Goal: Task Accomplishment & Management: Complete application form

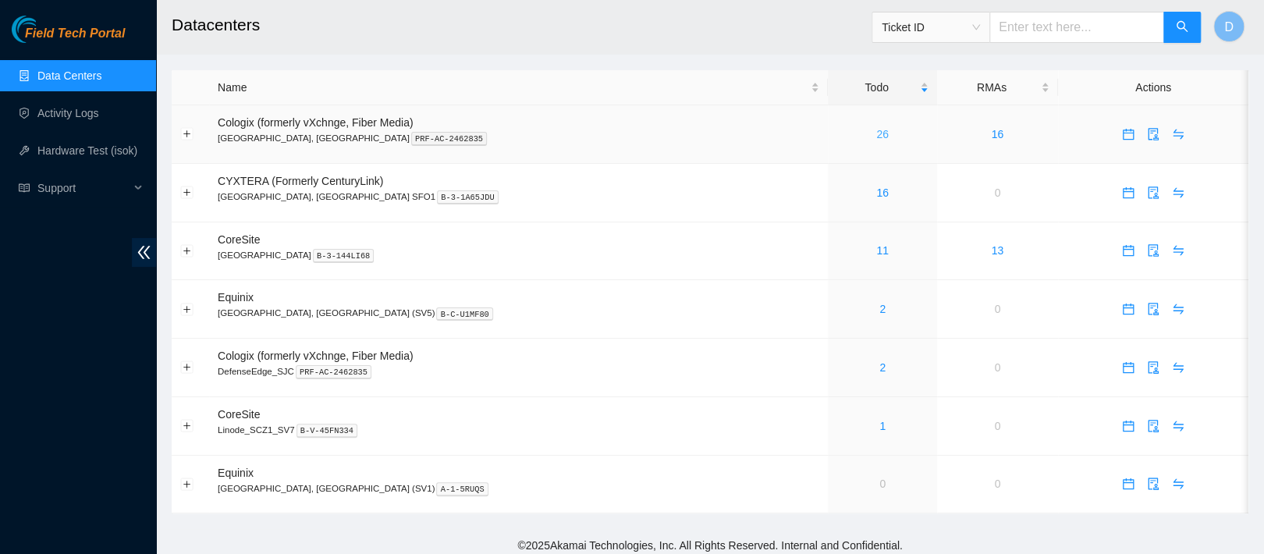
click at [876, 139] on link "26" at bounding box center [882, 134] width 12 height 12
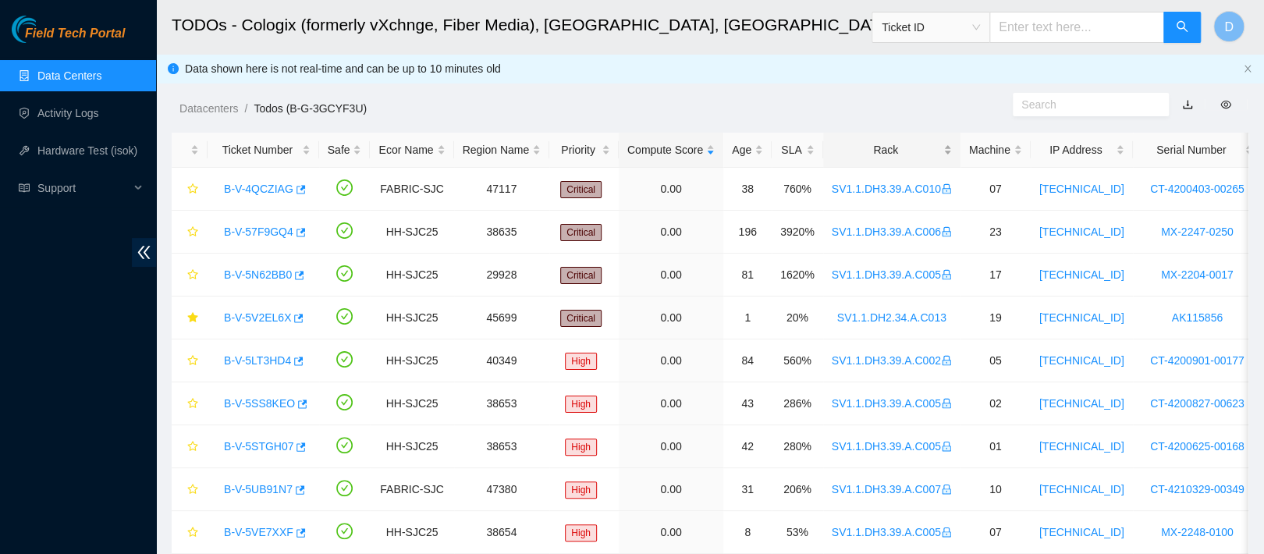
click at [853, 158] on div "Rack" at bounding box center [892, 149] width 120 height 17
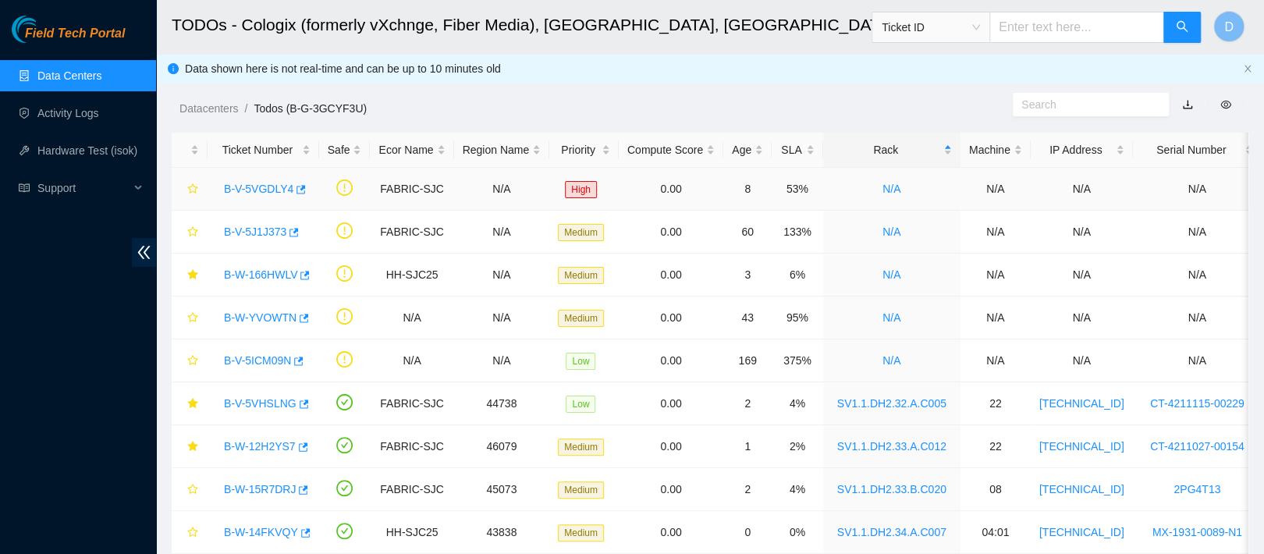
click at [276, 192] on link "B-V-5VGDLY4" at bounding box center [258, 189] width 69 height 12
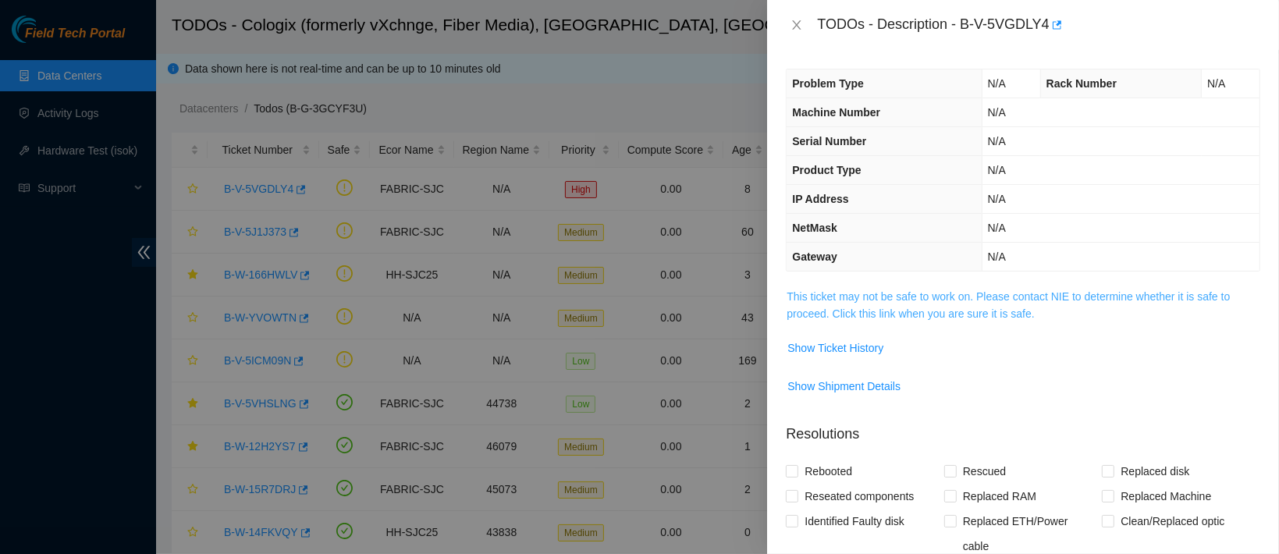
click at [843, 293] on link "This ticket may not be safe to work on. Please contact NIE to determine whether…" at bounding box center [1007, 305] width 443 height 30
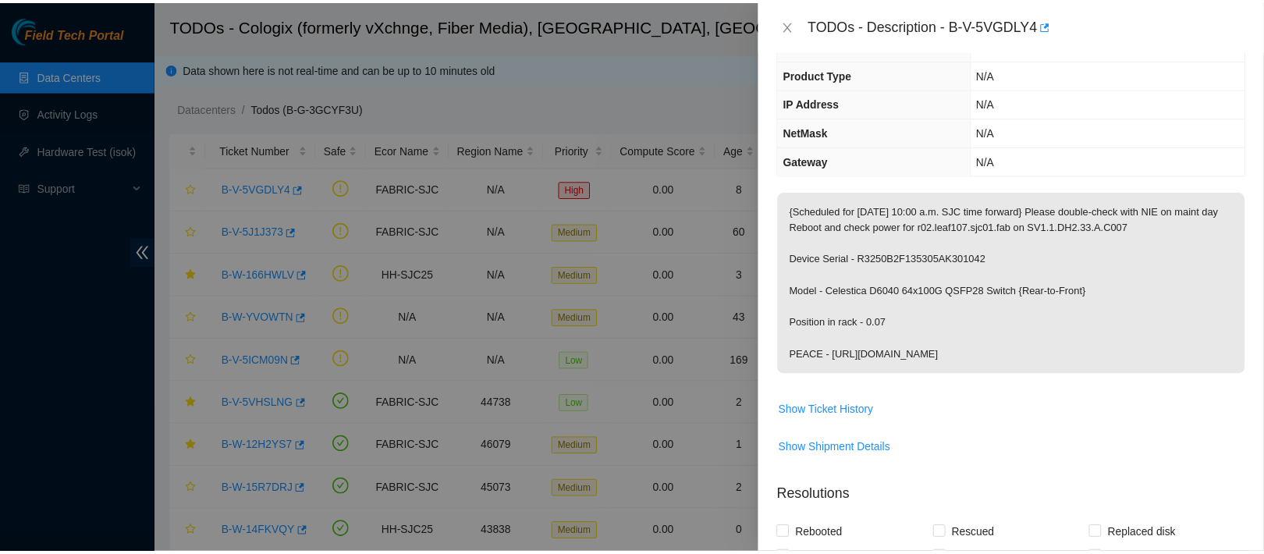
scroll to position [140, 0]
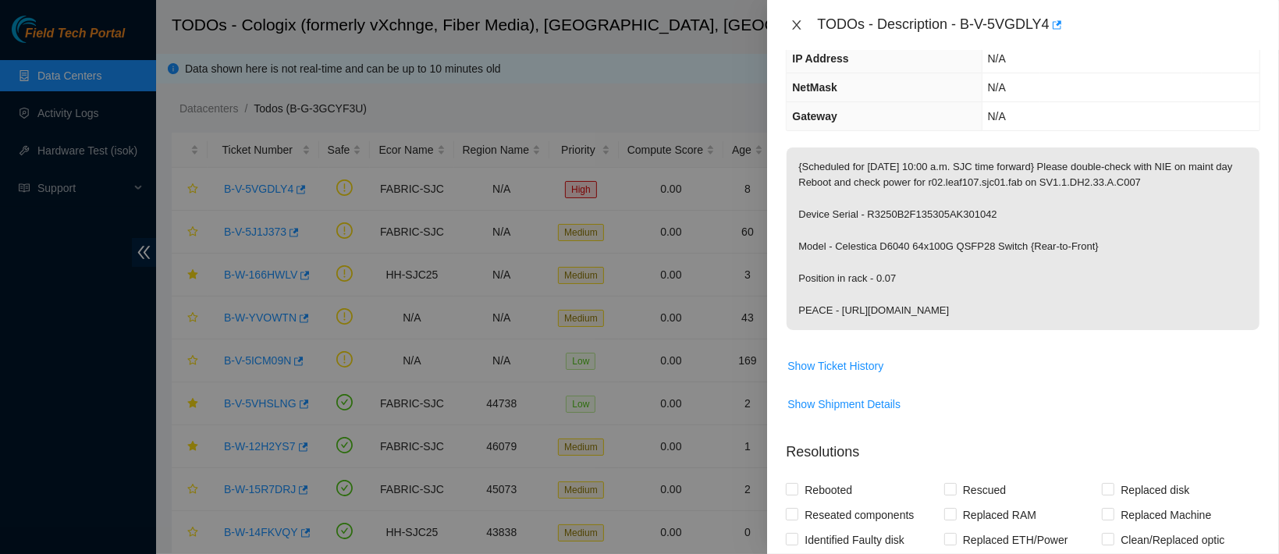
click at [794, 19] on icon "close" at bounding box center [796, 25] width 12 height 12
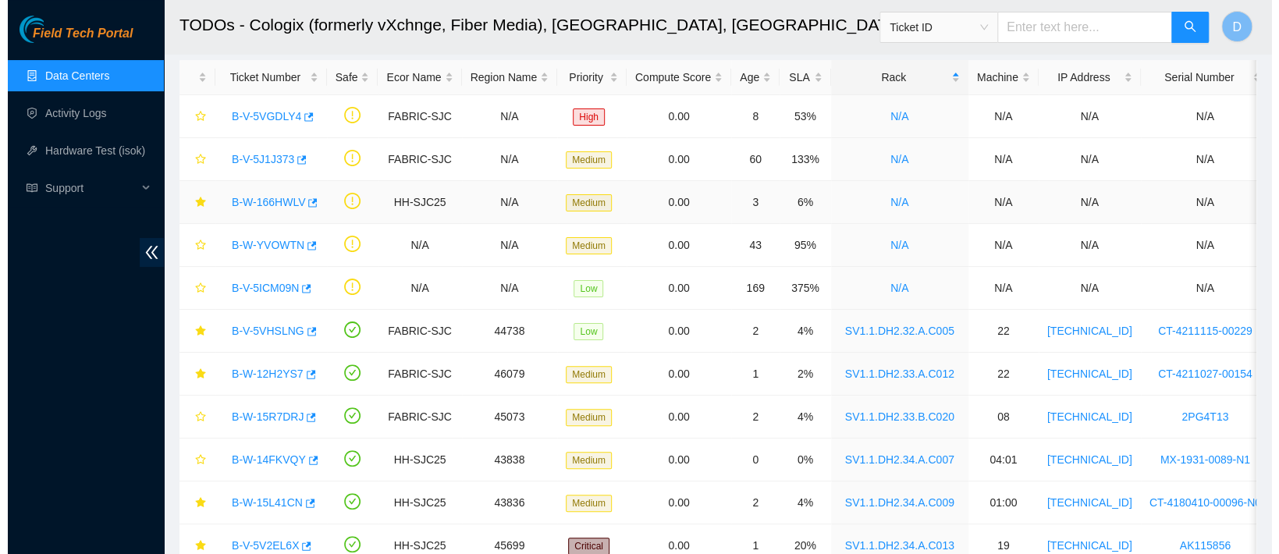
scroll to position [73, 0]
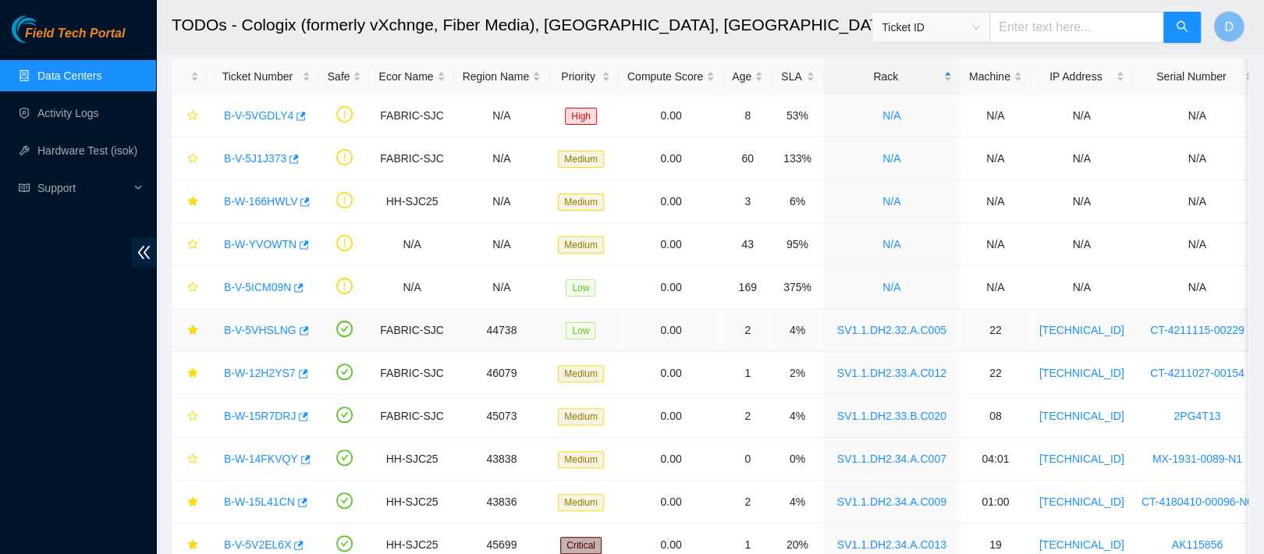
click at [273, 326] on link "B-V-5VHSLNG" at bounding box center [260, 330] width 73 height 12
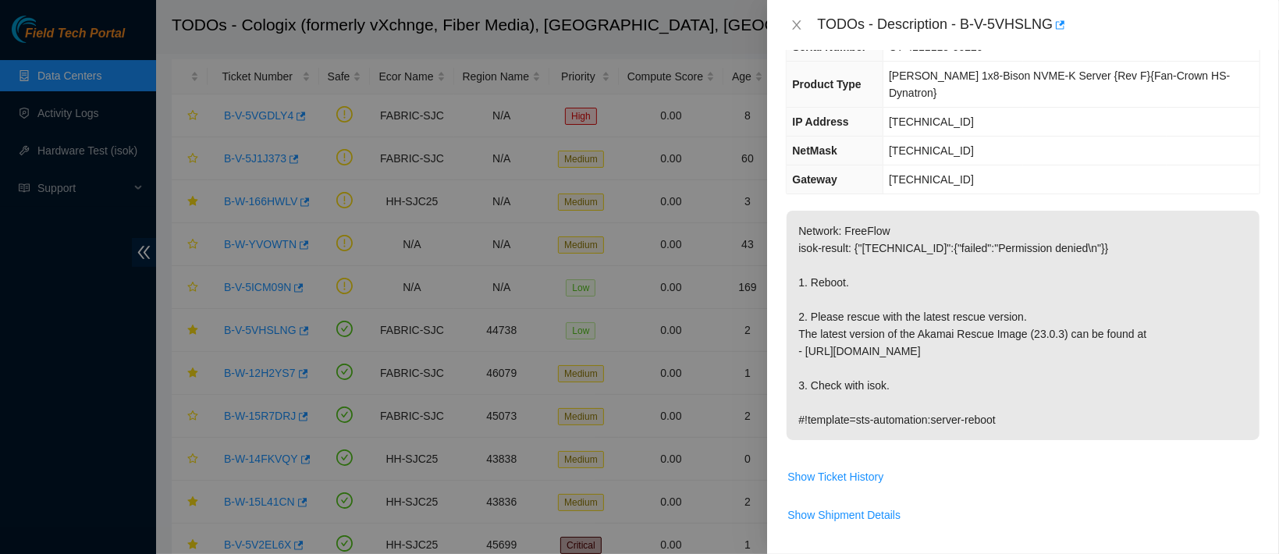
scroll to position [0, 0]
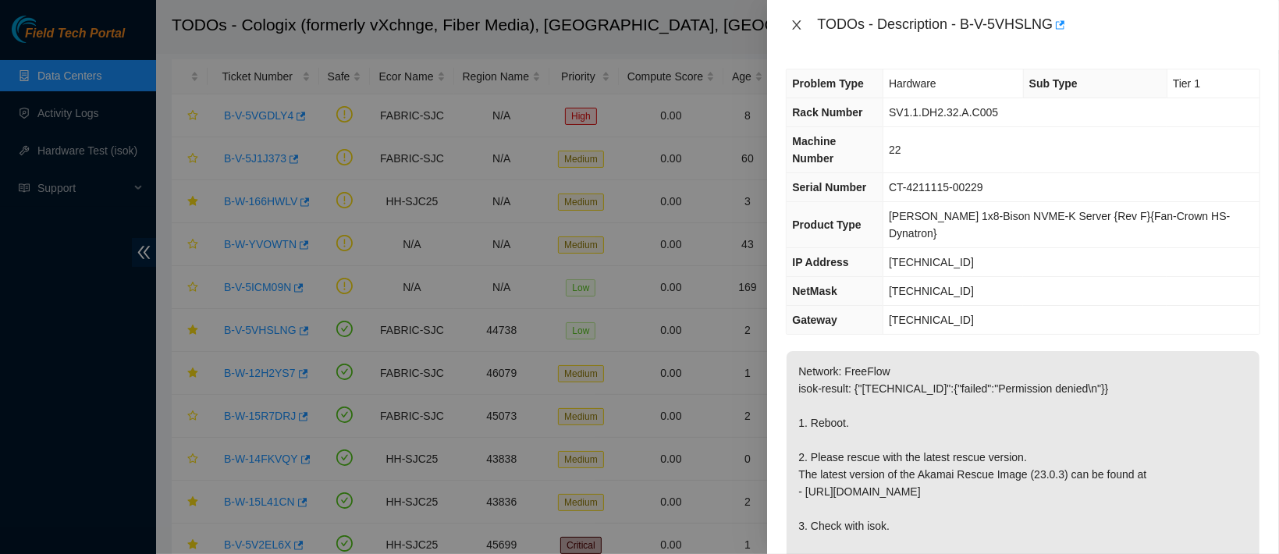
click at [795, 23] on icon "close" at bounding box center [797, 24] width 9 height 9
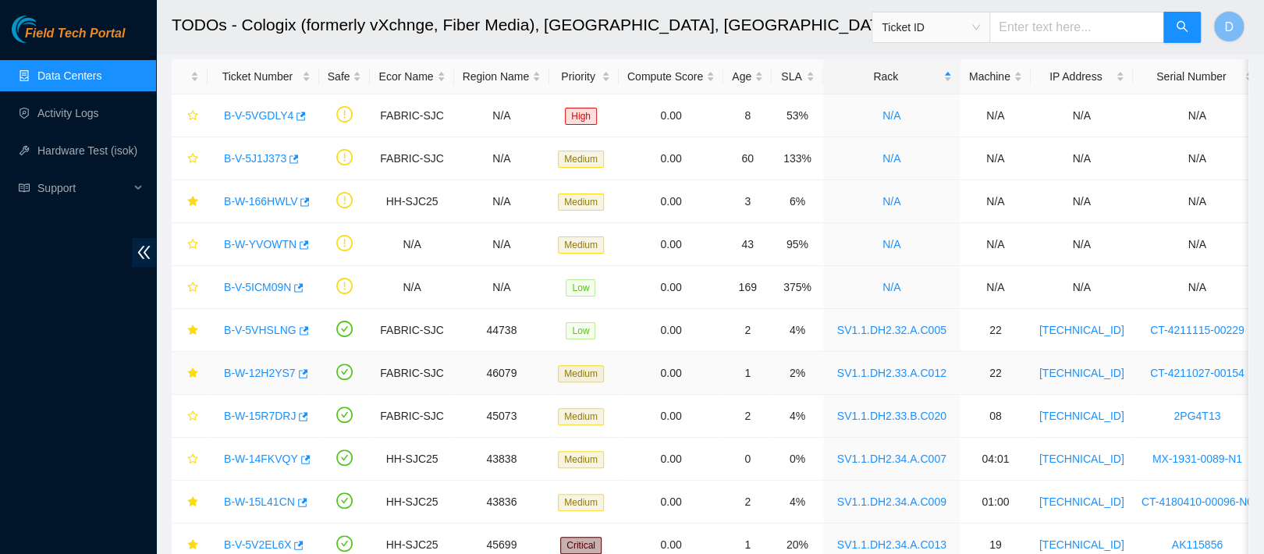
drag, startPoint x: 254, startPoint y: 373, endPoint x: 272, endPoint y: 371, distance: 18.8
click at [254, 374] on link "B-W-12H2YS7" at bounding box center [260, 373] width 72 height 12
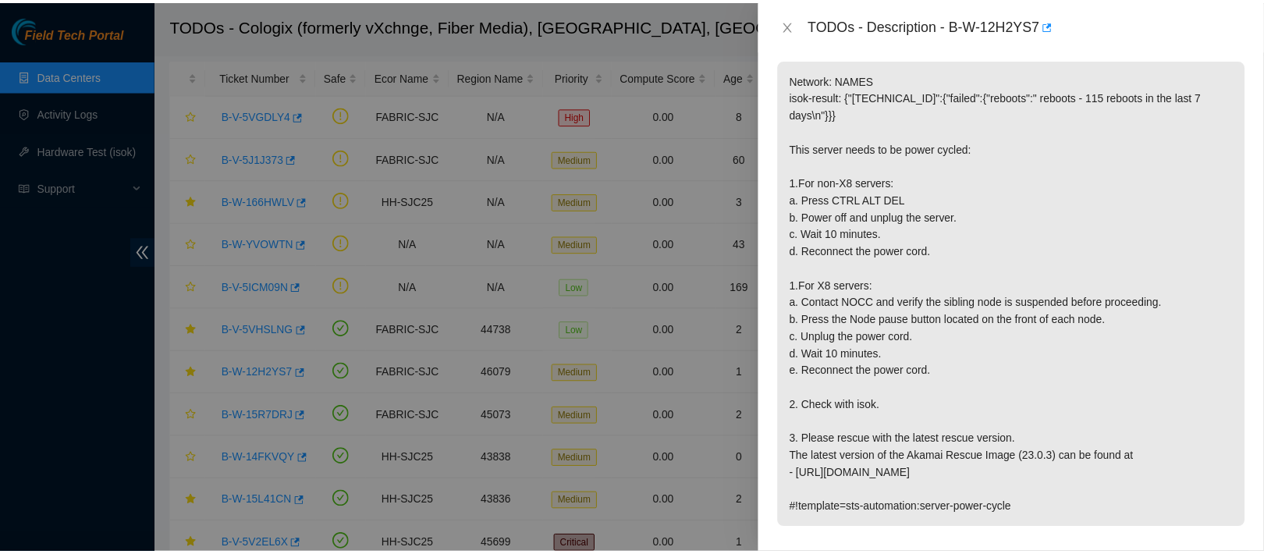
scroll to position [235, 0]
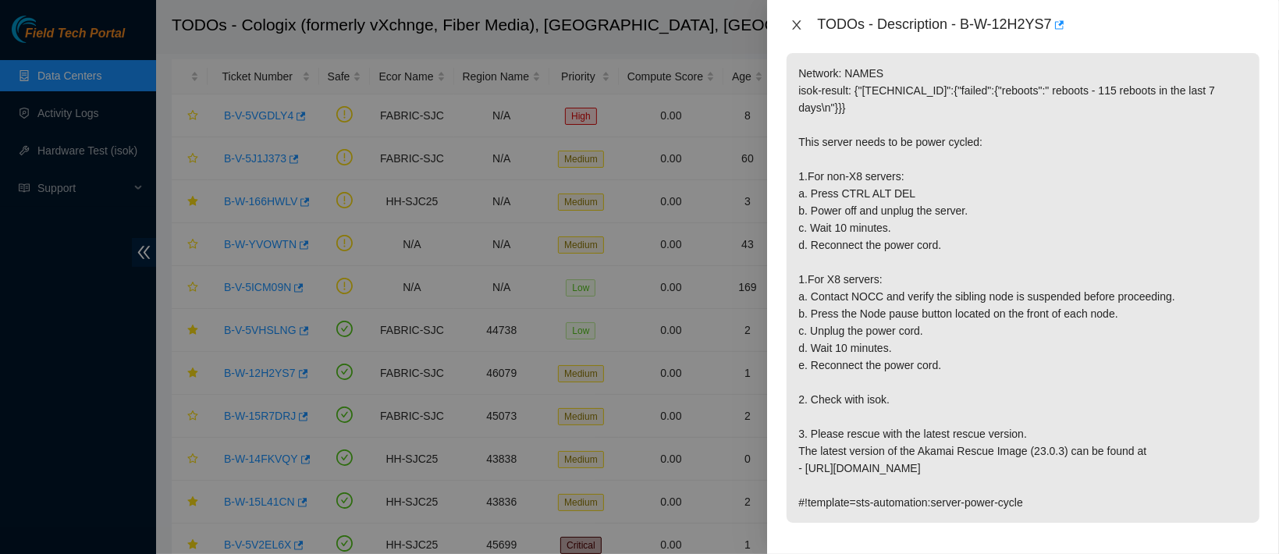
click at [793, 29] on icon "close" at bounding box center [797, 24] width 9 height 9
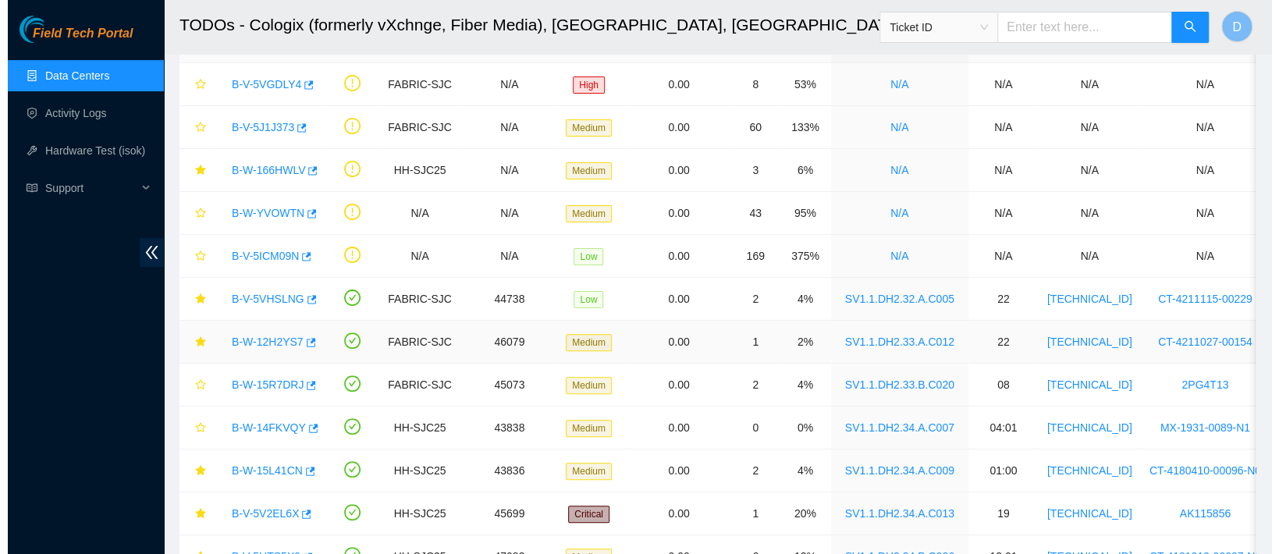
scroll to position [107, 0]
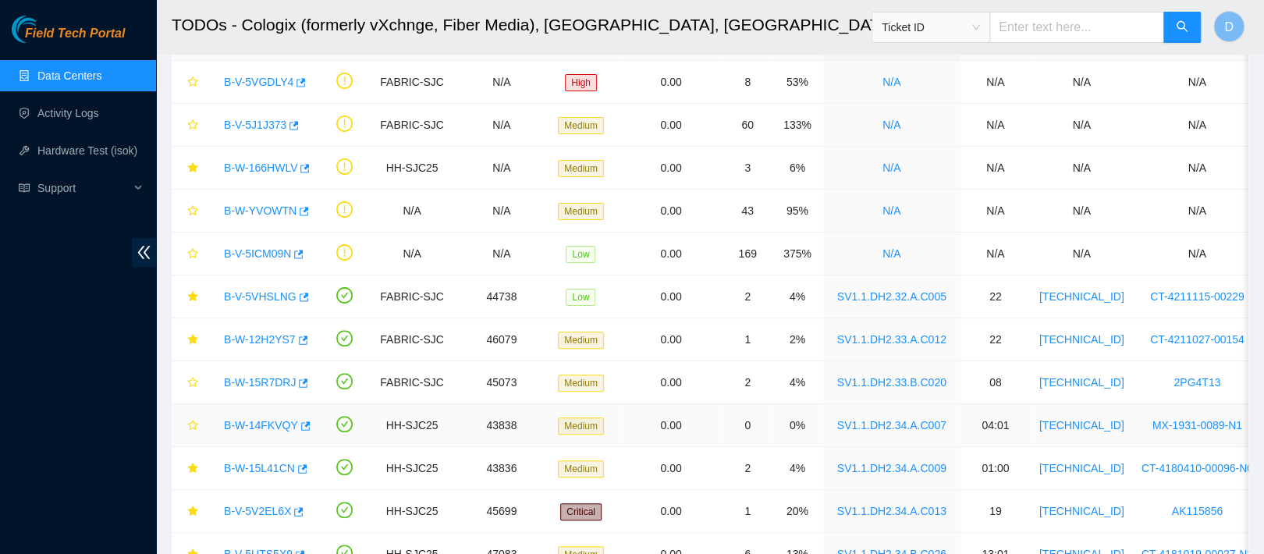
click at [250, 419] on link "B-W-14FKVQY" at bounding box center [261, 425] width 74 height 12
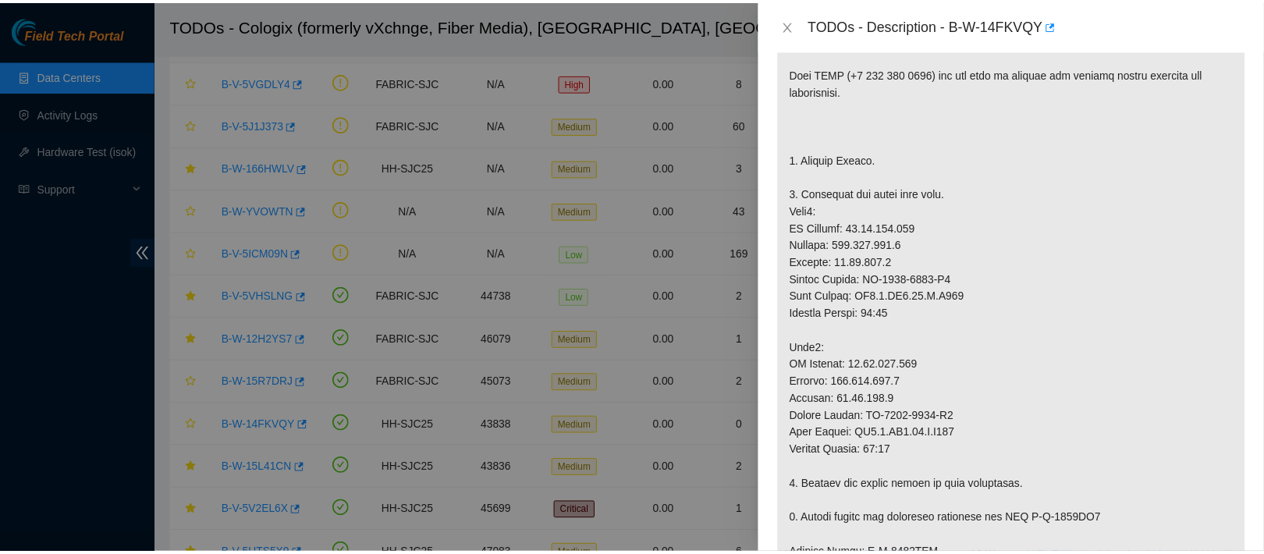
scroll to position [235, 0]
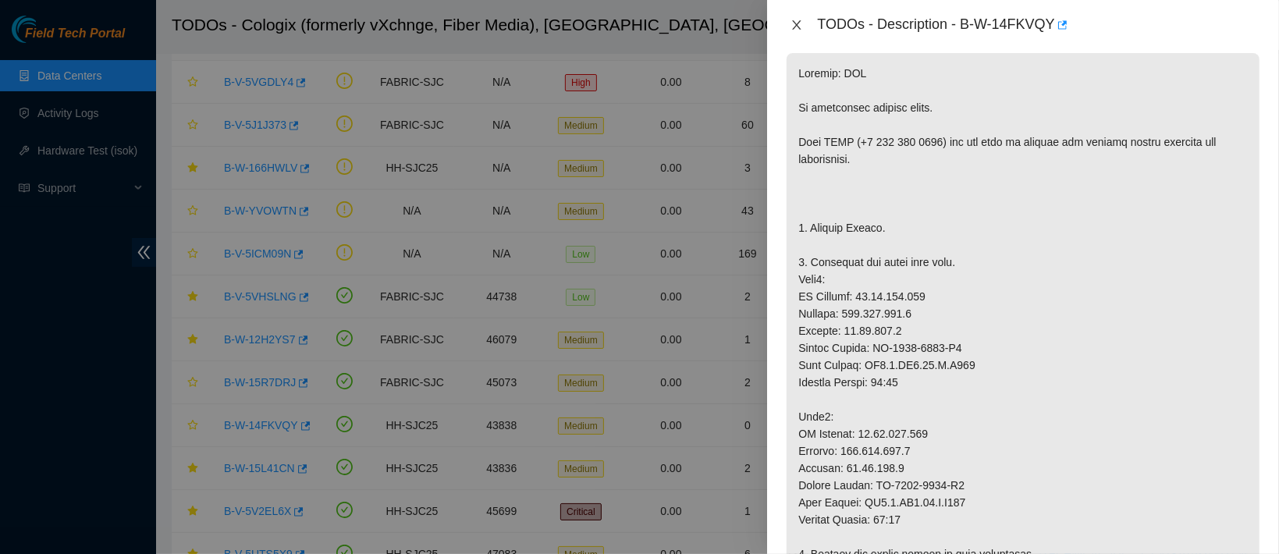
click at [802, 31] on button "Close" at bounding box center [797, 25] width 22 height 15
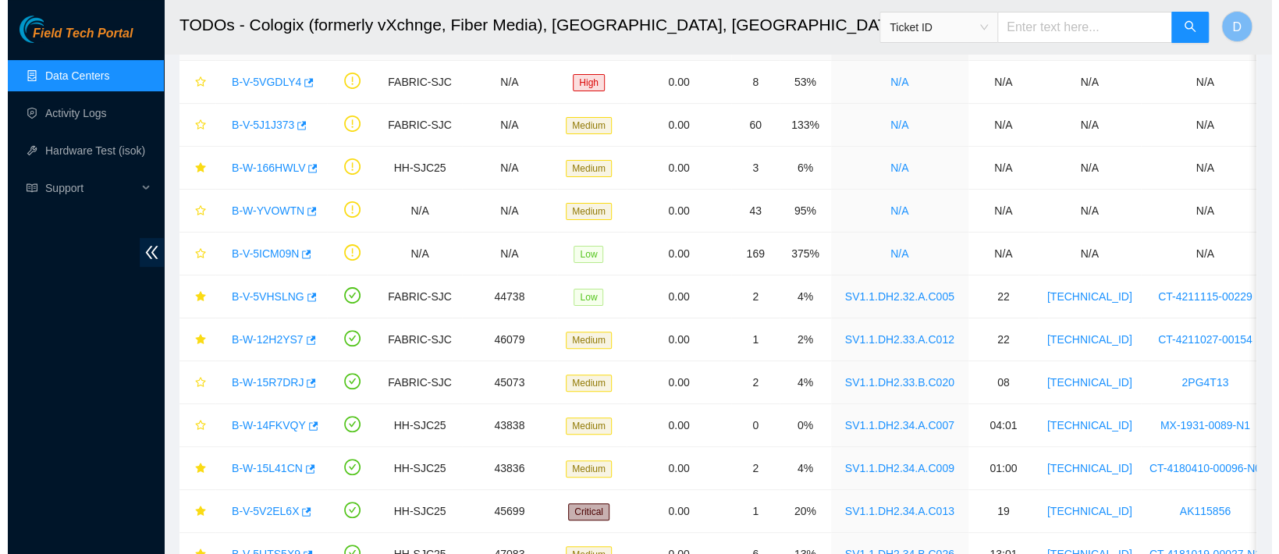
scroll to position [303, 0]
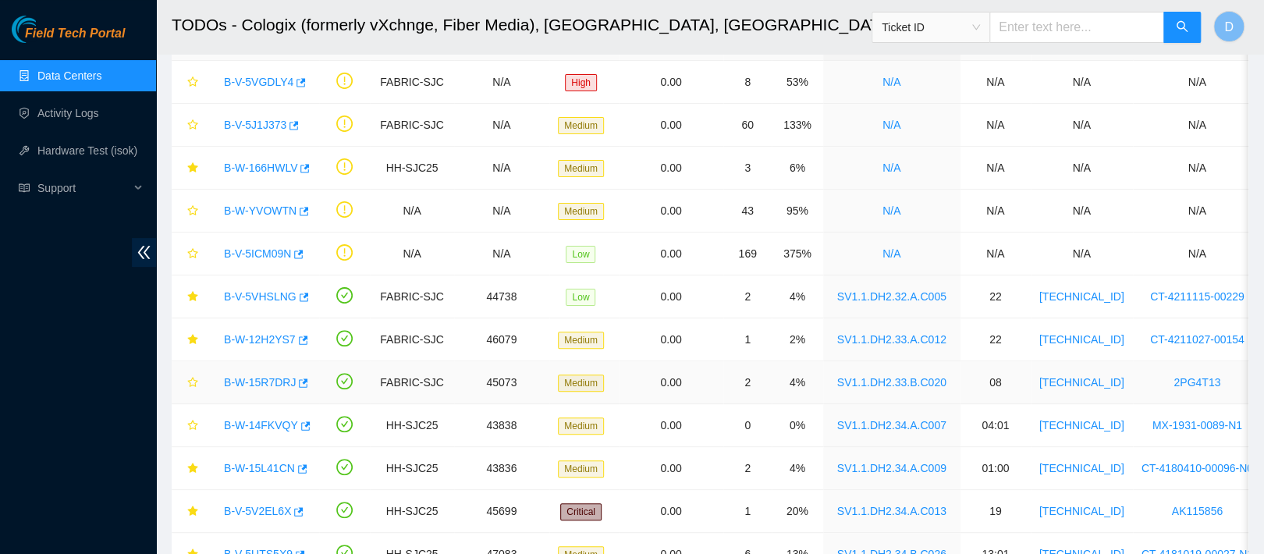
click at [272, 381] on link "B-W-15R7DRJ" at bounding box center [260, 382] width 72 height 12
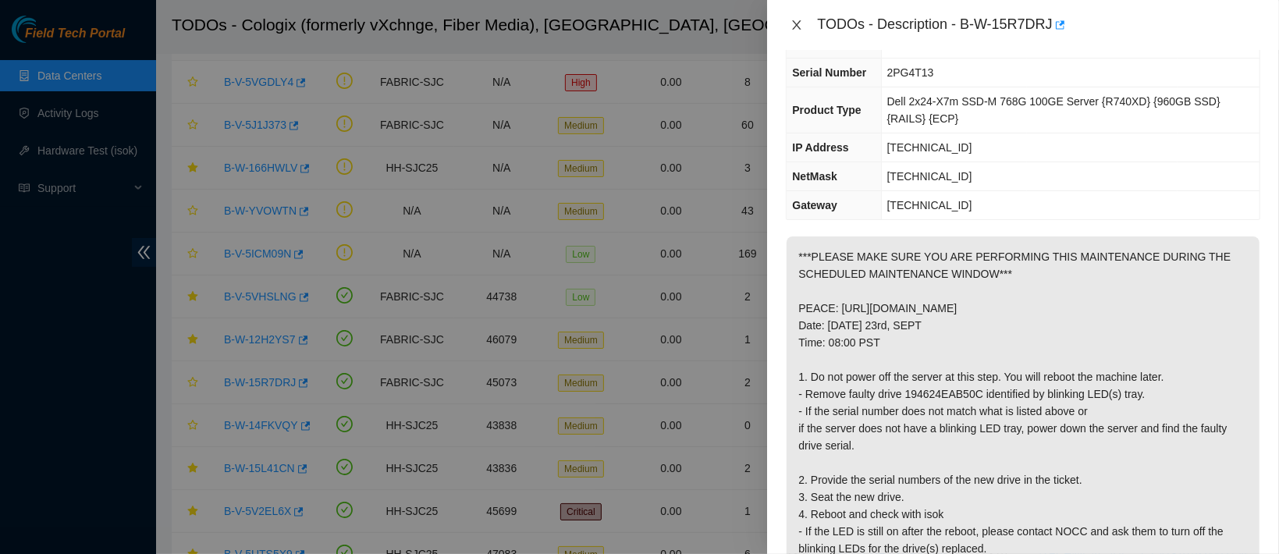
click at [793, 27] on icon "close" at bounding box center [796, 25] width 12 height 12
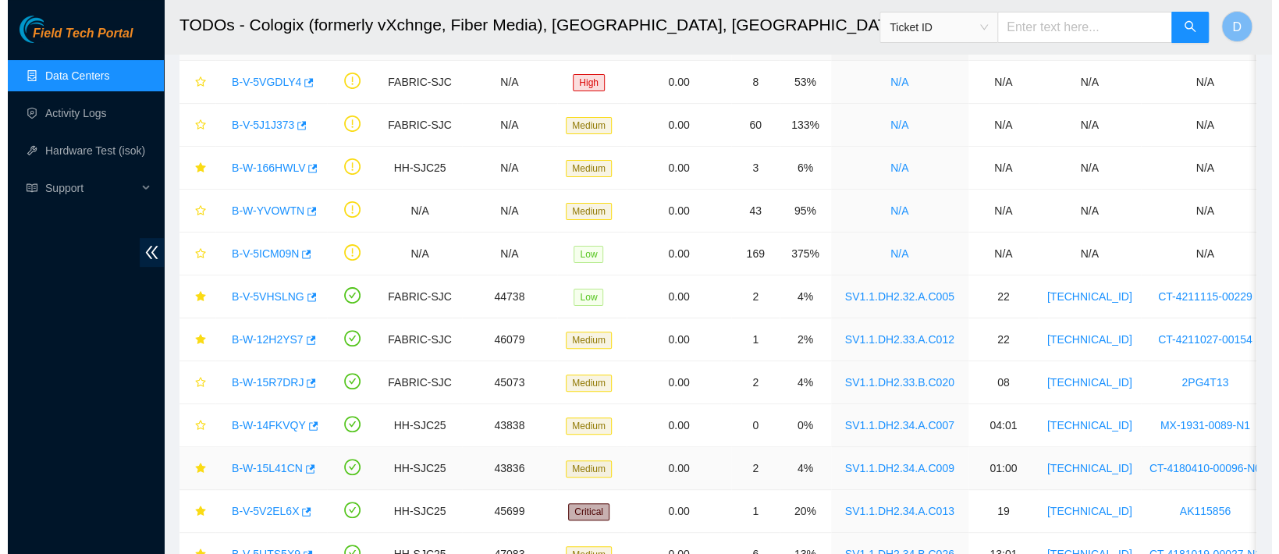
scroll to position [150, 0]
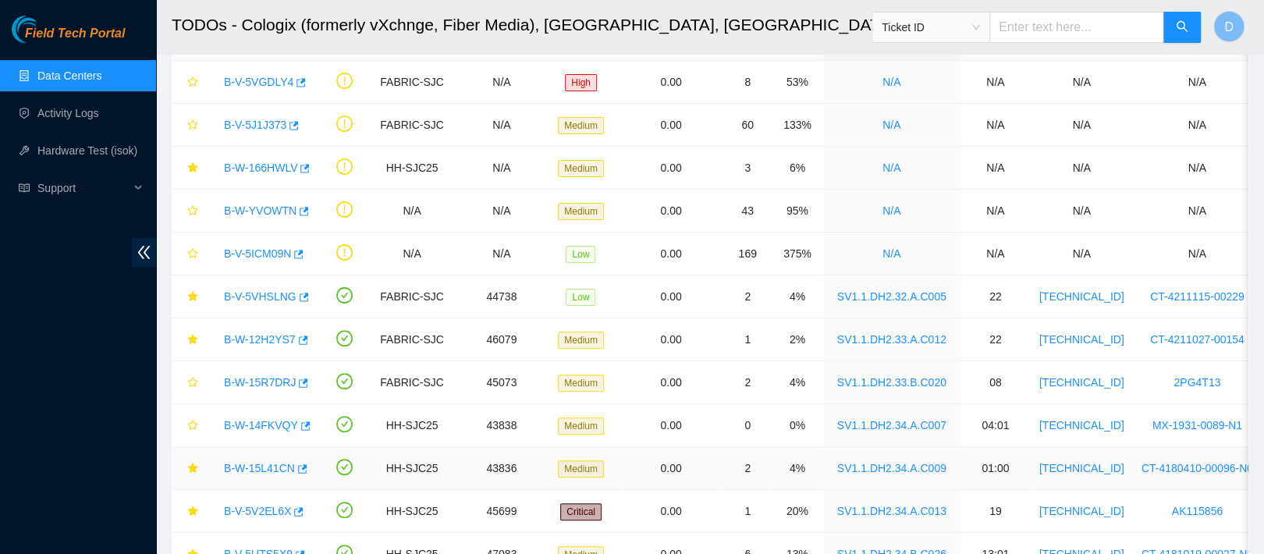
click at [248, 474] on div "B-W-15L41CN" at bounding box center [263, 468] width 94 height 25
click at [257, 467] on link "B-W-15L41CN" at bounding box center [259, 468] width 71 height 12
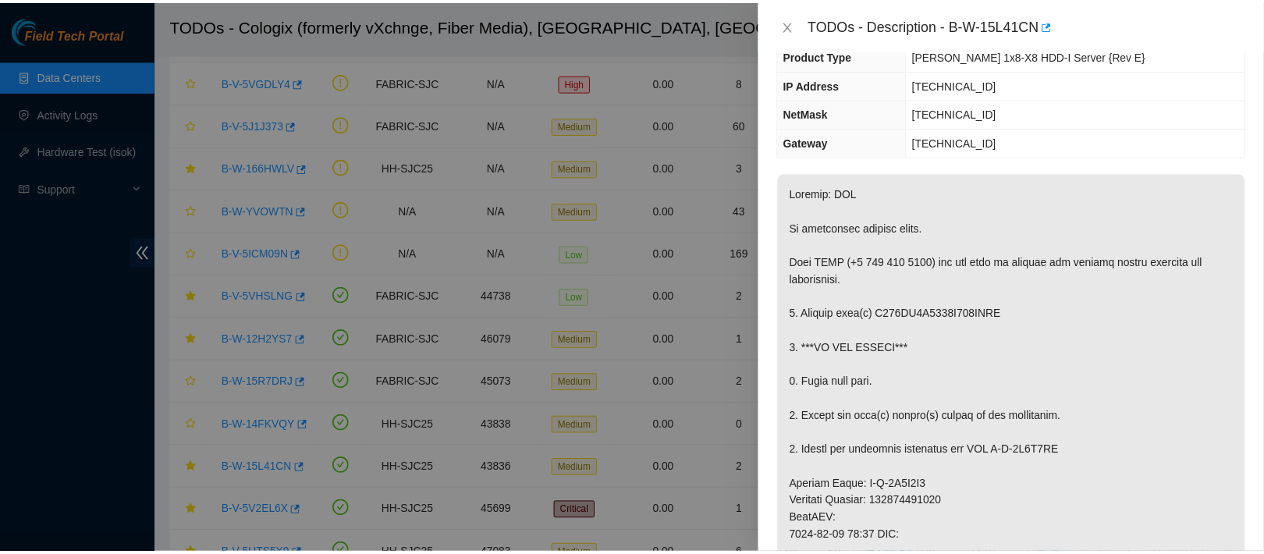
scroll to position [98, 0]
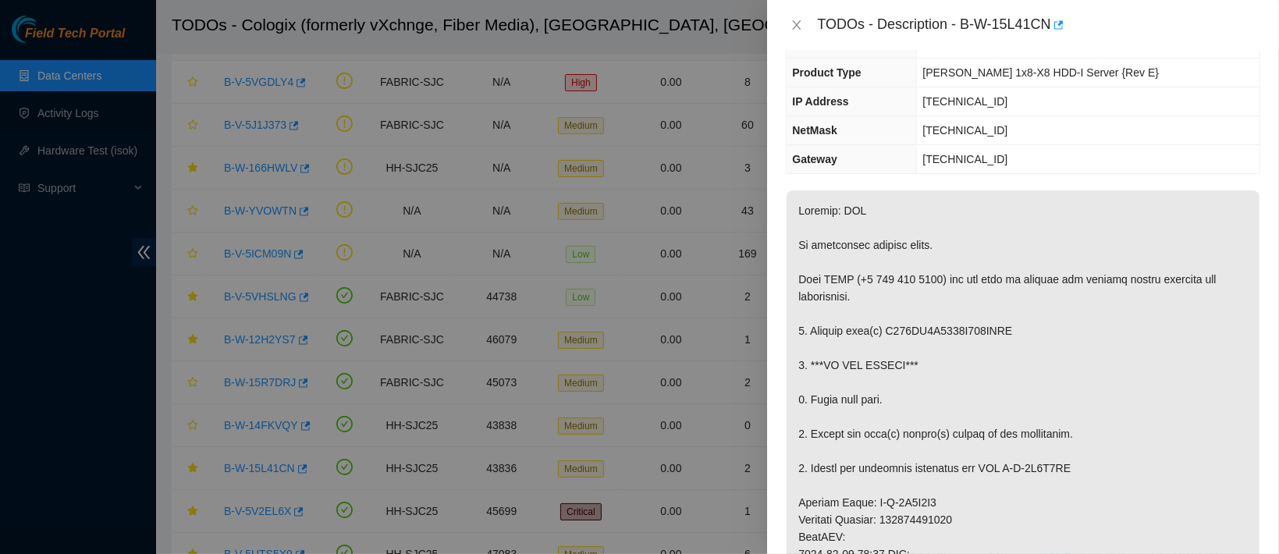
click at [794, 15] on div "TODOs - Description - B-W-15L41CN" at bounding box center [1023, 24] width 474 height 25
click at [795, 21] on icon "close" at bounding box center [796, 25] width 12 height 12
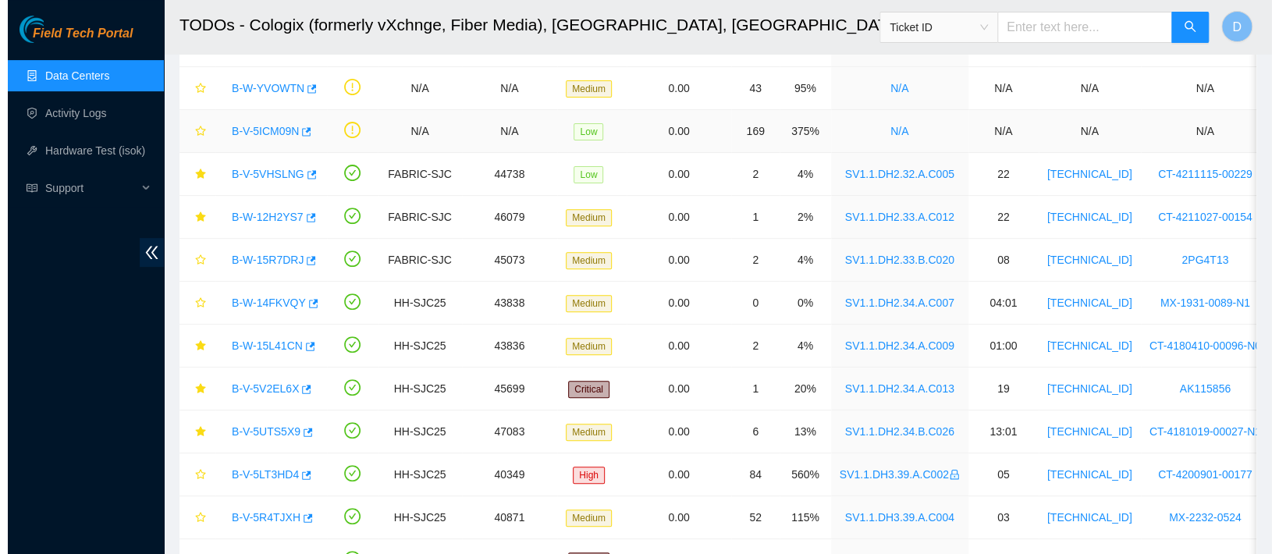
scroll to position [258, 0]
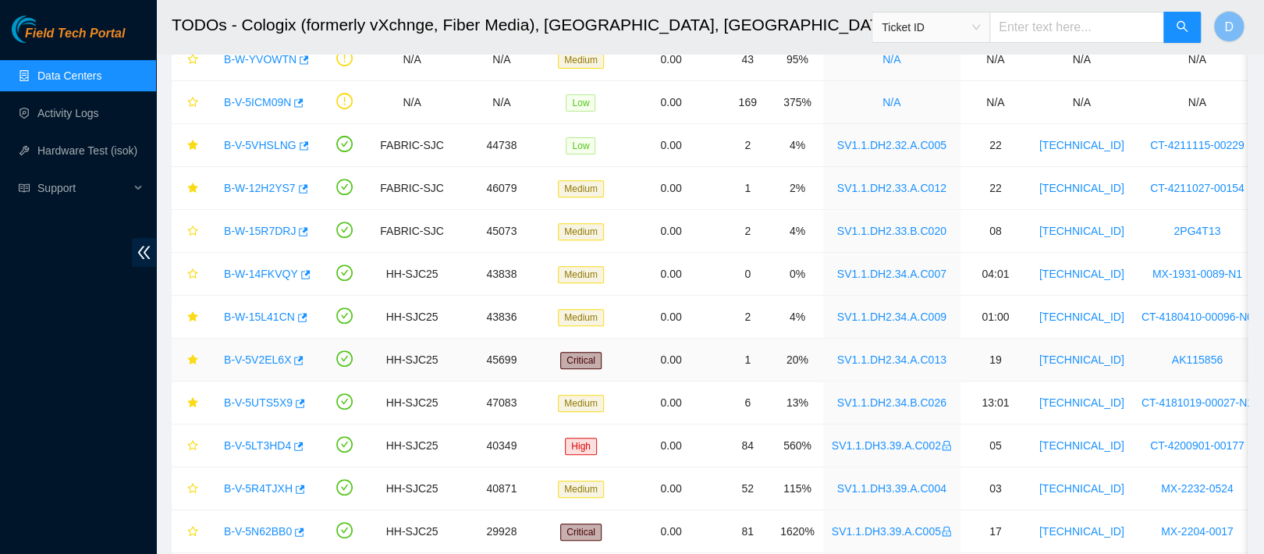
click at [252, 361] on link "B-V-5V2EL6X" at bounding box center [257, 359] width 67 height 12
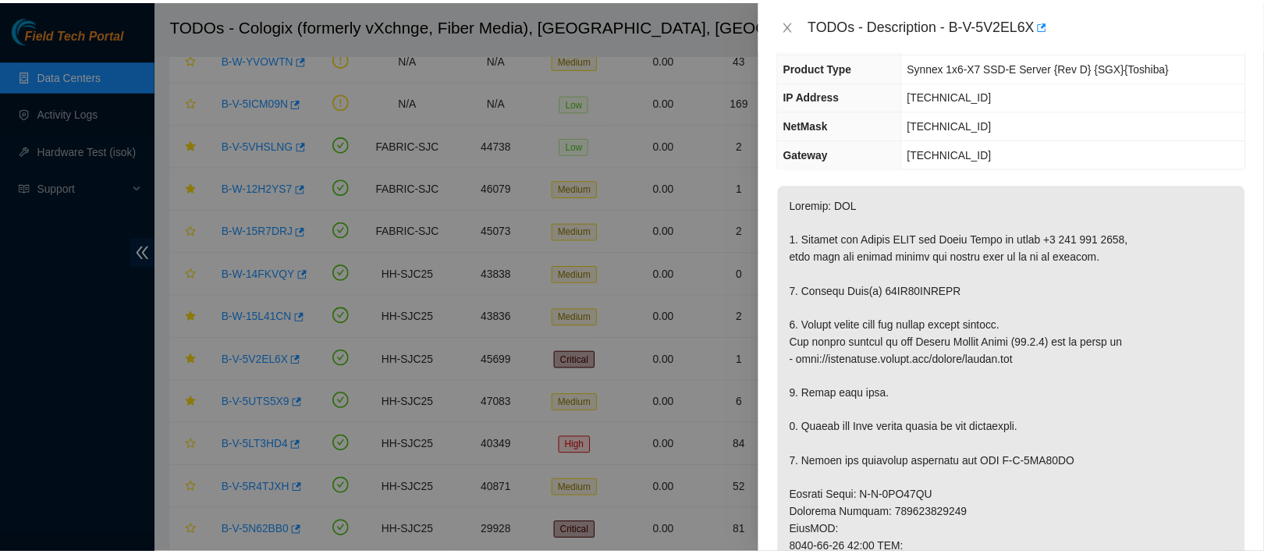
scroll to position [98, 0]
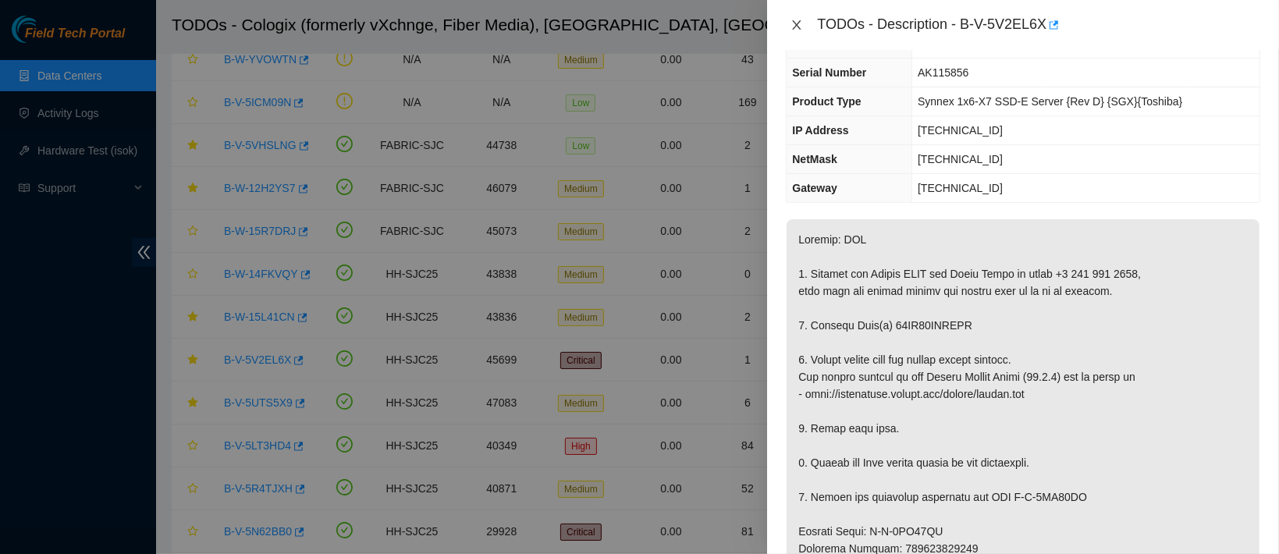
click at [794, 19] on icon "close" at bounding box center [796, 25] width 12 height 12
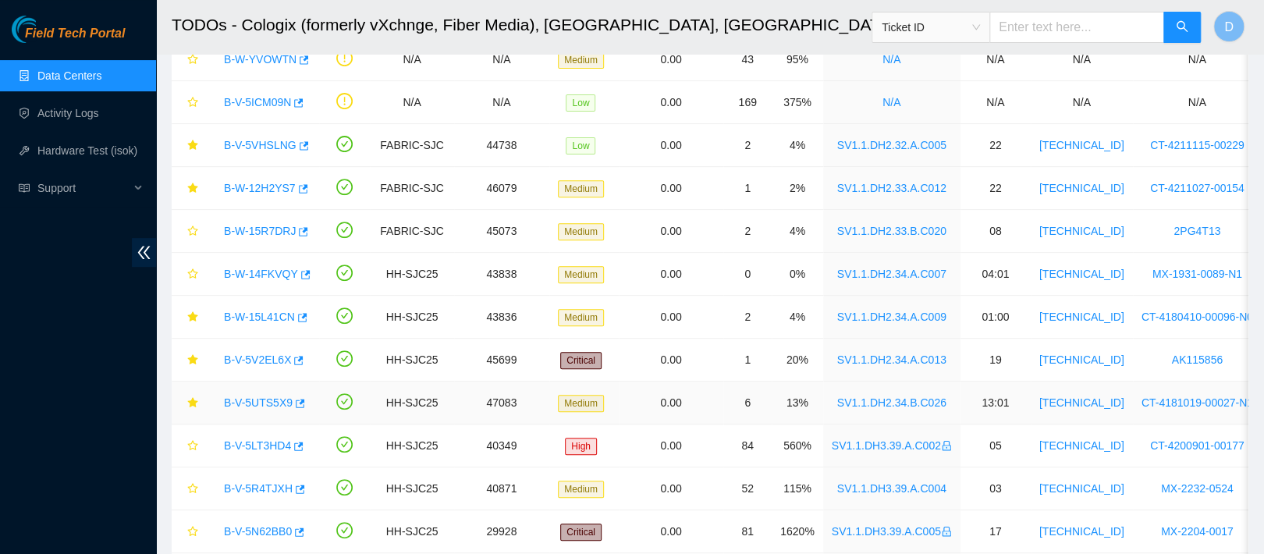
click at [272, 396] on link "B-V-5UTS5X9" at bounding box center [258, 402] width 69 height 12
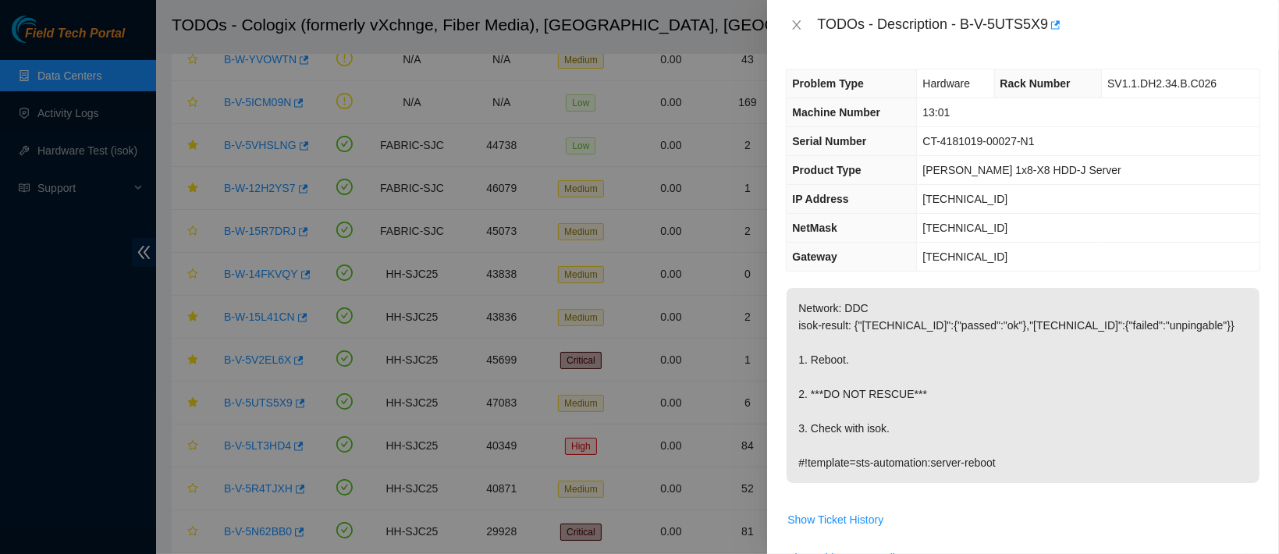
scroll to position [31, 0]
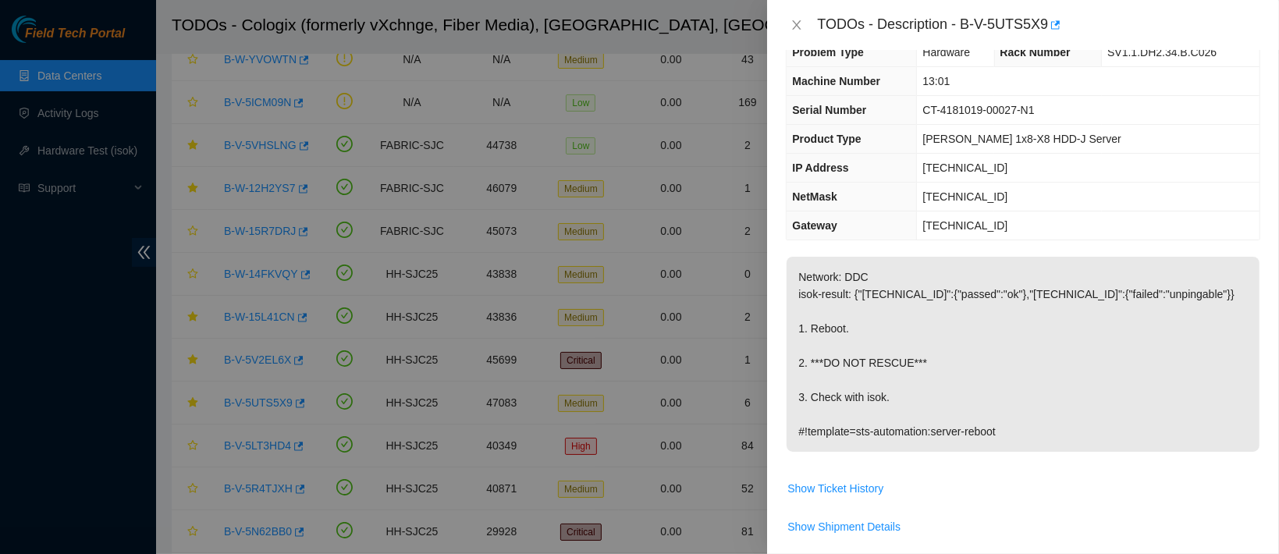
click at [1084, 305] on p "Network: DDC isok-result: {"[TECHNICAL_ID]":{"passed":"ok"},"[TECHNICAL_ID]":{"…" at bounding box center [1022, 354] width 473 height 195
click at [701, 313] on div at bounding box center [639, 277] width 1279 height 554
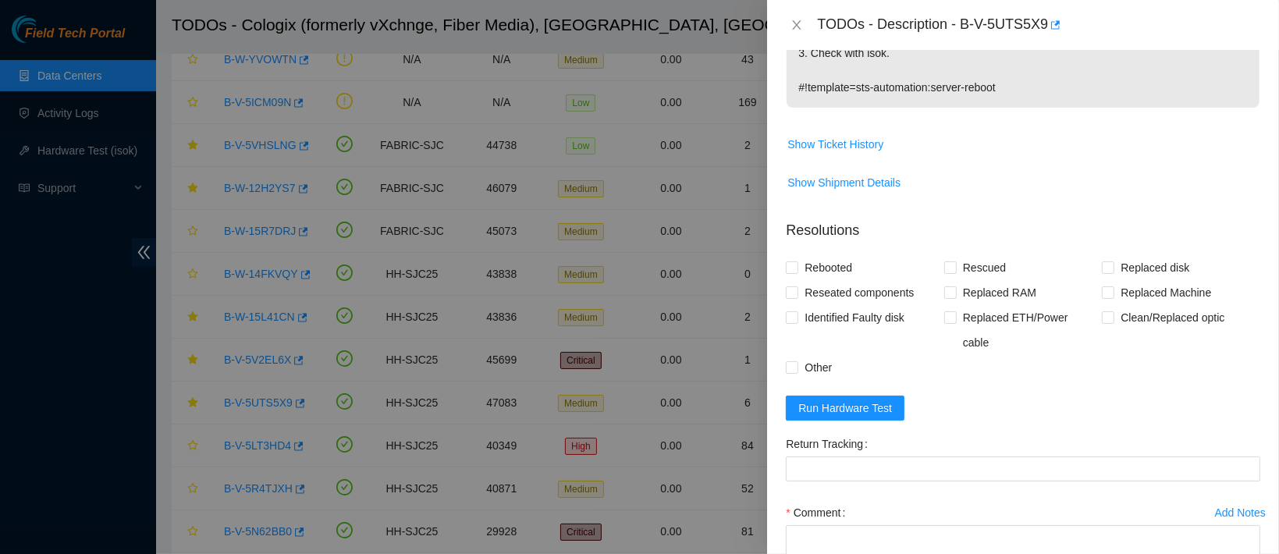
scroll to position [389, 0]
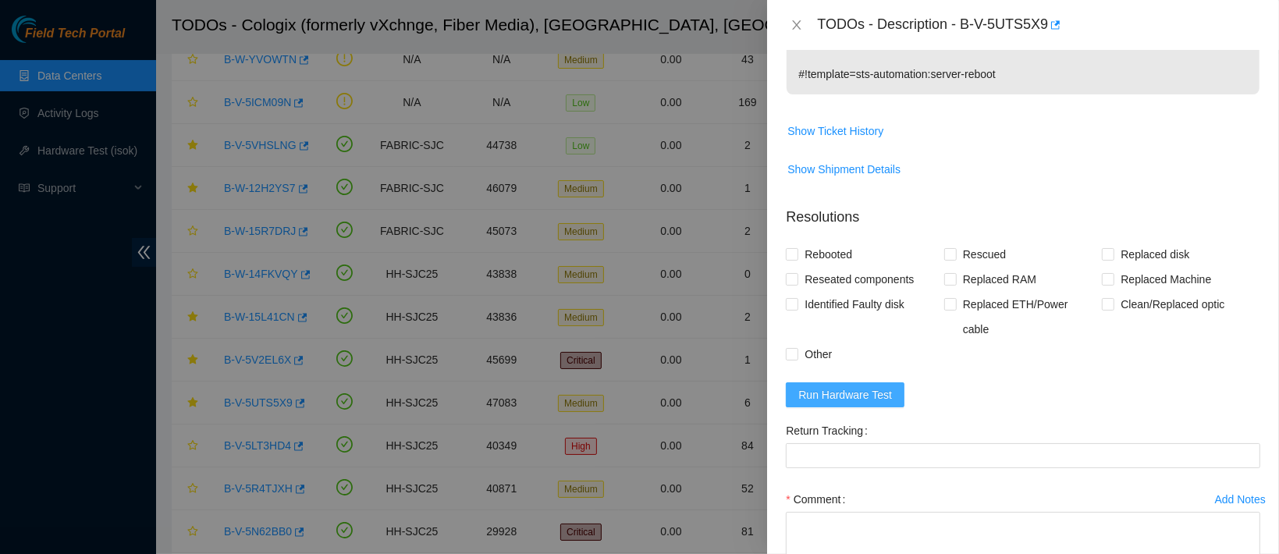
drag, startPoint x: 830, startPoint y: 371, endPoint x: 962, endPoint y: 385, distance: 132.6
click at [830, 386] on span "Run Hardware Test" at bounding box center [845, 394] width 94 height 17
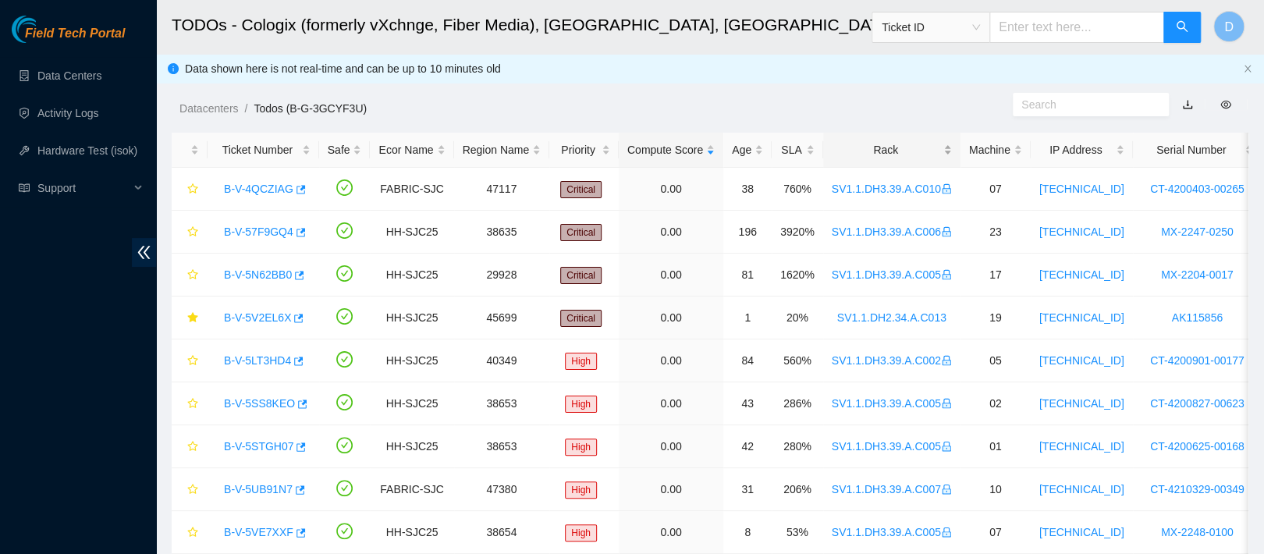
click at [874, 142] on div "Rack" at bounding box center [892, 149] width 120 height 17
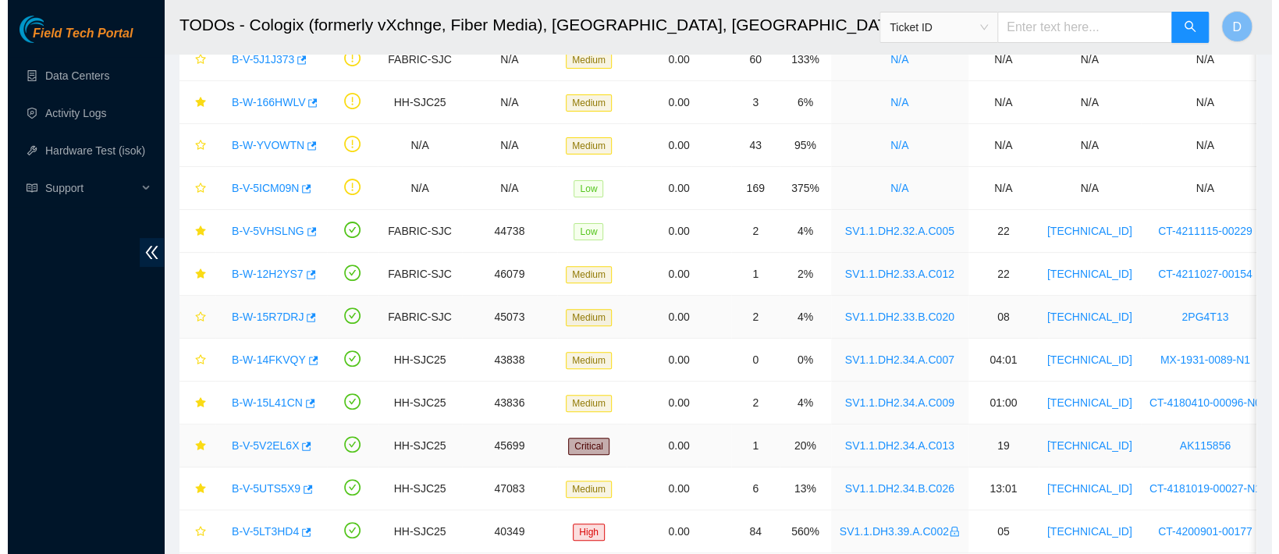
scroll to position [173, 0]
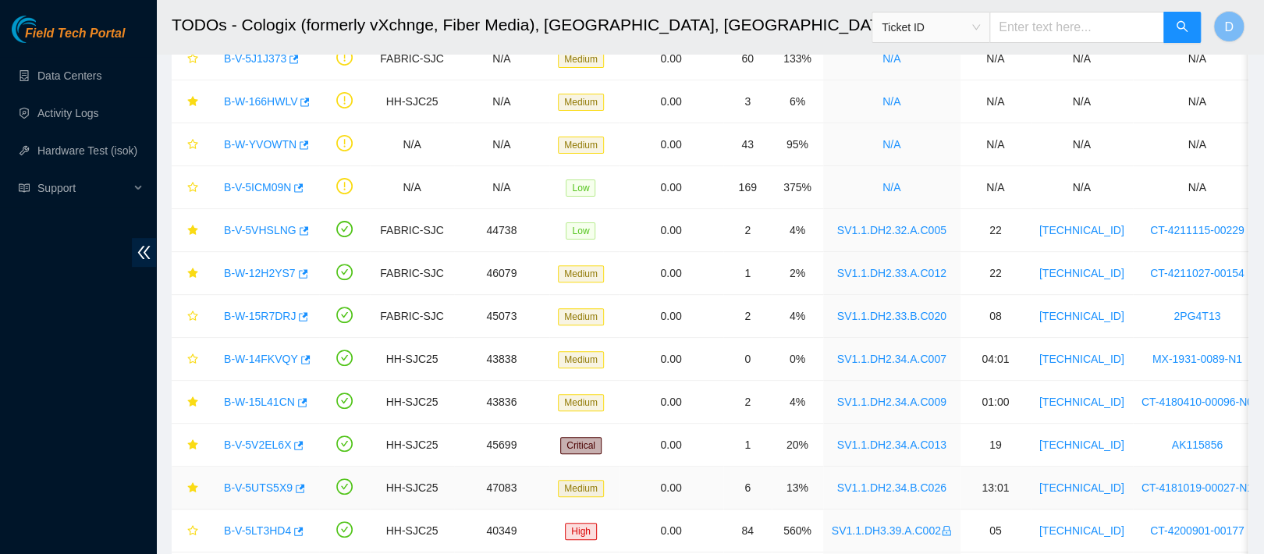
click at [264, 481] on link "B-V-5UTS5X9" at bounding box center [258, 487] width 69 height 12
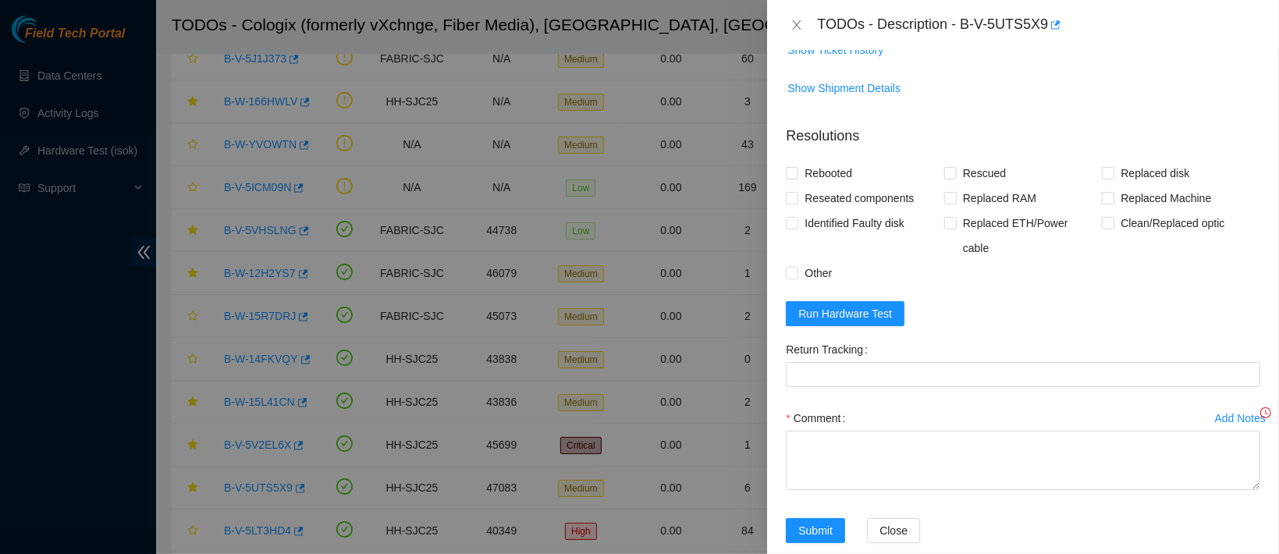
scroll to position [471, 0]
click at [856, 303] on span "Run Hardware Test" at bounding box center [845, 311] width 94 height 17
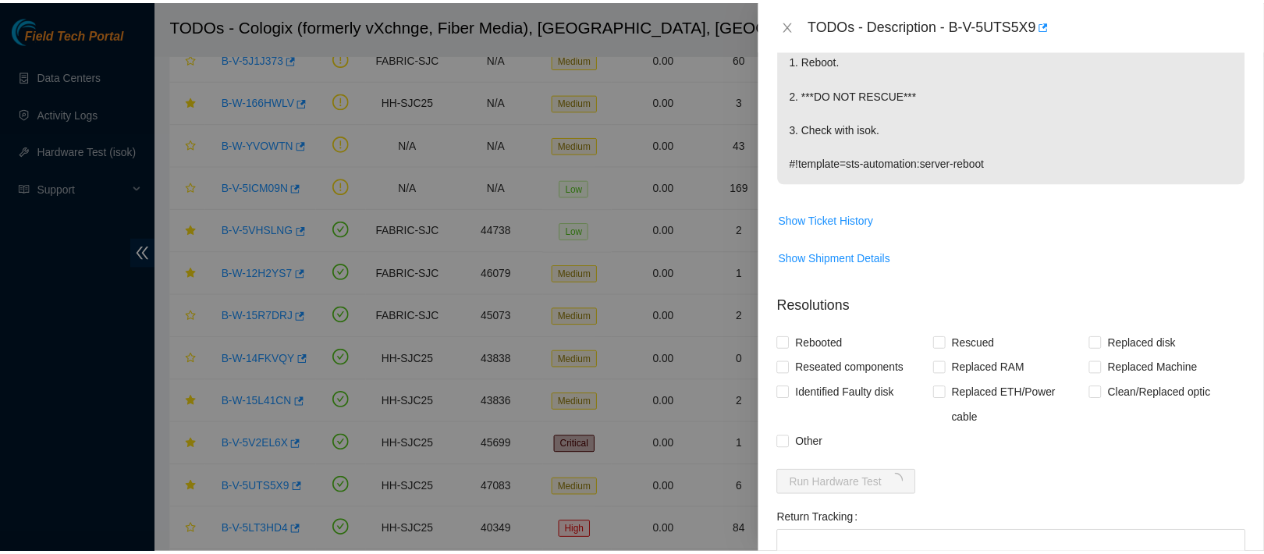
scroll to position [289, 0]
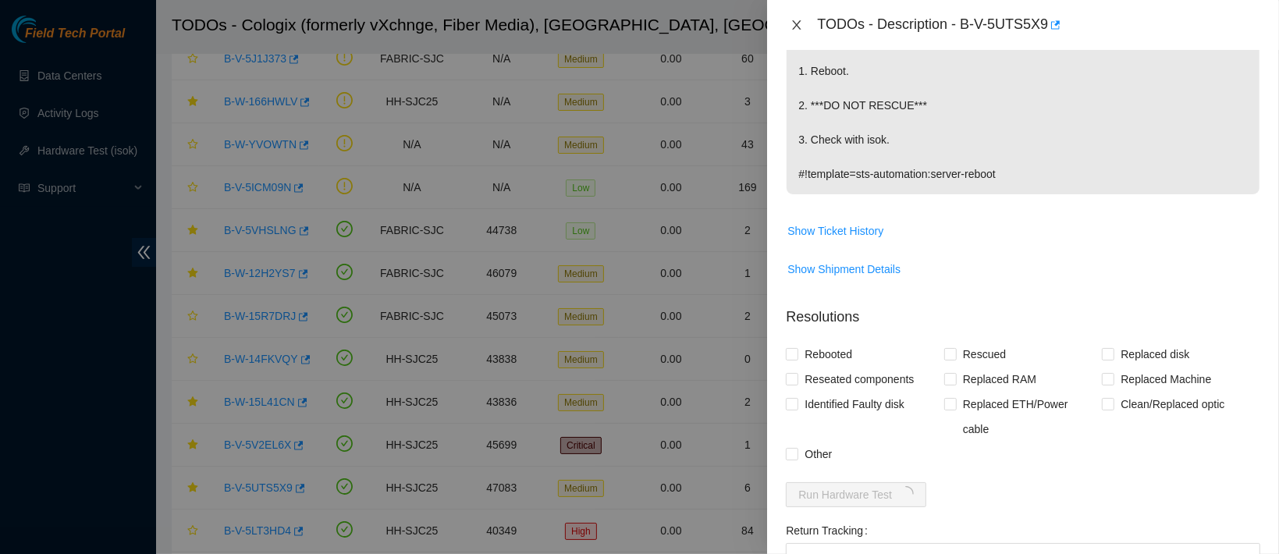
click at [790, 19] on button "Close" at bounding box center [797, 25] width 22 height 15
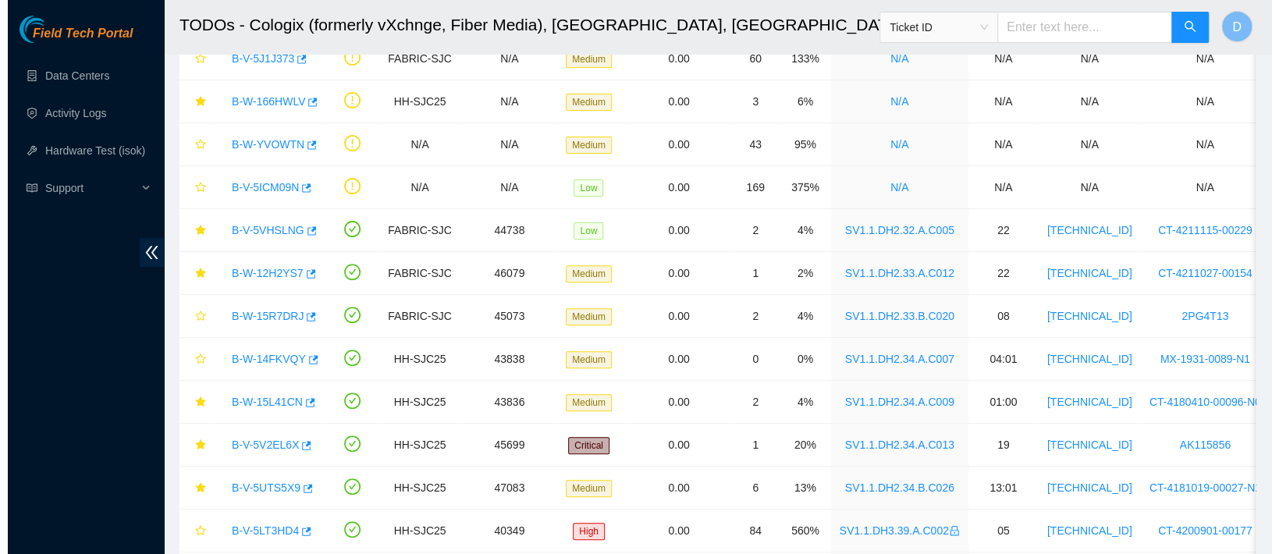
scroll to position [357, 0]
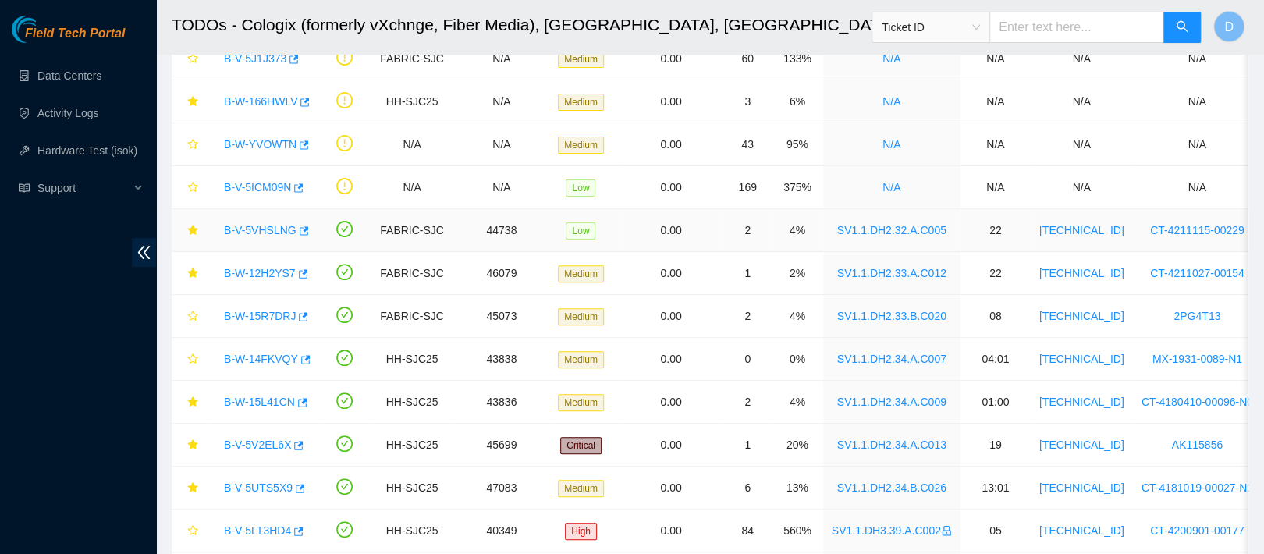
click at [264, 231] on link "B-V-5VHSLNG" at bounding box center [260, 230] width 73 height 12
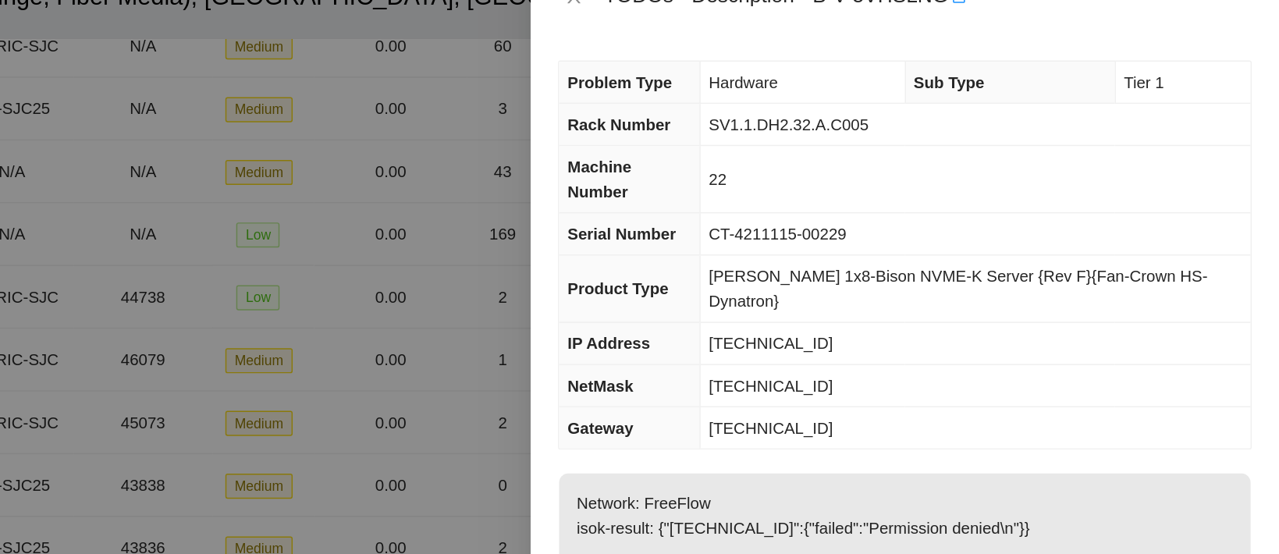
scroll to position [173, 0]
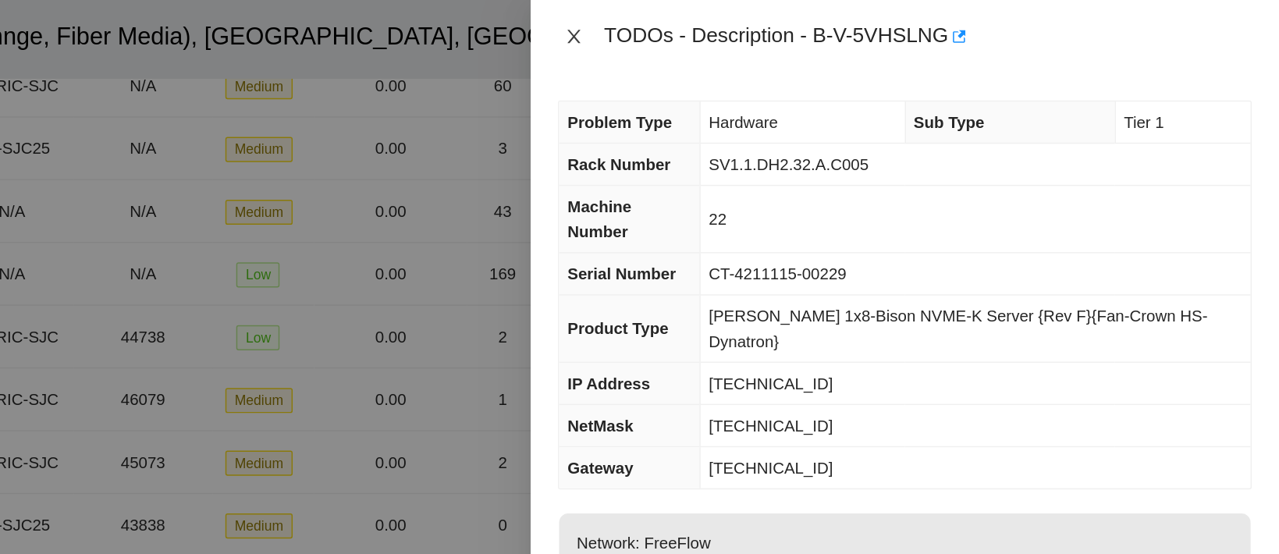
click at [793, 20] on icon "close" at bounding box center [796, 25] width 12 height 12
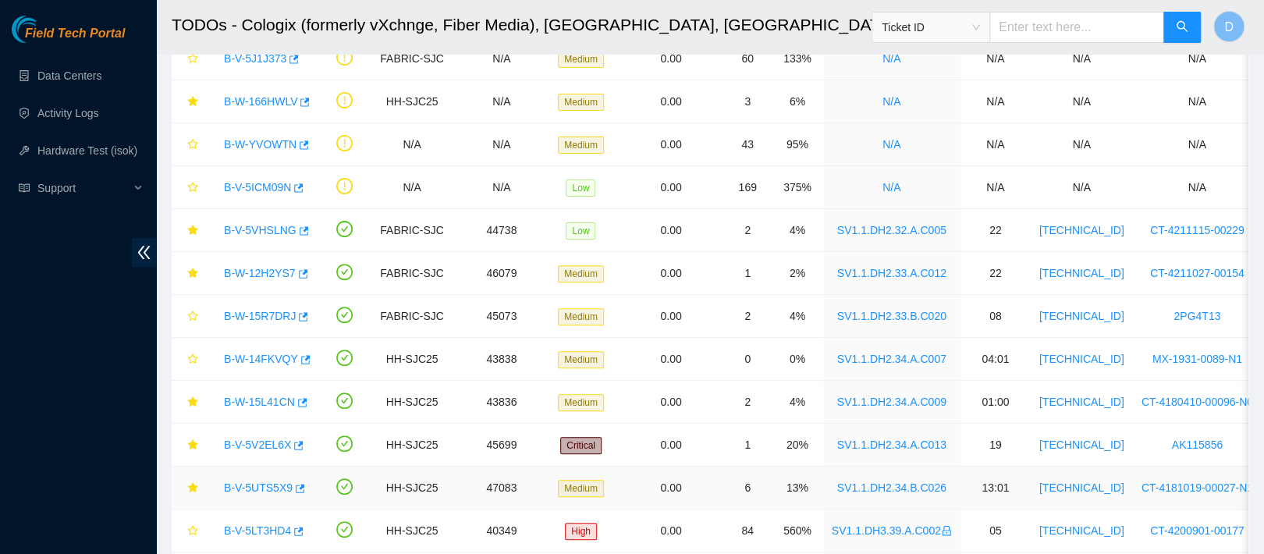
click at [236, 481] on link "B-V-5UTS5X9" at bounding box center [258, 487] width 69 height 12
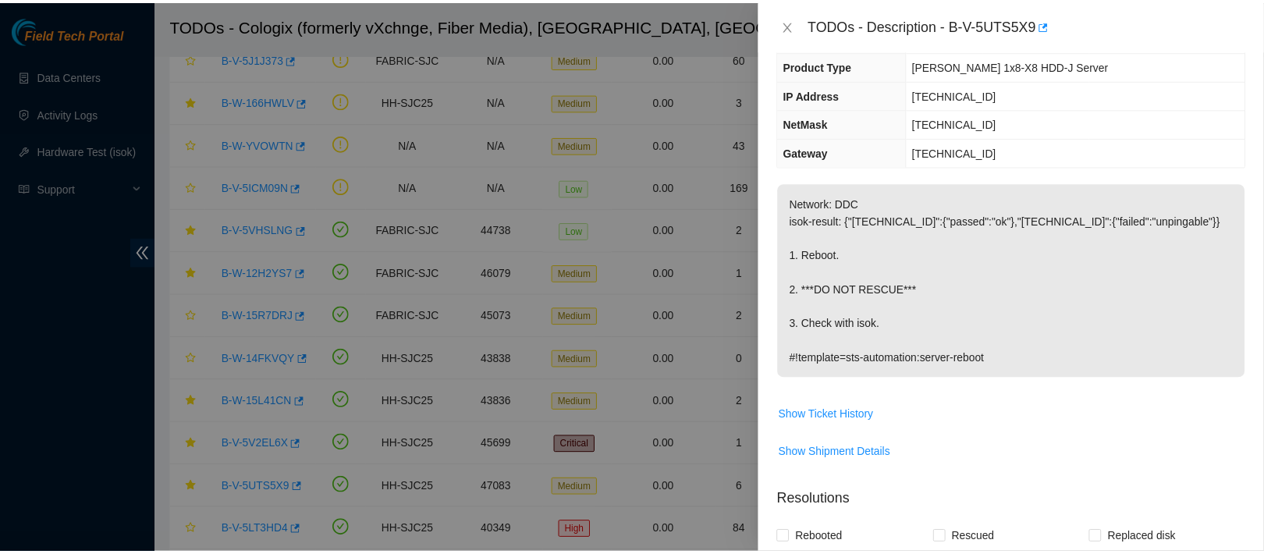
scroll to position [0, 0]
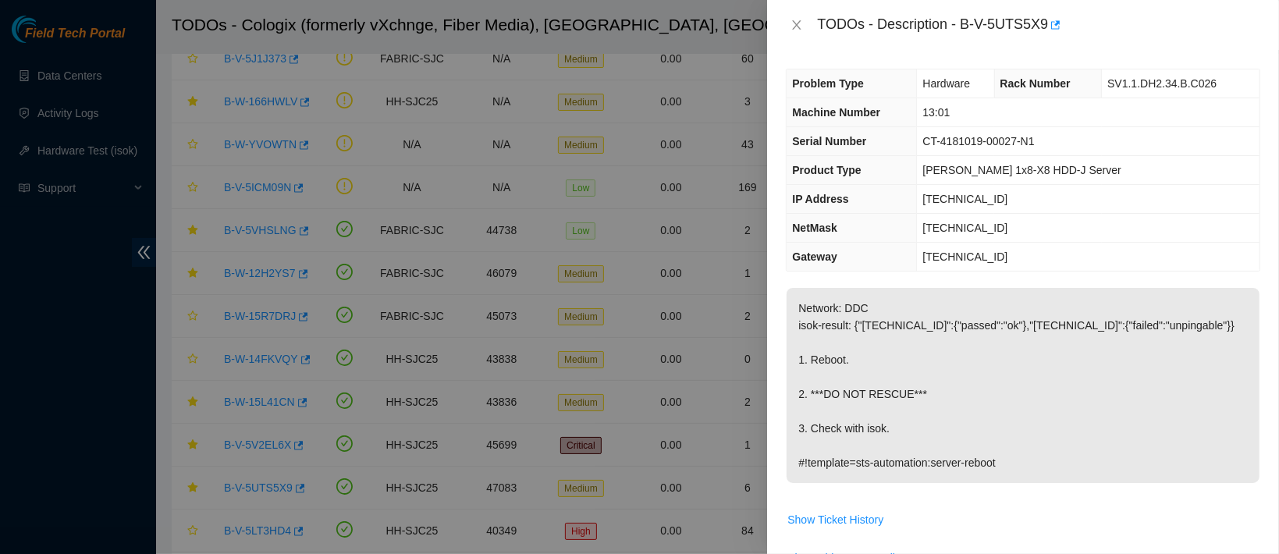
click at [963, 200] on span "[TECHNICAL_ID]" at bounding box center [964, 199] width 85 height 12
copy span "[TECHNICAL_ID]"
click at [798, 24] on icon "close" at bounding box center [796, 25] width 12 height 12
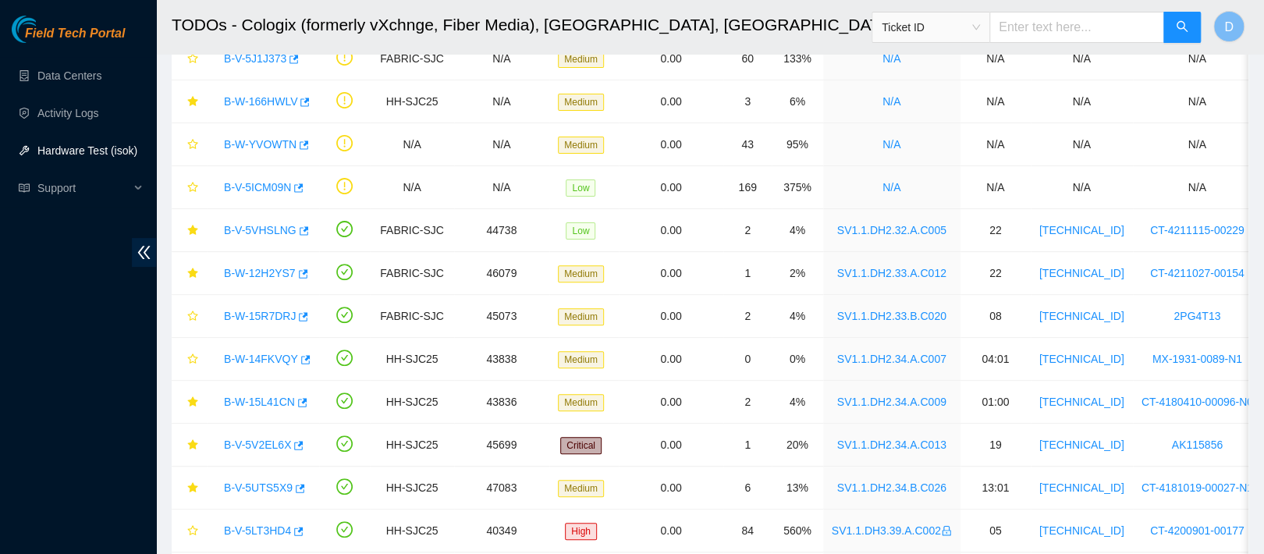
click at [90, 144] on link "Hardware Test (isok)" at bounding box center [87, 150] width 100 height 12
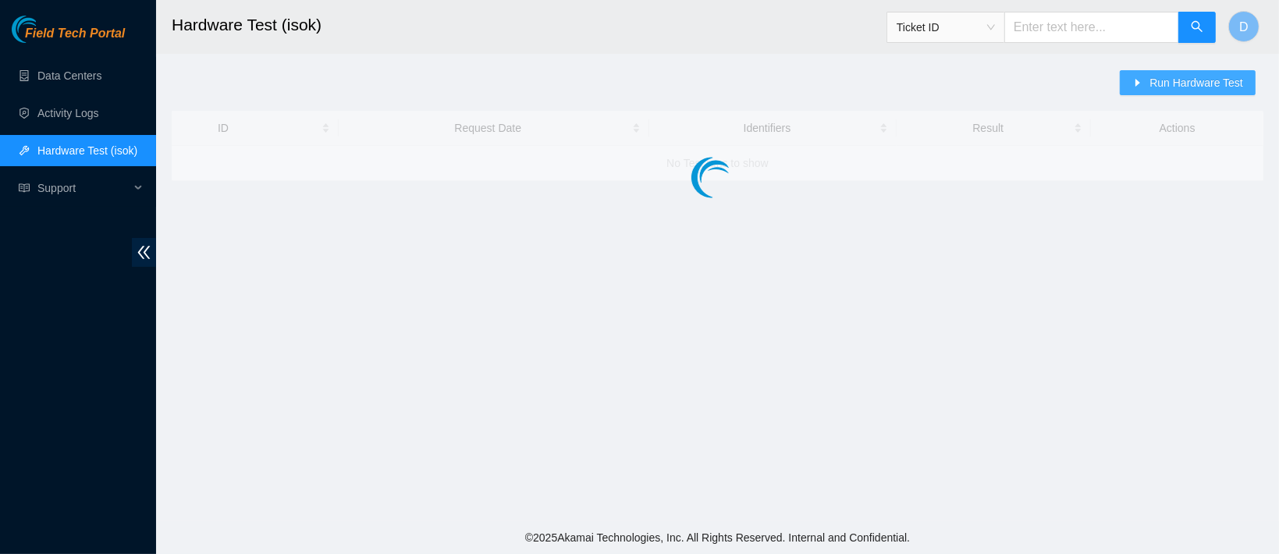
click at [1146, 75] on button "Run Hardware Test" at bounding box center [1188, 82] width 136 height 25
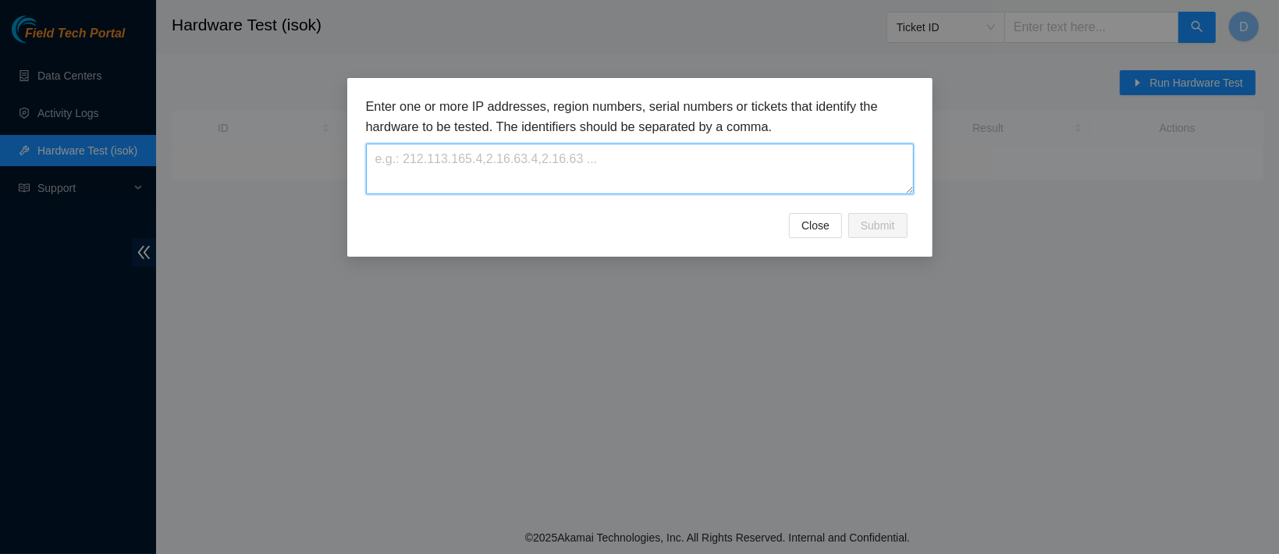
click at [583, 178] on textarea at bounding box center [640, 169] width 548 height 51
paste textarea "[TECHNICAL_ID]"
type textarea "[TECHNICAL_ID]"
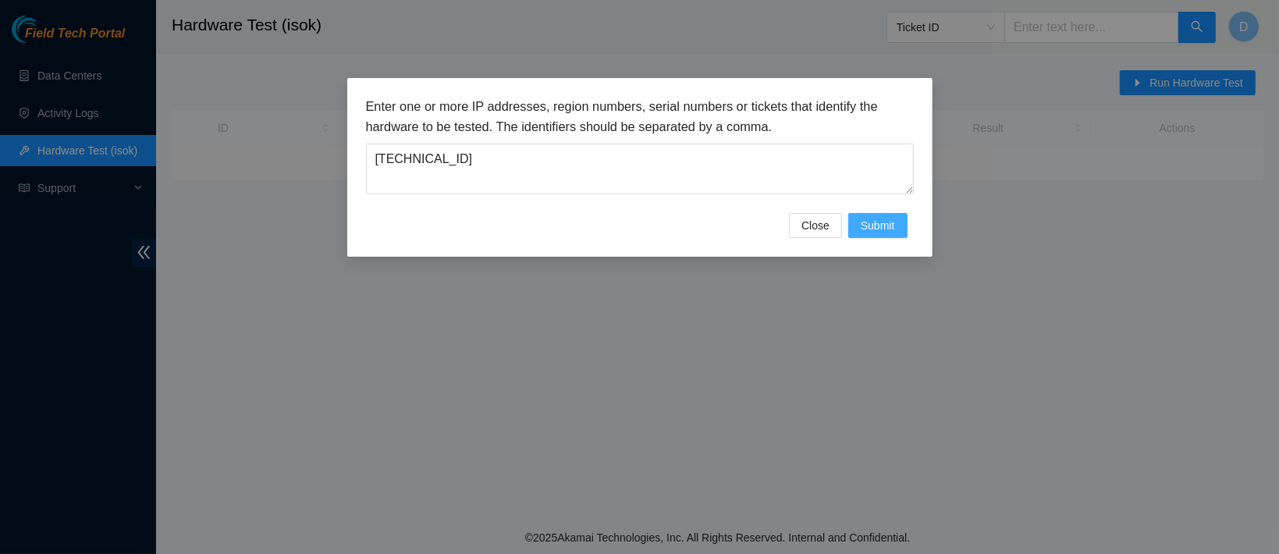
click at [871, 231] on span "Submit" at bounding box center [878, 225] width 34 height 17
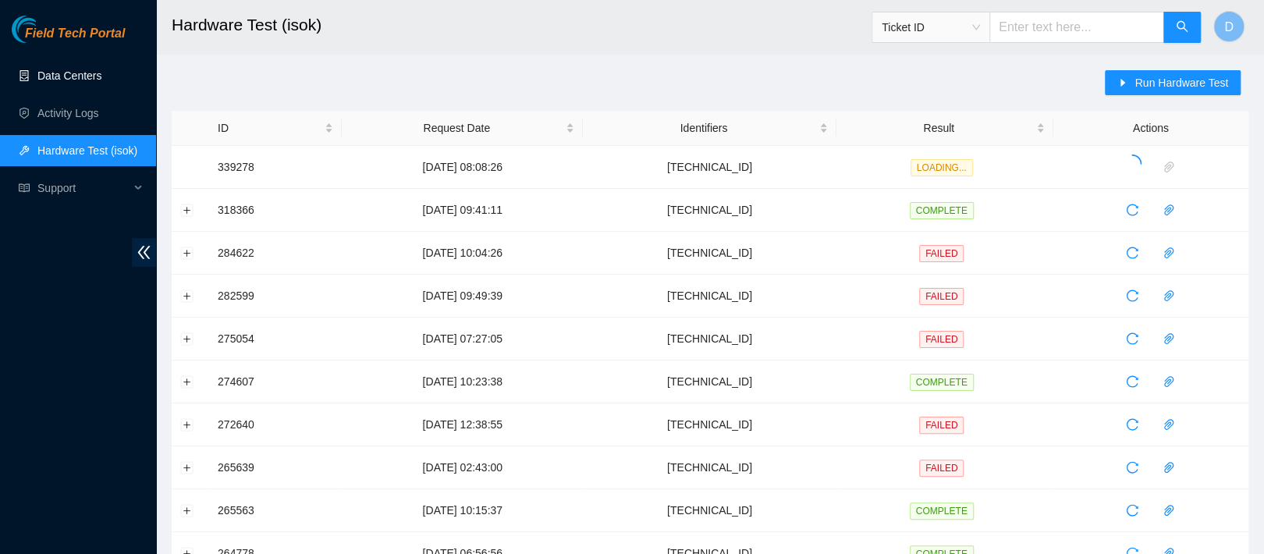
click at [101, 69] on link "Data Centers" at bounding box center [69, 75] width 64 height 12
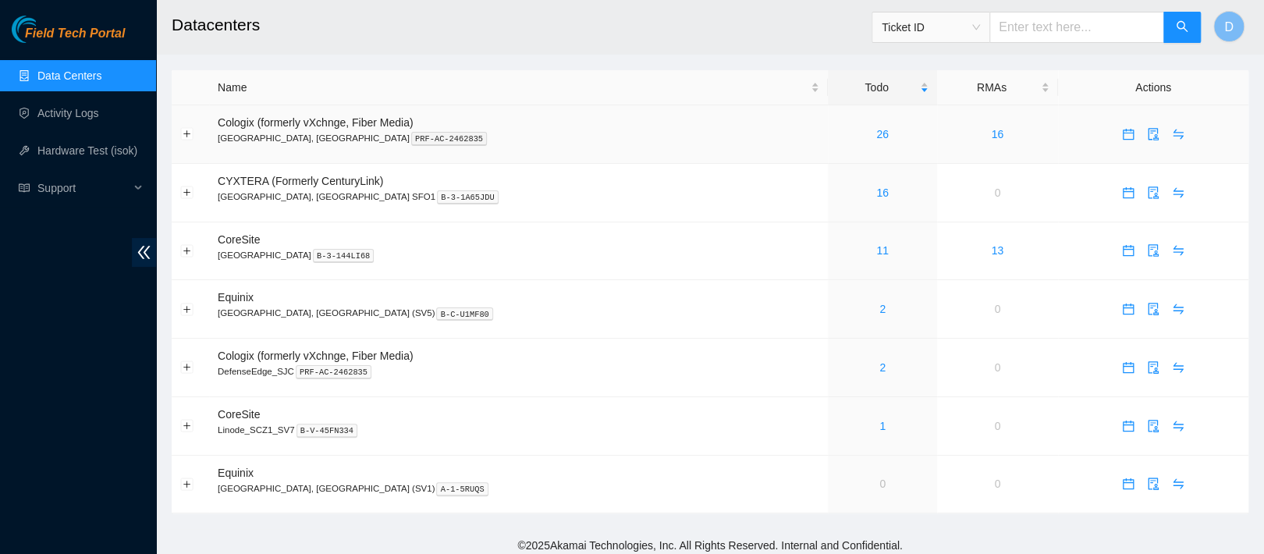
click at [836, 137] on div "26" at bounding box center [881, 134] width 91 height 17
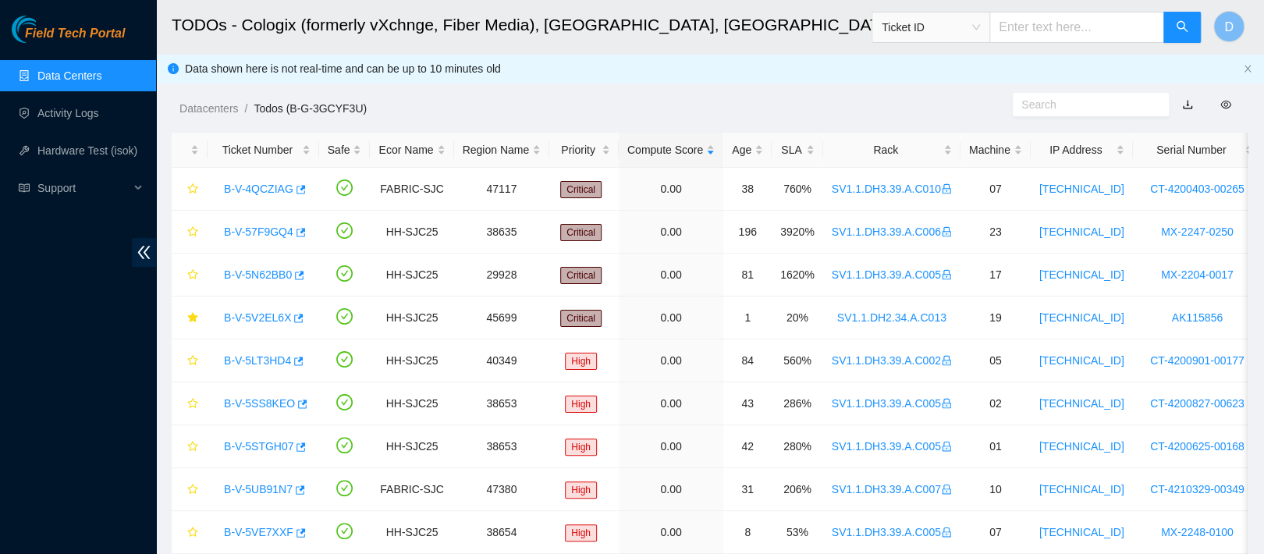
click at [804, 141] on div "SLA" at bounding box center [797, 149] width 34 height 17
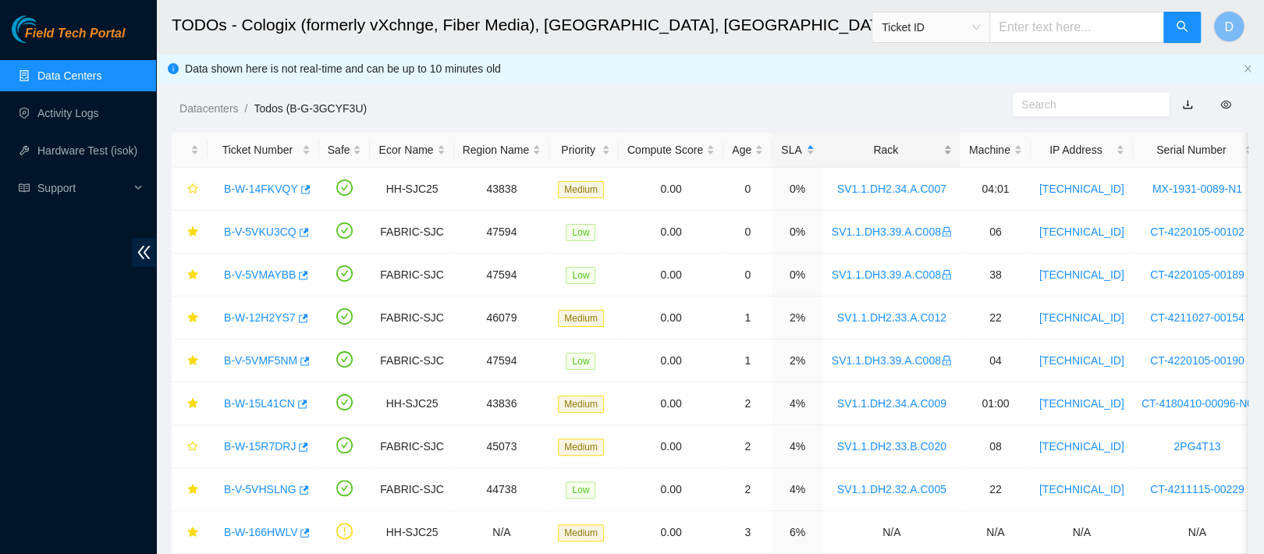
click at [880, 155] on div "Rack" at bounding box center [892, 149] width 120 height 17
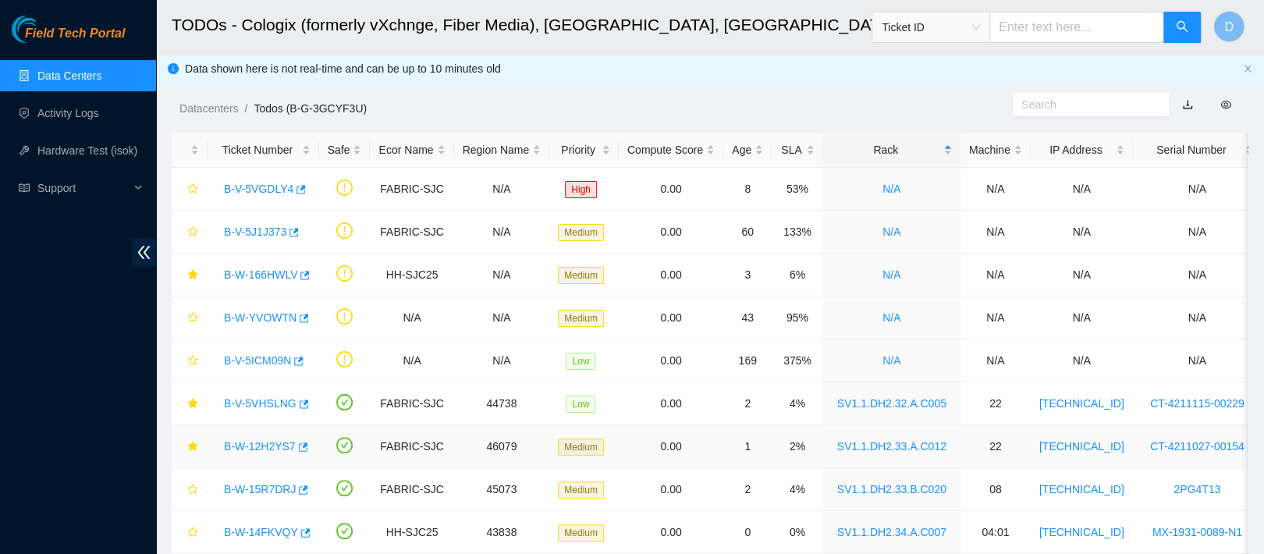
click at [246, 449] on link "B-W-12H2YS7" at bounding box center [260, 446] width 72 height 12
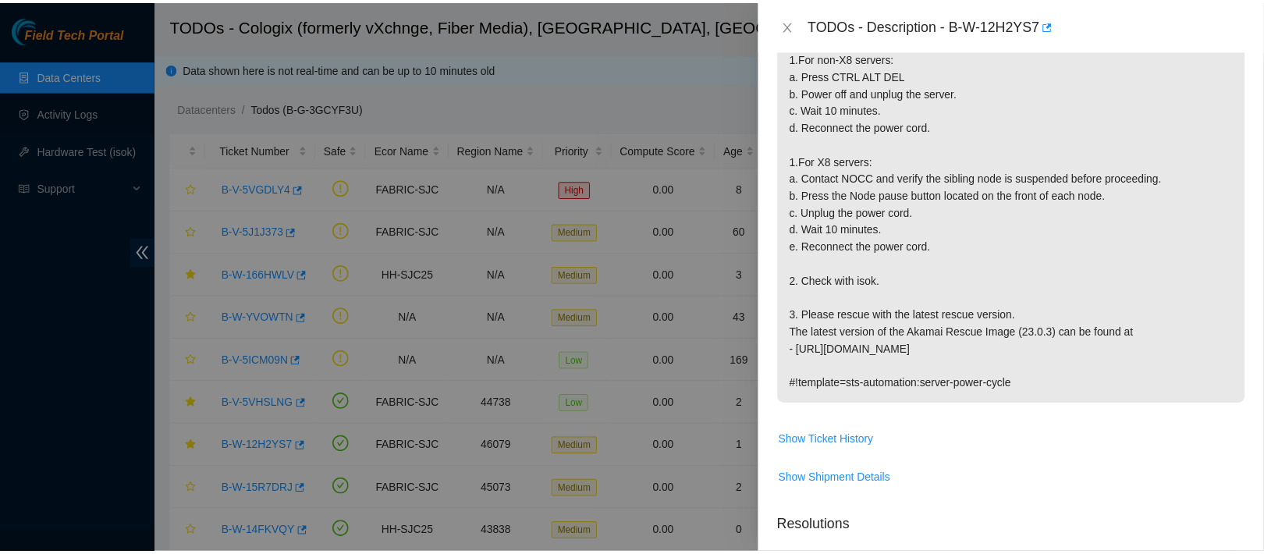
scroll to position [354, 0]
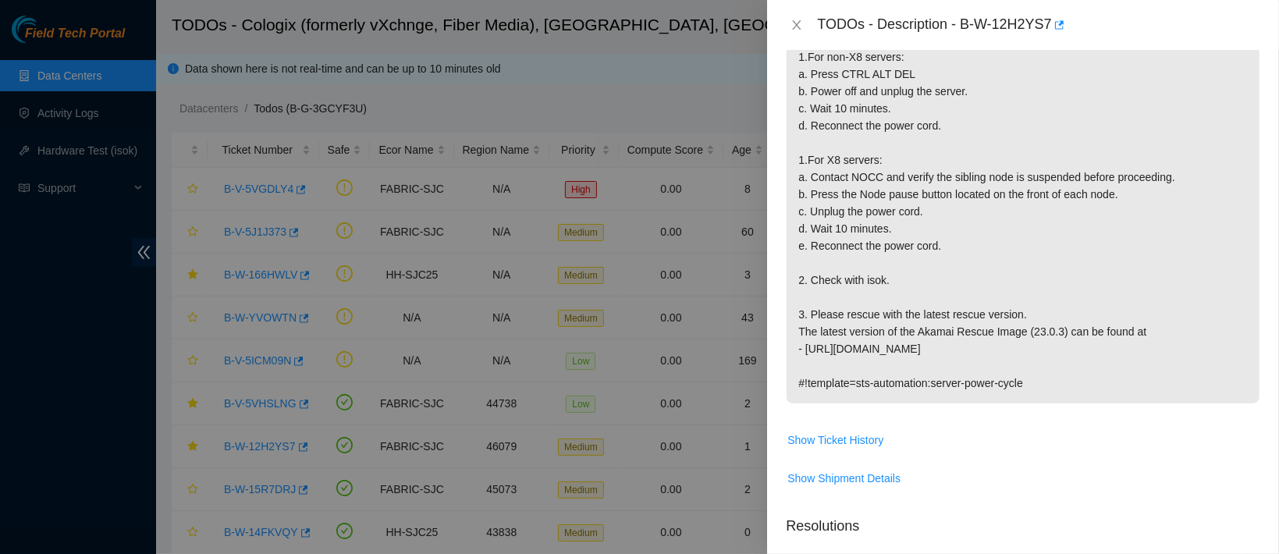
click at [784, 14] on div "TODOs - Description - B-W-12H2YS7" at bounding box center [1023, 25] width 512 height 50
click at [794, 22] on icon "close" at bounding box center [797, 24] width 9 height 9
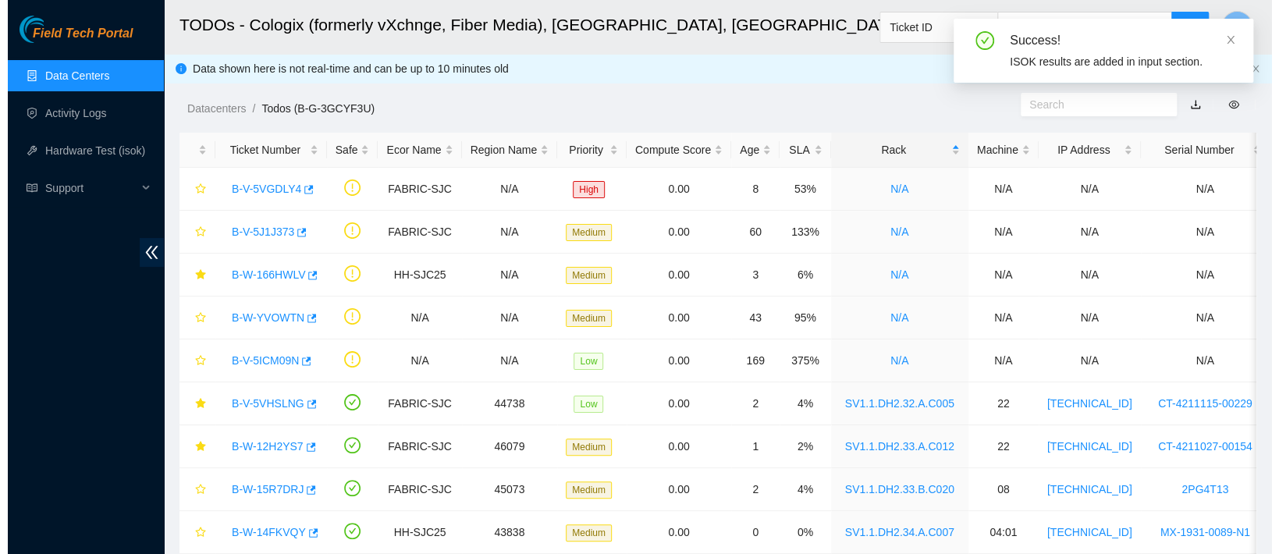
scroll to position [423, 0]
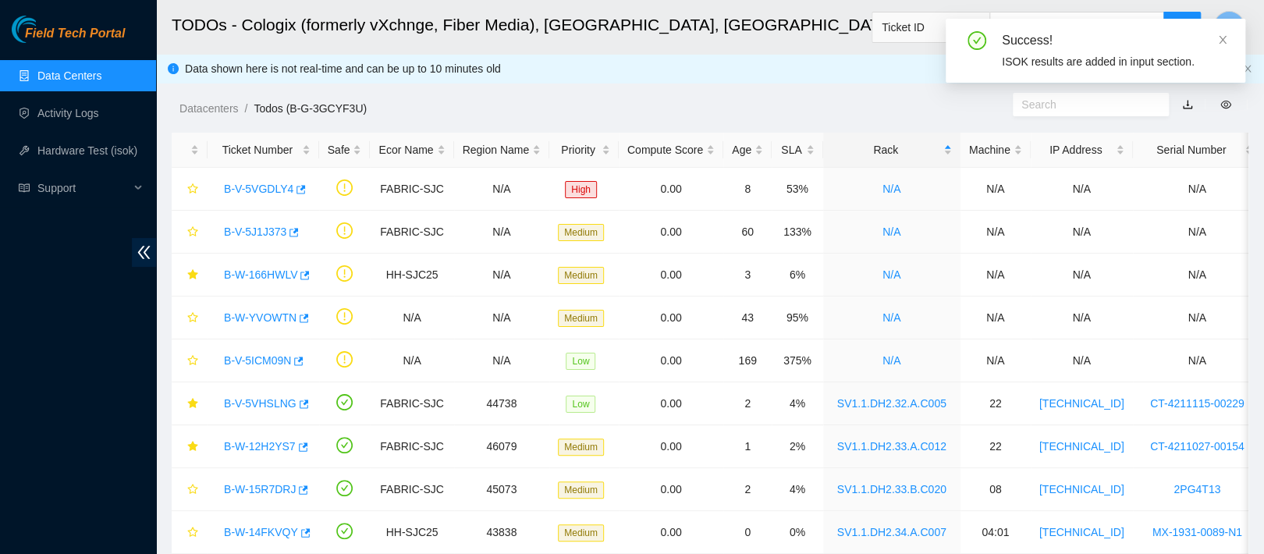
click at [1085, 53] on div "ISOK results are added in input section." at bounding box center [1114, 61] width 225 height 17
click at [1038, 54] on div "ISOK results are added in input section." at bounding box center [1114, 61] width 225 height 17
click at [108, 151] on link "Hardware Test (isok)" at bounding box center [87, 150] width 100 height 12
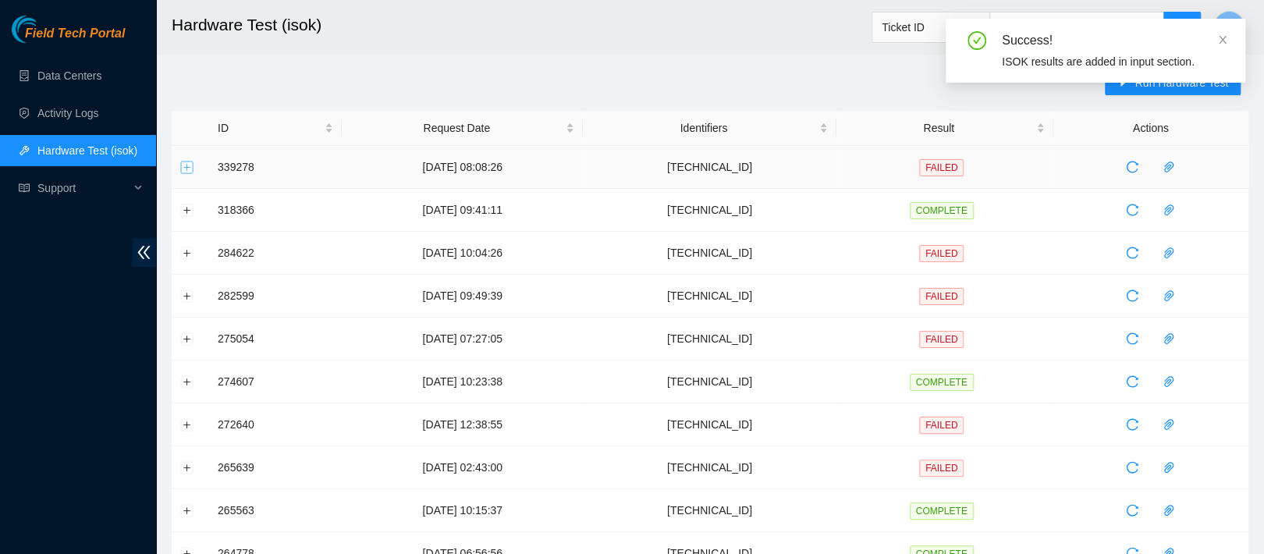
click at [192, 164] on button "Expand row" at bounding box center [187, 167] width 12 height 12
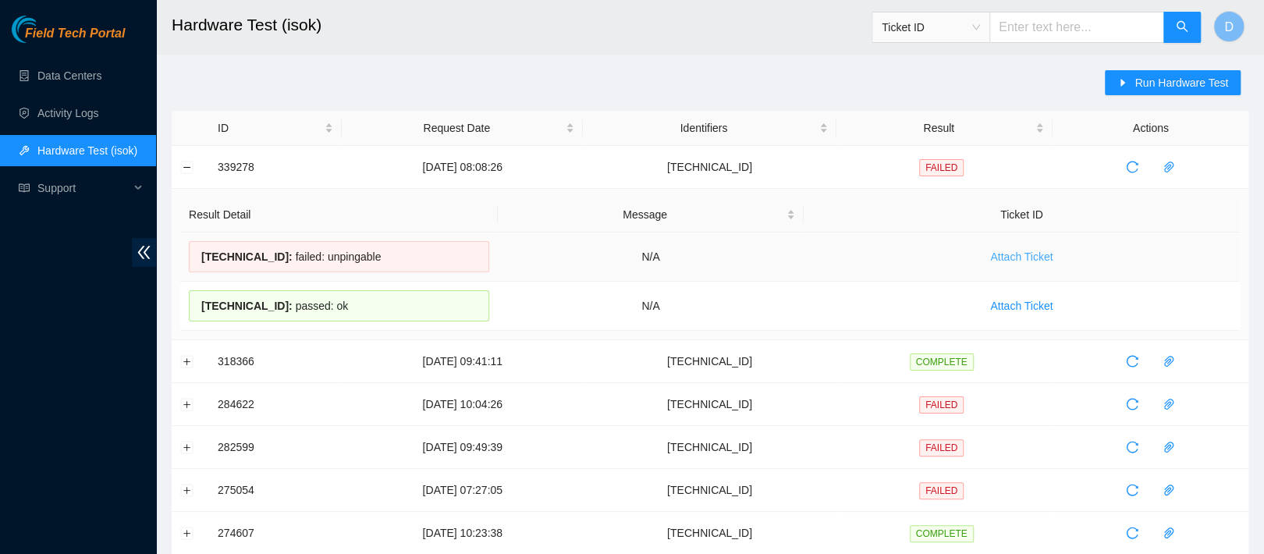
click at [1017, 257] on span "Attach Ticket" at bounding box center [1021, 256] width 62 height 17
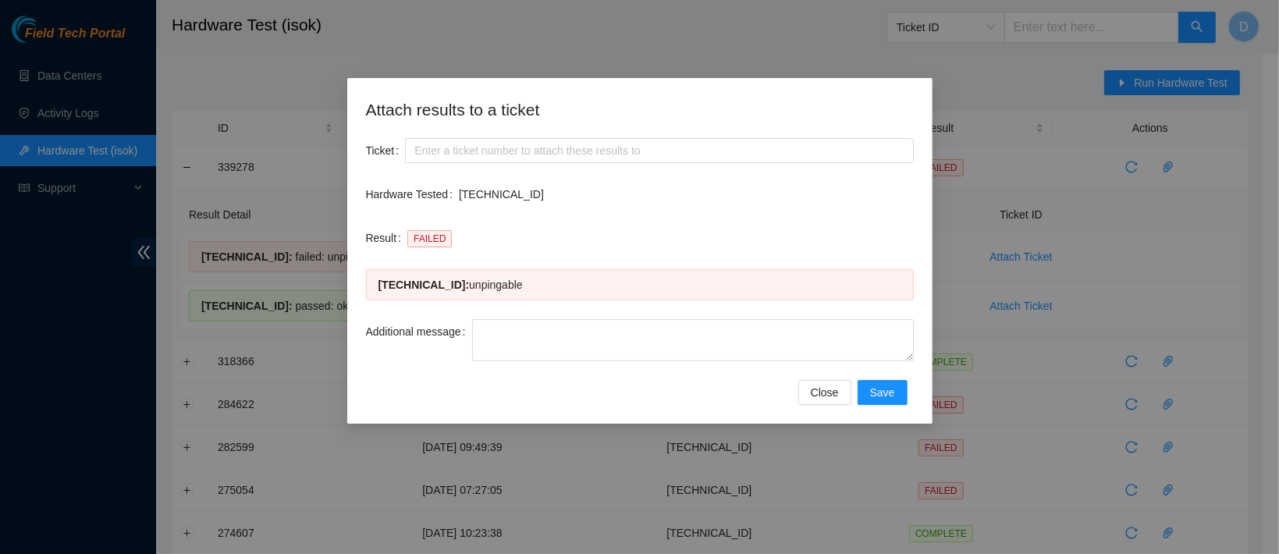
click at [813, 406] on div "Attach results to a ticket Ticket Hardware Tested 23.40.191.29 Result FAILED 23…" at bounding box center [639, 251] width 585 height 346
click at [817, 384] on span "Close" at bounding box center [825, 392] width 28 height 17
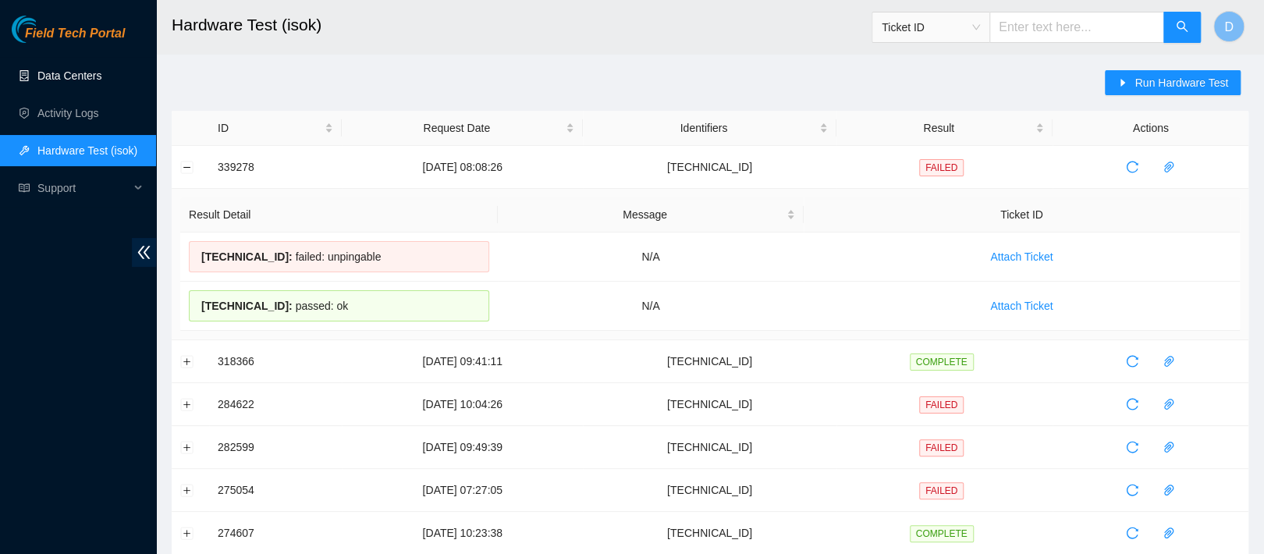
click at [82, 77] on link "Data Centers" at bounding box center [69, 75] width 64 height 12
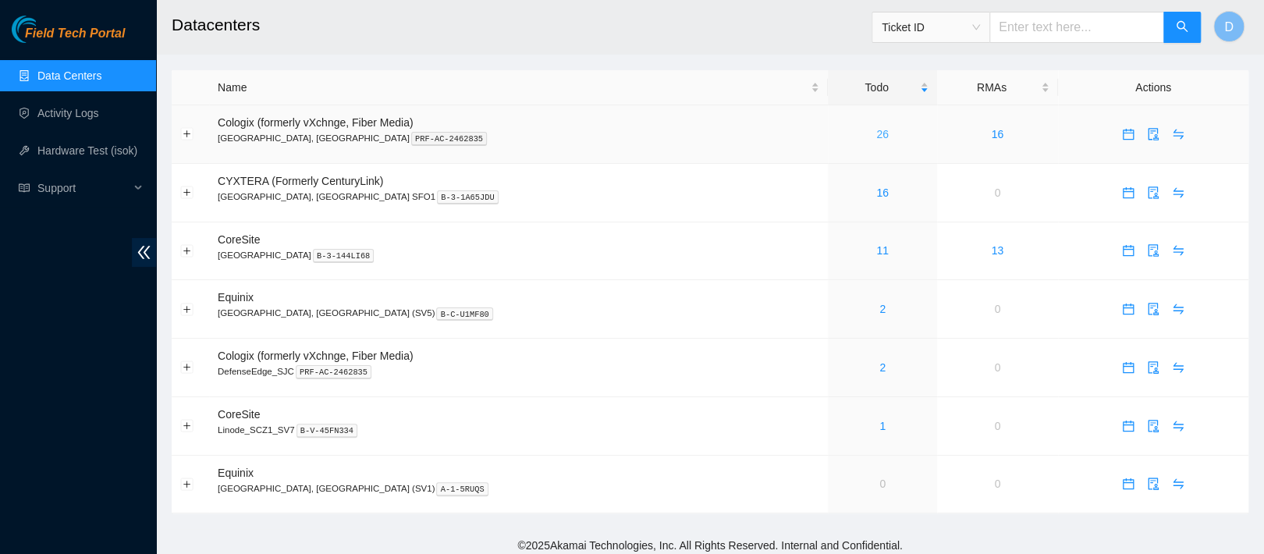
click at [876, 137] on link "26" at bounding box center [882, 134] width 12 height 12
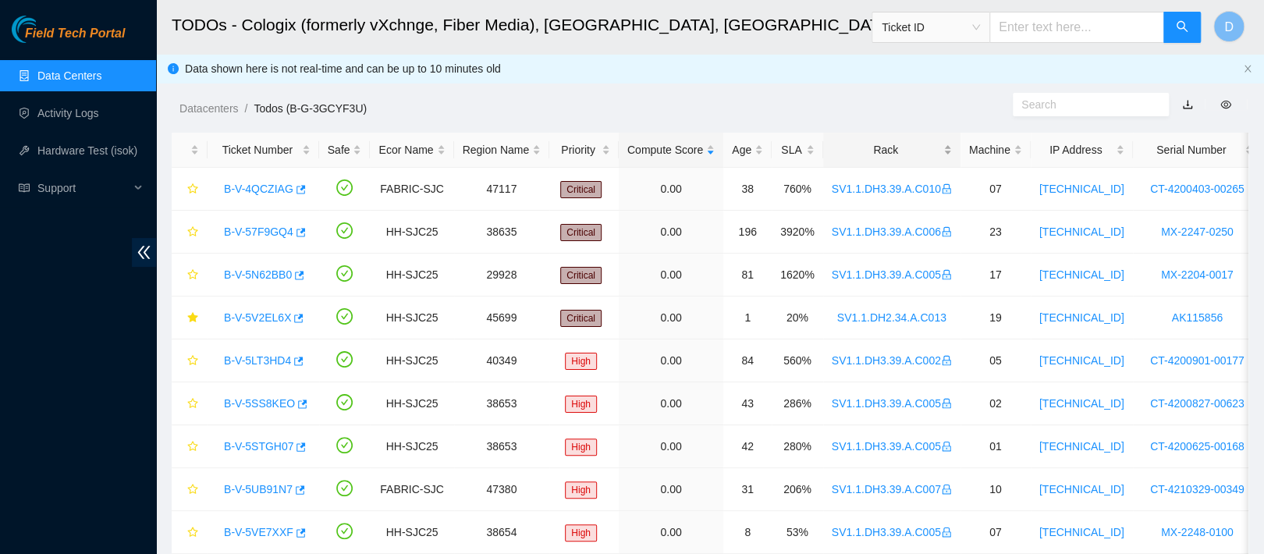
click at [880, 147] on div "Rack" at bounding box center [892, 149] width 120 height 17
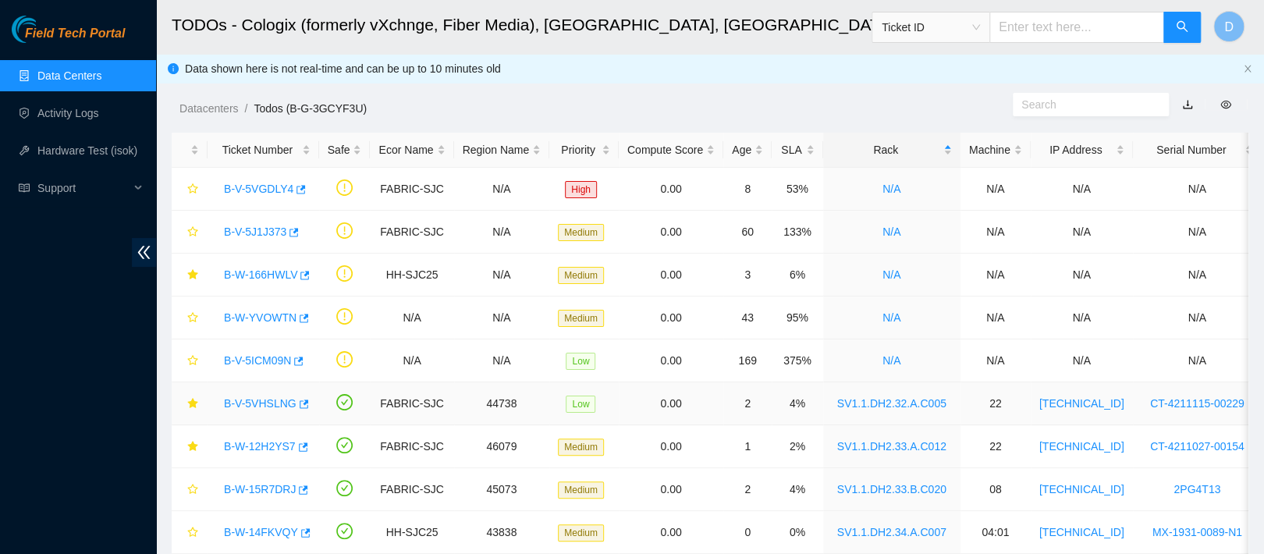
click at [258, 406] on link "B-V-5VHSLNG" at bounding box center [260, 403] width 73 height 12
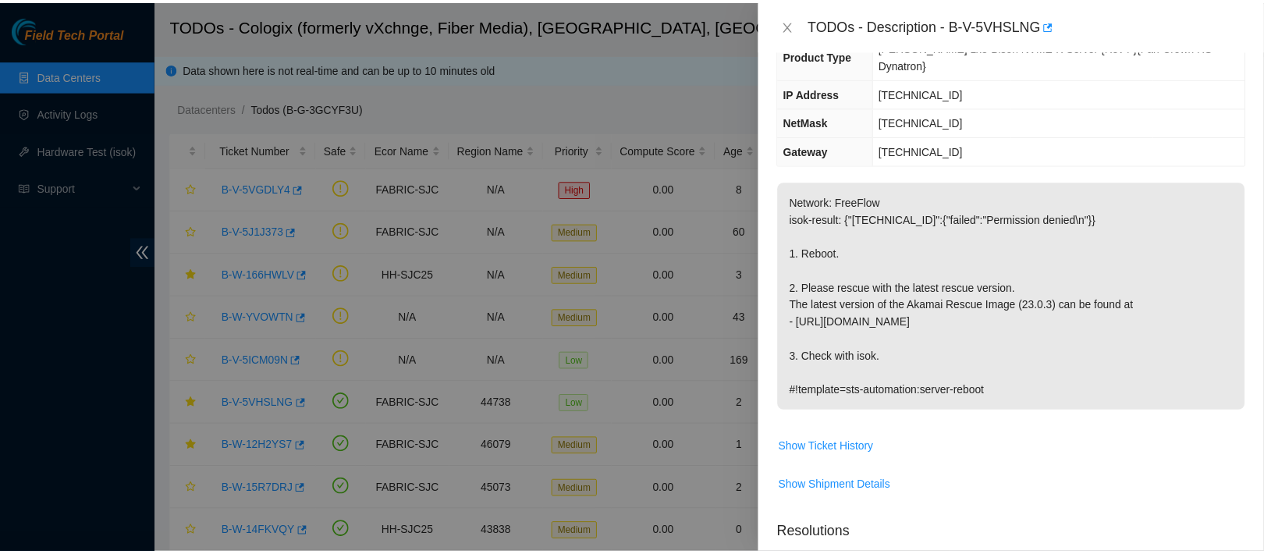
scroll to position [172, 0]
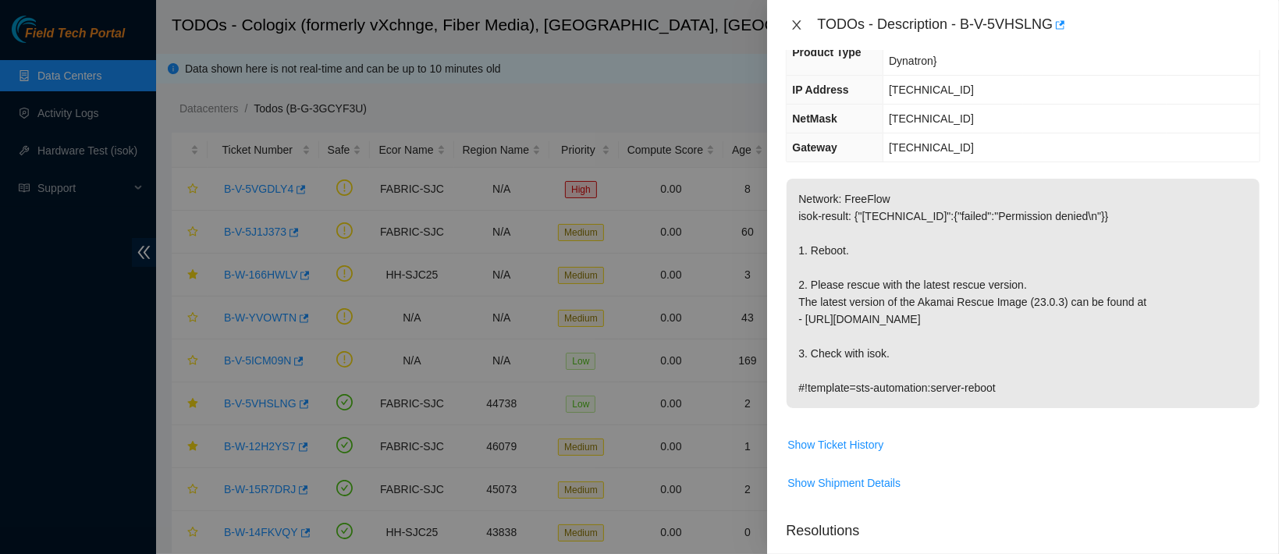
click at [793, 24] on icon "close" at bounding box center [796, 25] width 12 height 12
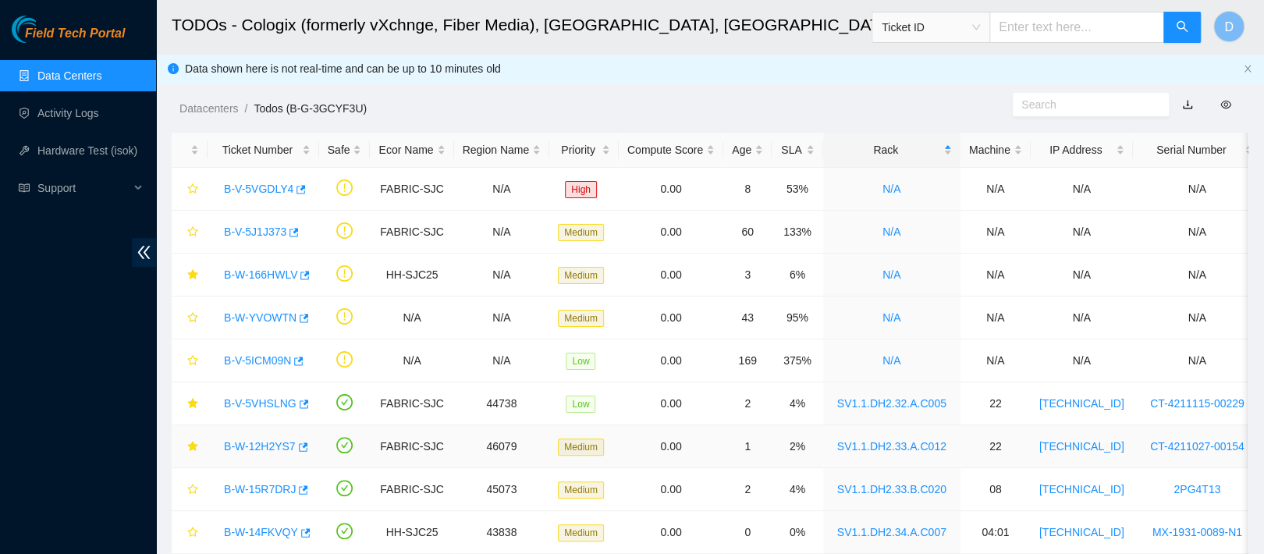
click at [265, 440] on link "B-W-12H2YS7" at bounding box center [260, 446] width 72 height 12
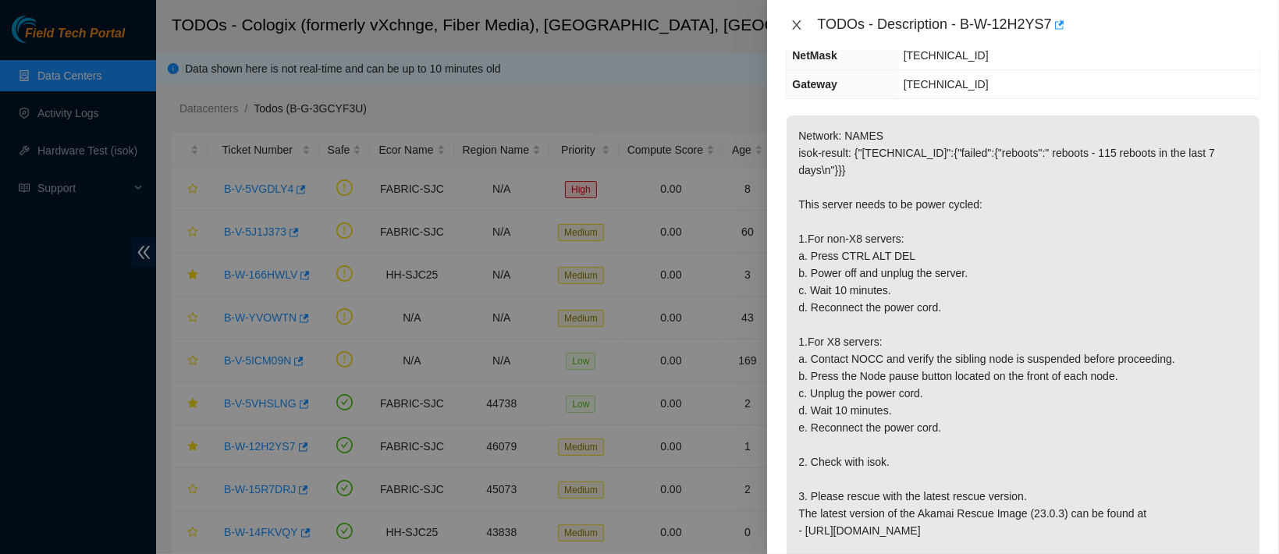
click at [804, 26] on button "Close" at bounding box center [797, 25] width 22 height 15
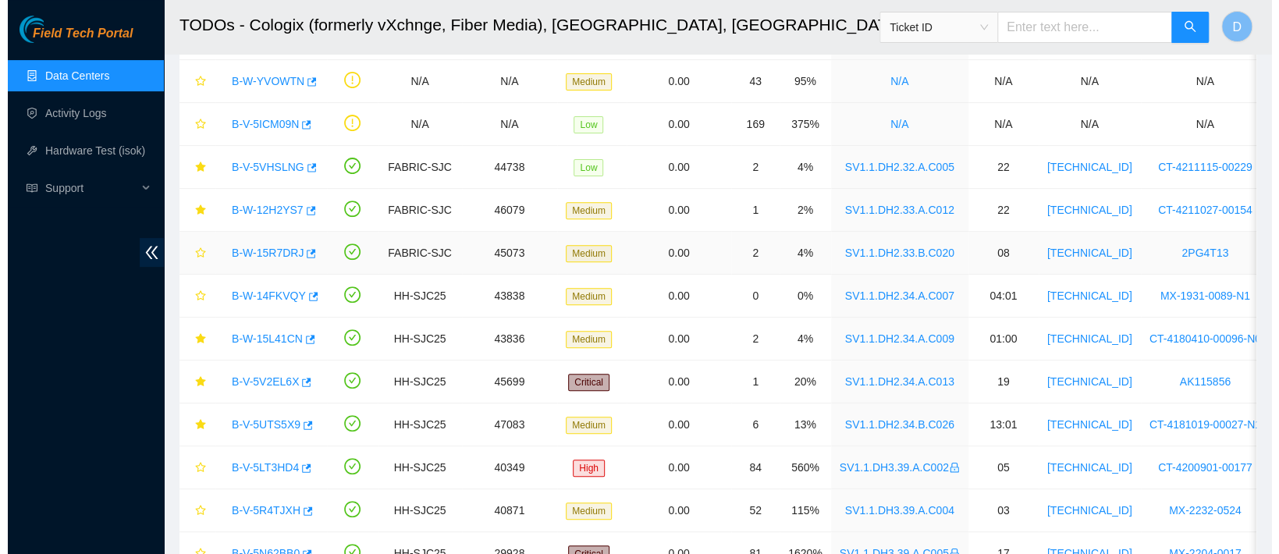
scroll to position [0, 0]
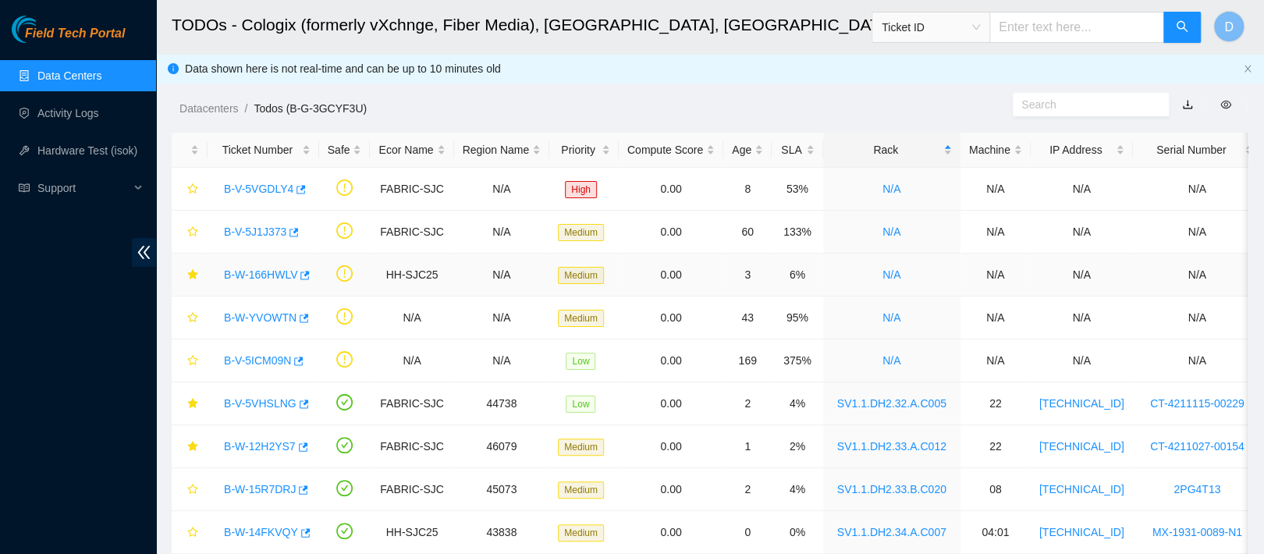
click at [254, 280] on link "B-W-166HWLV" at bounding box center [260, 274] width 73 height 12
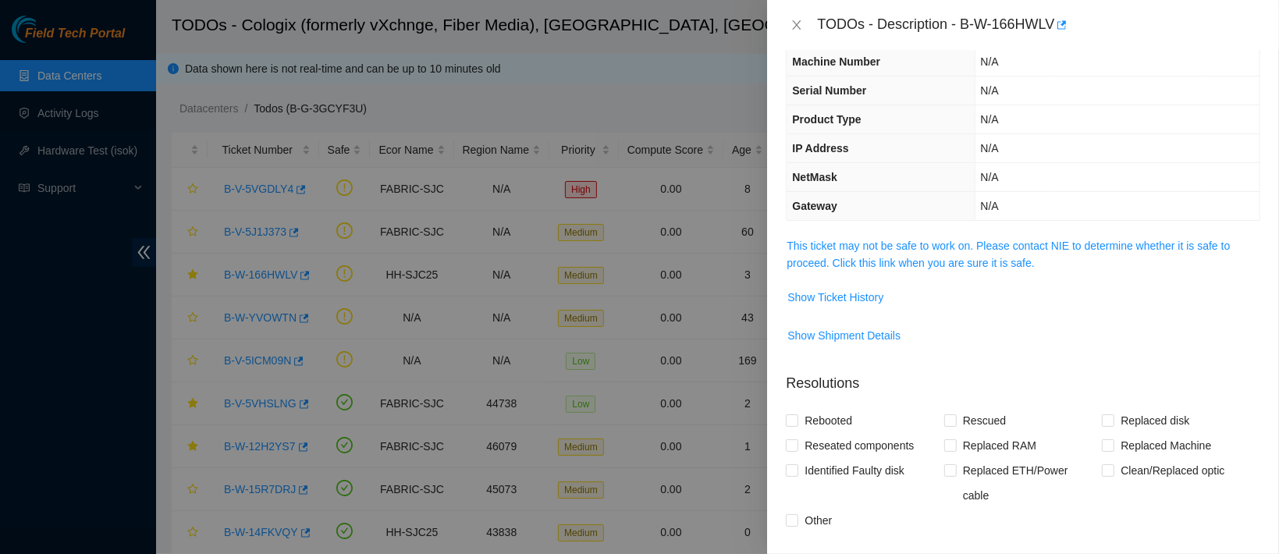
scroll to position [50, 0]
click at [875, 240] on link "This ticket may not be safe to work on. Please contact NIE to determine whether…" at bounding box center [1007, 255] width 443 height 30
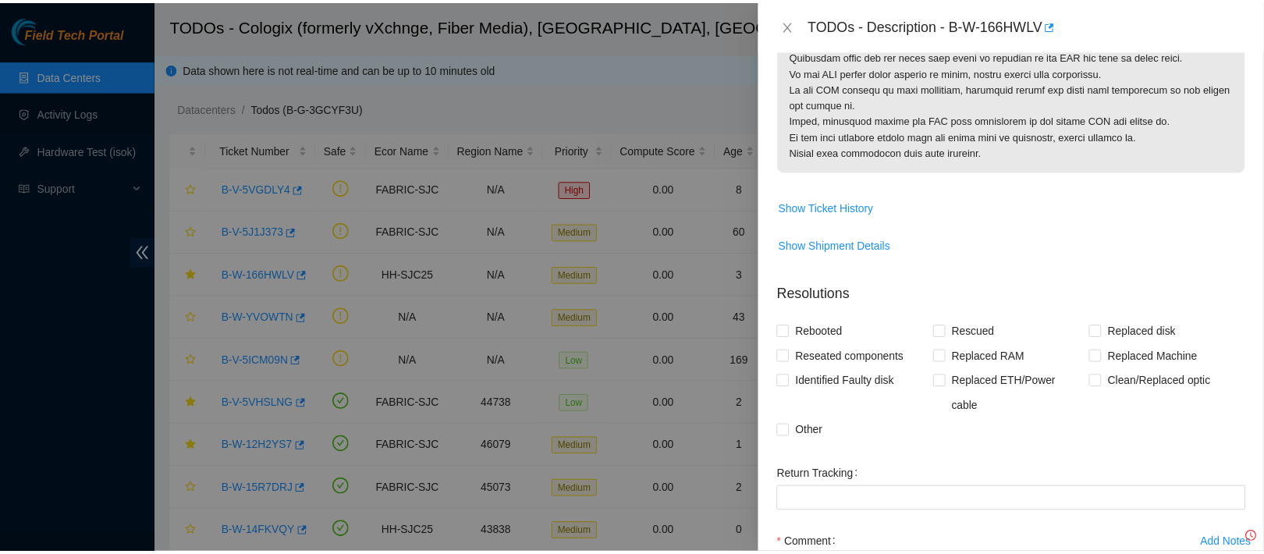
scroll to position [460, 0]
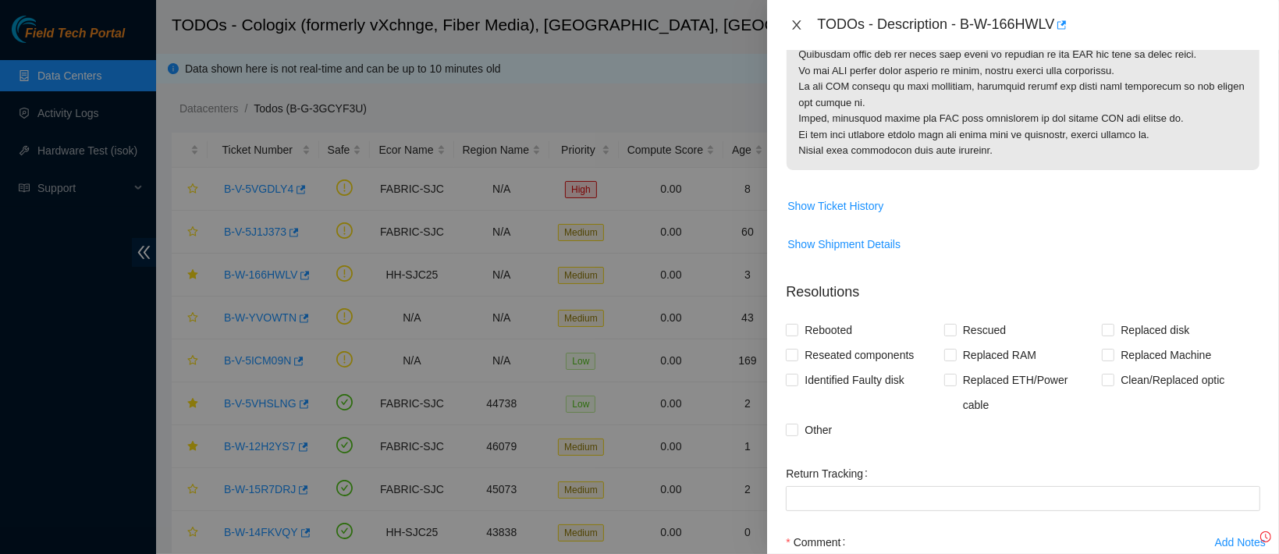
click at [794, 28] on icon "close" at bounding box center [796, 25] width 12 height 12
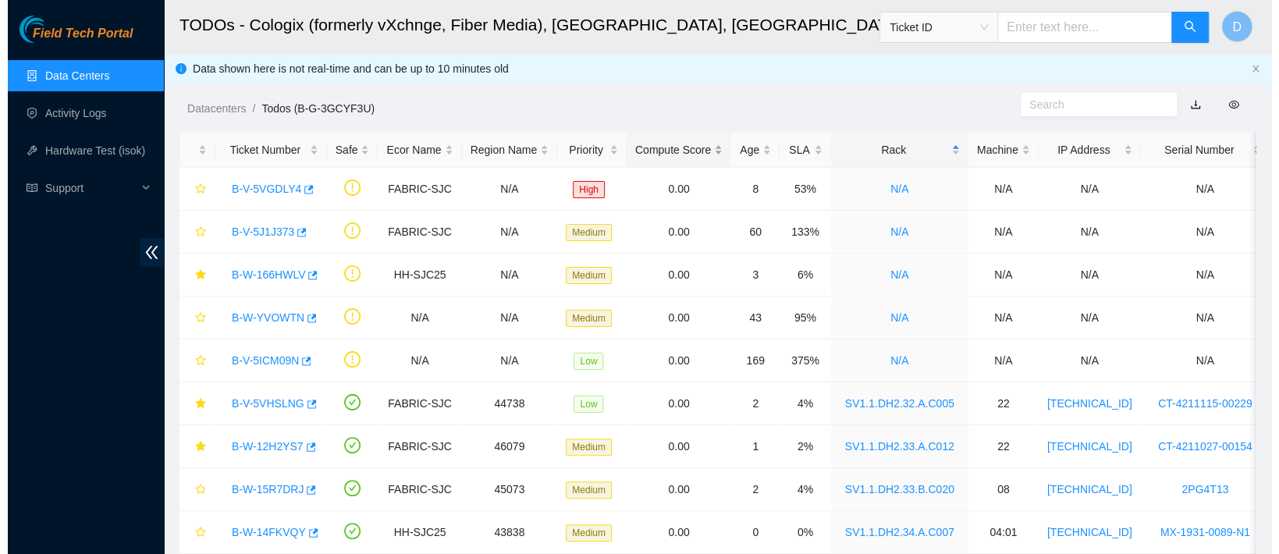
scroll to position [346, 0]
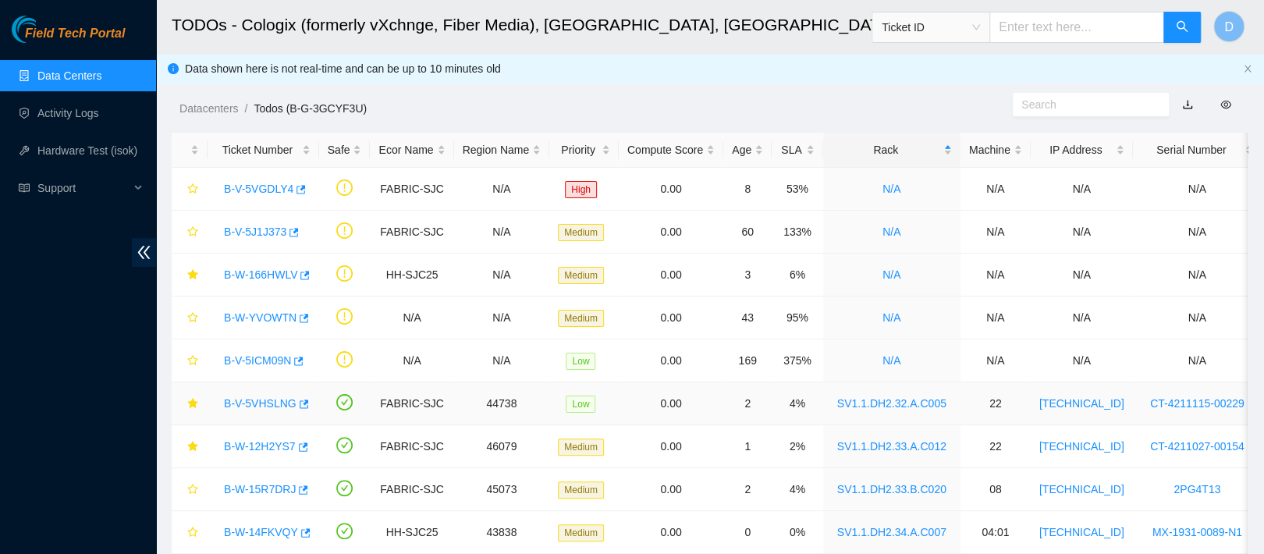
click at [257, 402] on link "B-V-5VHSLNG" at bounding box center [260, 403] width 73 height 12
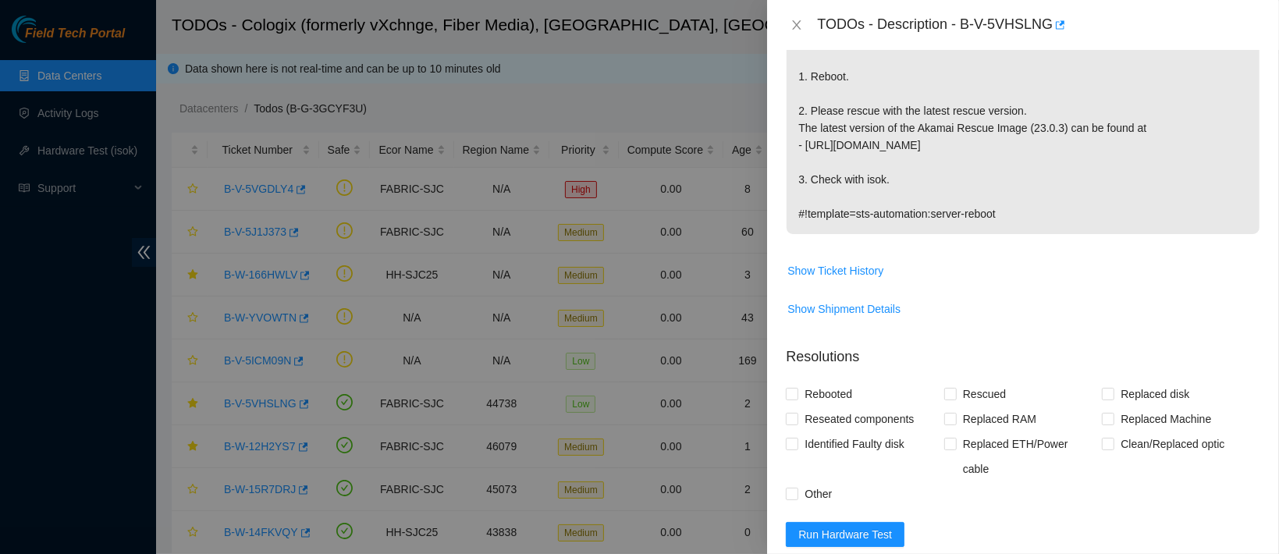
scroll to position [307, 0]
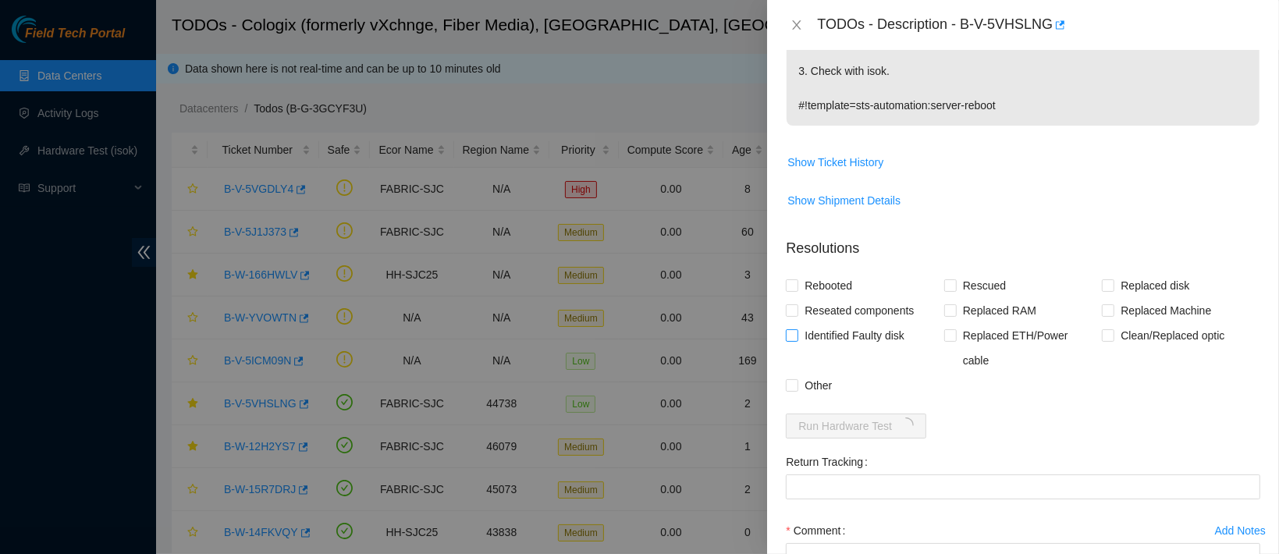
scroll to position [545, 0]
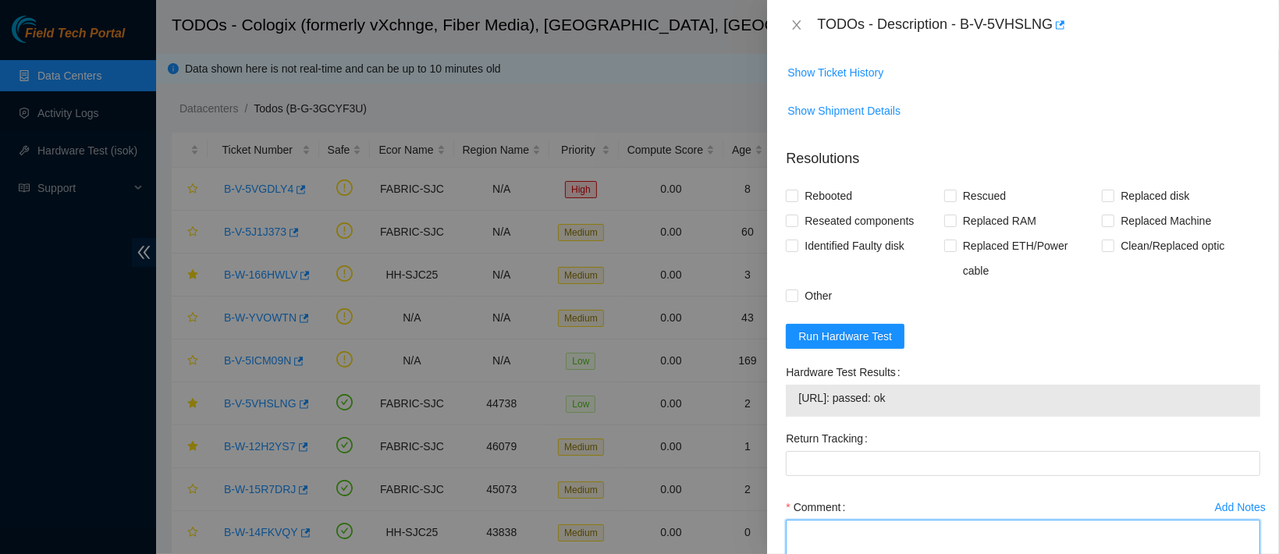
click at [864, 520] on textarea "Comment" at bounding box center [1023, 549] width 474 height 59
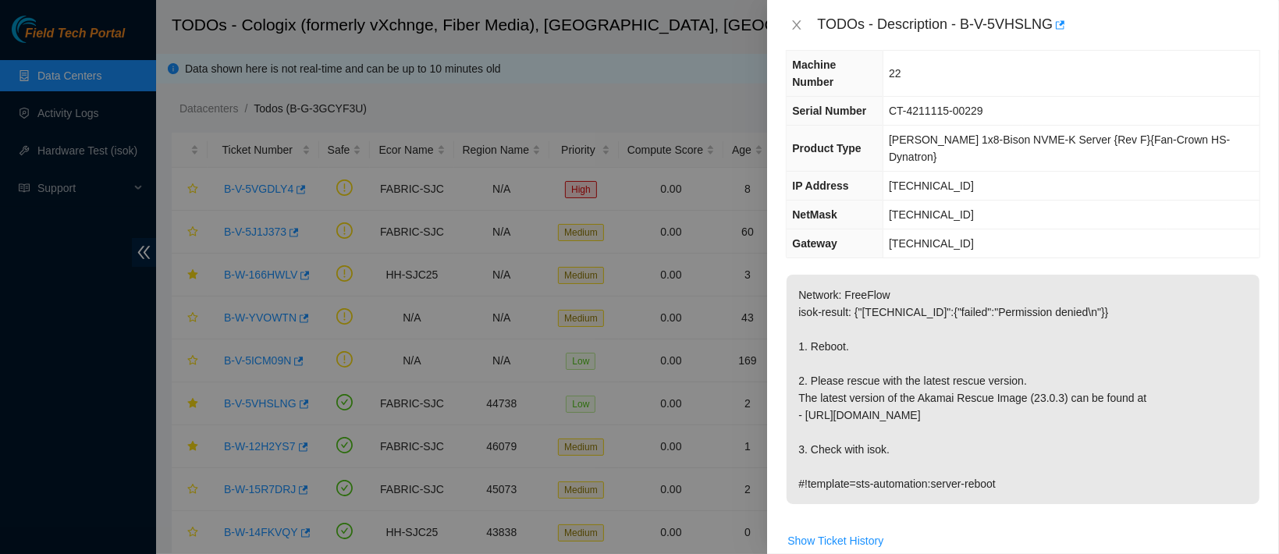
scroll to position [0, 0]
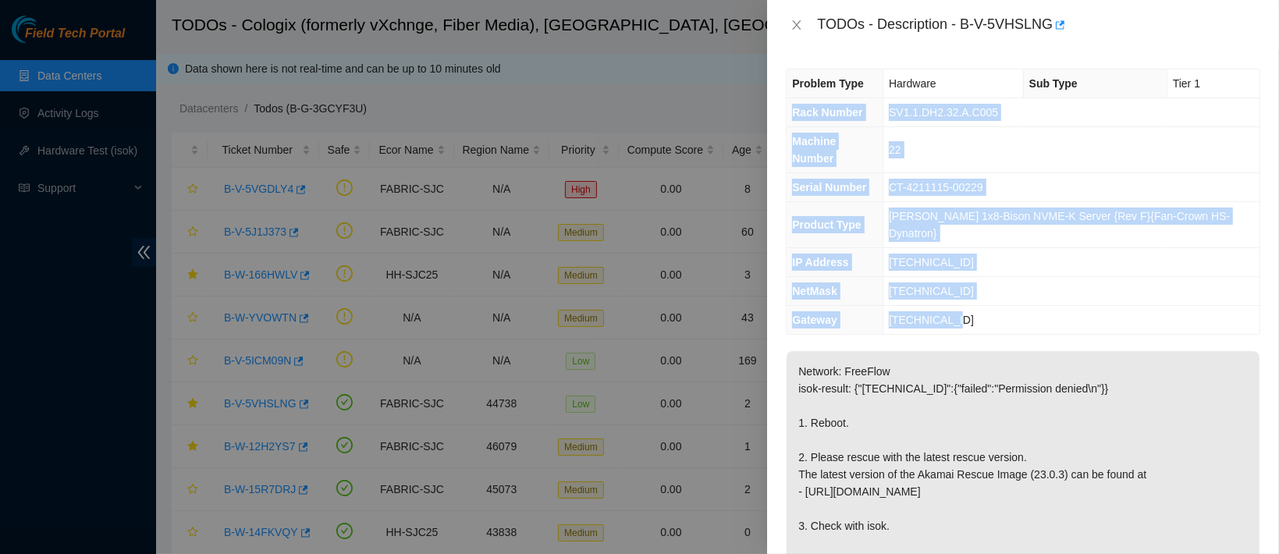
drag, startPoint x: 789, startPoint y: 112, endPoint x: 995, endPoint y: 274, distance: 262.8
click at [995, 274] on tbody "Problem Type Hardware Sub Type Tier 1 Rack Number SV1.1.DH2.32.A.C005 Machine N…" at bounding box center [1022, 201] width 473 height 264
copy tbody "Rack Number SV1.1.DH2.32.A.C005 Machine Number 22 Serial Number CT-4211115-0022…"
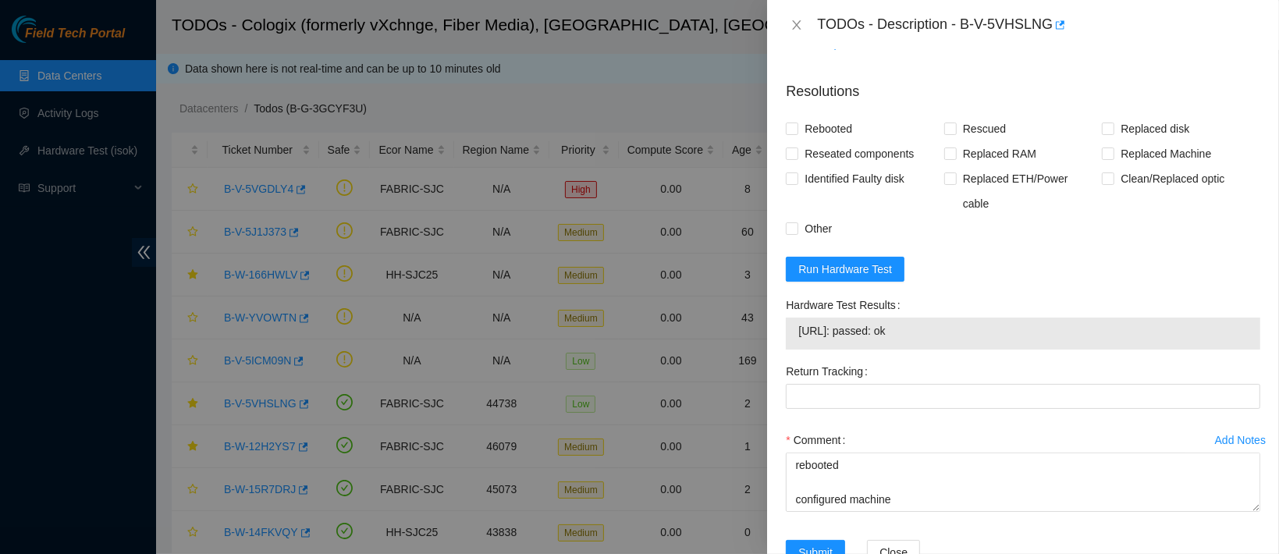
scroll to position [154, 0]
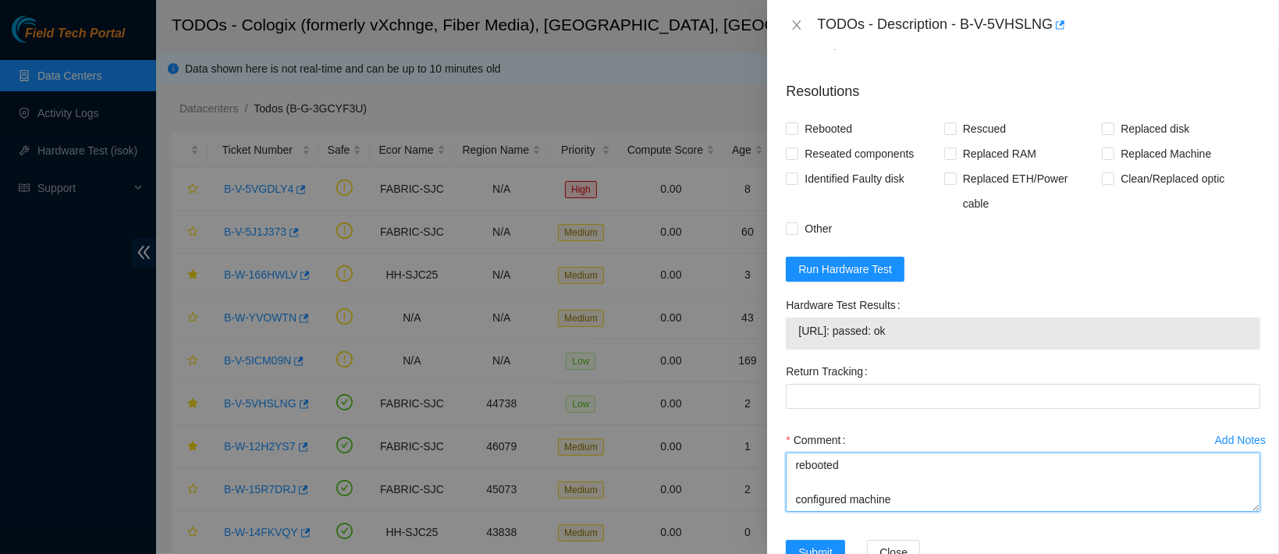
click at [848, 452] on textarea "contacted nocc to confirm that ticket was safe verified sn on machine connected…" at bounding box center [1023, 481] width 474 height 59
paste textarea "Rack Number SV1.1.DH2.32.A.C005 Machine Number 22 Serial Number CT-4211115-0022…"
click at [939, 452] on textarea "contacted nocc to confirm that ticket was safe verified sn on machine connected…" at bounding box center [1023, 481] width 474 height 59
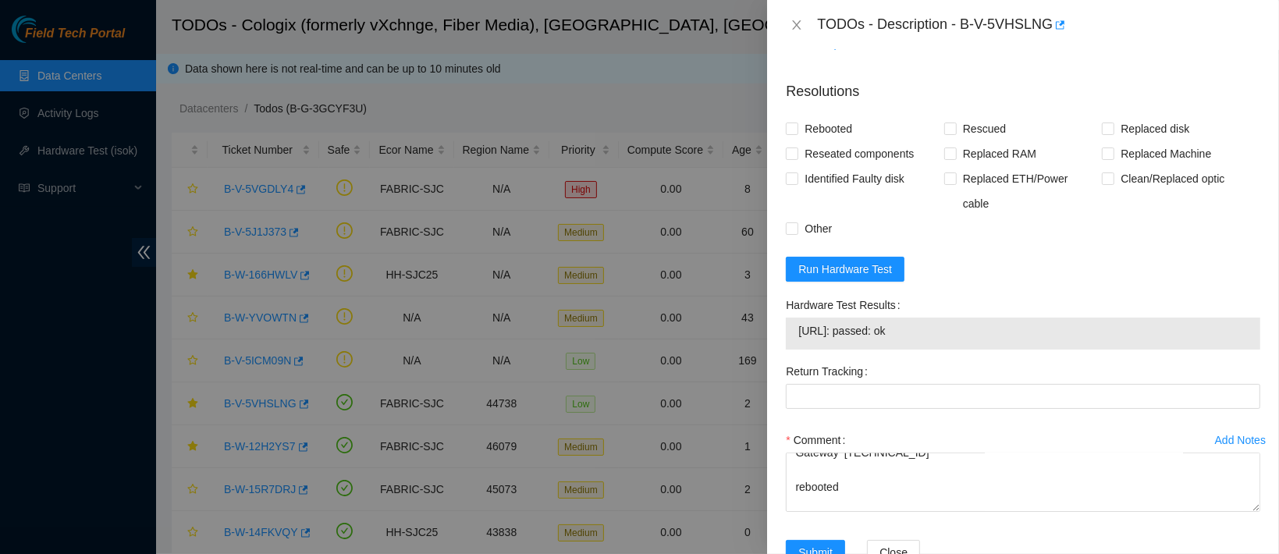
click at [826, 321] on td "23.67.78.217: passed: ok" at bounding box center [1022, 333] width 451 height 24
click at [848, 322] on span "23.67.78.217: passed: ok" at bounding box center [1022, 330] width 449 height 17
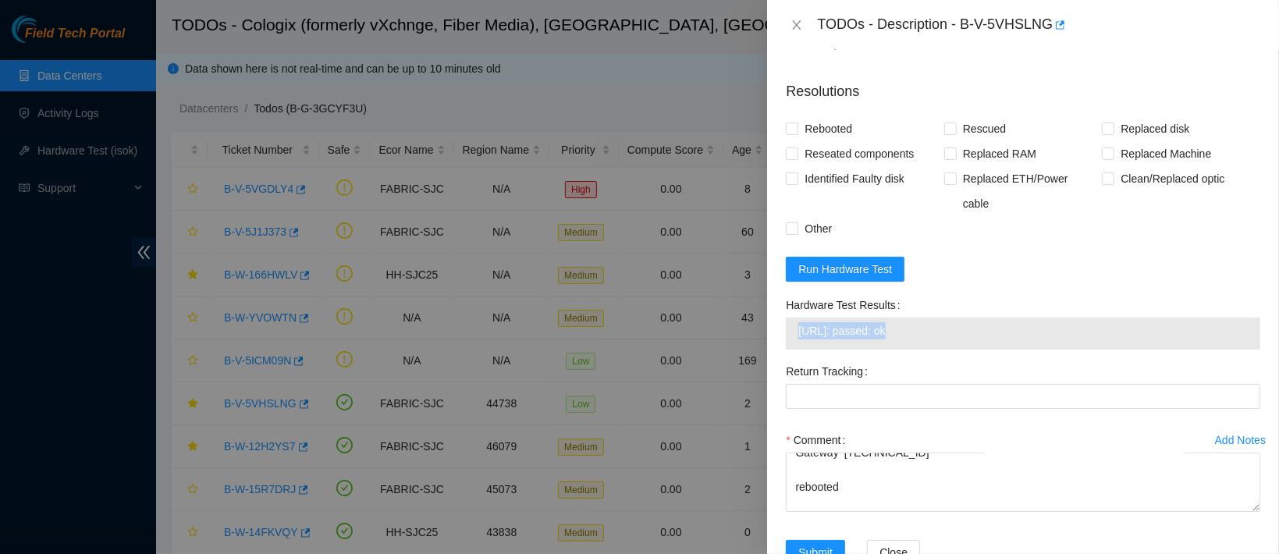
copy span "23.67.78.217: passed: ok"
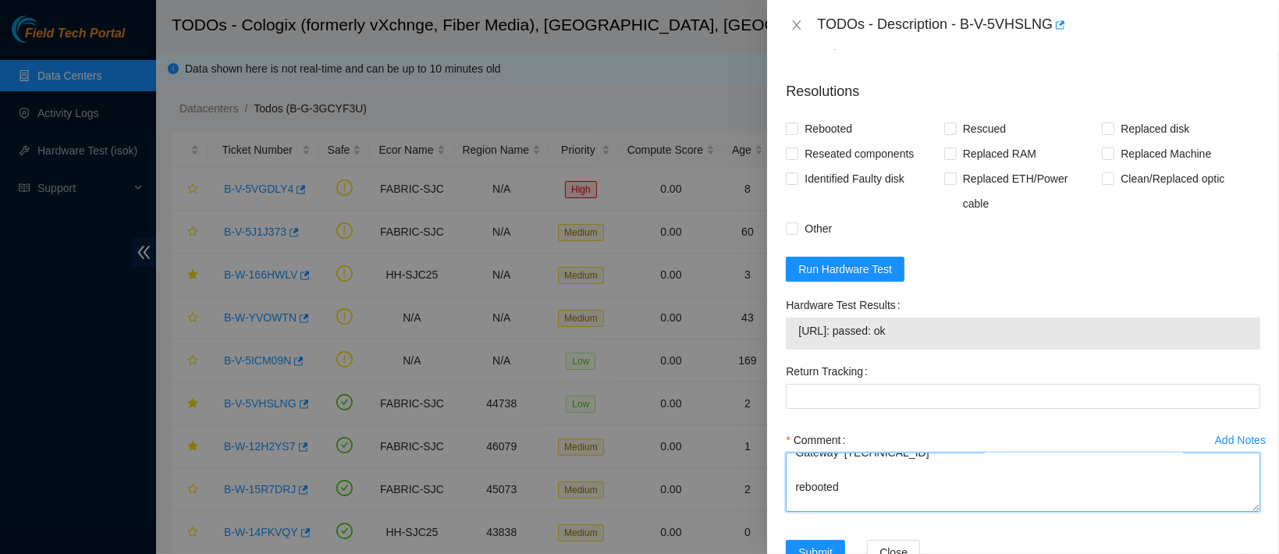
click at [839, 453] on textarea "contacted nocc to confirm that ticket was safe verified sn on machine connected…" at bounding box center [1023, 481] width 474 height 59
paste textarea "23.67.78.217: passed: ok"
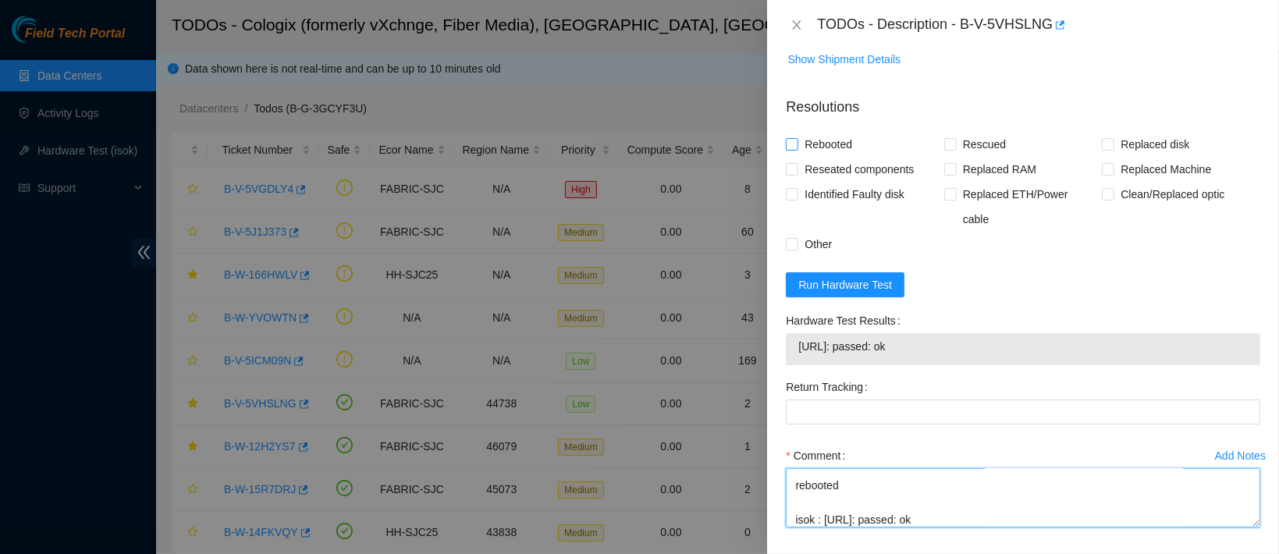
type textarea "contacted nocc to confirm that ticket was safe verified sn on machine connected…"
click at [849, 132] on span "Rebooted" at bounding box center [828, 144] width 60 height 25
click at [797, 138] on input "Rebooted" at bounding box center [791, 143] width 11 height 11
checkbox input "true"
click at [949, 138] on input "Rescued" at bounding box center [949, 143] width 11 height 11
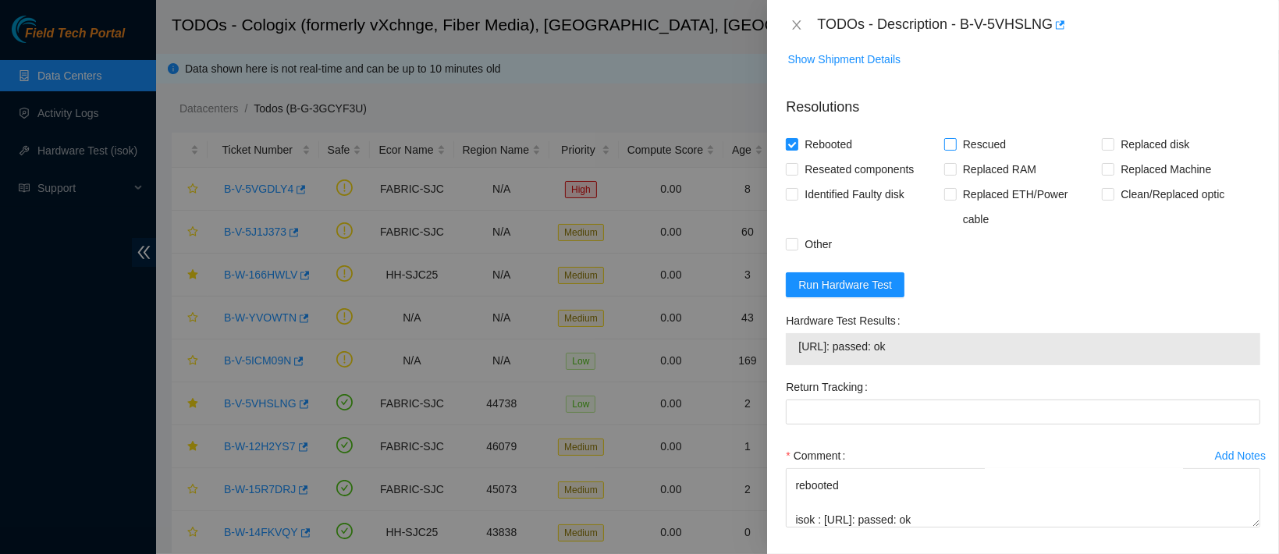
checkbox input "true"
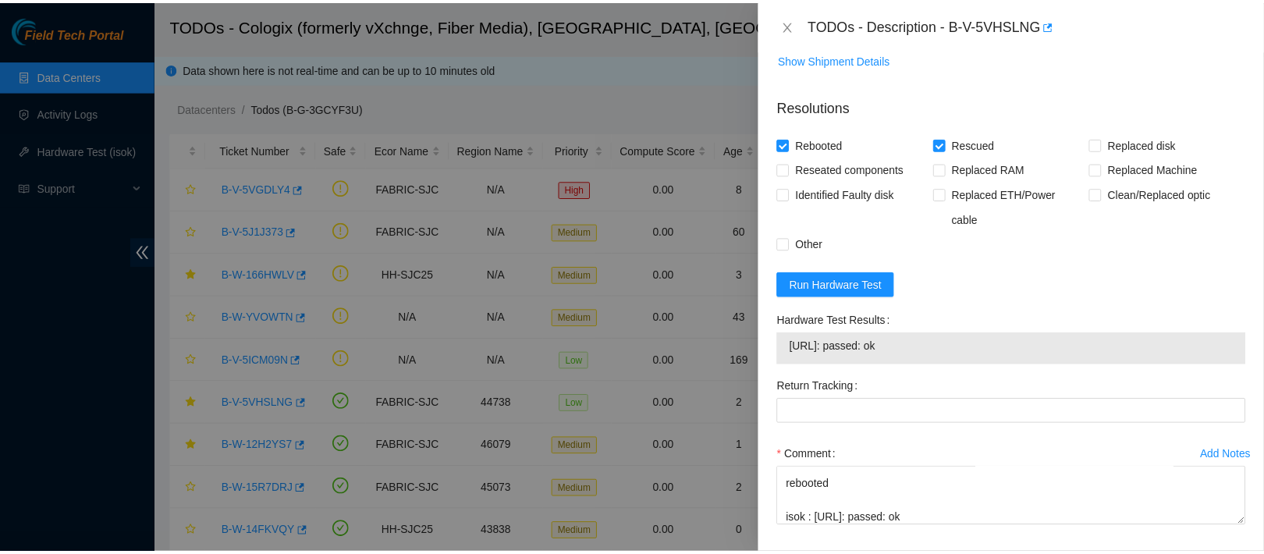
scroll to position [612, 0]
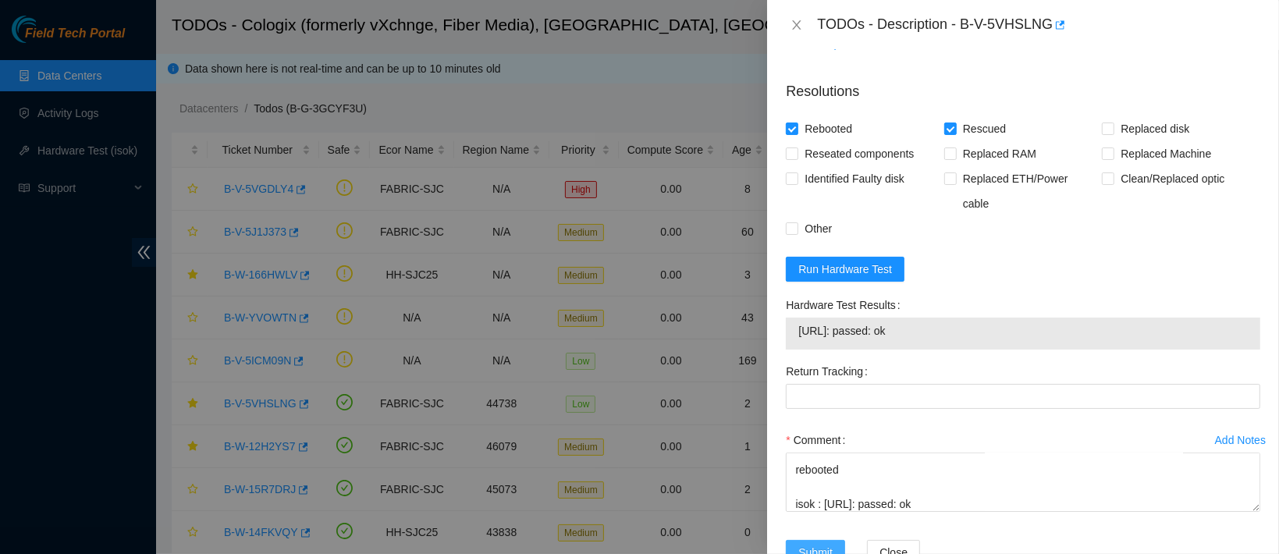
click at [815, 540] on button "Submit" at bounding box center [815, 552] width 59 height 25
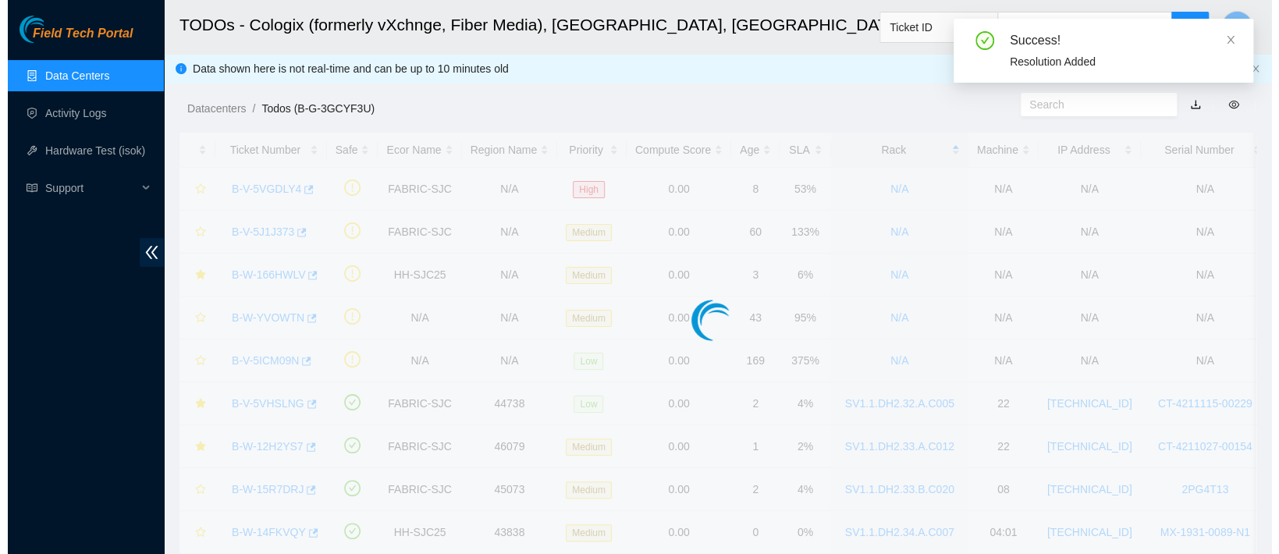
scroll to position [445, 0]
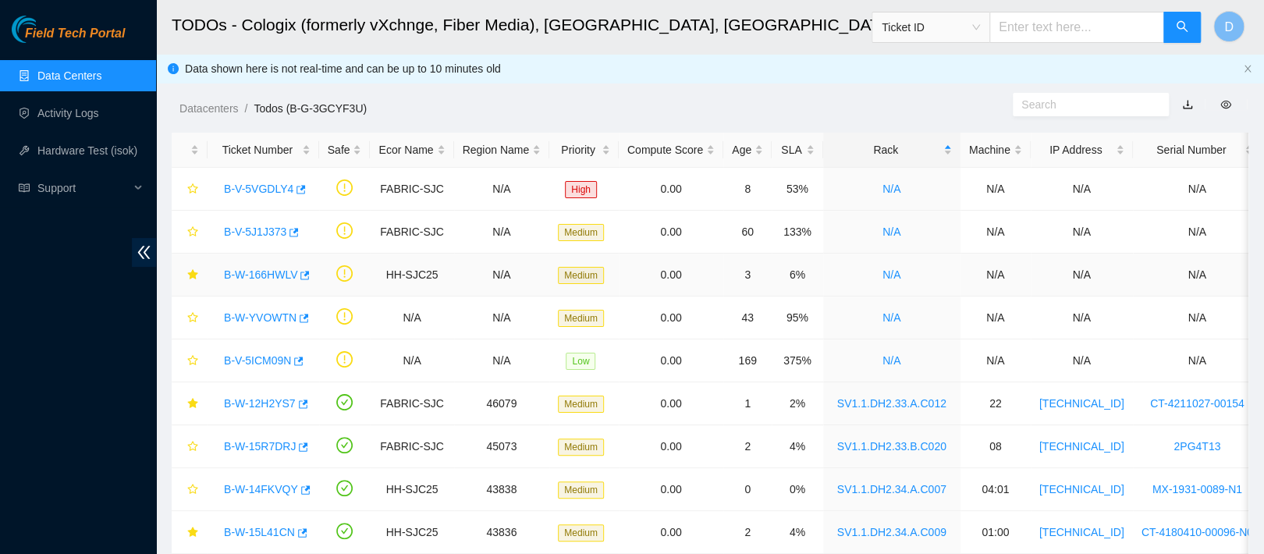
click at [254, 278] on link "B-W-166HWLV" at bounding box center [260, 274] width 73 height 12
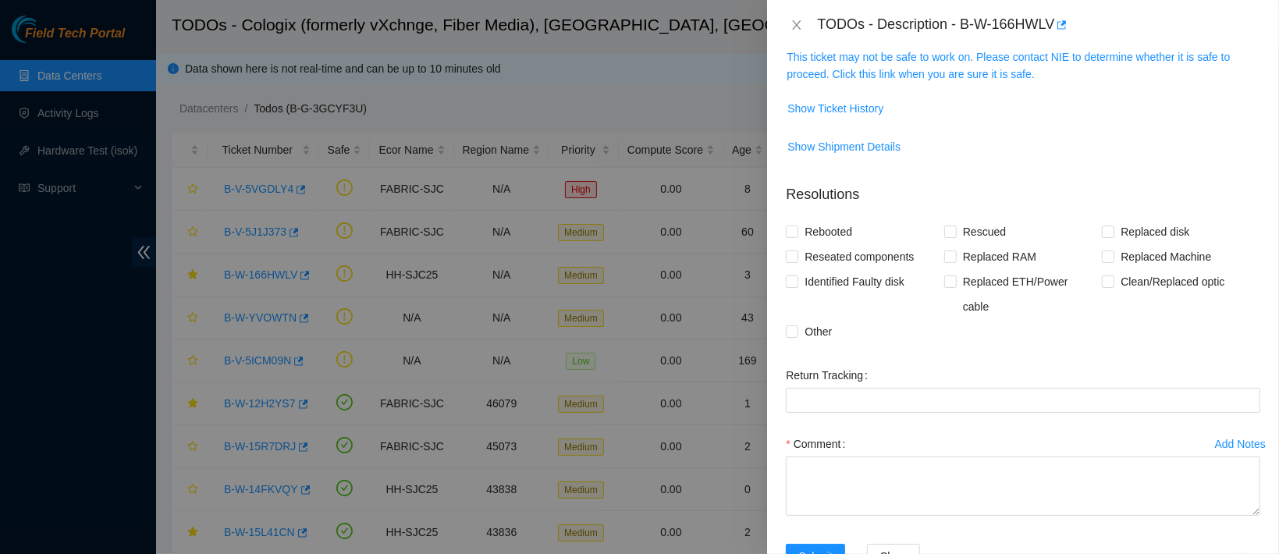
scroll to position [236, 0]
click at [876, 73] on link "This ticket may not be safe to work on. Please contact NIE to determine whether…" at bounding box center [1007, 70] width 443 height 30
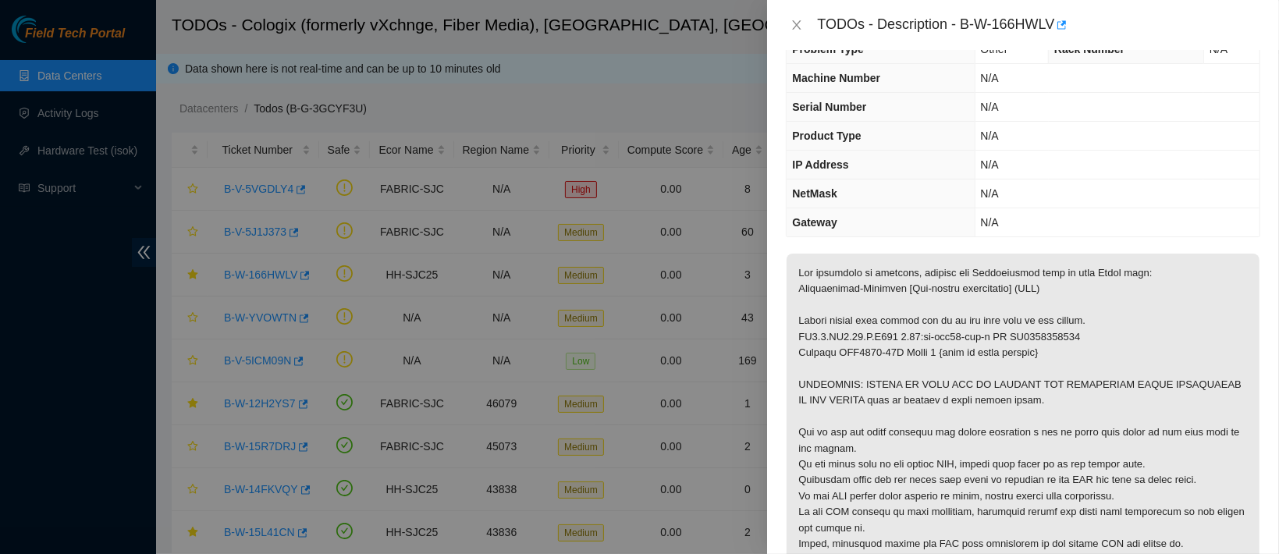
scroll to position [13, 0]
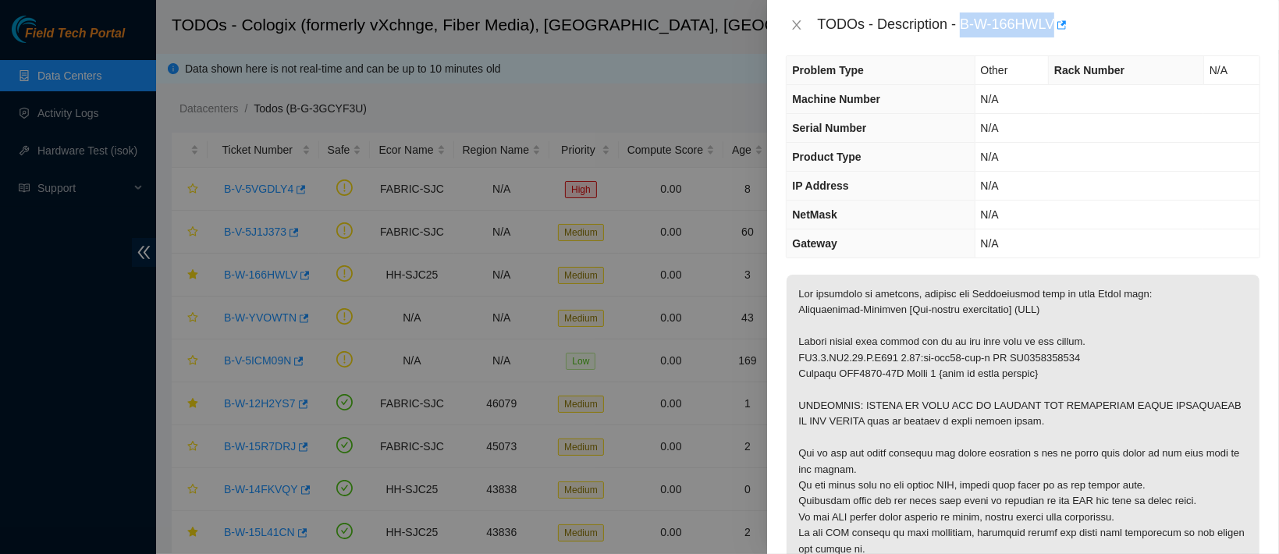
drag, startPoint x: 1007, startPoint y: 25, endPoint x: 1134, endPoint y: 37, distance: 127.8
click at [1134, 37] on div "TODOs - Description - B-W-166HWLV" at bounding box center [1023, 25] width 512 height 50
copy div "B-W-166HWLV"
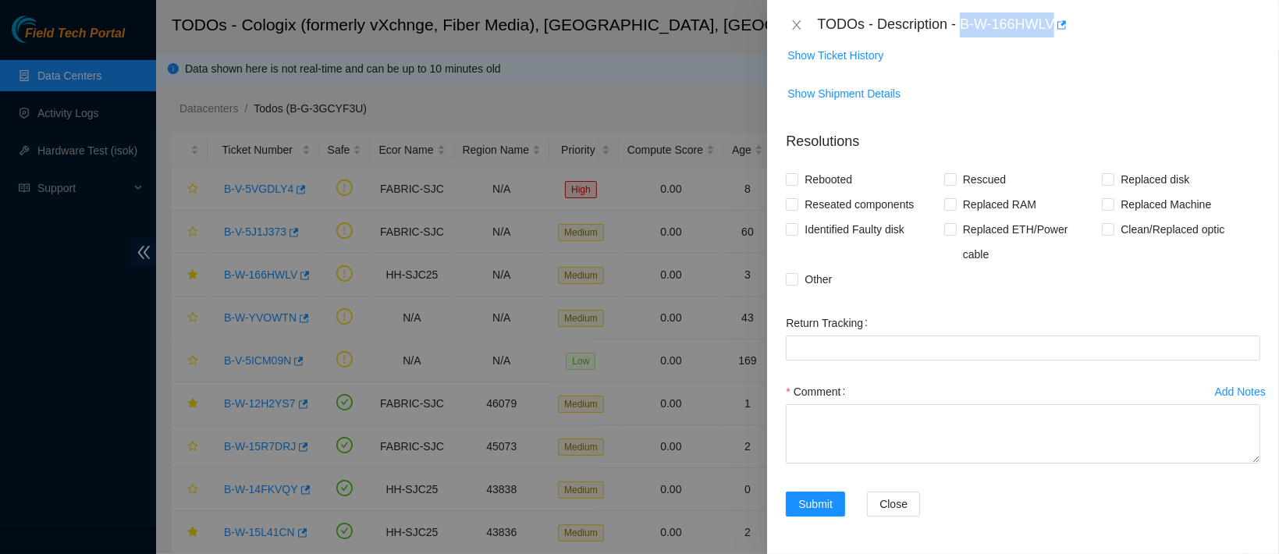
scroll to position [819, 0]
click at [836, 64] on span "Show Ticket History" at bounding box center [835, 55] width 96 height 17
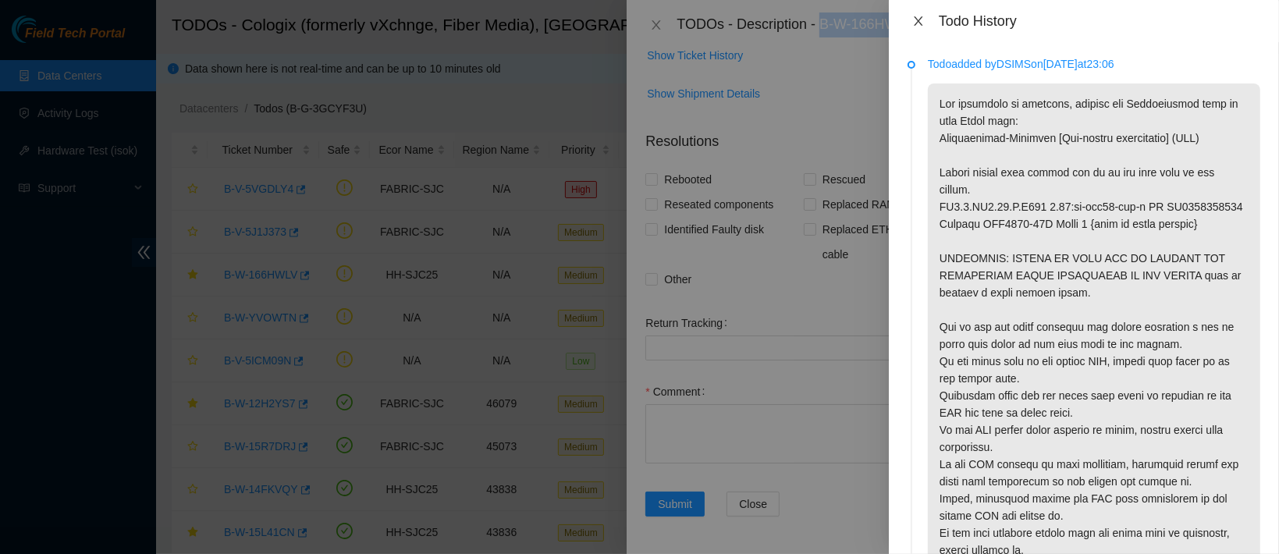
click at [919, 24] on icon "close" at bounding box center [918, 21] width 12 height 12
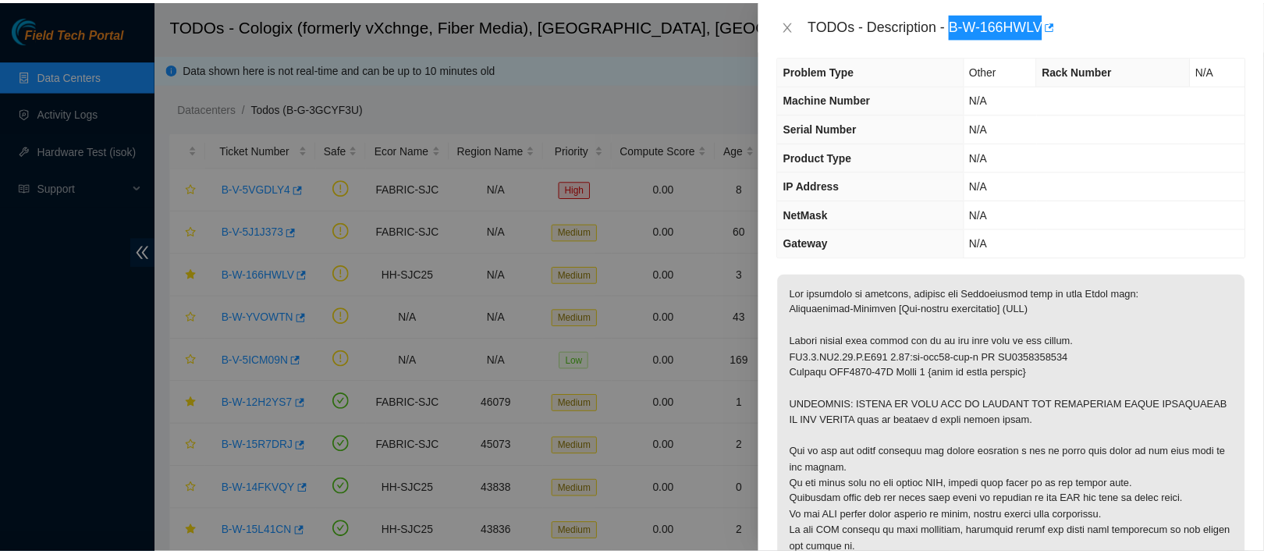
scroll to position [0, 0]
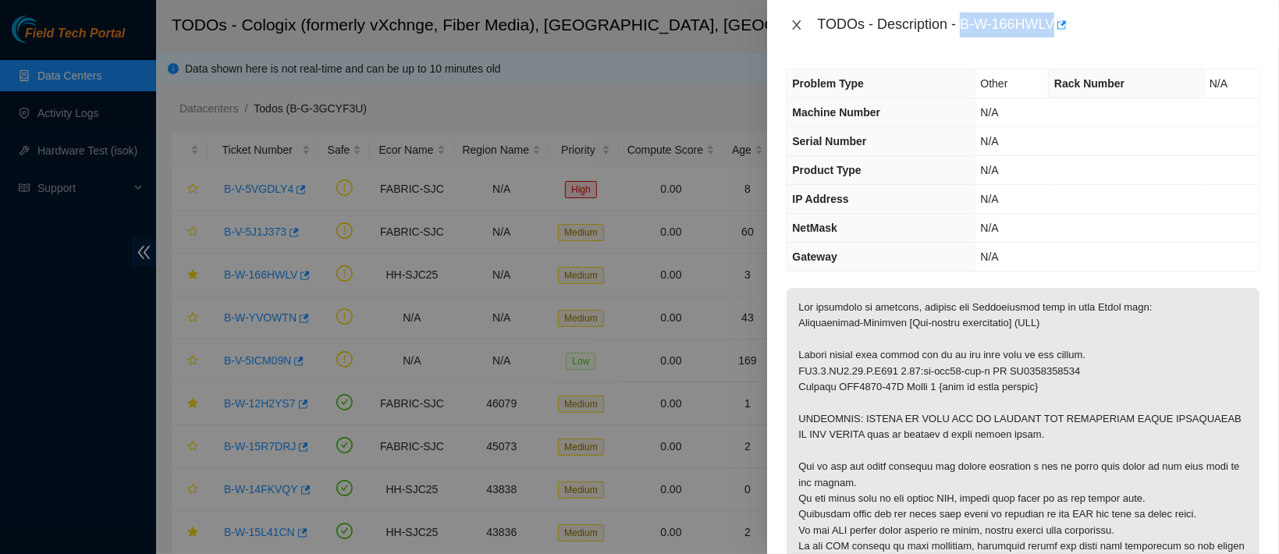
click at [799, 27] on icon "close" at bounding box center [797, 24] width 9 height 9
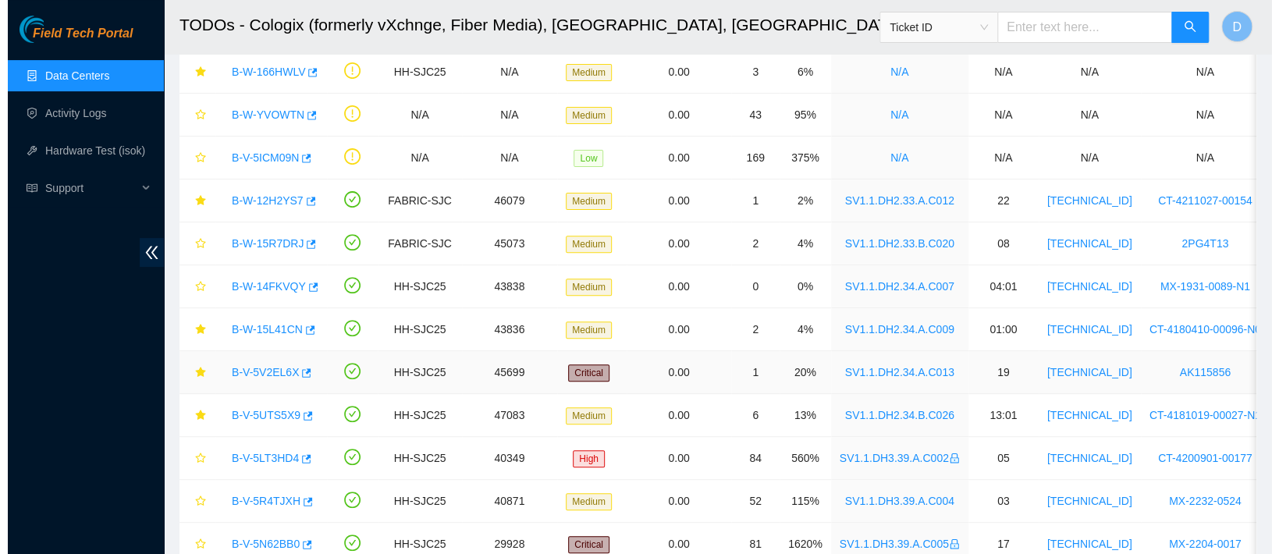
scroll to position [204, 0]
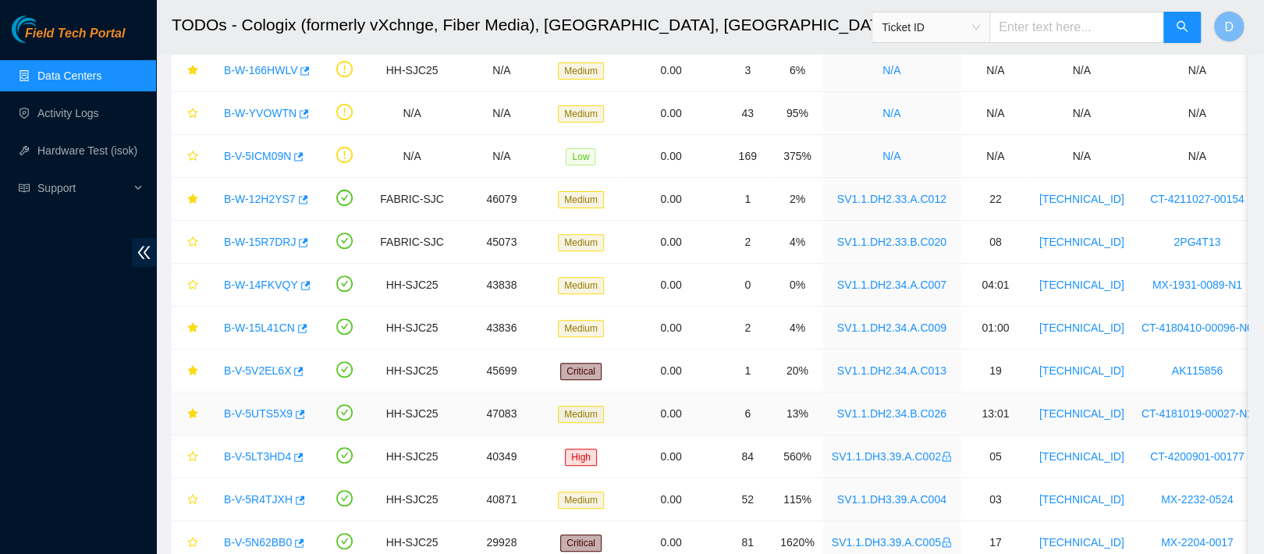
click at [250, 410] on link "B-V-5UTS5X9" at bounding box center [258, 413] width 69 height 12
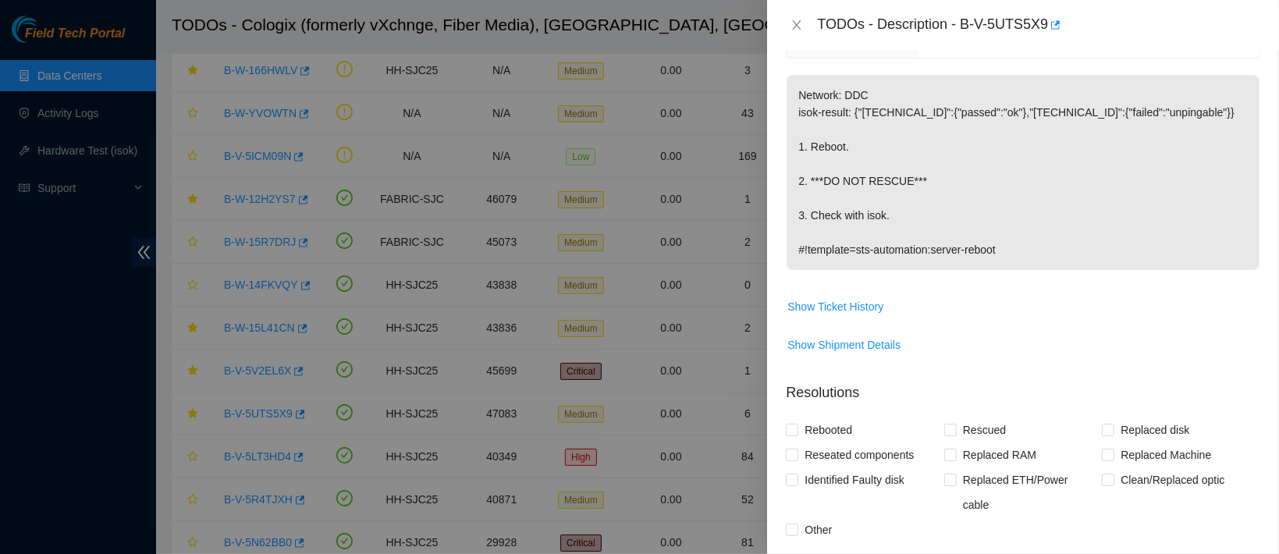
scroll to position [0, 0]
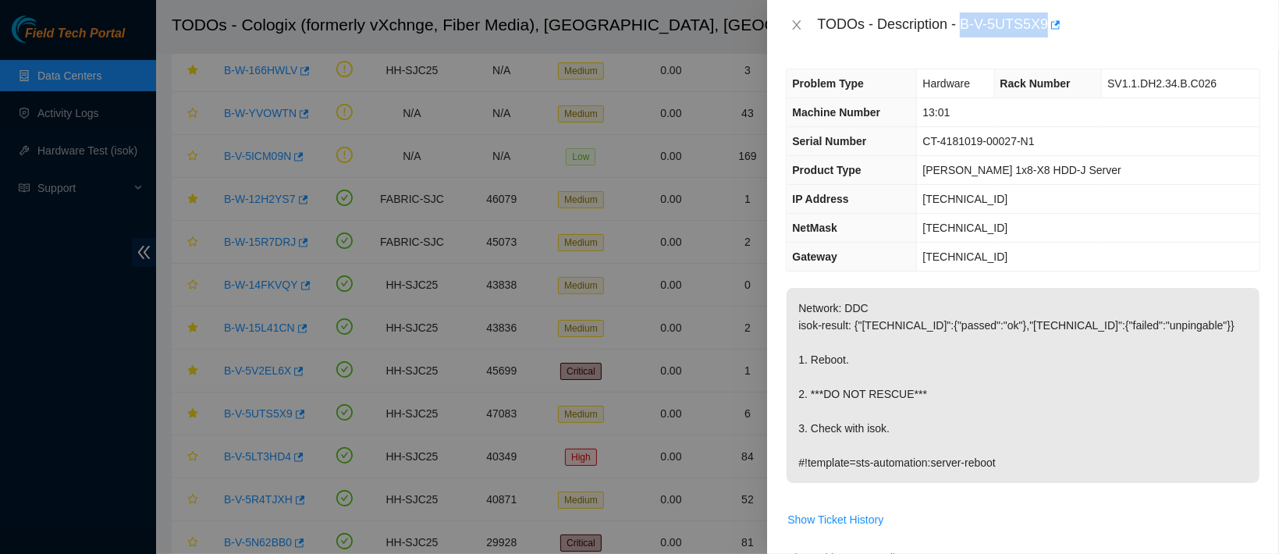
drag, startPoint x: 1009, startPoint y: 24, endPoint x: 1126, endPoint y: 3, distance: 118.9
click at [1126, 3] on div "TODOs - Description - B-V-5UTS5X9" at bounding box center [1023, 25] width 512 height 50
copy div "B-V-5UTS5X9"
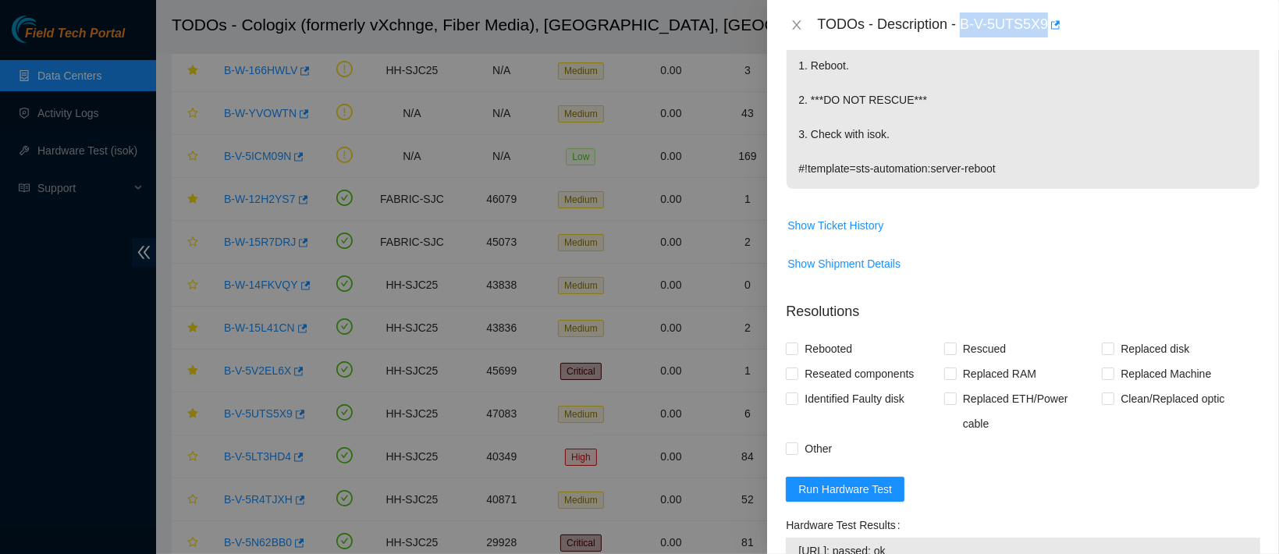
scroll to position [307, 0]
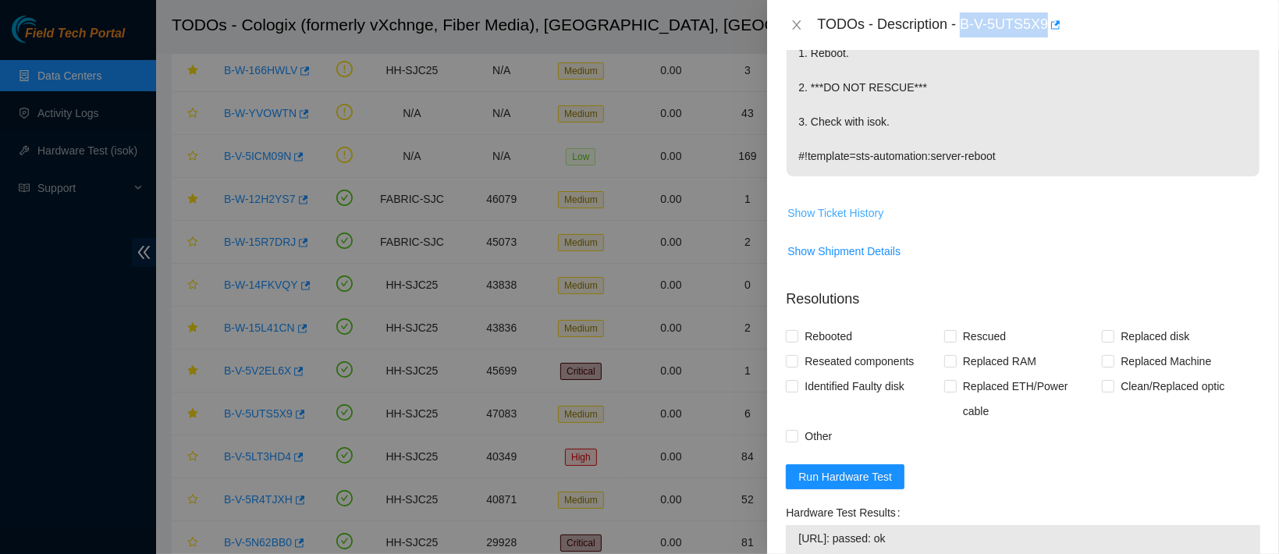
click at [863, 218] on span "Show Ticket History" at bounding box center [835, 212] width 96 height 17
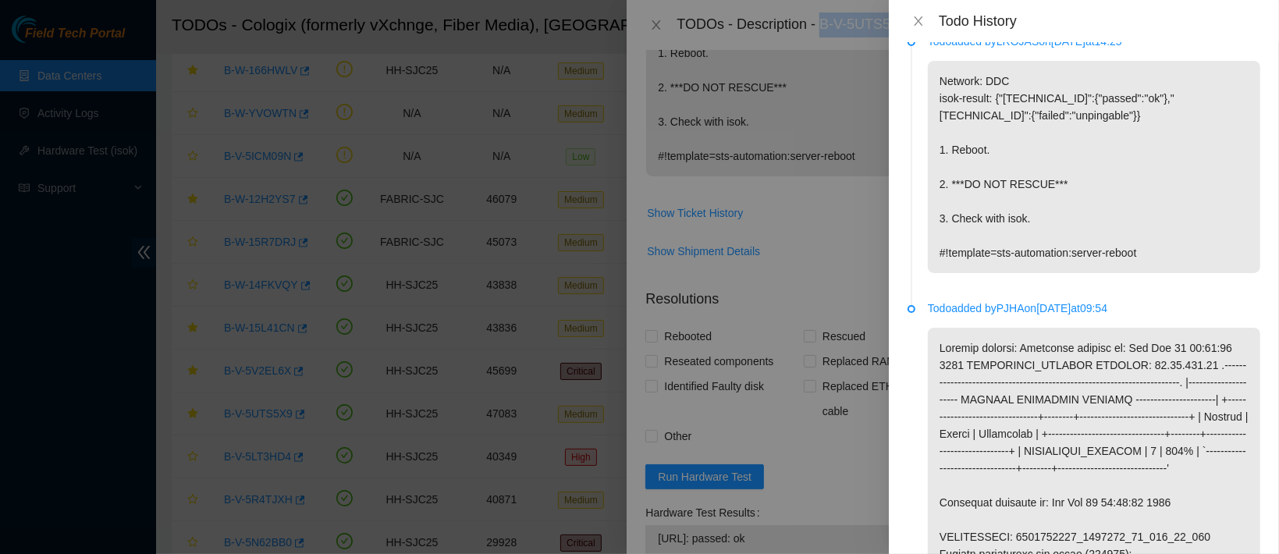
scroll to position [0, 0]
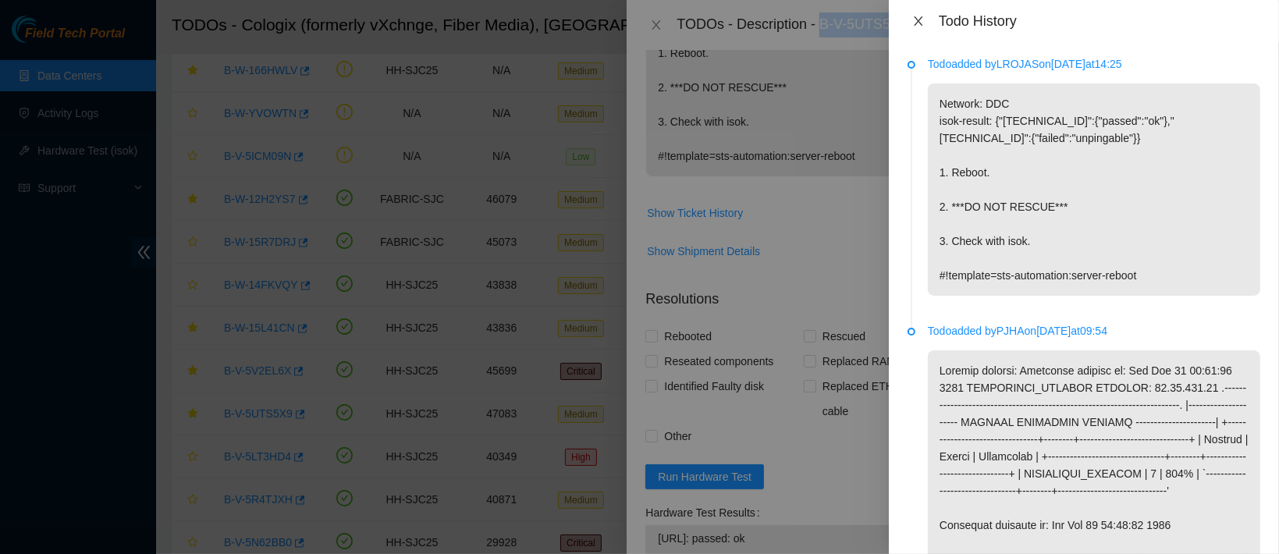
click at [919, 19] on icon "close" at bounding box center [918, 20] width 9 height 9
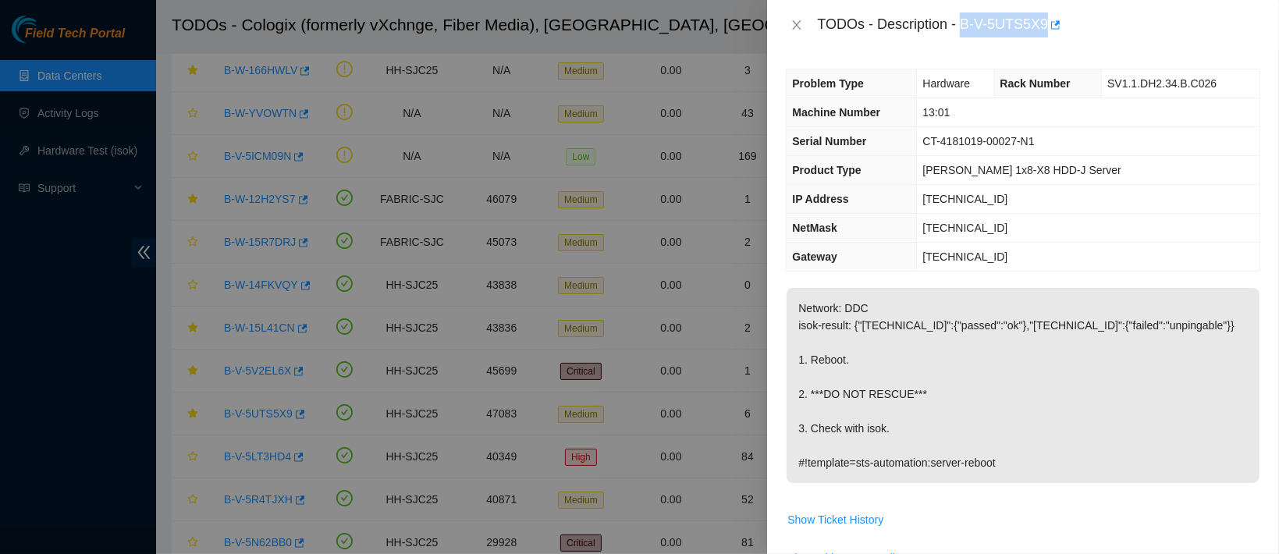
copy div "B-V-5UTS5X9"
click at [794, 25] on icon "close" at bounding box center [796, 25] width 12 height 12
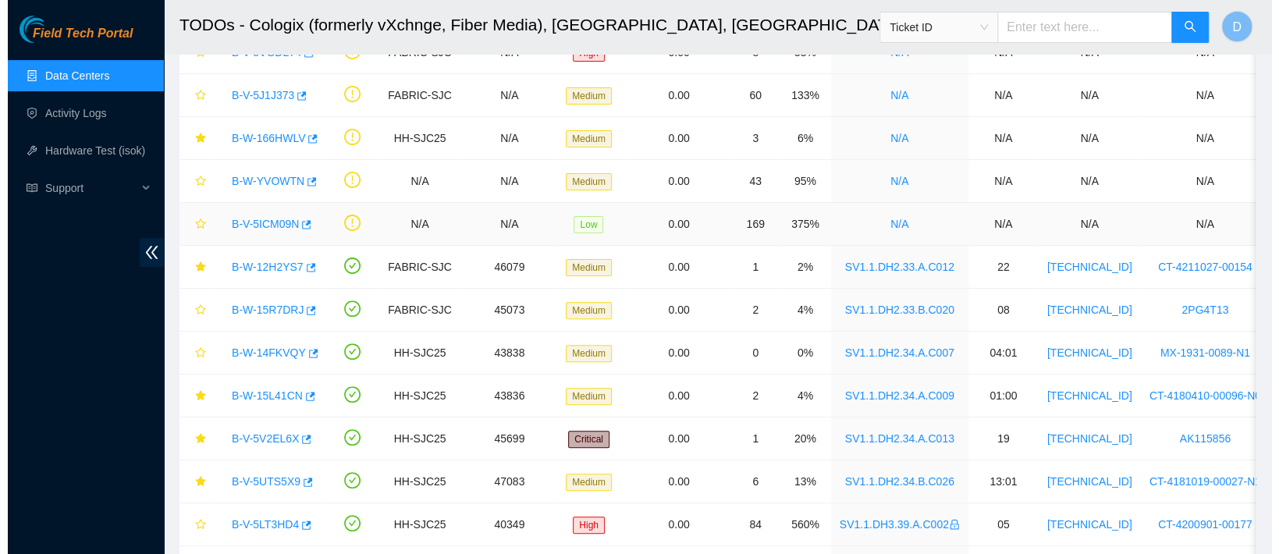
scroll to position [133, 0]
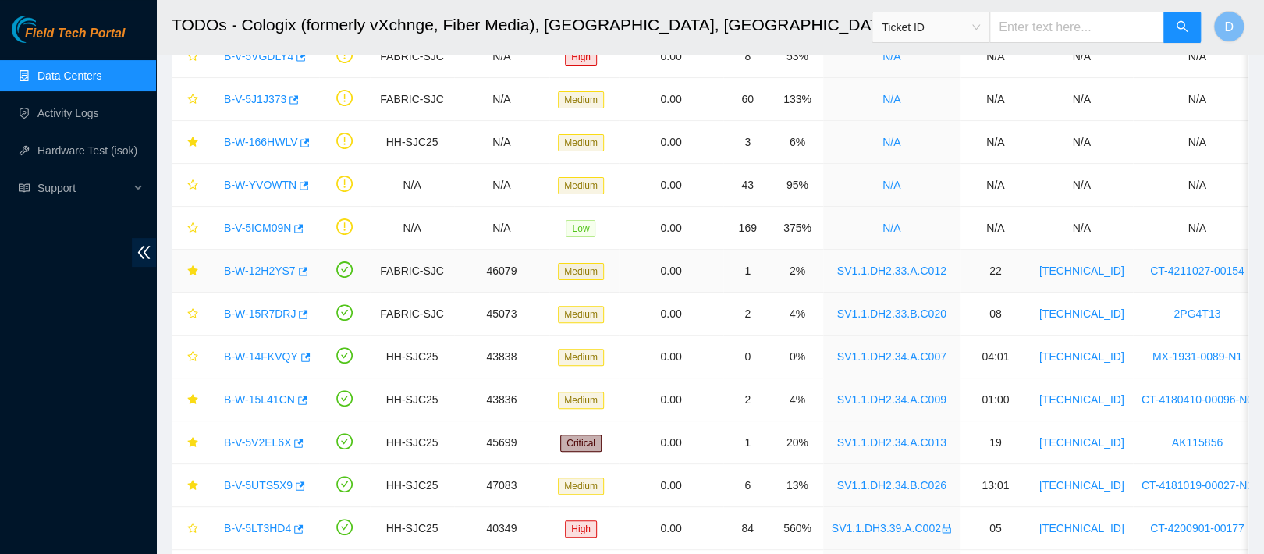
click at [265, 271] on link "B-W-12H2YS7" at bounding box center [260, 270] width 72 height 12
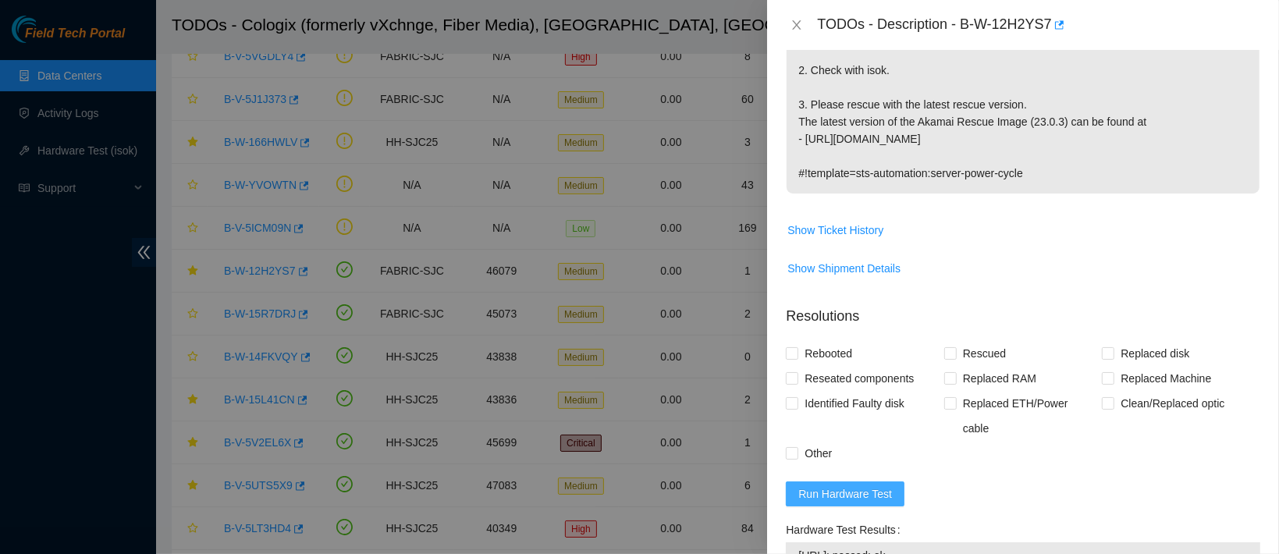
scroll to position [616, 0]
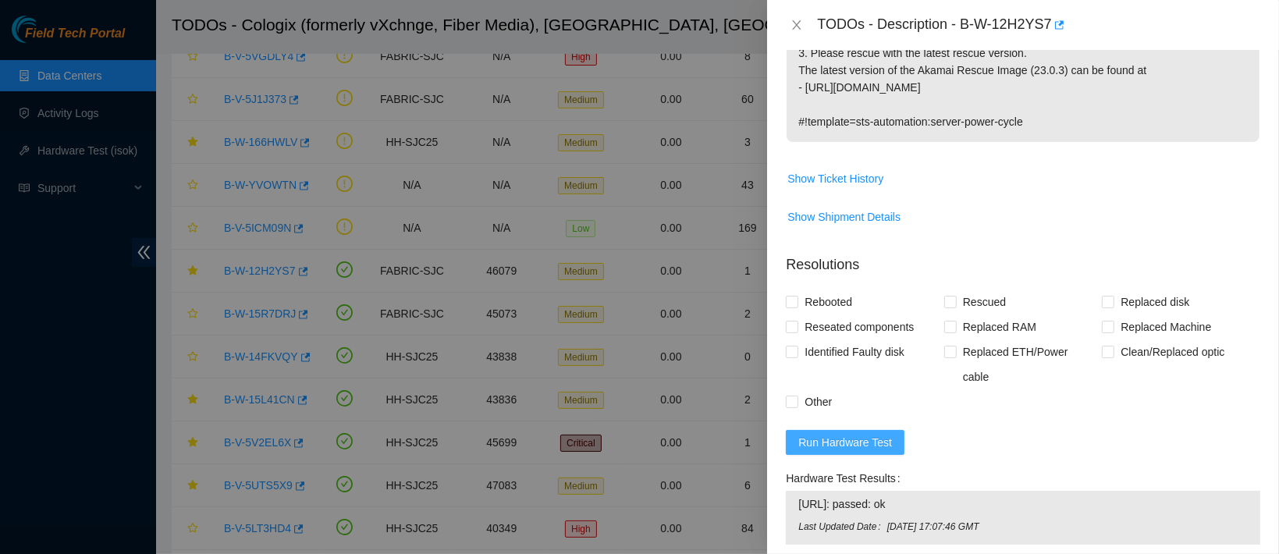
click at [858, 434] on span "Run Hardware Test" at bounding box center [845, 442] width 94 height 17
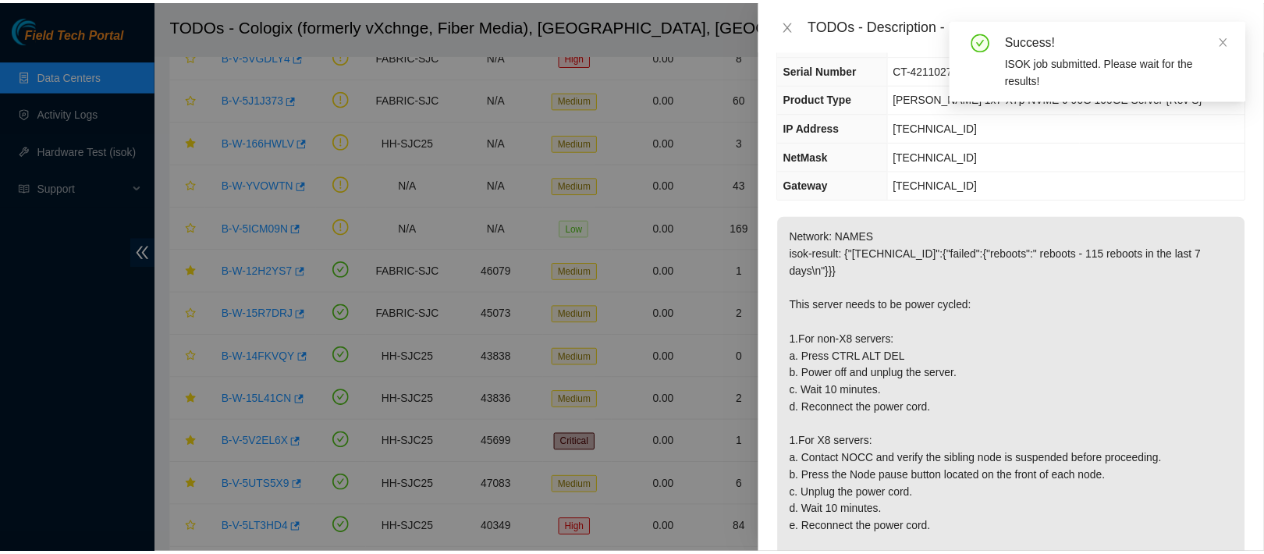
scroll to position [0, 0]
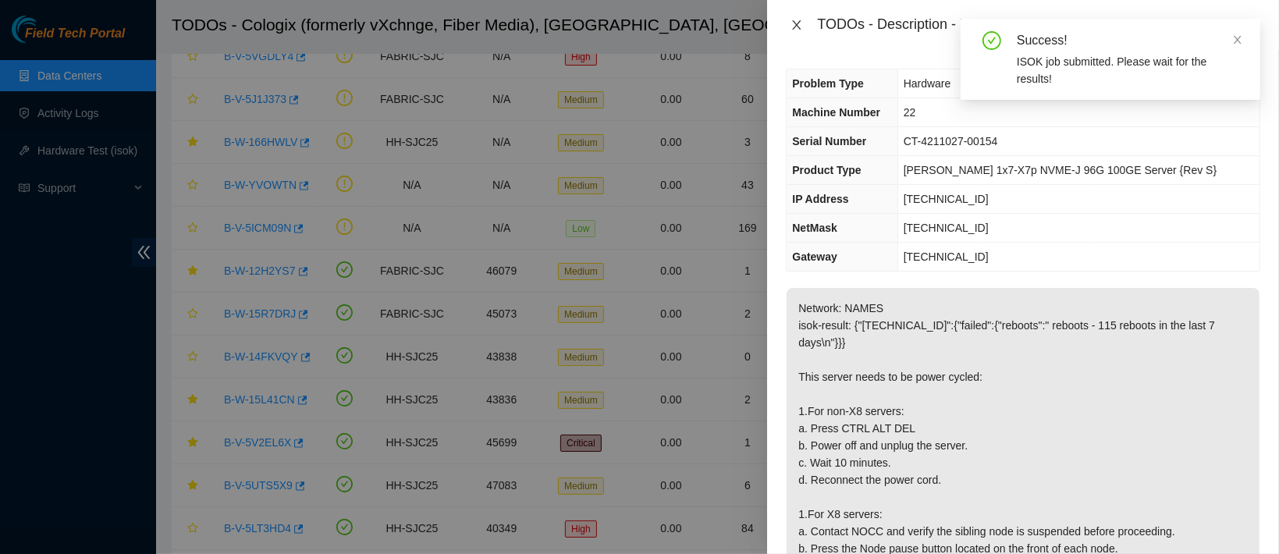
click at [796, 27] on icon "close" at bounding box center [796, 25] width 12 height 12
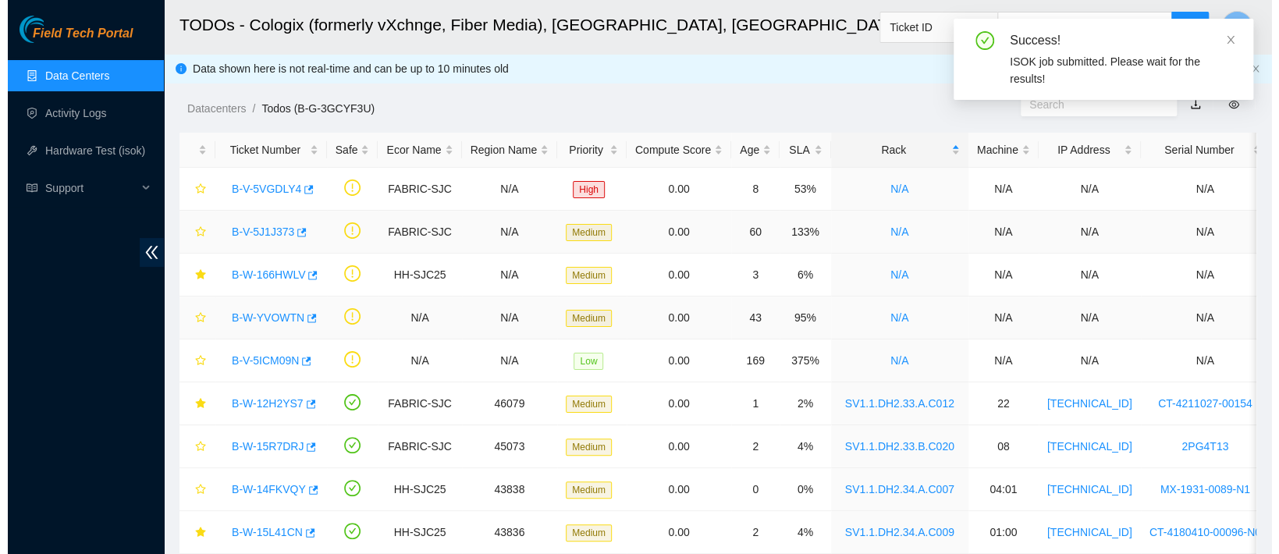
scroll to position [1, 0]
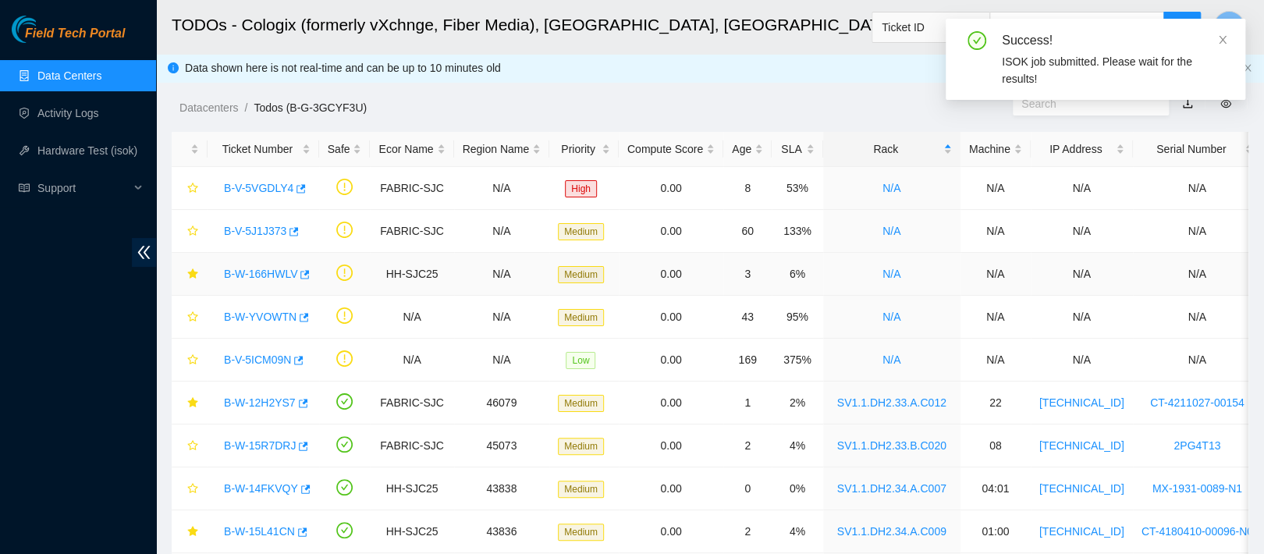
click at [253, 276] on link "B-W-166HWLV" at bounding box center [260, 274] width 73 height 12
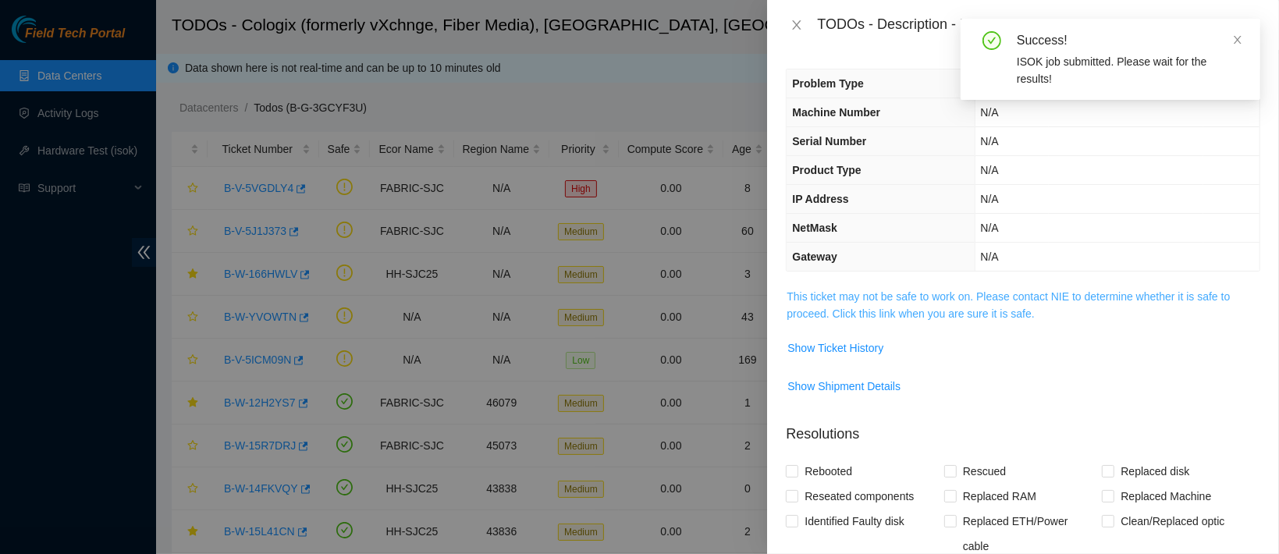
click at [905, 302] on link "This ticket may not be safe to work on. Please contact NIE to determine whether…" at bounding box center [1007, 305] width 443 height 30
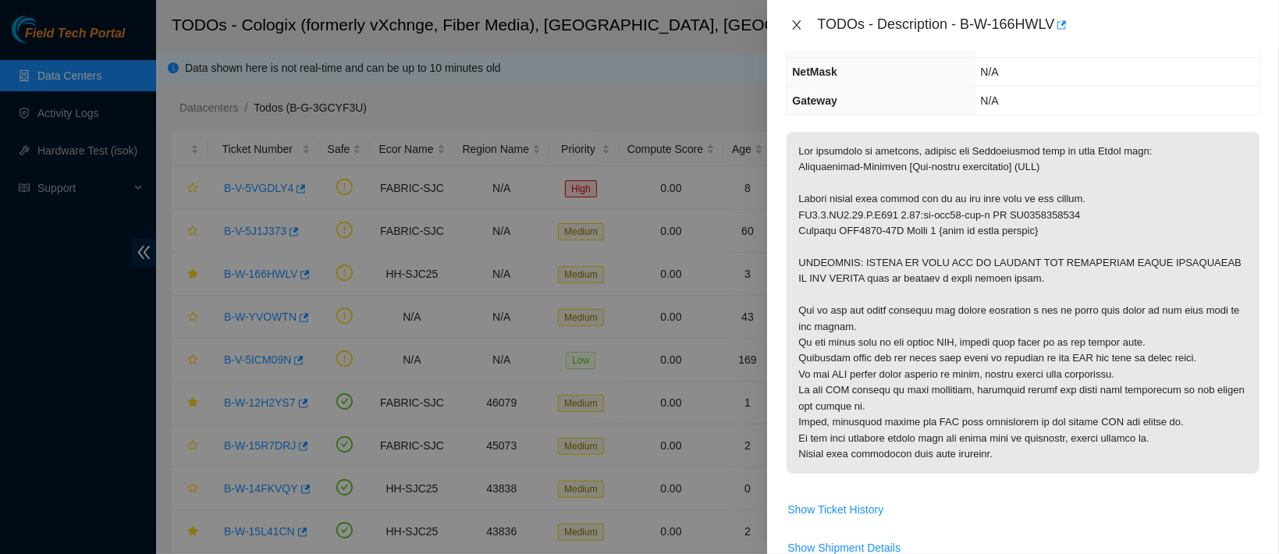
click at [793, 24] on icon "close" at bounding box center [796, 25] width 12 height 12
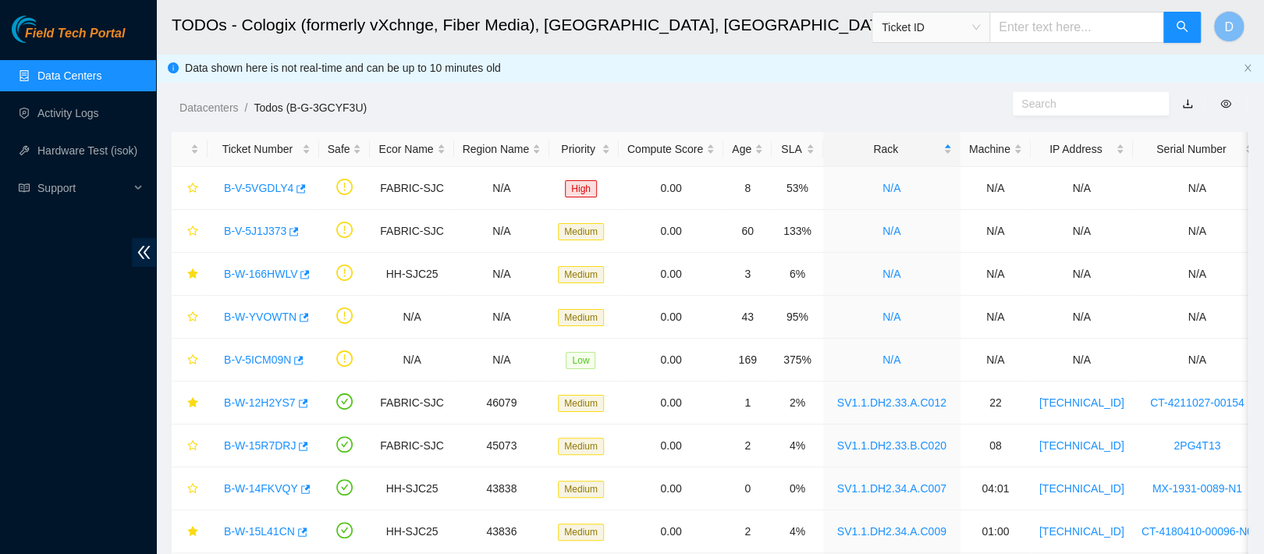
scroll to position [225, 0]
click at [96, 76] on link "Data Centers" at bounding box center [69, 75] width 64 height 12
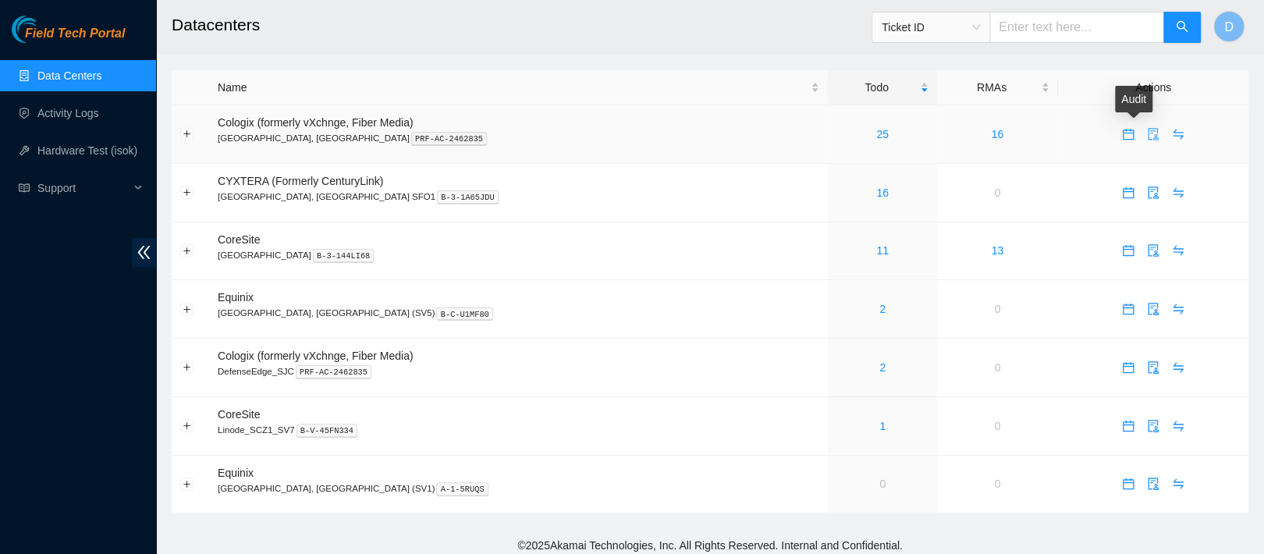
click at [1141, 136] on span "audit" at bounding box center [1152, 134] width 23 height 12
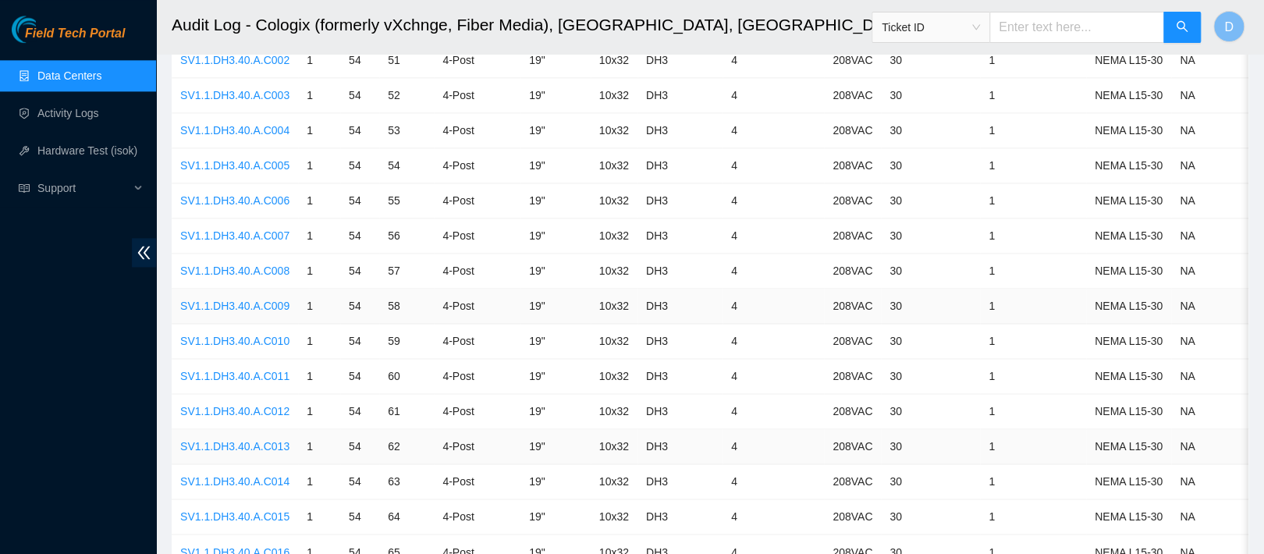
scroll to position [4542, 0]
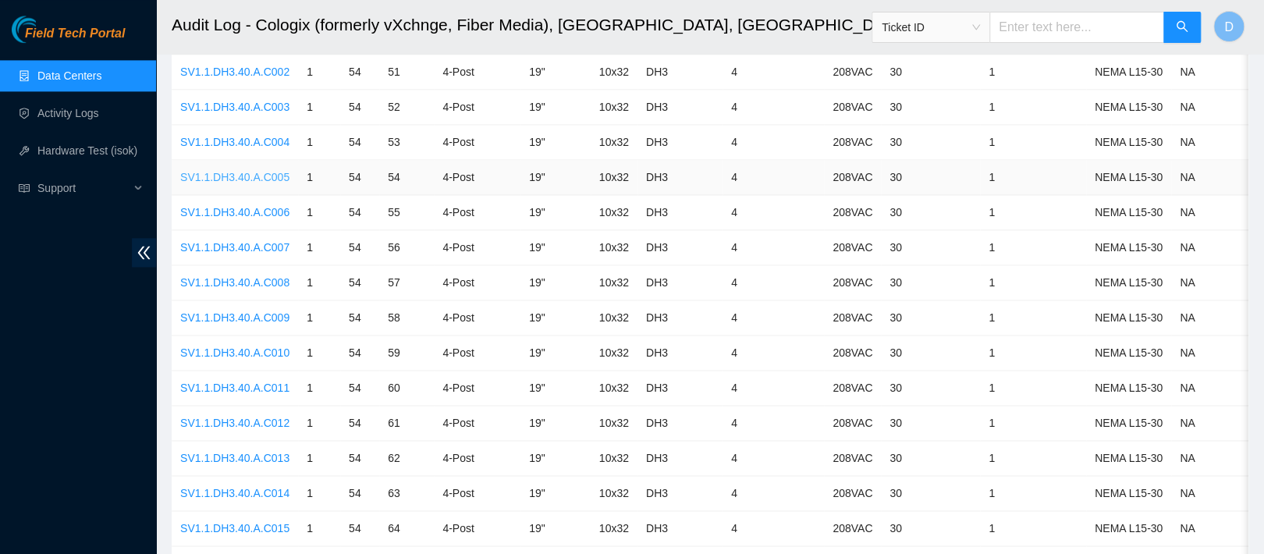
click at [245, 171] on link "SV1.1.DH3.40.A.C005" at bounding box center [234, 177] width 109 height 12
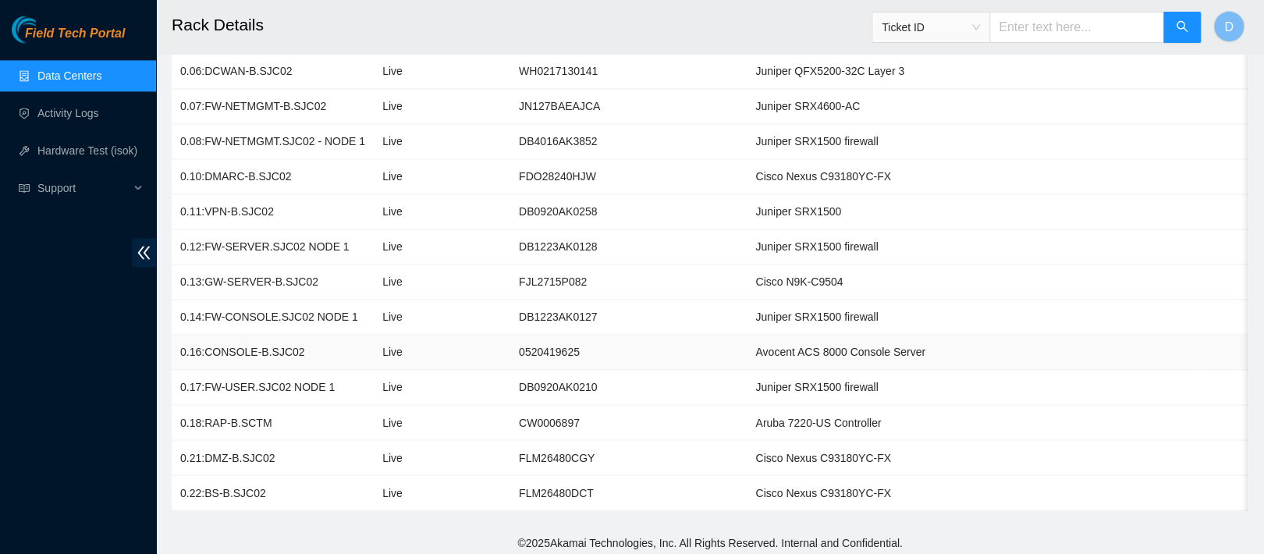
scroll to position [1311, 0]
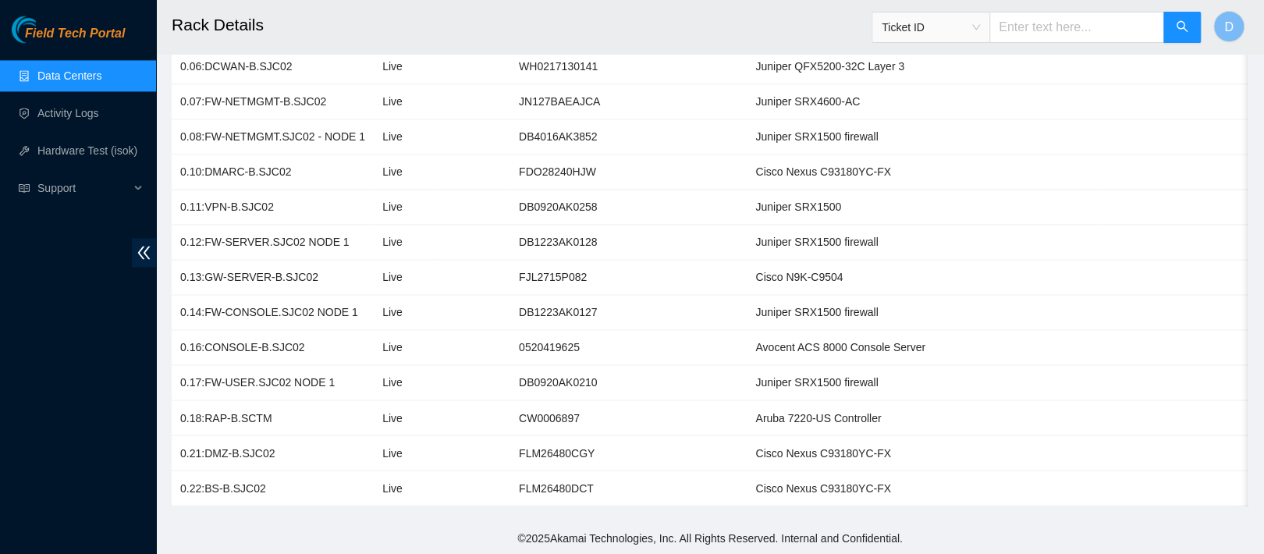
click at [92, 80] on link "Data Centers" at bounding box center [69, 75] width 64 height 12
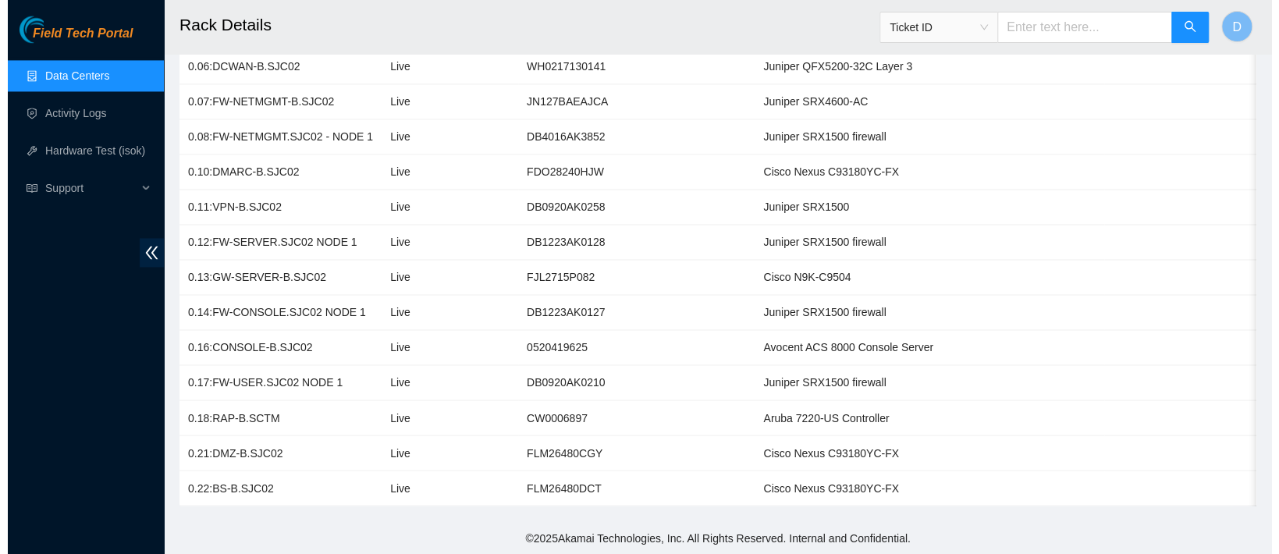
scroll to position [15, 0]
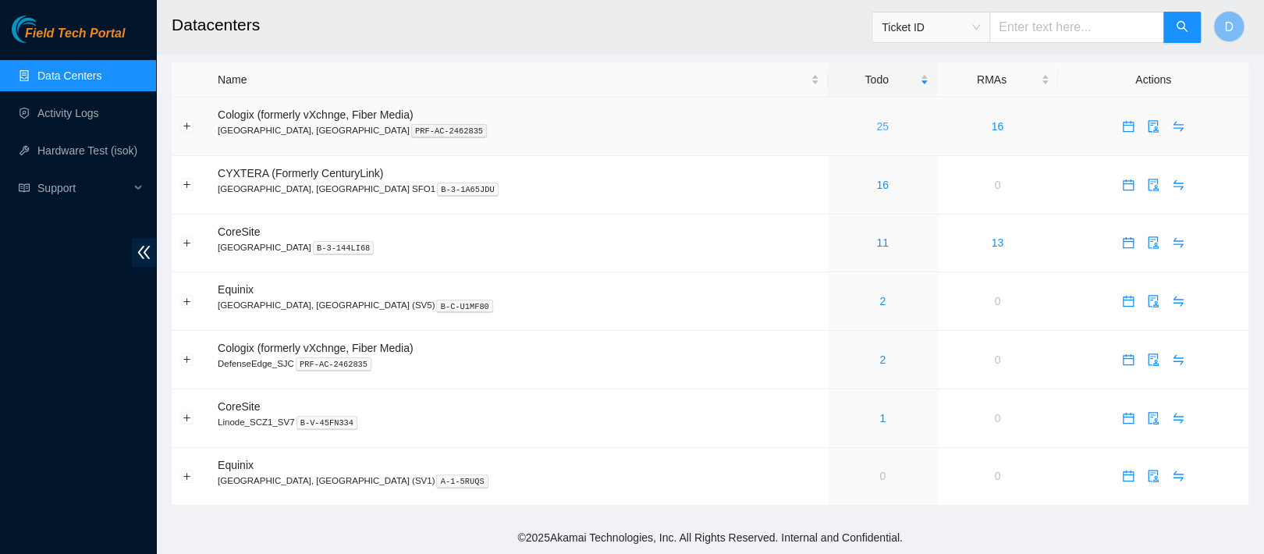
click at [876, 120] on link "25" at bounding box center [882, 126] width 12 height 12
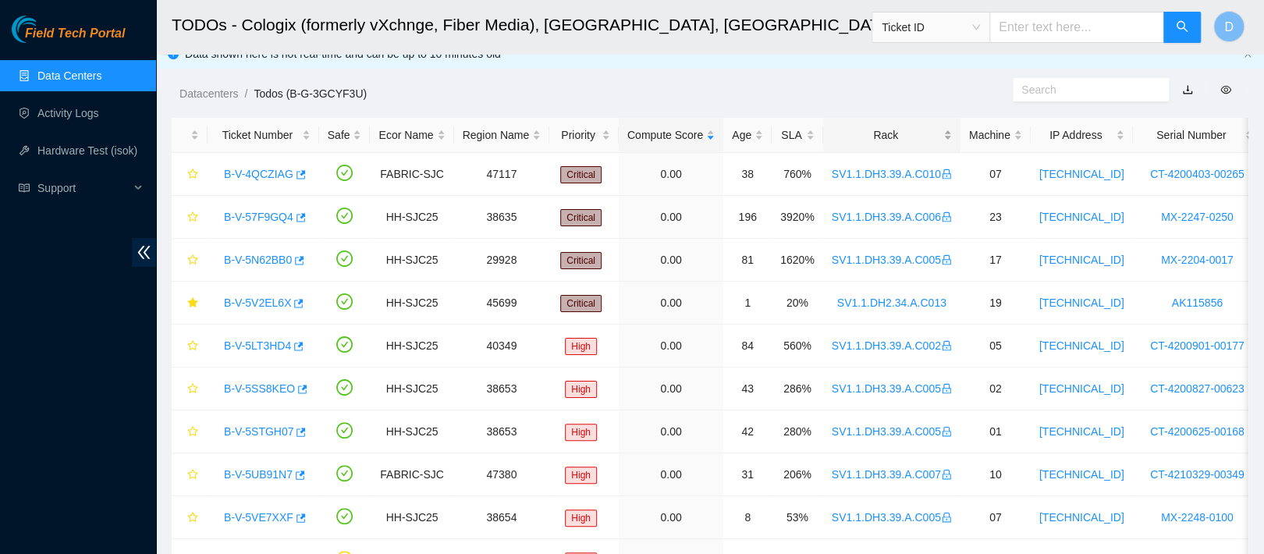
click at [889, 128] on div "Rack" at bounding box center [892, 134] width 120 height 17
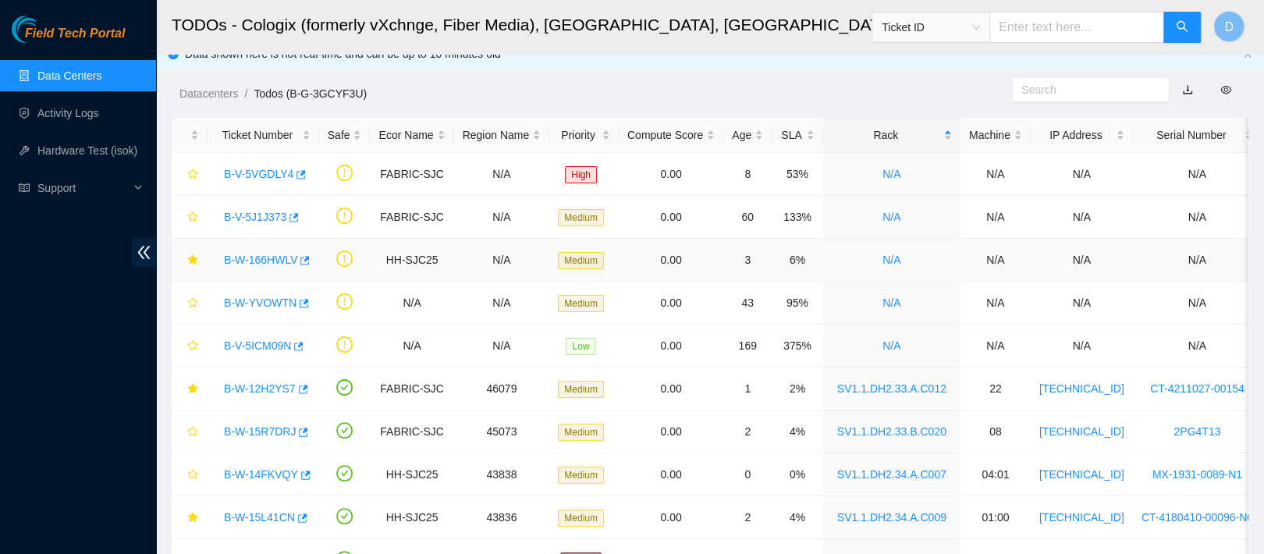
click at [268, 268] on div "B-W-166HWLV" at bounding box center [263, 259] width 94 height 25
click at [275, 259] on link "B-W-166HWLV" at bounding box center [260, 260] width 73 height 12
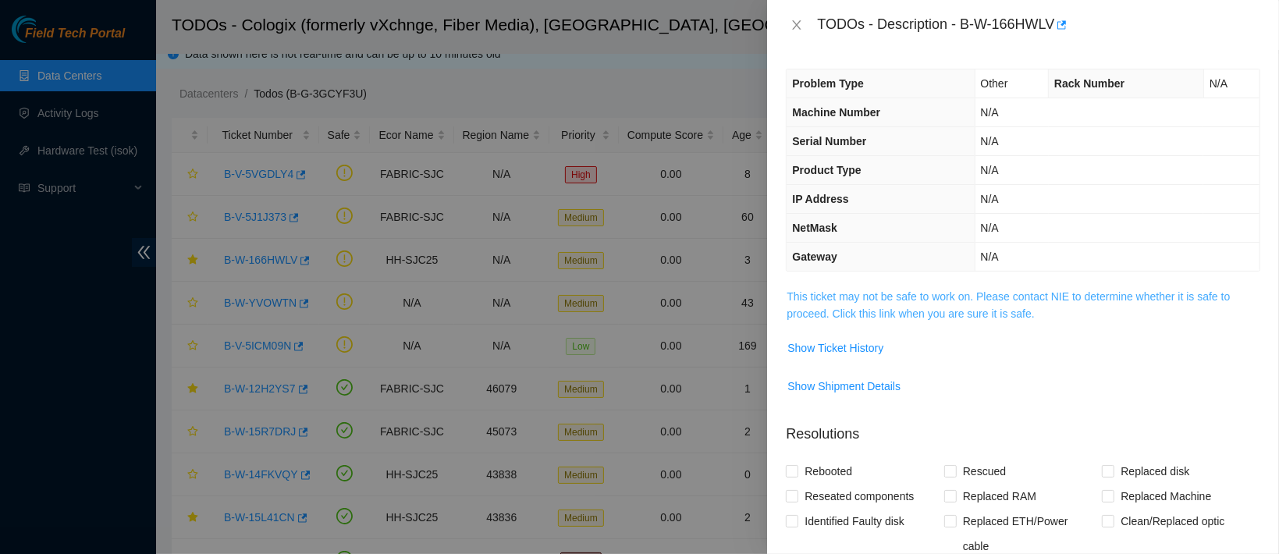
click at [1007, 300] on link "This ticket may not be safe to work on. Please contact NIE to determine whether…" at bounding box center [1007, 305] width 443 height 30
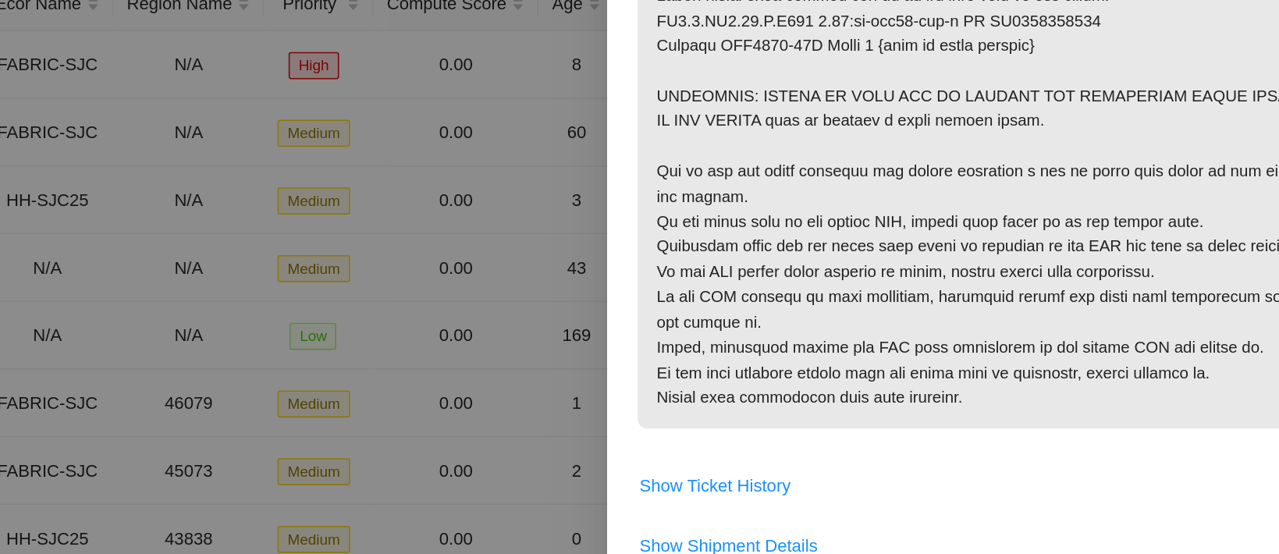
scroll to position [204, 0]
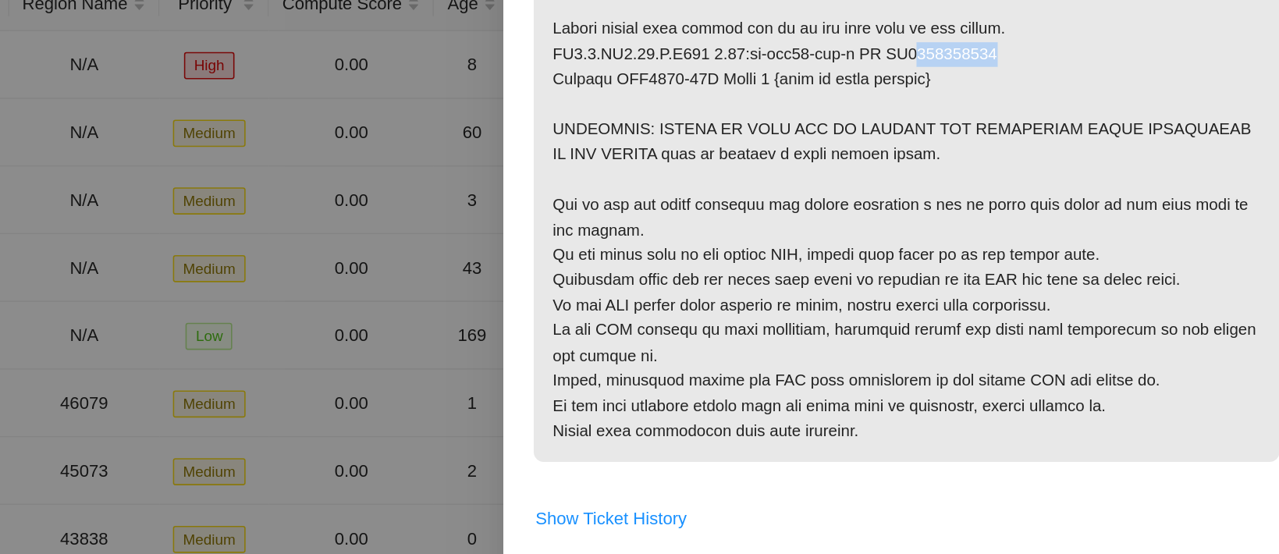
drag, startPoint x: 1175, startPoint y: 217, endPoint x: 1102, endPoint y: 218, distance: 73.3
click at [1102, 218] on p at bounding box center [1022, 255] width 473 height 342
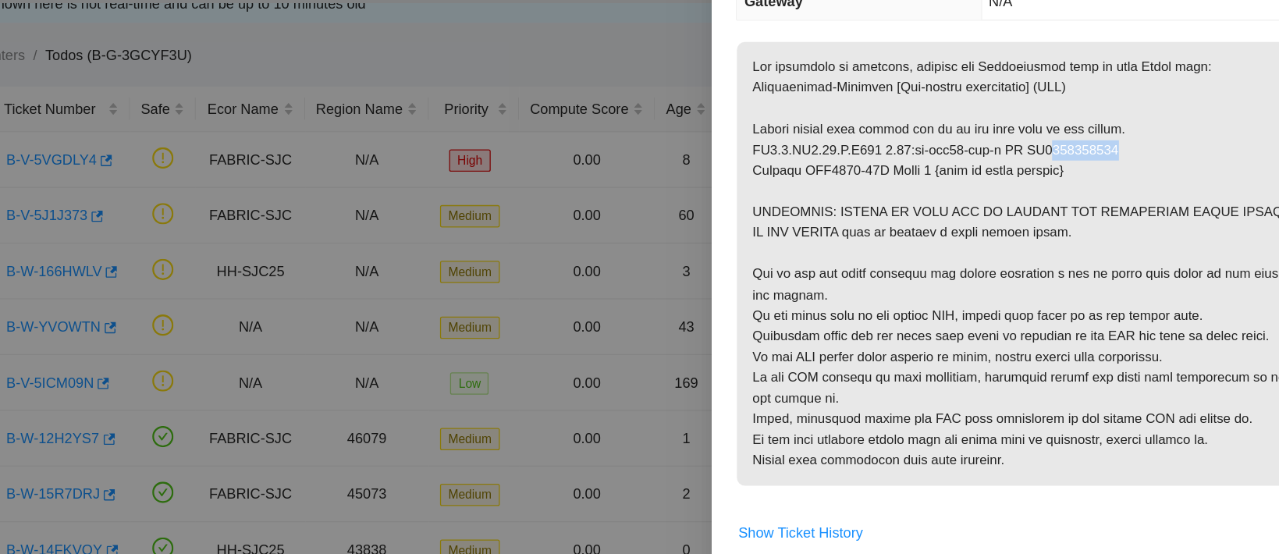
scroll to position [14, 0]
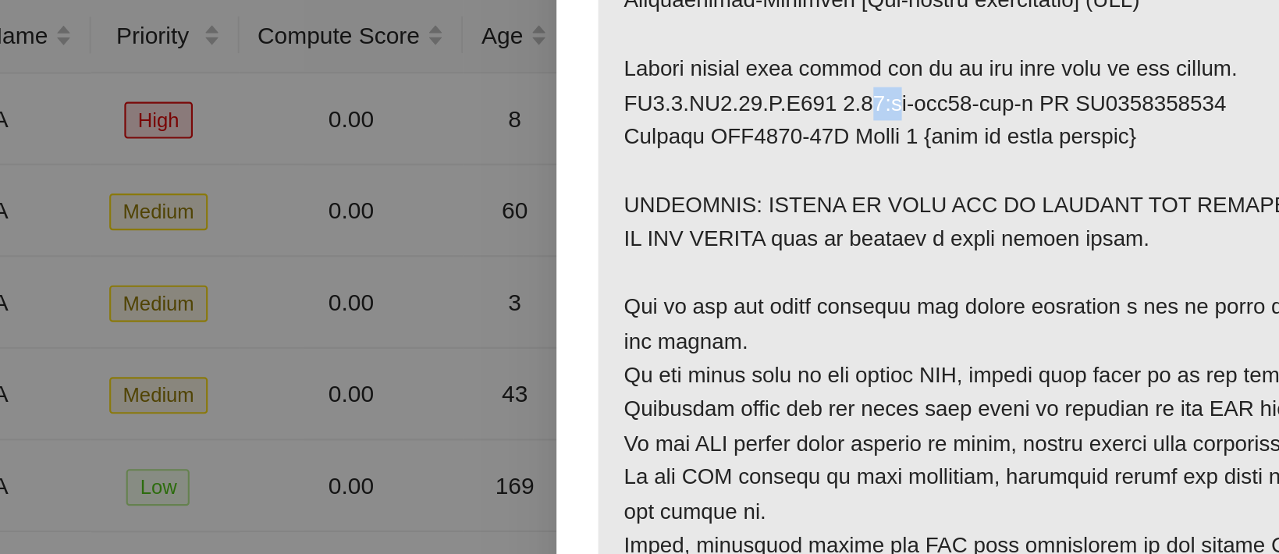
drag, startPoint x: 949, startPoint y: 212, endPoint x: 972, endPoint y: 223, distance: 25.8
click at [972, 223] on p at bounding box center [1022, 255] width 473 height 342
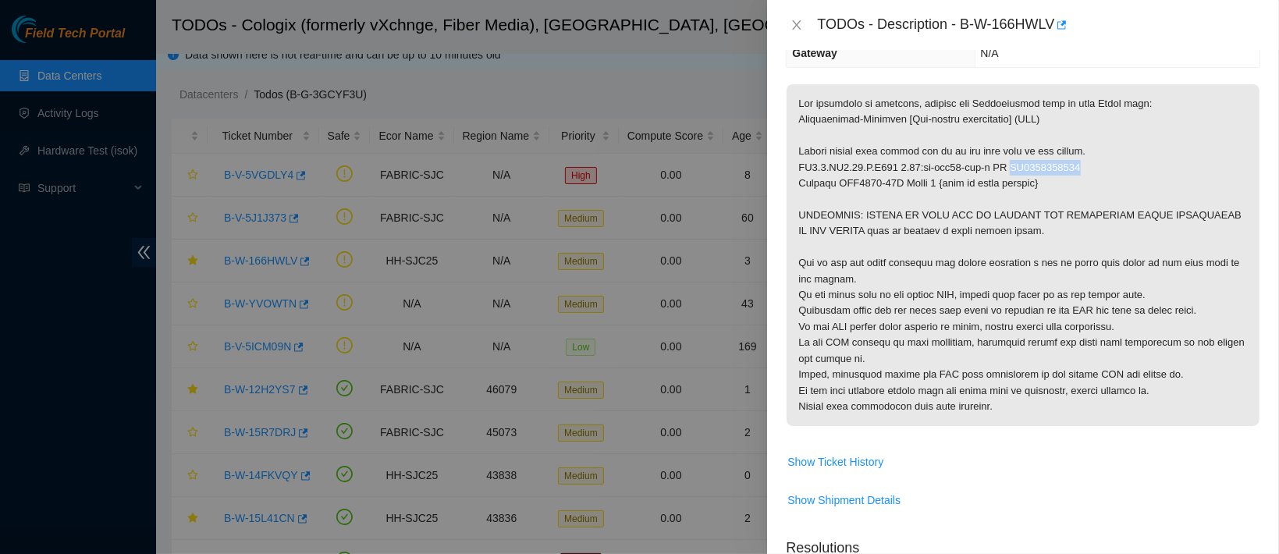
drag, startPoint x: 1078, startPoint y: 211, endPoint x: 1175, endPoint y: 208, distance: 96.8
click at [1175, 208] on p at bounding box center [1022, 255] width 473 height 342
copy p "VF3718050122"
click at [788, 18] on button "Close" at bounding box center [797, 25] width 22 height 15
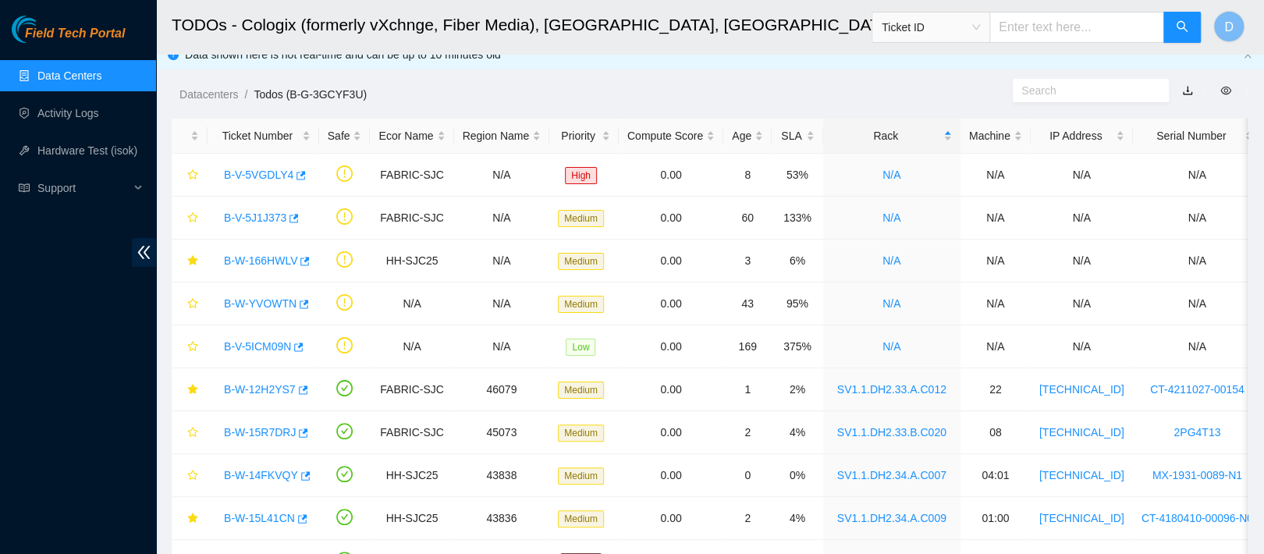
scroll to position [272, 0]
click at [930, 10] on span "Ticket ID" at bounding box center [1036, 22] width 330 height 41
click at [924, 23] on span "Ticket ID" at bounding box center [931, 27] width 98 height 23
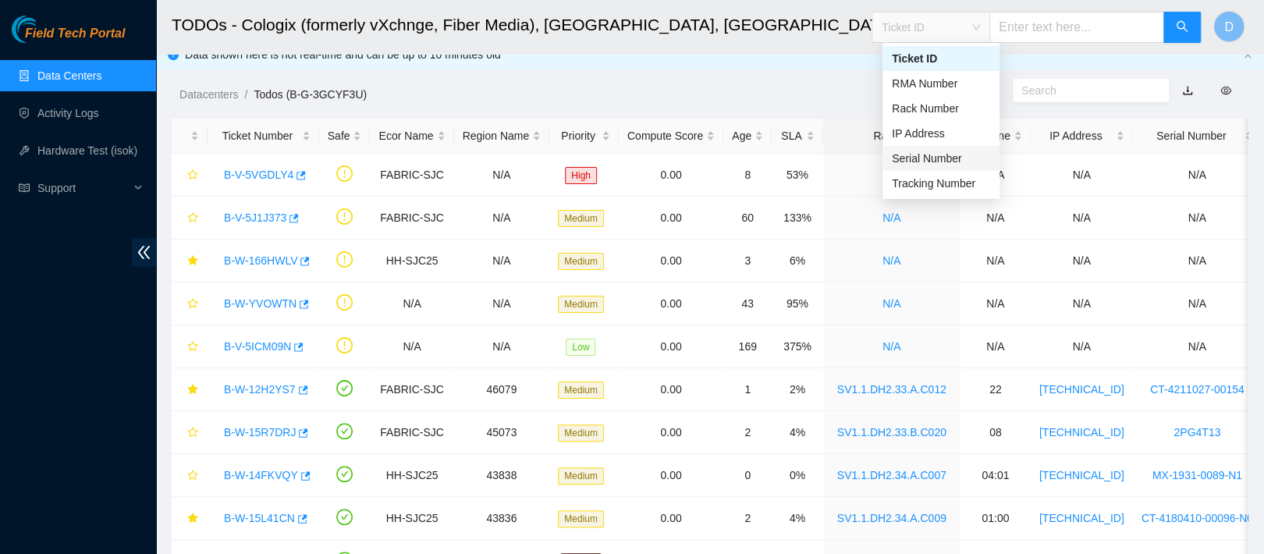
click at [934, 156] on div "Serial Number" at bounding box center [941, 158] width 98 height 17
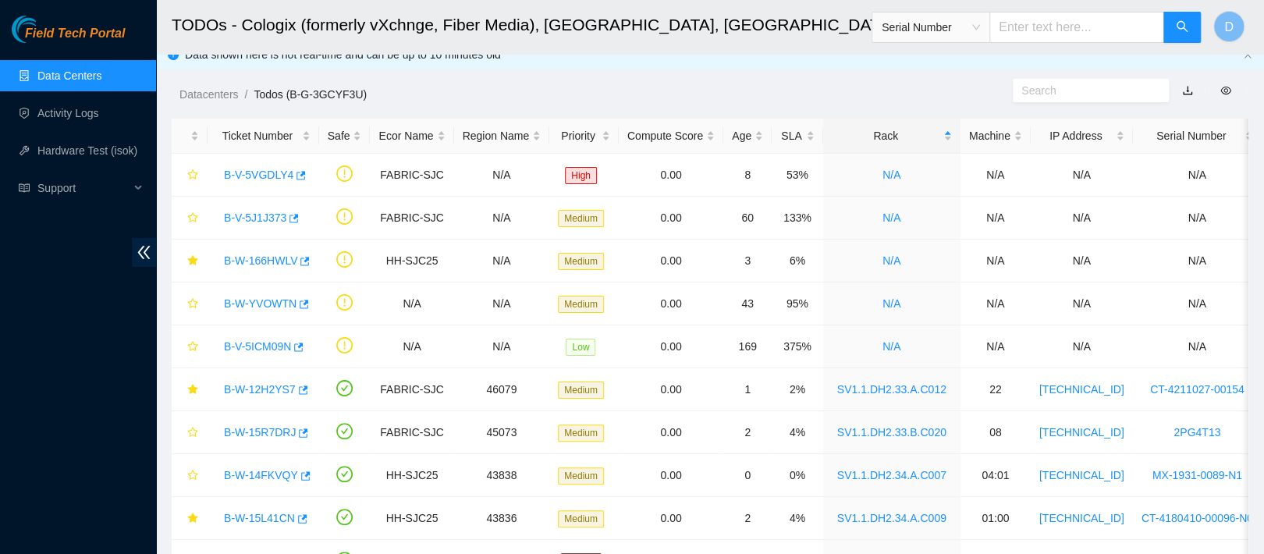
click at [1030, 16] on input "text" at bounding box center [1076, 27] width 175 height 31
paste input "VF3718050122"
type input "VF3718050122"
click at [1177, 40] on button "button" at bounding box center [1181, 27] width 37 height 31
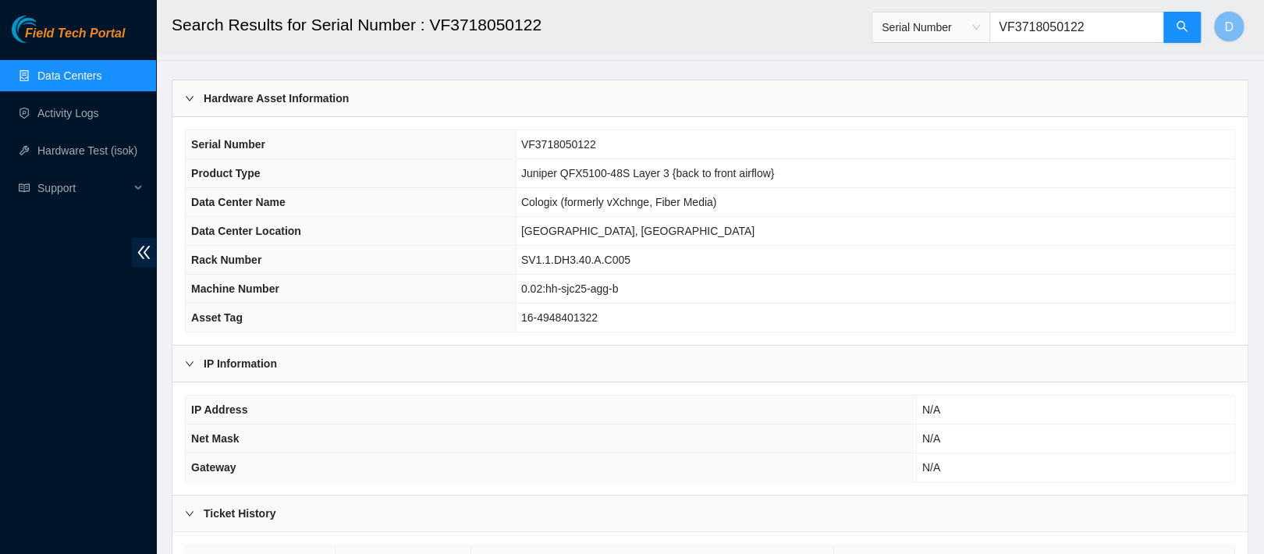
scroll to position [46, 0]
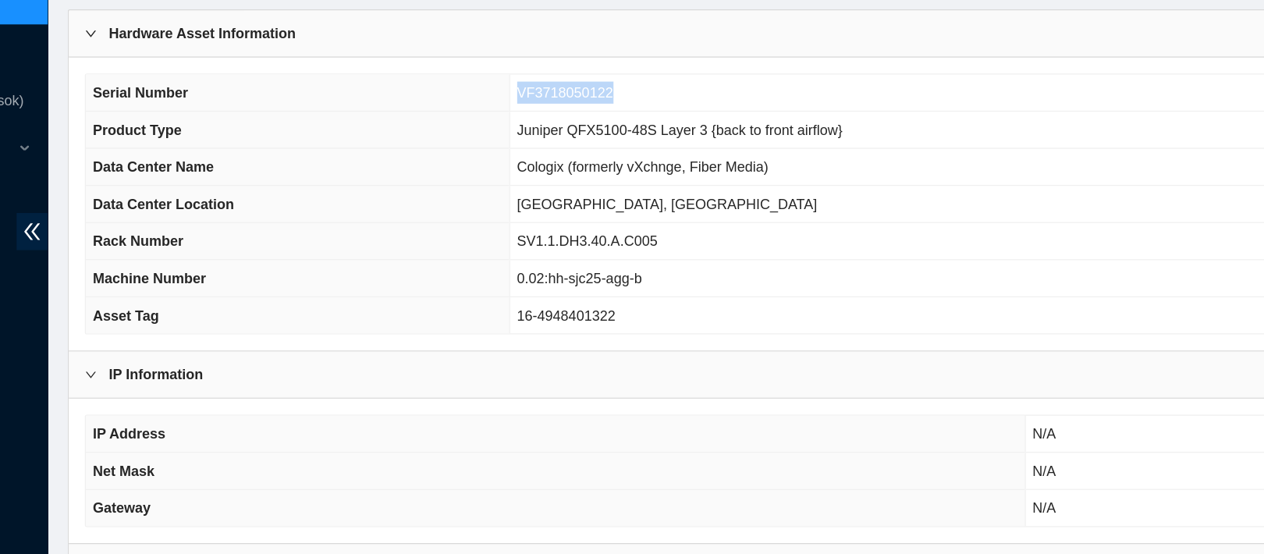
drag, startPoint x: 594, startPoint y: 146, endPoint x: 520, endPoint y: 152, distance: 75.2
click at [520, 152] on td "VF3718050122" at bounding box center [874, 144] width 719 height 29
drag, startPoint x: 612, startPoint y: 303, endPoint x: 528, endPoint y: 304, distance: 83.5
click at [528, 304] on td "16-4948401322" at bounding box center [874, 317] width 719 height 29
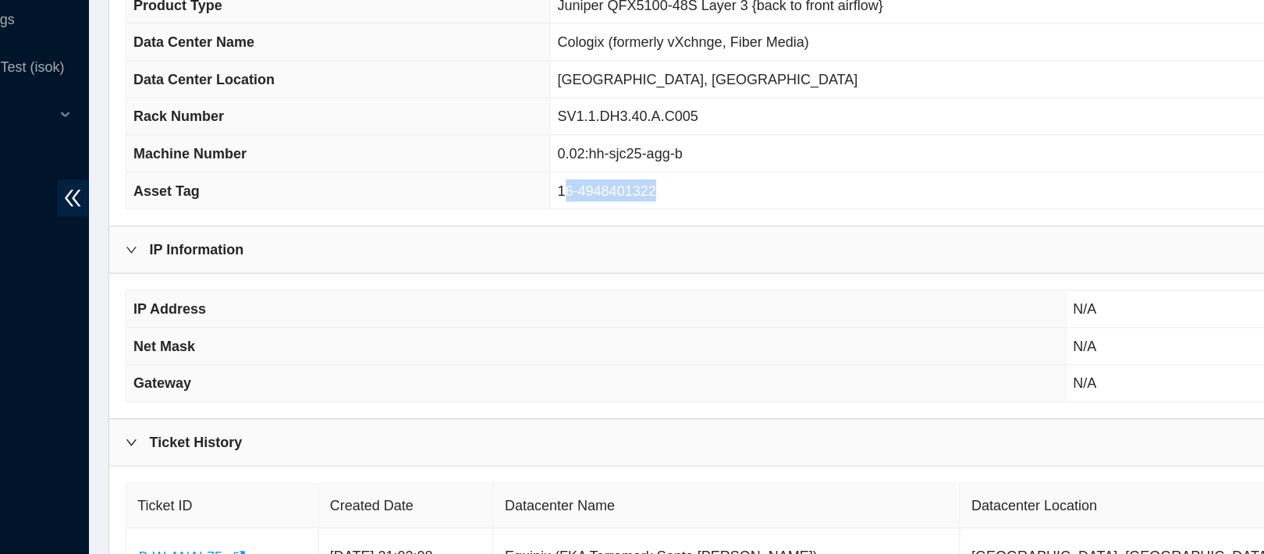
scroll to position [117, 0]
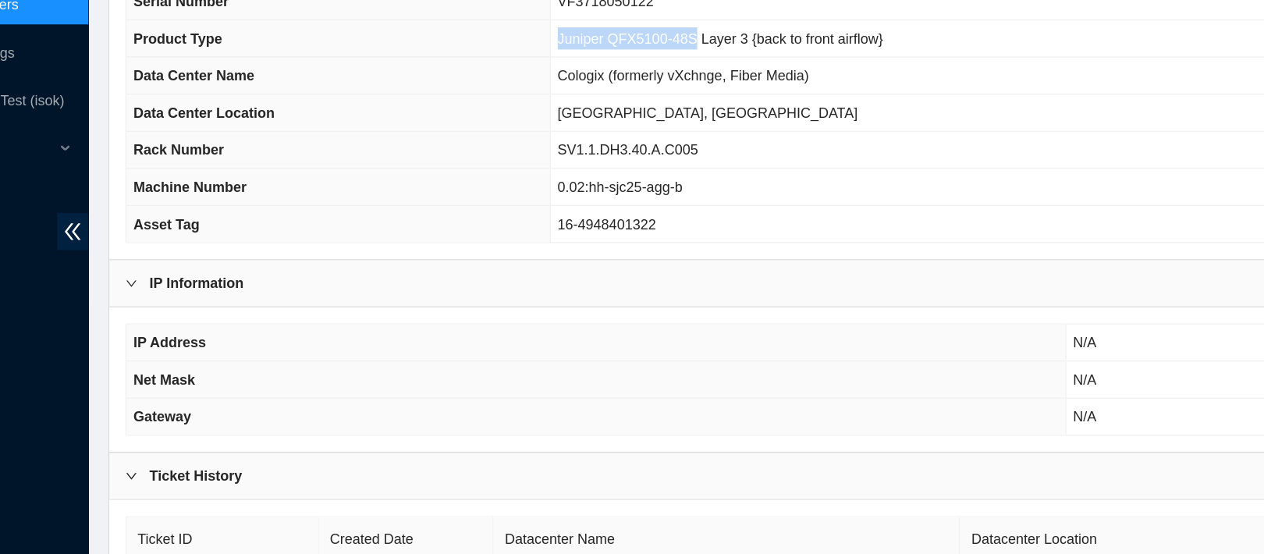
drag, startPoint x: 521, startPoint y: 100, endPoint x: 626, endPoint y: 108, distance: 105.7
click at [626, 108] on td "Juniper QFX5100-48S Layer 3 {back to front airflow}" at bounding box center [874, 102] width 719 height 29
copy span "Juniper QFX5100-48S"
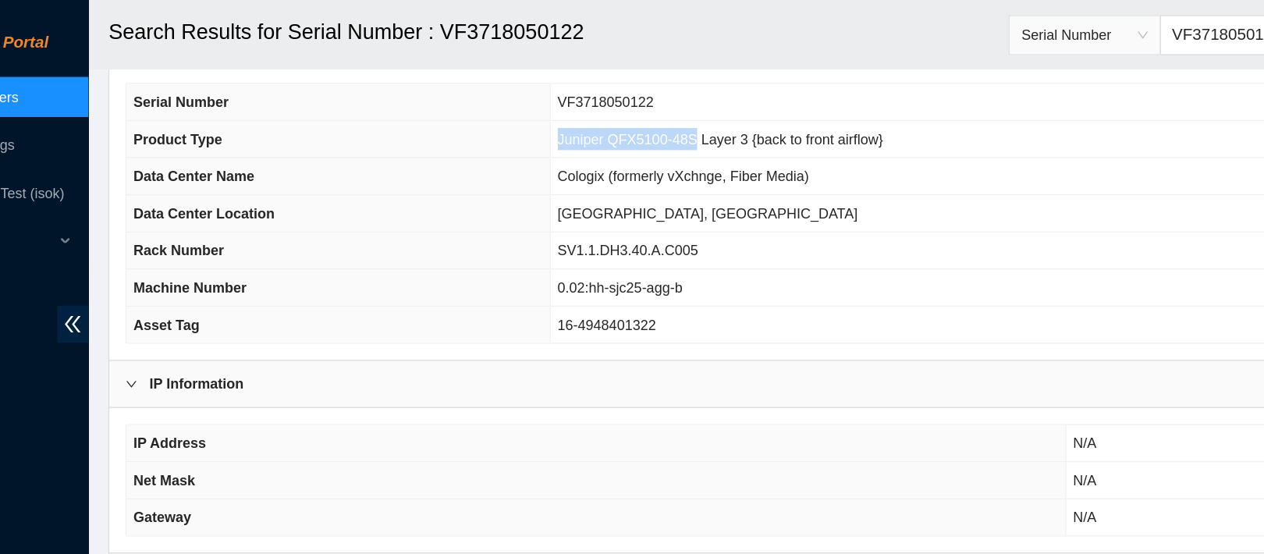
scroll to position [80, 0]
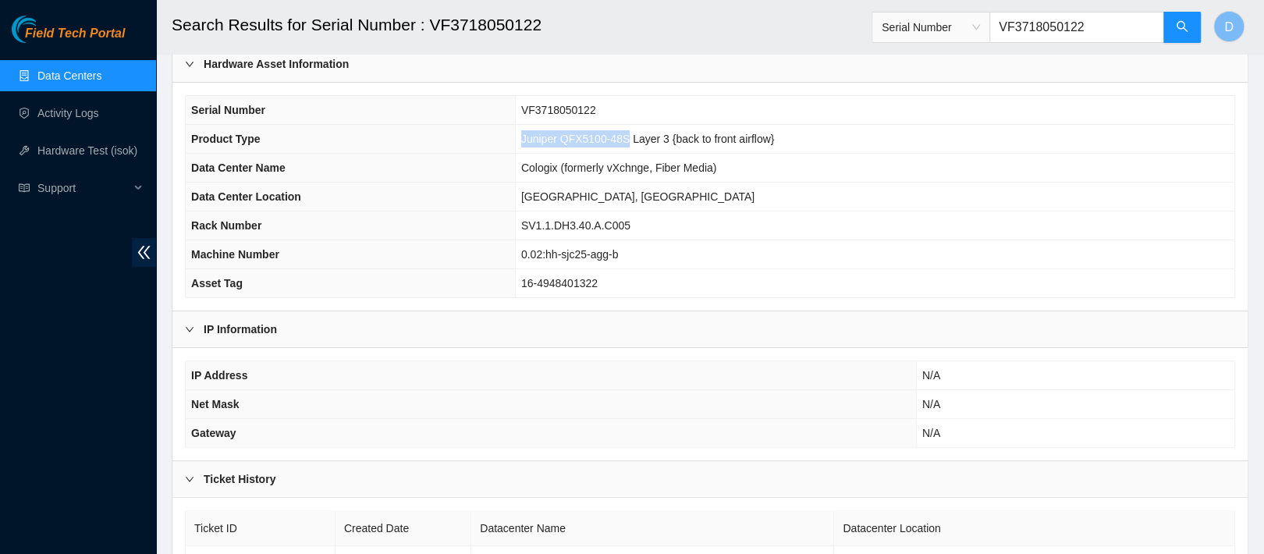
click at [62, 72] on link "Data Centers" at bounding box center [69, 75] width 64 height 12
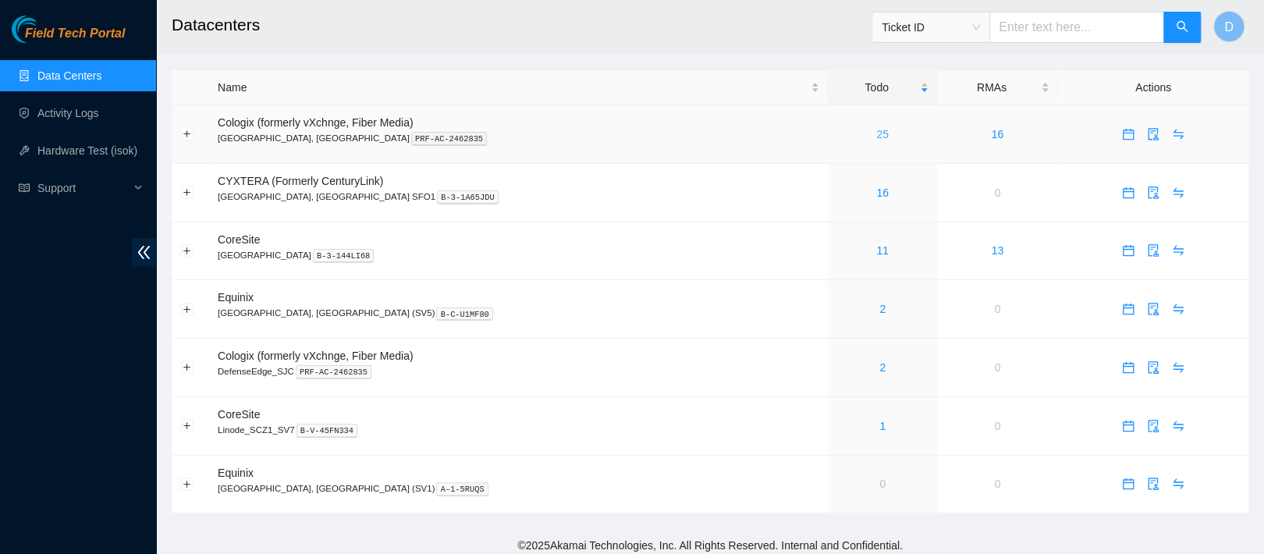
click at [876, 140] on link "25" at bounding box center [882, 134] width 12 height 12
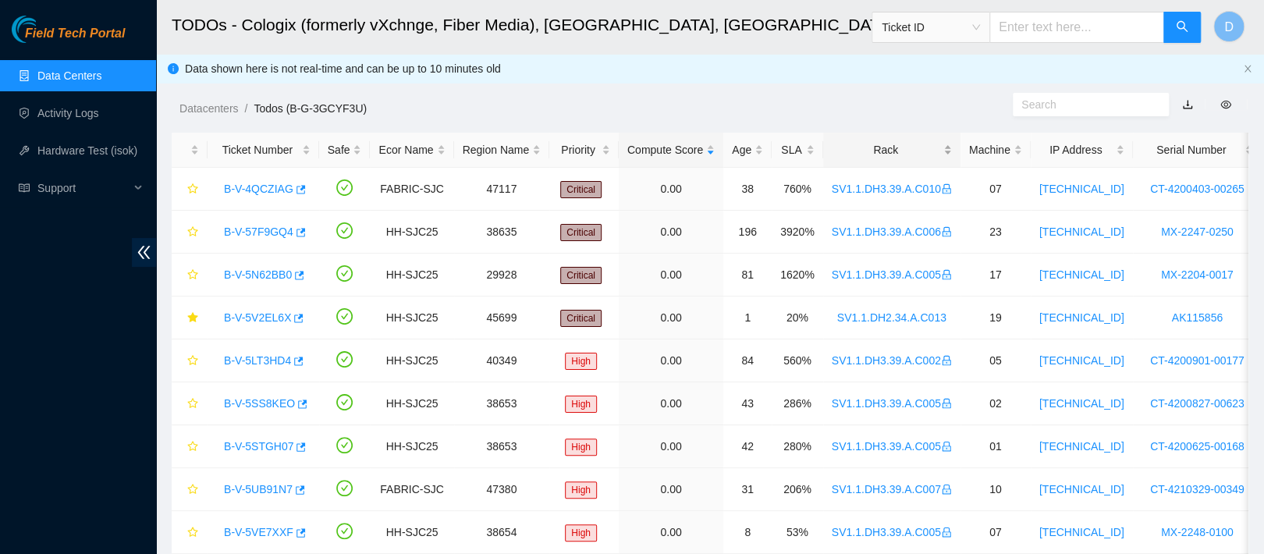
click at [846, 142] on div "Rack" at bounding box center [892, 149] width 120 height 17
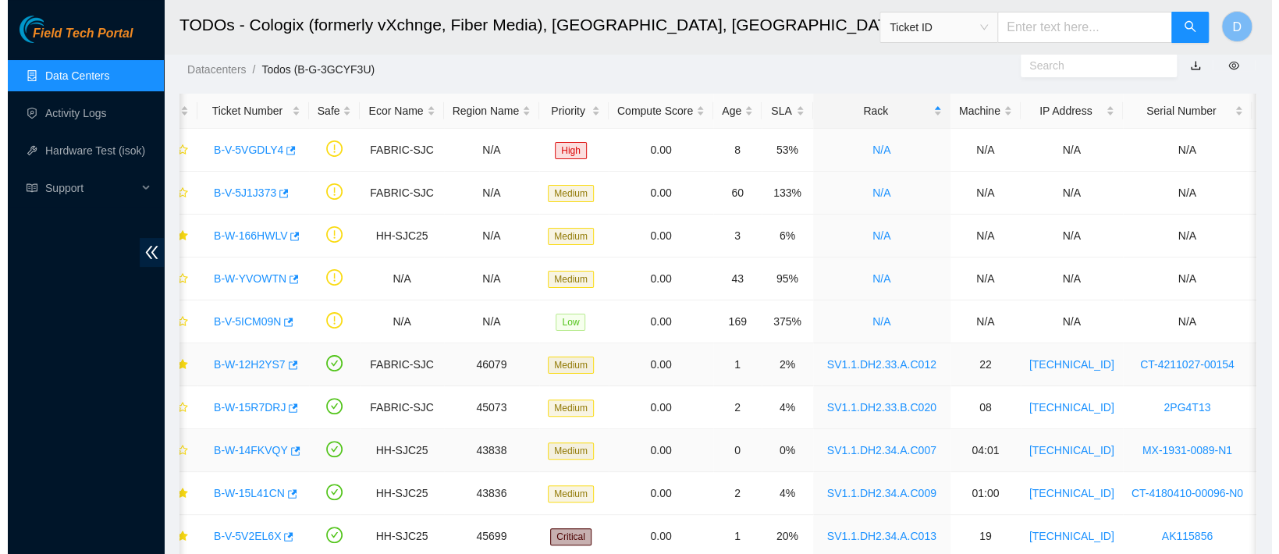
scroll to position [38, 0]
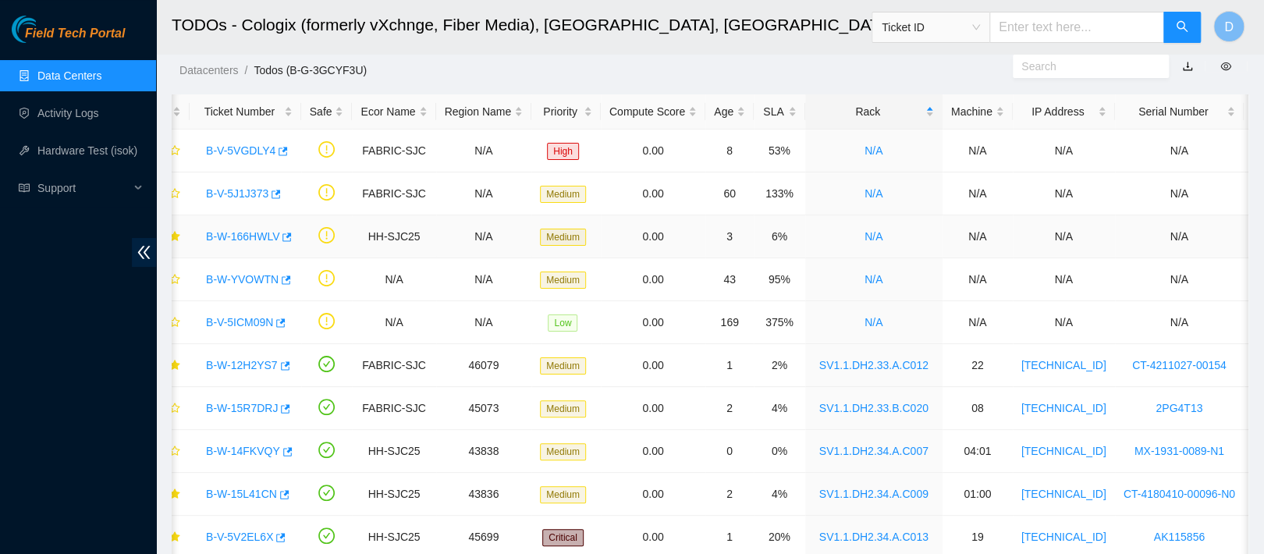
click at [258, 231] on link "B-W-166HWLV" at bounding box center [242, 236] width 73 height 12
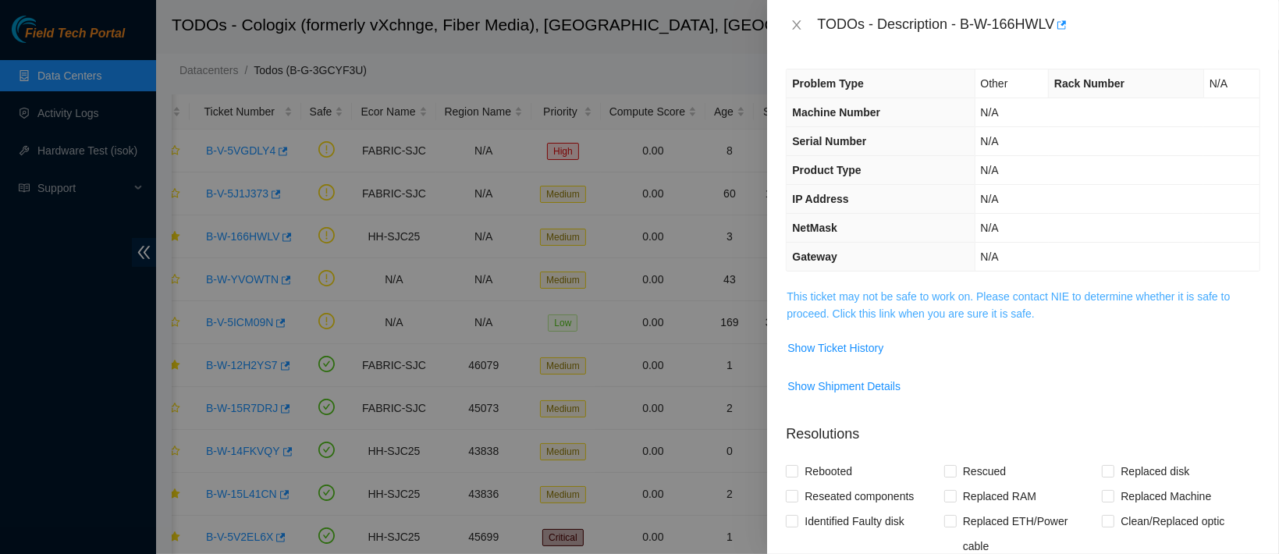
click at [900, 298] on link "This ticket may not be safe to work on. Please contact NIE to determine whether…" at bounding box center [1007, 305] width 443 height 30
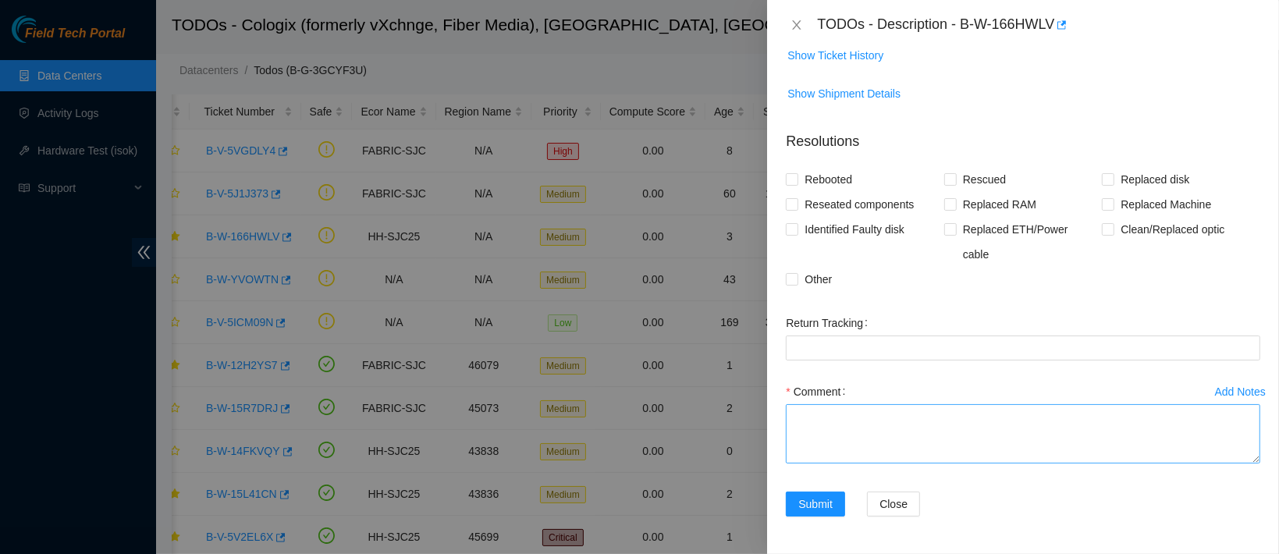
scroll to position [790, 0]
click at [850, 463] on textarea "Comment" at bounding box center [1023, 433] width 474 height 59
paste textarea "Dana Sims"
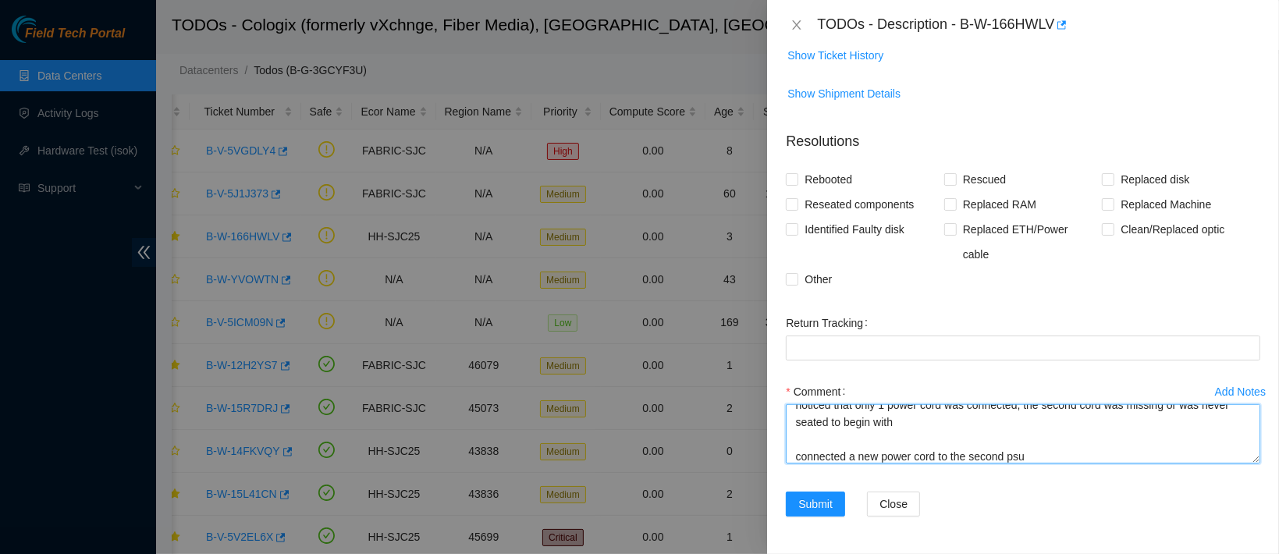
scroll to position [150, 0]
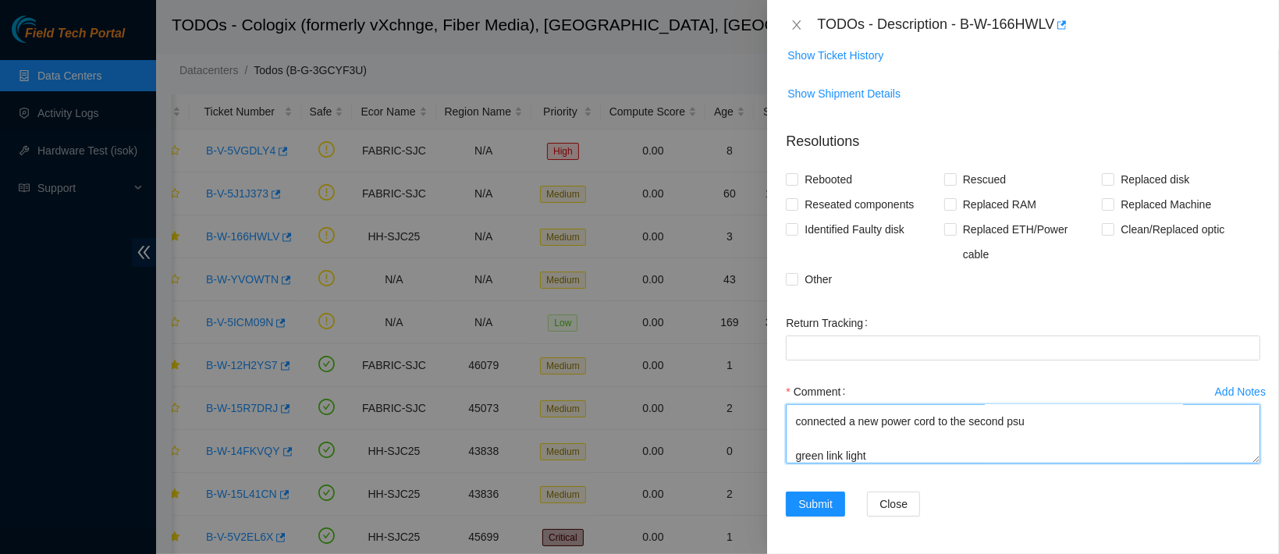
type textarea "worked with Dana Sims and confirm that ticket was safe verified sn on router lo…"
click at [871, 463] on textarea "worked with Dana Sims and confirm that ticket was safe verified sn on router lo…" at bounding box center [1023, 433] width 474 height 59
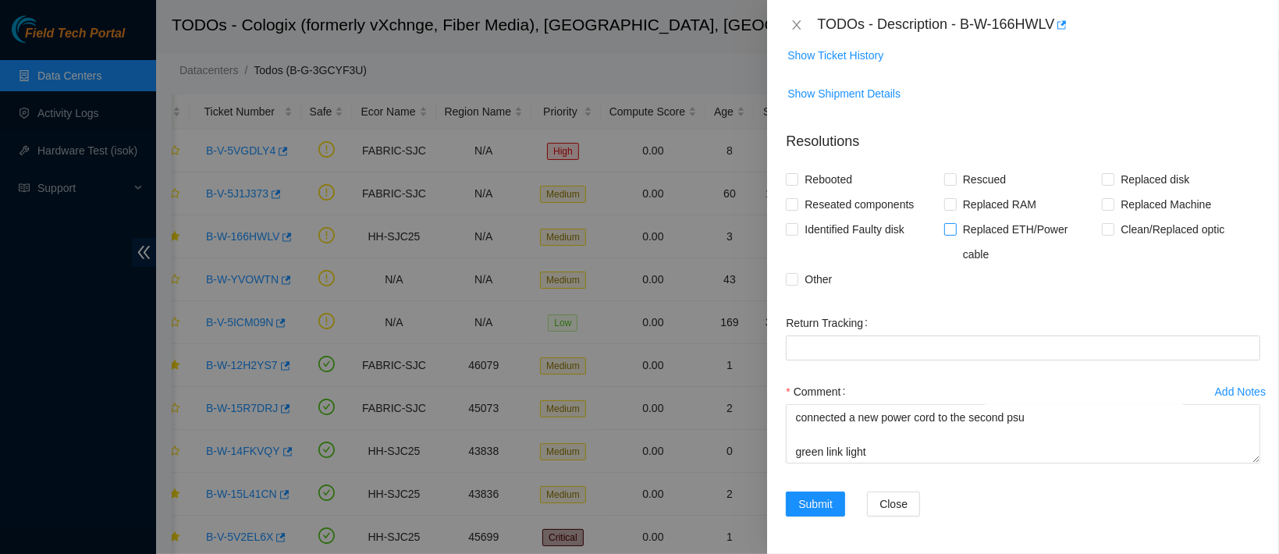
click at [982, 259] on span "Replaced ETH/Power cable" at bounding box center [1029, 242] width 146 height 50
click at [955, 234] on input "Replaced ETH/Power cable" at bounding box center [949, 228] width 11 height 11
checkbox input "true"
click at [824, 502] on span "Submit" at bounding box center [815, 503] width 34 height 17
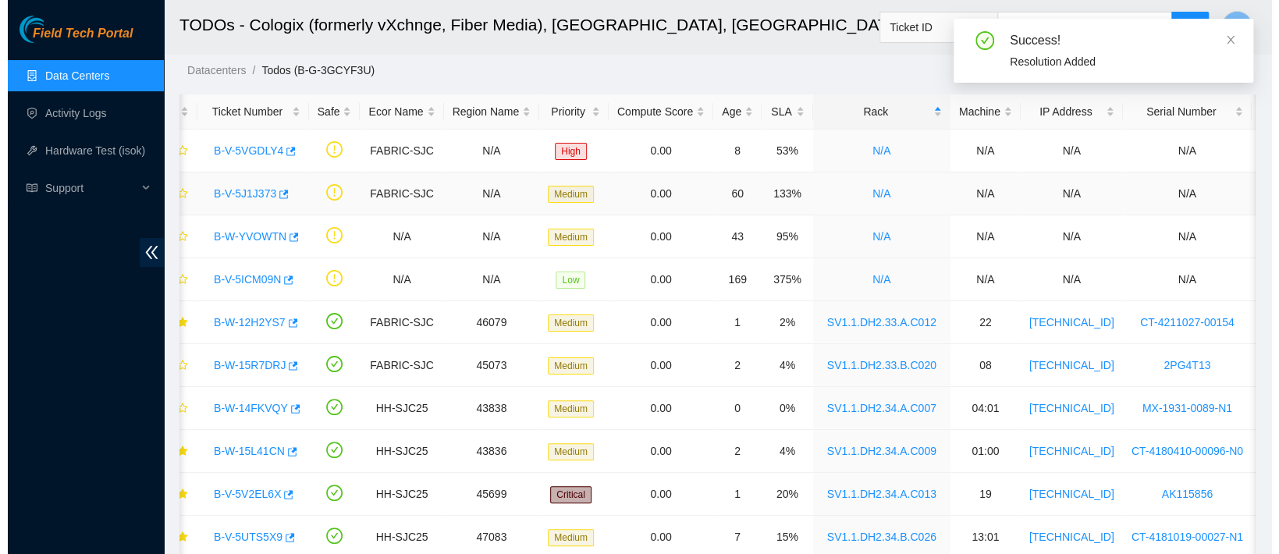
scroll to position [0, 0]
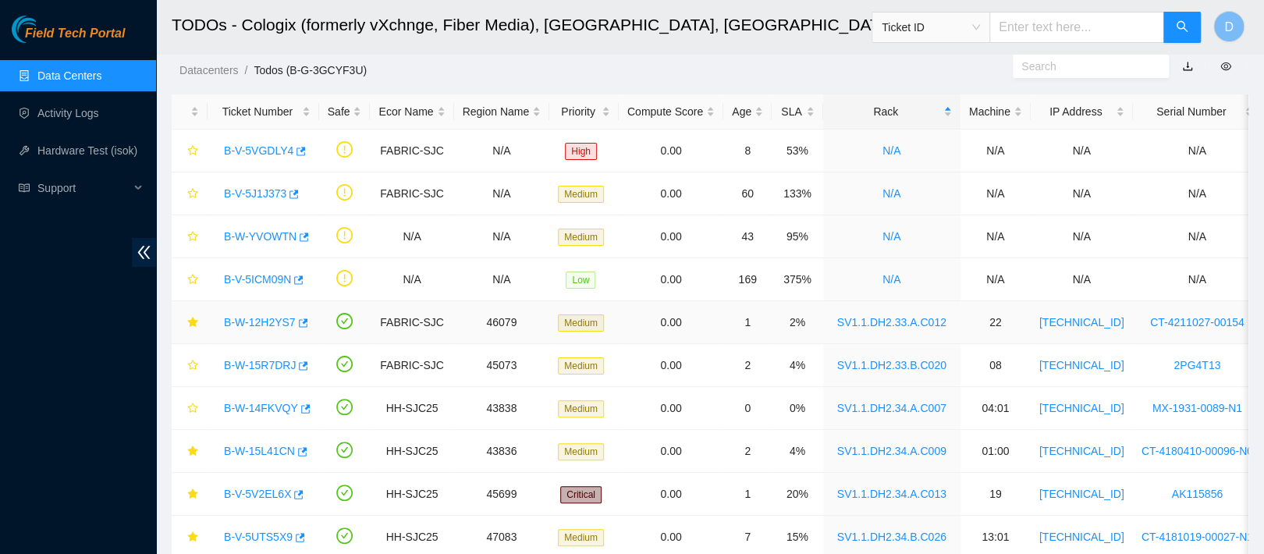
click at [263, 326] on link "B-W-12H2YS7" at bounding box center [260, 322] width 72 height 12
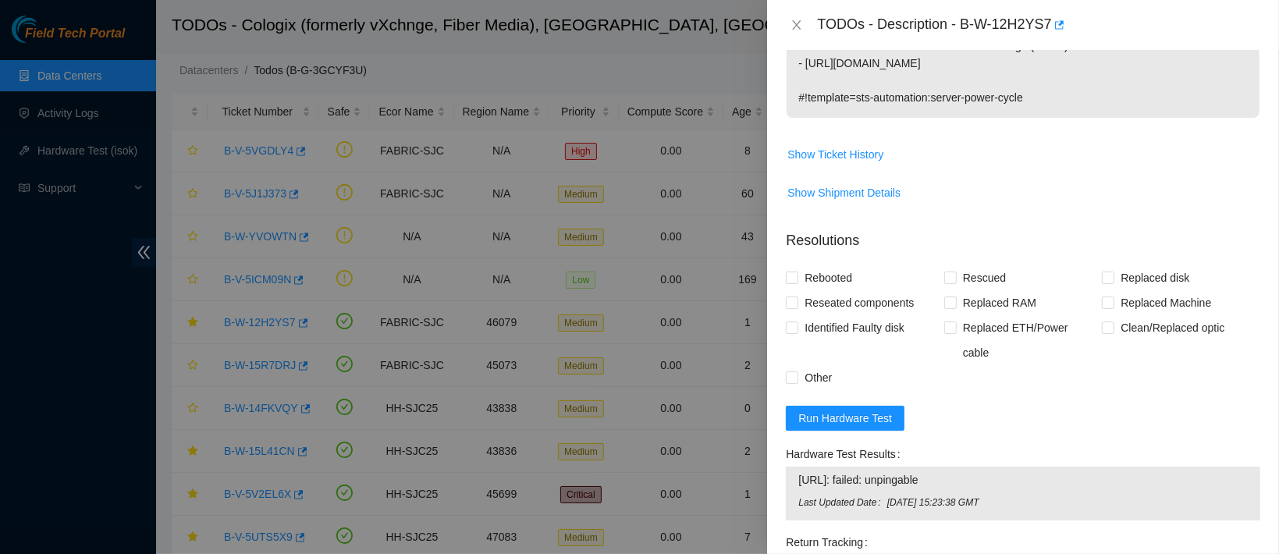
scroll to position [644, 0]
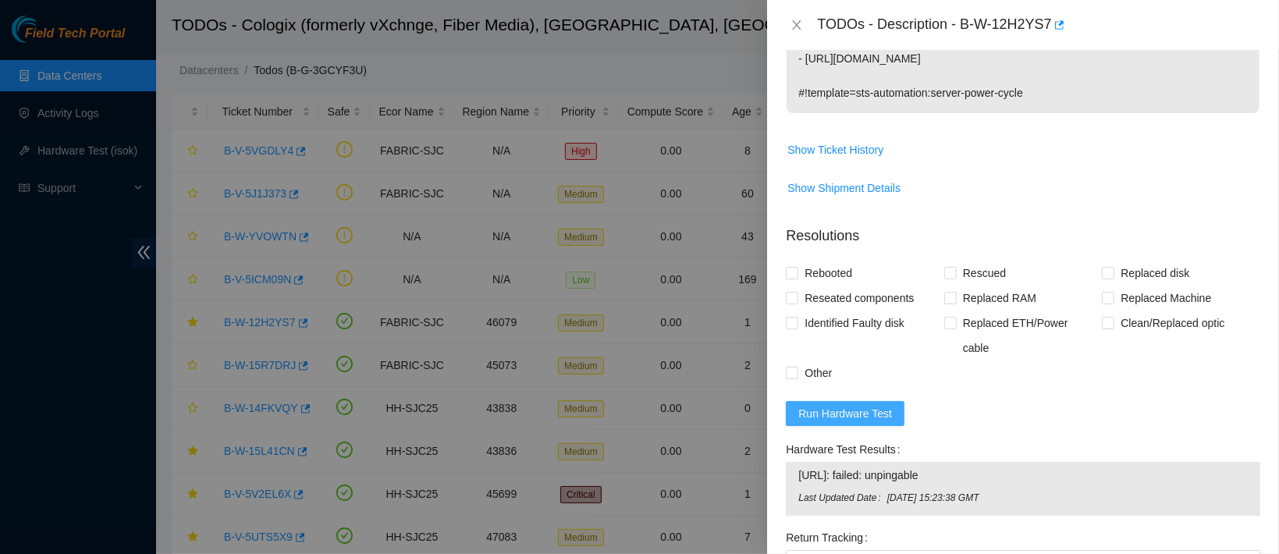
click at [862, 405] on span "Run Hardware Test" at bounding box center [845, 413] width 94 height 17
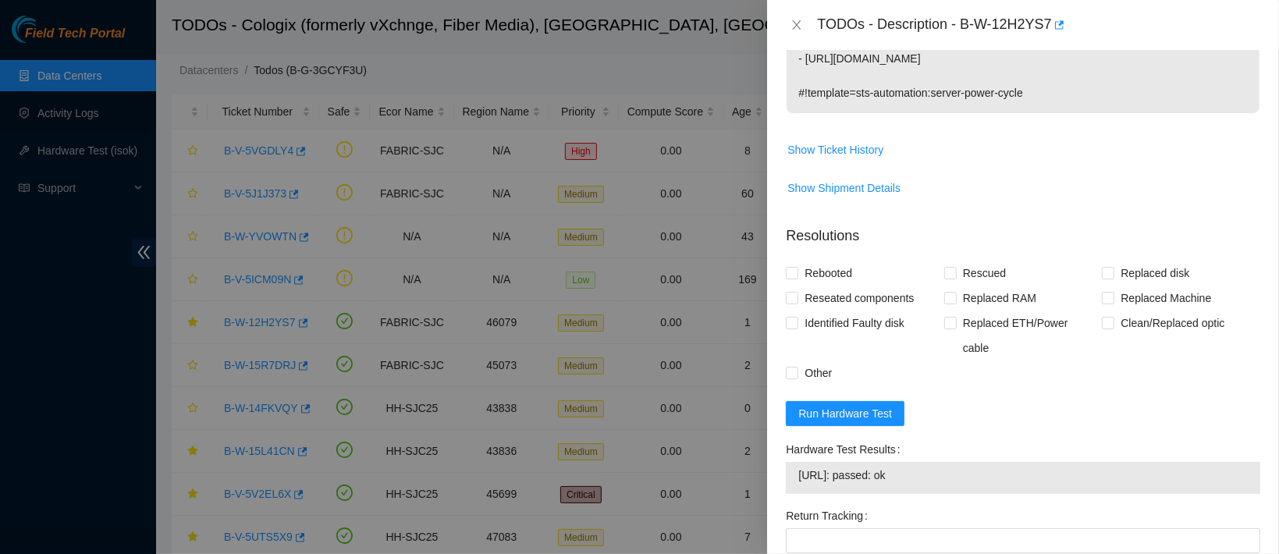
scroll to position [580, 0]
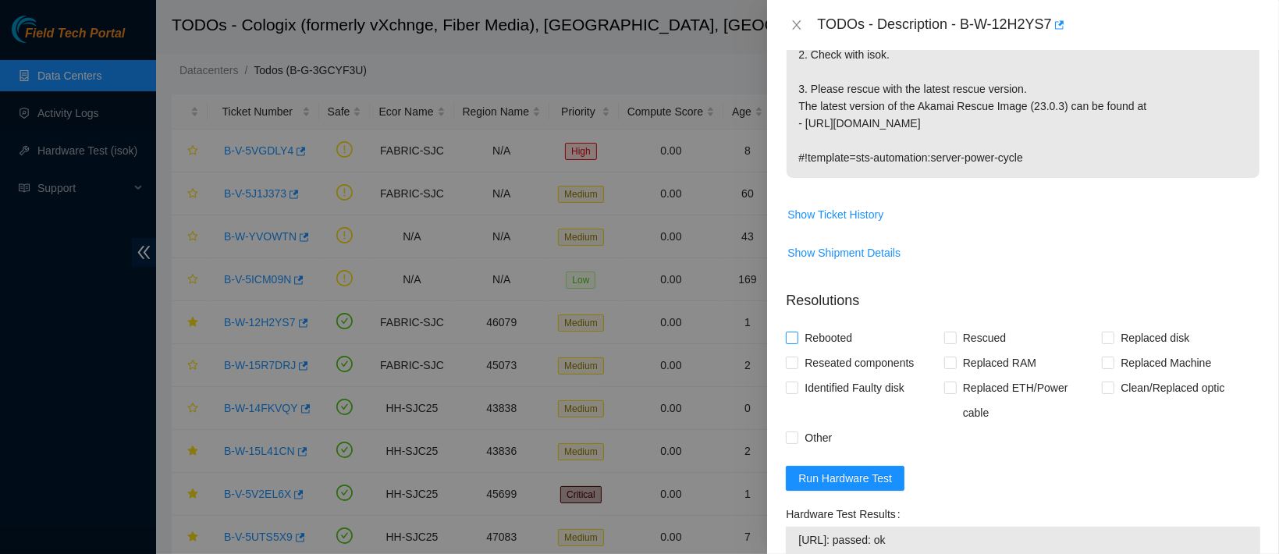
click at [825, 349] on span "Rebooted" at bounding box center [828, 337] width 60 height 25
click at [797, 342] on input "Rebooted" at bounding box center [791, 337] width 11 height 11
checkbox input "true"
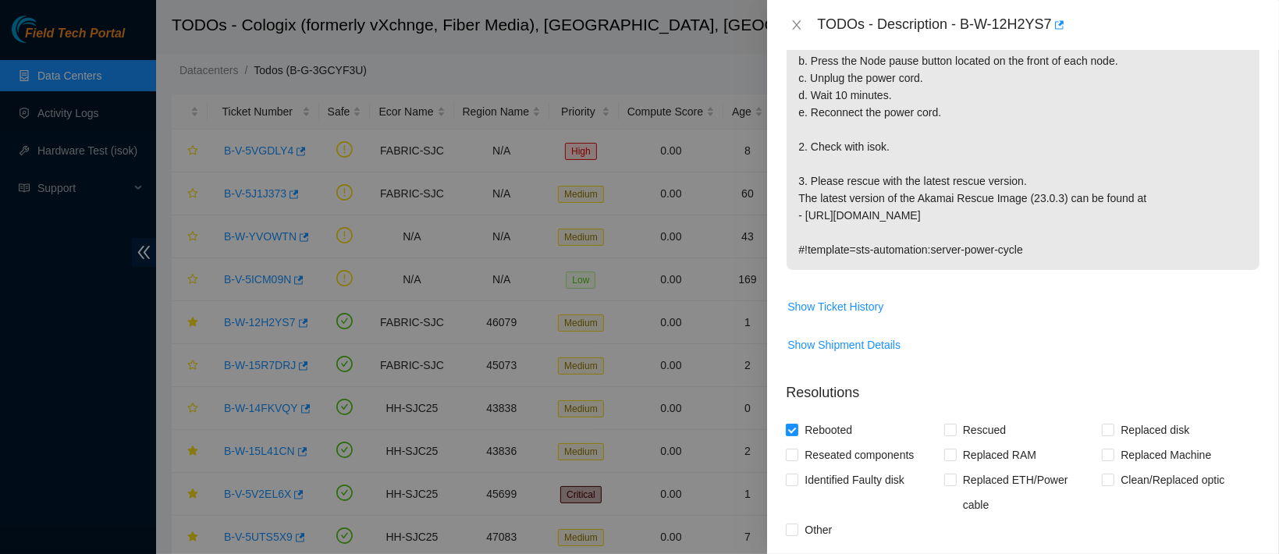
scroll to position [491, 0]
click at [944, 431] on input "Rescued" at bounding box center [949, 426] width 11 height 11
checkbox input "true"
click at [851, 462] on span "Reseated components" at bounding box center [859, 451] width 122 height 25
click at [797, 456] on input "Reseated components" at bounding box center [791, 450] width 11 height 11
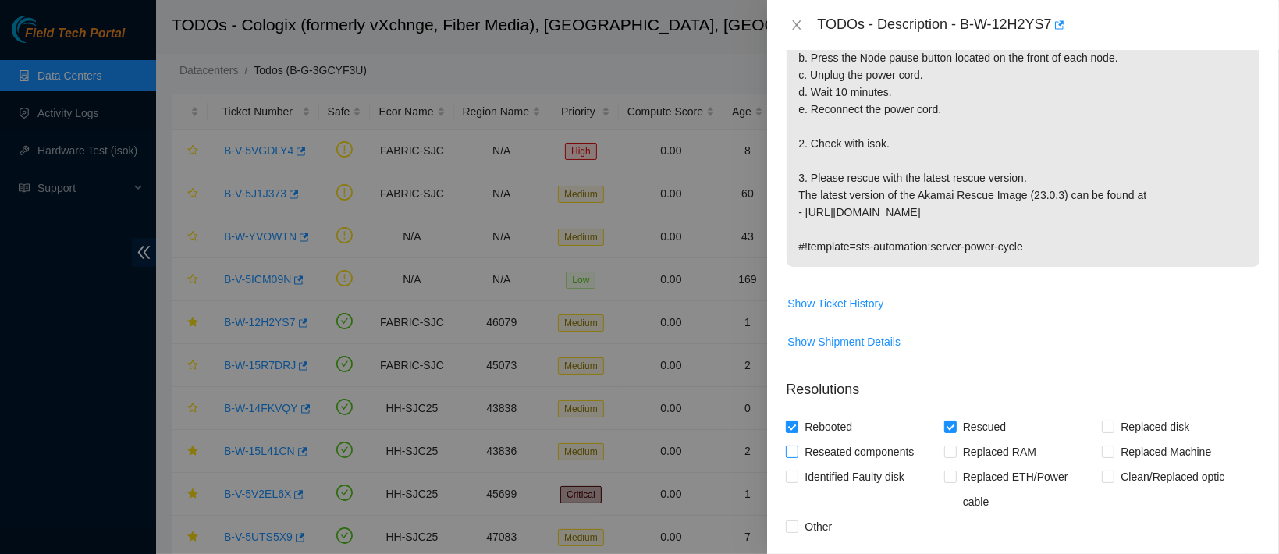
checkbox input "true"
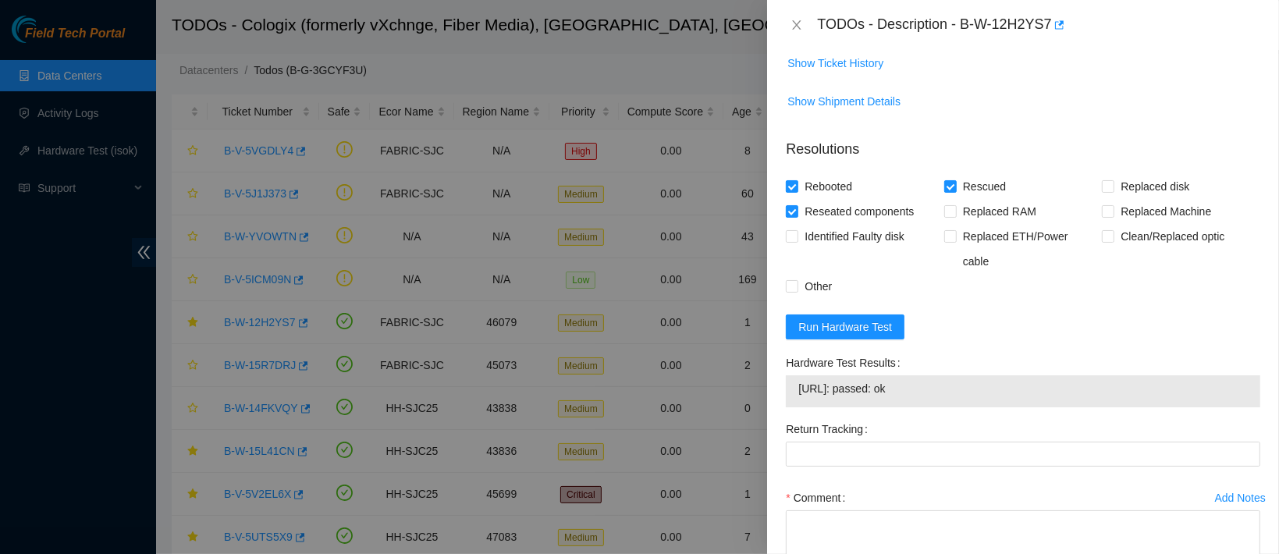
scroll to position [743, 0]
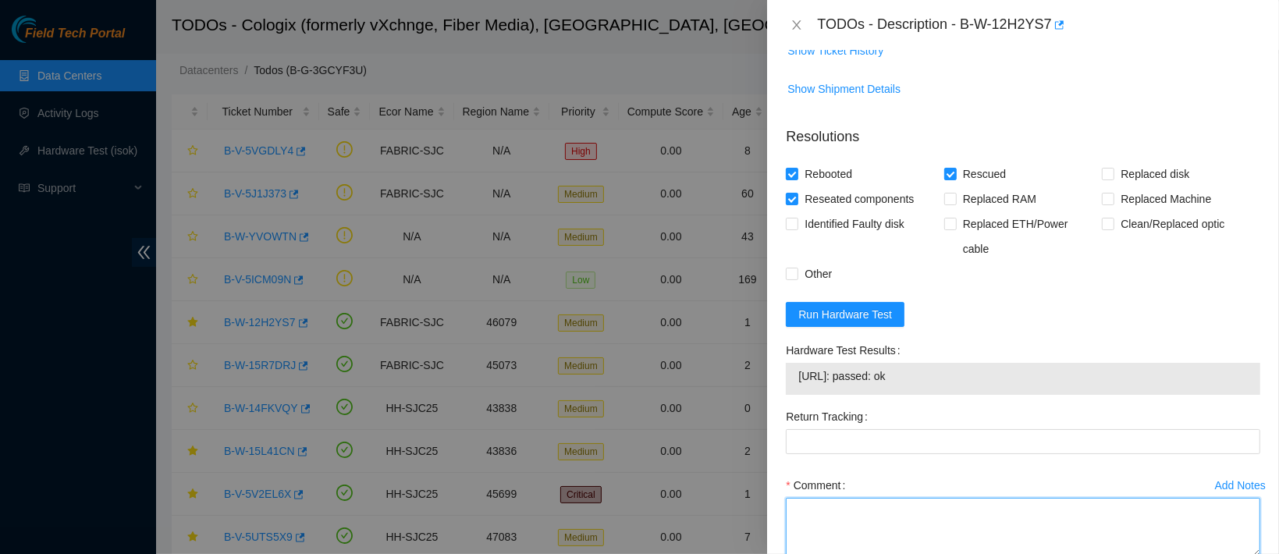
click at [857, 498] on textarea "Comment" at bounding box center [1023, 527] width 474 height 59
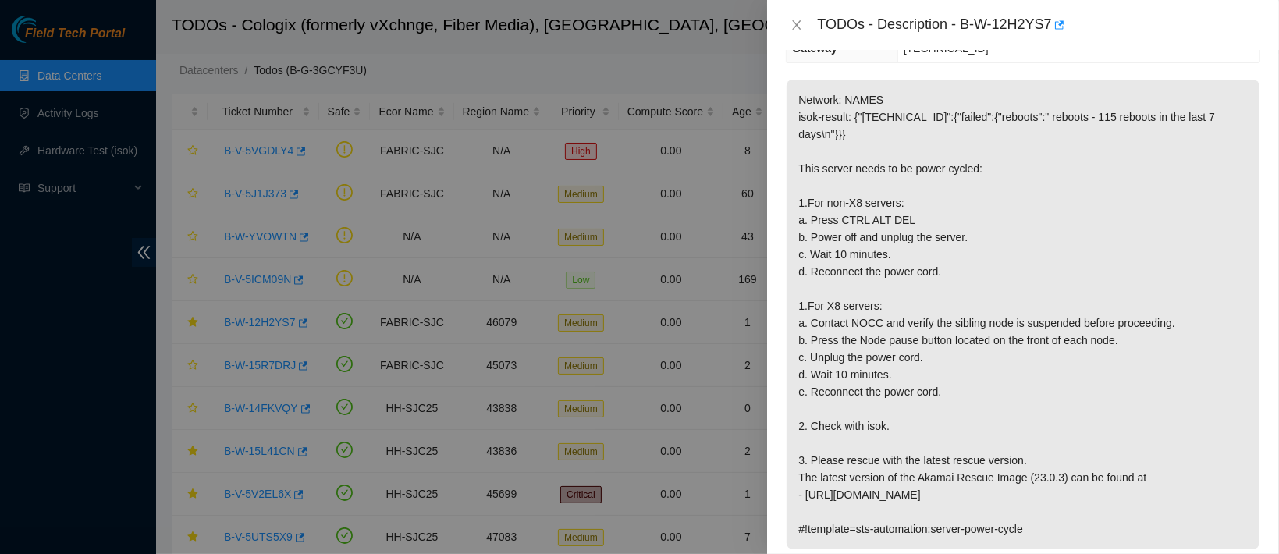
scroll to position [0, 0]
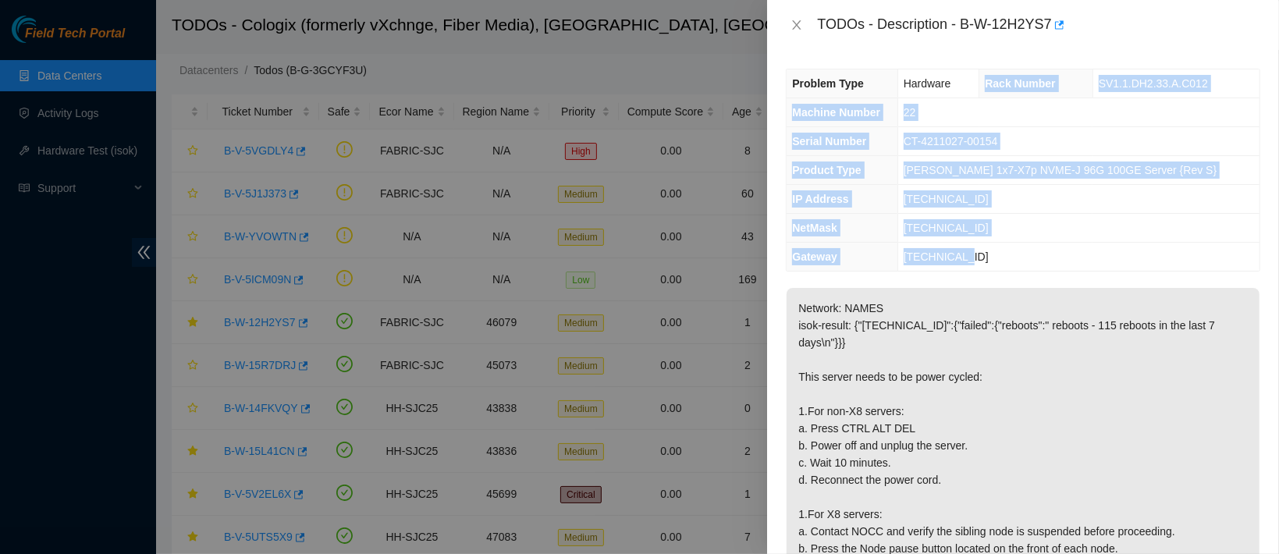
drag, startPoint x: 999, startPoint y: 81, endPoint x: 1022, endPoint y: 250, distance: 170.9
click at [1022, 250] on tbody "Problem Type Hardware Rack Number SV1.1.DH2.33.A.C012 Machine Number 22 Serial …" at bounding box center [1022, 169] width 473 height 201
copy tbody "Rack Number SV1.1.DH2.33.A.C012 Machine Number 22 Serial Number CT-4211027-0015…"
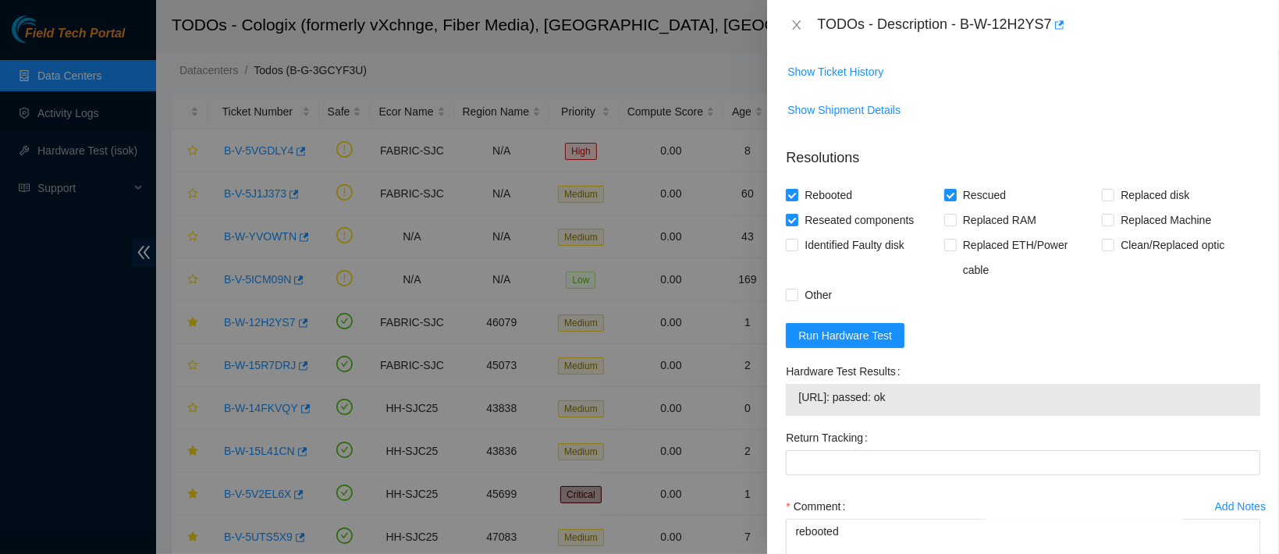
scroll to position [823, 0]
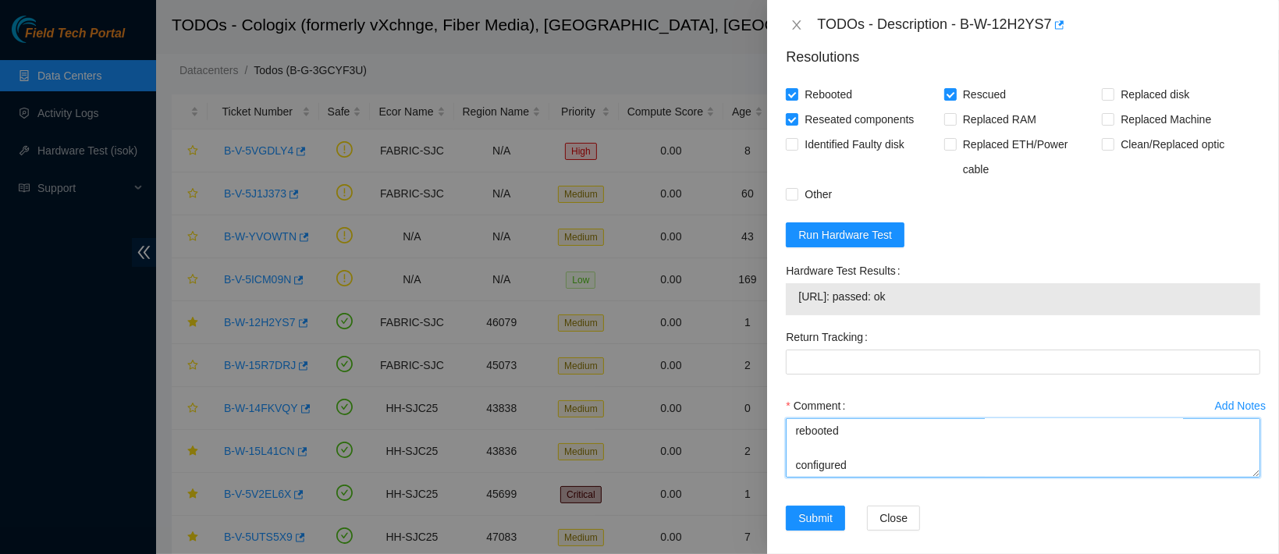
click at [823, 458] on textarea "contacted nocc to confirm that ticket was safe verified sn on machine connected…" at bounding box center [1023, 447] width 474 height 59
paste textarea "Rack Number SV1.1.DH2.33.A.C012 Machine Number 22 Serial Number CT-4211027-0015…"
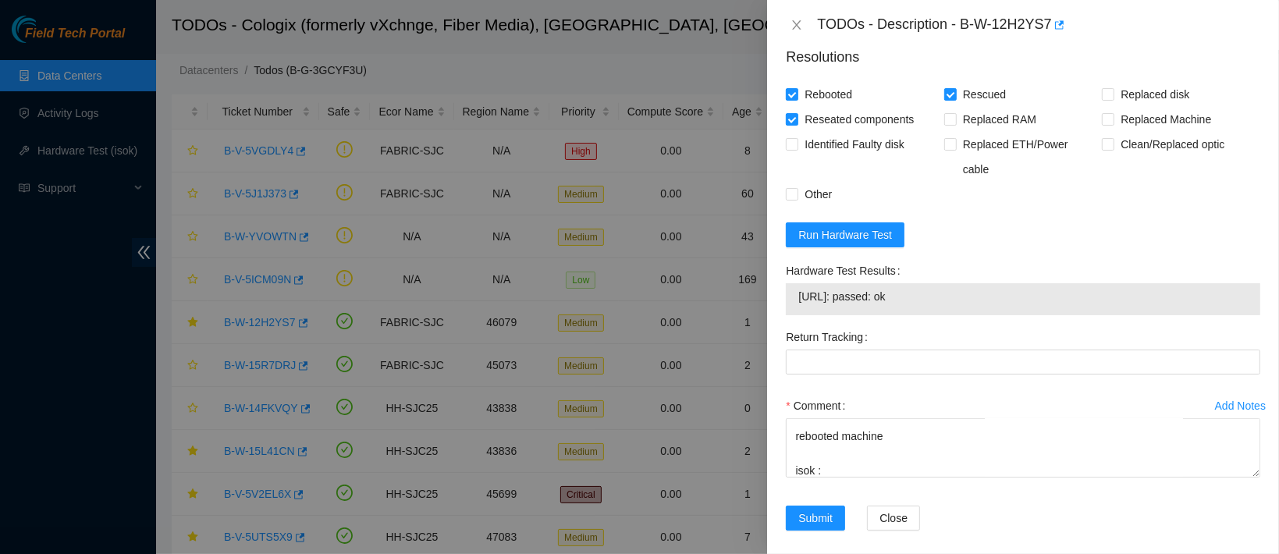
click at [851, 288] on span "23.202.98.25: passed: ok" at bounding box center [1022, 296] width 449 height 17
copy span "23.202.98.25: passed: ok"
click at [845, 467] on div "Comment contacted nocc to confirm that ticket was safe verified sn on machine c…" at bounding box center [1023, 440] width 474 height 94
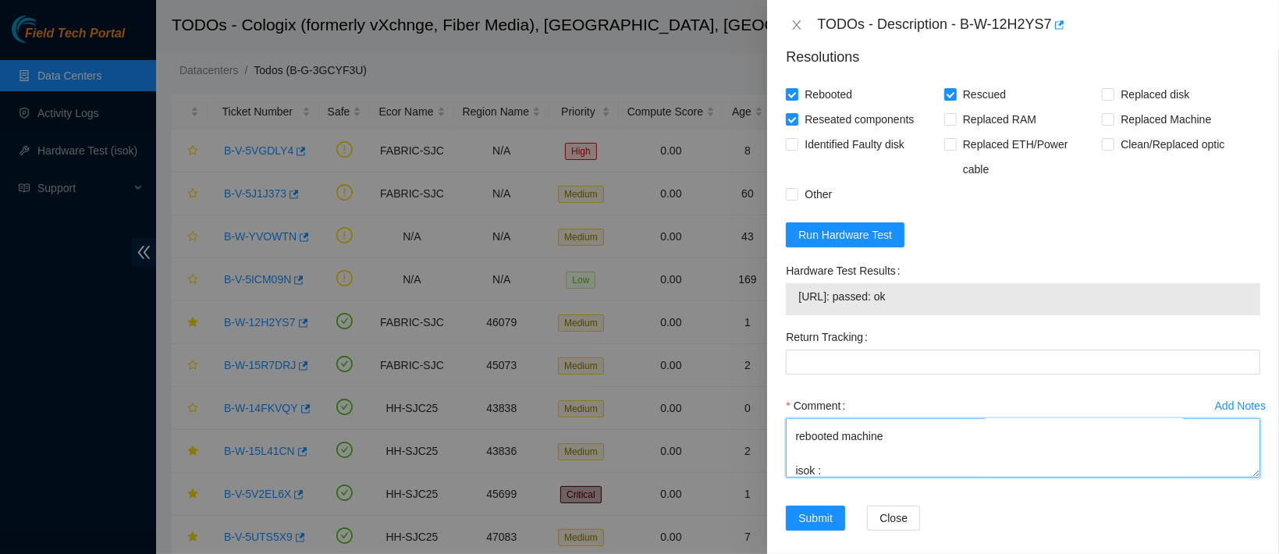
click at [842, 452] on textarea "contacted nocc to confirm that ticket was safe verified sn on machine connected…" at bounding box center [1023, 447] width 474 height 59
paste textarea "23.202.98.25: passed: ok"
type textarea "contacted nocc to confirm that ticket was safe verified sn on machine connected…"
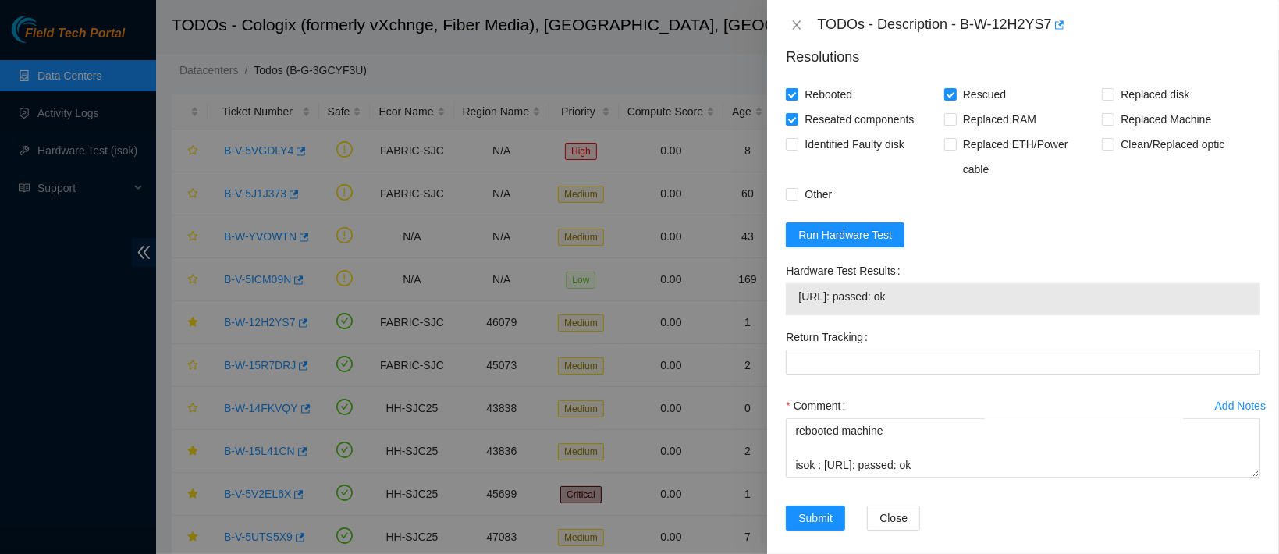
drag, startPoint x: 974, startPoint y: 374, endPoint x: 953, endPoint y: 323, distance: 55.2
click at [953, 325] on div "Return Tracking" at bounding box center [1022, 359] width 487 height 69
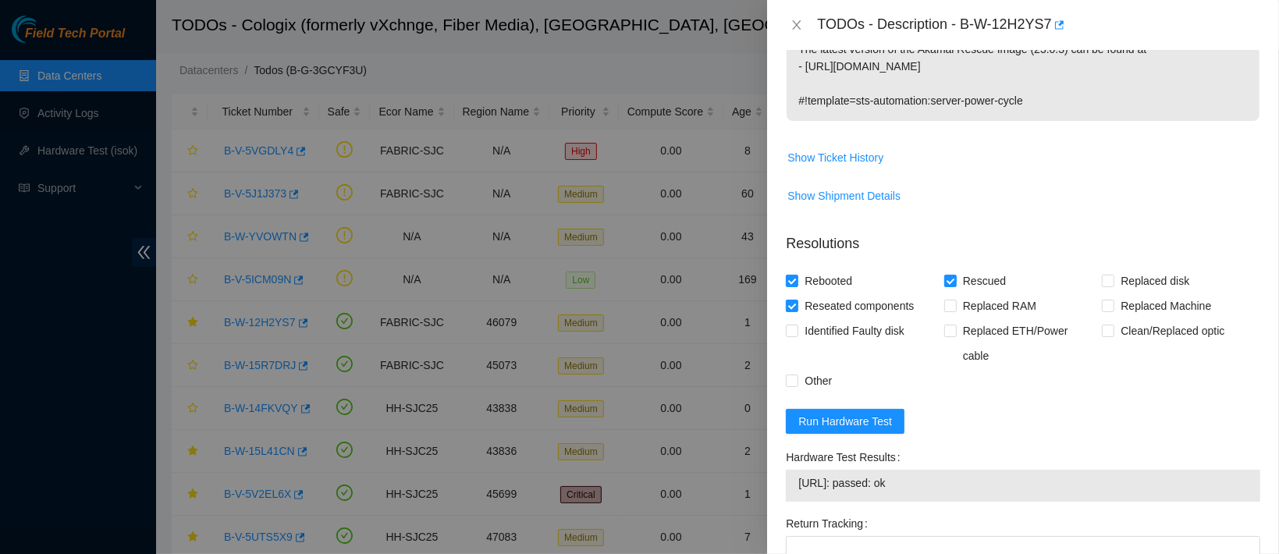
scroll to position [823, 0]
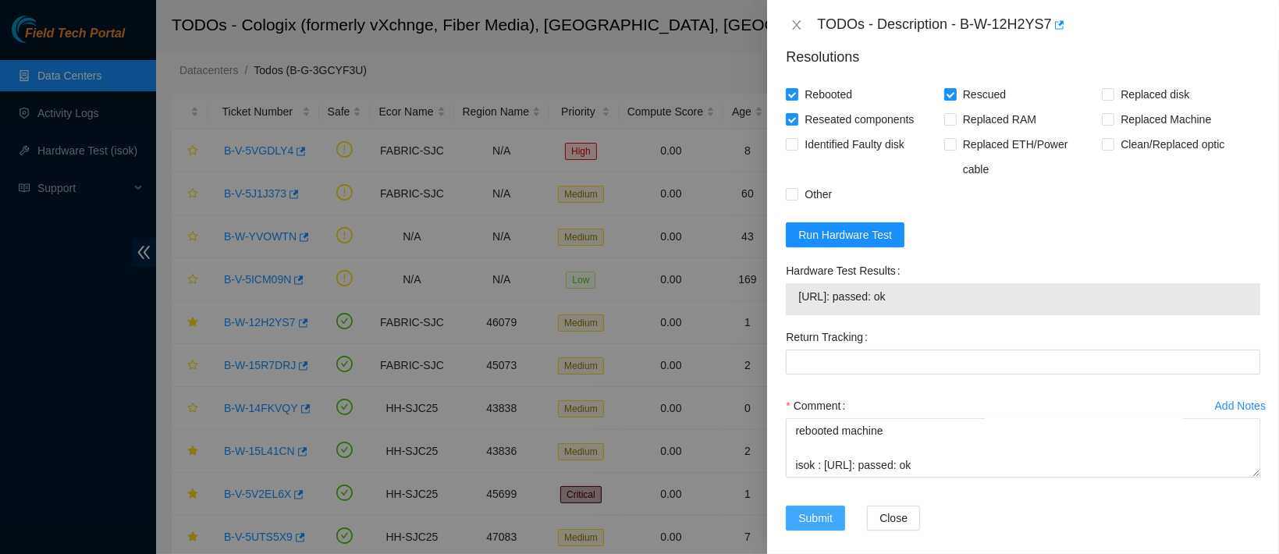
click at [829, 510] on span "Submit" at bounding box center [815, 517] width 34 height 17
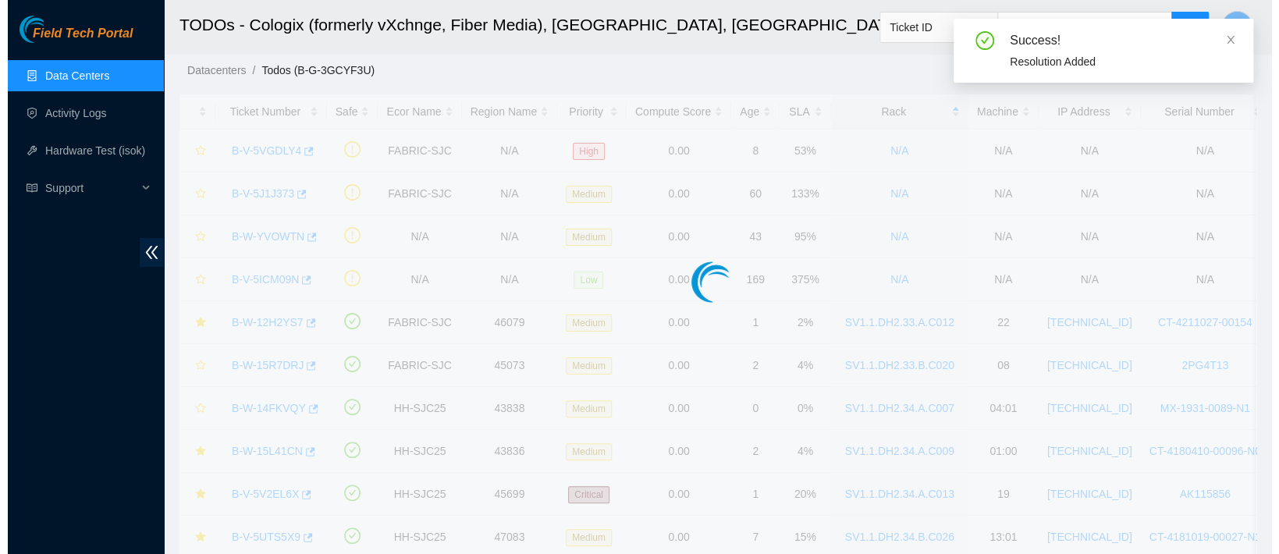
scroll to position [445, 0]
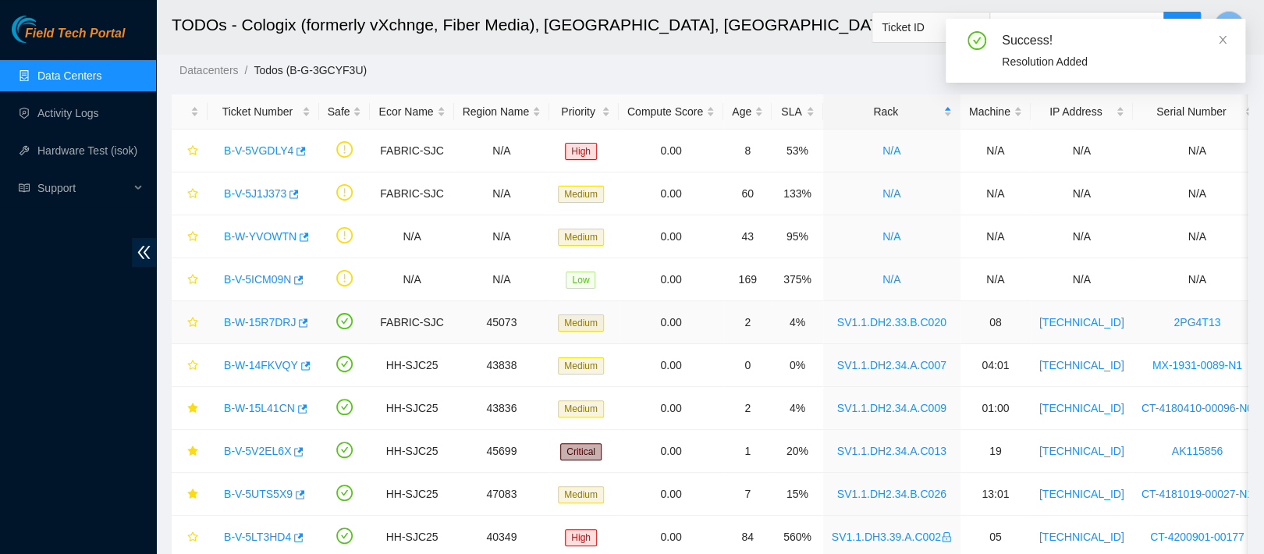
click at [257, 322] on link "B-W-15R7DRJ" at bounding box center [260, 322] width 72 height 12
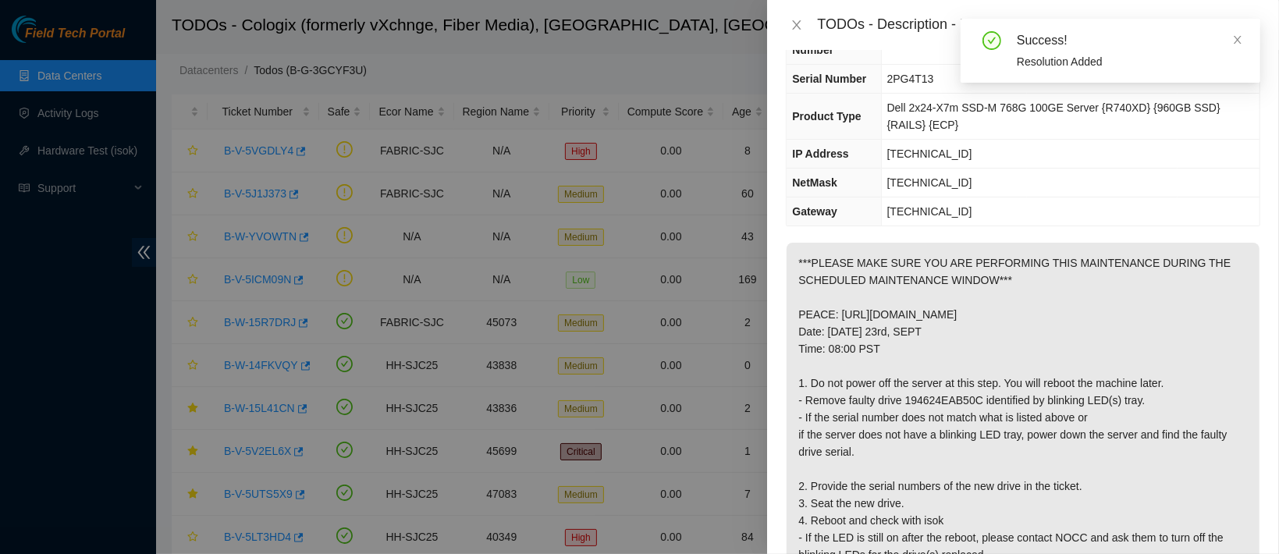
scroll to position [0, 0]
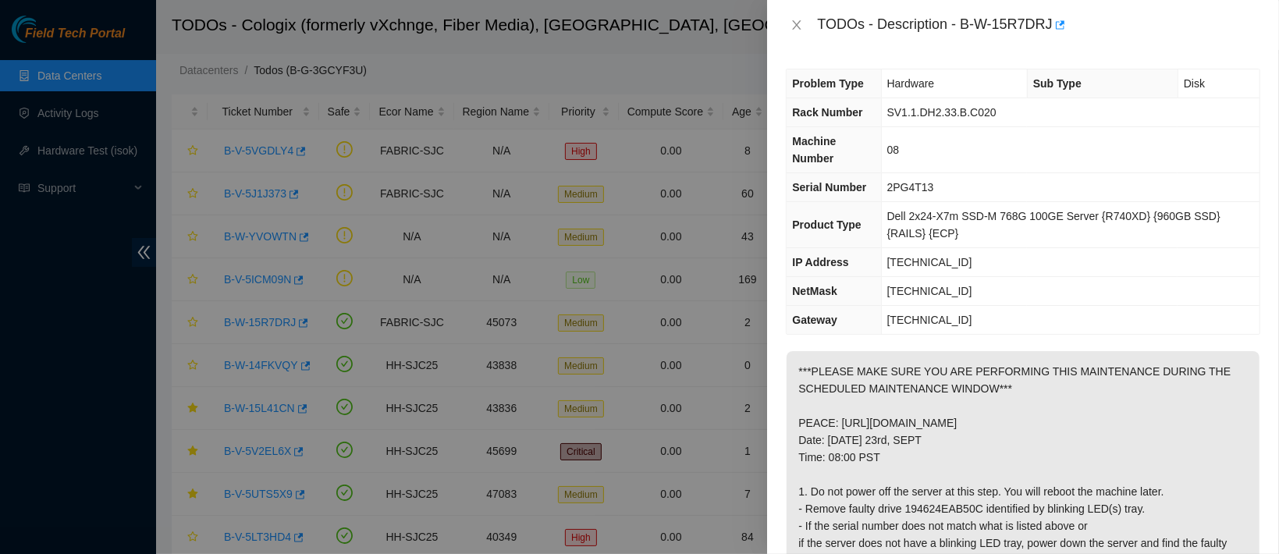
click at [801, 15] on div "TODOs - Description - B-W-15R7DRJ" at bounding box center [1023, 24] width 474 height 25
click at [794, 22] on icon "close" at bounding box center [797, 24] width 9 height 9
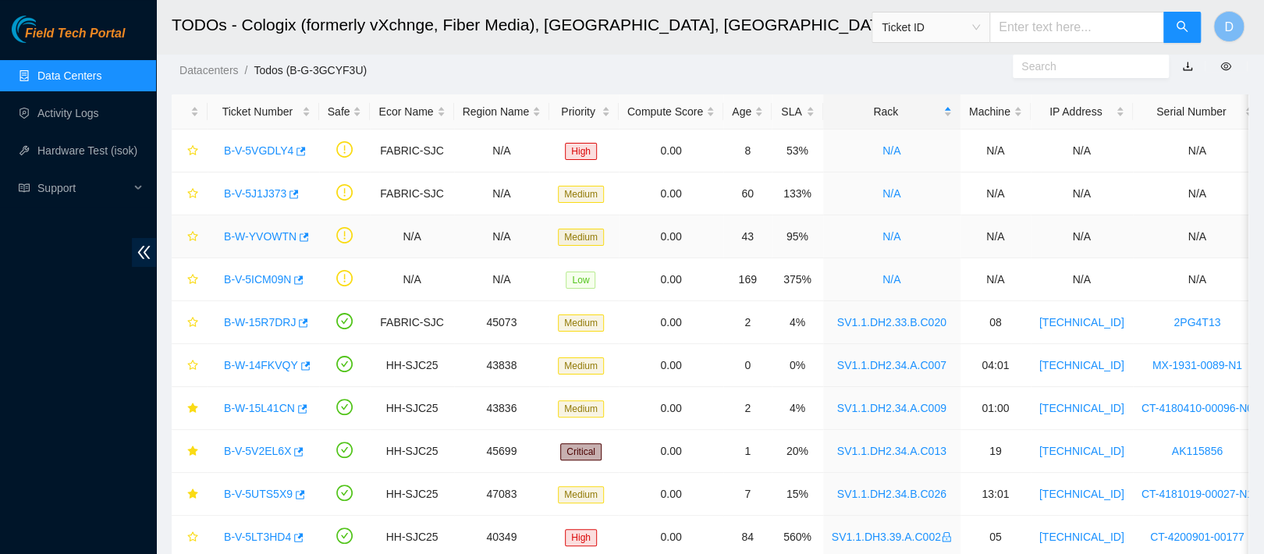
click at [263, 239] on link "B-W-YVOWTN" at bounding box center [260, 236] width 73 height 12
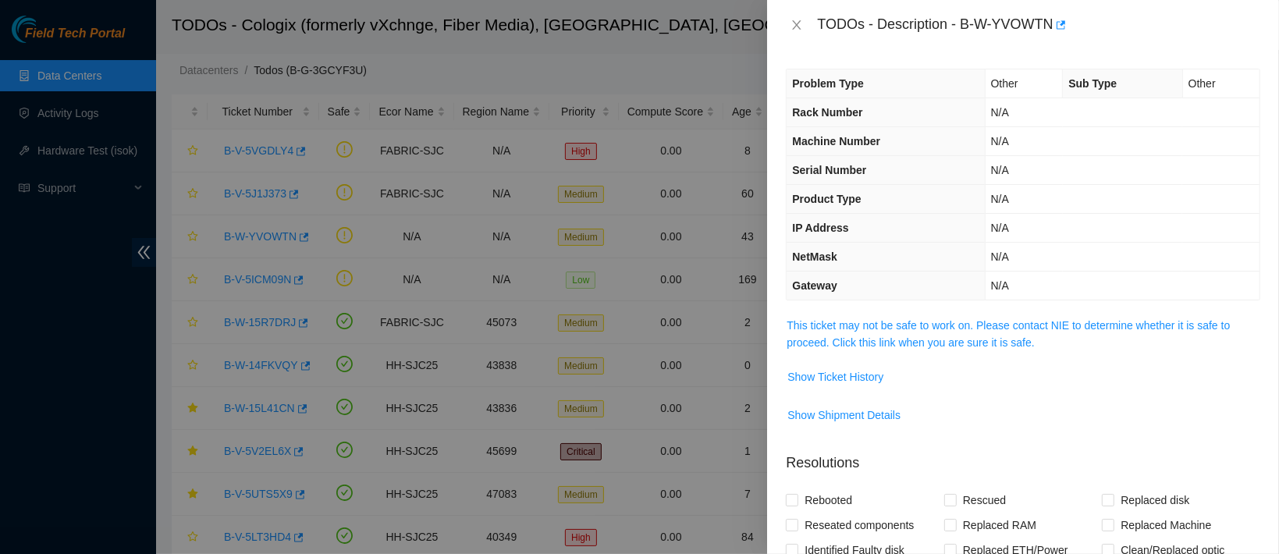
click at [835, 357] on td "This ticket may not be safe to work on. Please contact NIE to determine whether…" at bounding box center [1023, 340] width 474 height 48
click at [862, 331] on span "This ticket may not be safe to work on. Please contact NIE to determine whether…" at bounding box center [1022, 334] width 473 height 34
click at [836, 321] on link "This ticket may not be safe to work on. Please contact NIE to determine whether…" at bounding box center [1007, 334] width 443 height 30
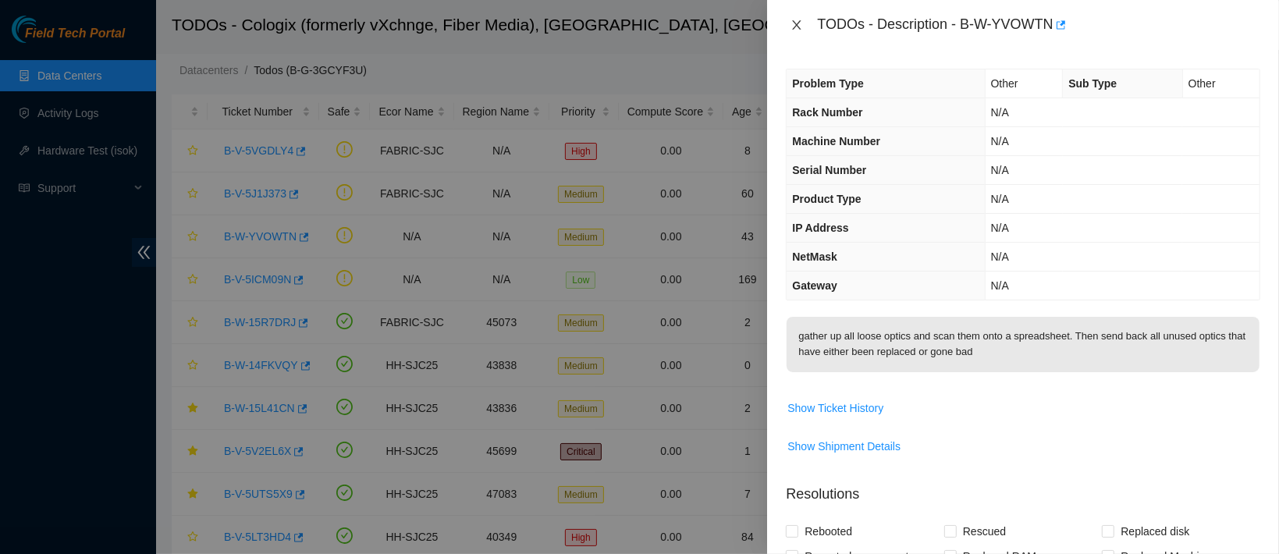
click at [796, 26] on icon "close" at bounding box center [797, 24] width 9 height 9
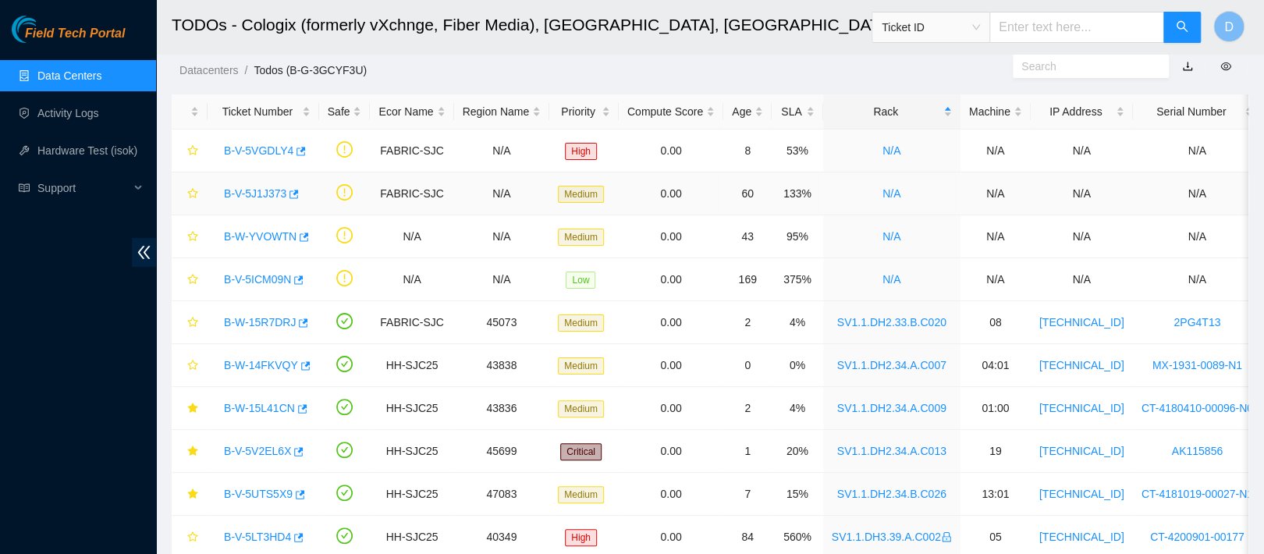
click at [269, 199] on link "B-V-5J1J373" at bounding box center [255, 193] width 62 height 12
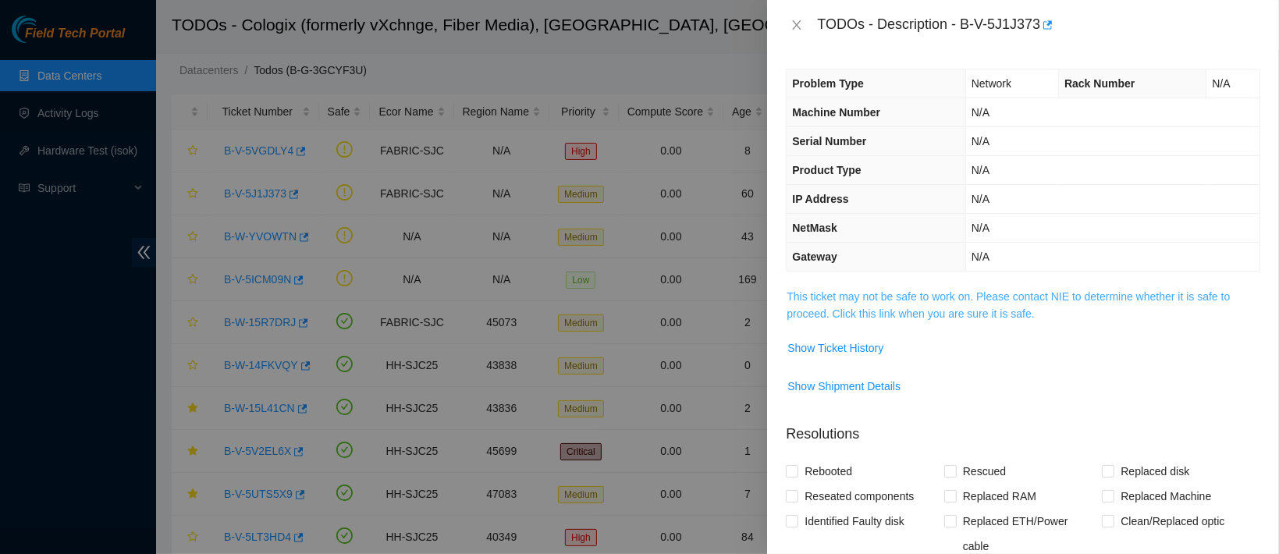
click at [832, 293] on link "This ticket may not be safe to work on. Please contact NIE to determine whether…" at bounding box center [1007, 305] width 443 height 30
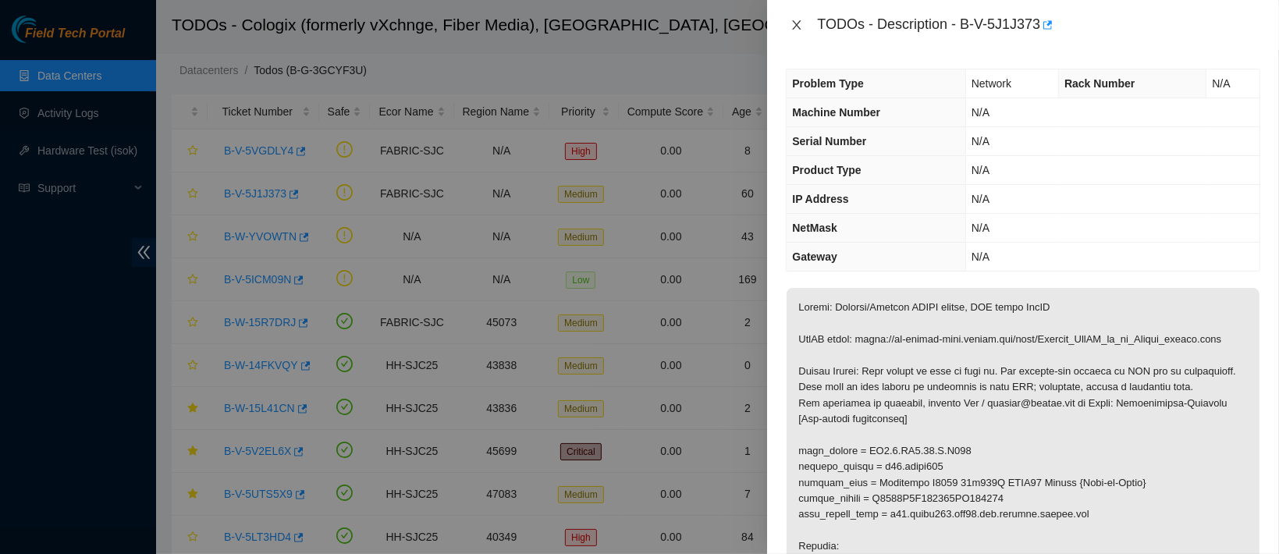
click at [803, 29] on button "Close" at bounding box center [797, 25] width 22 height 15
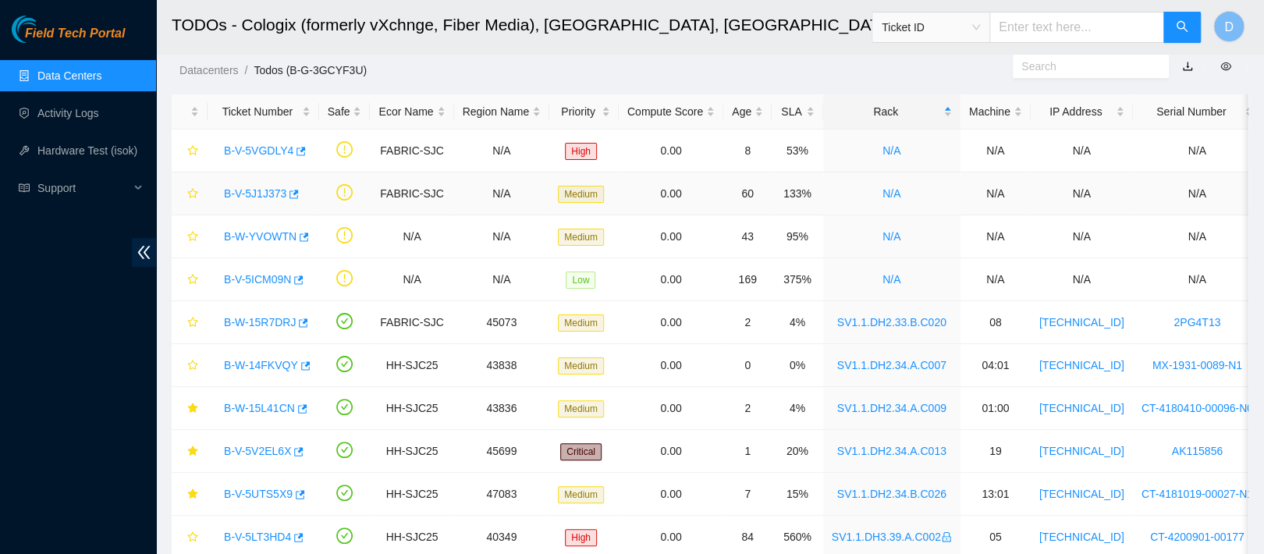
click at [265, 197] on link "B-V-5J1J373" at bounding box center [255, 193] width 62 height 12
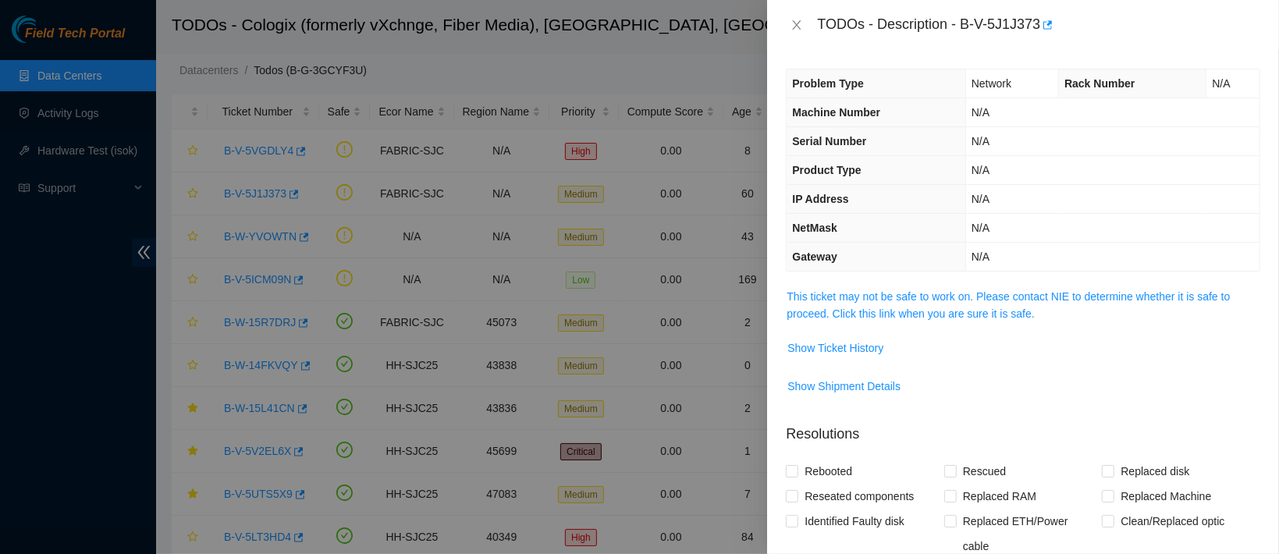
click at [853, 328] on td "This ticket may not be safe to work on. Please contact NIE to determine whether…" at bounding box center [1023, 311] width 474 height 48
click at [839, 335] on button "Show Ticket History" at bounding box center [835, 347] width 98 height 25
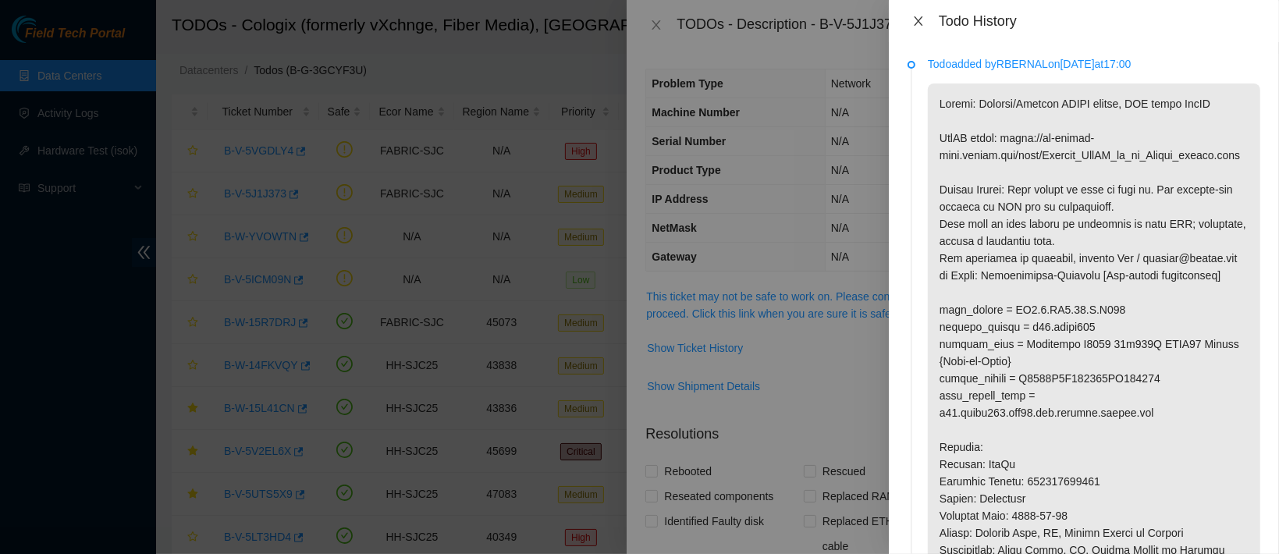
click at [917, 17] on icon "close" at bounding box center [918, 21] width 12 height 12
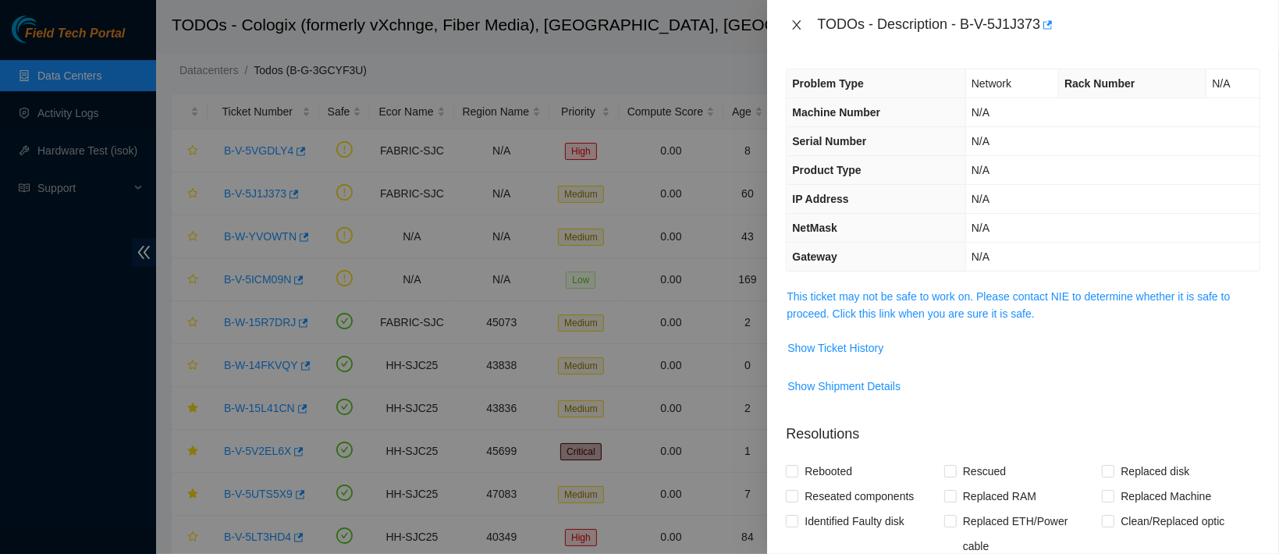
click at [796, 22] on icon "close" at bounding box center [796, 25] width 12 height 12
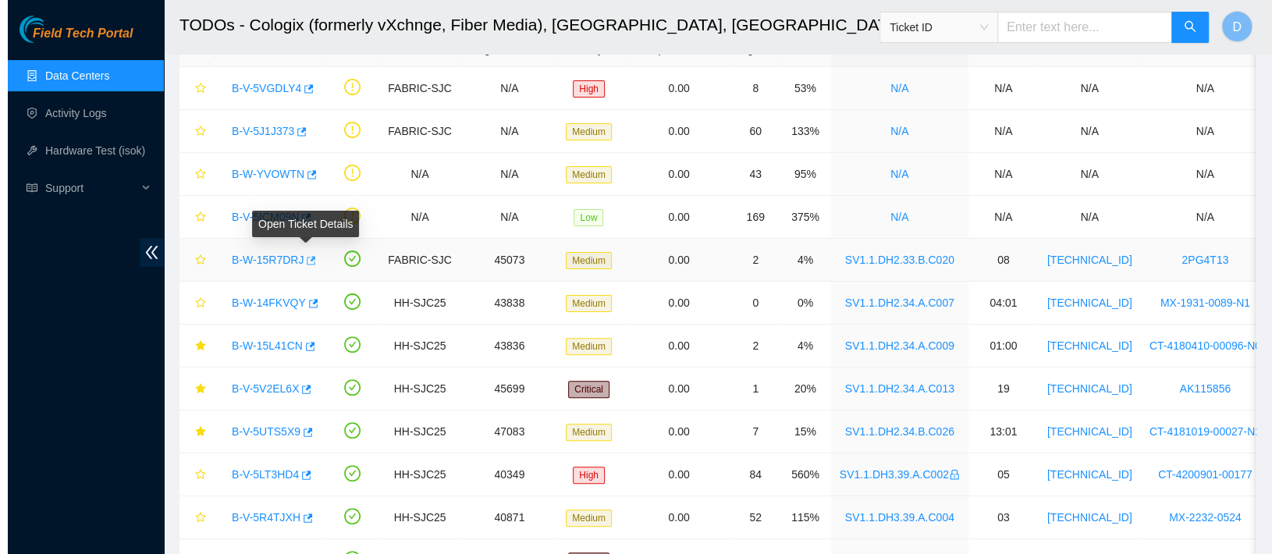
scroll to position [101, 0]
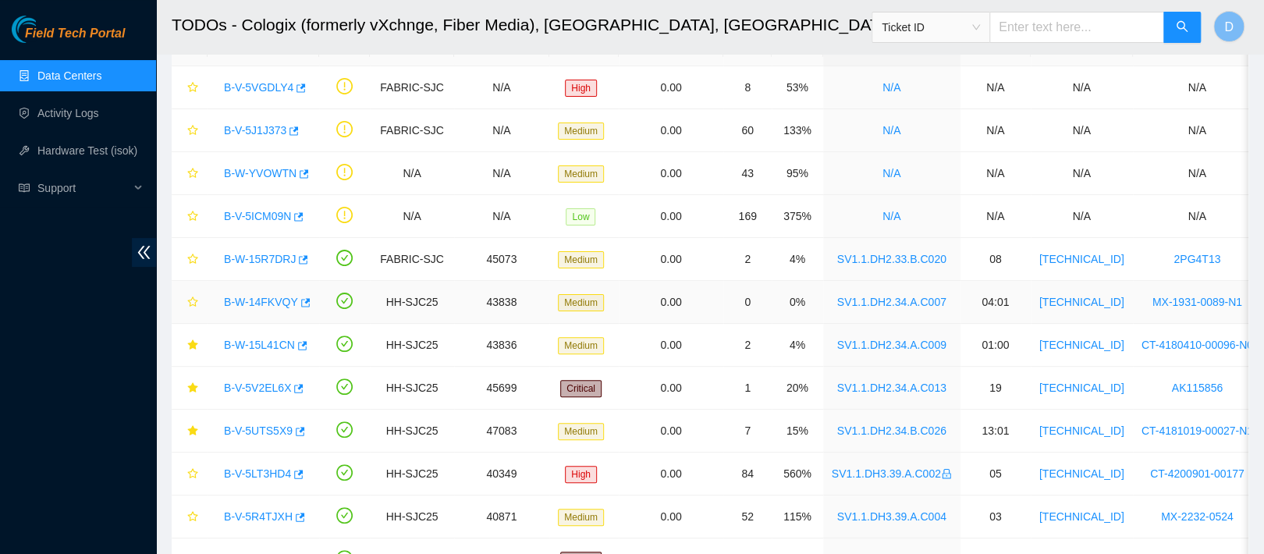
click at [251, 307] on link "B-W-14FKVQY" at bounding box center [261, 302] width 74 height 12
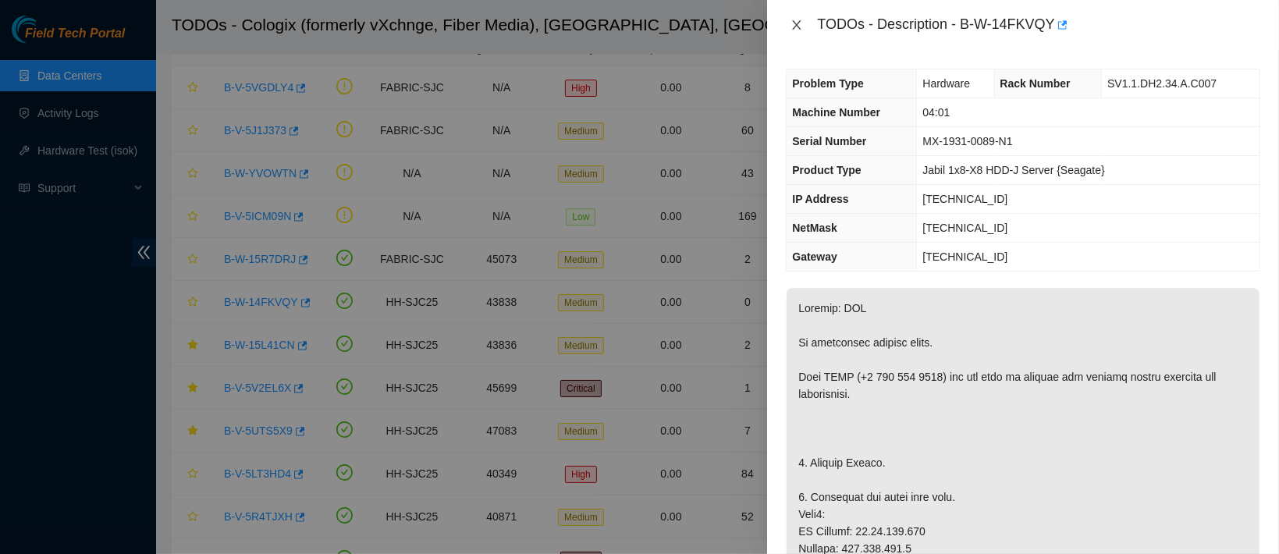
click at [793, 23] on icon "close" at bounding box center [796, 25] width 12 height 12
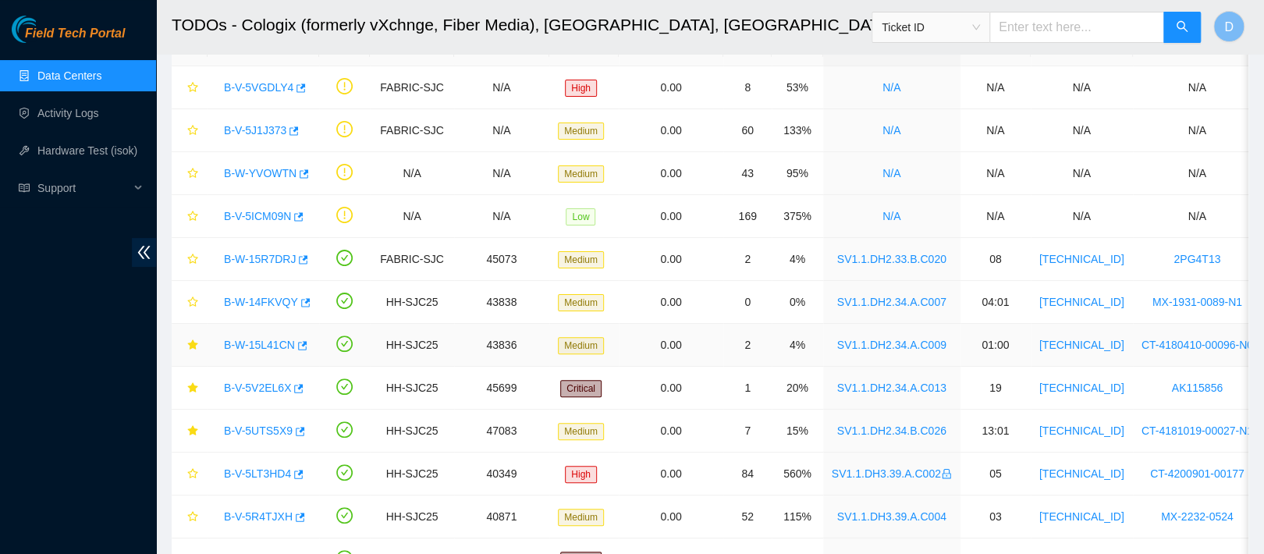
click at [264, 341] on link "B-W-15L41CN" at bounding box center [259, 345] width 71 height 12
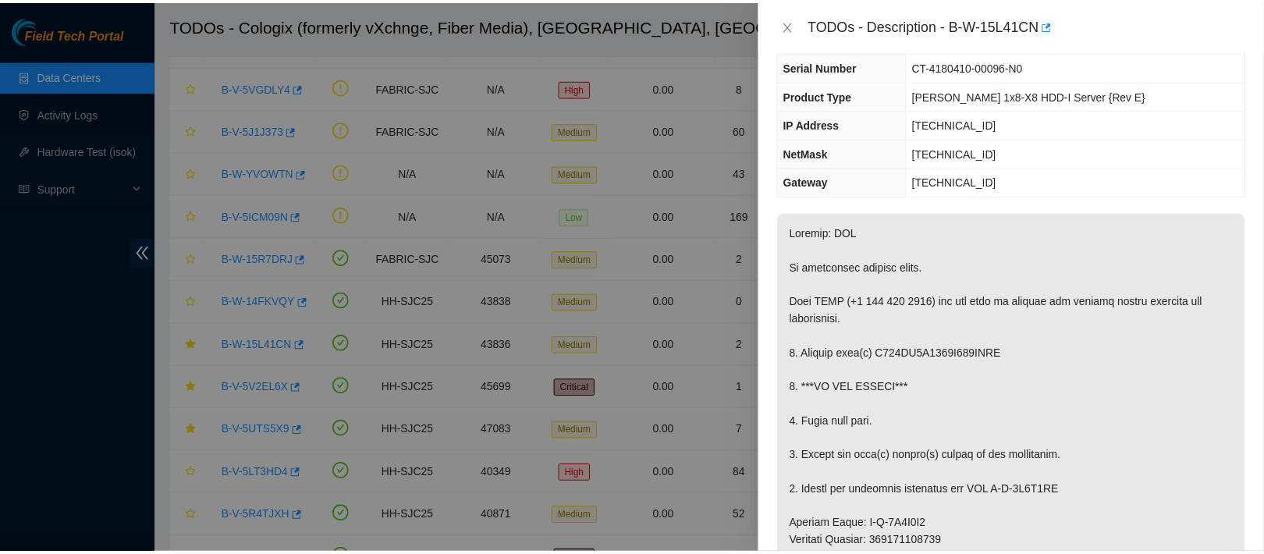
scroll to position [77, 0]
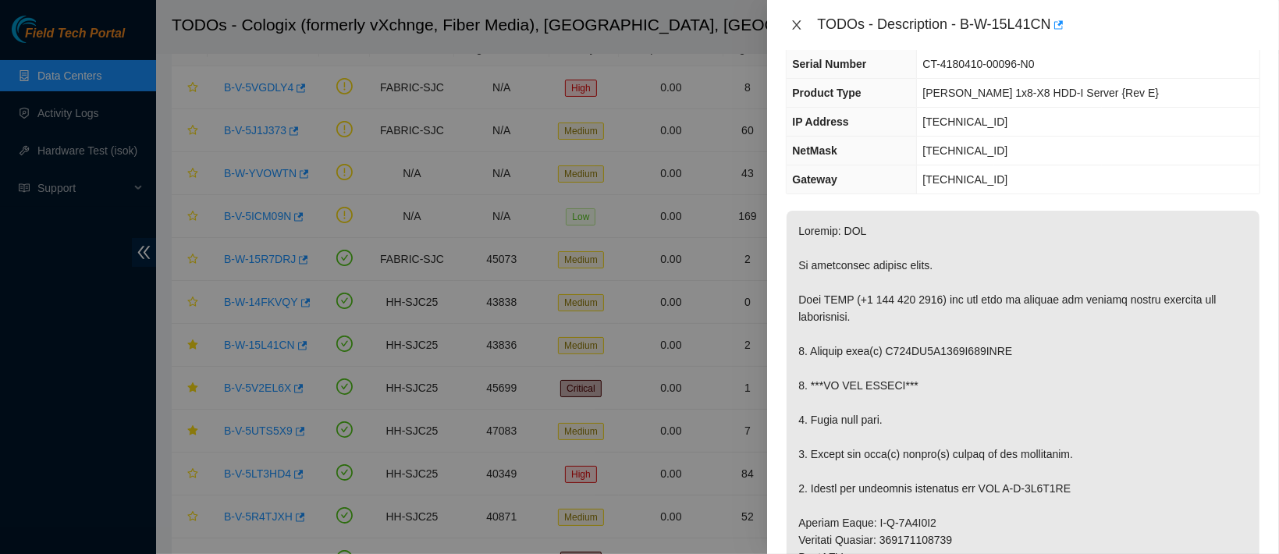
click at [797, 22] on icon "close" at bounding box center [796, 25] width 12 height 12
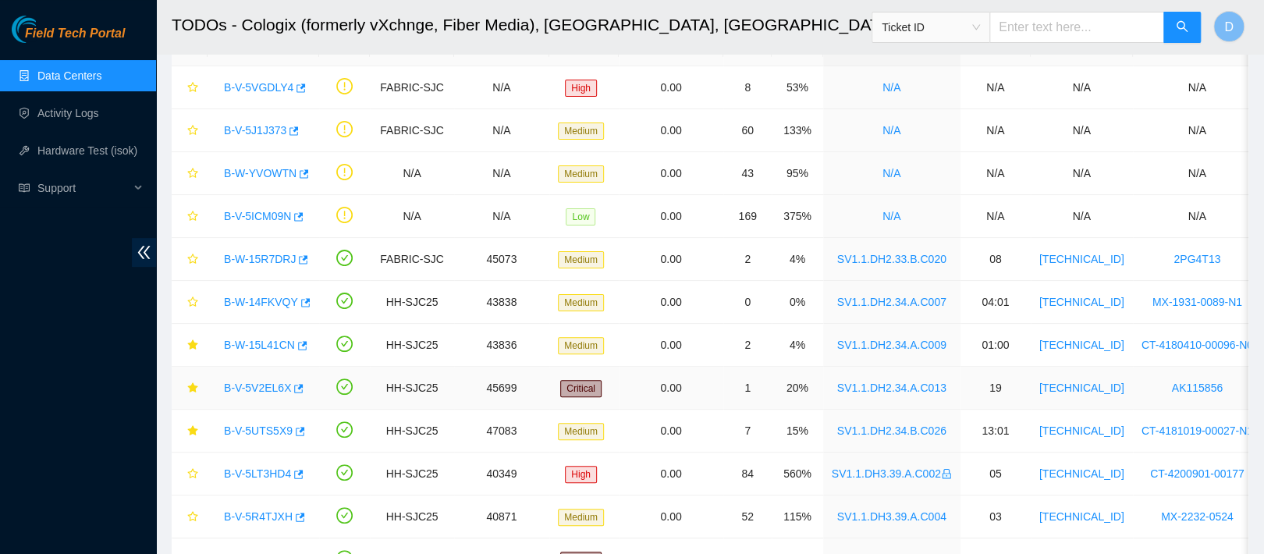
click at [259, 389] on link "B-V-5V2EL6X" at bounding box center [257, 387] width 67 height 12
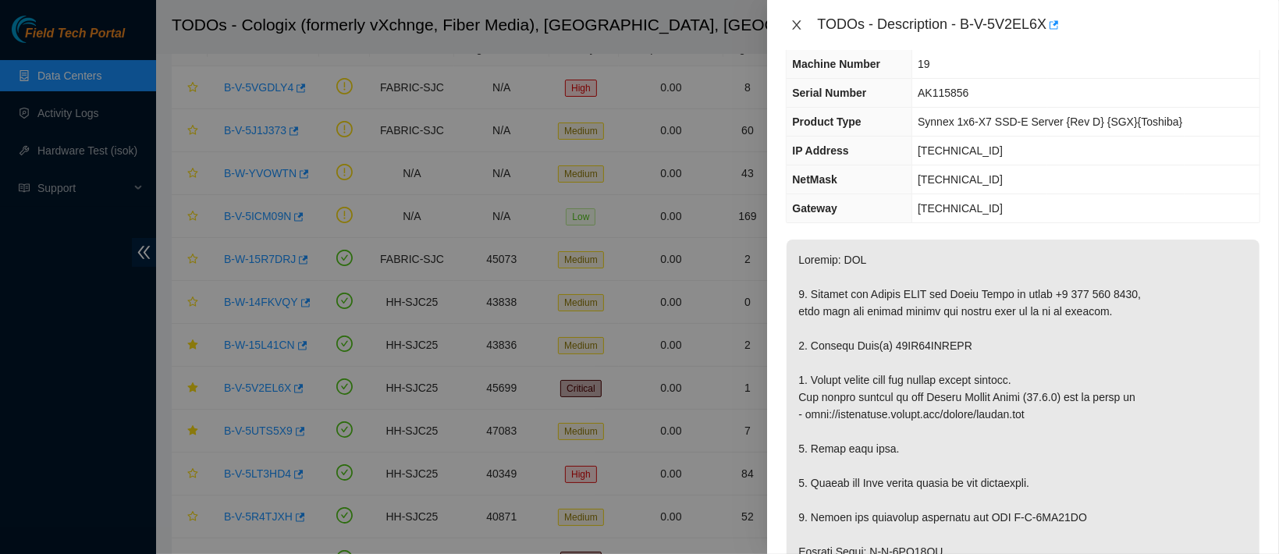
click at [807, 30] on button "Close" at bounding box center [797, 25] width 22 height 15
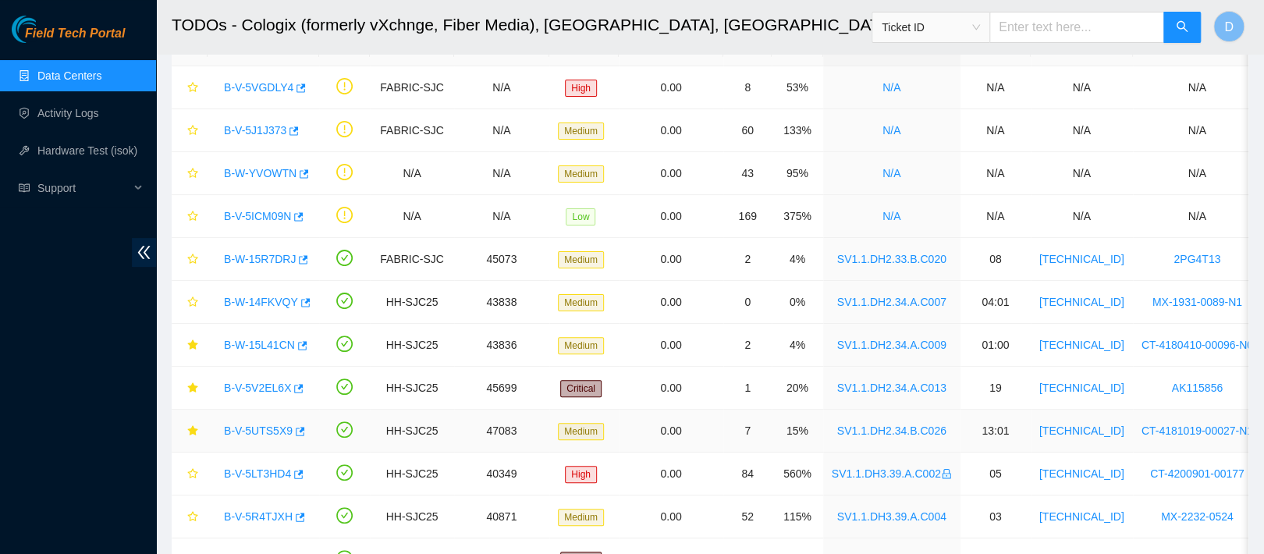
click at [265, 427] on link "B-V-5UTS5X9" at bounding box center [258, 430] width 69 height 12
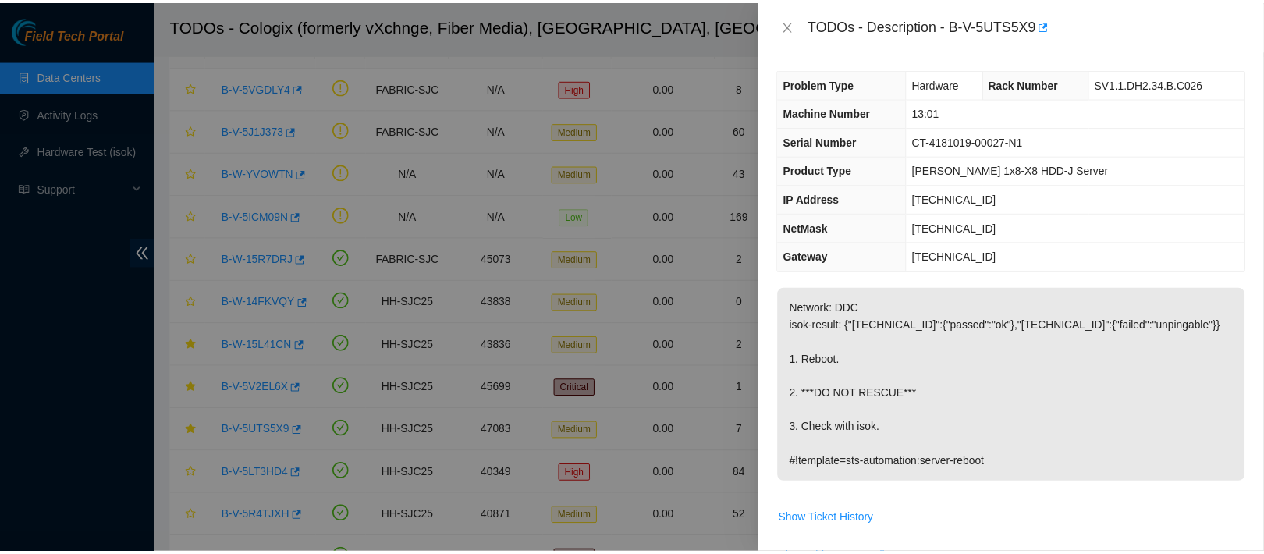
scroll to position [1, 0]
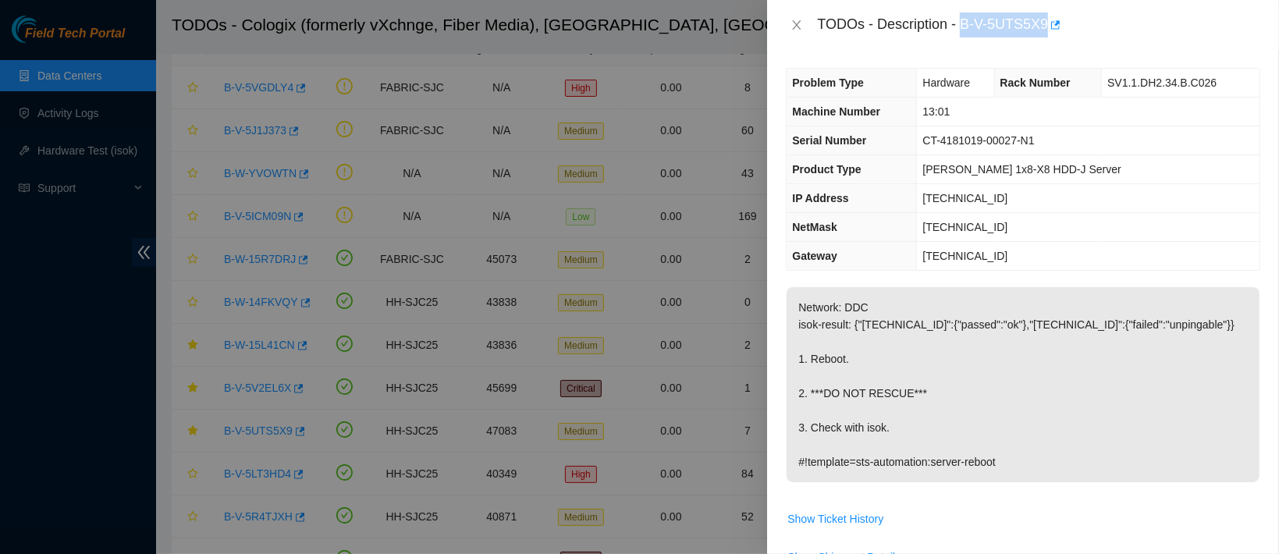
drag, startPoint x: 1010, startPoint y: 28, endPoint x: 1144, endPoint y: 27, distance: 134.2
click at [1144, 27] on div "TODOs - Description - B-V-5UTS5X9" at bounding box center [1038, 24] width 443 height 25
click at [935, 43] on div "TODOs - Description - B-V-5UTS5X9" at bounding box center [1023, 25] width 512 height 50
click at [799, 22] on icon "close" at bounding box center [797, 24] width 9 height 9
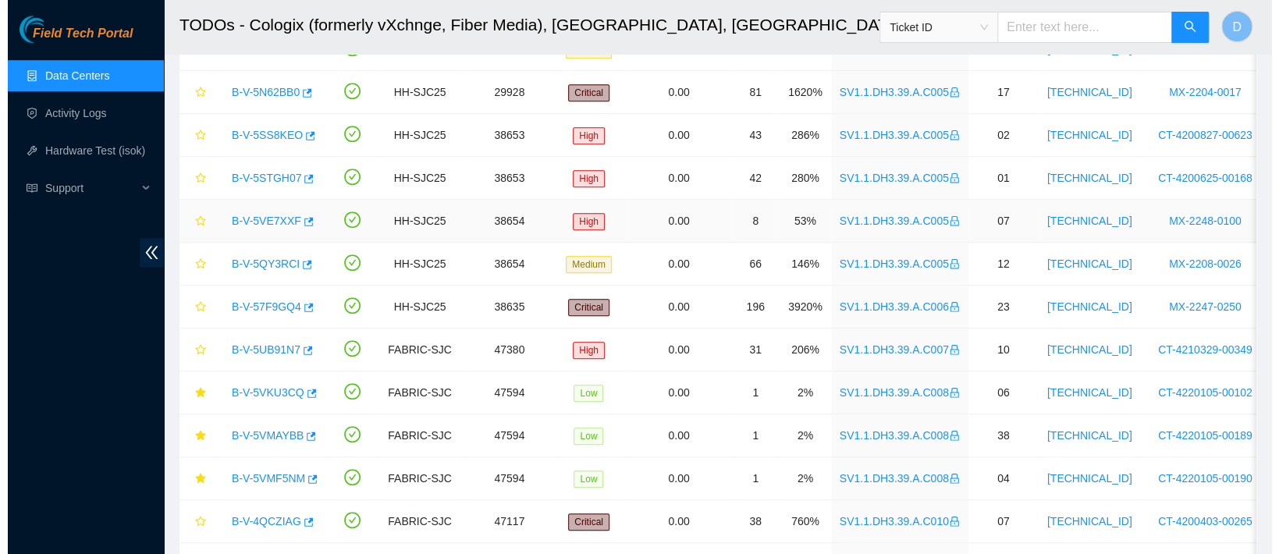
scroll to position [576, 0]
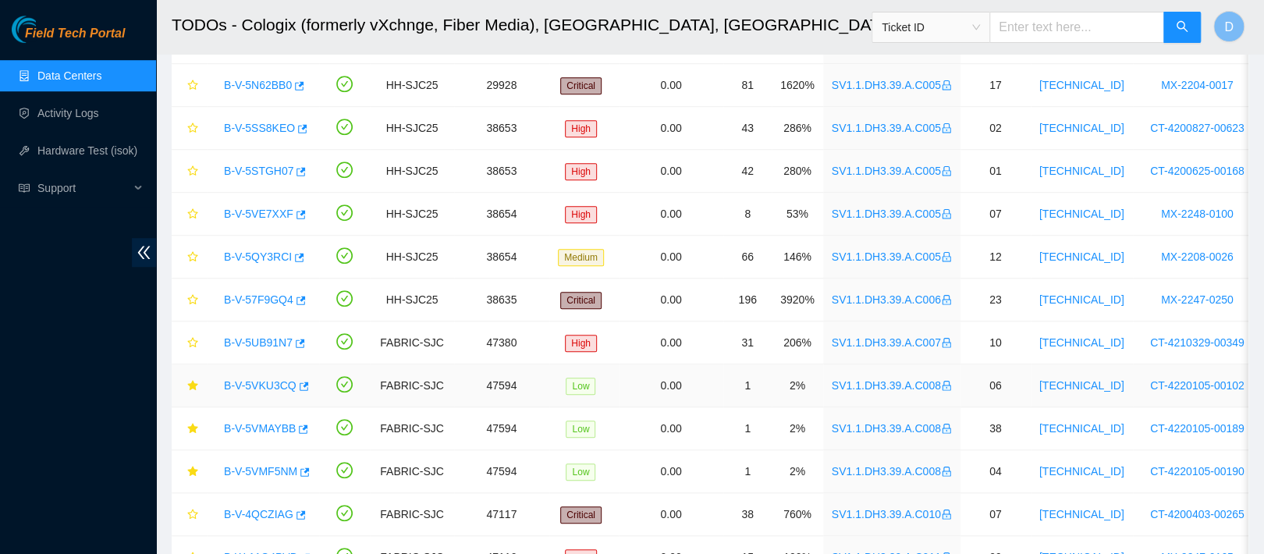
click at [259, 385] on link "B-V-5VKU3CQ" at bounding box center [260, 385] width 73 height 12
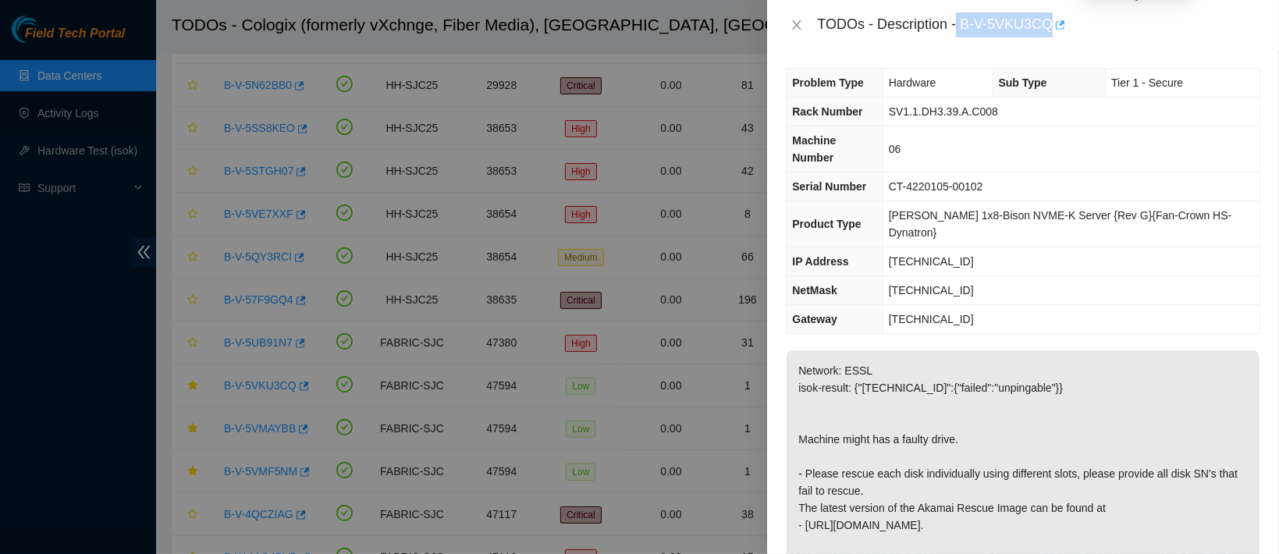
drag, startPoint x: 1006, startPoint y: 22, endPoint x: 1136, endPoint y: 25, distance: 129.5
click at [1136, 25] on div "TODOs - Description - B-V-5VKU3CQ" at bounding box center [1038, 24] width 443 height 25
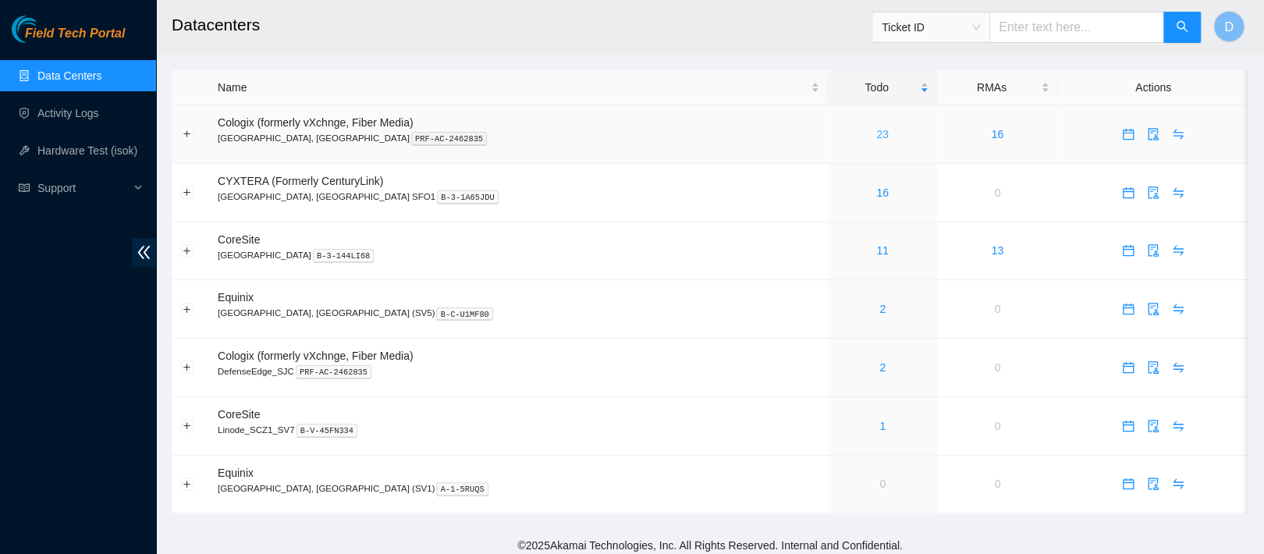
click at [876, 133] on link "23" at bounding box center [882, 134] width 12 height 12
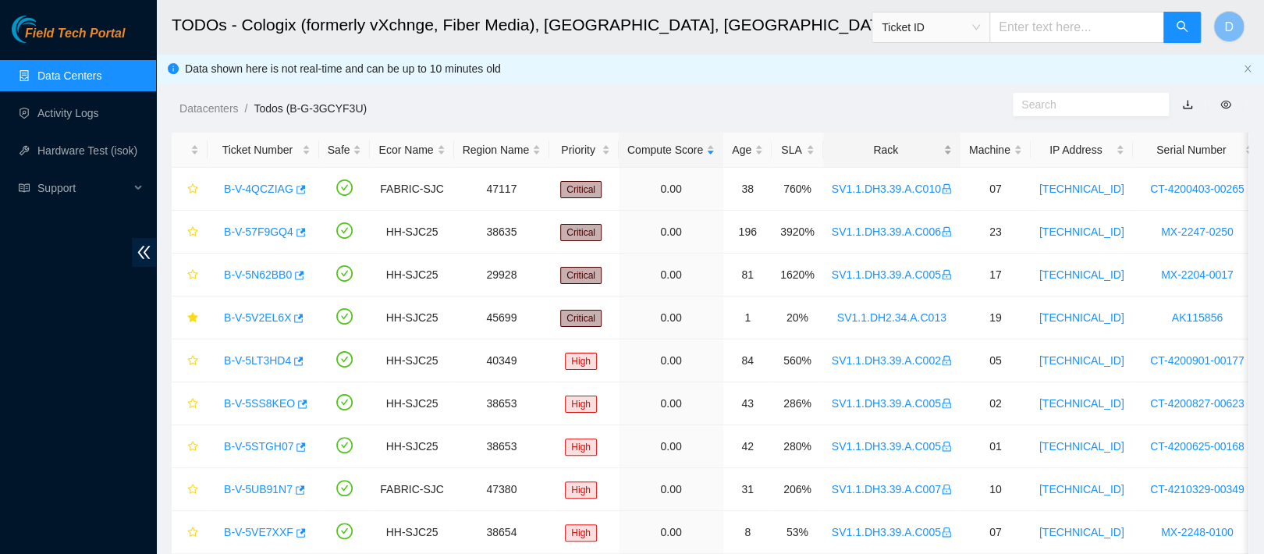
click at [903, 141] on div "Rack" at bounding box center [892, 149] width 120 height 17
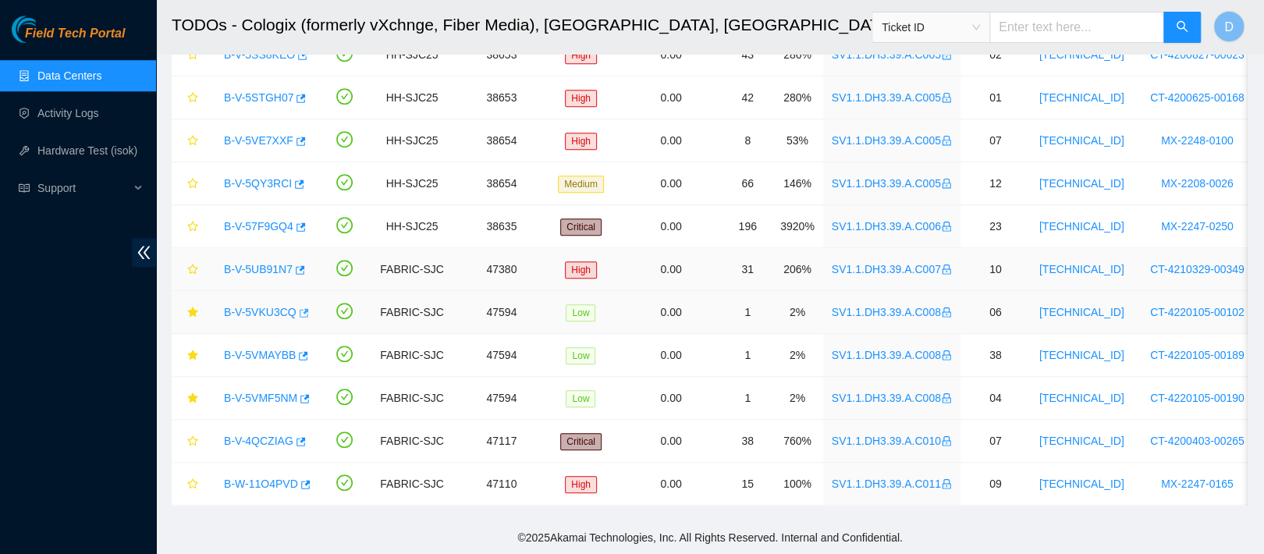
scroll to position [659, 0]
click at [258, 306] on link "B-V-5VKU3CQ" at bounding box center [260, 312] width 73 height 12
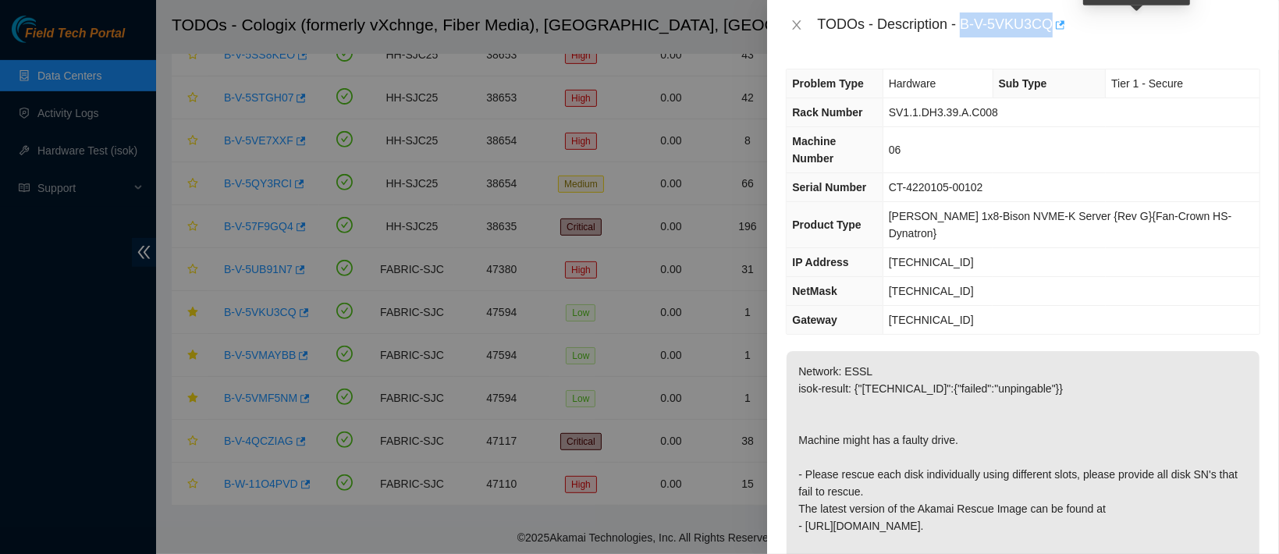
drag, startPoint x: 1011, startPoint y: 29, endPoint x: 1134, endPoint y: 31, distance: 123.3
click at [1134, 31] on div "TODOs - Description - B-V-5VKU3CQ" at bounding box center [1038, 24] width 443 height 25
copy div "B-V-5VKU3CQ"
click at [800, 23] on icon "close" at bounding box center [796, 25] width 12 height 12
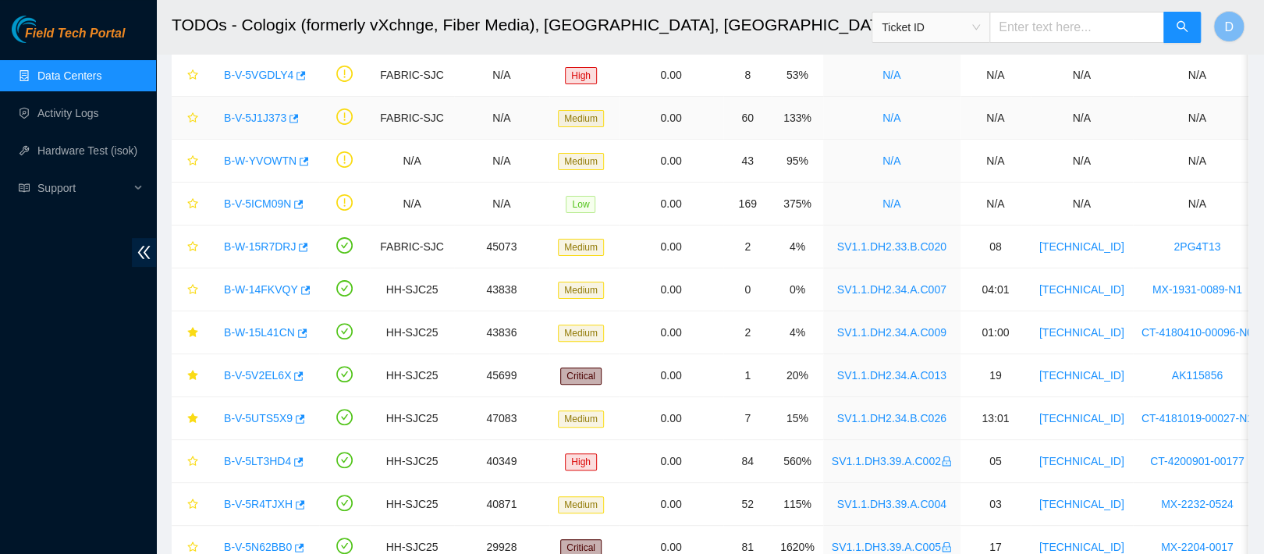
scroll to position [115, 0]
click at [264, 332] on link "B-W-15L41CN" at bounding box center [259, 331] width 71 height 12
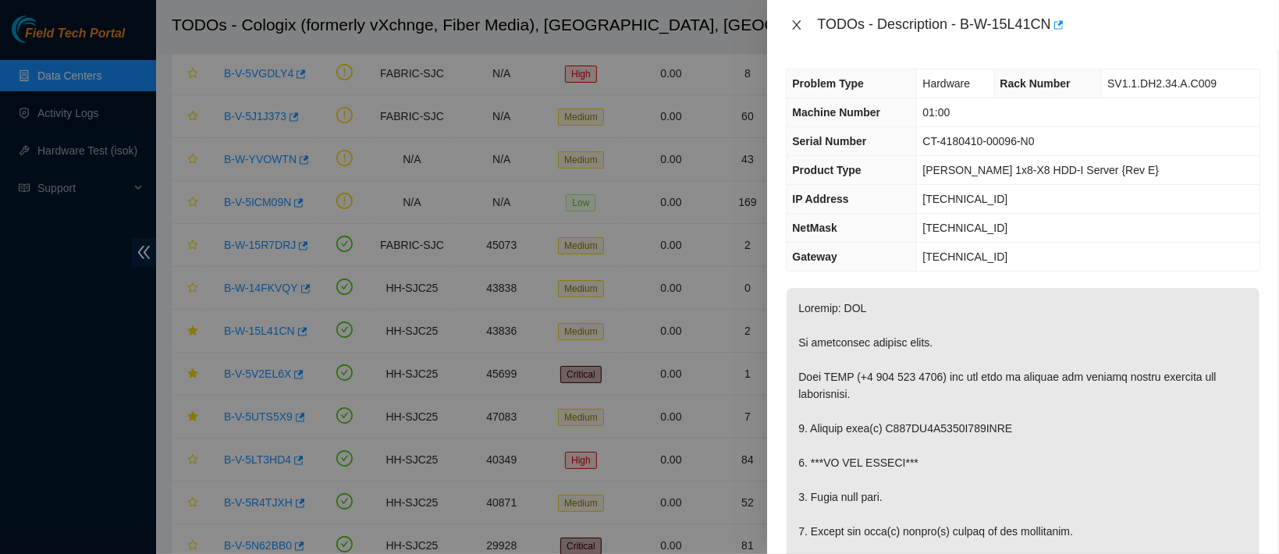
click at [795, 24] on icon "close" at bounding box center [796, 25] width 12 height 12
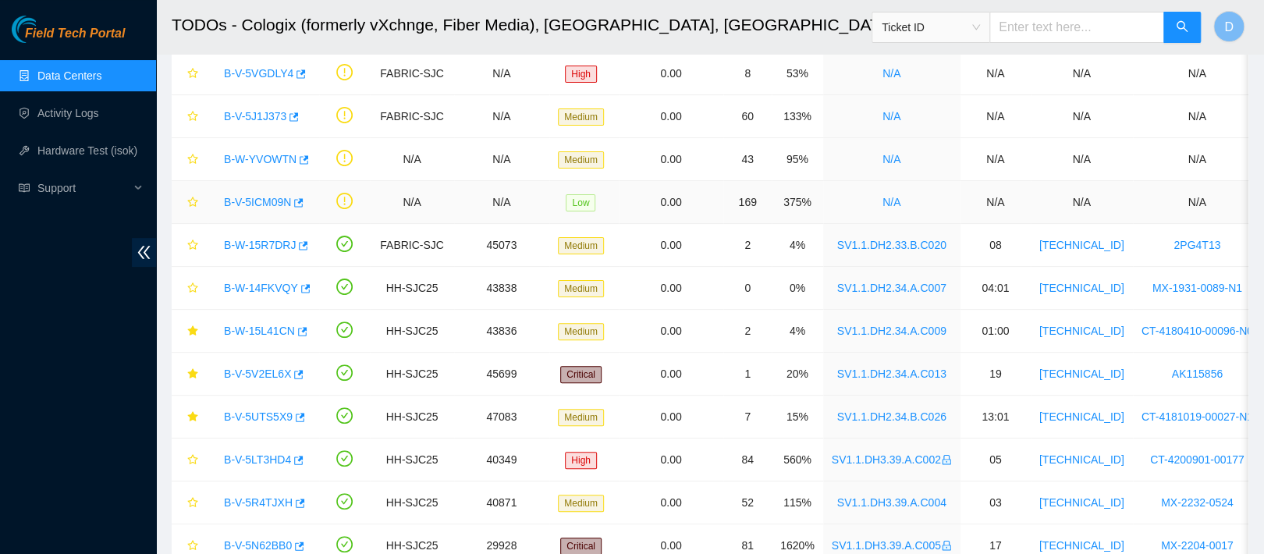
click at [271, 204] on link "B-V-5ICM09N" at bounding box center [257, 202] width 67 height 12
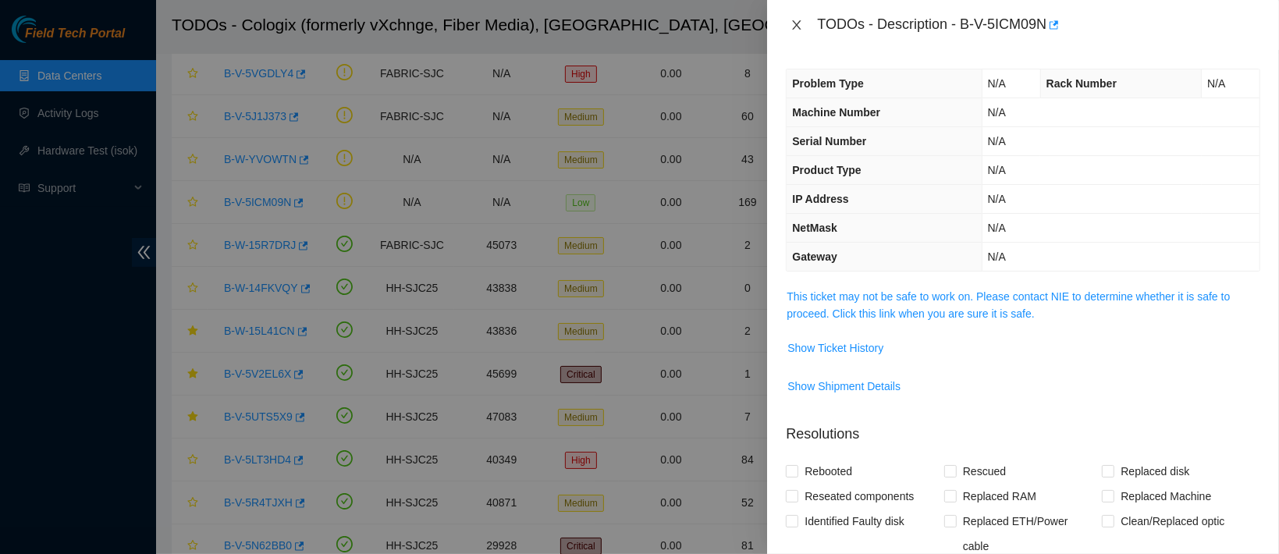
click at [797, 26] on icon "close" at bounding box center [796, 25] width 12 height 12
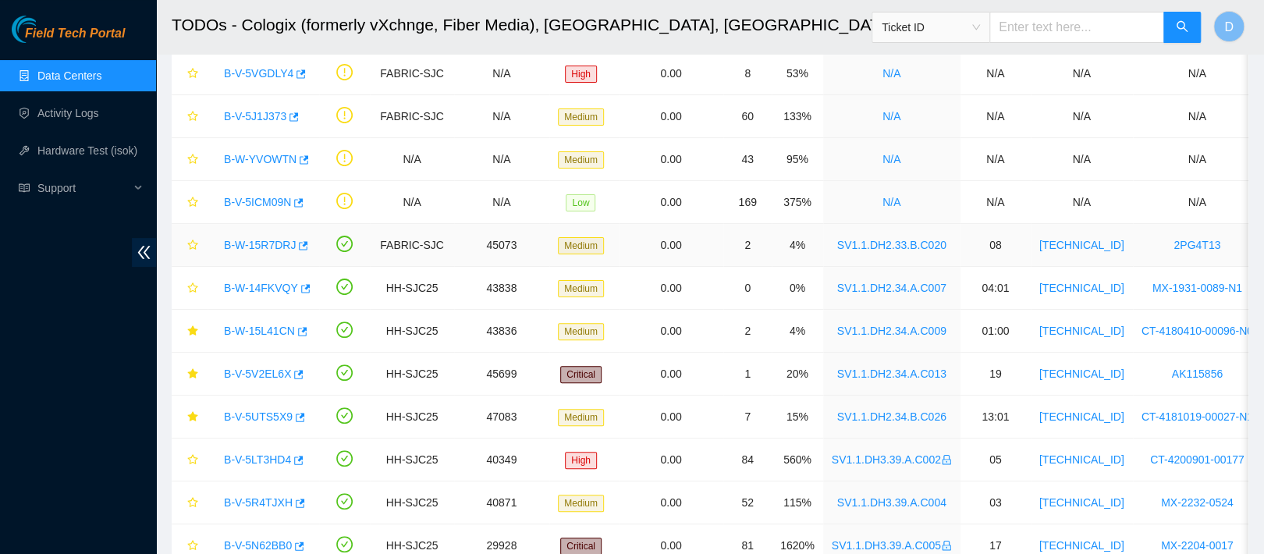
click at [264, 247] on link "B-W-15R7DRJ" at bounding box center [260, 245] width 72 height 12
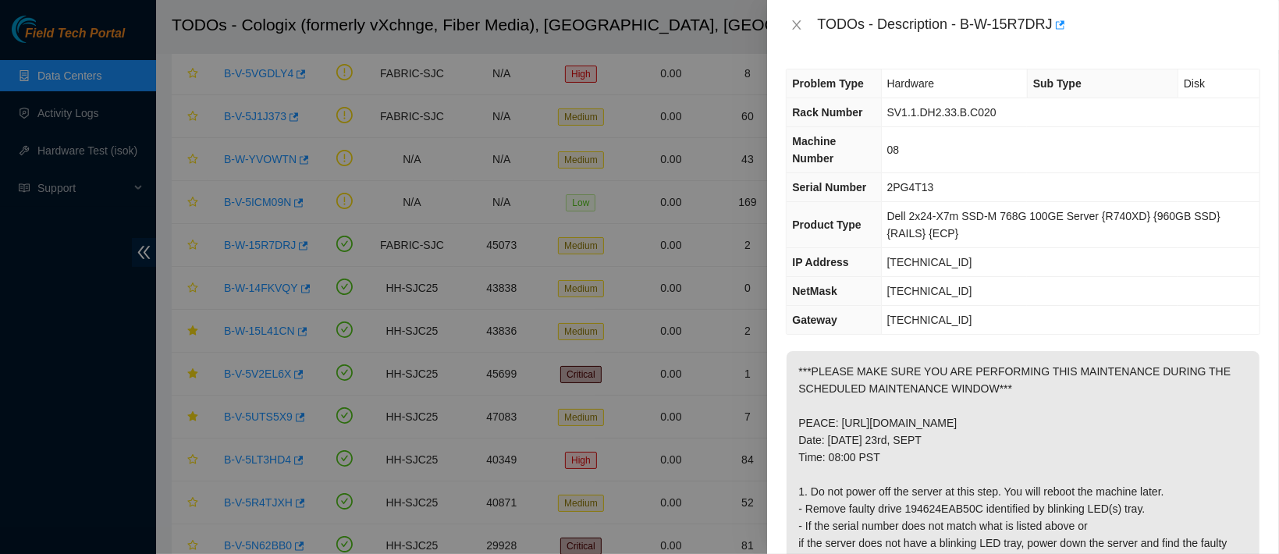
click at [800, 37] on div "TODOs - Description - B-W-15R7DRJ" at bounding box center [1023, 24] width 474 height 25
click at [800, 31] on button "Close" at bounding box center [797, 25] width 22 height 15
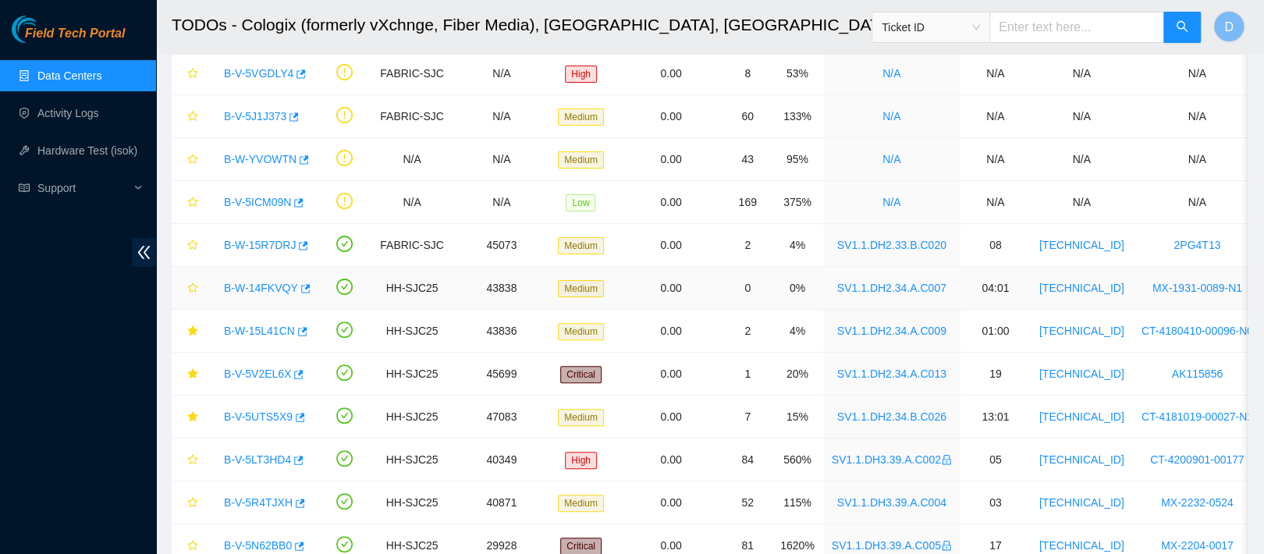
click at [257, 284] on link "B-W-14FKVQY" at bounding box center [261, 288] width 74 height 12
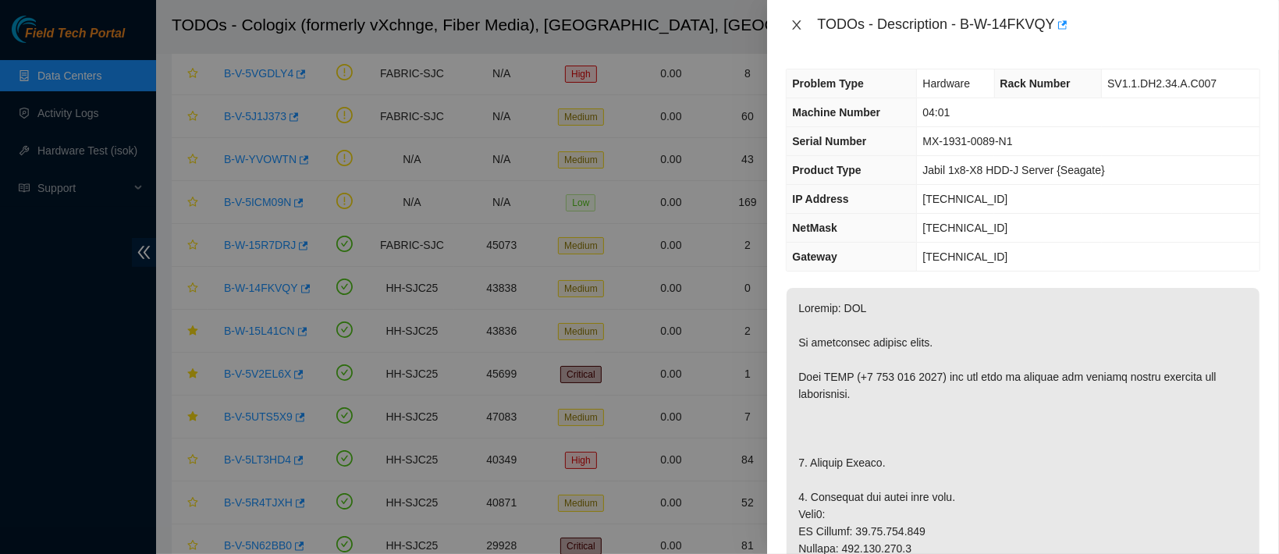
click at [794, 25] on icon "close" at bounding box center [796, 25] width 12 height 12
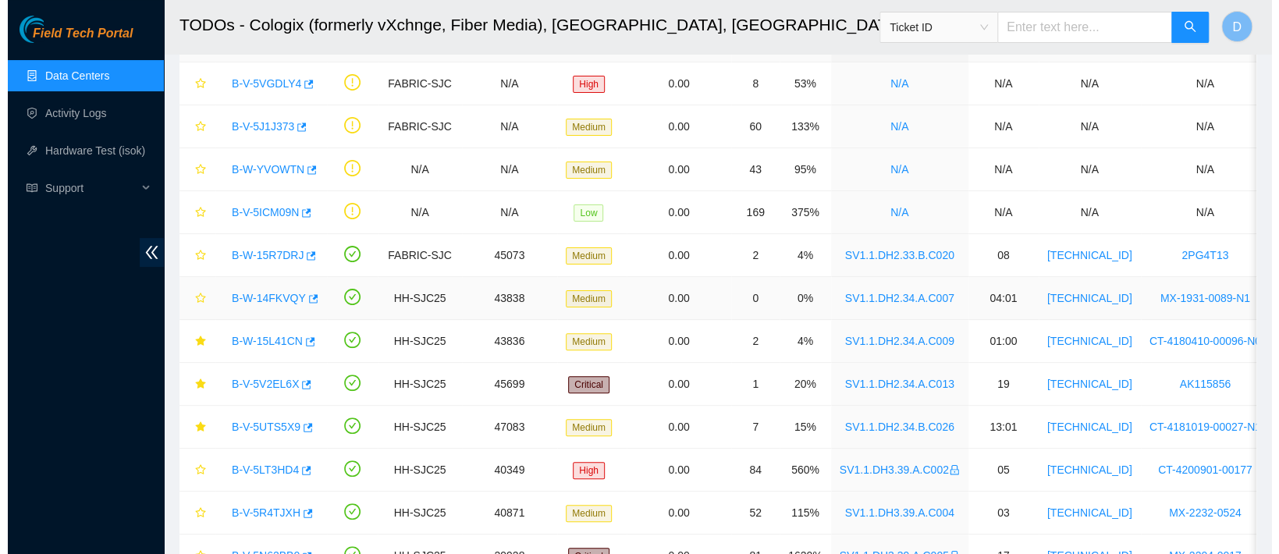
scroll to position [108, 0]
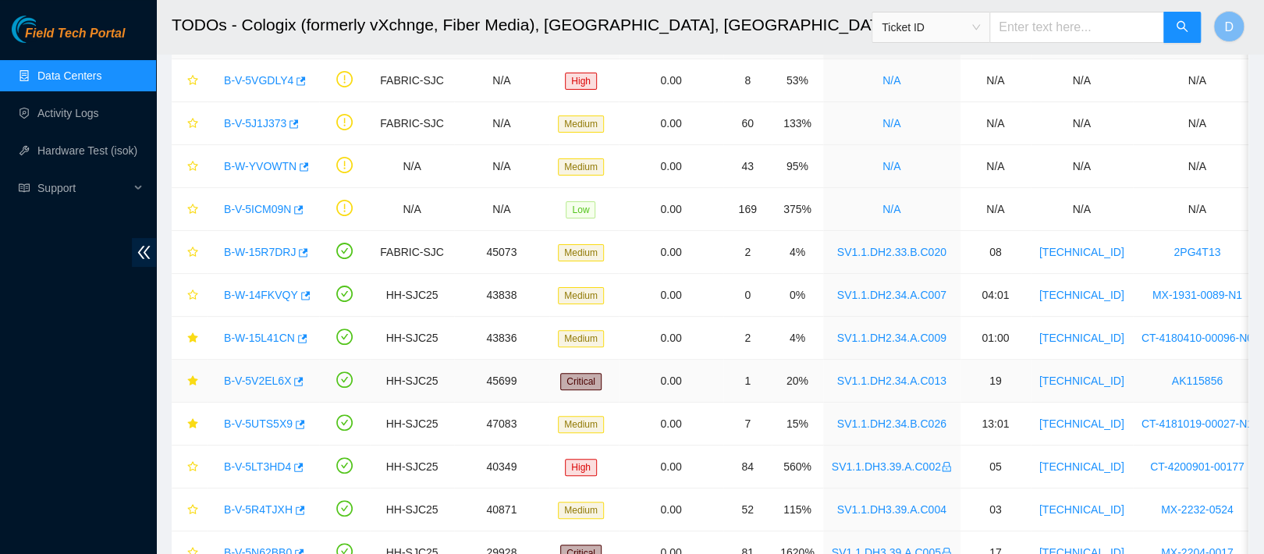
click at [268, 381] on link "B-V-5V2EL6X" at bounding box center [257, 380] width 67 height 12
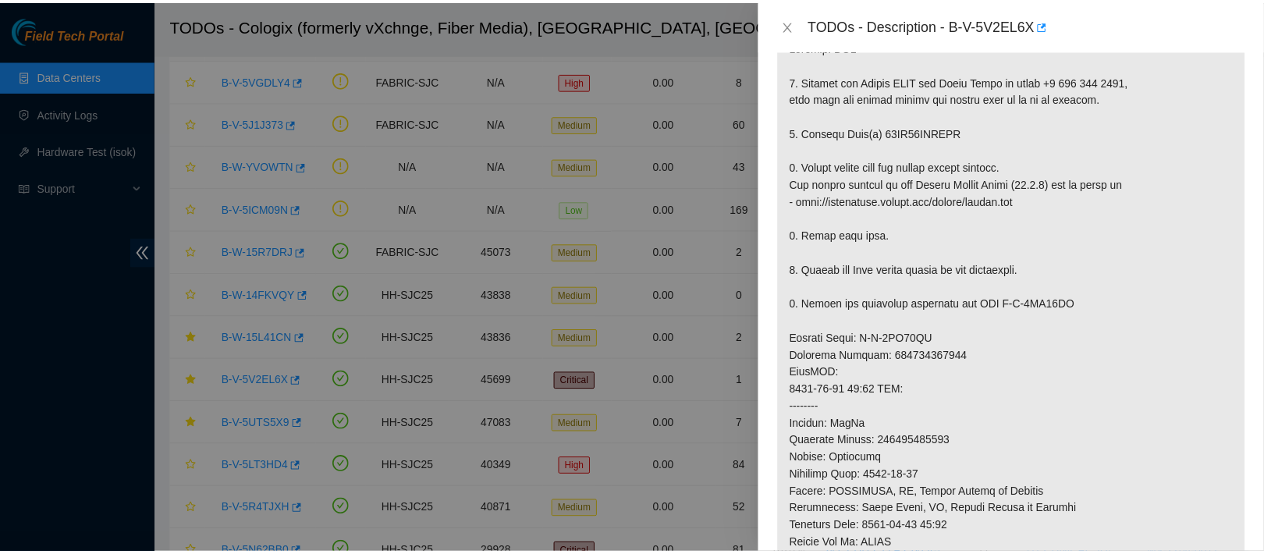
scroll to position [242, 0]
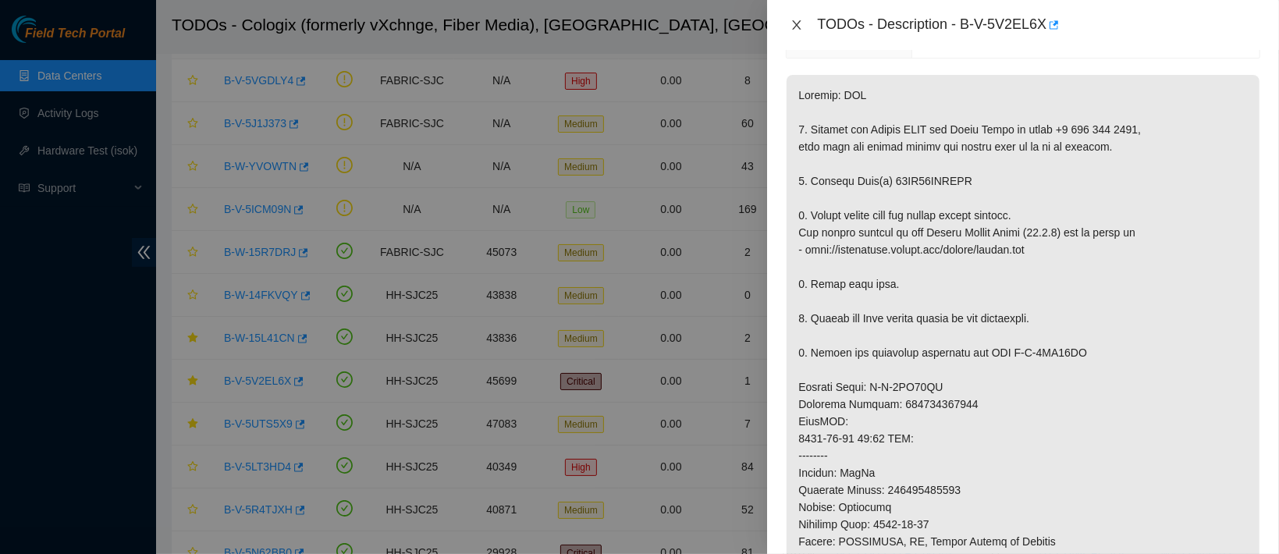
click at [790, 22] on icon "close" at bounding box center [796, 25] width 12 height 12
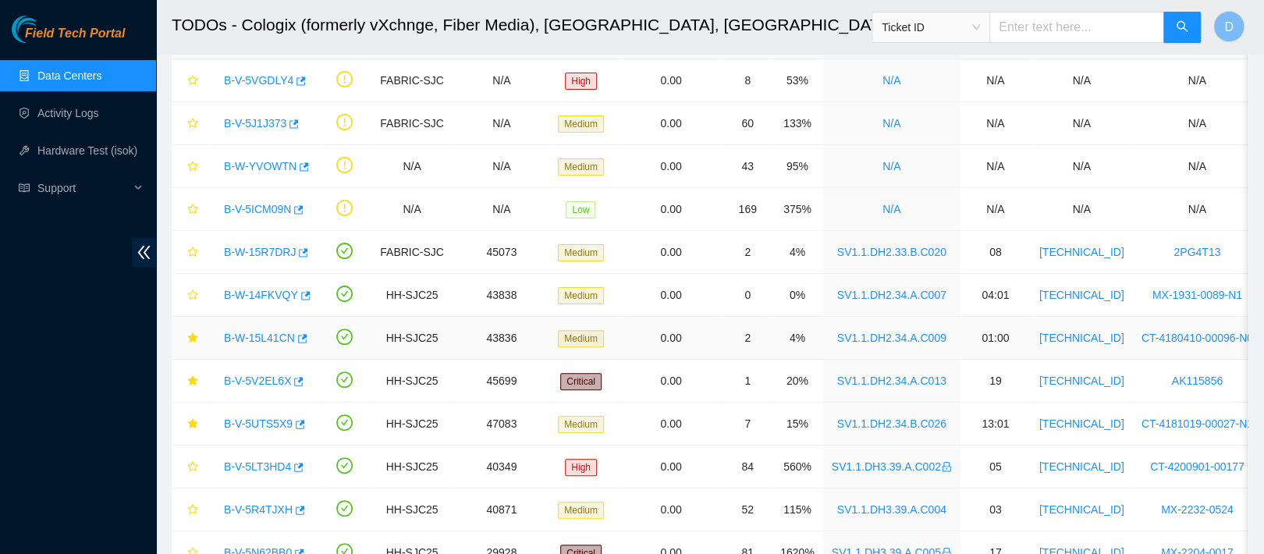
drag, startPoint x: 287, startPoint y: 337, endPoint x: 305, endPoint y: 337, distance: 17.9
click at [287, 337] on link "B-W-15L41CN" at bounding box center [259, 338] width 71 height 12
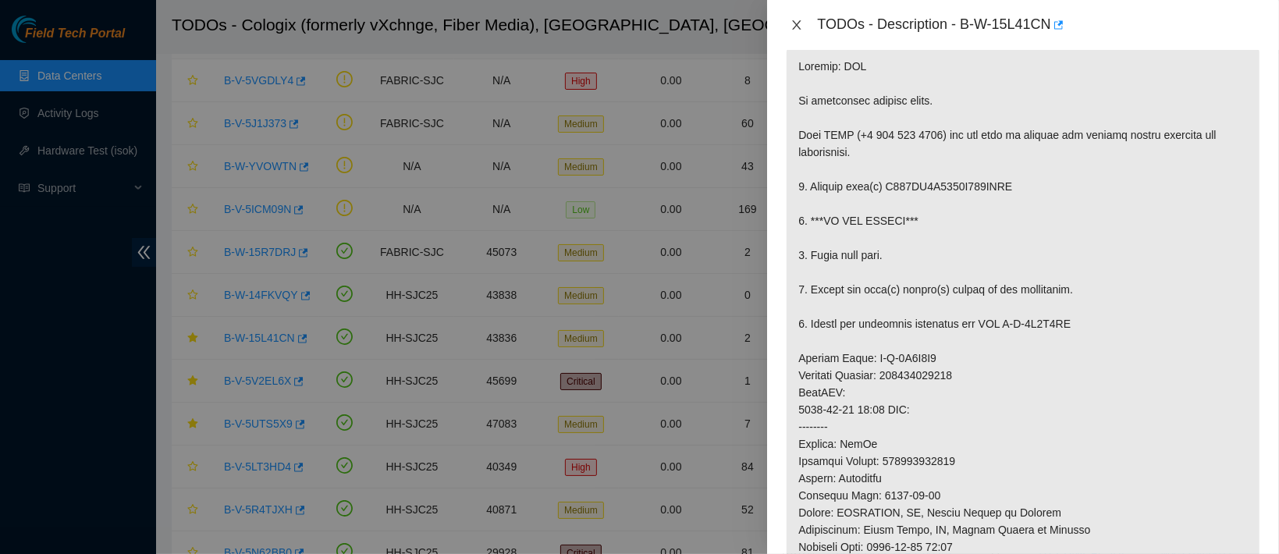
click at [806, 18] on button "Close" at bounding box center [797, 25] width 22 height 15
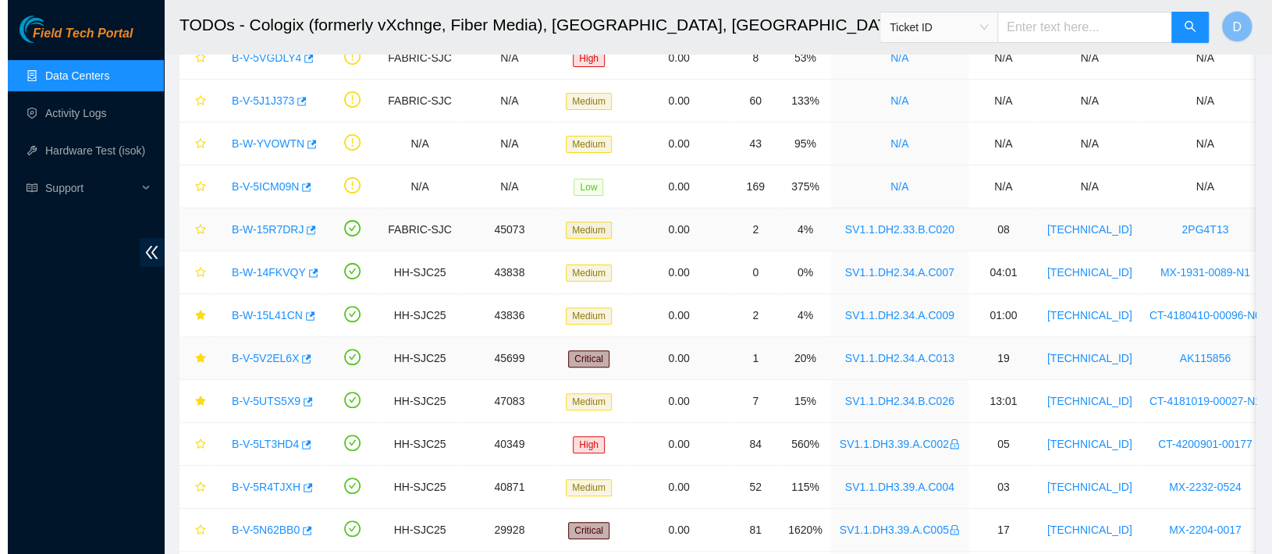
scroll to position [137, 0]
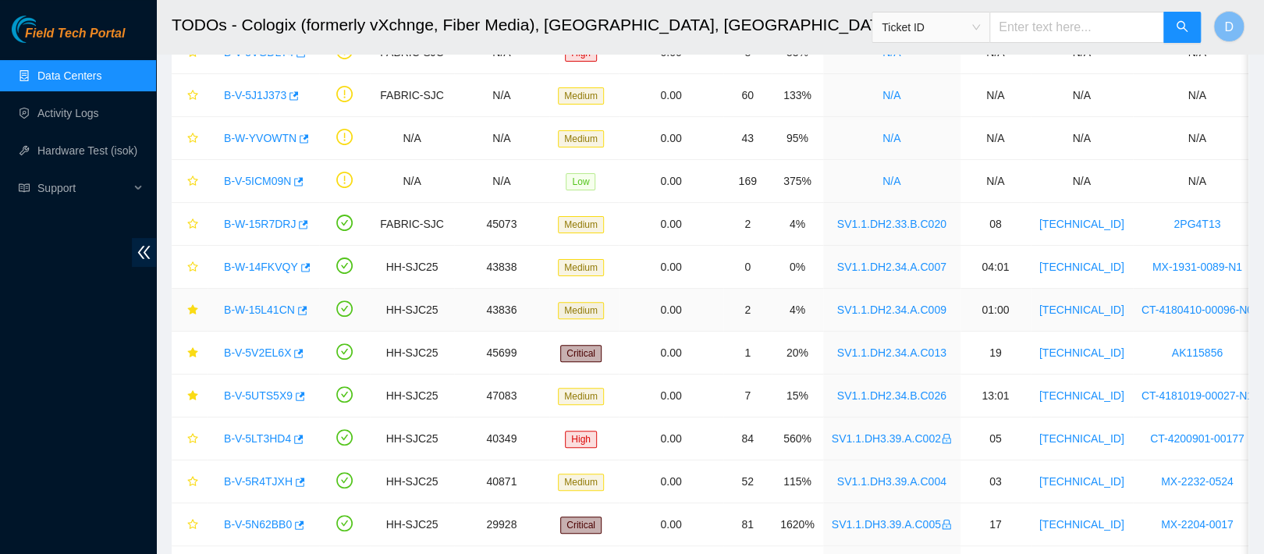
click at [264, 312] on link "B-W-15L41CN" at bounding box center [259, 309] width 71 height 12
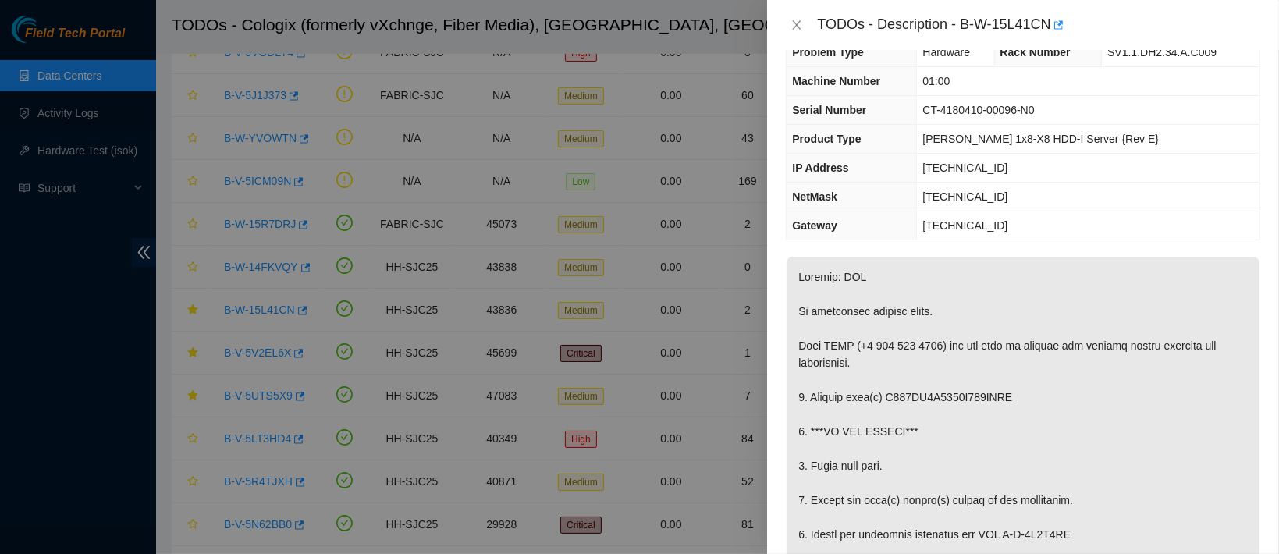
scroll to position [0, 0]
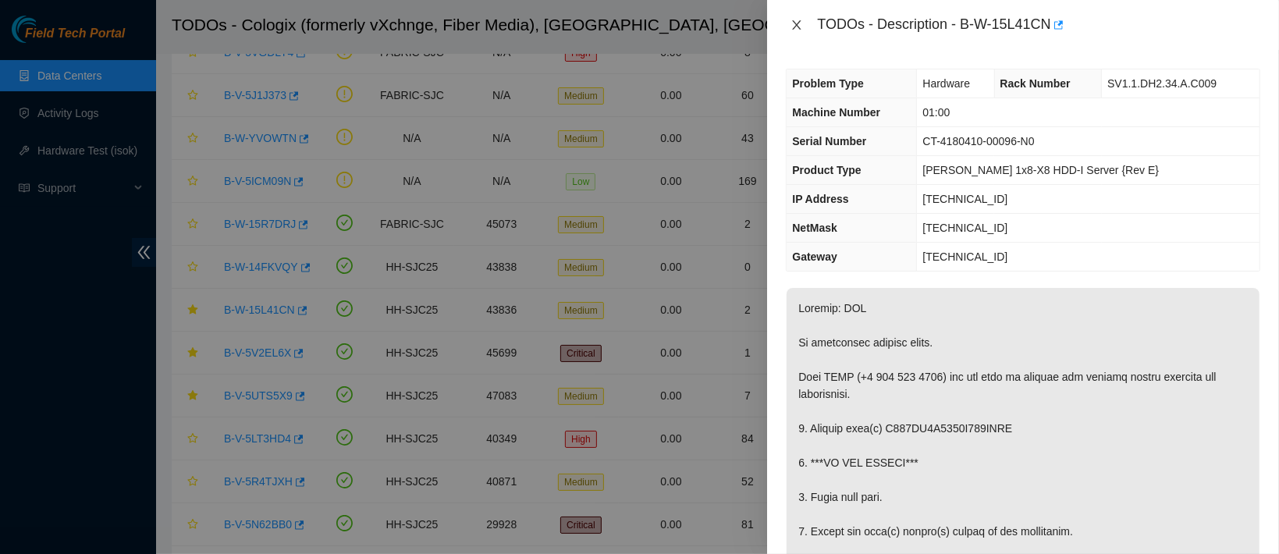
click at [793, 19] on icon "close" at bounding box center [796, 25] width 12 height 12
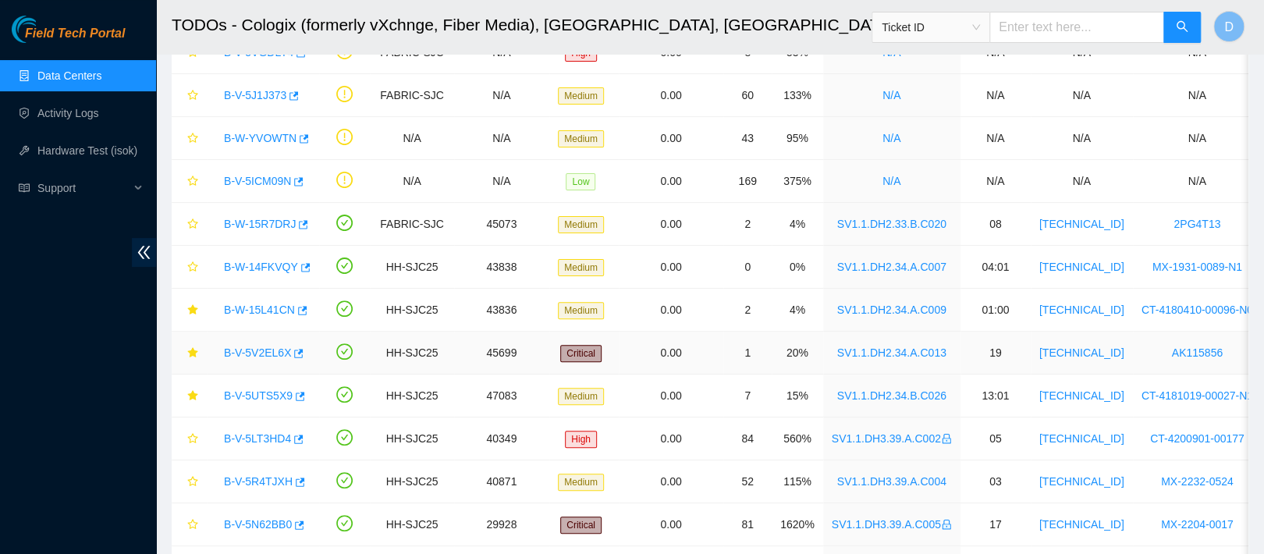
click at [245, 358] on link "B-V-5V2EL6X" at bounding box center [257, 352] width 67 height 12
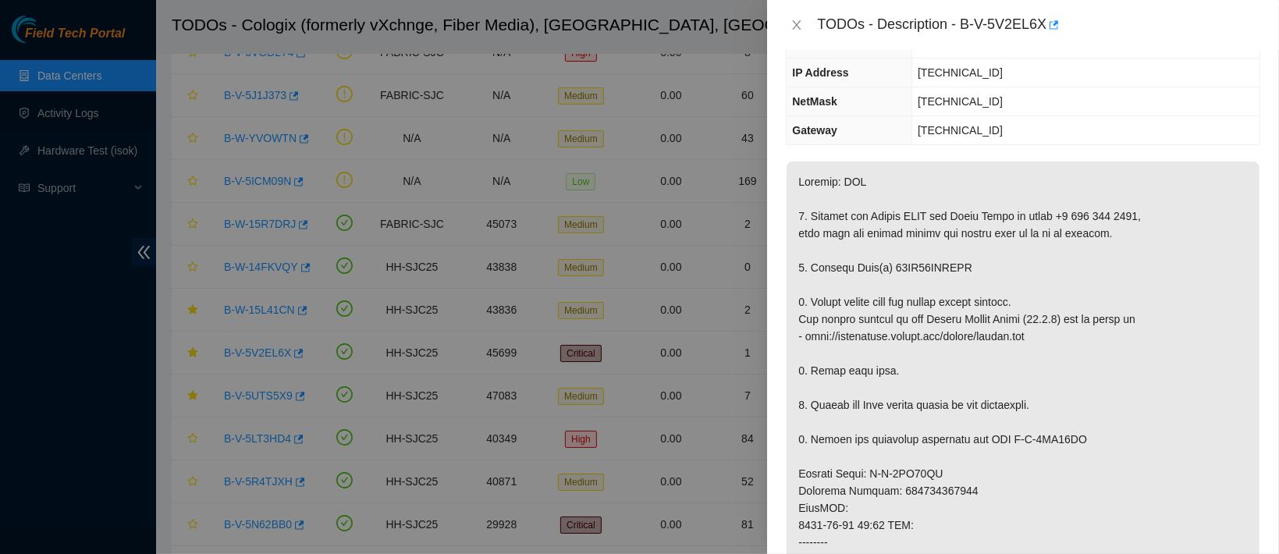
scroll to position [181, 0]
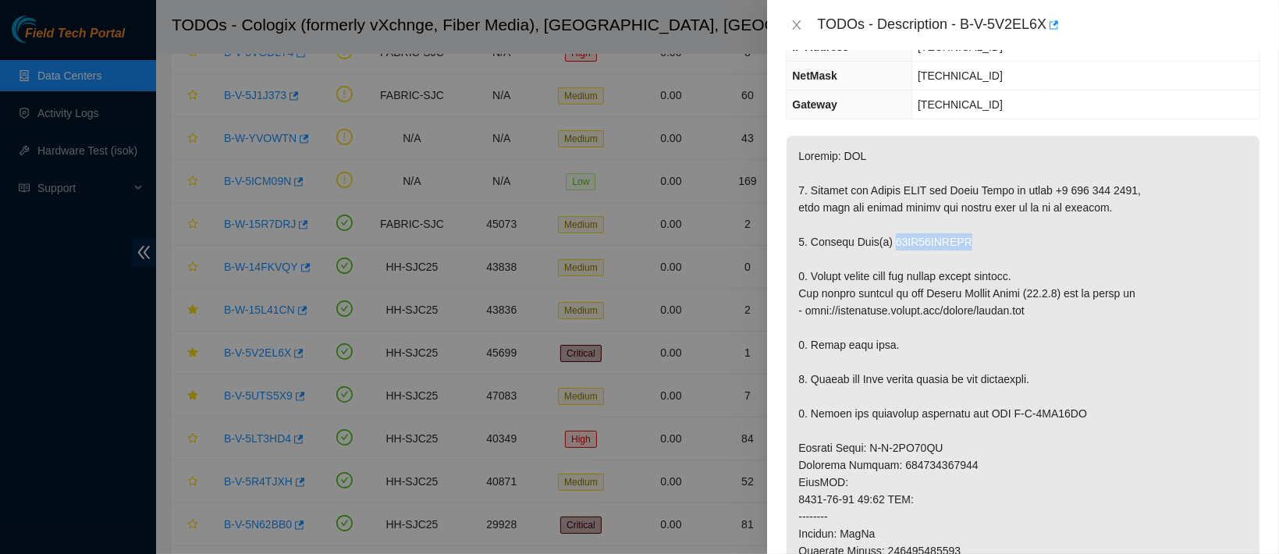
drag, startPoint x: 887, startPoint y: 236, endPoint x: 963, endPoint y: 232, distance: 76.5
click at [963, 232] on p at bounding box center [1022, 508] width 473 height 744
click at [993, 346] on p at bounding box center [1022, 508] width 473 height 744
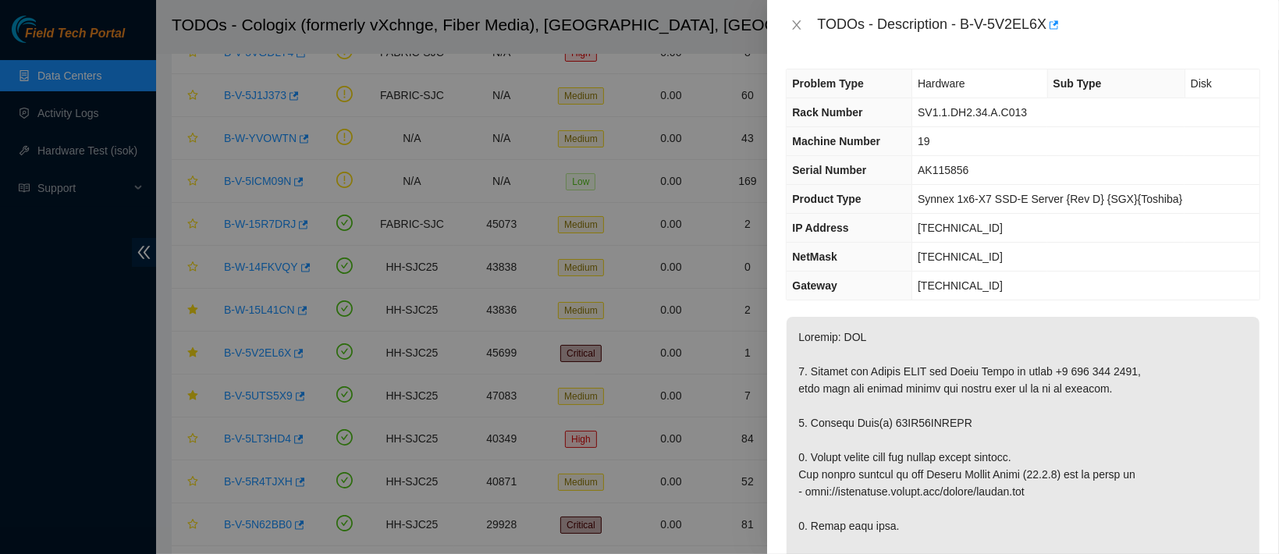
scroll to position [2, 0]
click at [797, 22] on icon "close" at bounding box center [796, 25] width 12 height 12
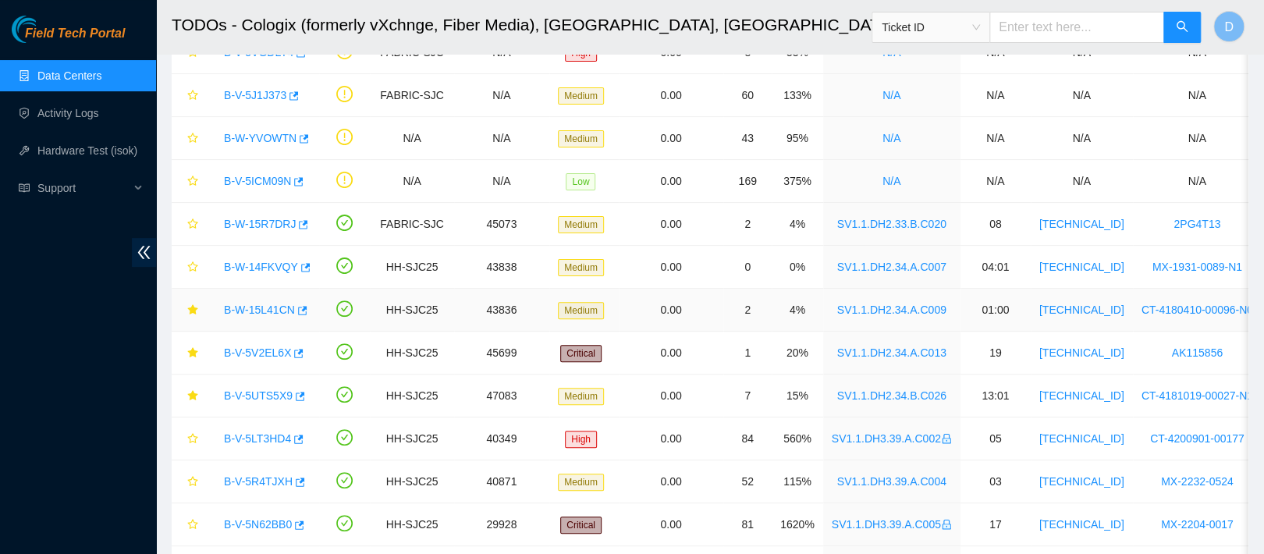
click at [270, 303] on link "B-W-15L41CN" at bounding box center [259, 309] width 71 height 12
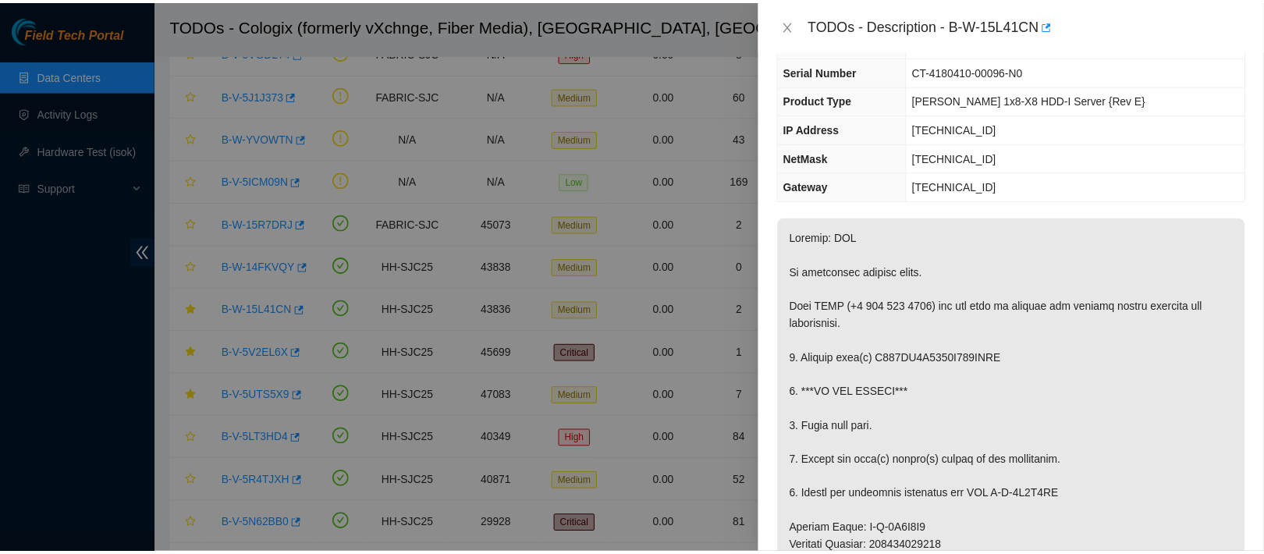
scroll to position [0, 0]
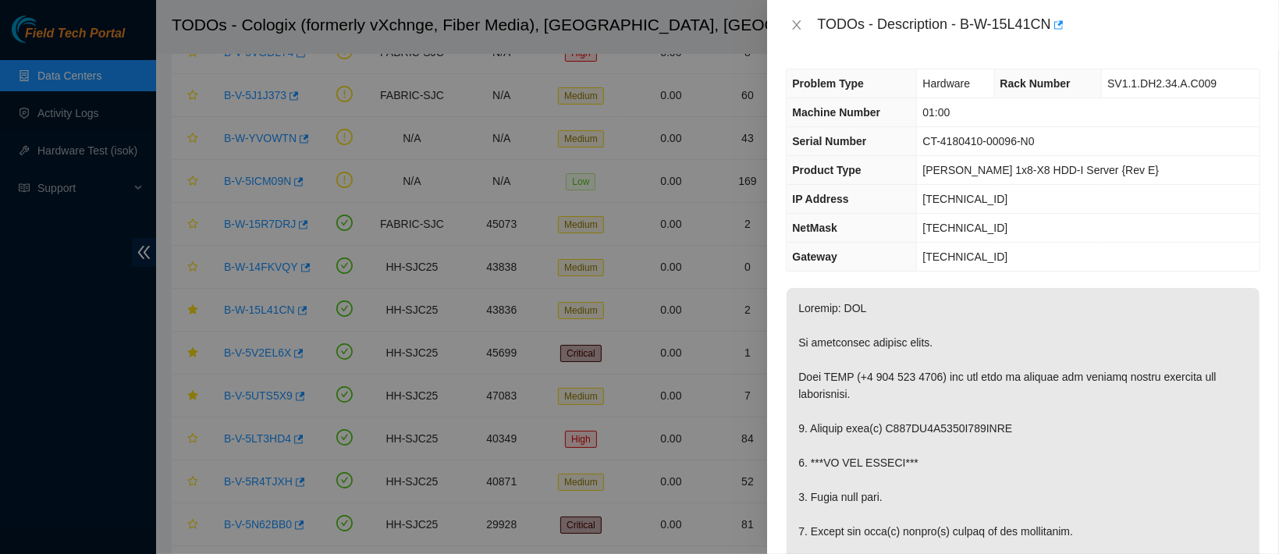
click at [902, 225] on th "NetMask" at bounding box center [851, 228] width 130 height 29
click at [800, 19] on icon "close" at bounding box center [796, 25] width 12 height 12
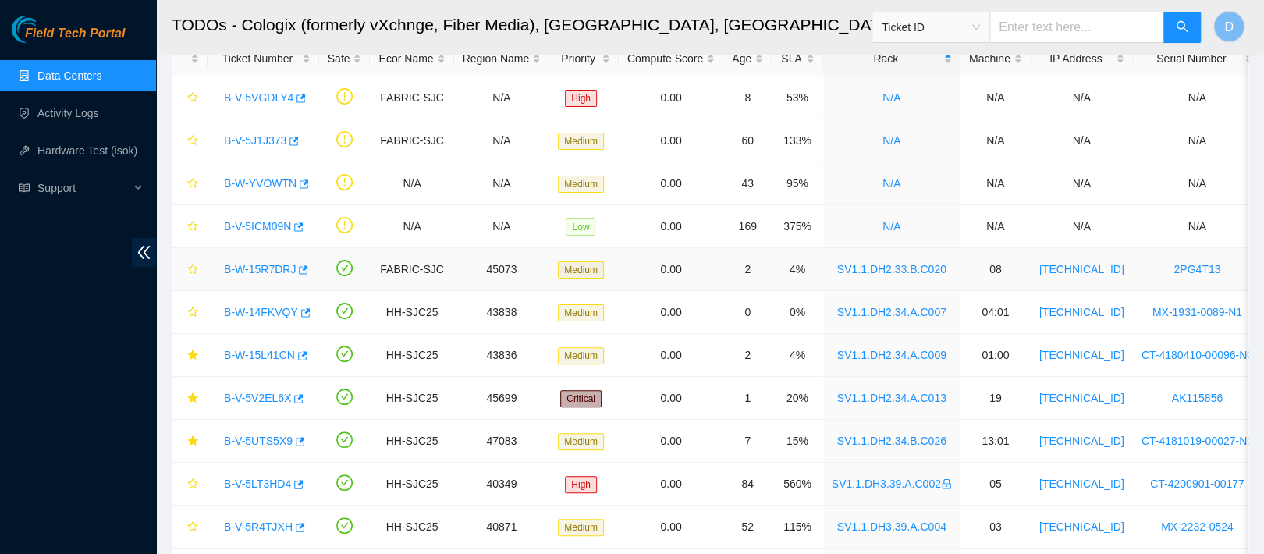
scroll to position [1, 0]
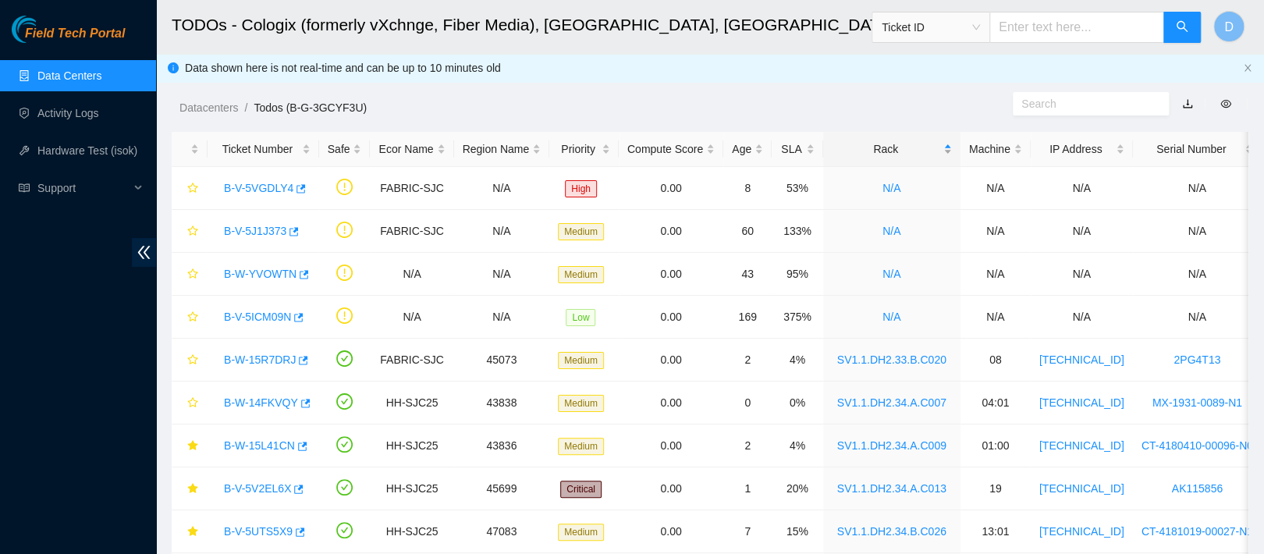
click at [861, 141] on div "Rack" at bounding box center [892, 148] width 120 height 17
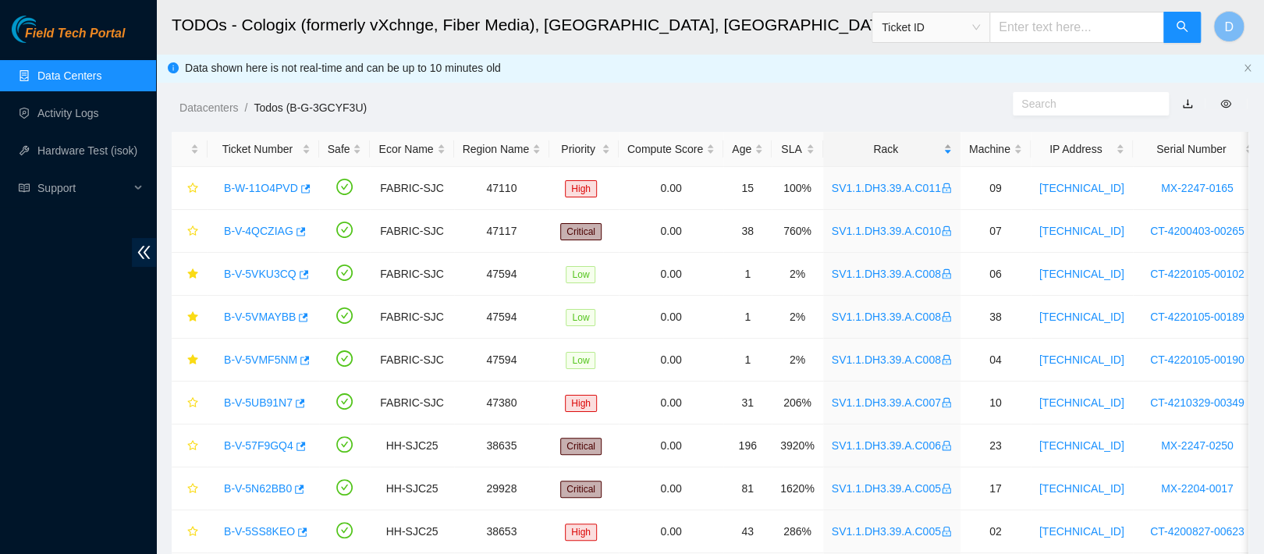
click at [861, 141] on div "Rack" at bounding box center [892, 148] width 120 height 17
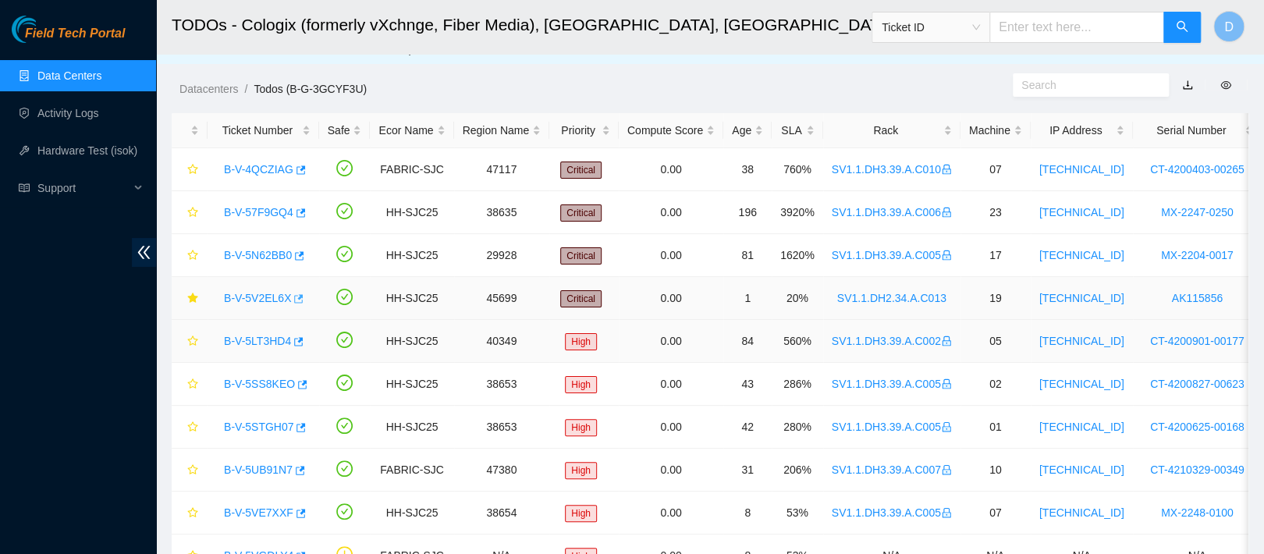
scroll to position [27, 0]
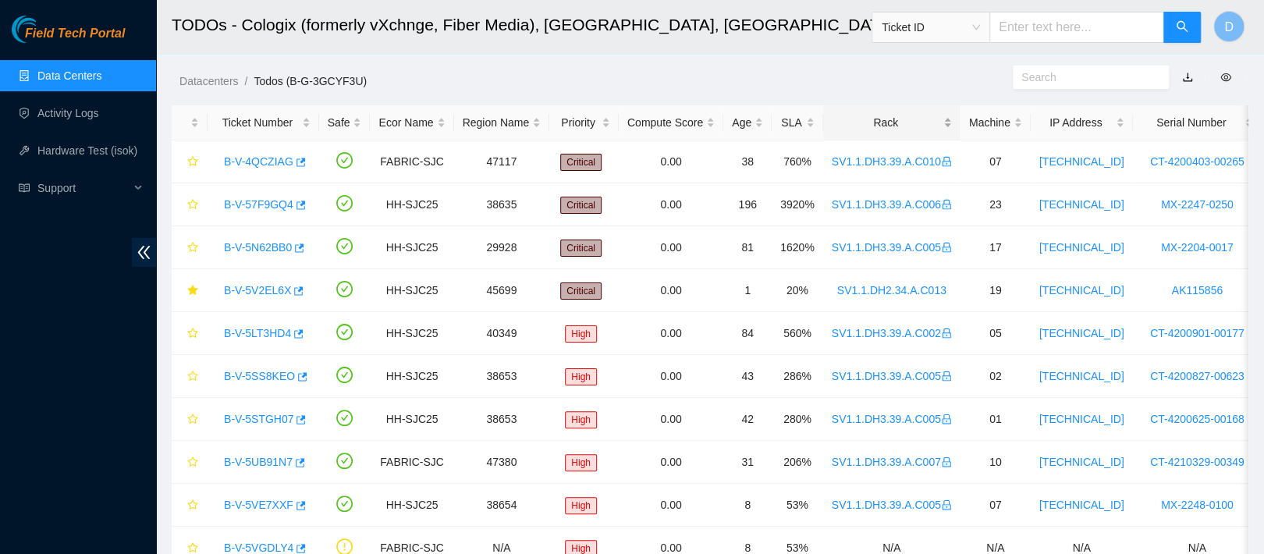
click at [870, 114] on div "Rack" at bounding box center [892, 122] width 120 height 17
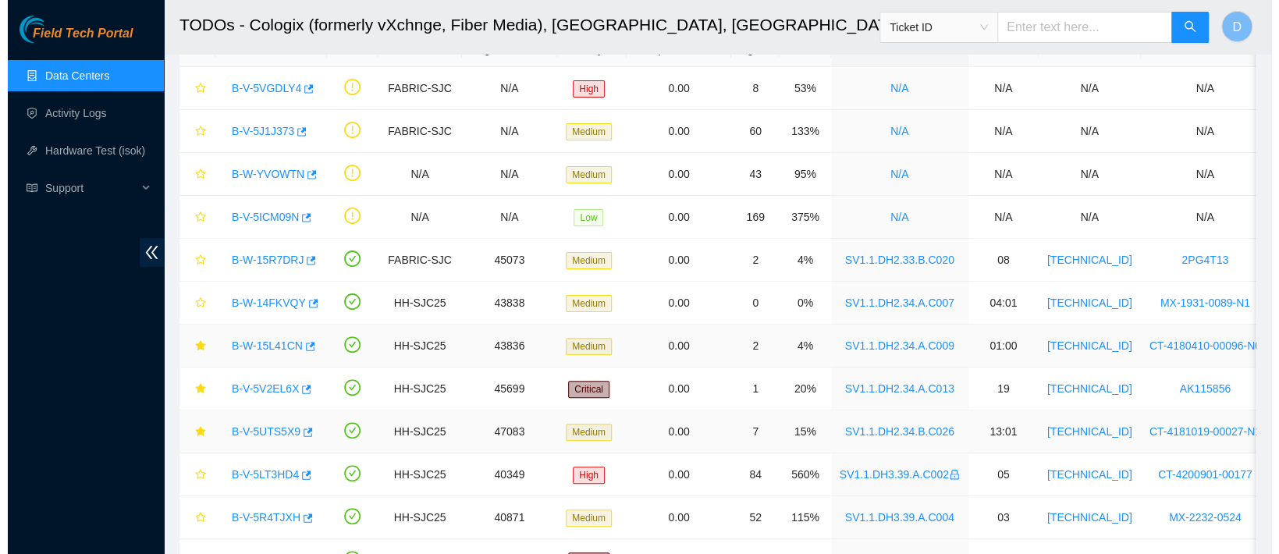
scroll to position [101, 0]
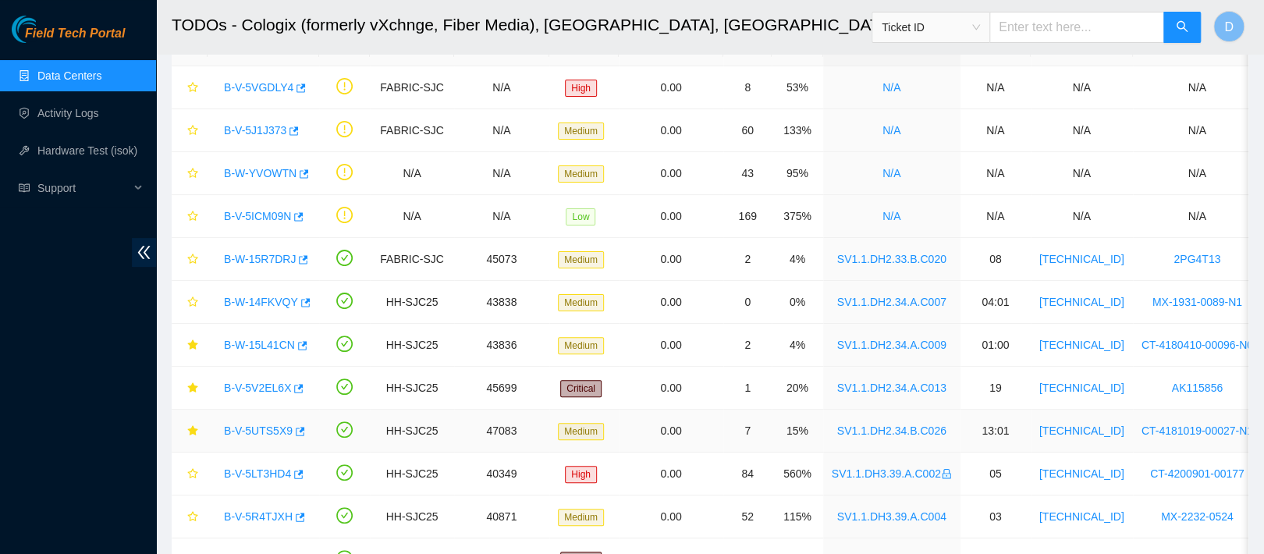
click at [263, 429] on link "B-V-5UTS5X9" at bounding box center [258, 430] width 69 height 12
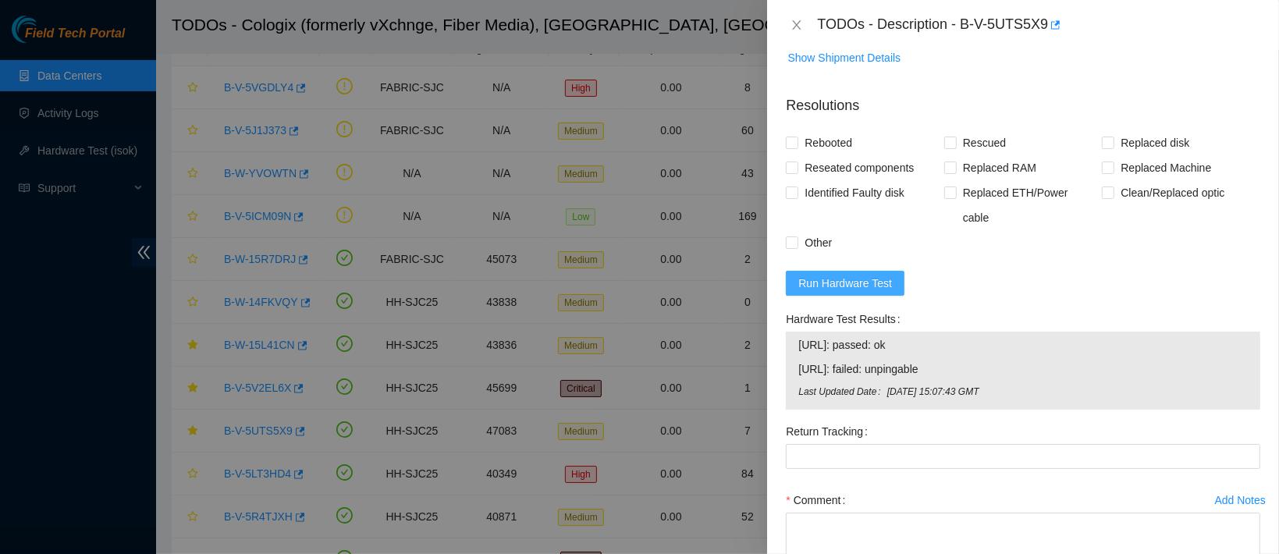
click at [861, 275] on span "Run Hardware Test" at bounding box center [845, 283] width 94 height 17
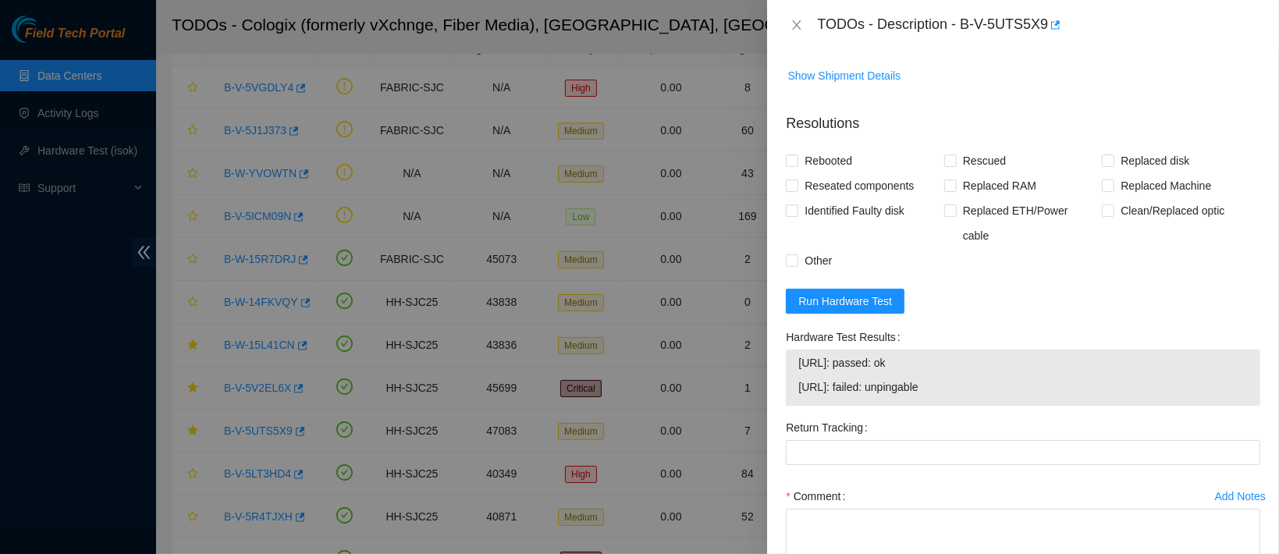
scroll to position [500, 0]
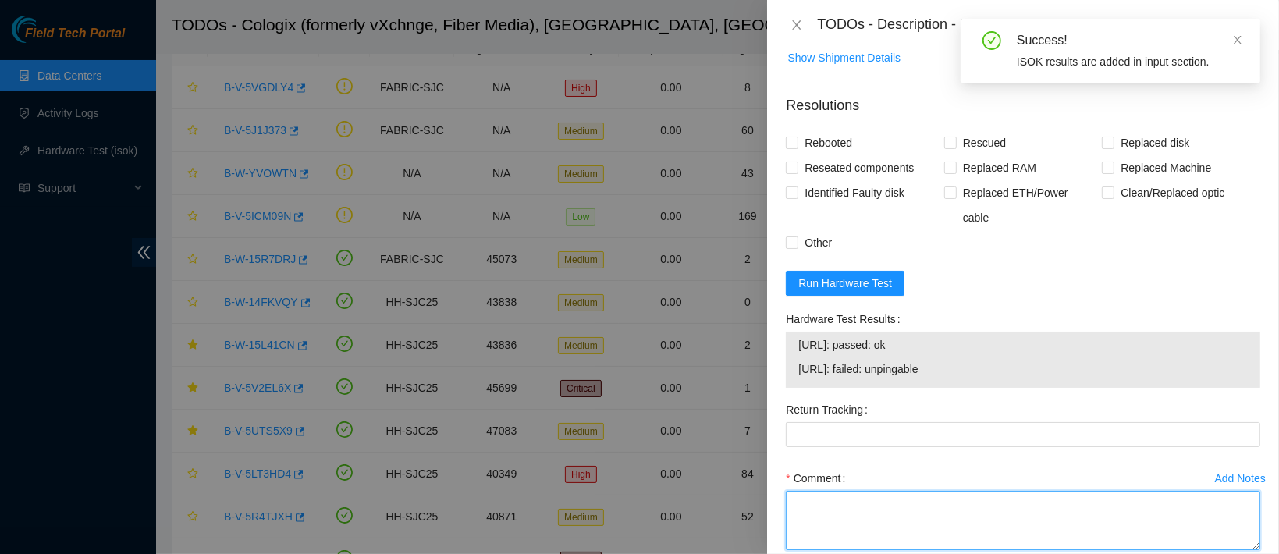
click at [852, 508] on textarea "Comment" at bounding box center [1023, 520] width 474 height 59
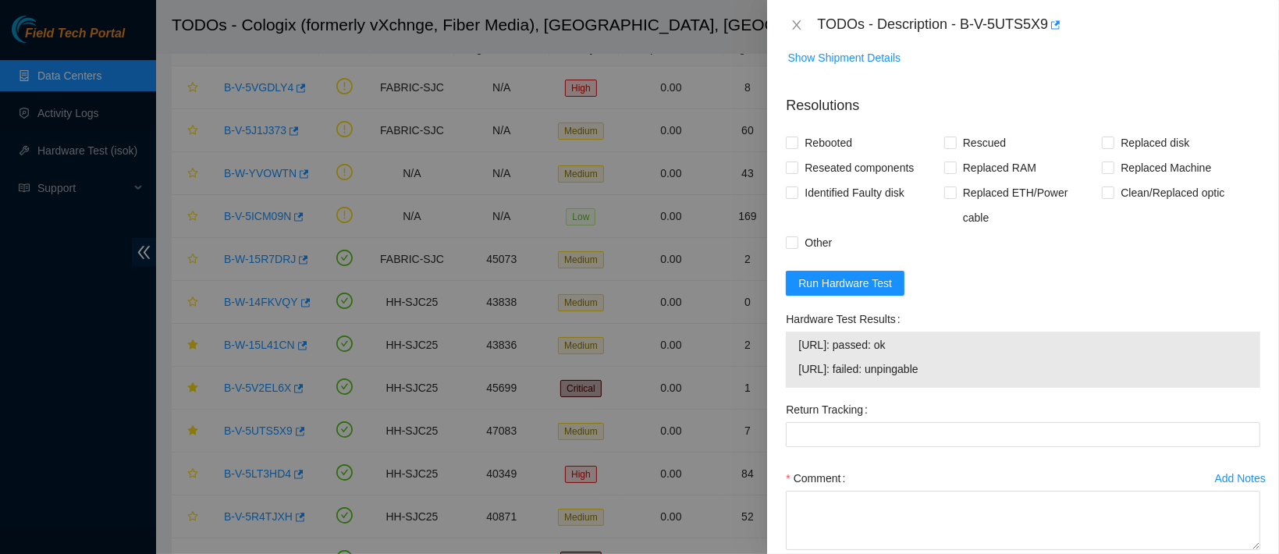
drag, startPoint x: 955, startPoint y: 355, endPoint x: 791, endPoint y: 335, distance: 165.1
click at [791, 335] on div "[URL]: passed: ok [URL]: failed: unpingable" at bounding box center [1023, 360] width 474 height 56
copy tbody "[URL]: passed: ok [URL]: failed: unpingable"
click at [971, 258] on form "Resolutions Rebooted Rescued Replaced disk Reseated components Replaced RAM Rep…" at bounding box center [1023, 352] width 474 height 539
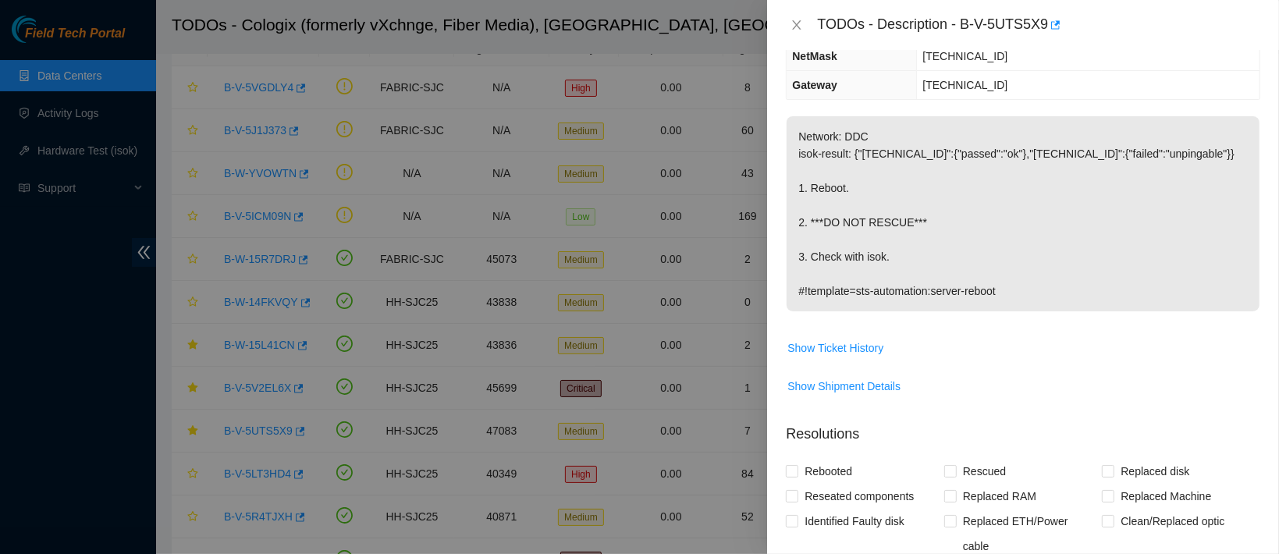
scroll to position [0, 0]
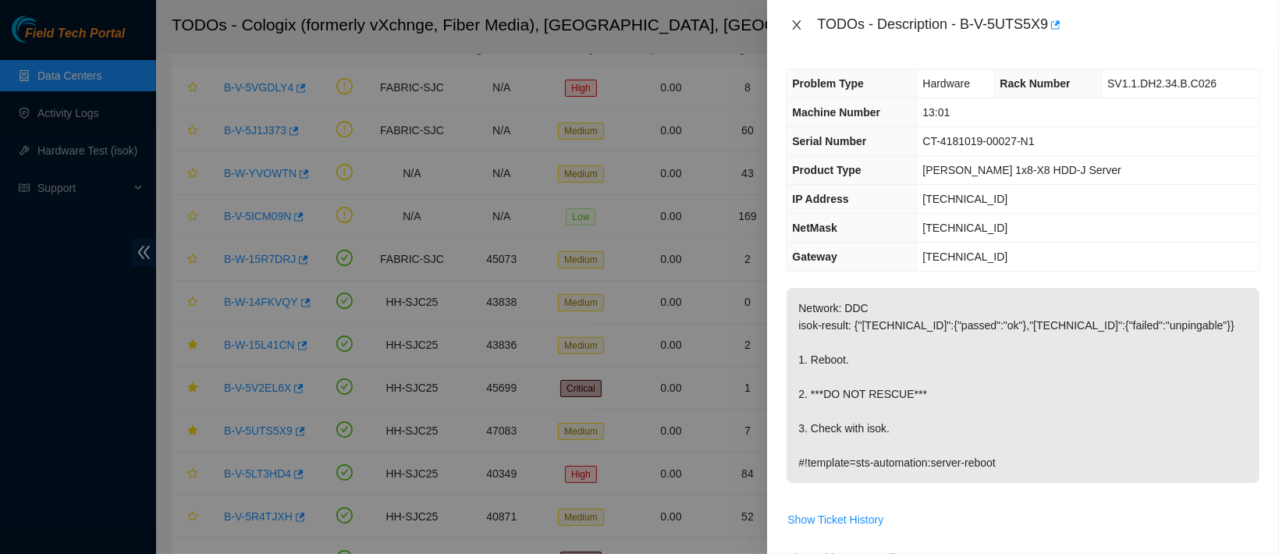
click at [790, 26] on icon "close" at bounding box center [796, 25] width 12 height 12
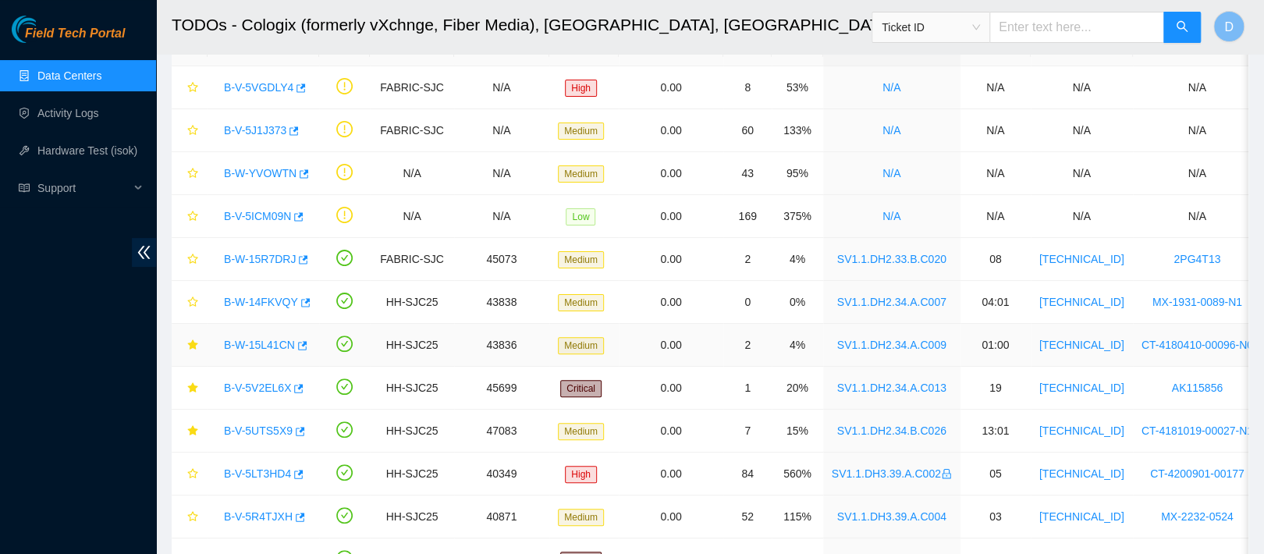
drag, startPoint x: 265, startPoint y: 341, endPoint x: 327, endPoint y: 321, distance: 64.6
click at [265, 341] on link "B-W-15L41CN" at bounding box center [259, 345] width 71 height 12
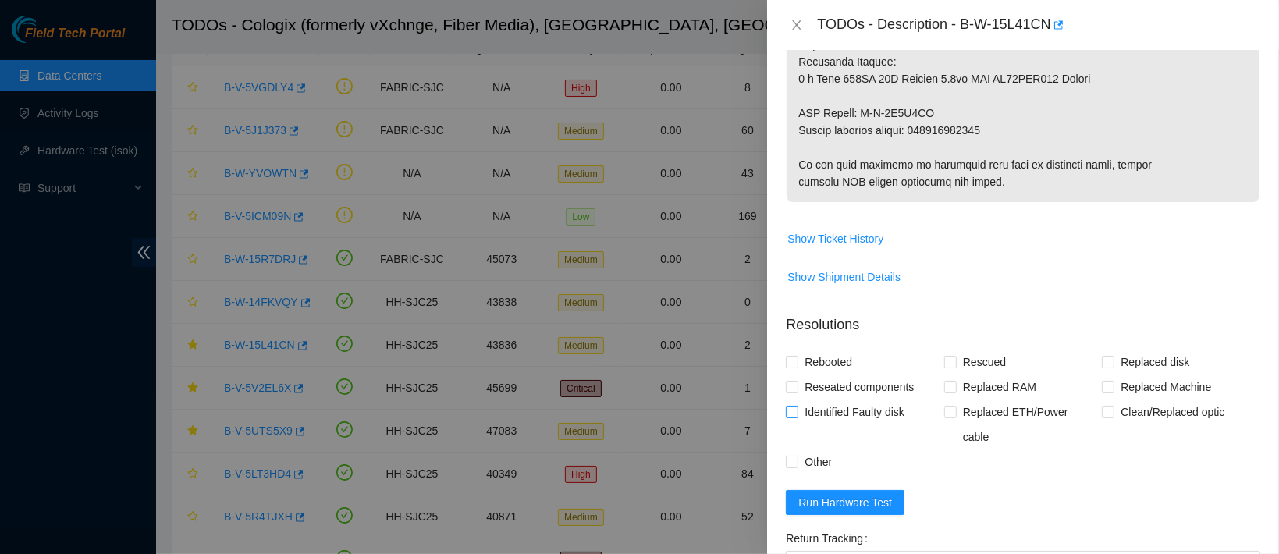
scroll to position [844, 0]
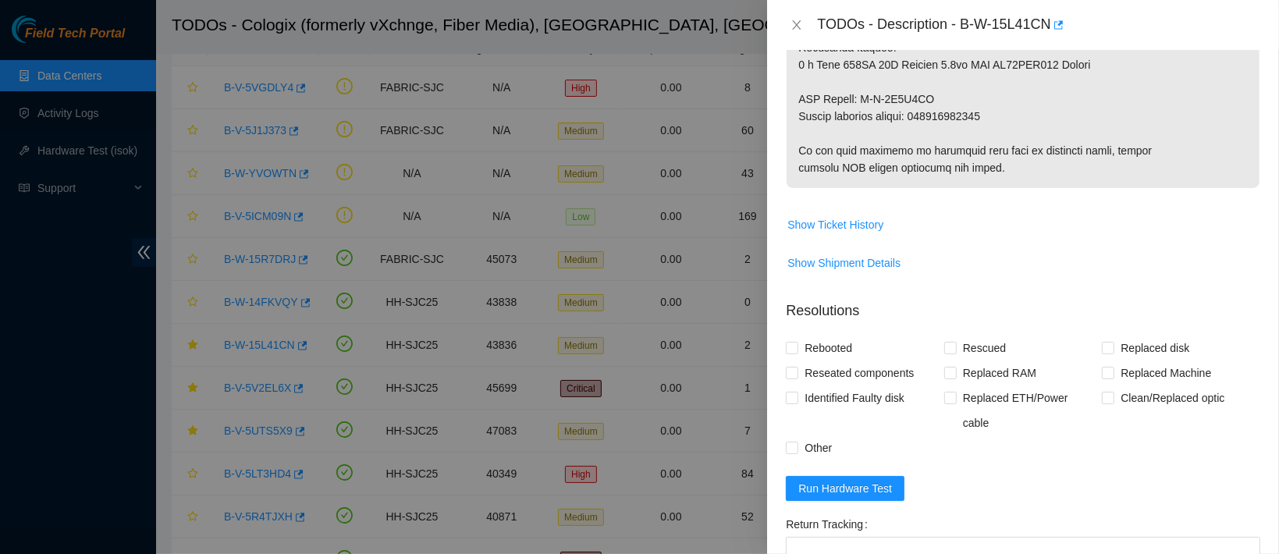
click at [843, 457] on form "Resolutions Rebooted Rescued Replaced disk Reseated components Replaced RAM Rep…" at bounding box center [1023, 512] width 474 height 449
click at [836, 480] on span "Run Hardware Test" at bounding box center [845, 488] width 94 height 17
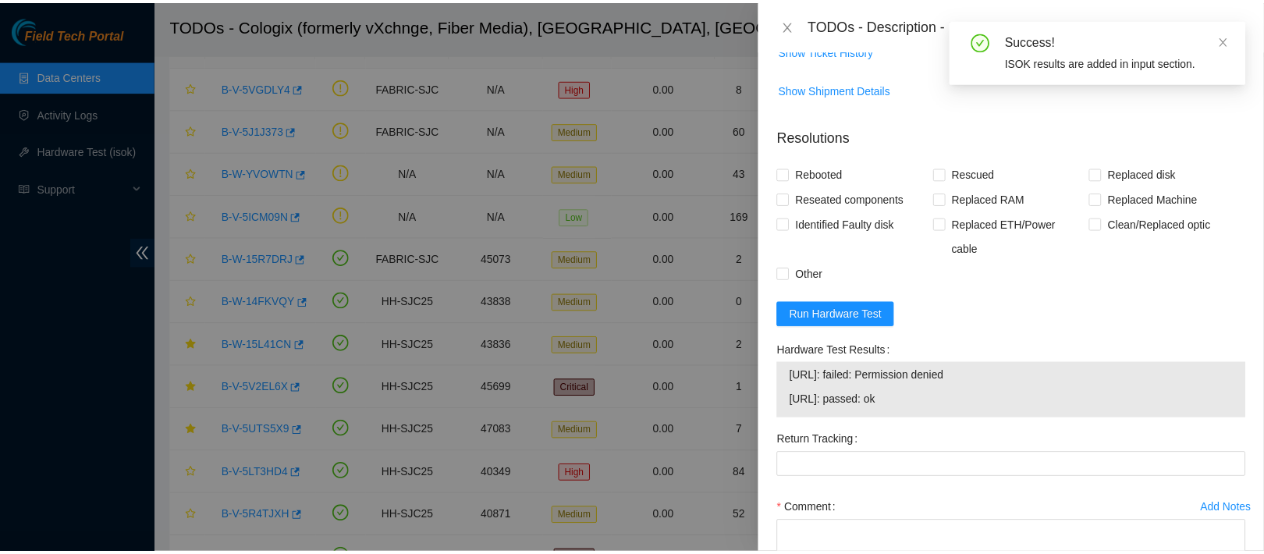
scroll to position [1019, 0]
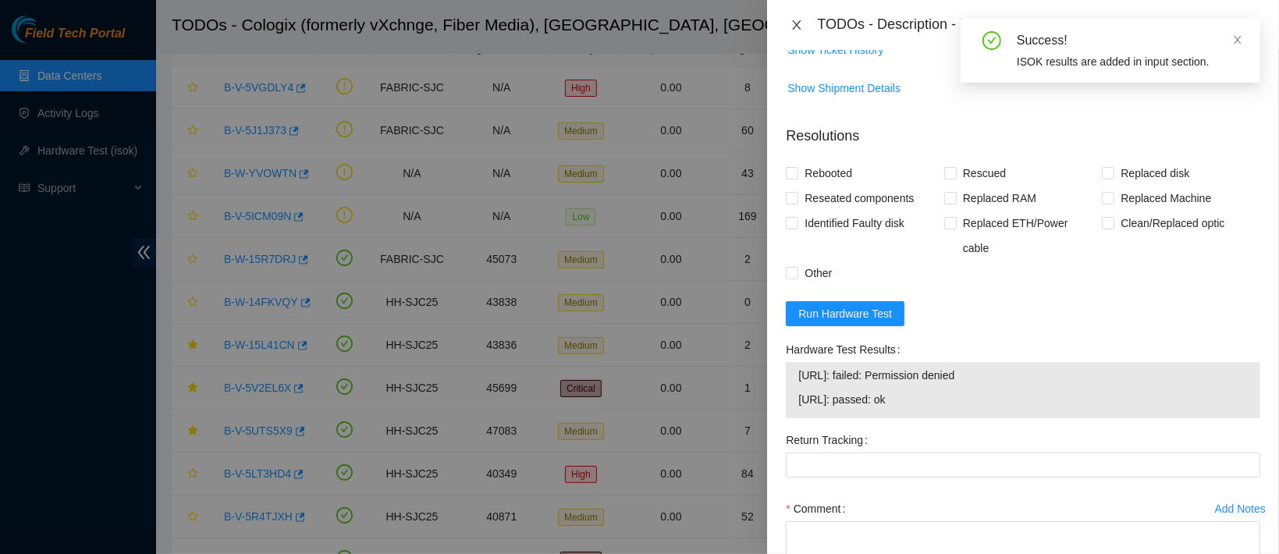
click at [795, 27] on icon "close" at bounding box center [797, 24] width 9 height 9
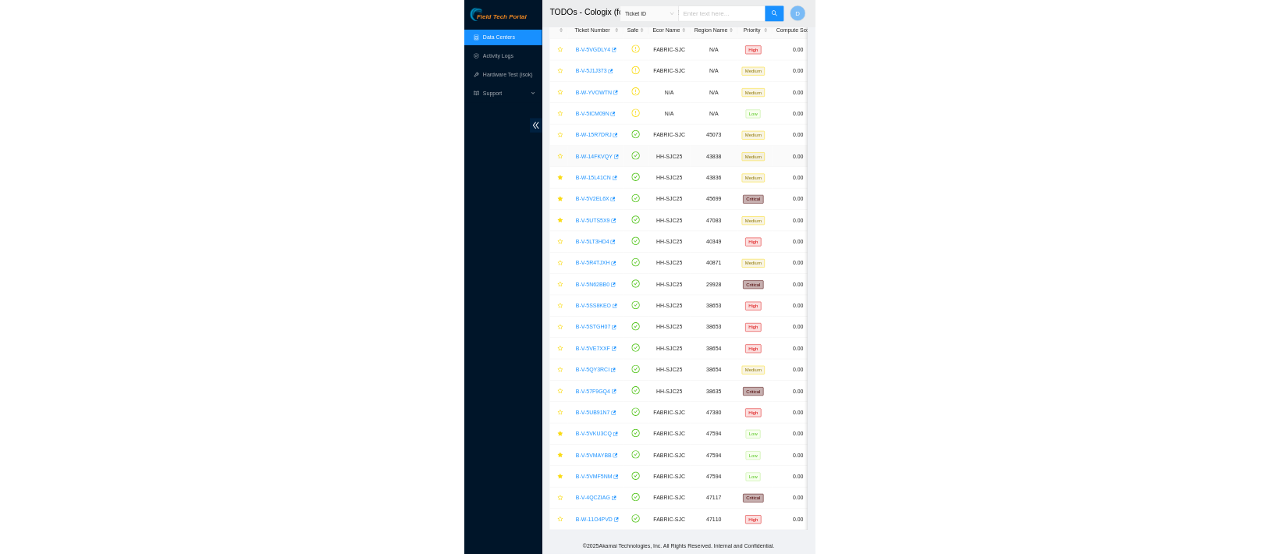
scroll to position [0, 0]
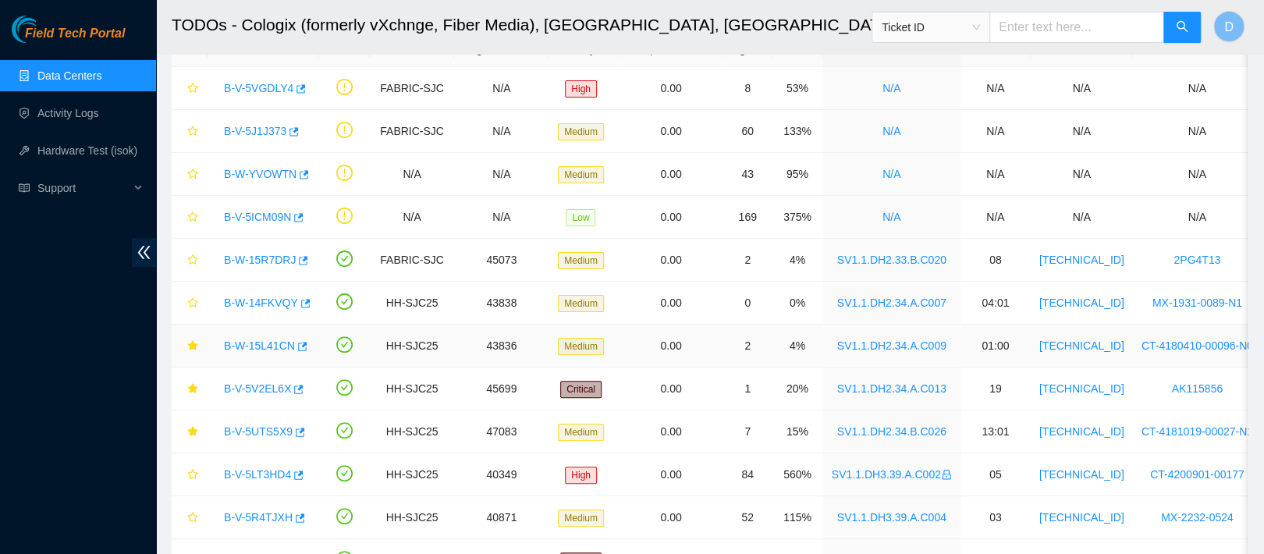
click at [259, 343] on link "B-W-15L41CN" at bounding box center [259, 345] width 71 height 12
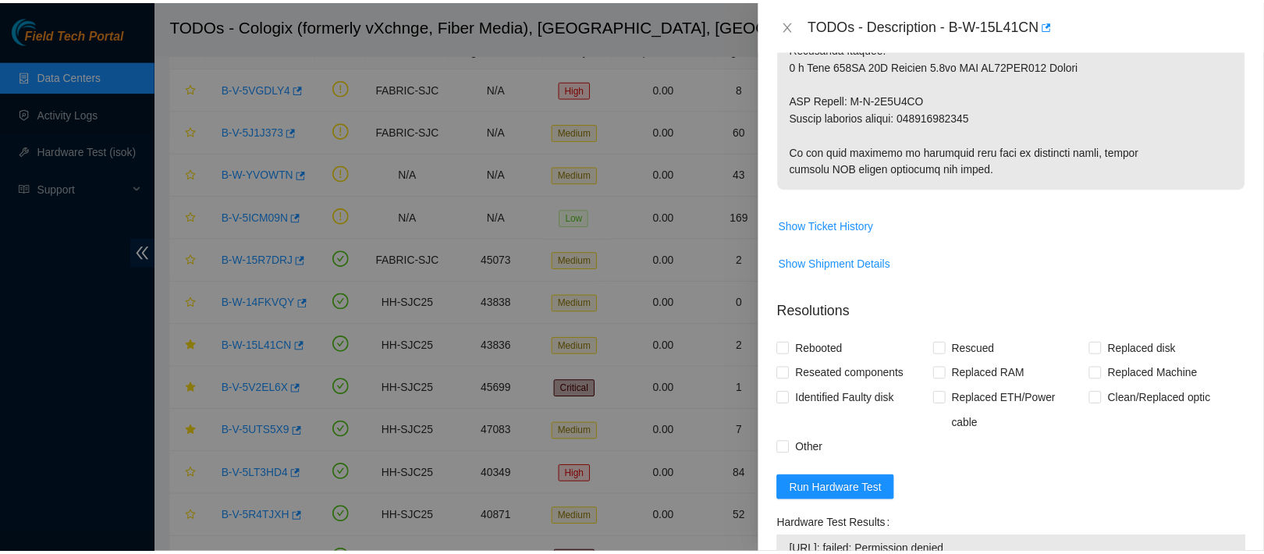
scroll to position [1022, 0]
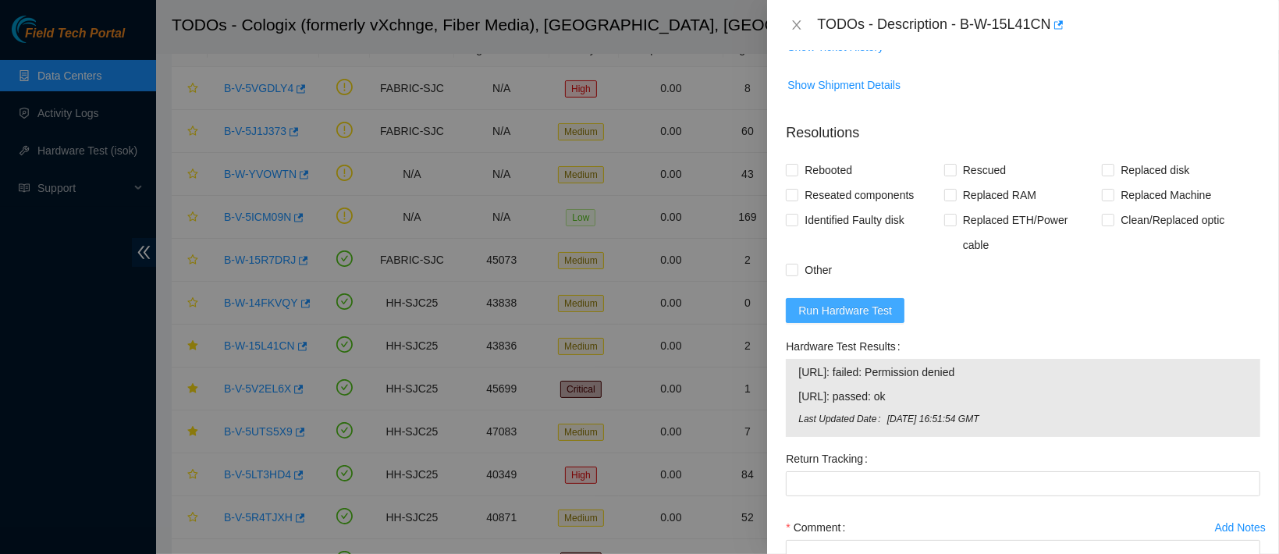
click at [845, 303] on span "Run Hardware Test" at bounding box center [845, 310] width 94 height 17
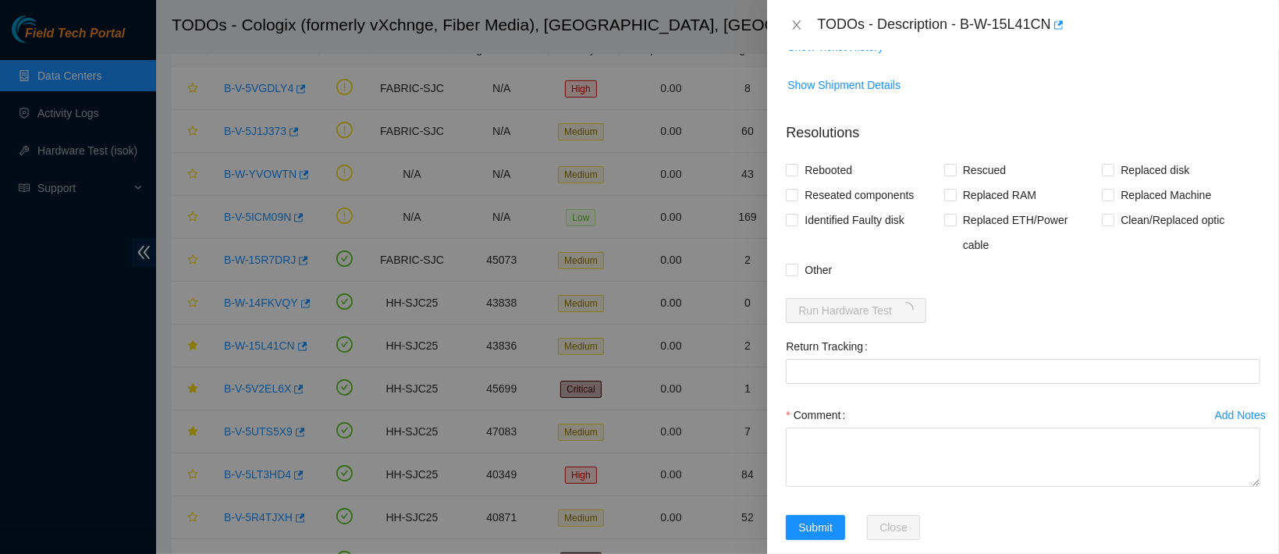
click at [793, 14] on div "TODOs - Description - B-W-15L41CN" at bounding box center [1023, 24] width 474 height 25
click at [797, 20] on icon "close" at bounding box center [796, 25] width 12 height 12
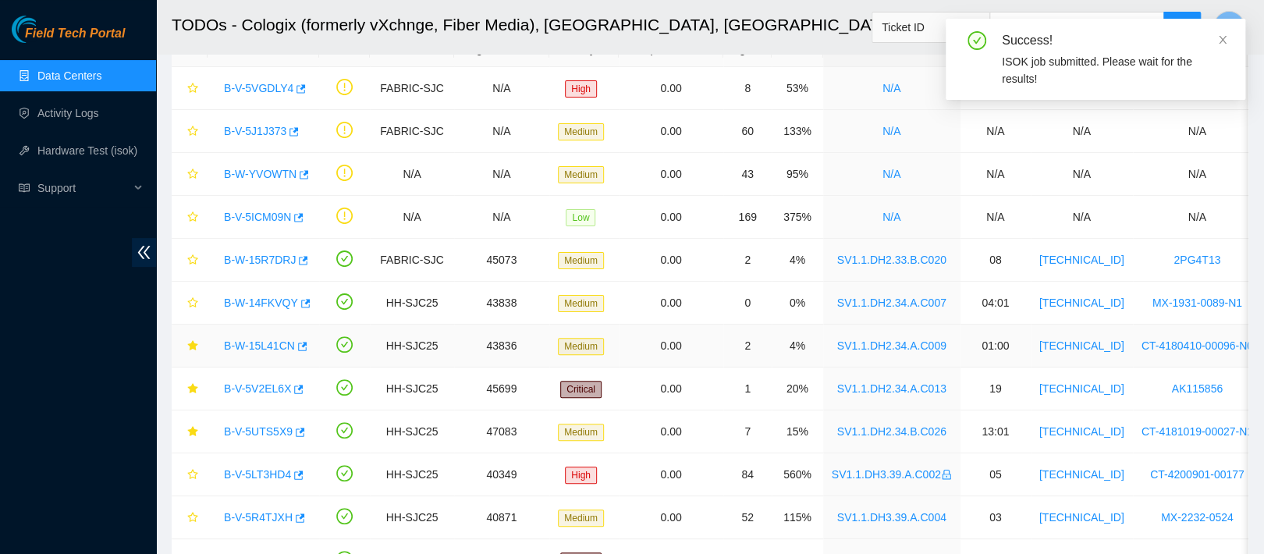
click at [262, 350] on link "B-W-15L41CN" at bounding box center [259, 345] width 71 height 12
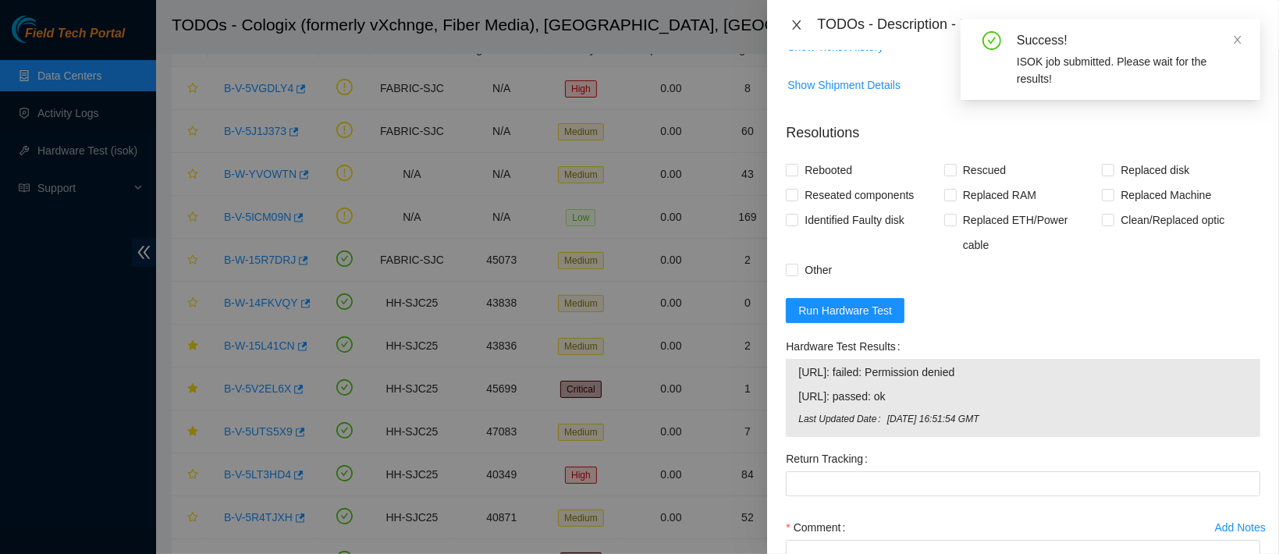
click at [799, 21] on icon "close" at bounding box center [796, 25] width 12 height 12
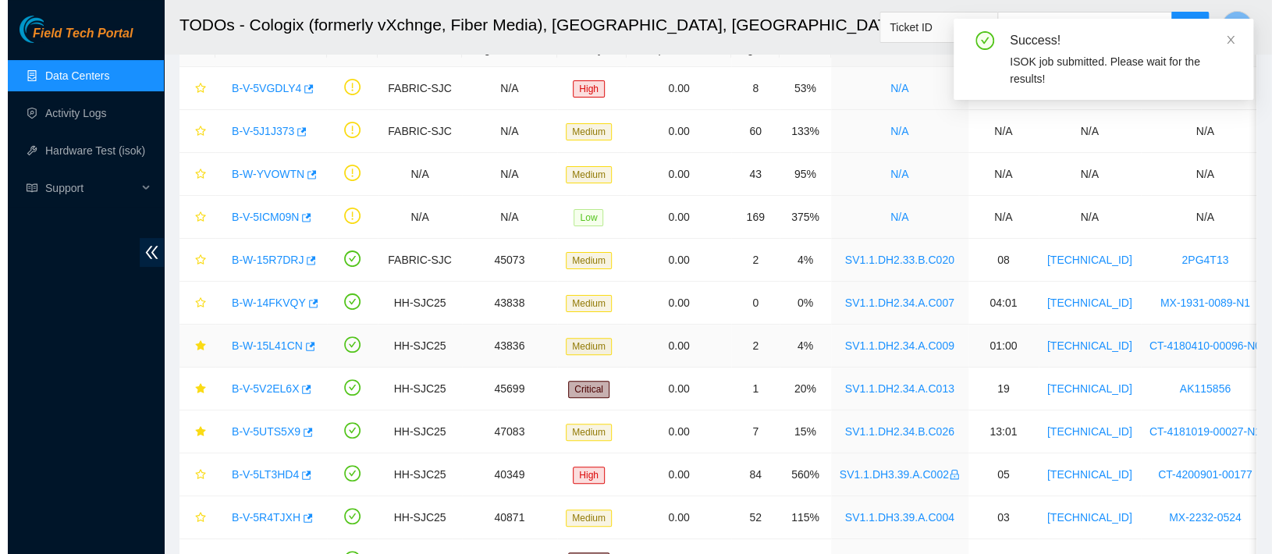
scroll to position [371, 0]
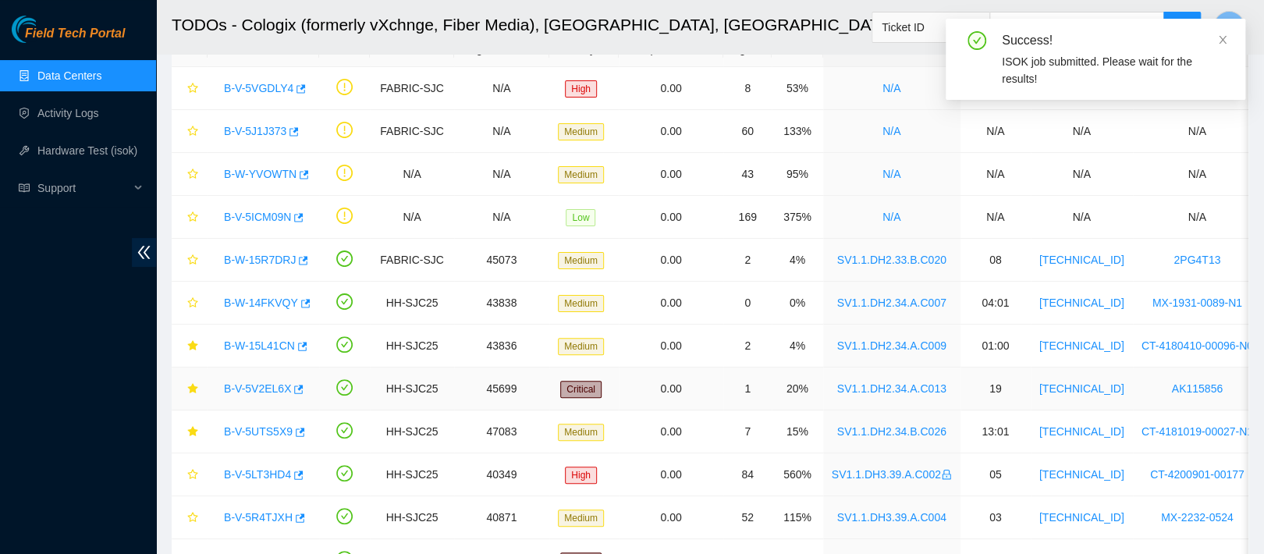
click at [254, 388] on link "B-V-5V2EL6X" at bounding box center [257, 388] width 67 height 12
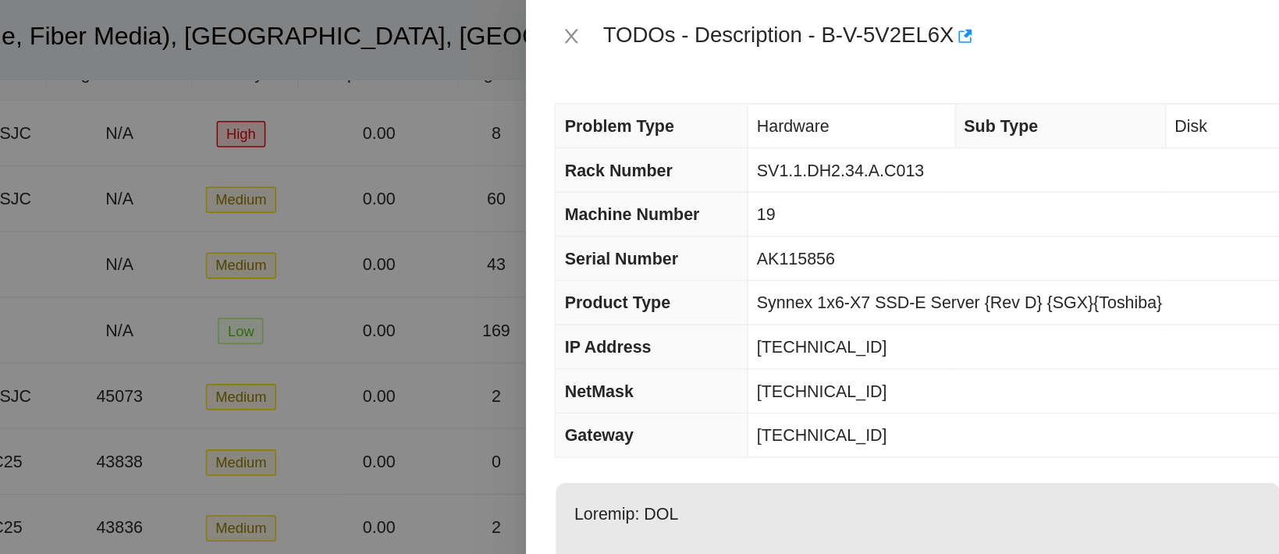
scroll to position [101, 0]
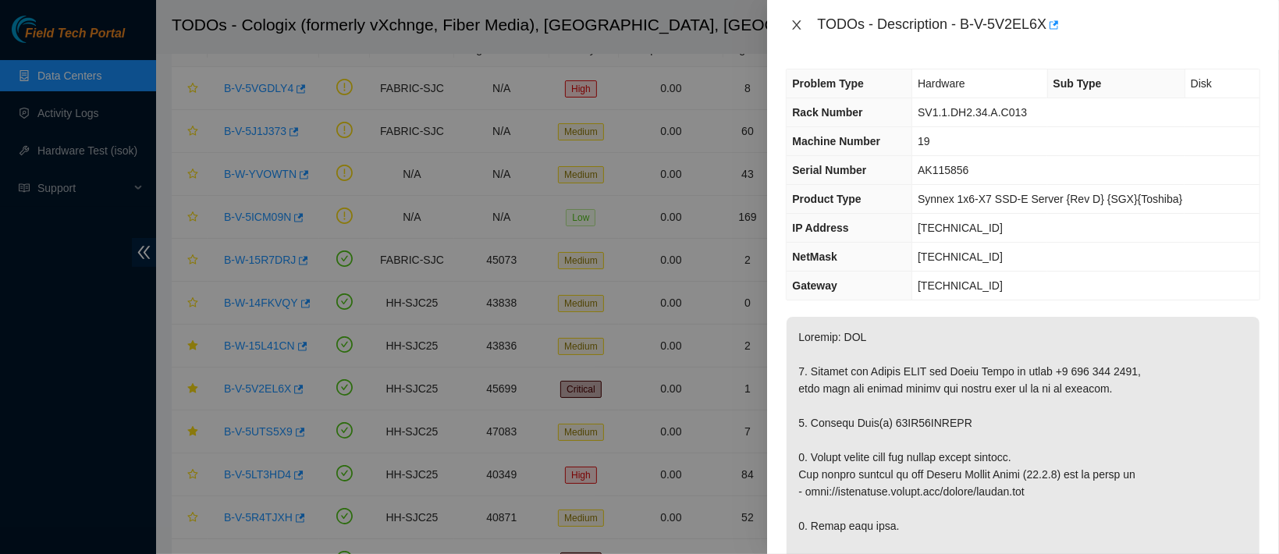
click at [799, 31] on button "Close" at bounding box center [797, 25] width 22 height 15
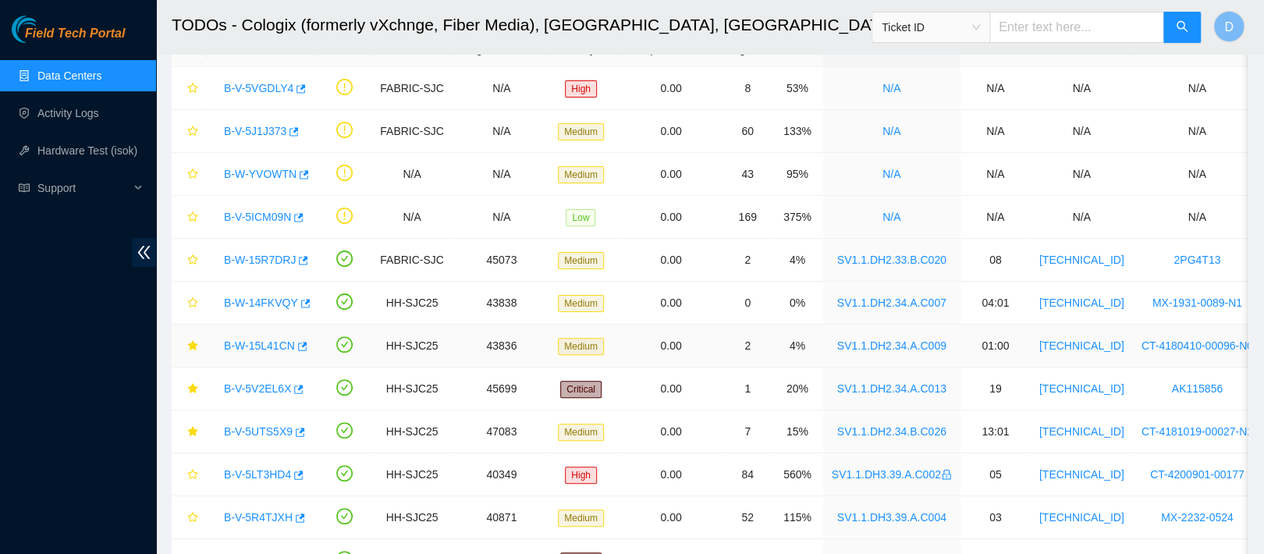
click at [264, 340] on link "B-W-15L41CN" at bounding box center [259, 345] width 71 height 12
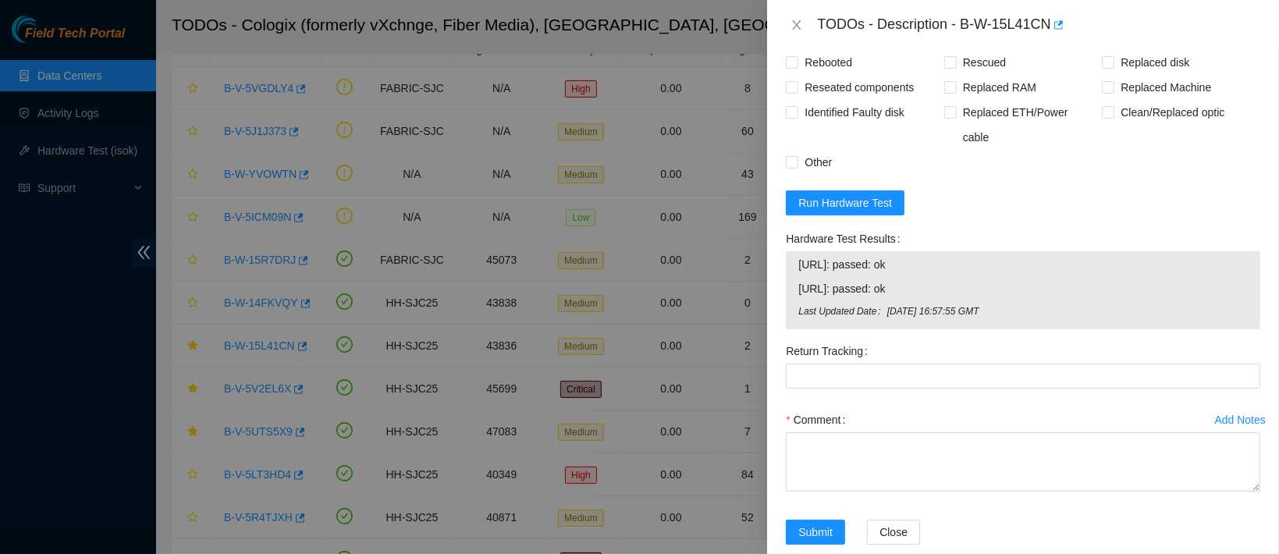
scroll to position [1144, 0]
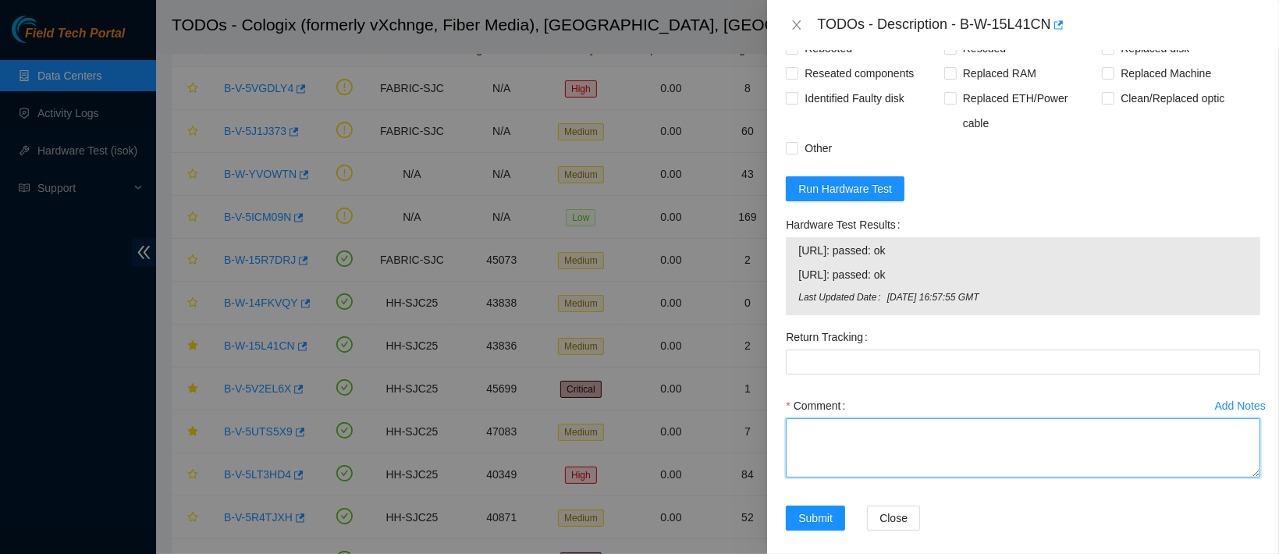
click at [831, 442] on textarea "Comment" at bounding box center [1023, 447] width 474 height 59
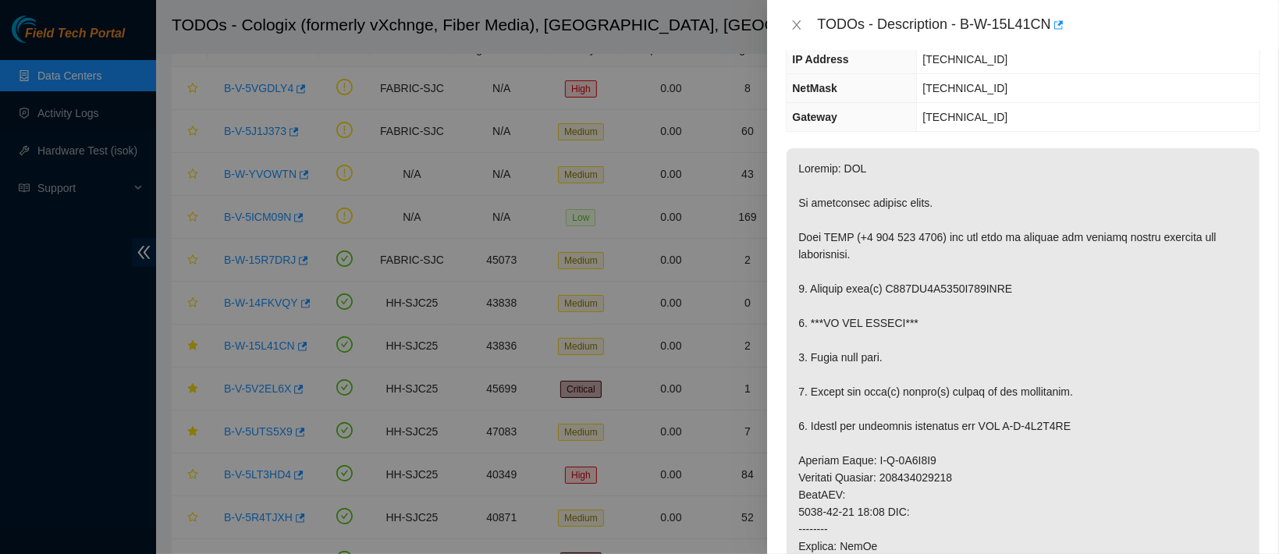
scroll to position [102, 0]
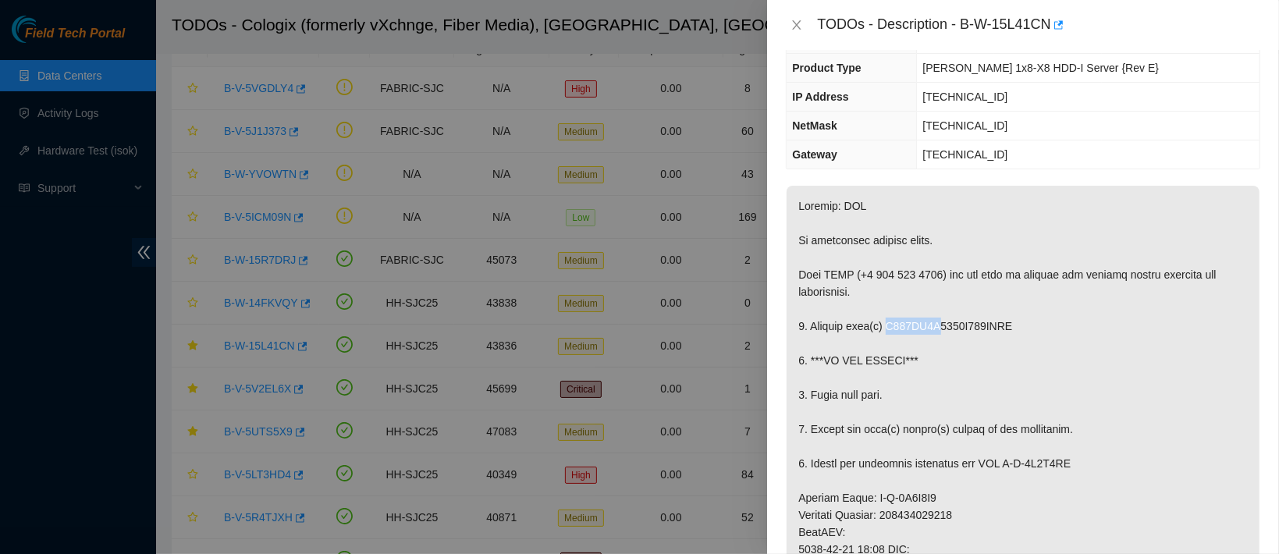
drag, startPoint x: 933, startPoint y: 325, endPoint x: 889, endPoint y: 321, distance: 44.6
click at [889, 321] on p at bounding box center [1022, 558] width 473 height 744
click at [939, 318] on p at bounding box center [1022, 558] width 473 height 744
drag, startPoint x: 935, startPoint y: 320, endPoint x: 887, endPoint y: 321, distance: 47.6
click at [887, 321] on p at bounding box center [1022, 558] width 473 height 744
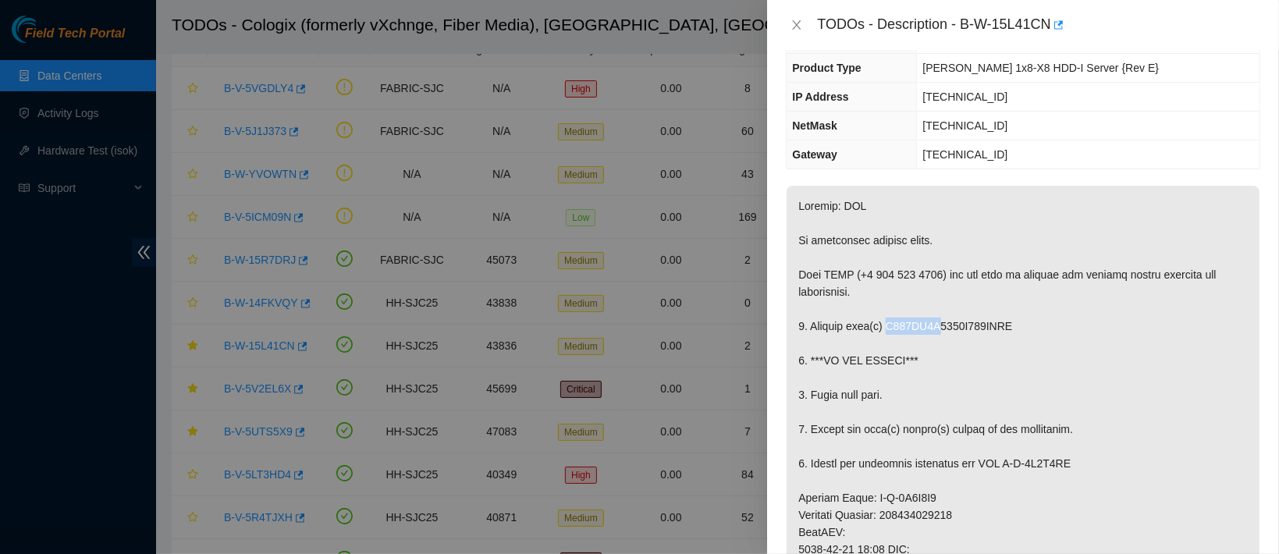
copy p "W400FX8P"
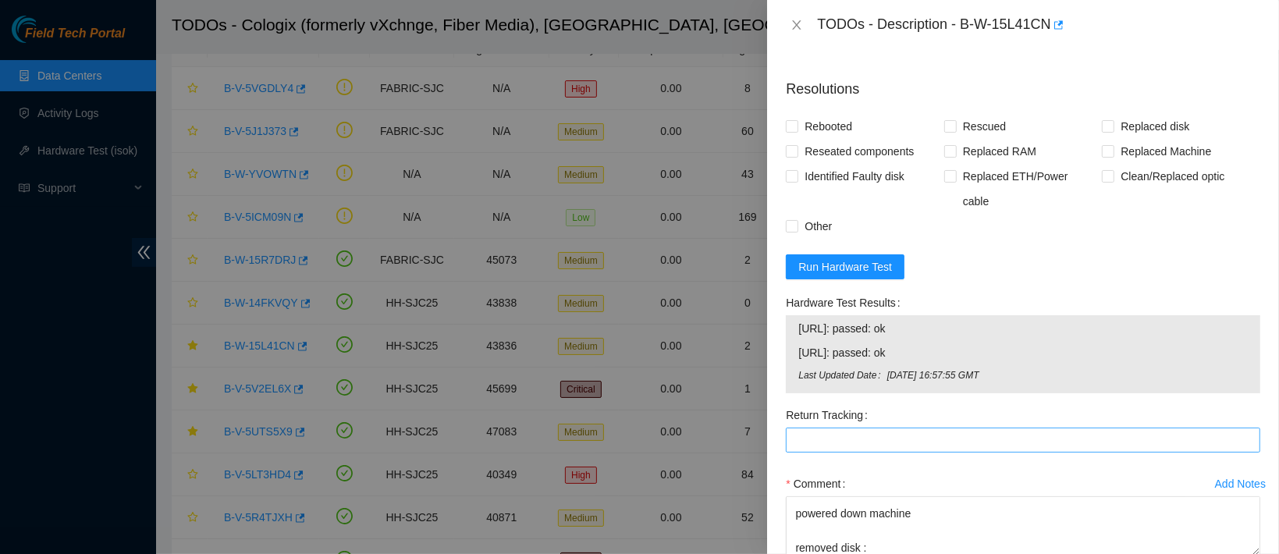
scroll to position [1144, 0]
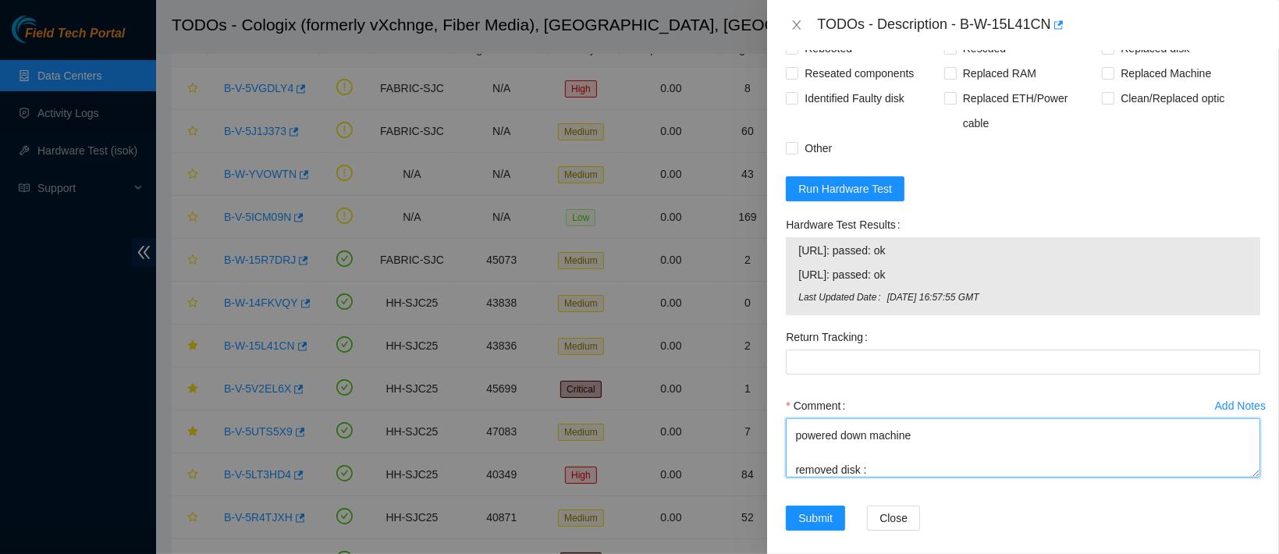
click at [857, 452] on textarea "contacted nocc to confirm that ticket was safe verified sn on machine connected…" at bounding box center [1023, 447] width 474 height 59
paste textarea "W400FX8P"
paste textarea "5690A0KQFTR6"
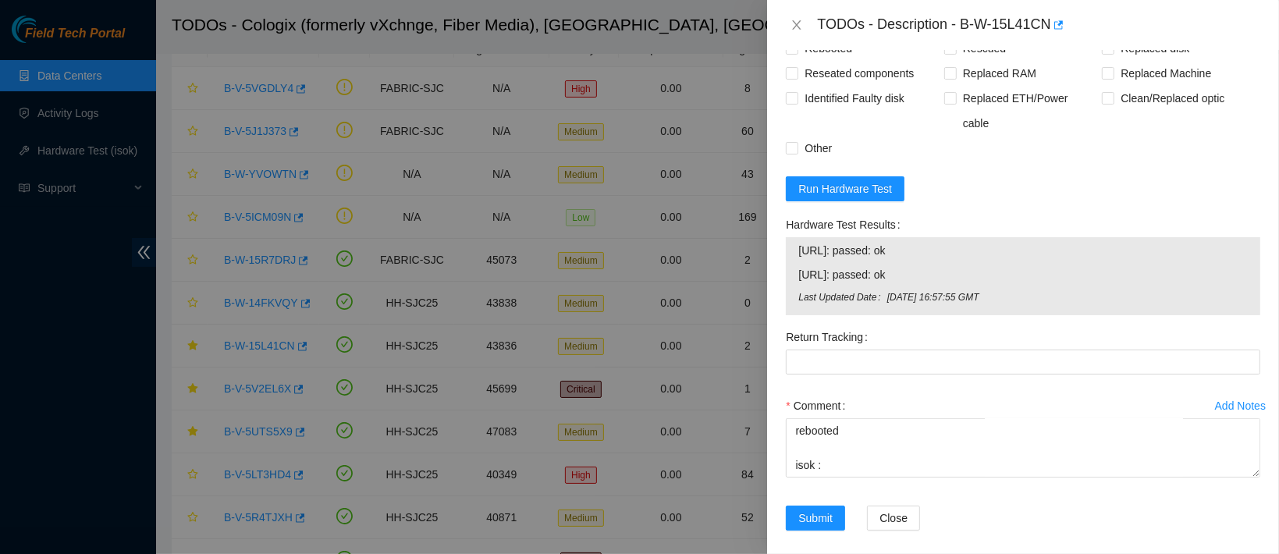
drag, startPoint x: 913, startPoint y: 258, endPoint x: 793, endPoint y: 243, distance: 120.4
click at [793, 243] on div "23.33.26.4: passed: ok 23.33.26.5: passed: ok Last Updated Date Fri, 19 Sep 202…" at bounding box center [1023, 276] width 474 height 78
copy tbody "23.33.26.4: passed: ok 23.33.26.5: passed: ok"
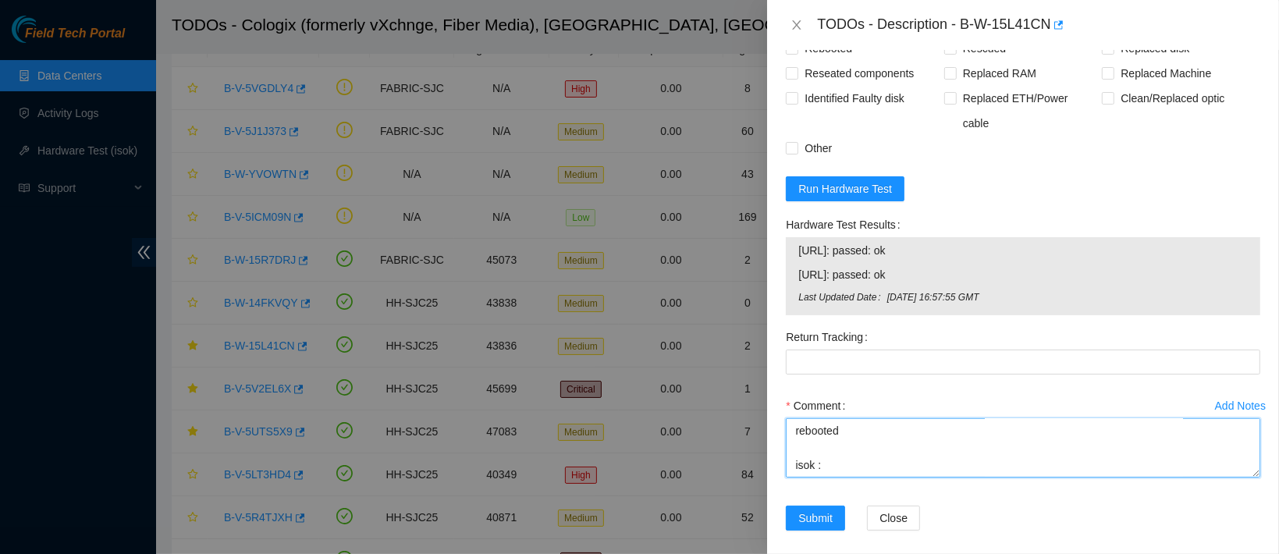
click at [815, 456] on textarea "contacted nocc to confirm that ticket was safe verified sn on machine connected…" at bounding box center [1023, 447] width 474 height 59
paste textarea "23.33.26.4: passed: ok 23.33.26.5: passed: ok"
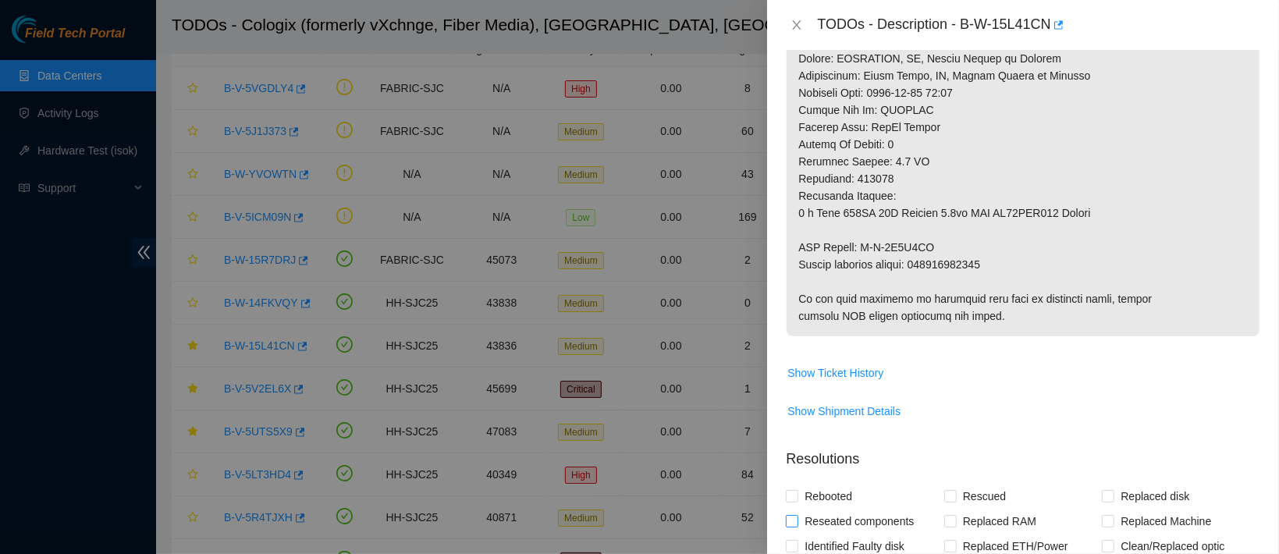
scroll to position [679, 0]
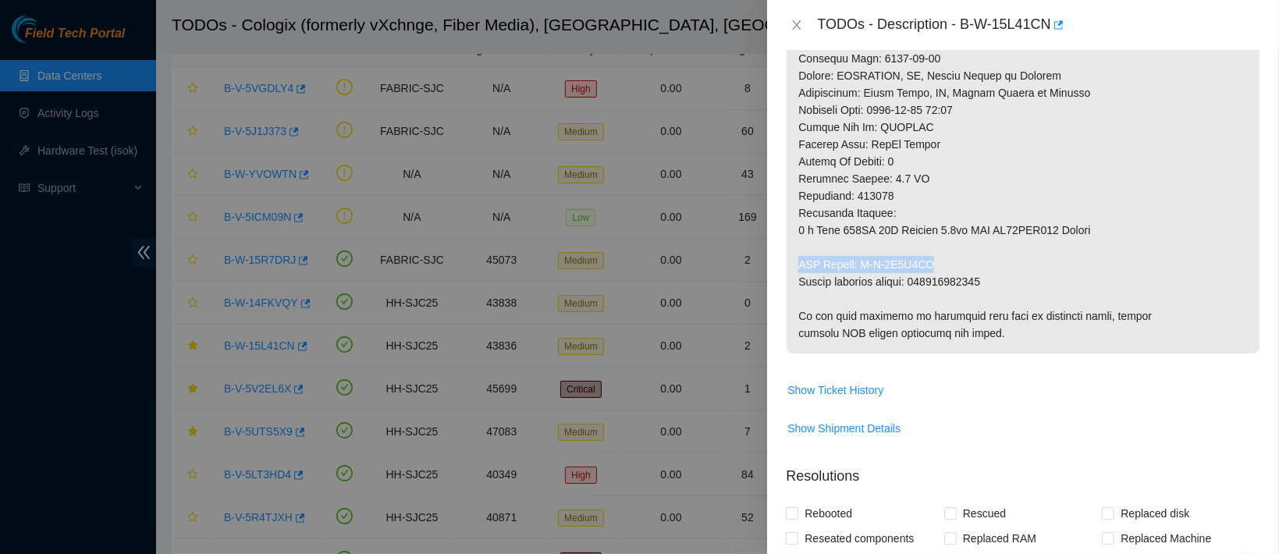
drag, startPoint x: 937, startPoint y: 261, endPoint x: 797, endPoint y: 263, distance: 139.7
copy p "RMA Return: B-V-5V9N3QN"
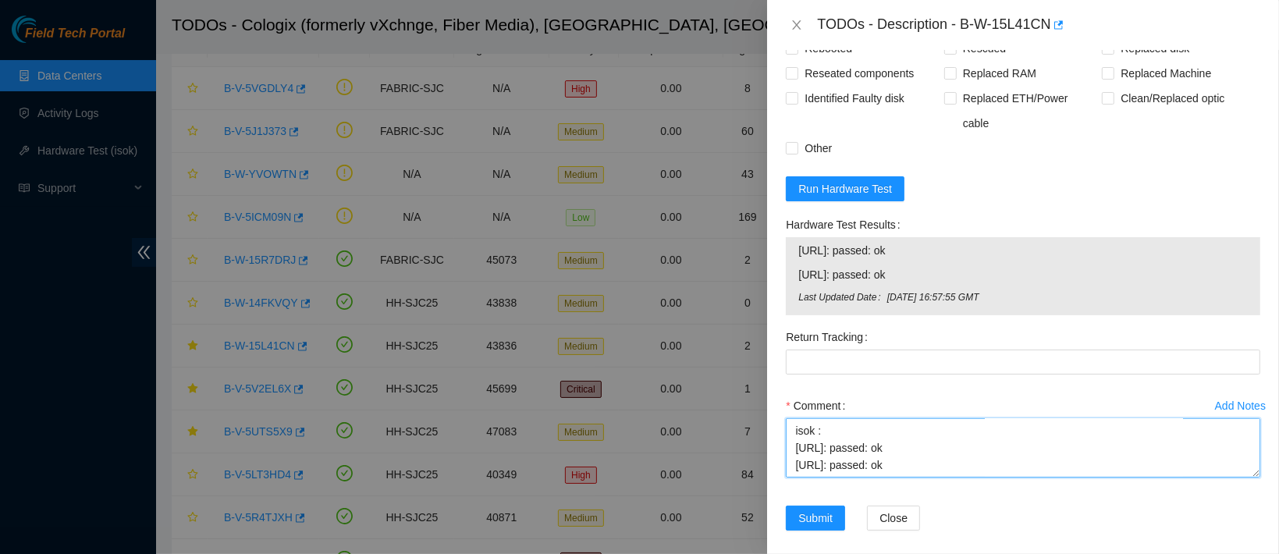
click at [832, 449] on textarea "contacted nocc to confirm that ticket was safe verified sn on machine connected…" at bounding box center [1023, 447] width 474 height 59
paste textarea "RMA Return: B-V-5V9N3QN"
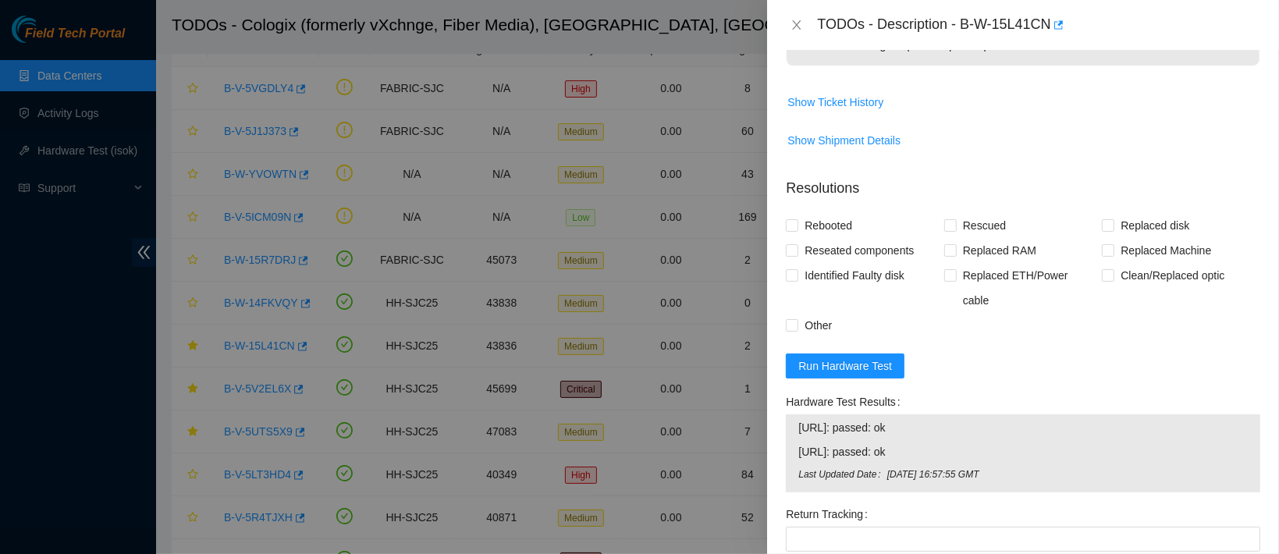
scroll to position [830, 0]
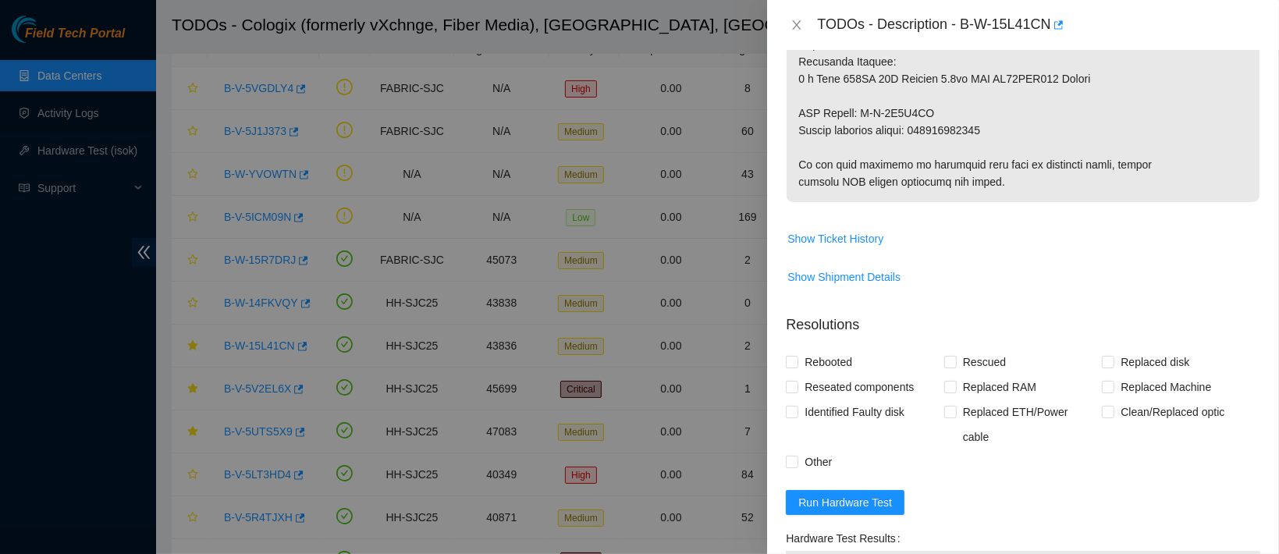
type textarea "contacted nocc to confirm that ticket was safe verified sn on machine connected…"
copy p "473665215638"
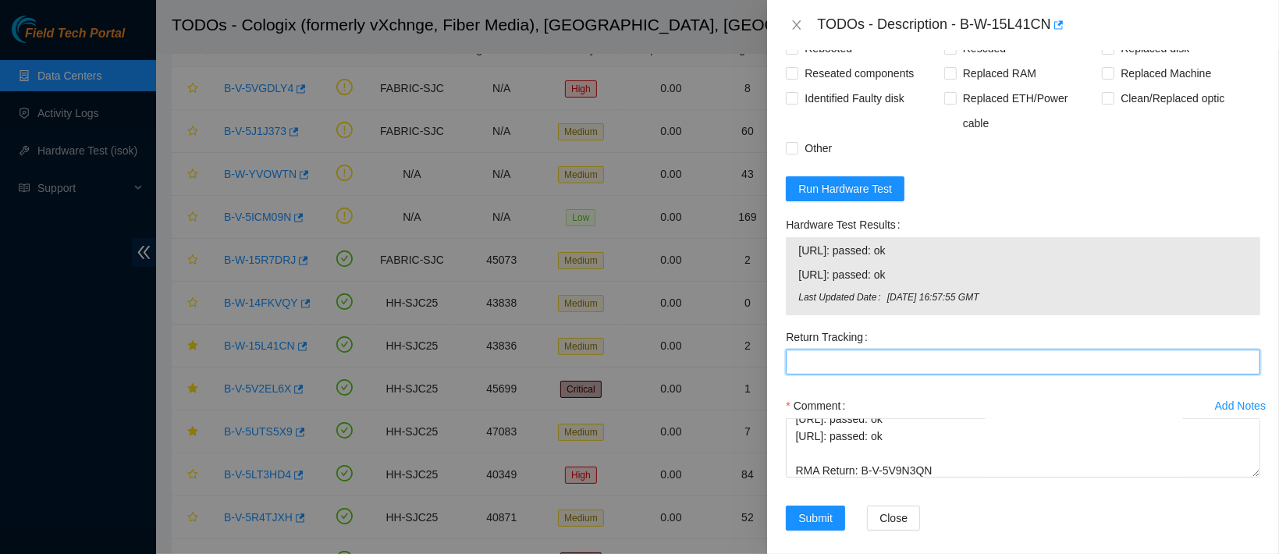
click at [861, 353] on Tracking "Return Tracking" at bounding box center [1023, 362] width 474 height 25
paste Tracking "473665215638"
type Tracking "473665215638"
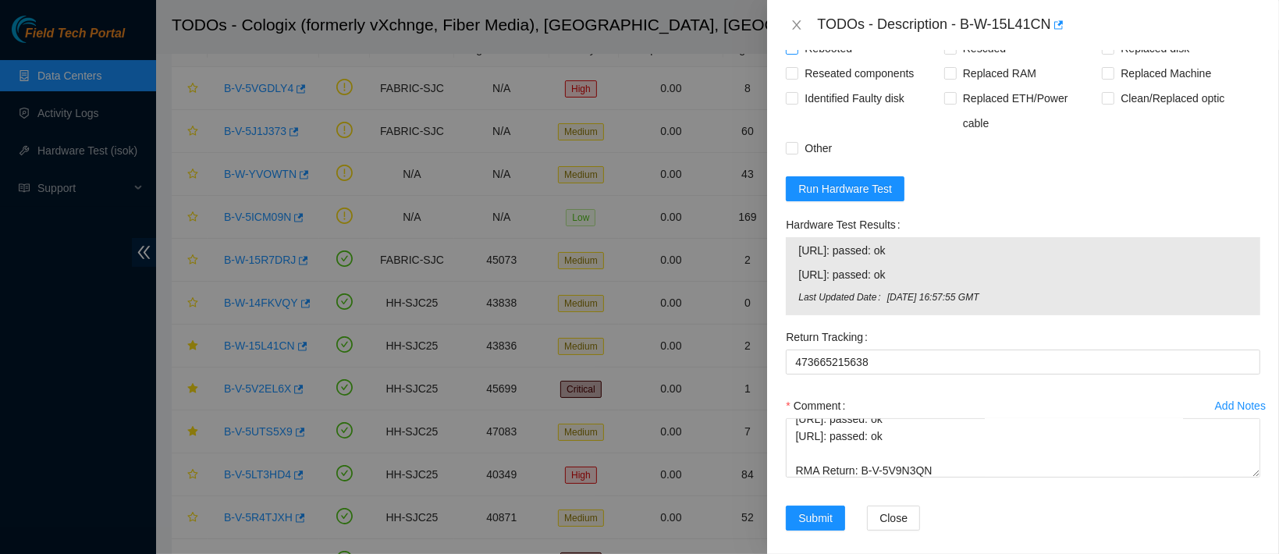
click at [825, 59] on span "Rebooted" at bounding box center [828, 48] width 60 height 25
click at [797, 53] on input "Rebooted" at bounding box center [791, 47] width 11 height 11
checkbox input "true"
click at [1143, 61] on span "Replaced disk" at bounding box center [1154, 48] width 81 height 25
click at [1113, 53] on input "Replaced disk" at bounding box center [1107, 47] width 11 height 11
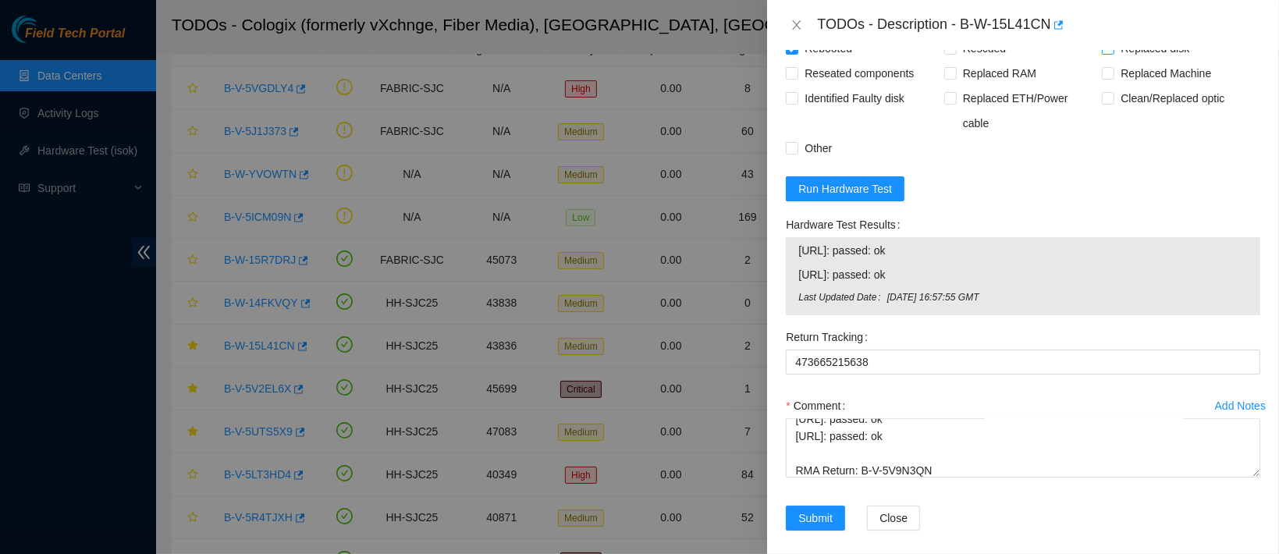
checkbox input "true"
click at [854, 83] on span "Reseated components" at bounding box center [859, 73] width 122 height 25
click at [797, 78] on input "Reseated components" at bounding box center [791, 72] width 11 height 11
checkbox input "true"
click at [813, 510] on span "Submit" at bounding box center [815, 517] width 34 height 17
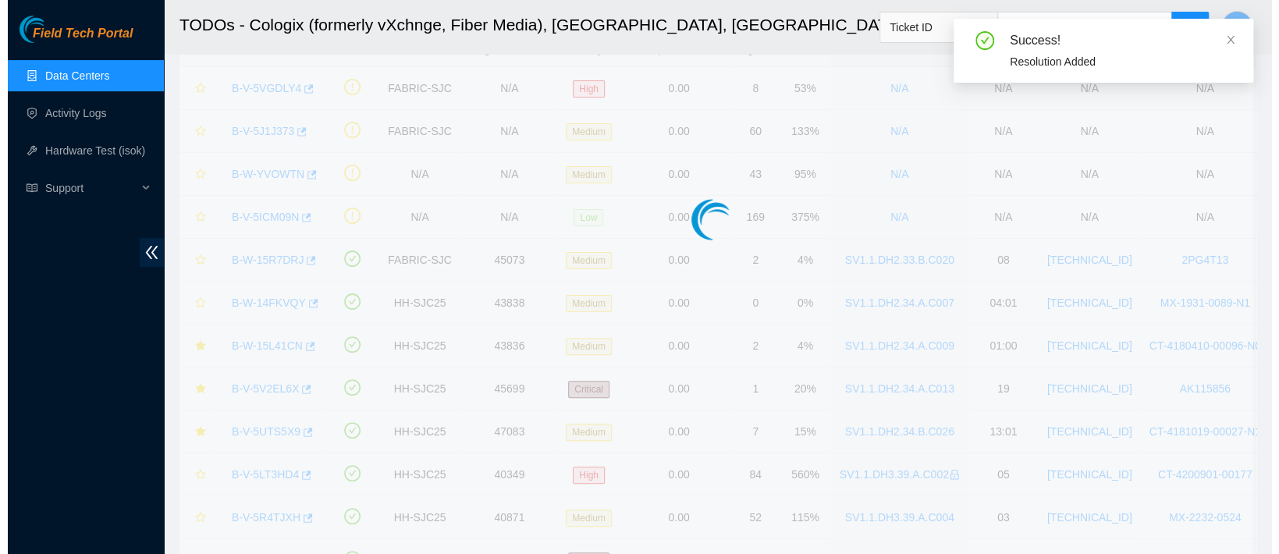
scroll to position [445, 0]
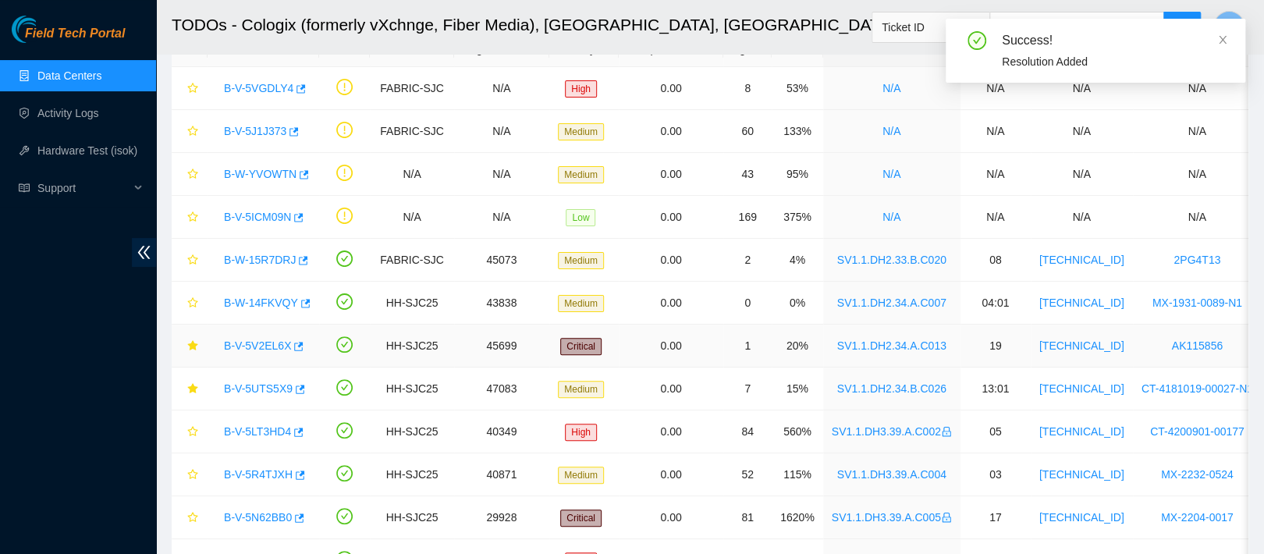
click at [247, 344] on link "B-V-5V2EL6X" at bounding box center [257, 345] width 67 height 12
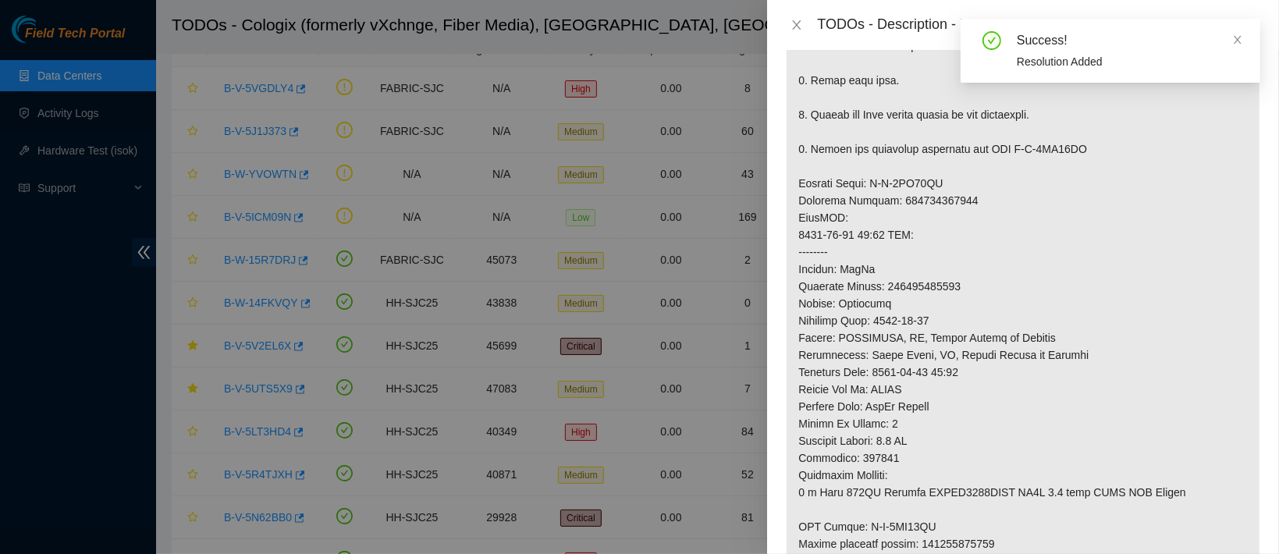
scroll to position [1059, 0]
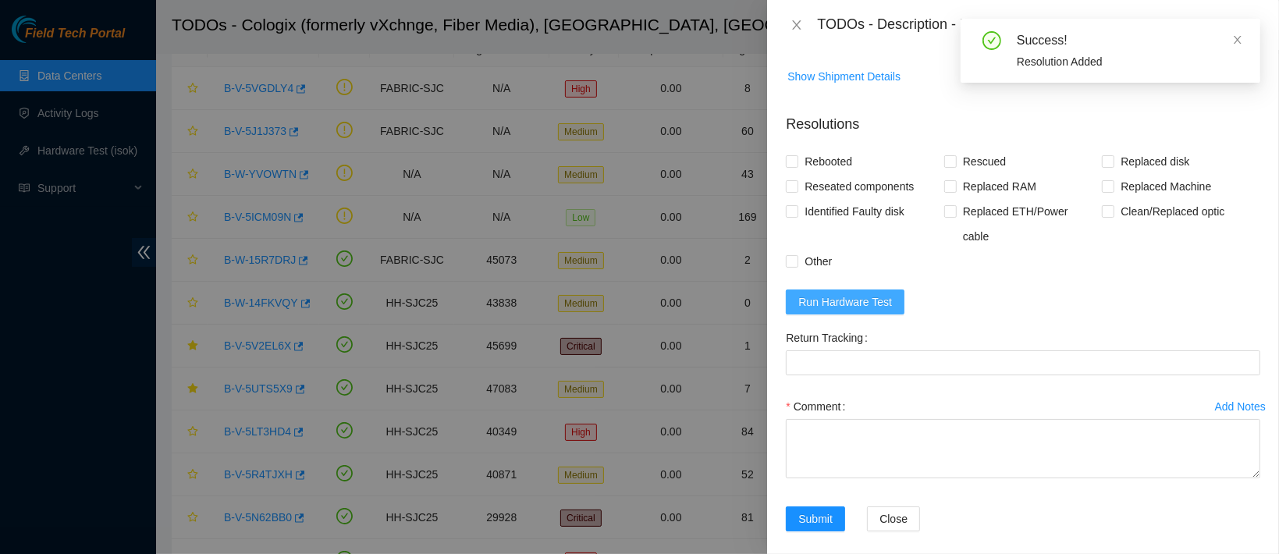
click at [880, 293] on span "Run Hardware Test" at bounding box center [845, 301] width 94 height 17
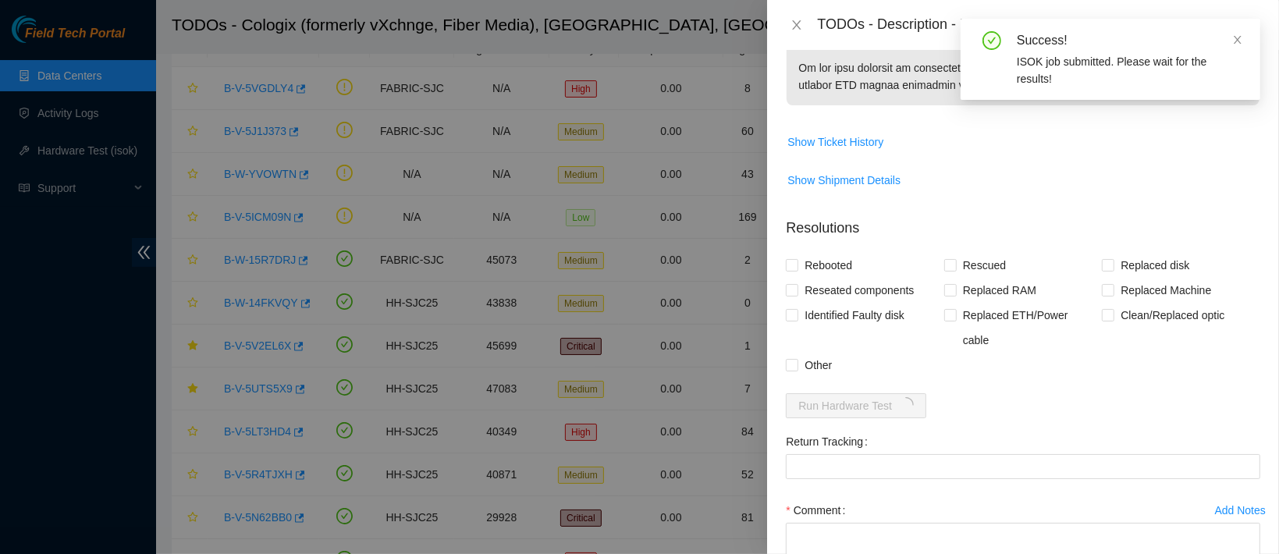
scroll to position [1060, 0]
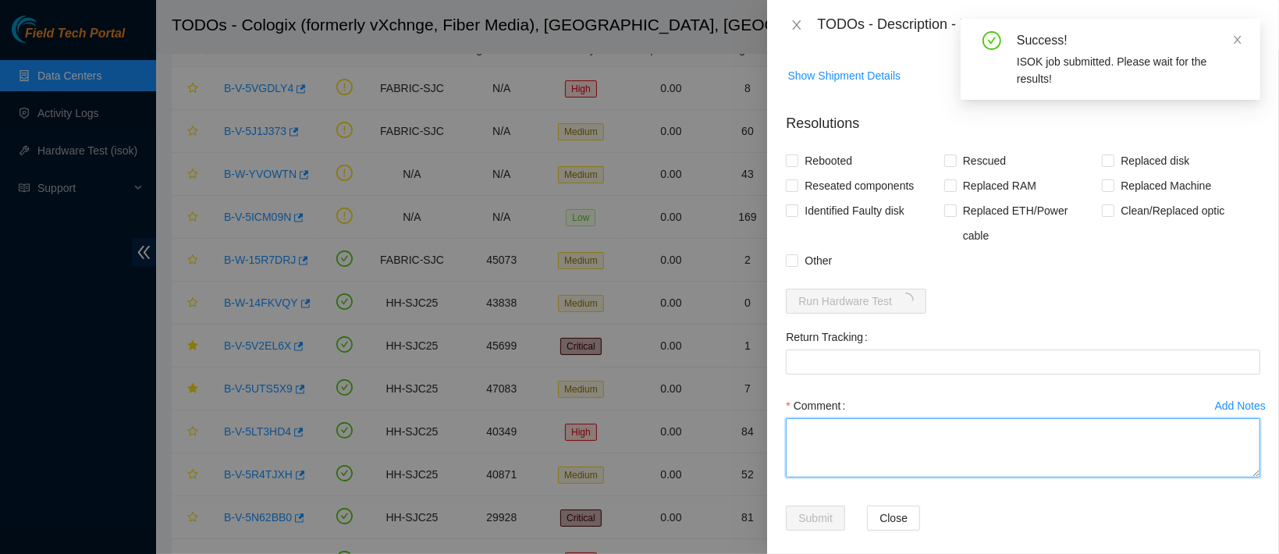
click at [864, 437] on textarea "Comment" at bounding box center [1023, 447] width 474 height 59
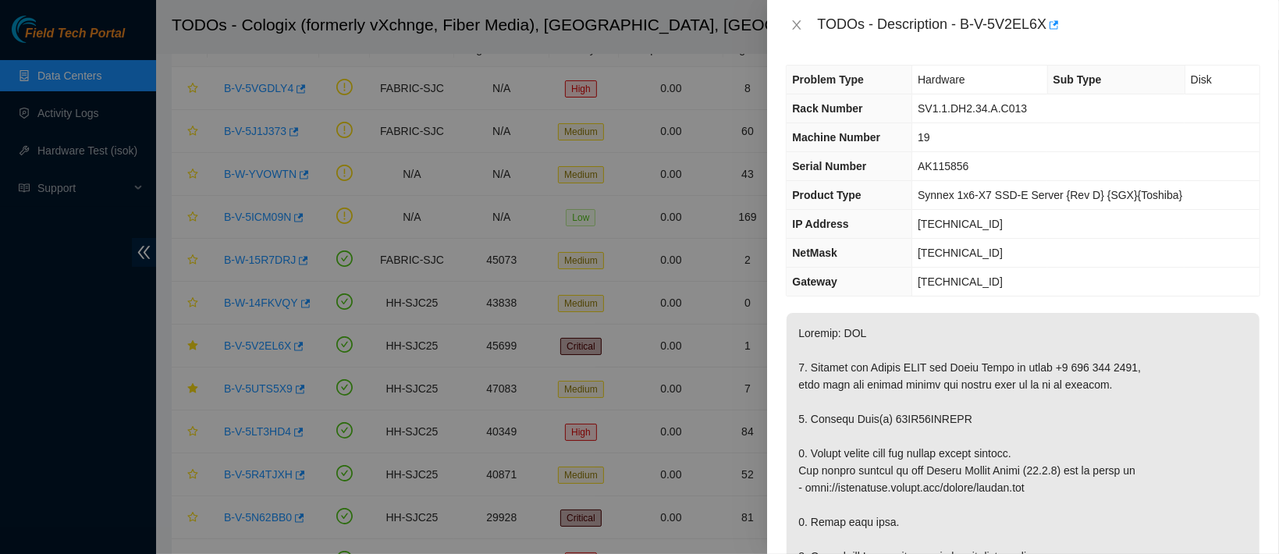
scroll to position [83, 0]
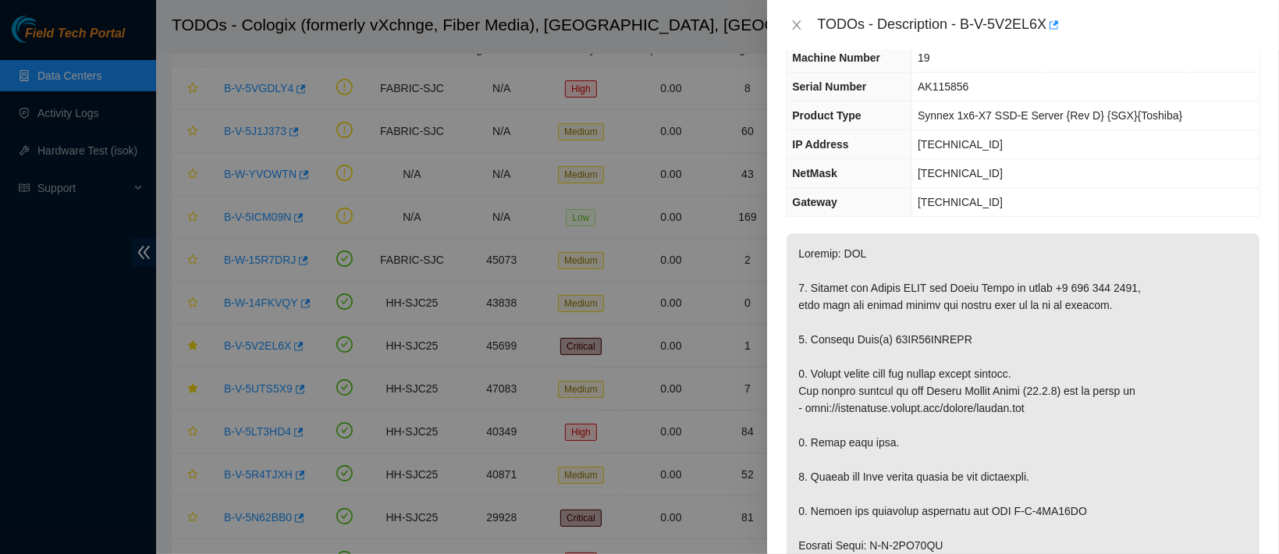
copy p "18KS10BSTHWT"
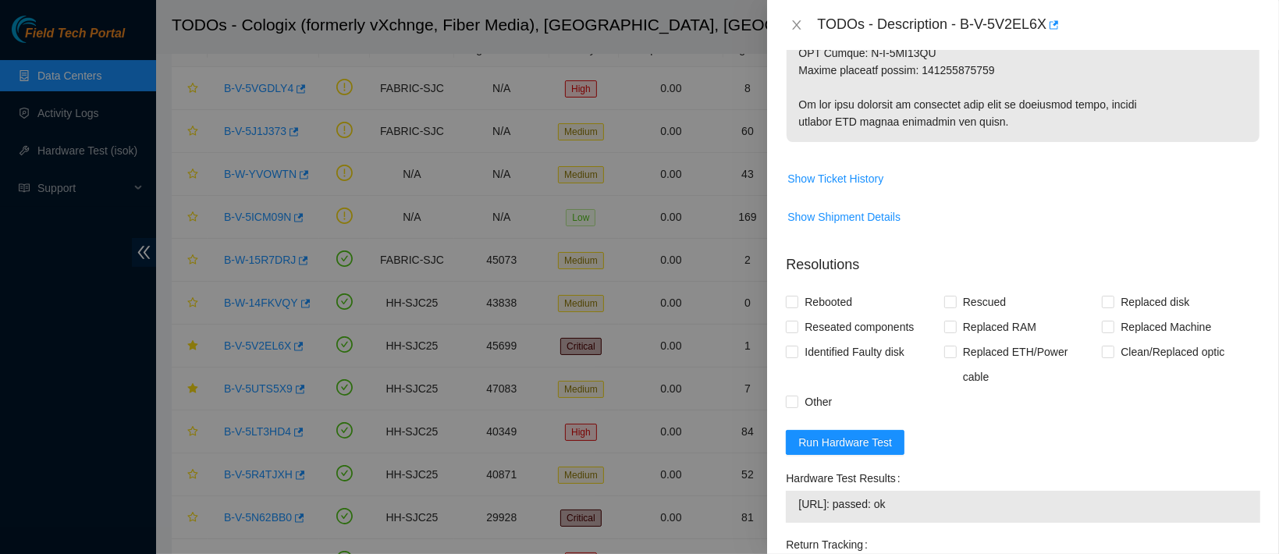
scroll to position [1126, 0]
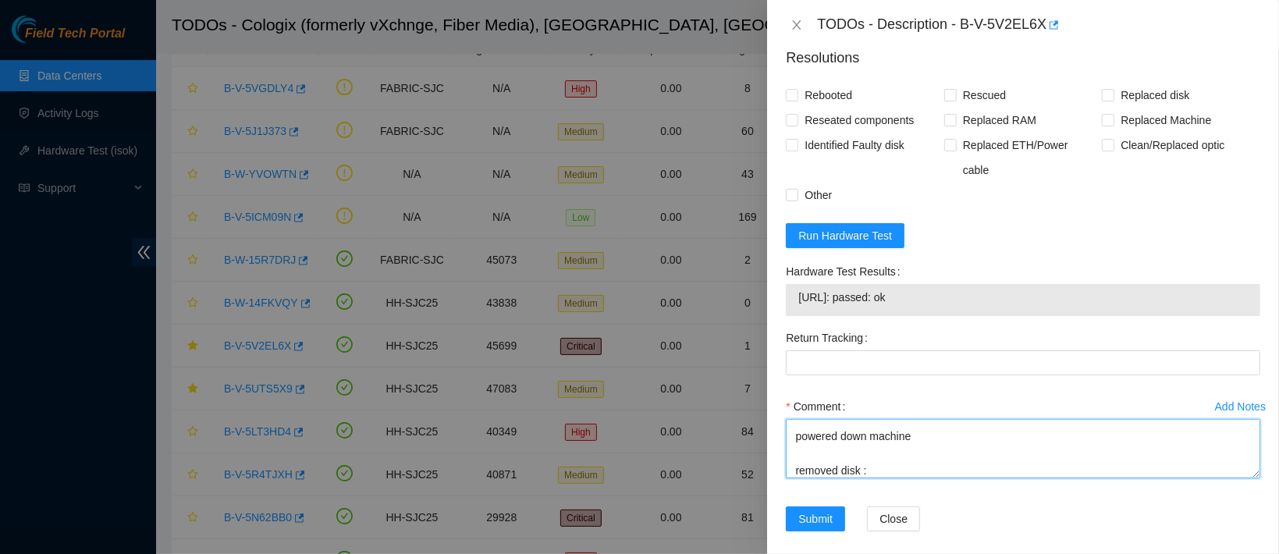
click at [872, 455] on textarea "contacted nocc to confirm that ticket was safe verified sn on machine connected…" at bounding box center [1023, 448] width 474 height 59
paste textarea "18KS10BSTHWT"
paste textarea "572S1024THWT"
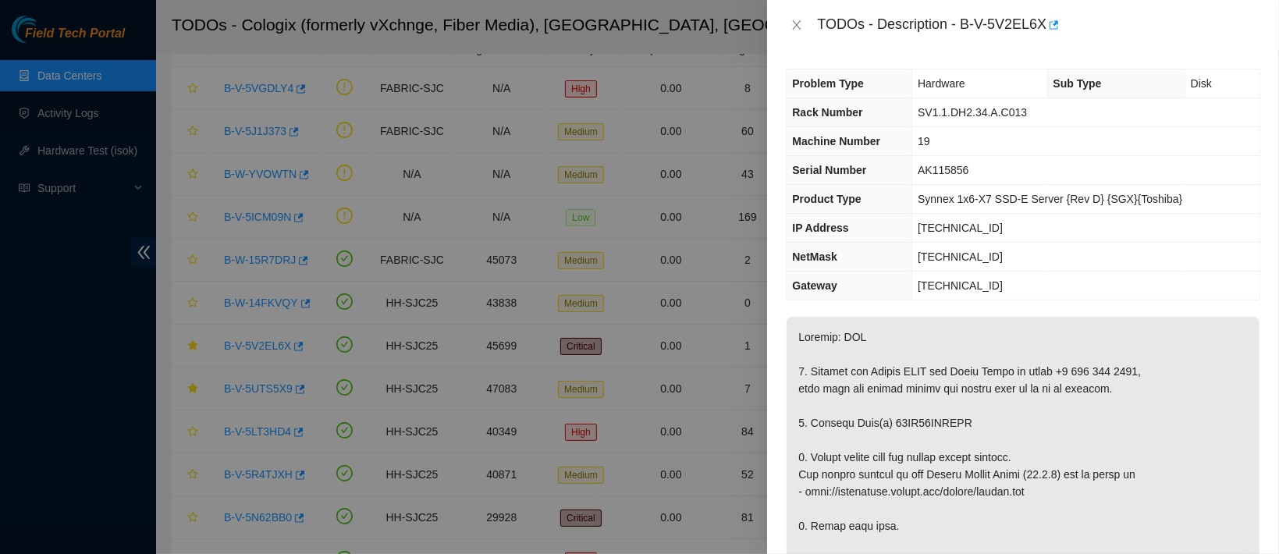
scroll to position [1, 0]
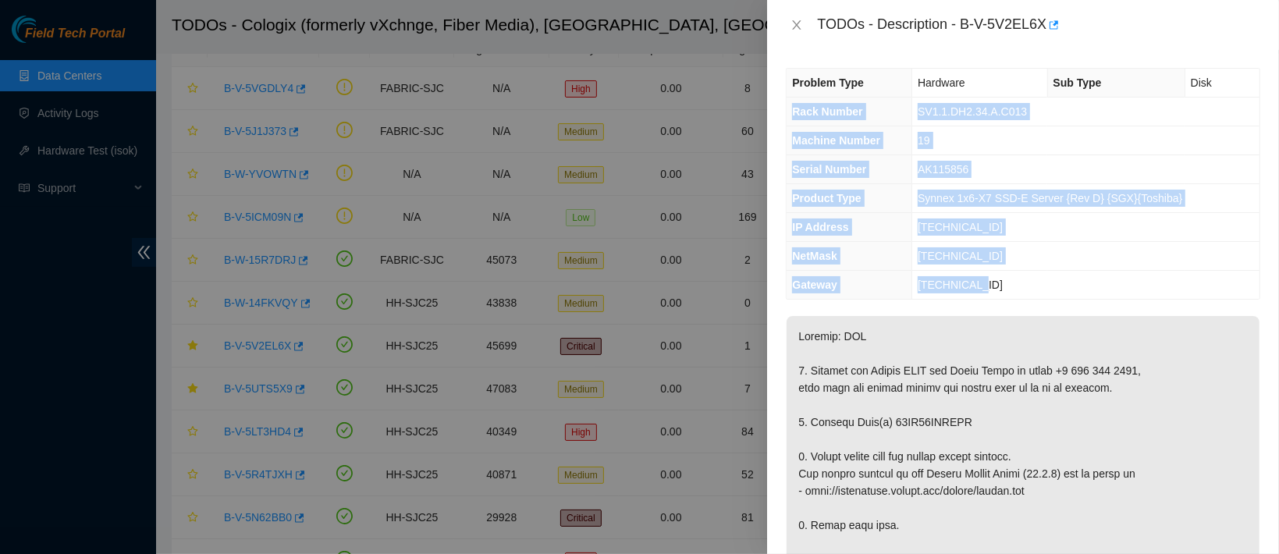
drag, startPoint x: 792, startPoint y: 112, endPoint x: 1031, endPoint y: 291, distance: 298.6
click at [1031, 291] on tbody "Problem Type Hardware Sub Type Disk Rack Number SV1.1.DH2.34.A.C013 Machine Num…" at bounding box center [1022, 184] width 473 height 230
copy tbody "Rack Number SV1.1.DH2.34.A.C013 Machine Number 19 Serial Number AK115856 Produc…"
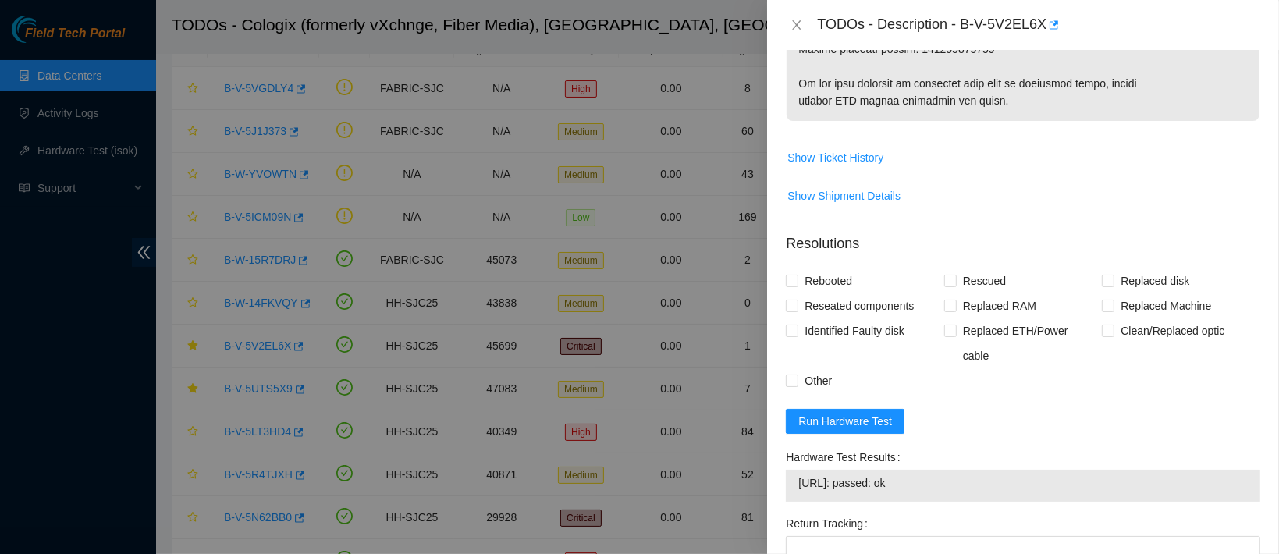
scroll to position [1126, 0]
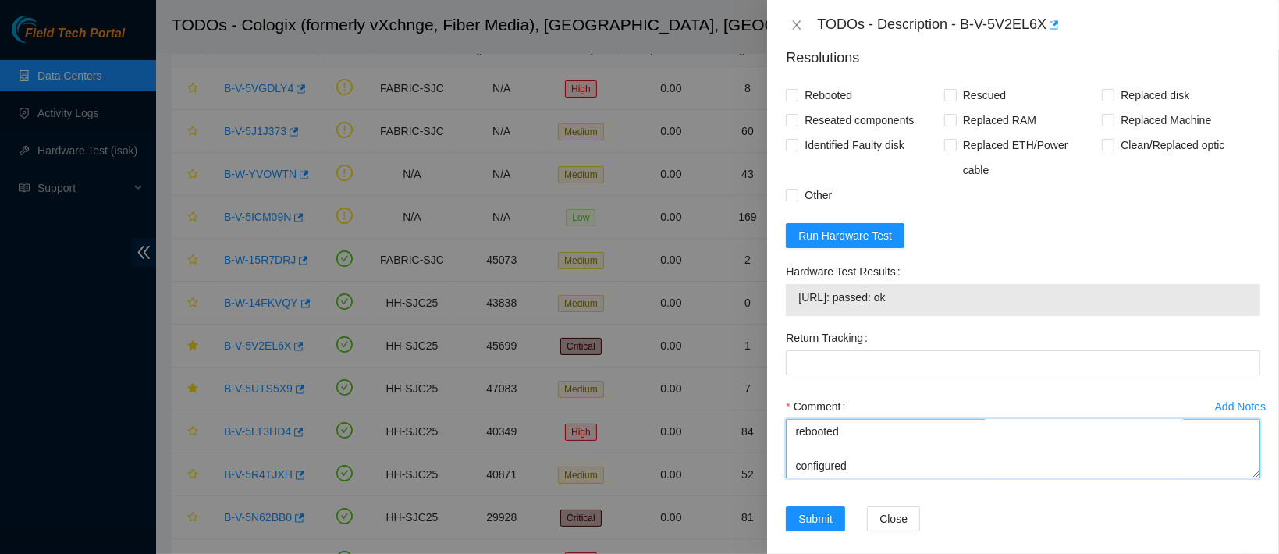
click at [830, 458] on textarea "contacted nocc to confirm that ticket was safe verified sn on machine connected…" at bounding box center [1023, 448] width 474 height 59
paste textarea "Rack Number SV1.1.DH2.34.A.C013 Machine Number 19 Serial Number AK115856 Produc…"
click at [856, 289] on span "23.217.58.72: passed: ok" at bounding box center [1022, 297] width 449 height 17
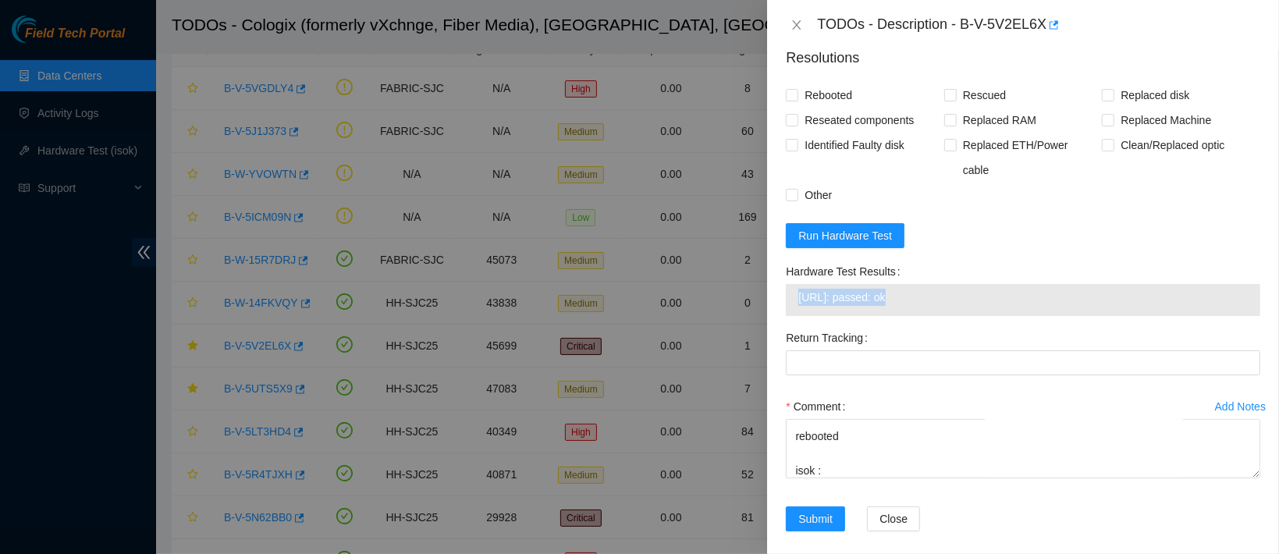
click at [856, 289] on span "23.217.58.72: passed: ok" at bounding box center [1022, 297] width 449 height 17
copy span "23.217.58.72: passed: ok"
click at [875, 463] on textarea "contacted nocc to confirm that ticket was safe verified sn on machine connected…" at bounding box center [1023, 448] width 474 height 59
paste textarea "23.217.58.72: passed: ok"
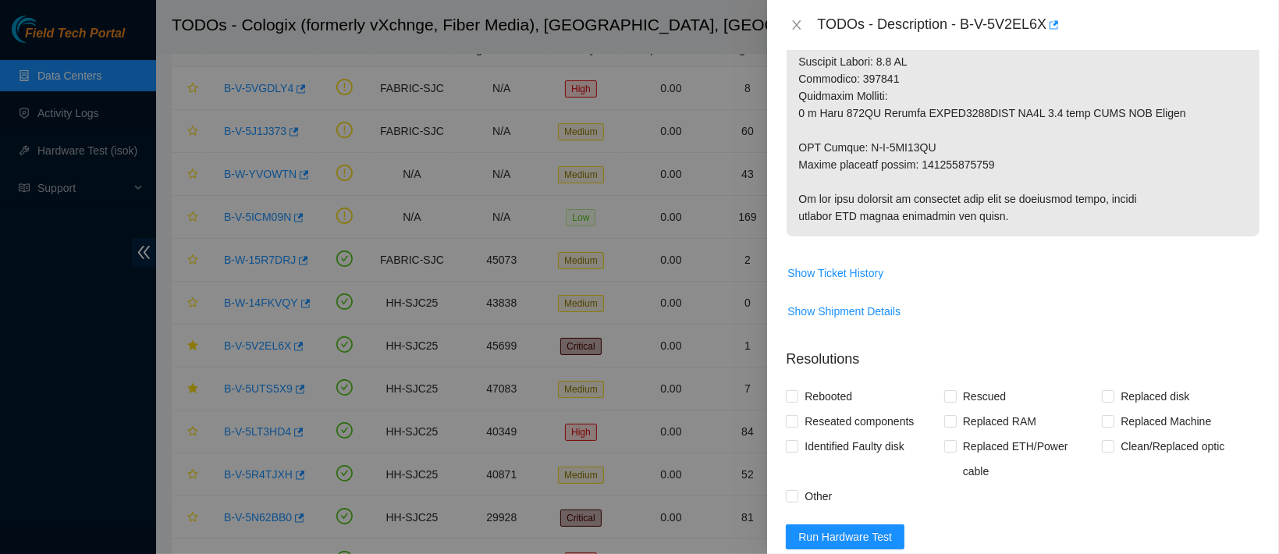
scroll to position [813, 0]
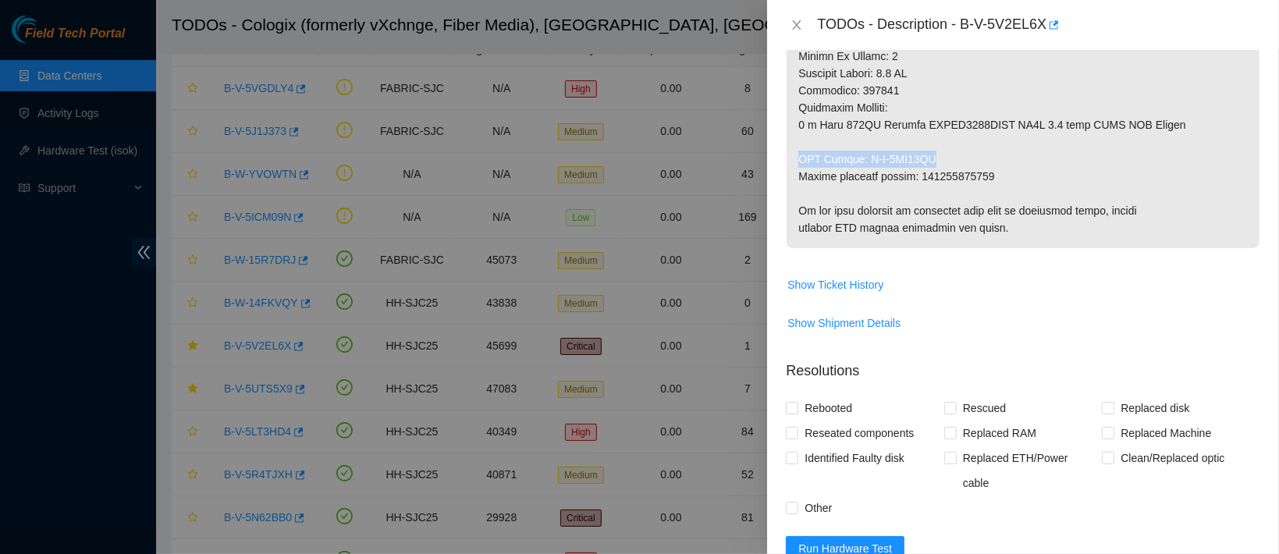
drag, startPoint x: 937, startPoint y: 158, endPoint x: 794, endPoint y: 159, distance: 142.8
copy p "RMA Return: B-V-5VD32PM"
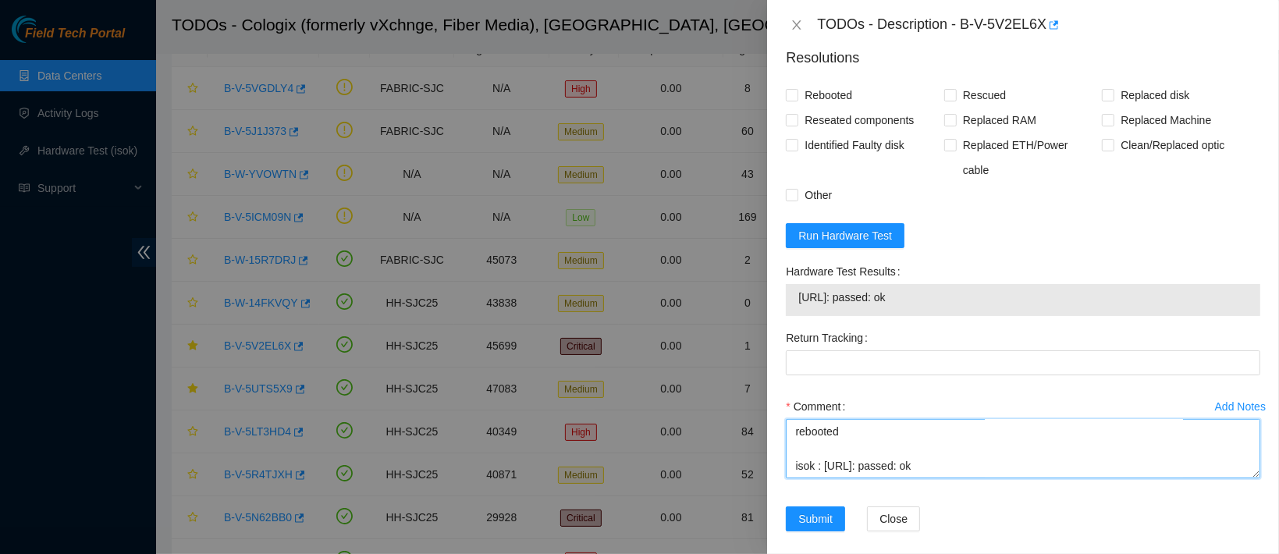
click at [819, 456] on textarea "contacted nocc to confirm that ticket was safe verified sn on machine connected…" at bounding box center [1023, 448] width 474 height 59
paste textarea "RMA Return: B-V-5VD32PM"
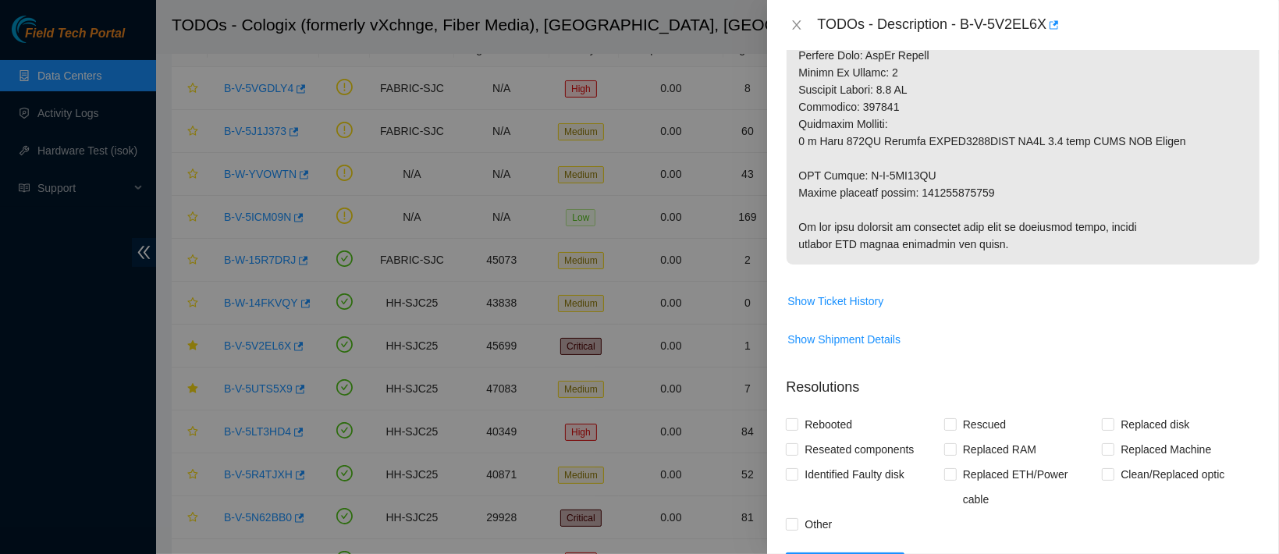
scroll to position [786, 0]
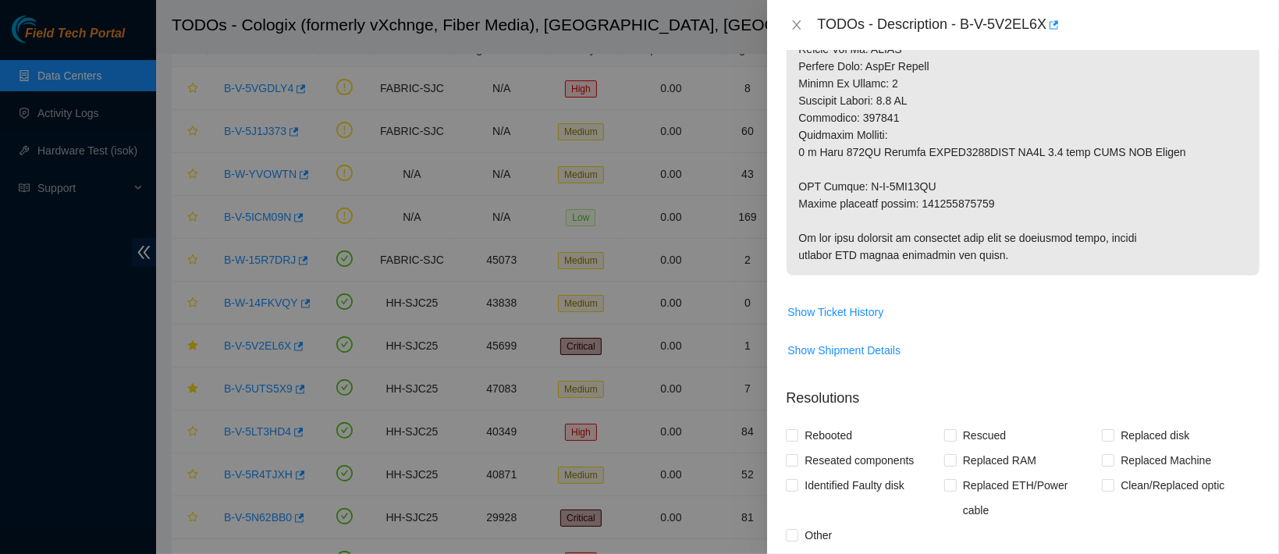
type textarea "contacted nocc to confirm that ticket was safe verified sn on machine connected…"
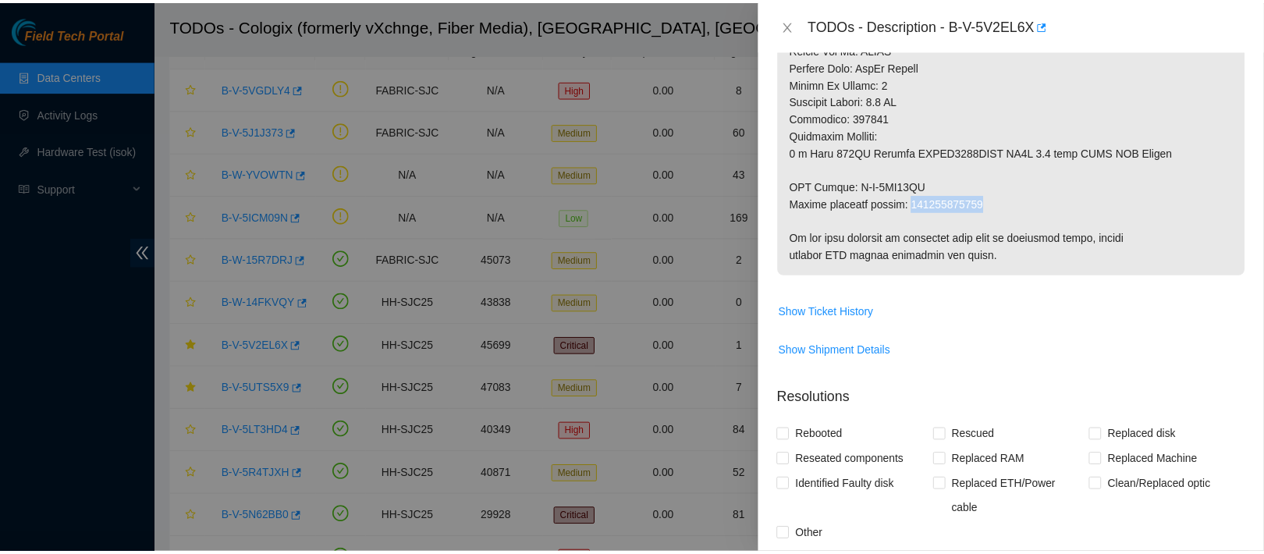
scroll to position [1126, 0]
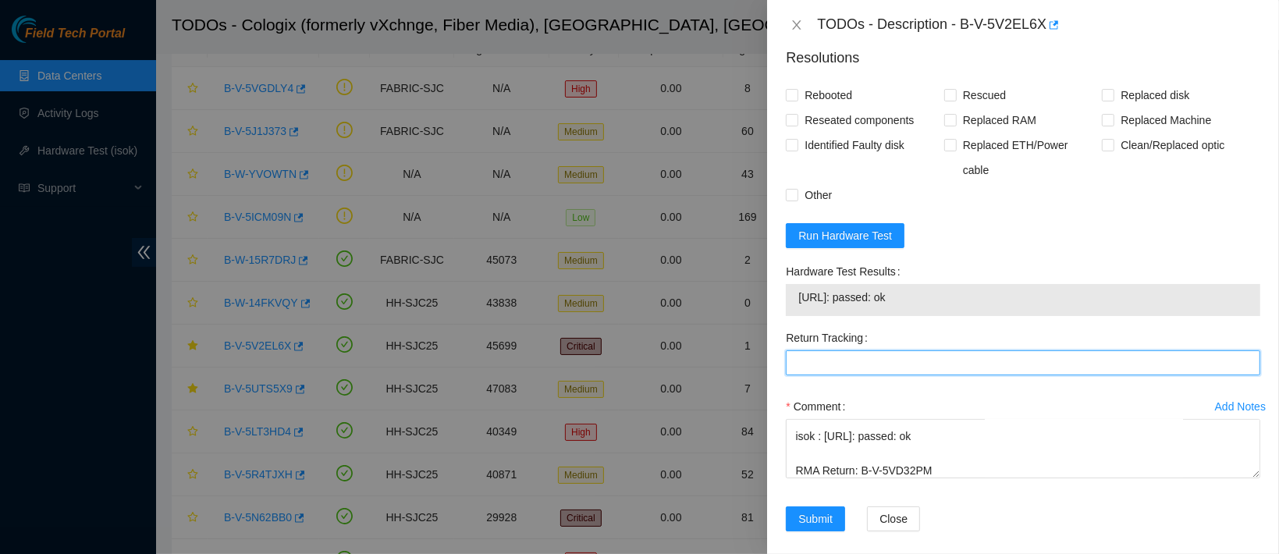
click at [882, 350] on Tracking "Return Tracking" at bounding box center [1023, 362] width 474 height 25
paste Tracking "473665216314"
type Tracking "473665216314"
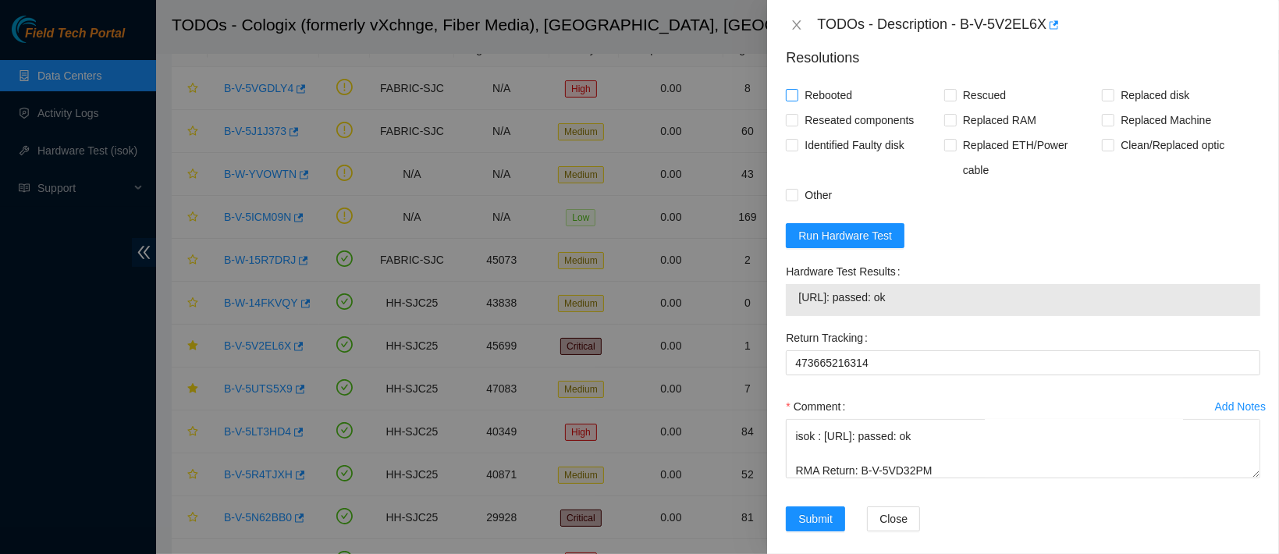
click at [818, 103] on span "Rebooted" at bounding box center [828, 95] width 60 height 25
click at [797, 100] on input "Rebooted" at bounding box center [791, 94] width 11 height 11
checkbox input "true"
click at [825, 132] on span "Reseated components" at bounding box center [859, 120] width 122 height 25
click at [797, 125] on input "Reseated components" at bounding box center [791, 119] width 11 height 11
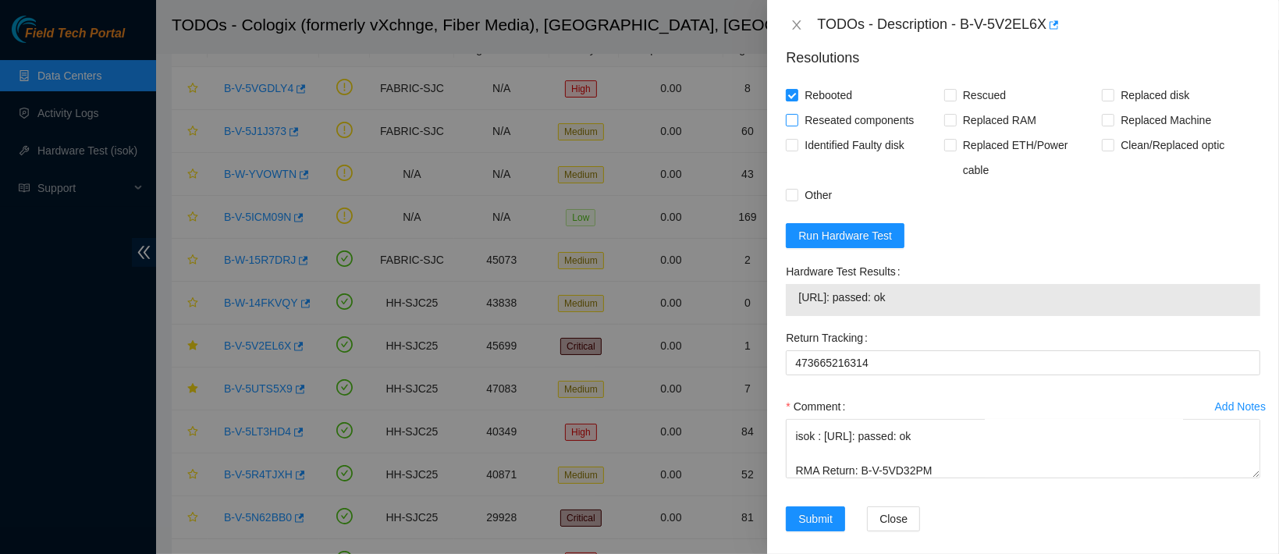
checkbox input "true"
click at [944, 108] on label "Rescued" at bounding box center [978, 95] width 68 height 25
click at [944, 100] on input "Rescued" at bounding box center [949, 94] width 11 height 11
checkbox input "true"
click at [1114, 99] on span "Replaced disk" at bounding box center [1154, 95] width 81 height 25
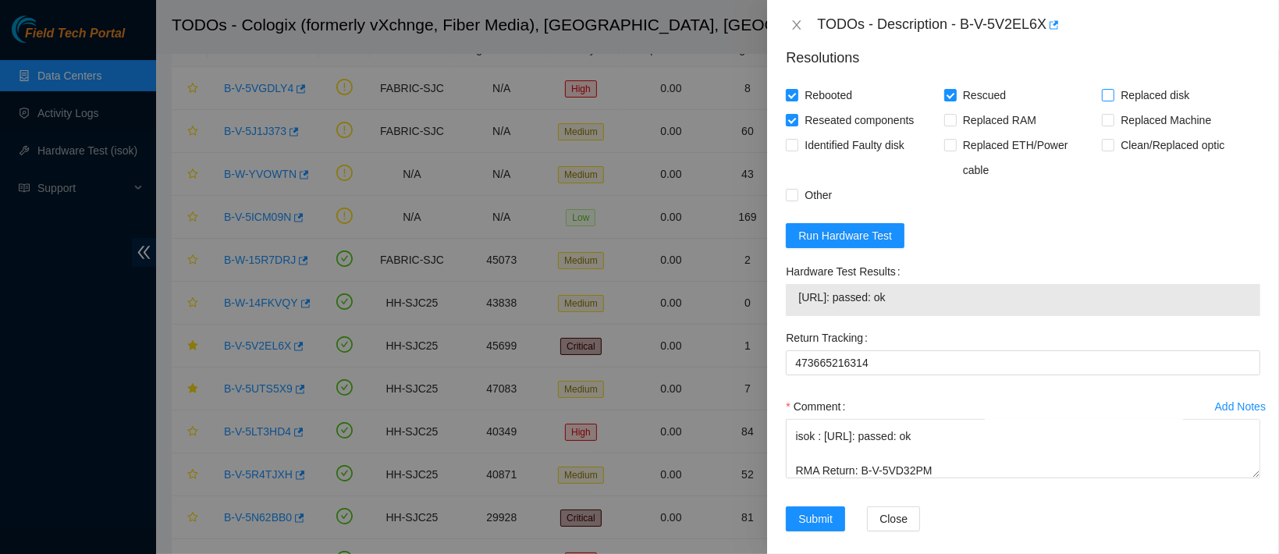
click at [1113, 99] on input "Replaced disk" at bounding box center [1107, 94] width 11 height 11
checkbox input "true"
click at [807, 510] on span "Submit" at bounding box center [815, 518] width 34 height 17
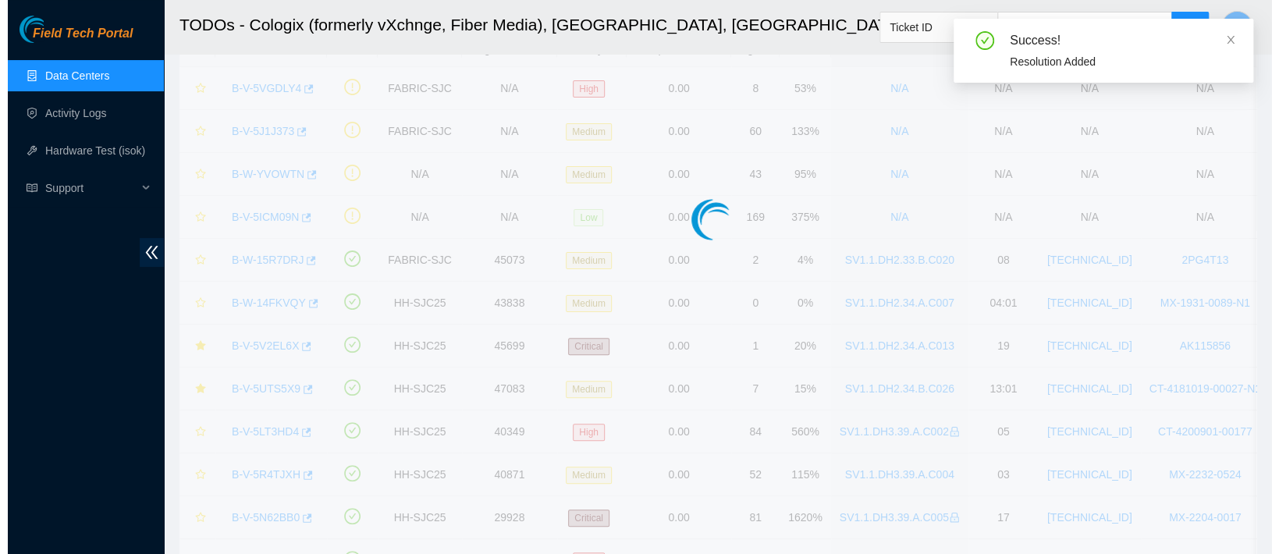
scroll to position [445, 0]
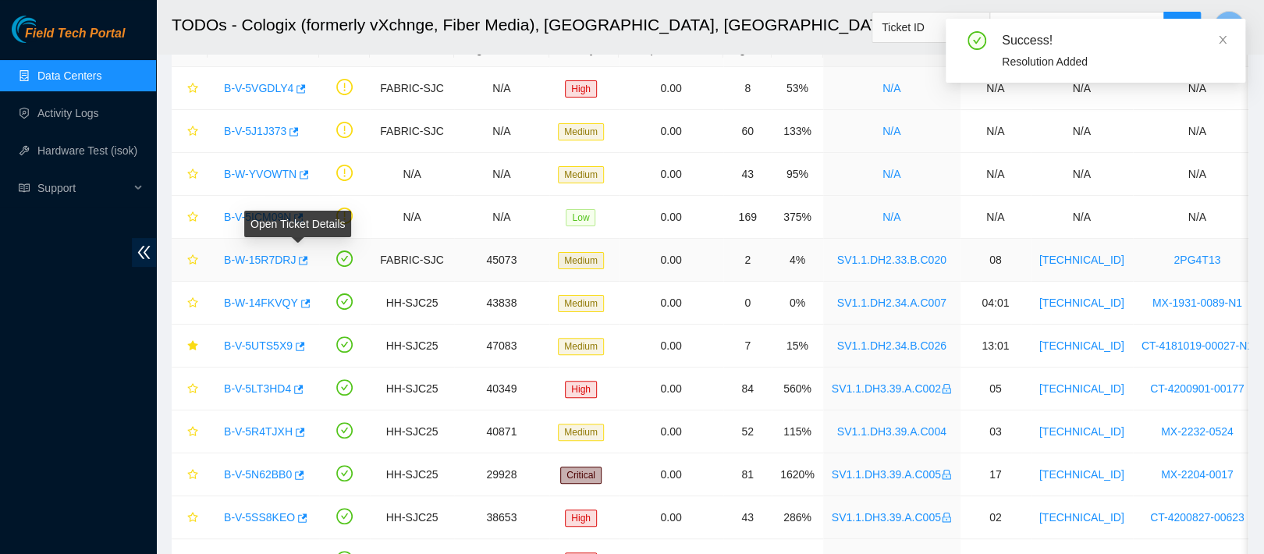
click at [278, 263] on link "B-W-15R7DRJ" at bounding box center [260, 260] width 72 height 12
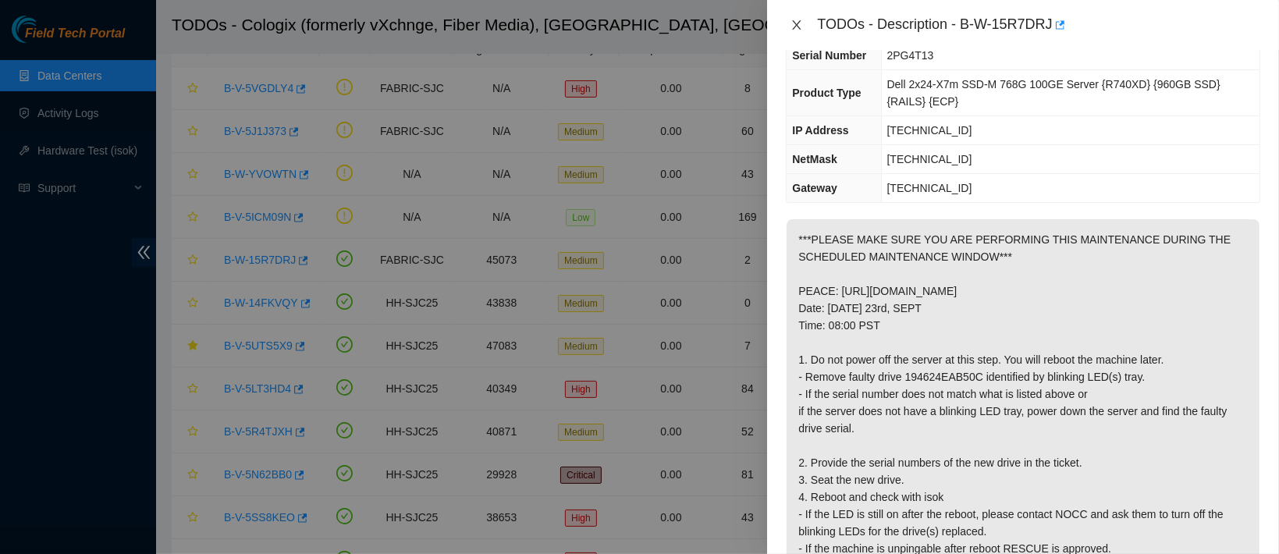
click at [799, 27] on icon "close" at bounding box center [796, 25] width 12 height 12
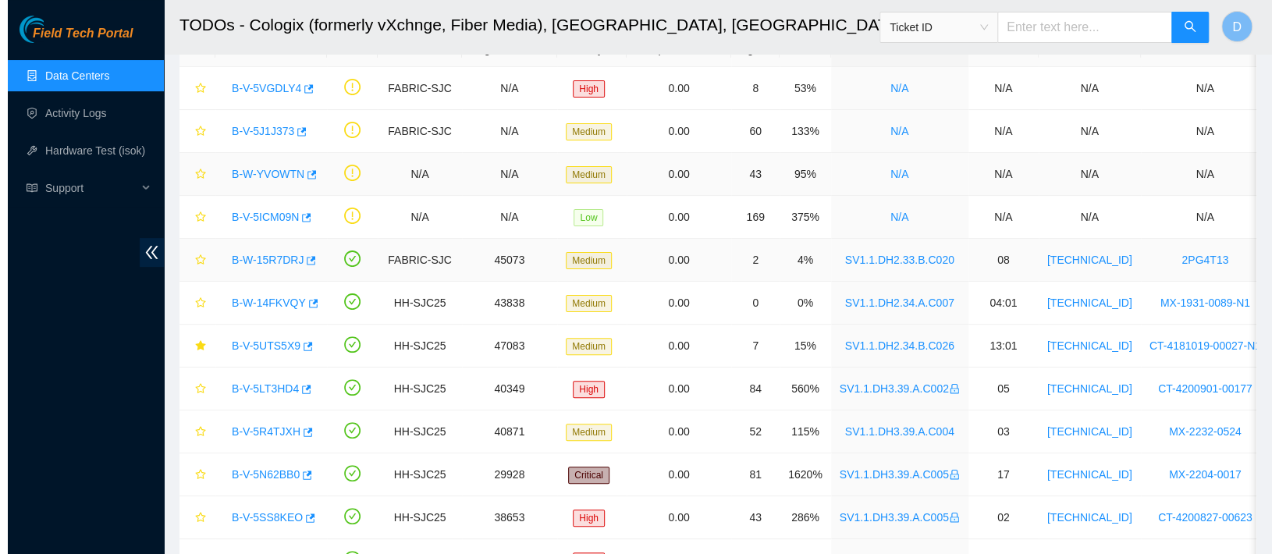
scroll to position [166, 0]
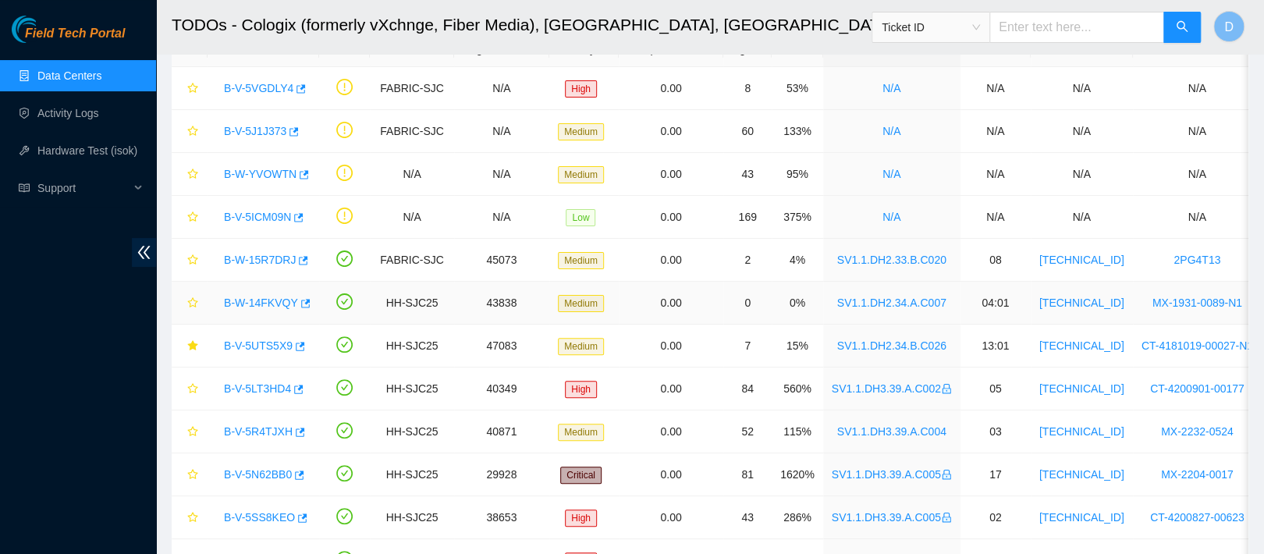
click at [257, 299] on link "B-W-14FKVQY" at bounding box center [261, 302] width 74 height 12
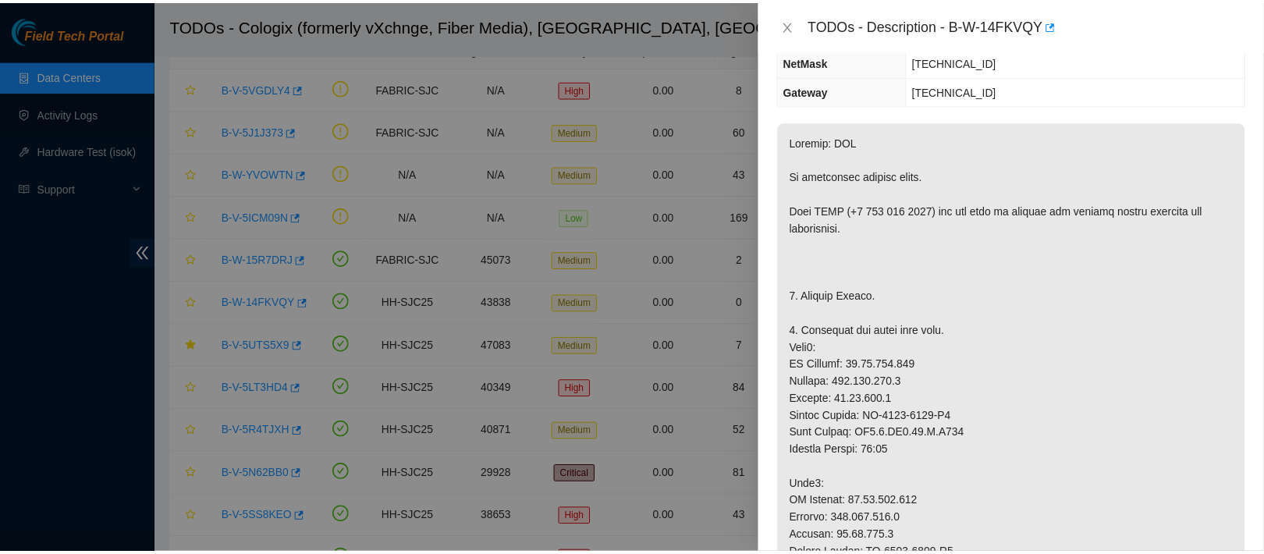
scroll to position [115, 0]
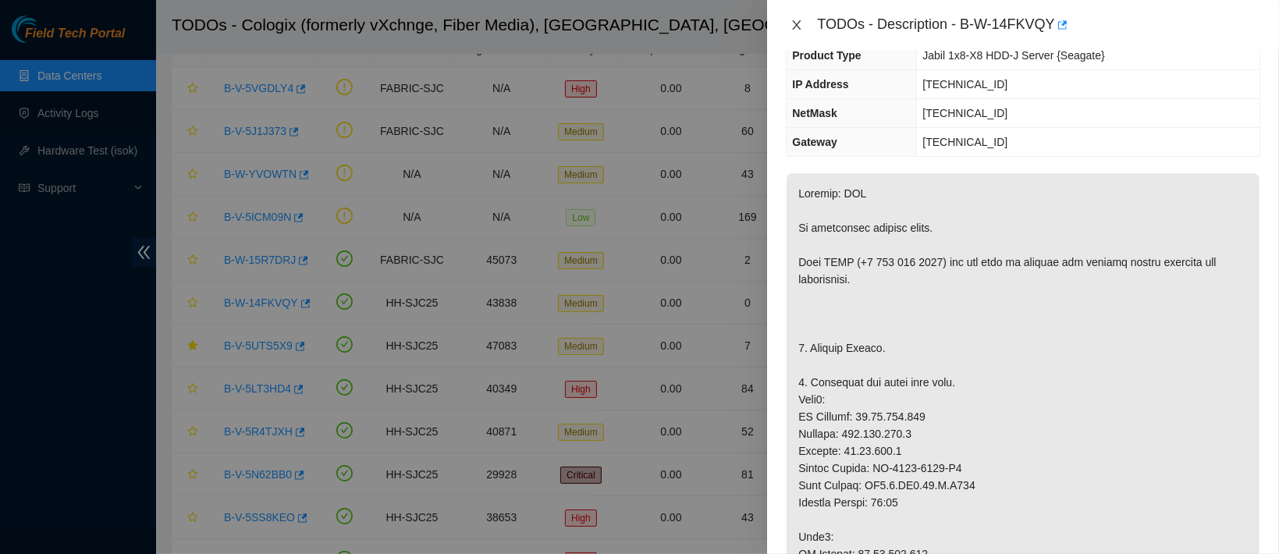
click at [800, 19] on icon "close" at bounding box center [796, 25] width 12 height 12
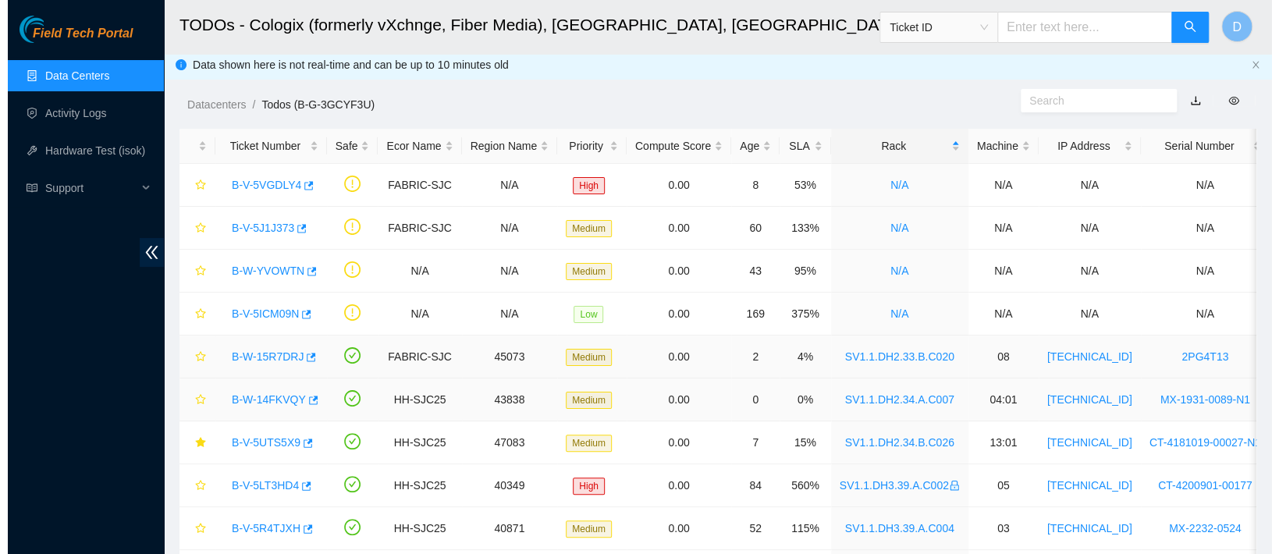
scroll to position [0, 0]
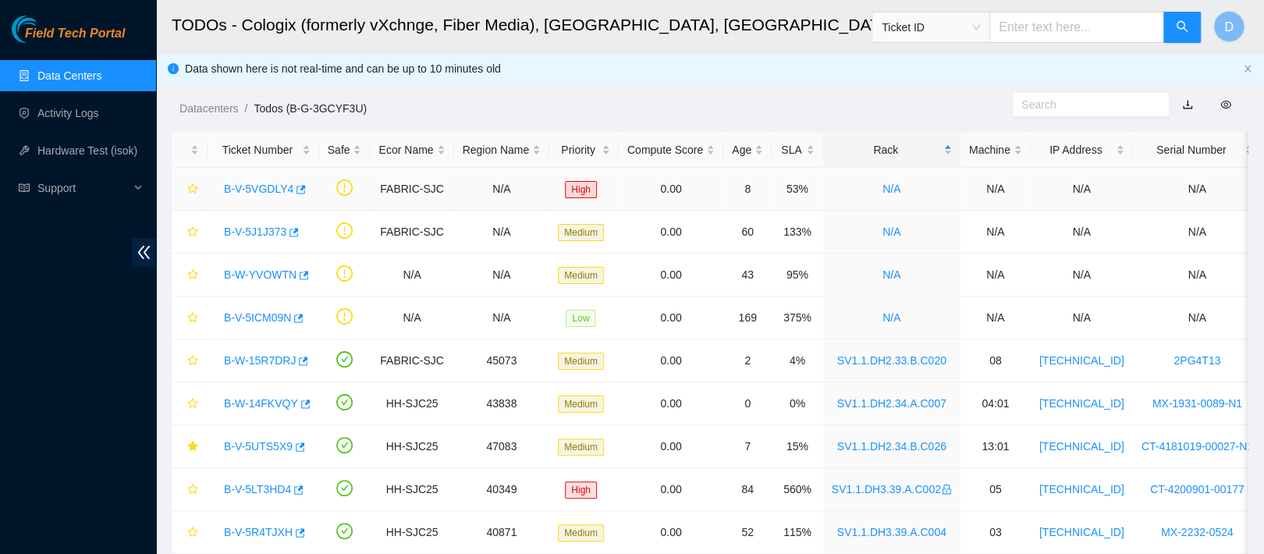
click at [248, 184] on link "B-V-5VGDLY4" at bounding box center [258, 189] width 69 height 12
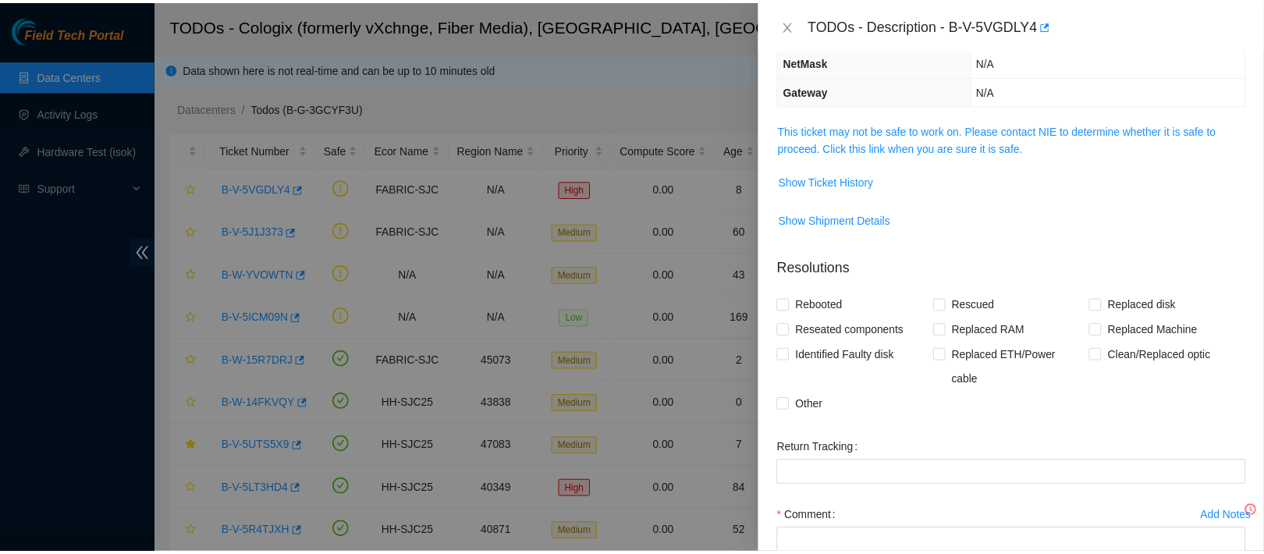
scroll to position [115, 0]
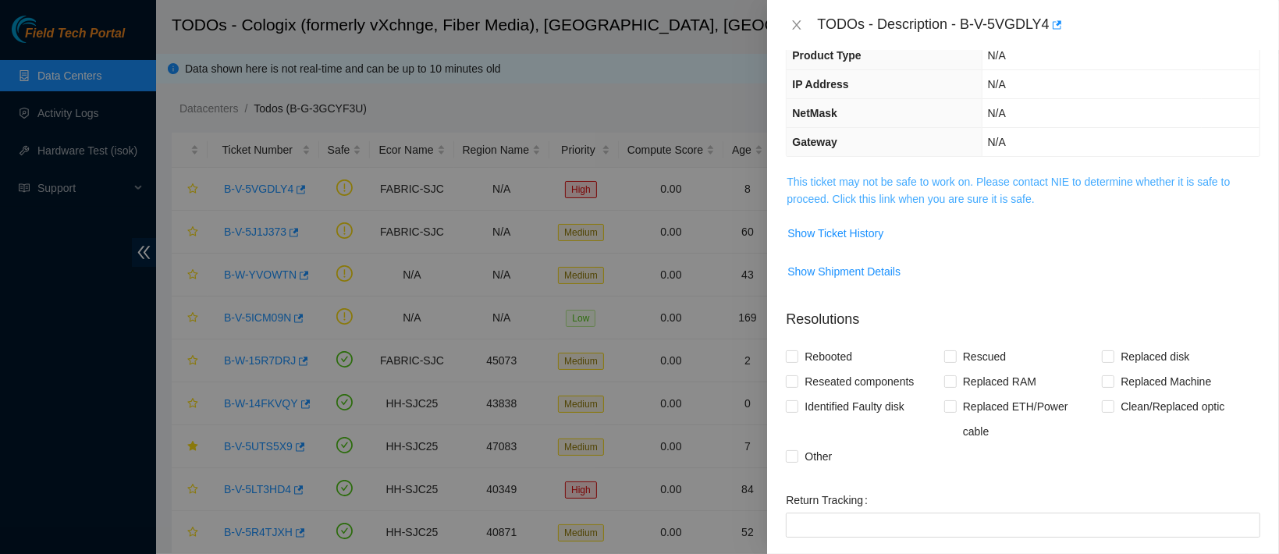
click at [850, 200] on link "This ticket may not be safe to work on. Please contact NIE to determine whether…" at bounding box center [1007, 191] width 443 height 30
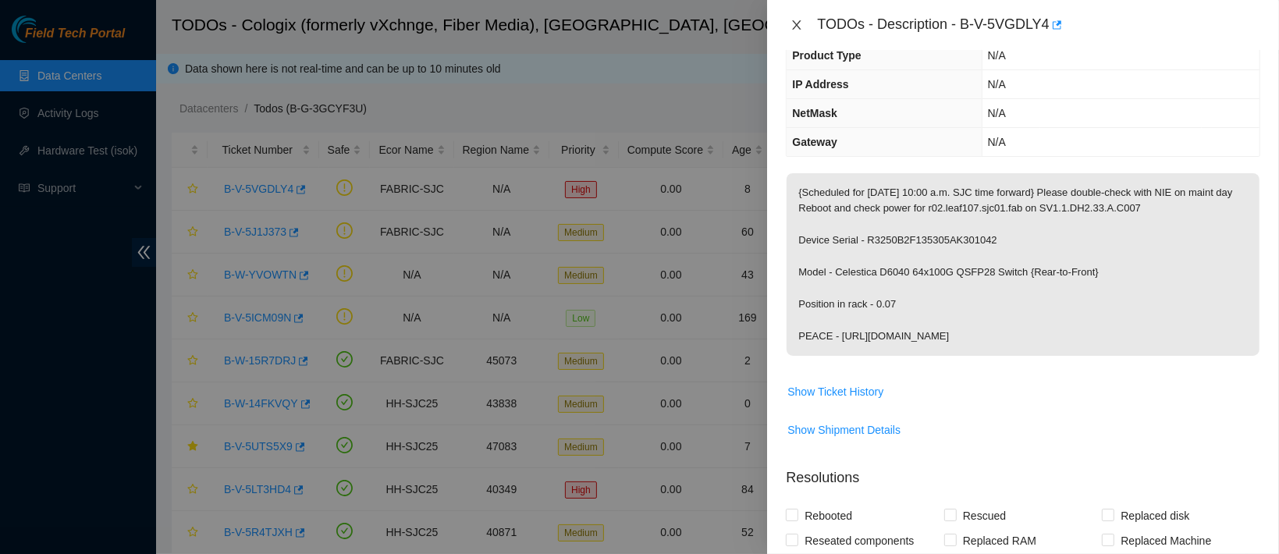
click at [793, 26] on icon "close" at bounding box center [796, 25] width 12 height 12
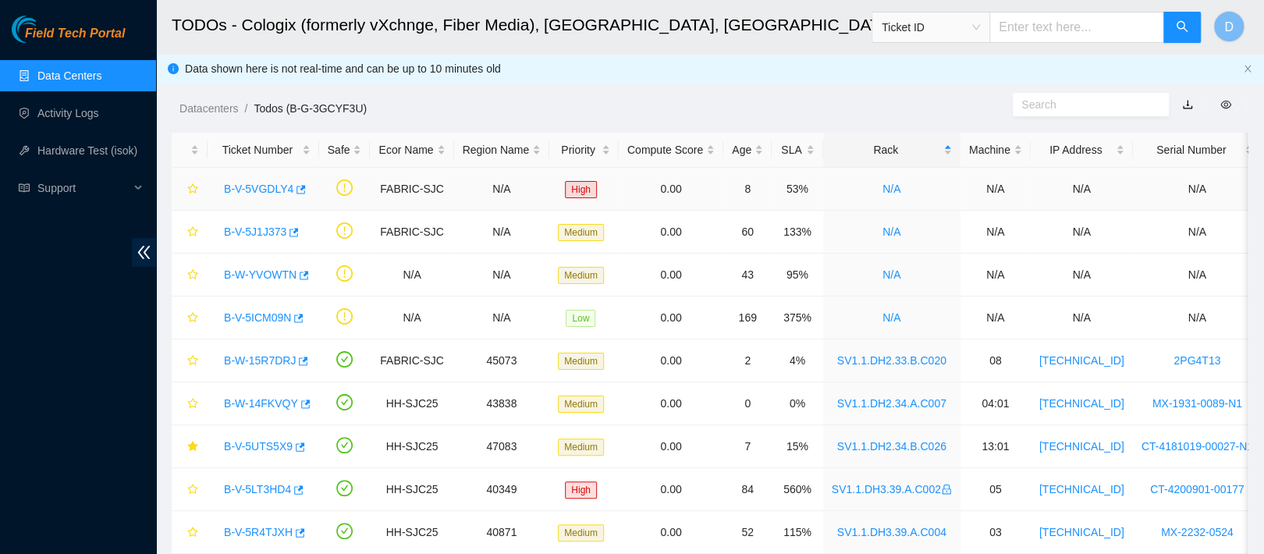
scroll to position [166, 0]
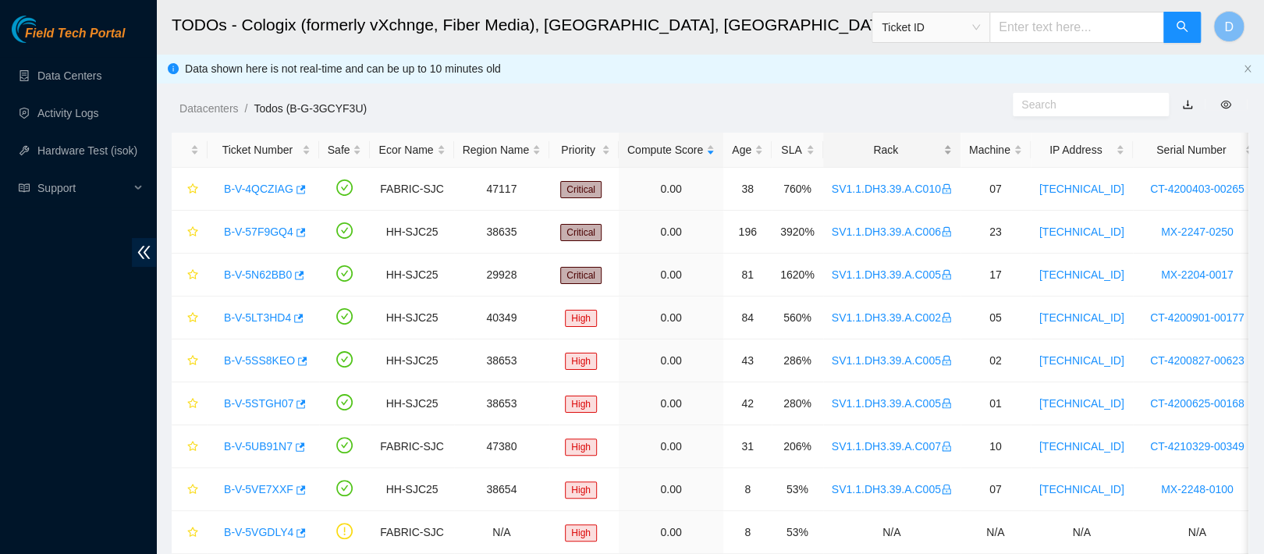
click at [868, 142] on div "Rack" at bounding box center [892, 149] width 120 height 17
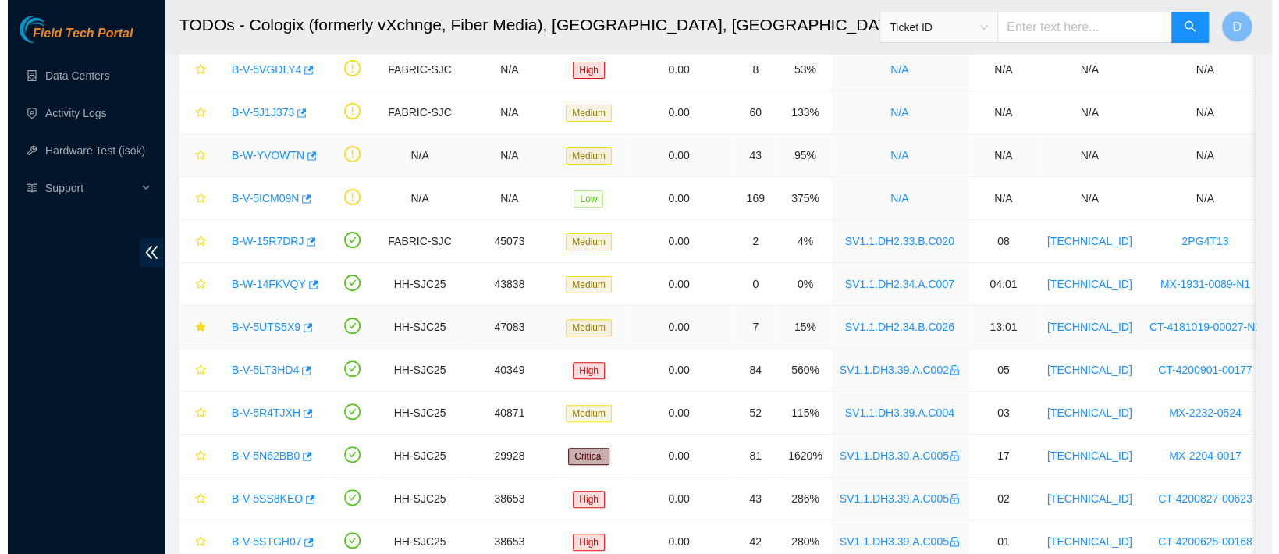
scroll to position [122, 0]
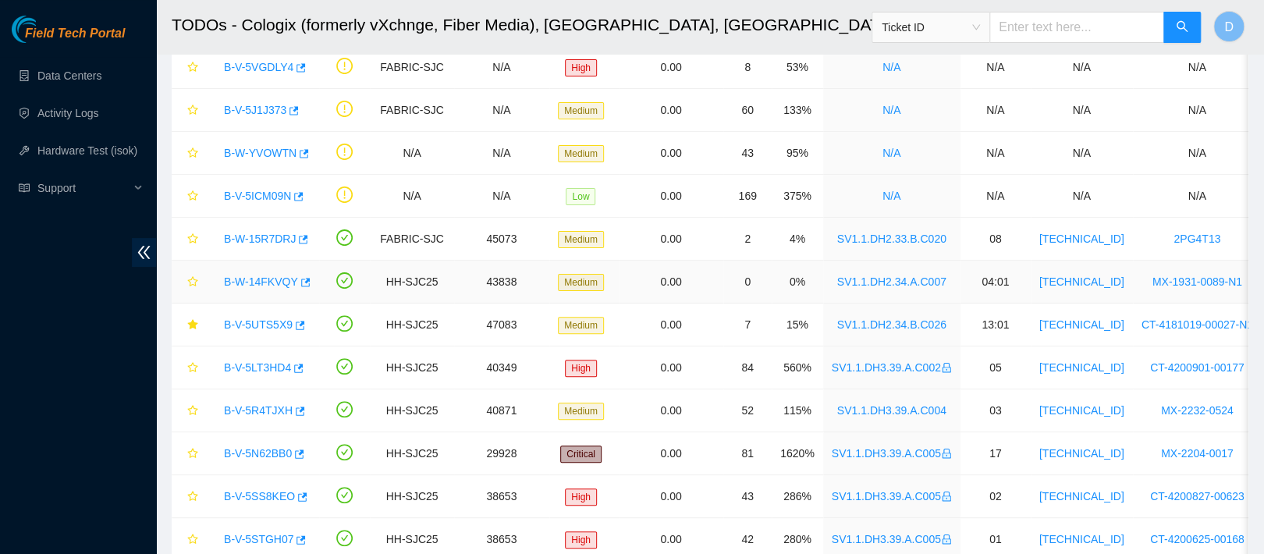
click at [268, 276] on link "B-W-14FKVQY" at bounding box center [261, 281] width 74 height 12
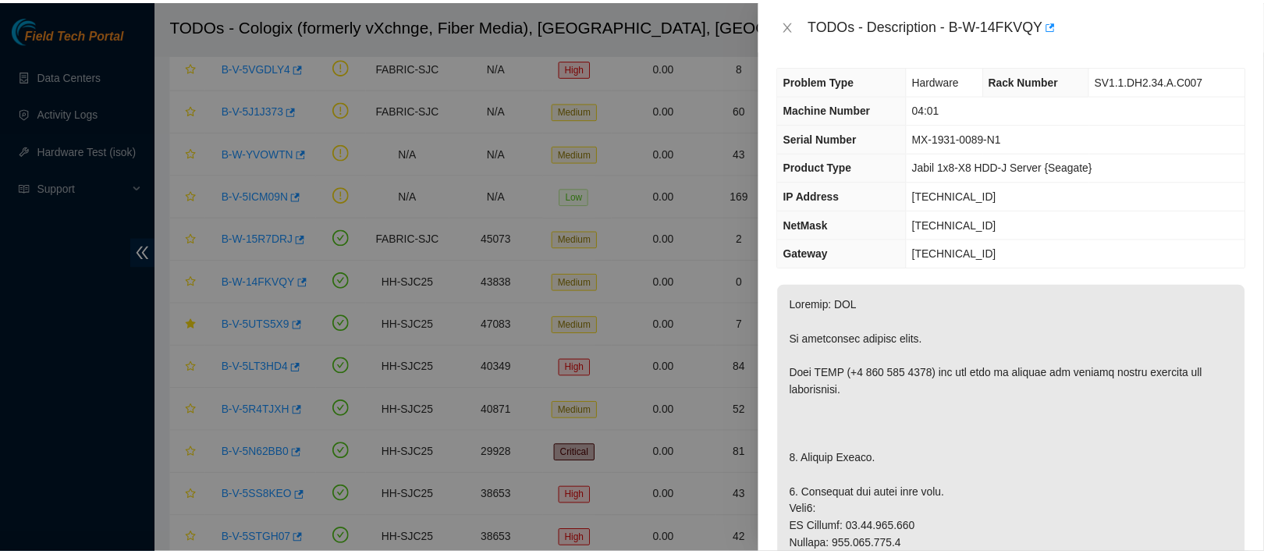
scroll to position [0, 0]
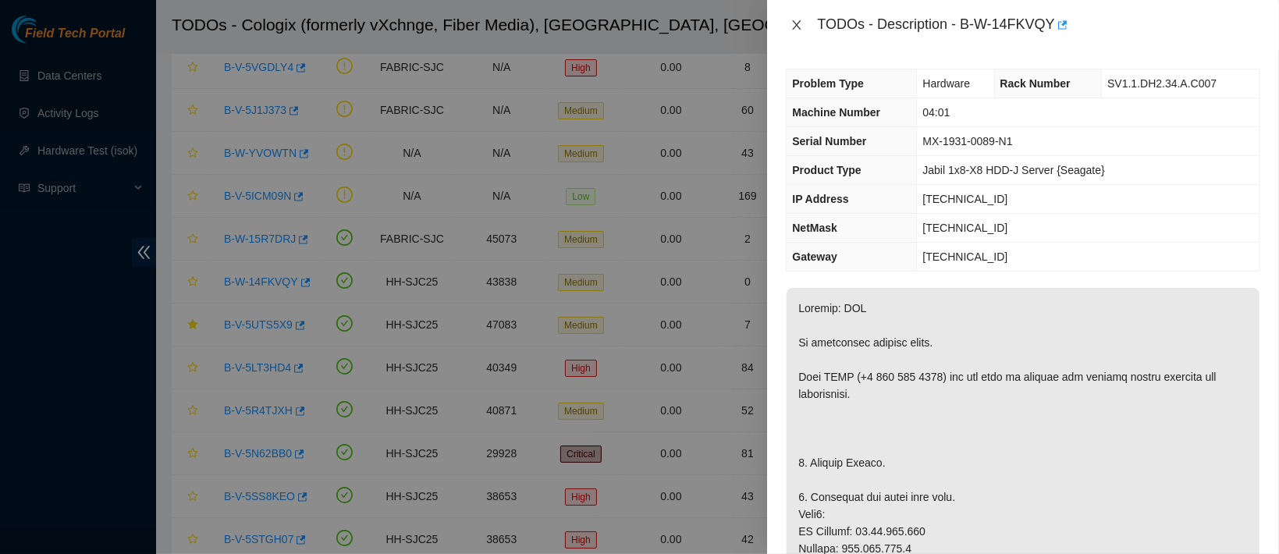
click at [797, 30] on icon "close" at bounding box center [796, 25] width 12 height 12
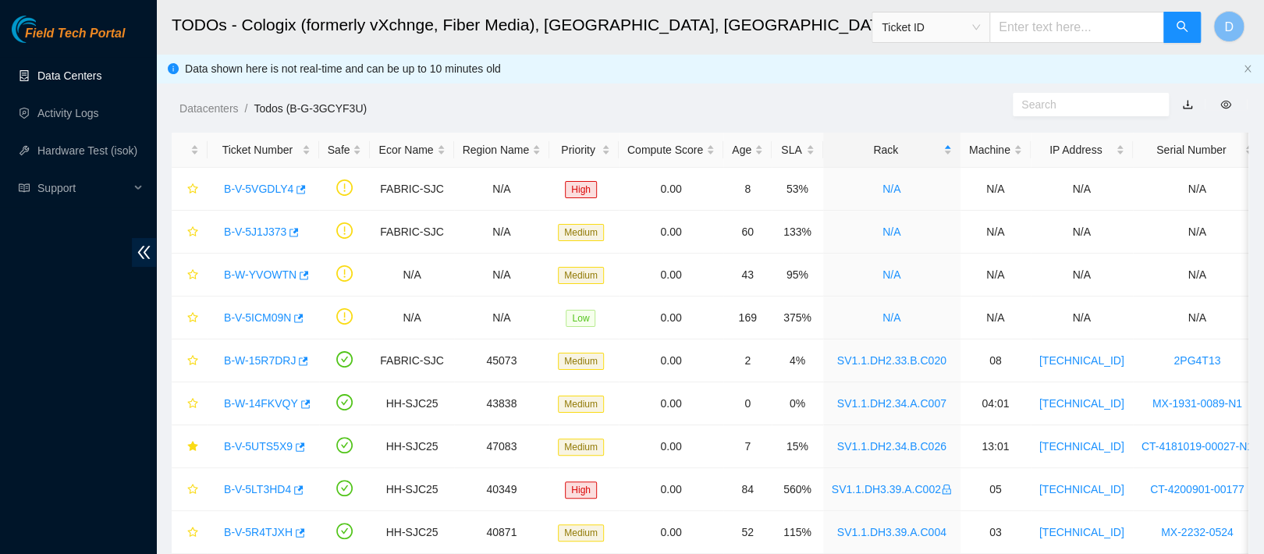
click at [101, 79] on link "Data Centers" at bounding box center [69, 75] width 64 height 12
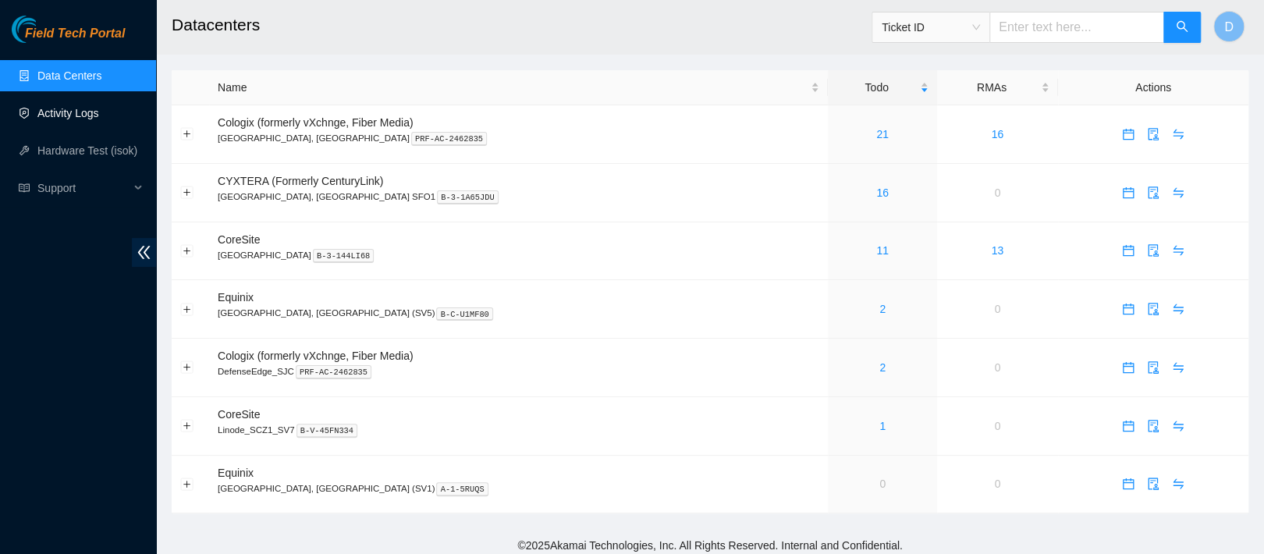
click at [99, 118] on link "Activity Logs" at bounding box center [68, 113] width 62 height 12
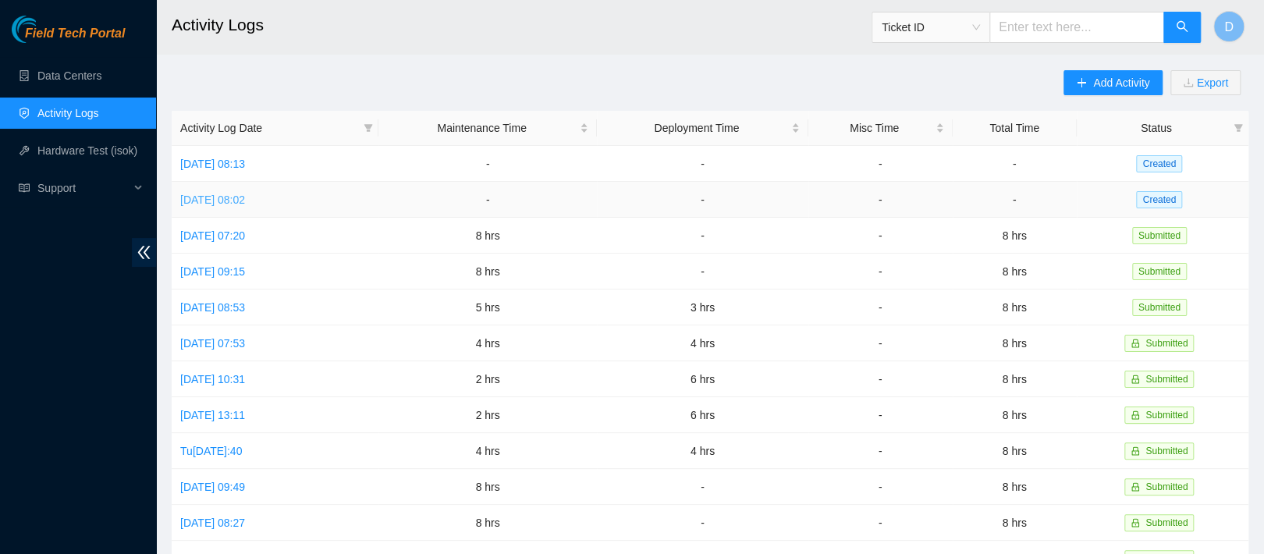
click at [245, 194] on link "[DATE] 08:02" at bounding box center [212, 199] width 65 height 12
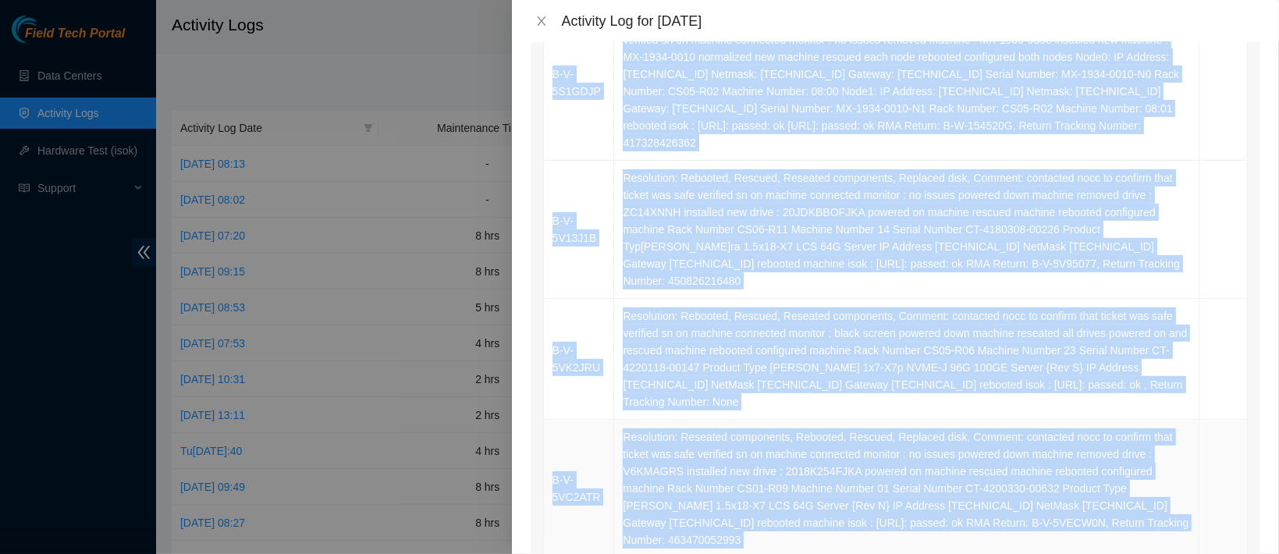
scroll to position [503, 0]
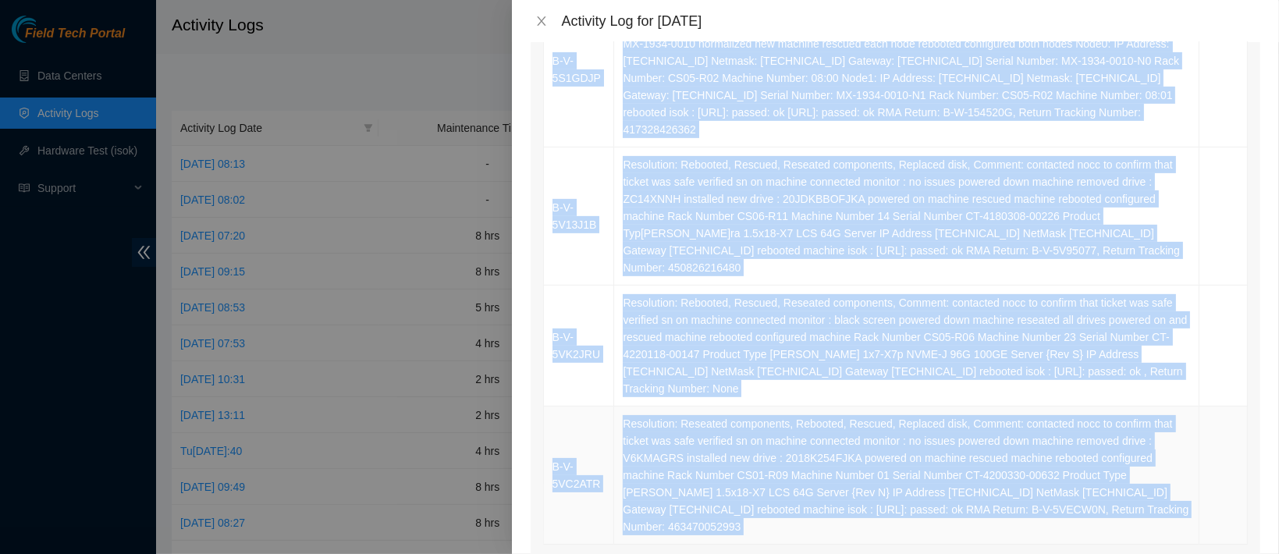
drag, startPoint x: 552, startPoint y: 126, endPoint x: 1111, endPoint y: 470, distance: 656.7
click at [1111, 470] on tbody "B-V-5V1NBDR Resolution: Rebooted, Rescued, Reseated components, Replaced disk, …" at bounding box center [896, 191] width 704 height 708
copy tbody "B-V-5V1NBDR Resolution: Rebooted, Rescued, Reseated components, Replaced disk, …"
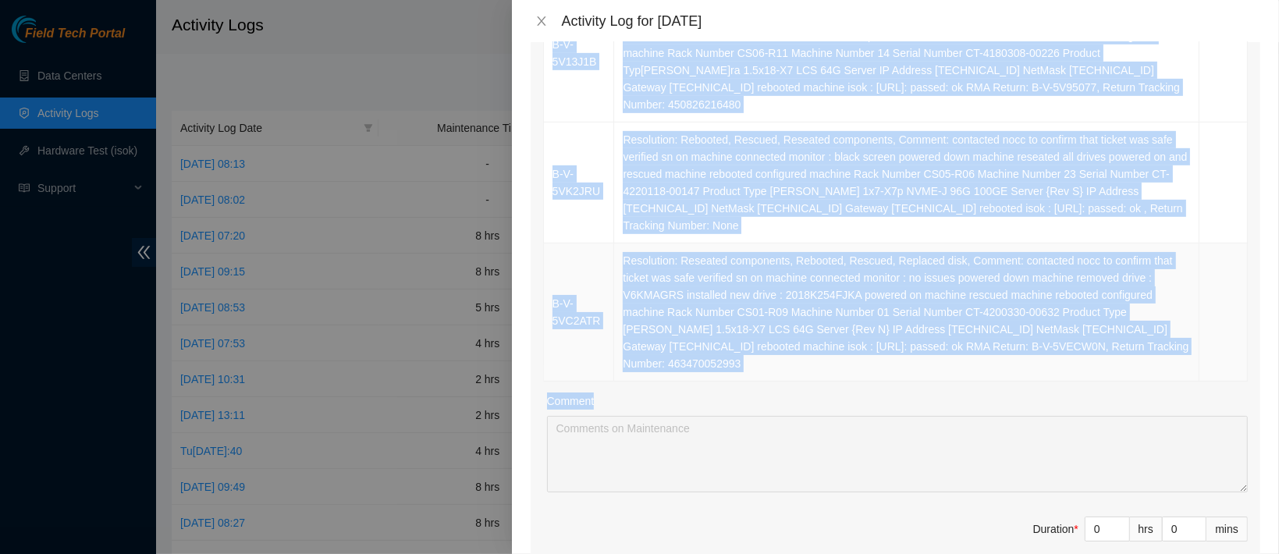
scroll to position [678, 0]
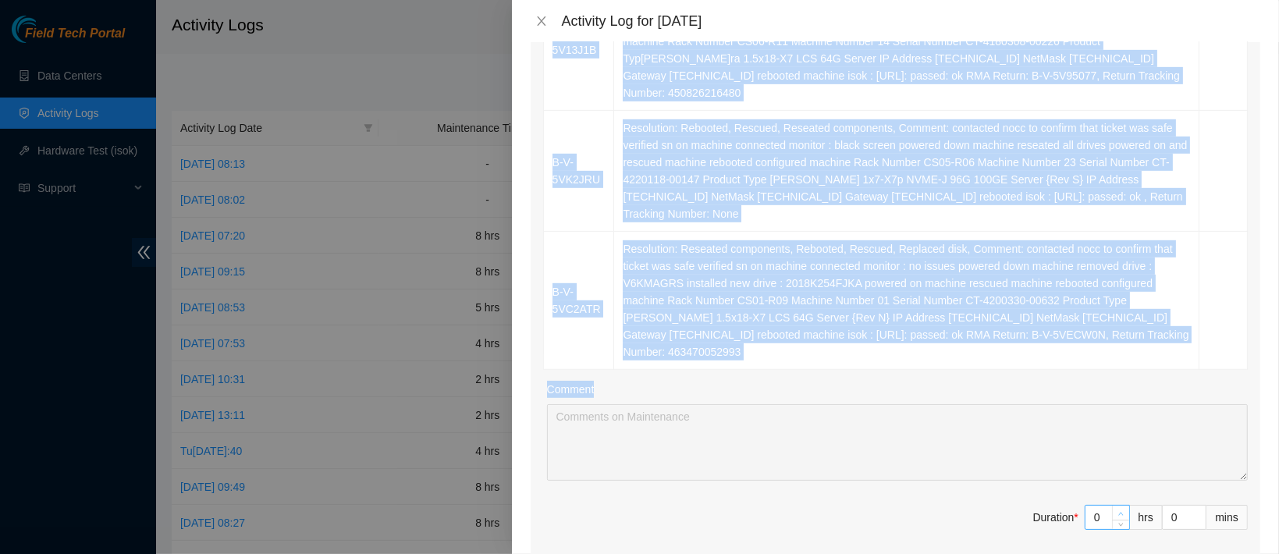
type input "1"
click at [1112, 506] on span "Increase Value" at bounding box center [1120, 513] width 17 height 14
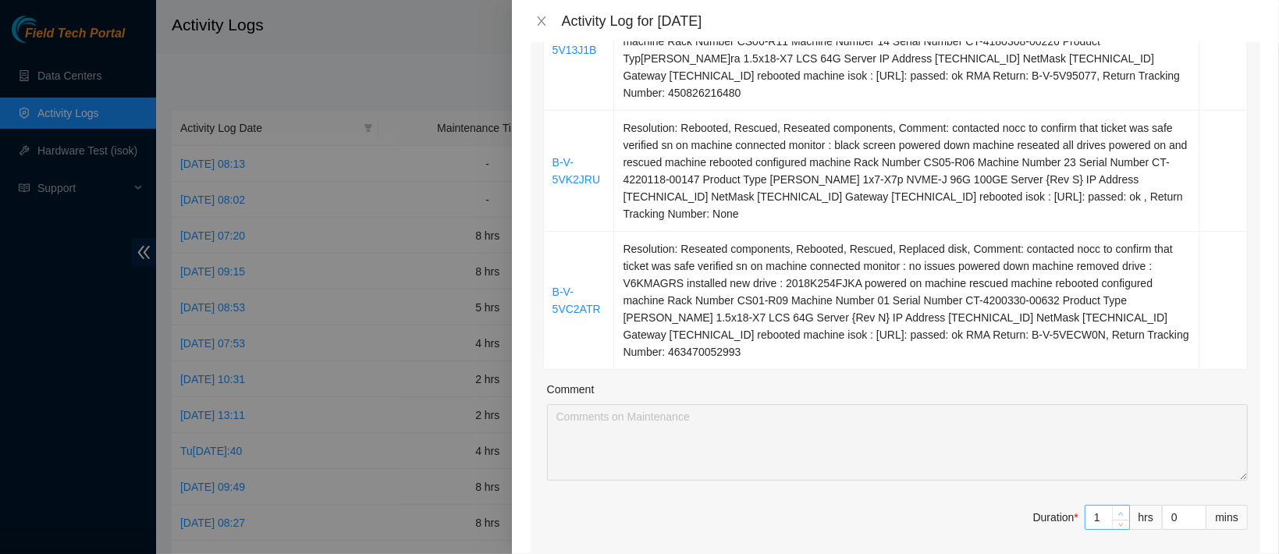
type input "2"
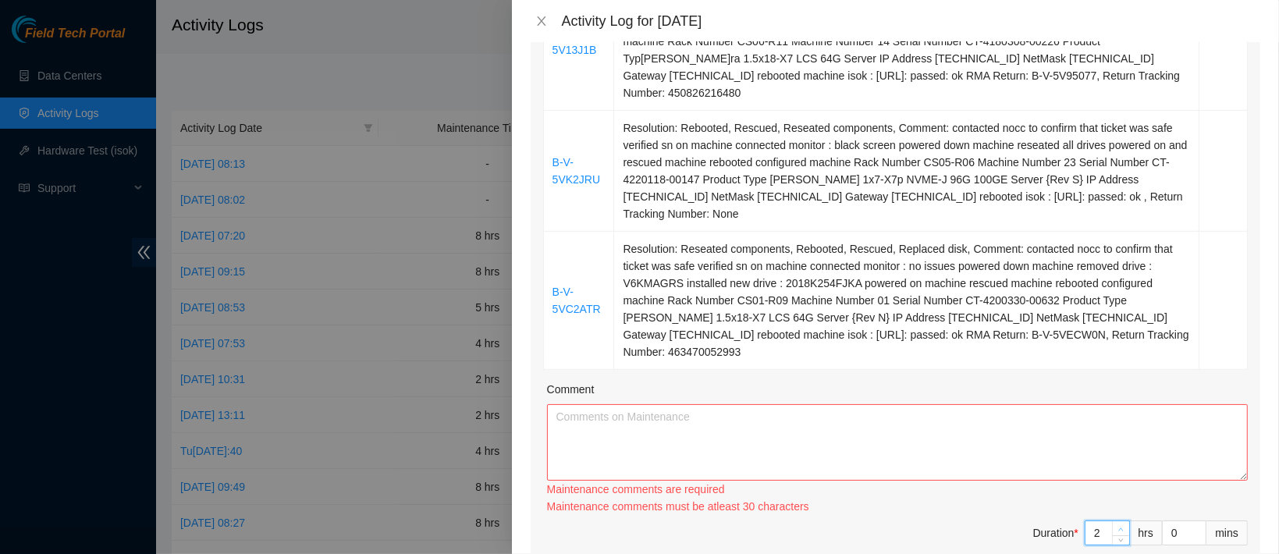
click at [1112, 521] on span "Increase Value" at bounding box center [1120, 528] width 17 height 14
click at [1106, 454] on div "Ticket Number Resolution Action B-V-5V1NBDR Resolution: Rebooted, Rescued, Rese…" at bounding box center [895, 93] width 729 height 975
type input "3"
click at [1112, 521] on span "Increase Value" at bounding box center [1120, 528] width 17 height 14
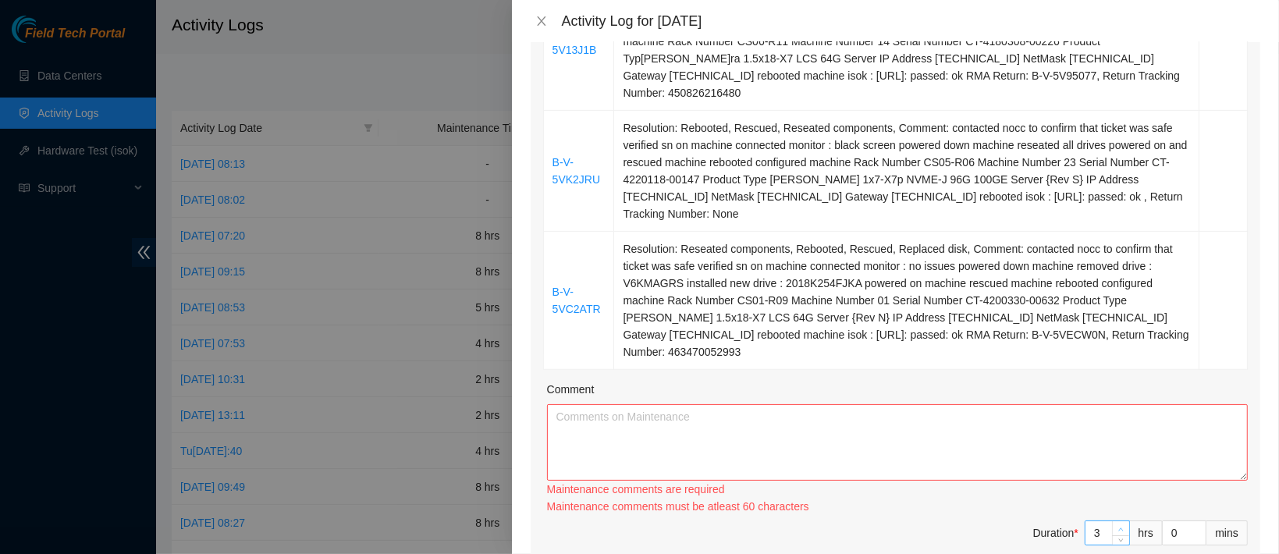
type input "4"
click at [1112, 521] on span "Increase Value" at bounding box center [1120, 528] width 17 height 14
type input "5"
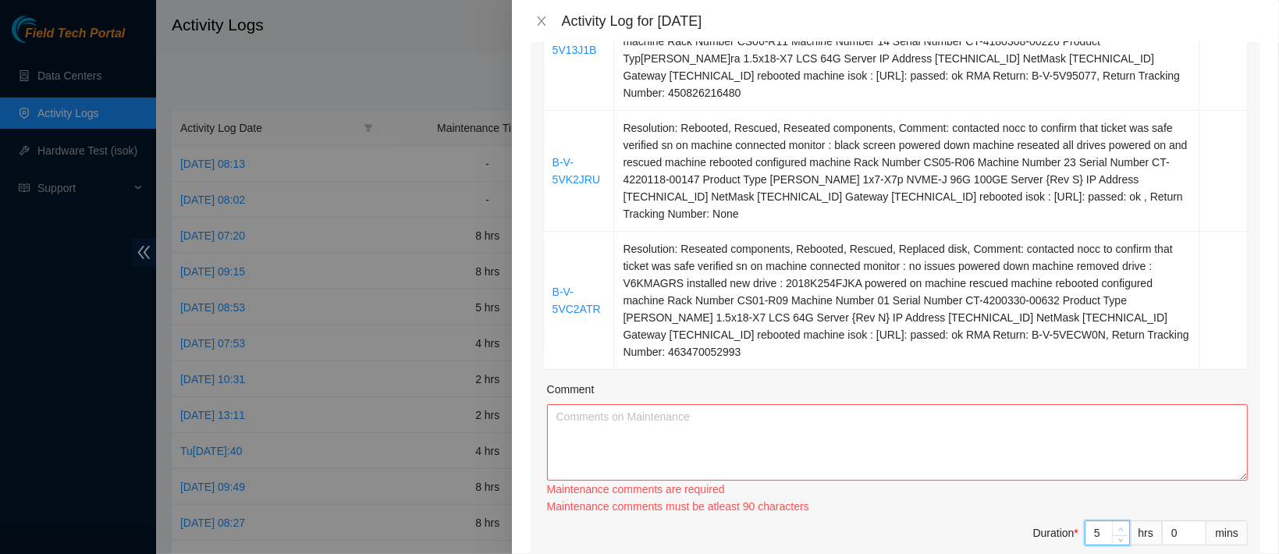
click at [1116, 524] on span "up" at bounding box center [1120, 528] width 9 height 9
type input "6"
click at [1112, 521] on span "Increase Value" at bounding box center [1120, 528] width 17 height 14
type input "7"
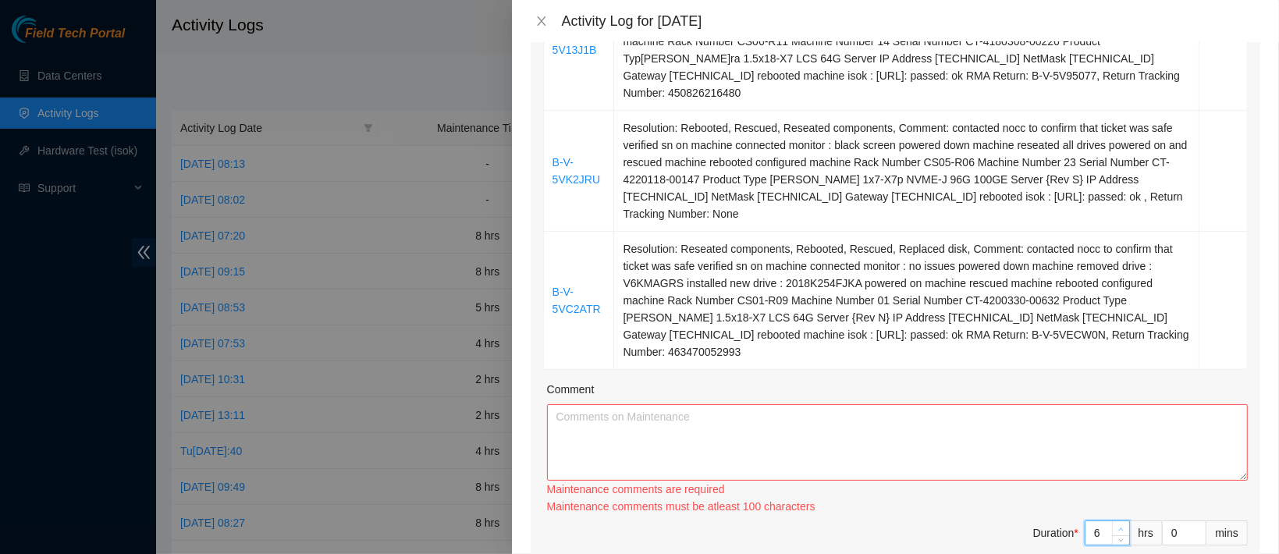
type input "7"
click at [1112, 521] on span "Increase Value" at bounding box center [1120, 528] width 17 height 14
type input "8"
click at [1112, 521] on span "Increase Value" at bounding box center [1120, 528] width 17 height 14
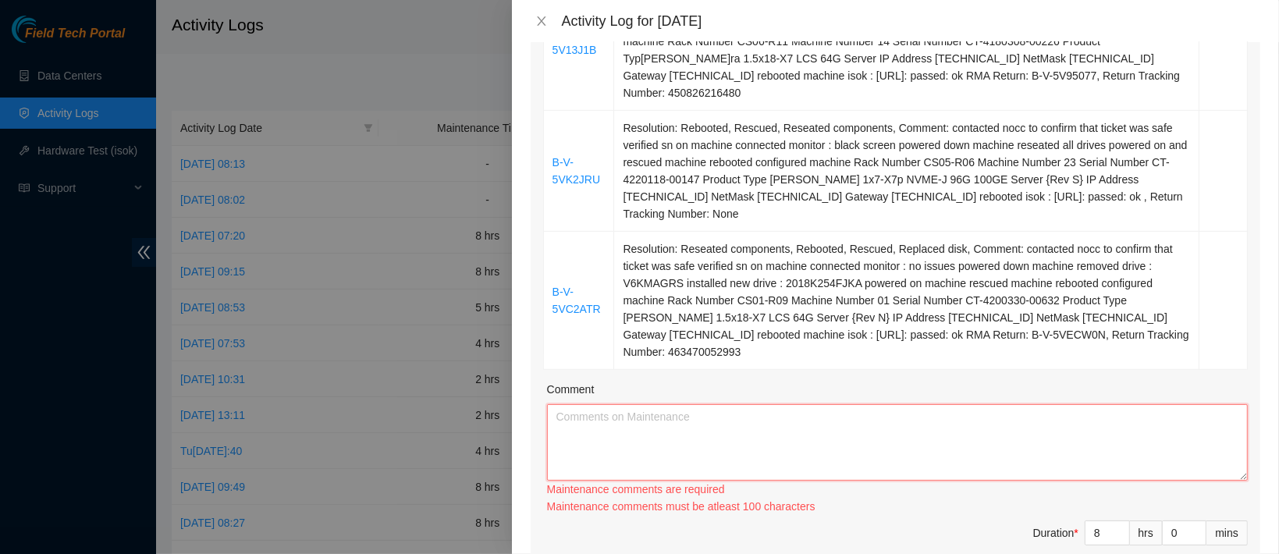
click at [980, 408] on textarea "Comment" at bounding box center [897, 442] width 701 height 76
paste textarea "B-V-5V1NBDR Resolution: Rebooted, Rescued, Reseated components, Replaced disk, …"
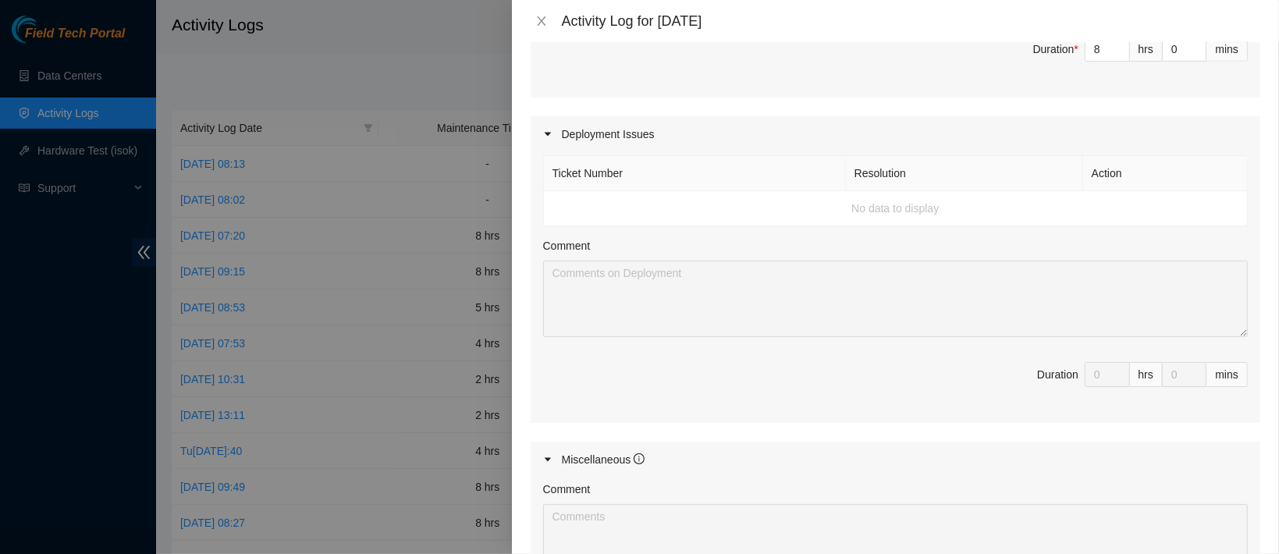
scroll to position [1368, 0]
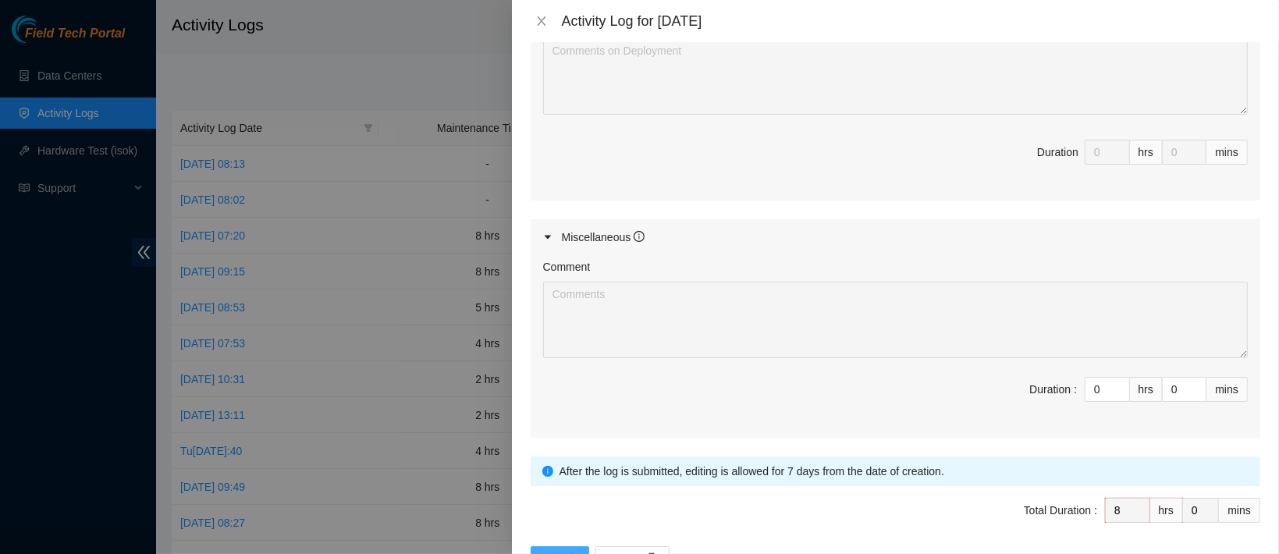
type textarea "B-V-5V1NBDR Resolution: Rebooted, Rescued, Reseated components, Replaced disk, …"
click at [570, 550] on span "Submit" at bounding box center [560, 558] width 34 height 17
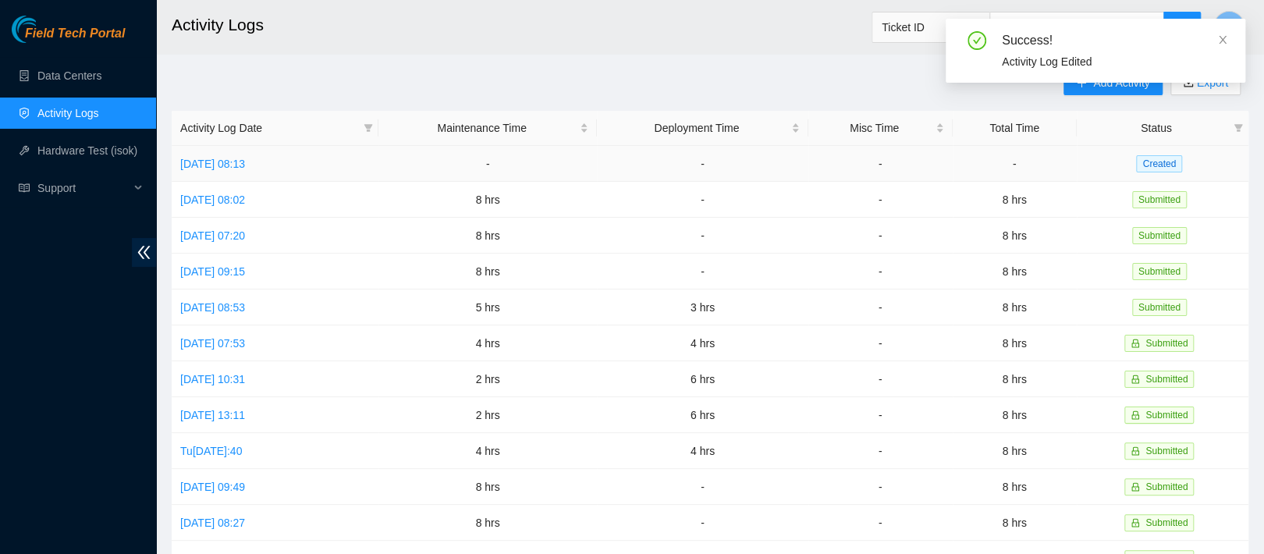
click at [254, 172] on td "[DATE] 08:13" at bounding box center [275, 164] width 207 height 36
click at [257, 154] on td "[DATE] 08:13" at bounding box center [275, 164] width 207 height 36
click at [245, 169] on link "[DATE] 08:13" at bounding box center [212, 164] width 65 height 12
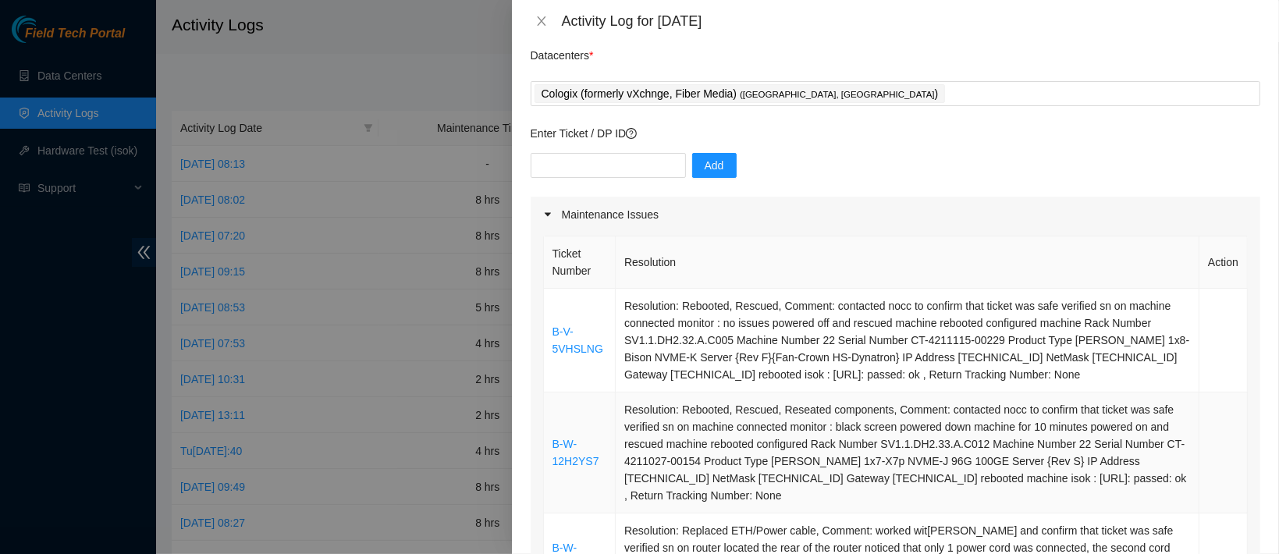
scroll to position [0, 0]
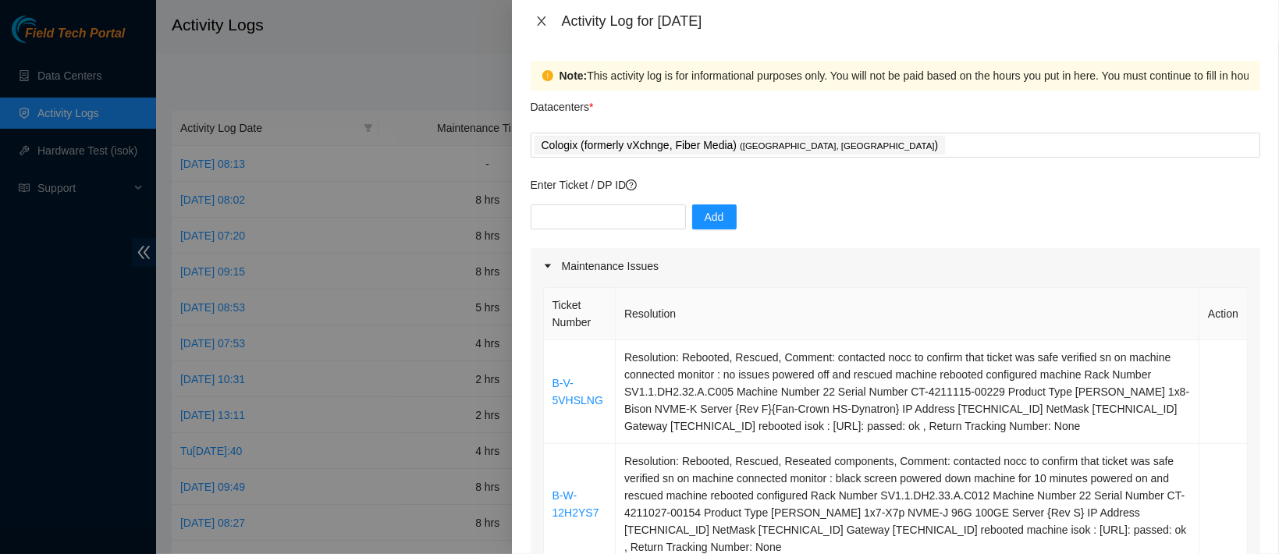
click at [543, 21] on icon "close" at bounding box center [541, 21] width 12 height 12
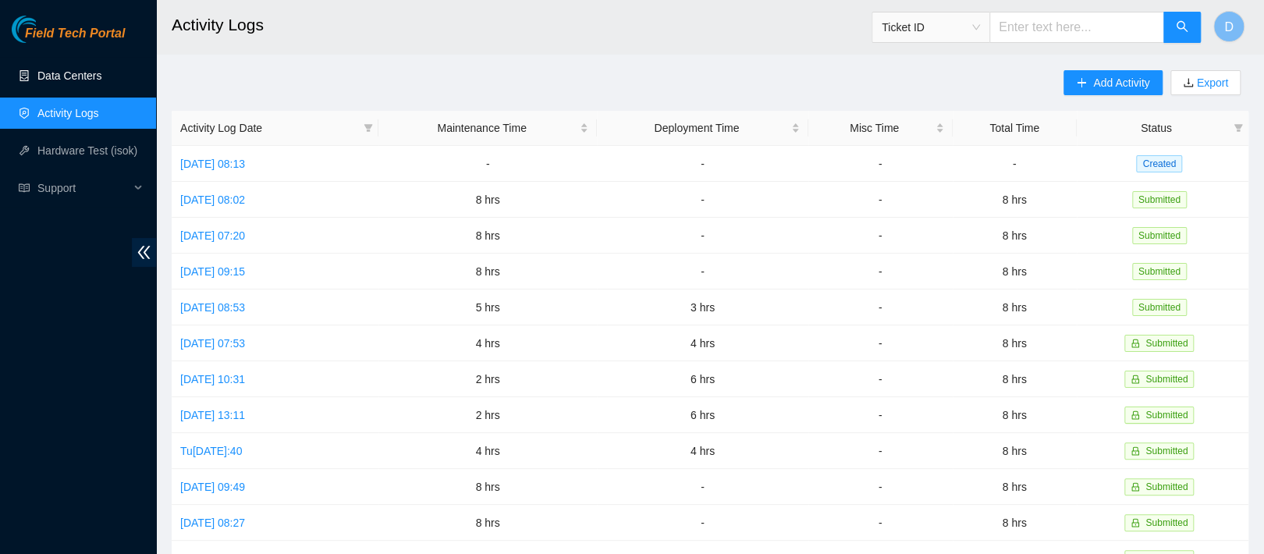
click at [101, 69] on link "Data Centers" at bounding box center [69, 75] width 64 height 12
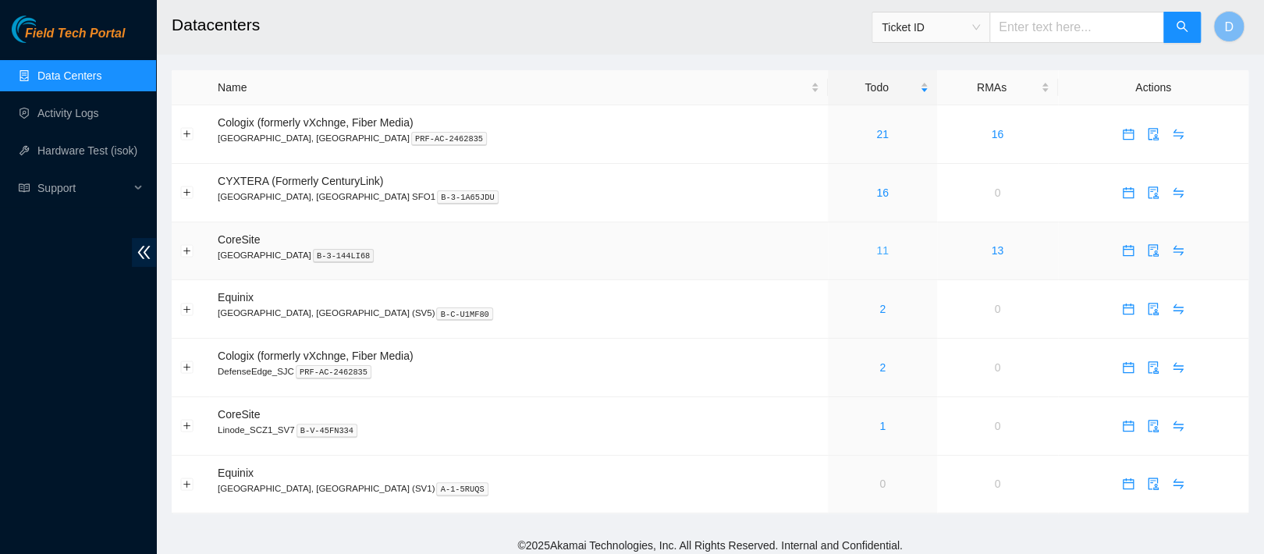
click at [876, 251] on link "11" at bounding box center [882, 250] width 12 height 12
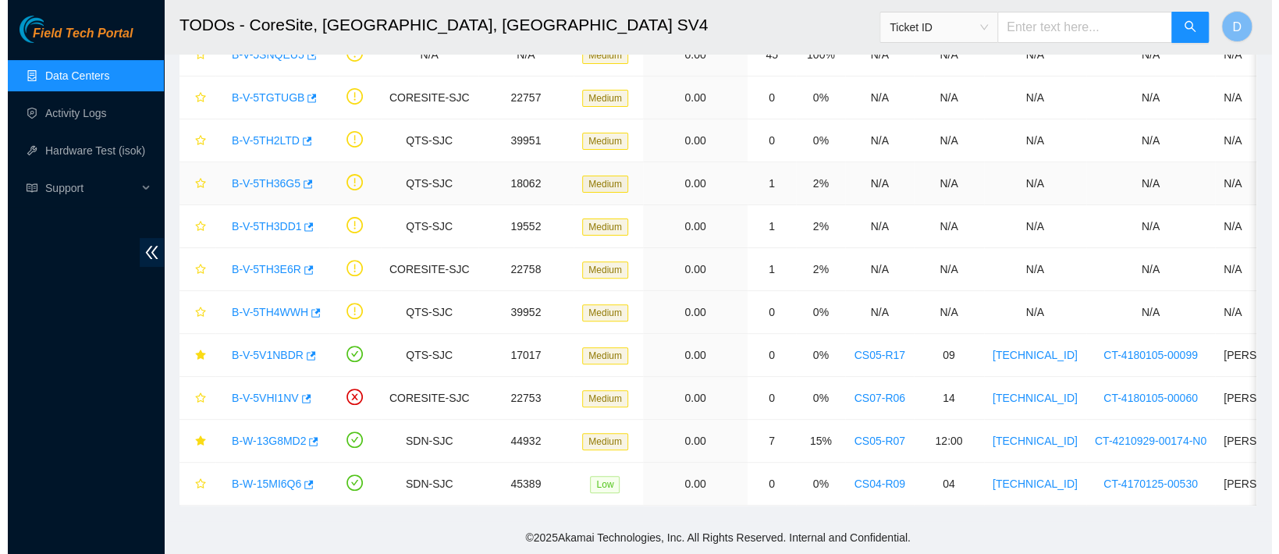
scroll to position [181, 0]
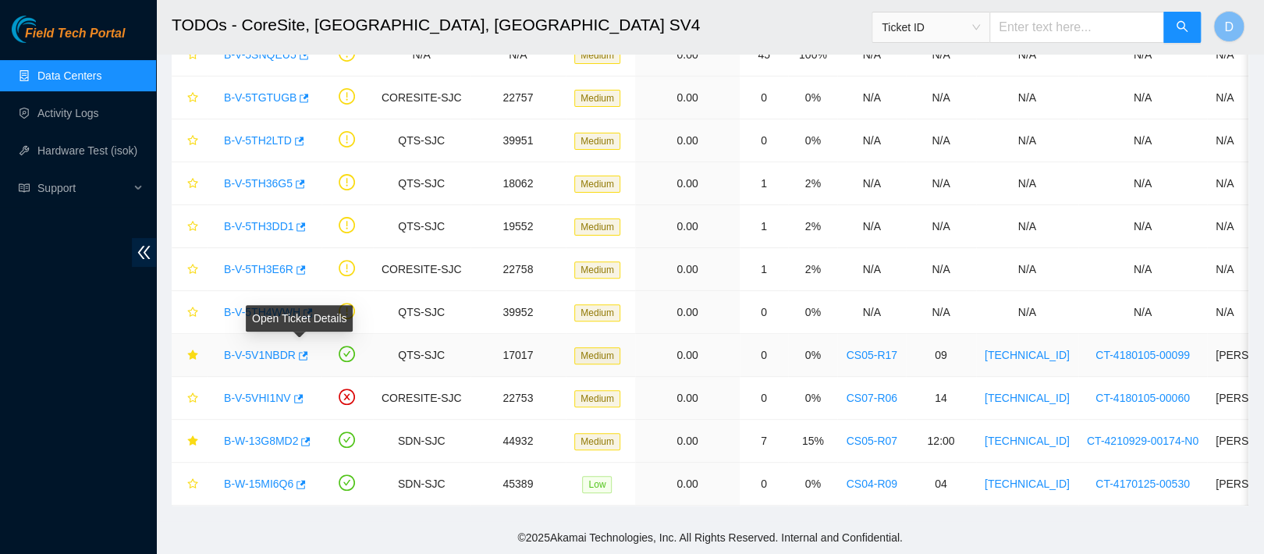
click at [272, 353] on link "B-V-5V1NBDR" at bounding box center [260, 355] width 72 height 12
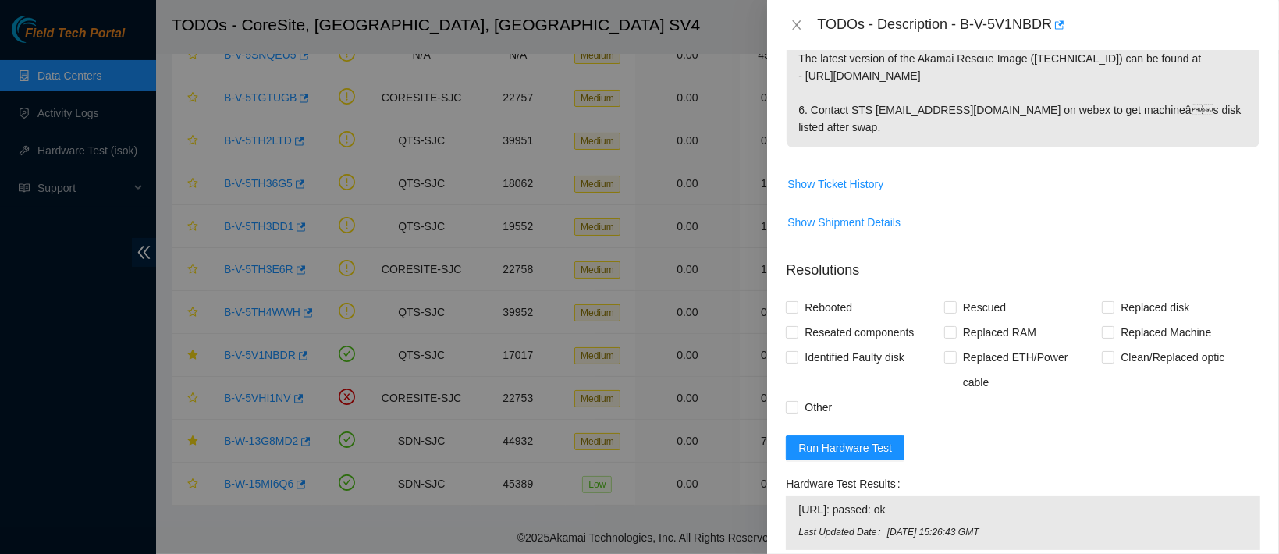
scroll to position [774, 0]
click at [832, 178] on span "Show Ticket History" at bounding box center [835, 186] width 96 height 17
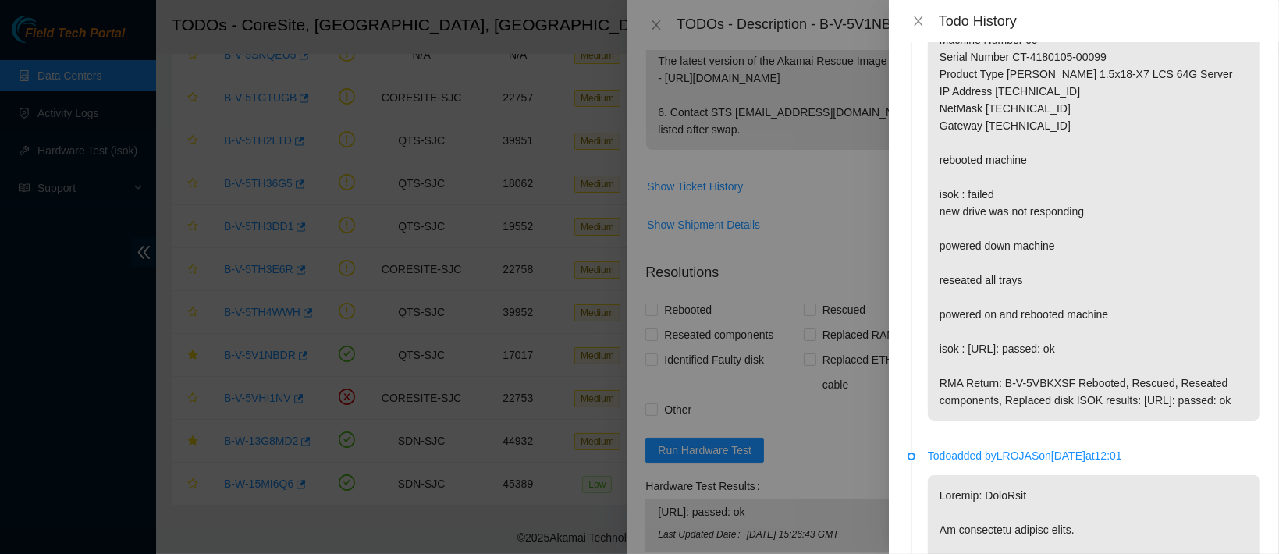
scroll to position [1492, 0]
click at [918, 23] on icon "close" at bounding box center [918, 21] width 12 height 12
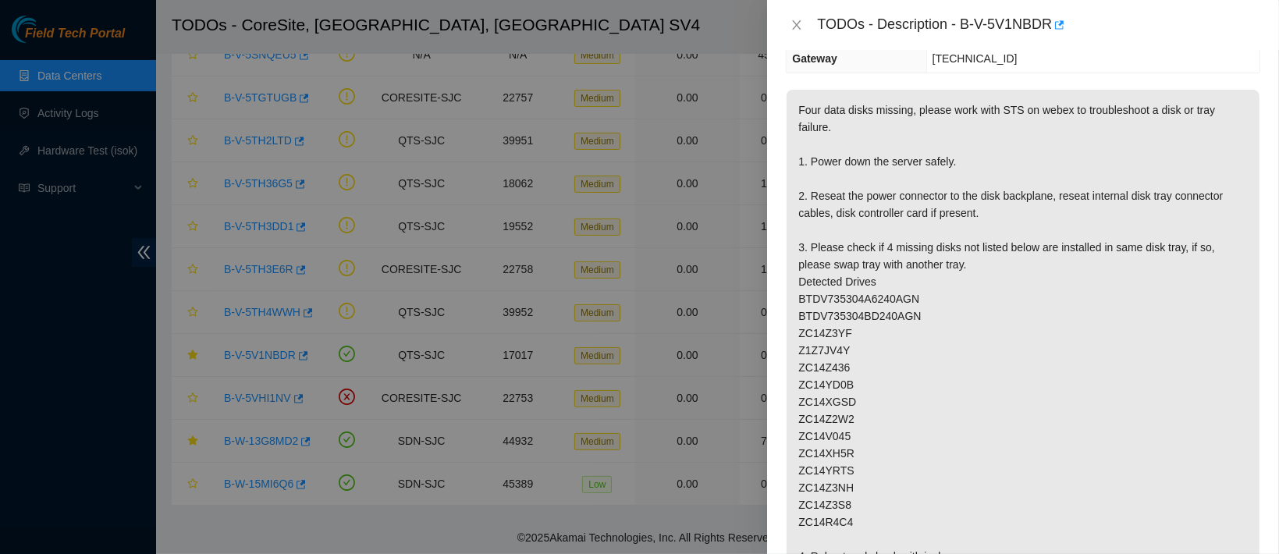
scroll to position [41, 0]
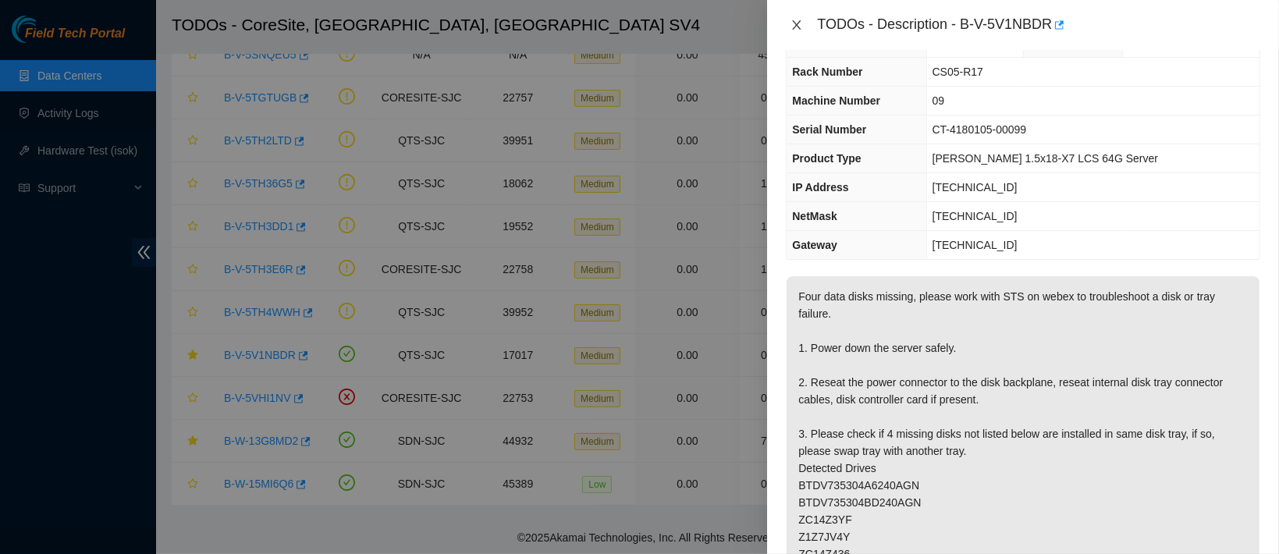
click at [794, 28] on icon "close" at bounding box center [796, 25] width 12 height 12
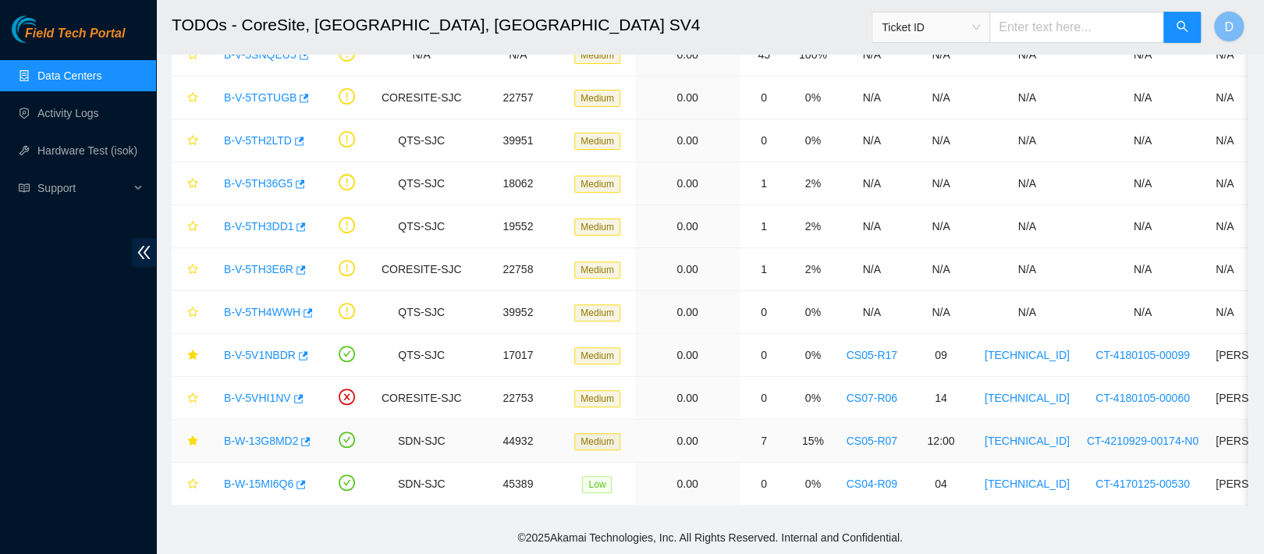
click at [267, 435] on link "B-W-13G8MD2" at bounding box center [261, 441] width 74 height 12
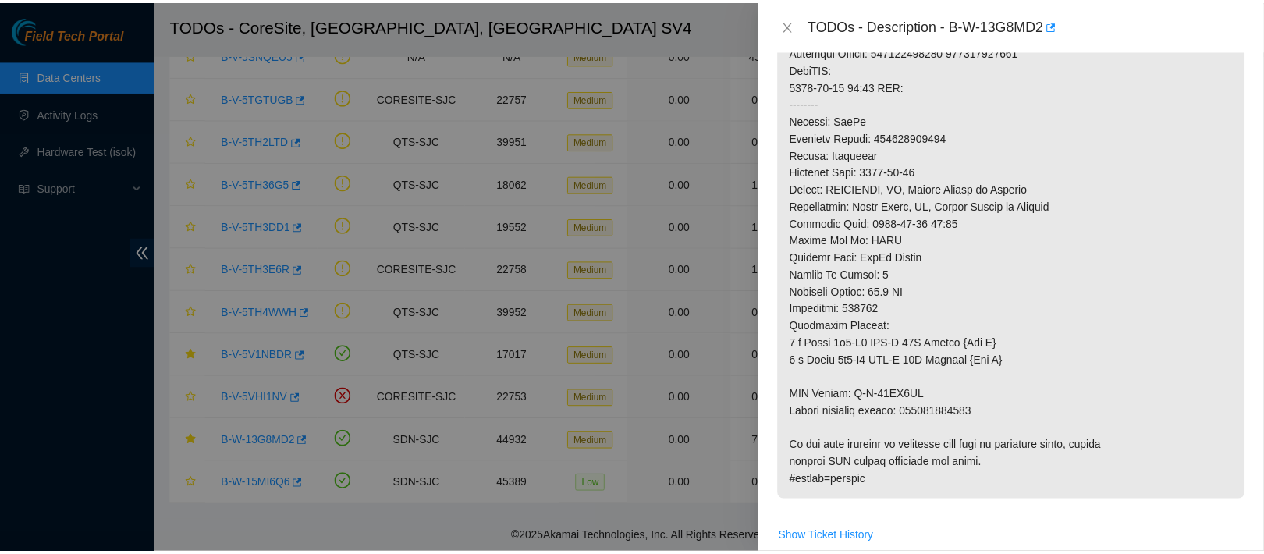
scroll to position [904, 0]
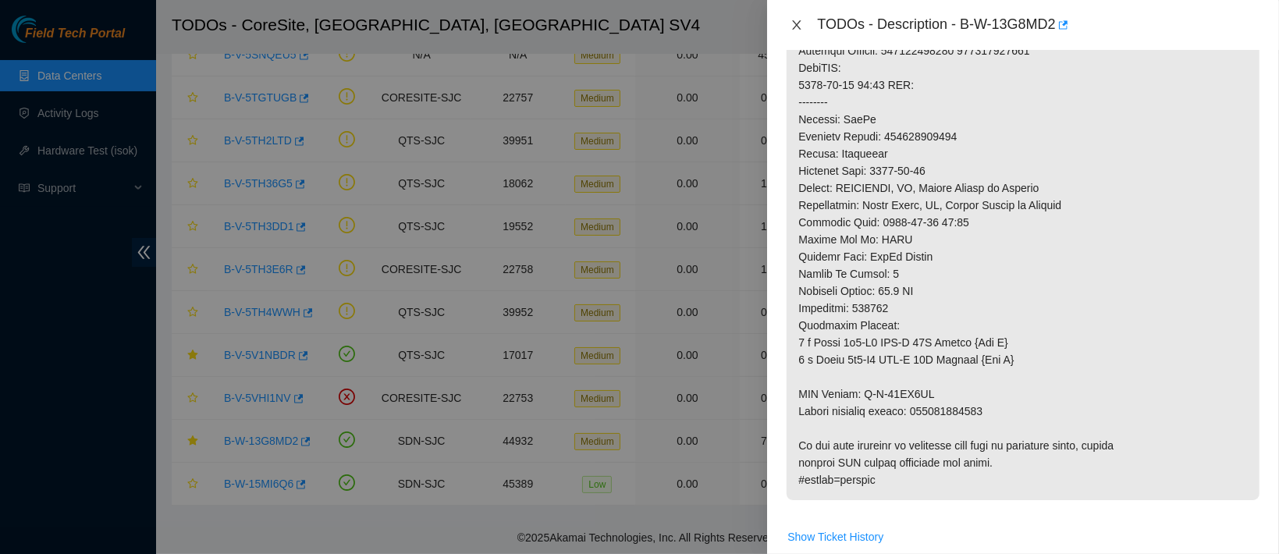
click at [799, 26] on icon "close" at bounding box center [796, 25] width 12 height 12
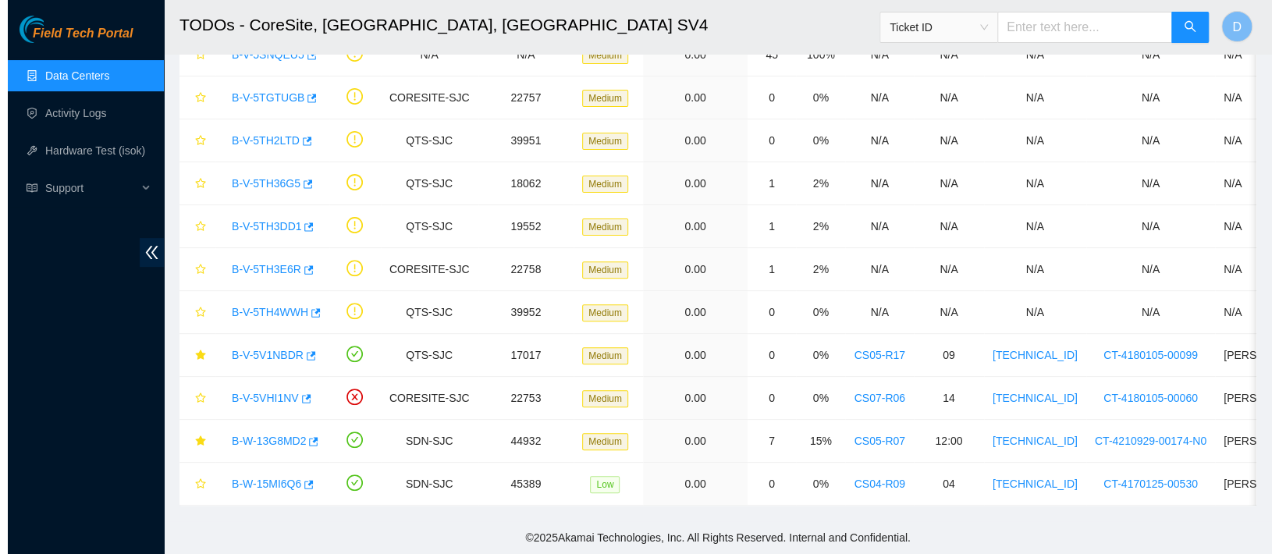
scroll to position [545, 0]
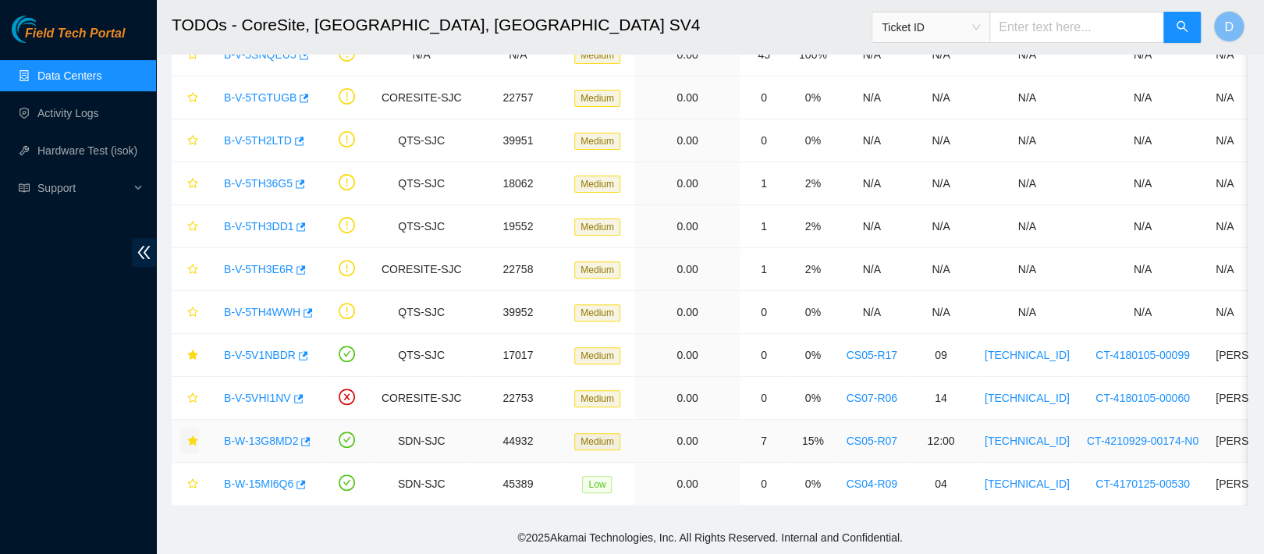
click at [195, 428] on button "button" at bounding box center [189, 440] width 19 height 25
click at [196, 350] on icon "star" at bounding box center [192, 355] width 11 height 11
click at [230, 482] on link "B-W-15MI6Q6" at bounding box center [258, 483] width 69 height 12
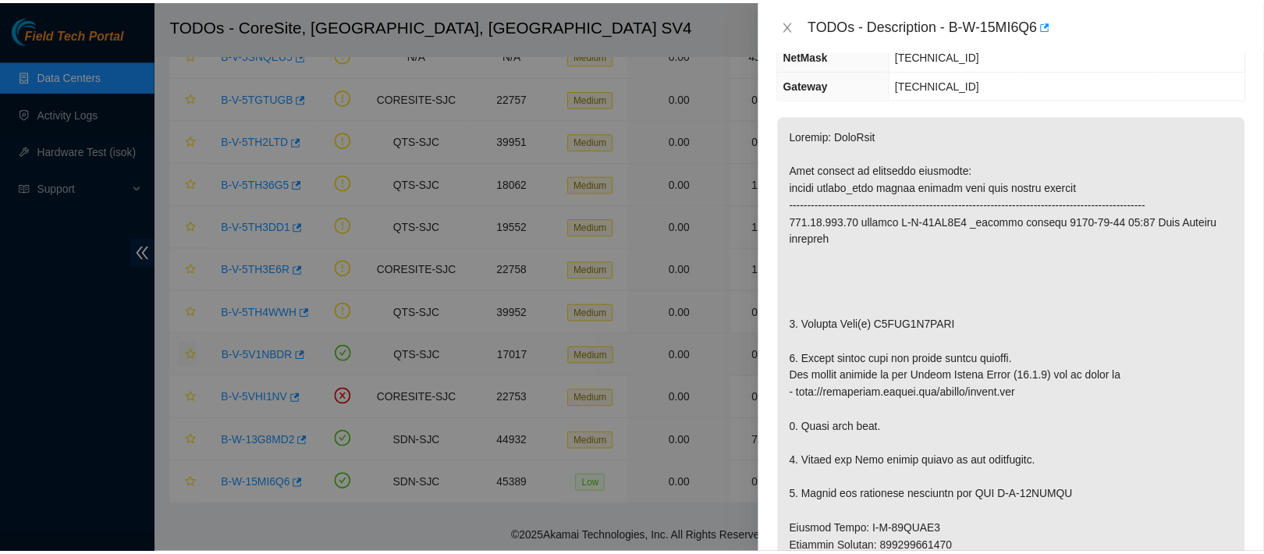
scroll to position [191, 0]
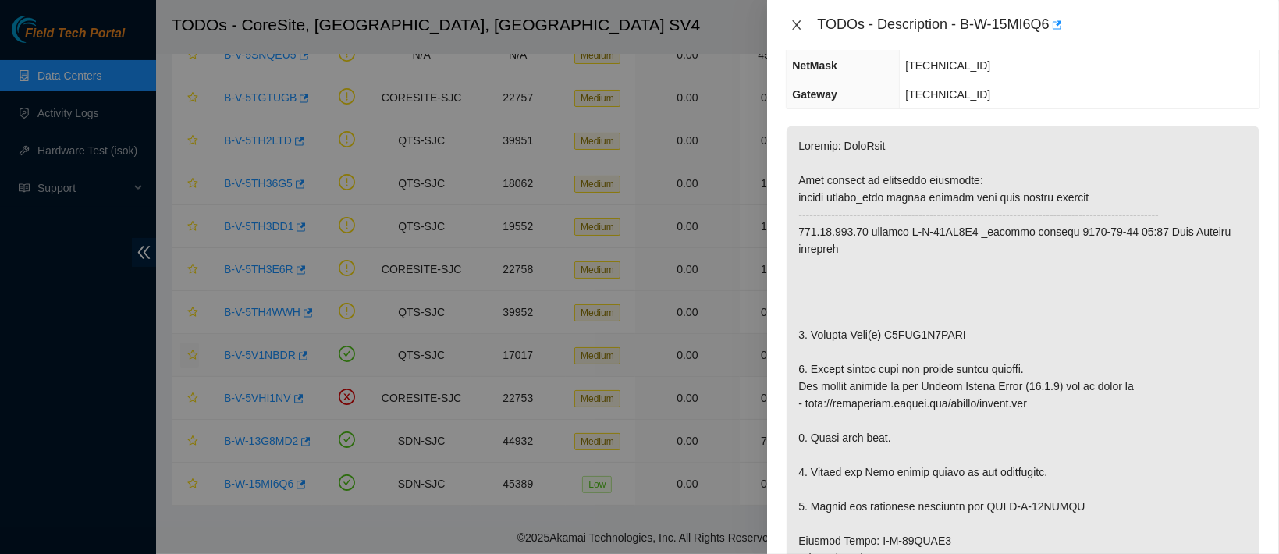
click at [797, 24] on icon "close" at bounding box center [797, 24] width 9 height 9
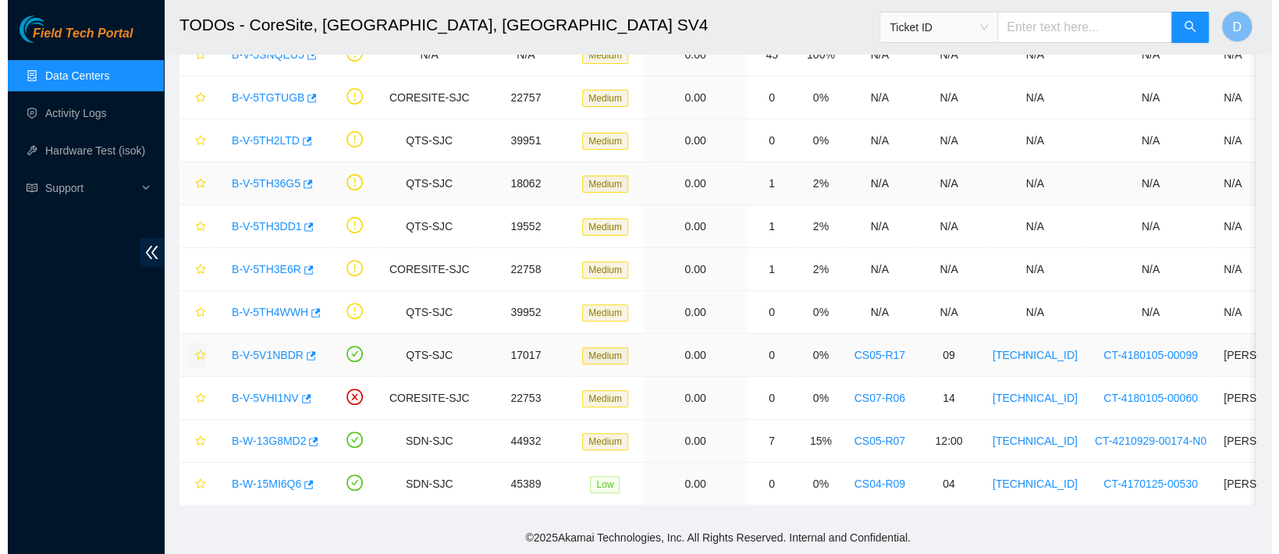
scroll to position [261, 0]
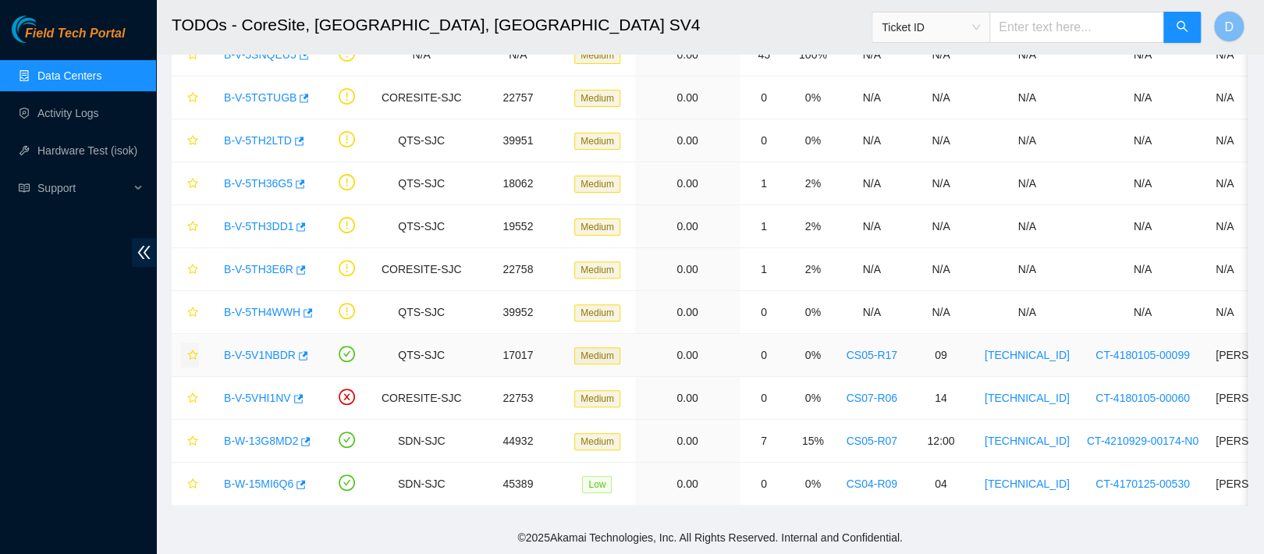
click at [253, 349] on link "B-V-5V1NBDR" at bounding box center [260, 355] width 72 height 12
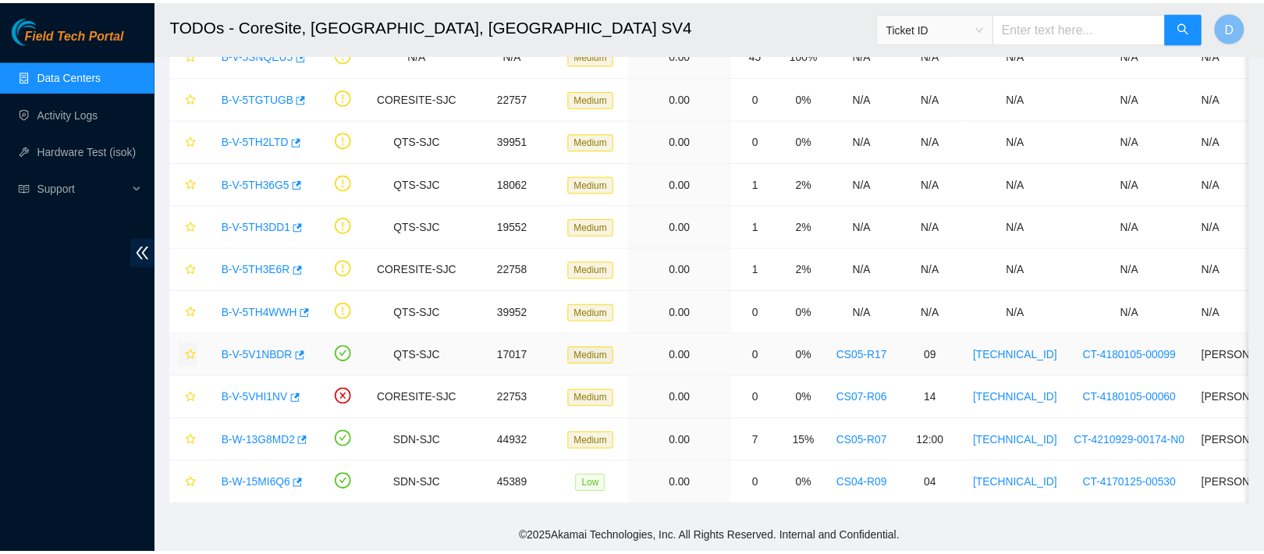
scroll to position [191, 0]
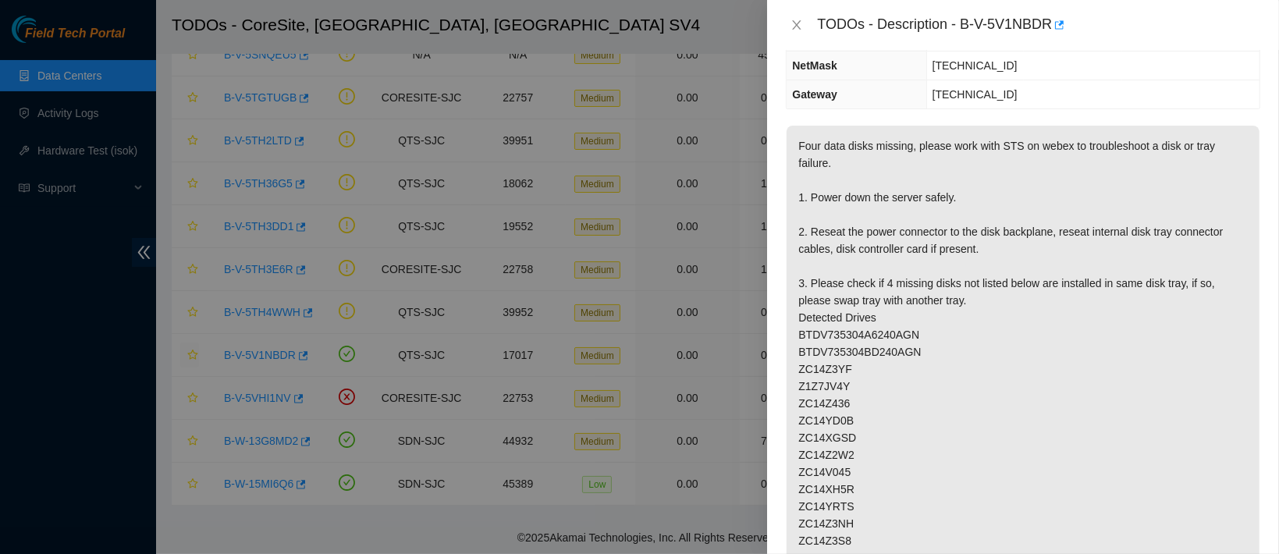
click at [792, 32] on div "TODOs - Description - B-V-5V1NBDR" at bounding box center [1023, 24] width 474 height 25
click at [794, 34] on div "TODOs - Description - B-V-5V1NBDR" at bounding box center [1023, 24] width 474 height 25
click at [798, 29] on icon "close" at bounding box center [796, 25] width 12 height 12
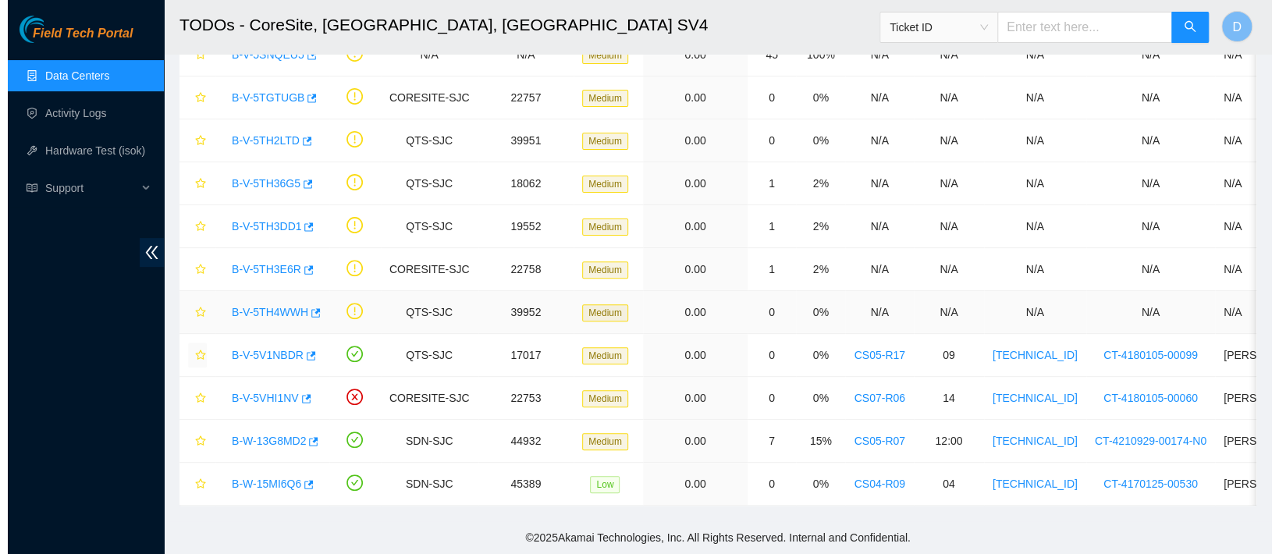
scroll to position [261, 0]
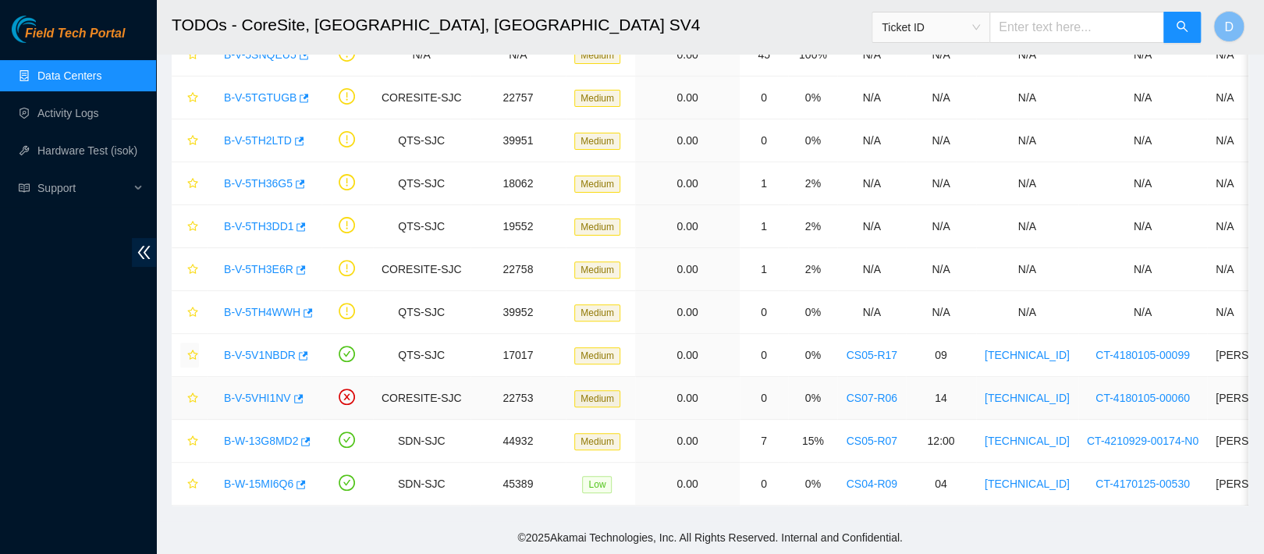
click at [267, 394] on link "B-V-5VHI1NV" at bounding box center [257, 398] width 67 height 12
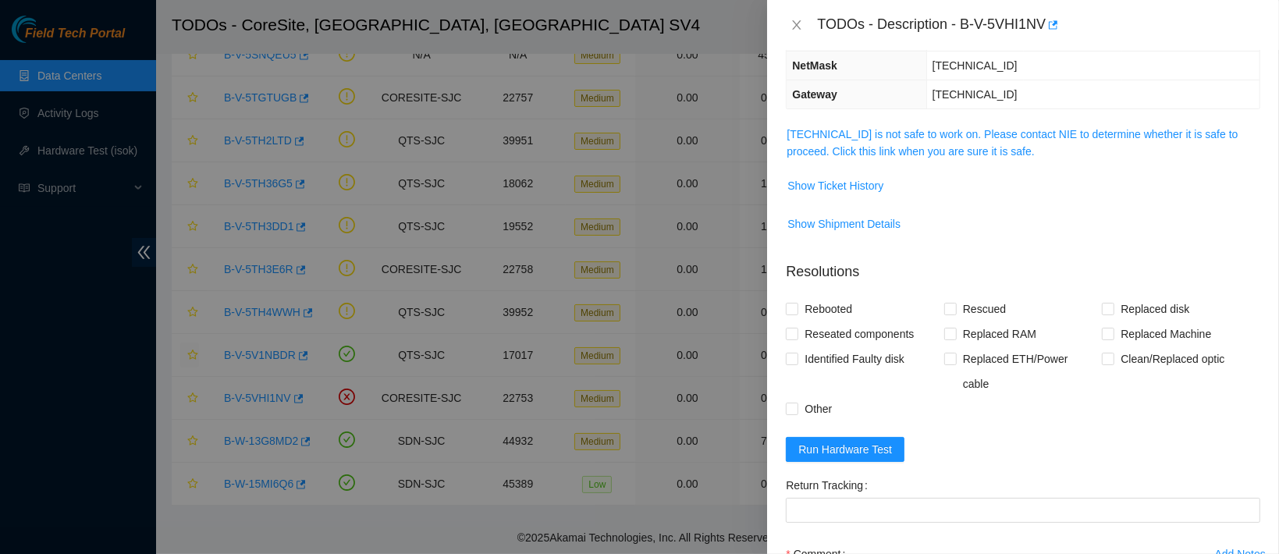
scroll to position [0, 0]
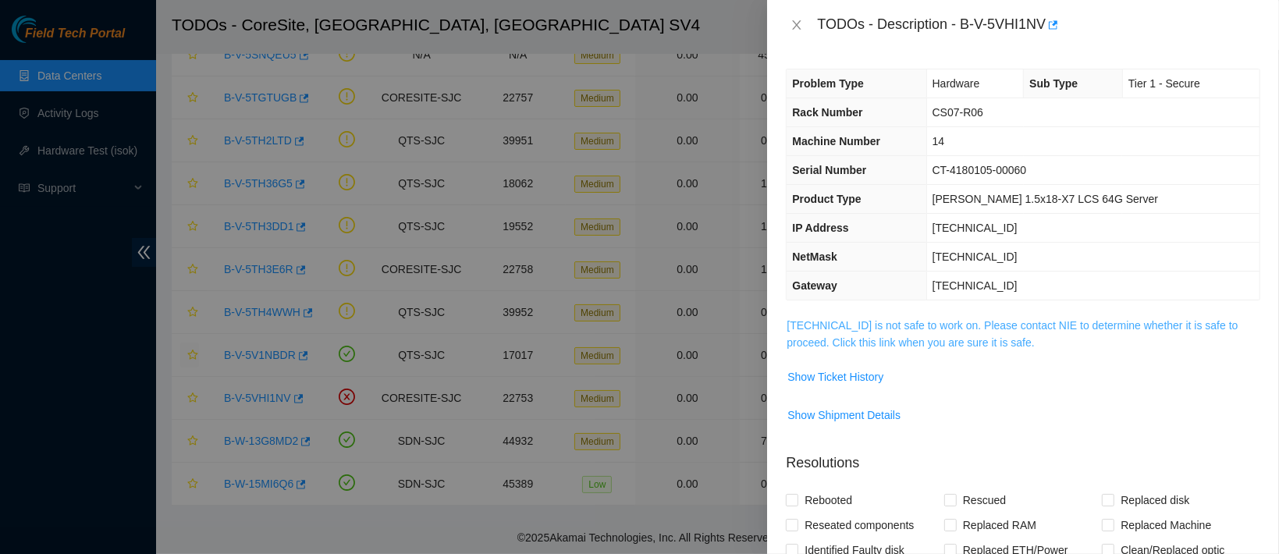
click at [903, 323] on link "[TECHNICAL_ID] is not safe to work on. Please contact NIE to determine whether …" at bounding box center [1011, 334] width 451 height 30
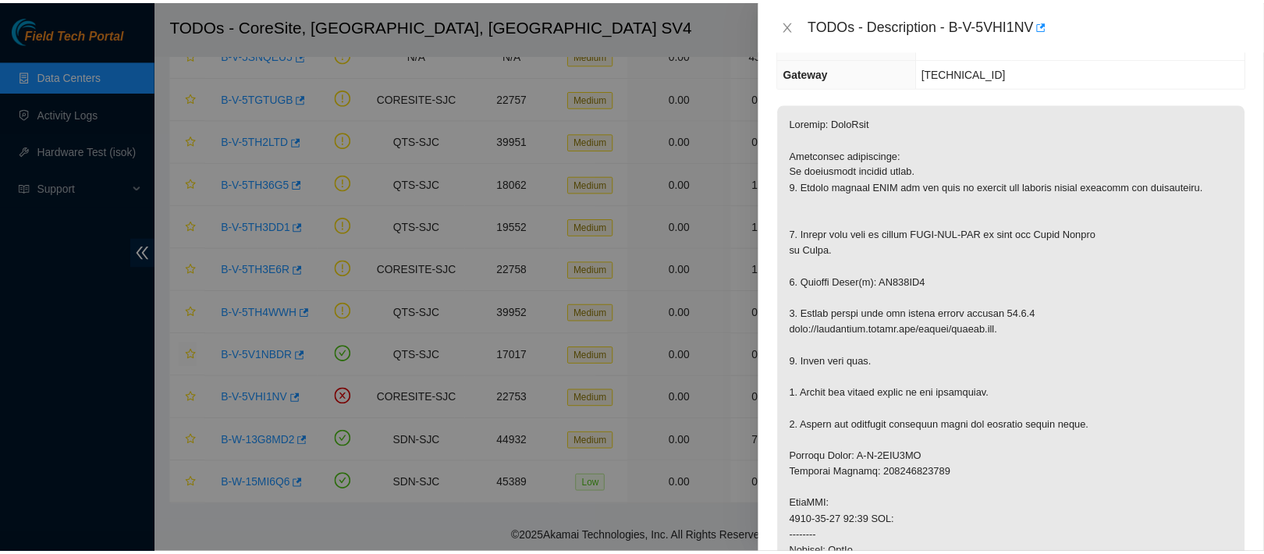
scroll to position [218, 0]
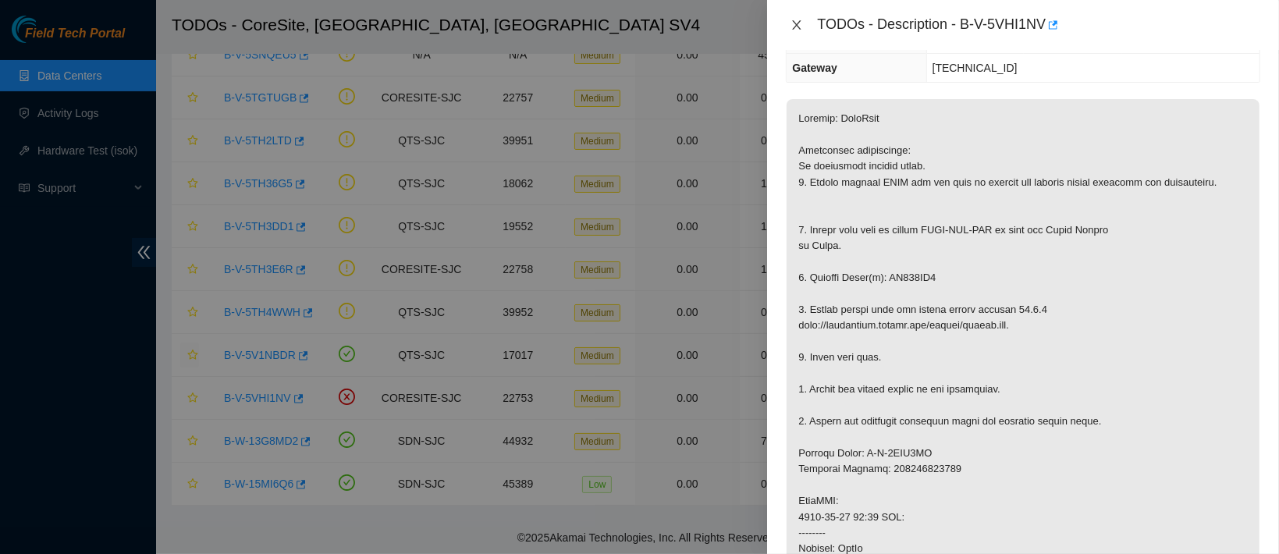
click at [800, 22] on icon "close" at bounding box center [796, 25] width 12 height 12
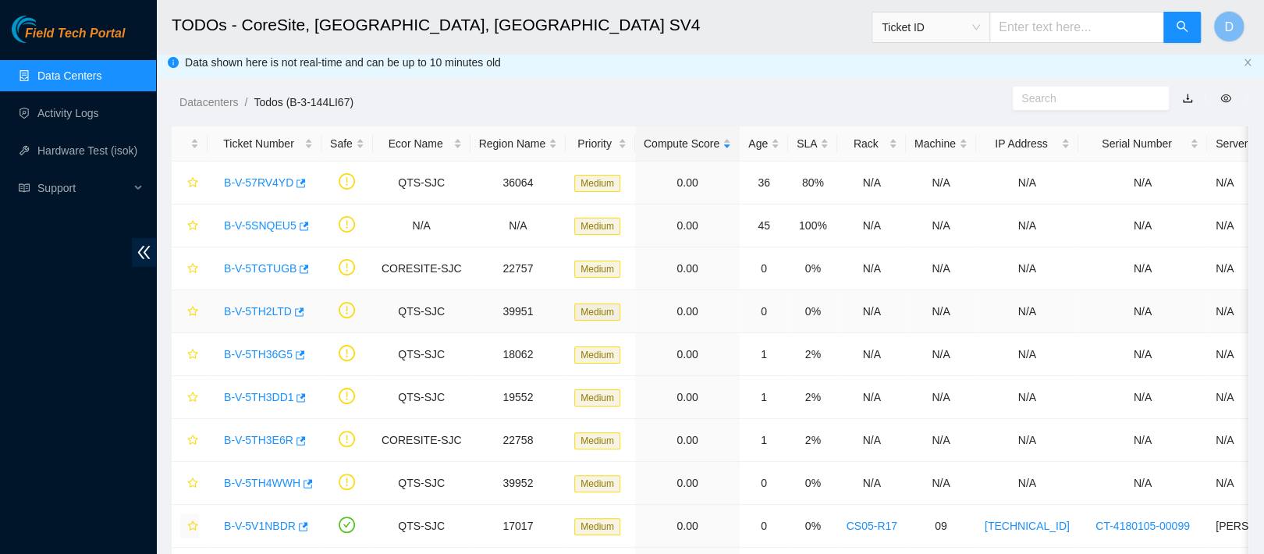
scroll to position [0, 0]
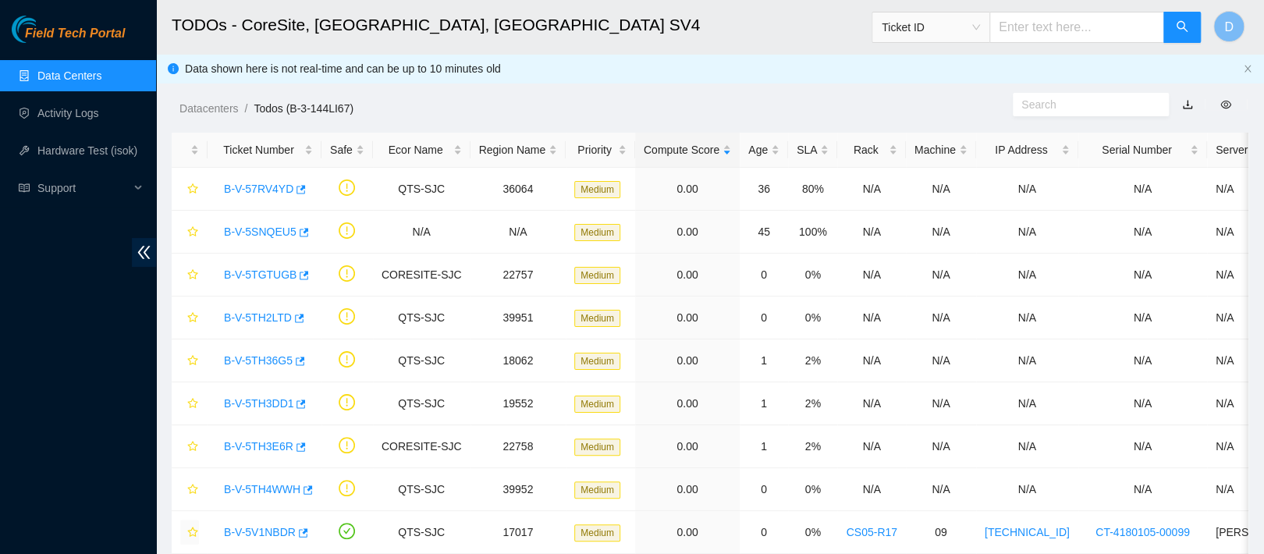
click at [101, 76] on link "Data Centers" at bounding box center [69, 75] width 64 height 12
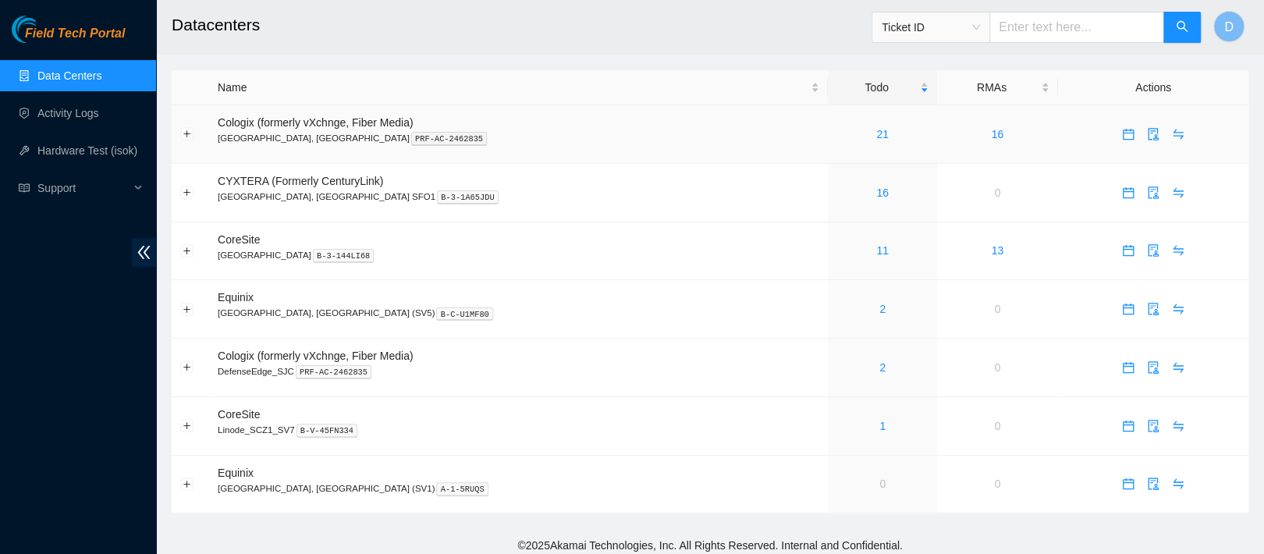
click at [836, 133] on div "21" at bounding box center [881, 134] width 91 height 17
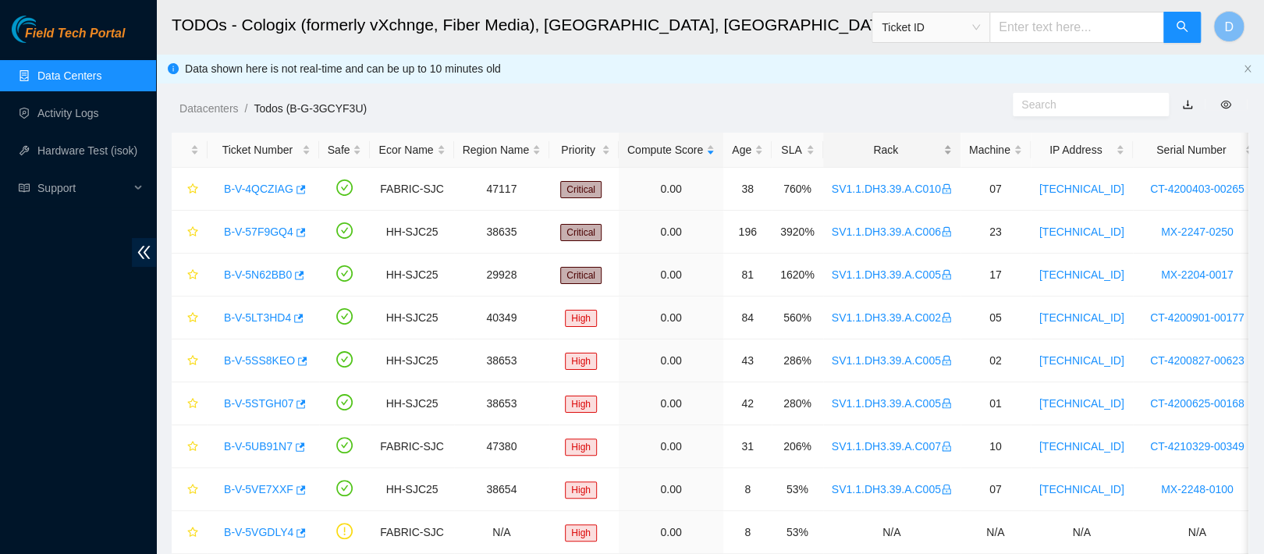
click at [894, 141] on div "Rack" at bounding box center [892, 149] width 120 height 17
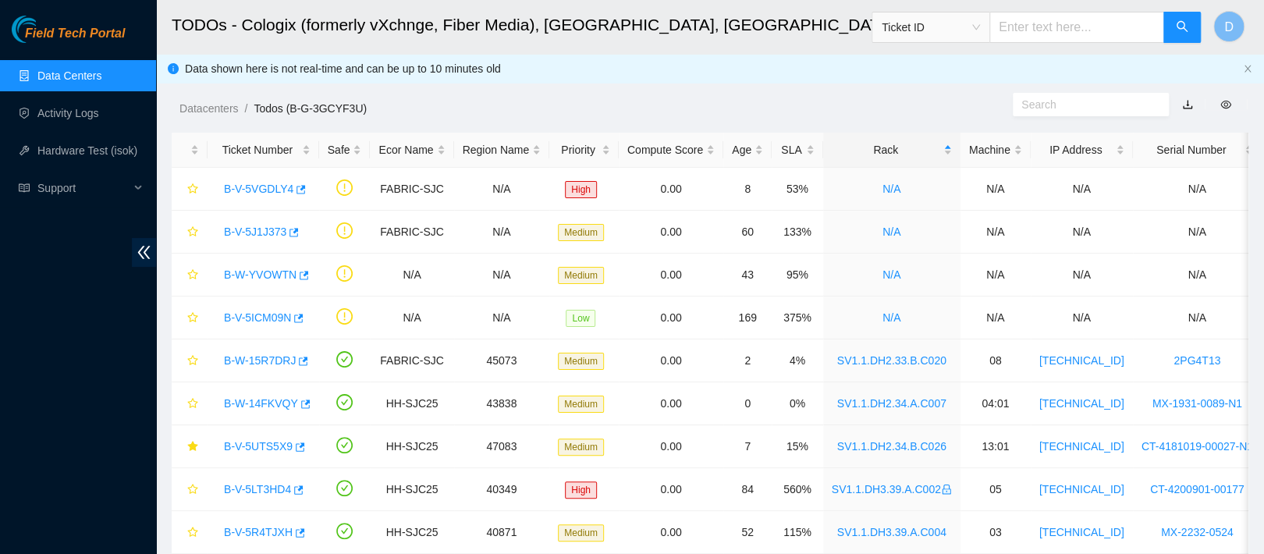
click at [101, 82] on link "Data Centers" at bounding box center [69, 75] width 64 height 12
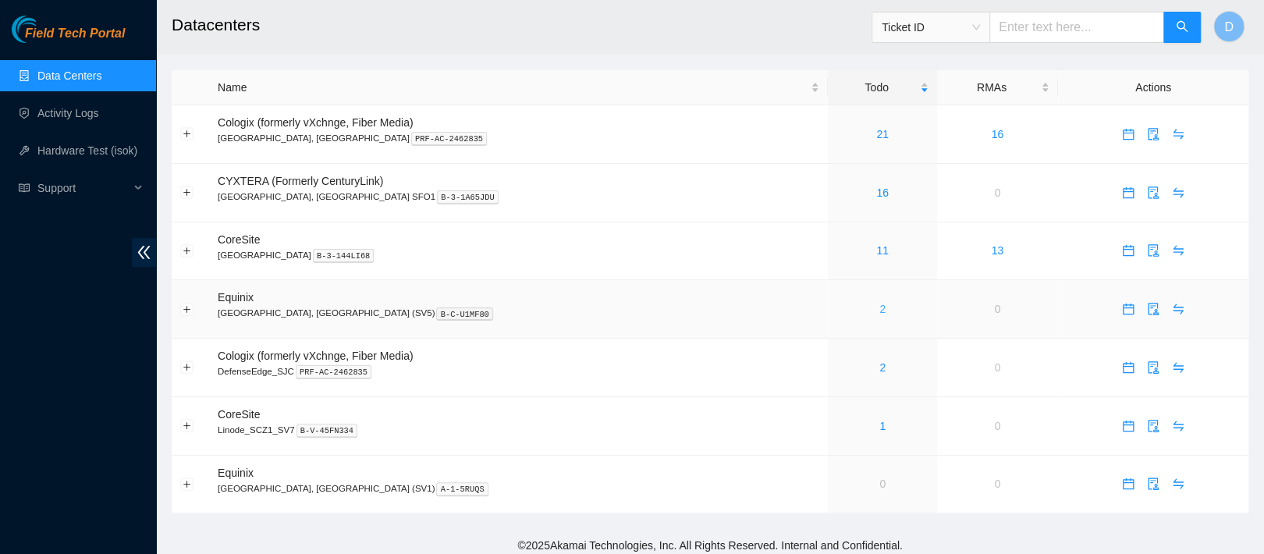
click at [879, 310] on link "2" at bounding box center [882, 309] width 6 height 12
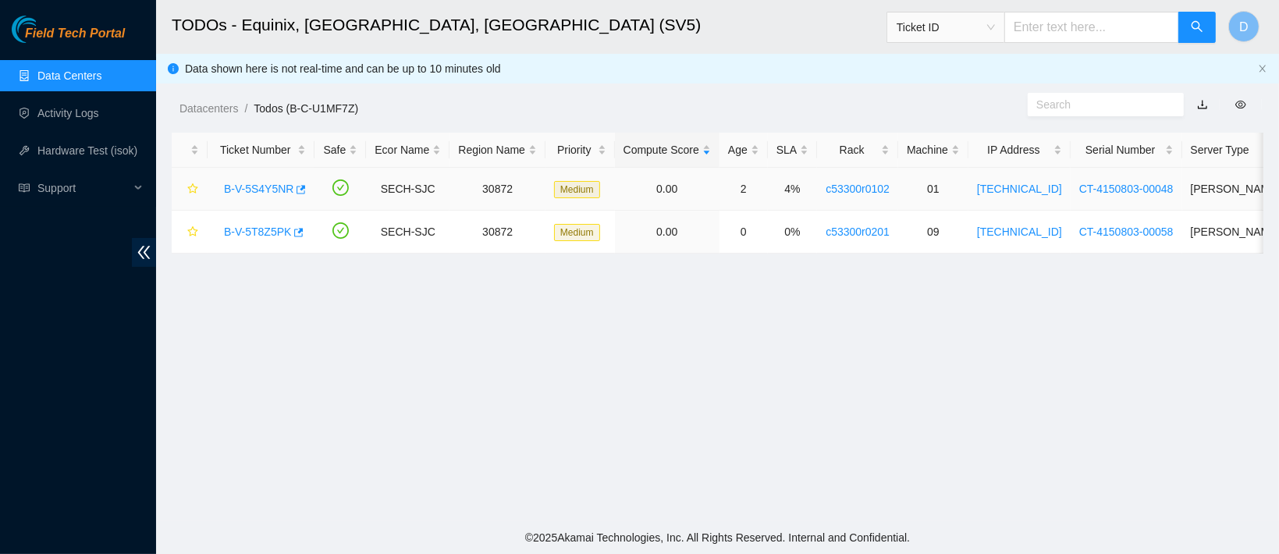
click at [245, 183] on link "B-V-5S4Y5NR" at bounding box center [258, 189] width 69 height 12
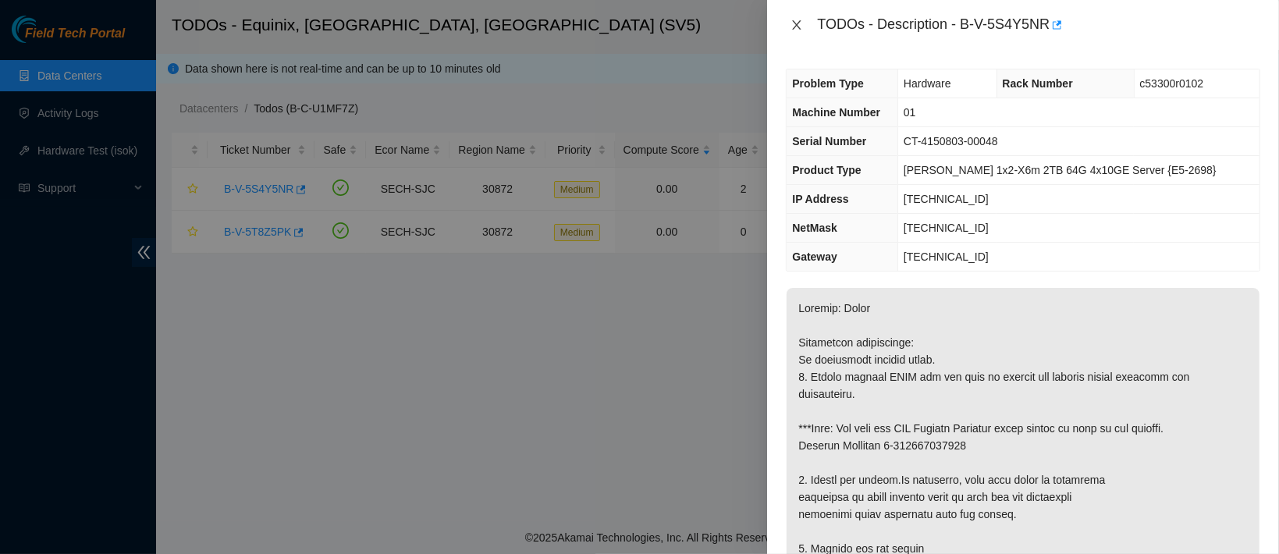
click at [793, 22] on icon "close" at bounding box center [796, 25] width 12 height 12
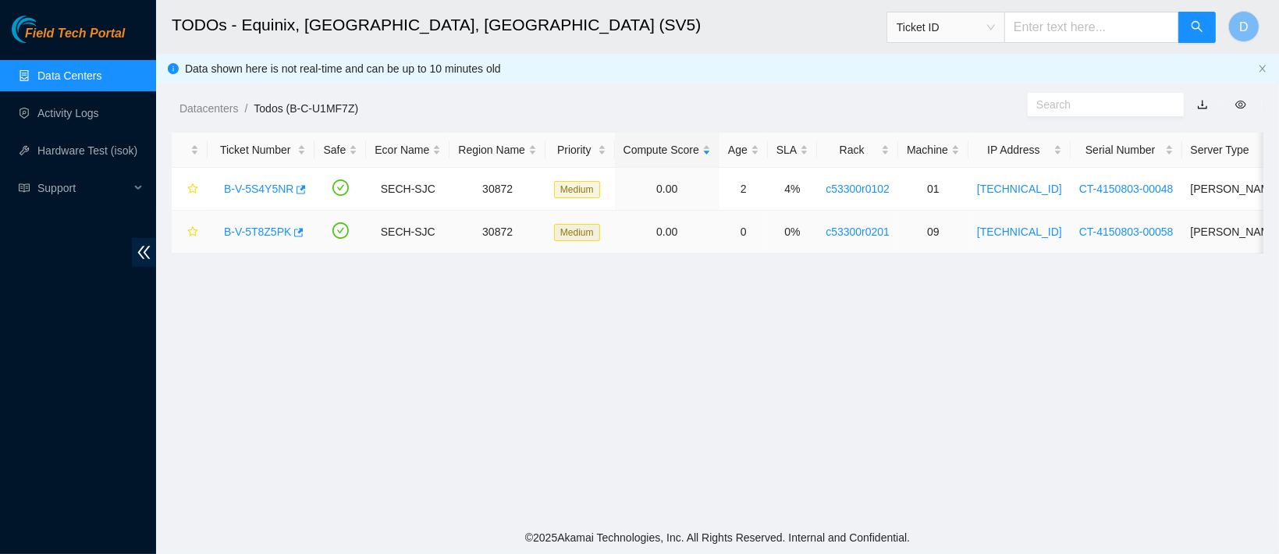
click at [260, 227] on link "B-V-5T8Z5PK" at bounding box center [257, 231] width 67 height 12
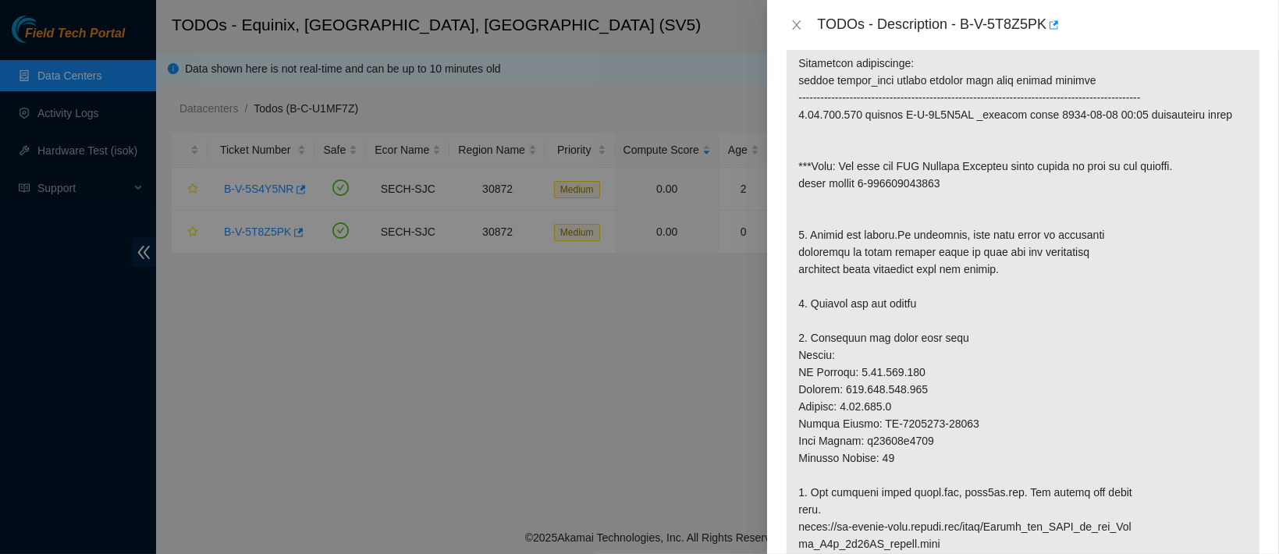
scroll to position [282, 0]
click at [797, 28] on icon "close" at bounding box center [796, 25] width 12 height 12
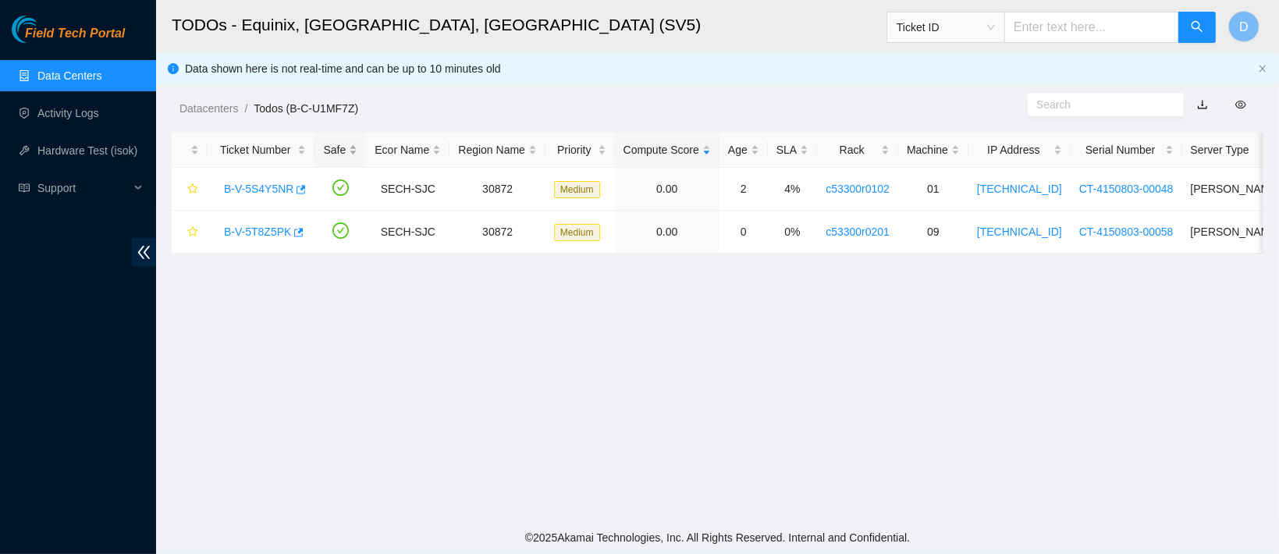
scroll to position [351, 0]
click at [101, 73] on link "Data Centers" at bounding box center [69, 75] width 64 height 12
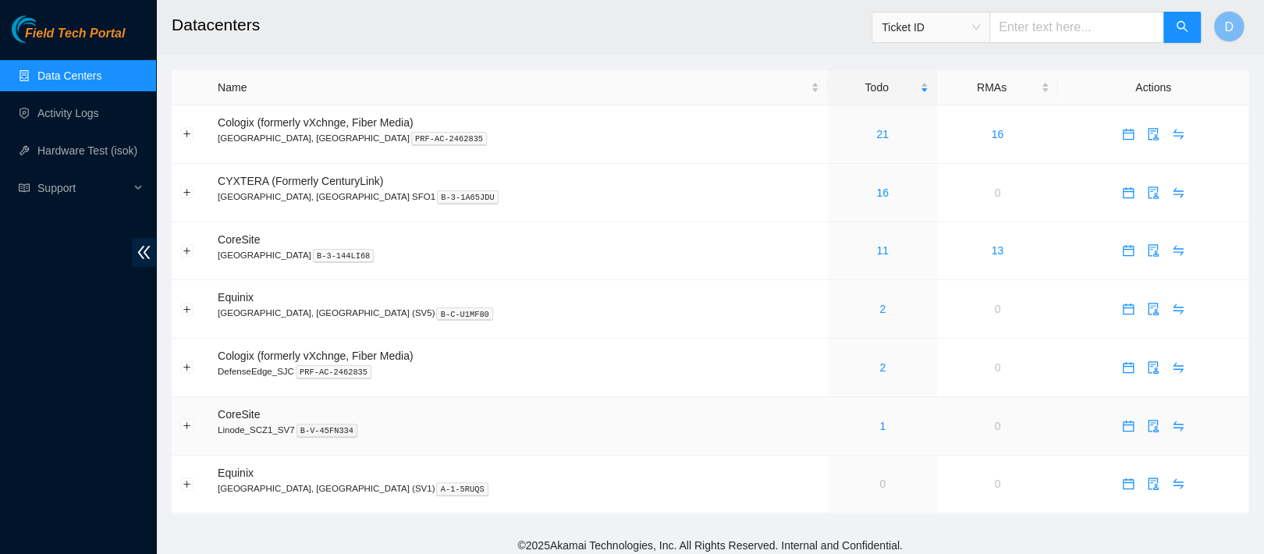
click at [836, 426] on div "1" at bounding box center [881, 425] width 91 height 17
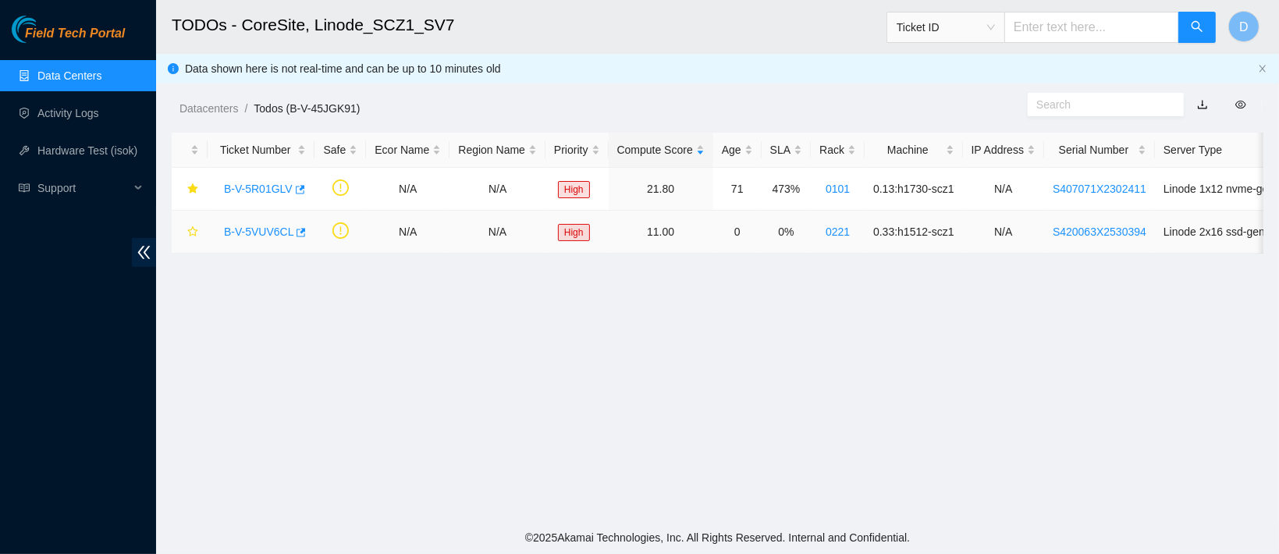
click at [252, 232] on link "B-V-5VUV6CL" at bounding box center [258, 231] width 69 height 12
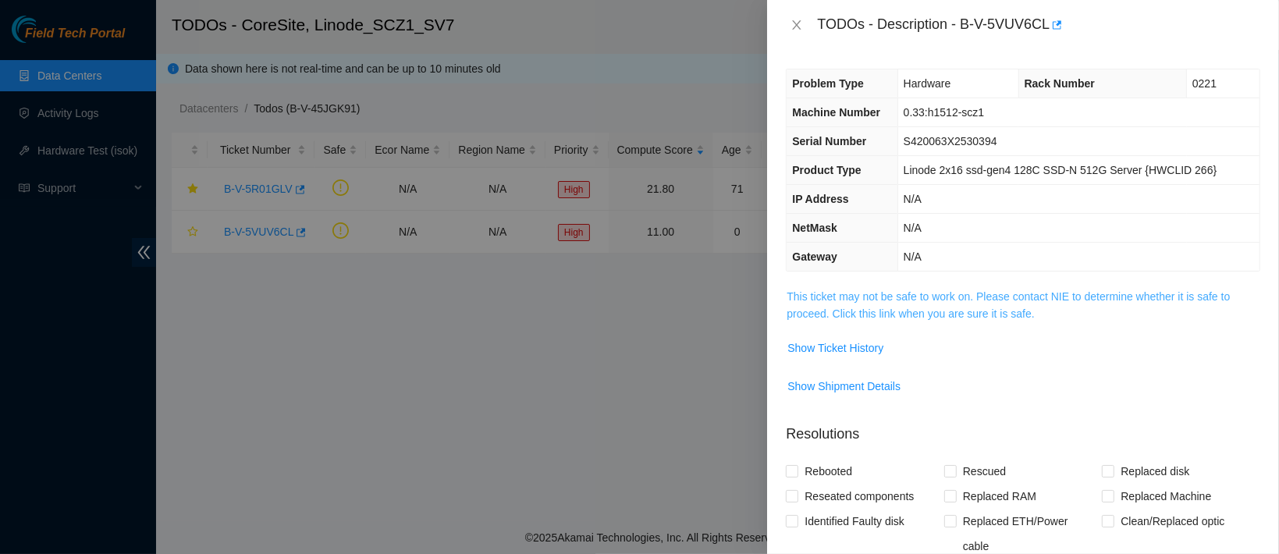
click at [942, 307] on link "This ticket may not be safe to work on. Please contact NIE to determine whether…" at bounding box center [1007, 305] width 443 height 30
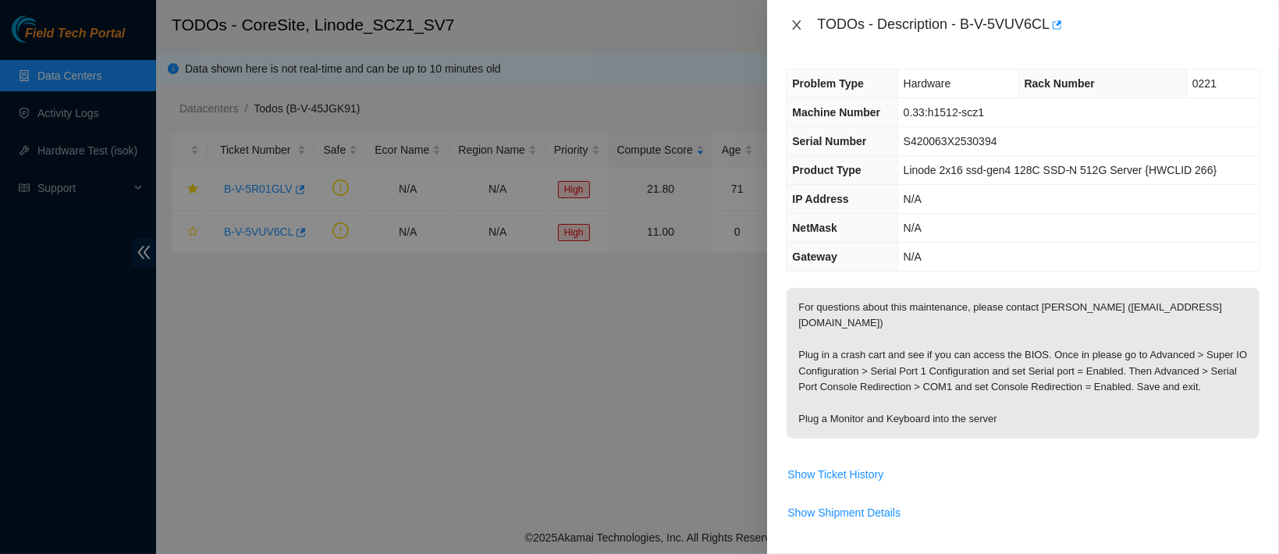
click at [794, 26] on icon "close" at bounding box center [796, 25] width 12 height 12
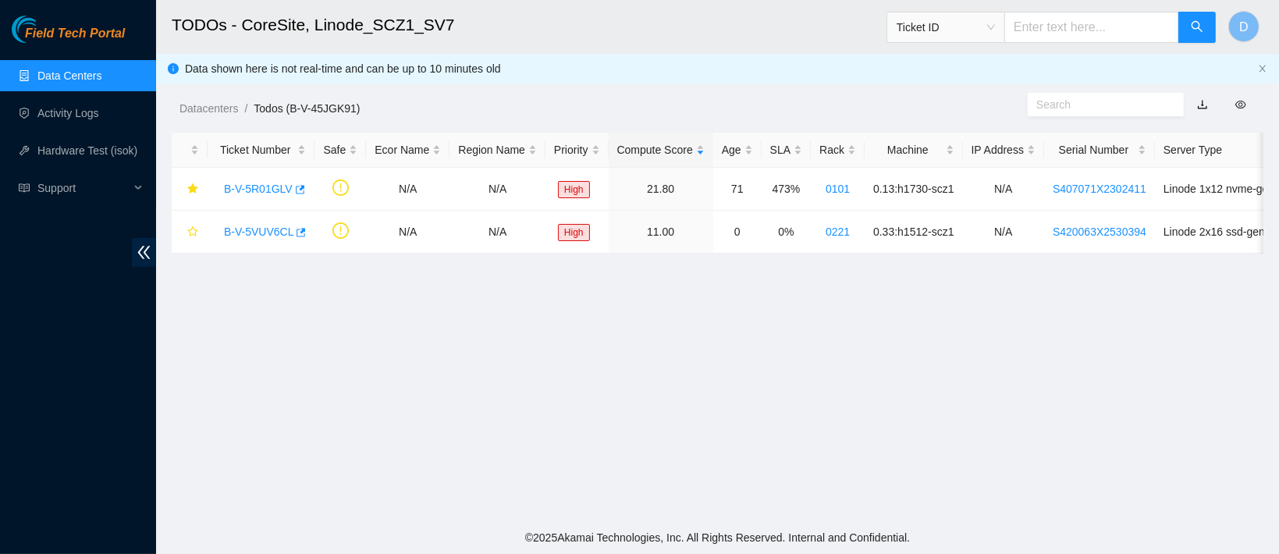
click at [98, 75] on link "Data Centers" at bounding box center [69, 75] width 64 height 12
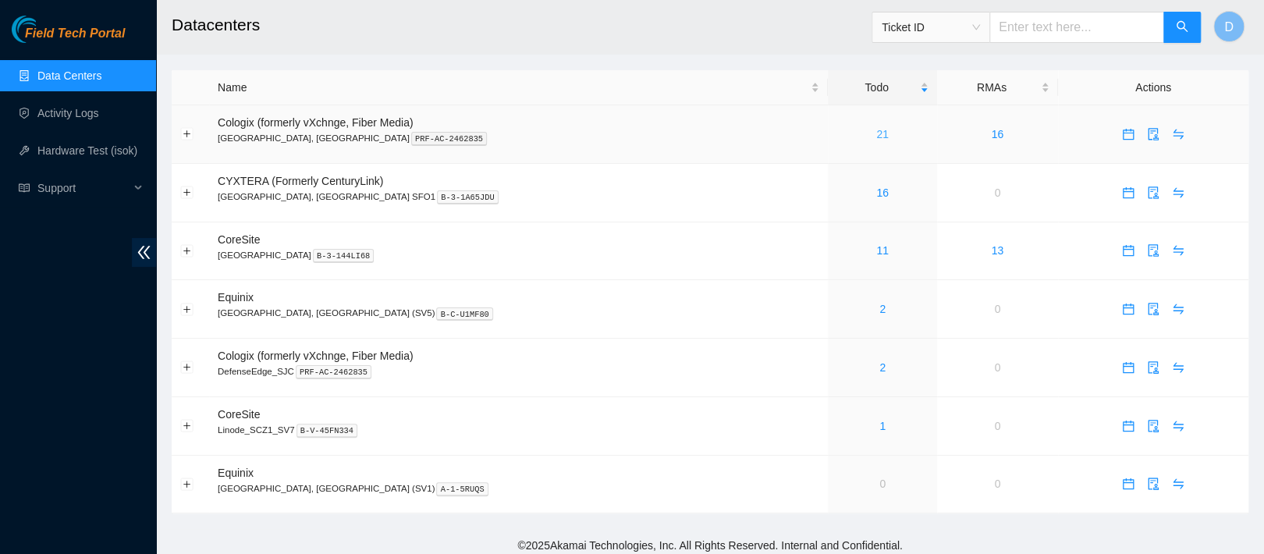
click at [876, 131] on link "21" at bounding box center [882, 134] width 12 height 12
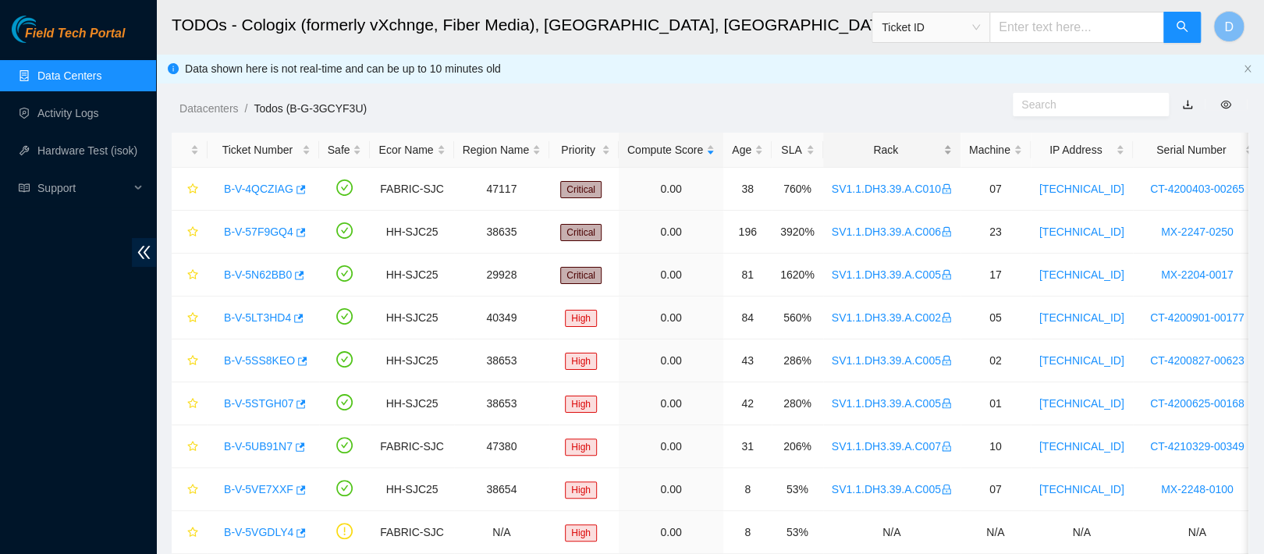
click at [885, 145] on div "Rack" at bounding box center [892, 149] width 120 height 17
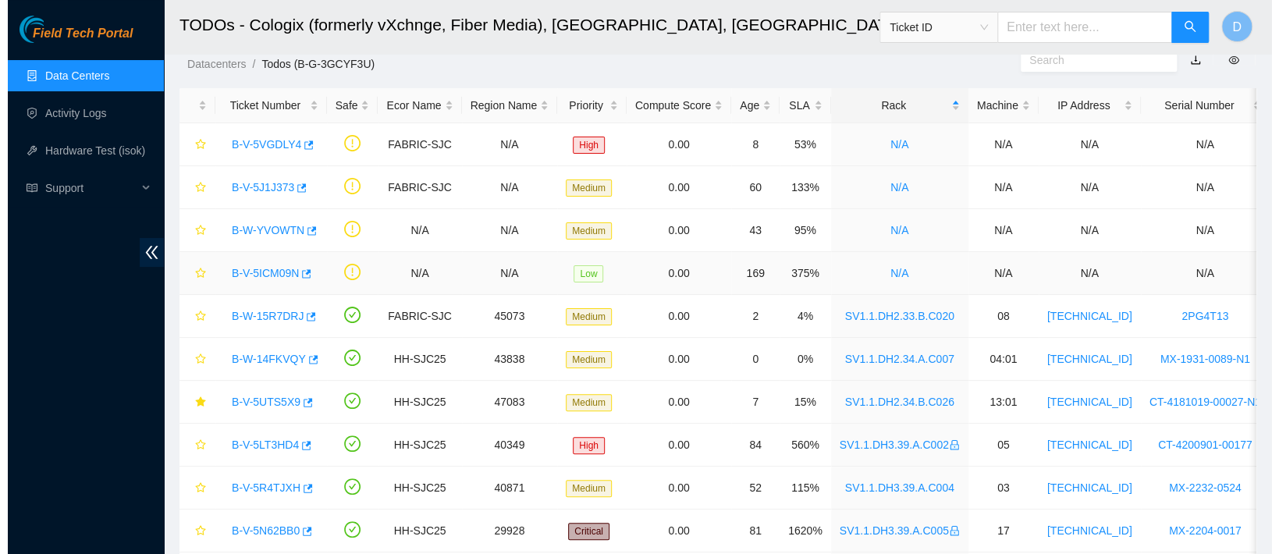
scroll to position [53, 0]
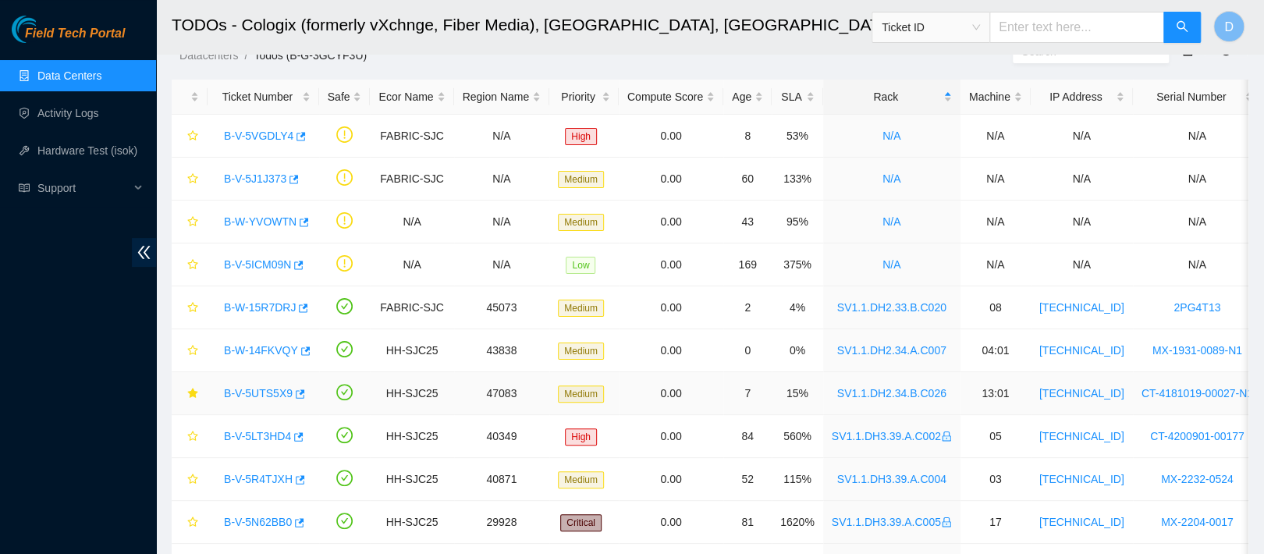
click at [268, 388] on link "B-V-5UTS5X9" at bounding box center [258, 393] width 69 height 12
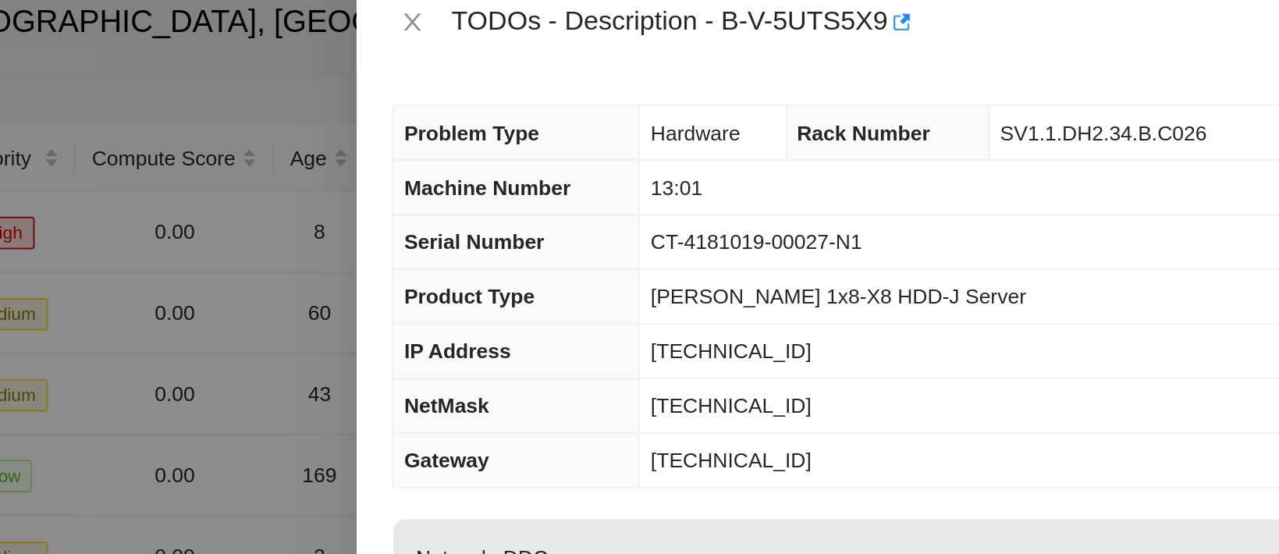
scroll to position [53, 0]
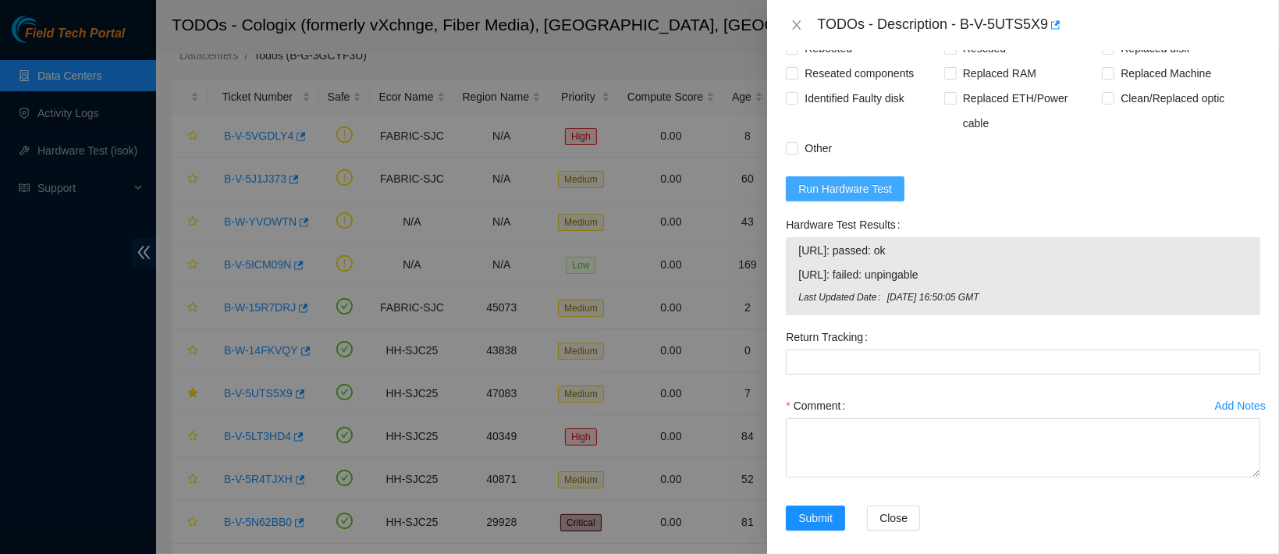
click at [844, 186] on button "Run Hardware Test" at bounding box center [845, 188] width 119 height 25
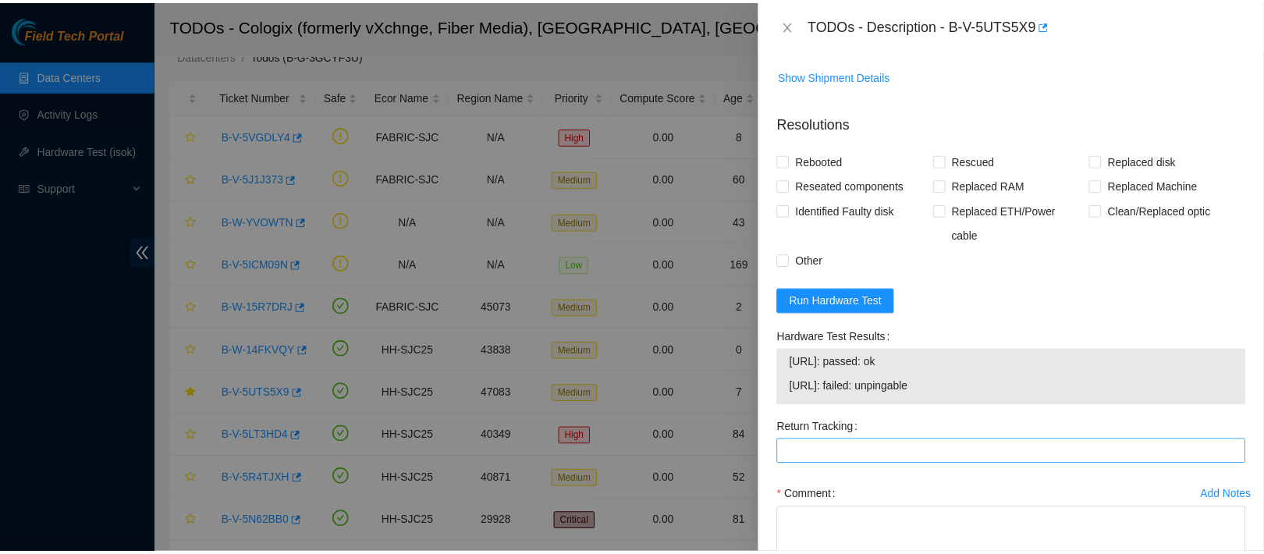
scroll to position [572, 0]
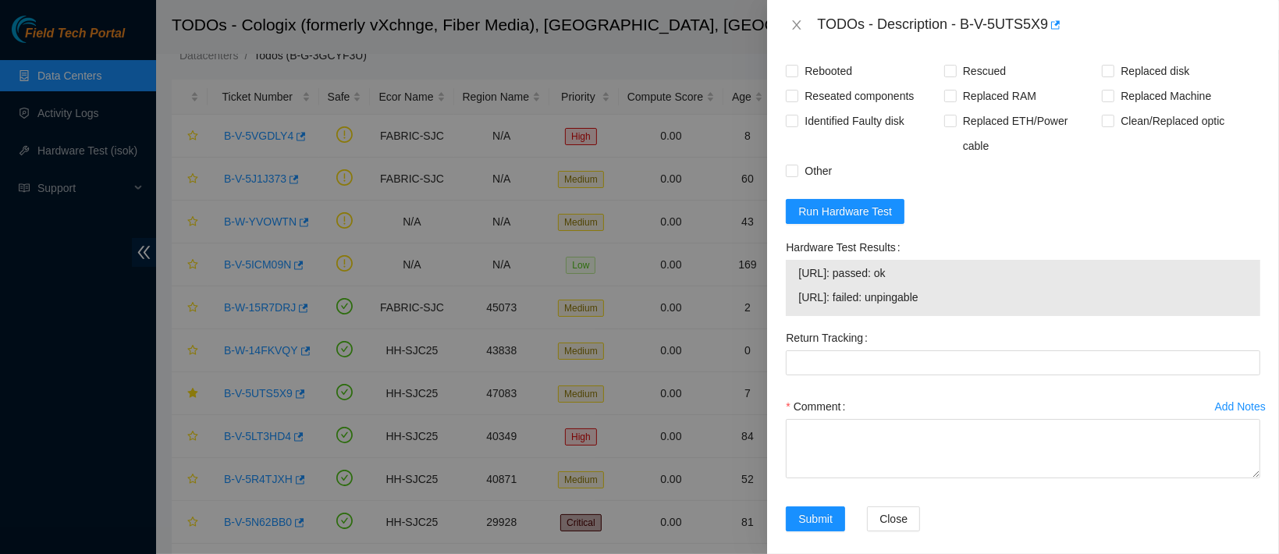
drag, startPoint x: 956, startPoint y: 283, endPoint x: 768, endPoint y: 256, distance: 190.8
click at [768, 256] on div "Problem Type Hardware Rack Number SV1.1.DH2.34.B.C026 Machine Number 13:01 Seri…" at bounding box center [1023, 302] width 512 height 504
copy tbody "[URL]: passed: ok [URL]: failed: unpingable"
click at [921, 325] on div "Return Tracking" at bounding box center [1023, 337] width 474 height 25
click at [795, 25] on icon "close" at bounding box center [796, 25] width 12 height 12
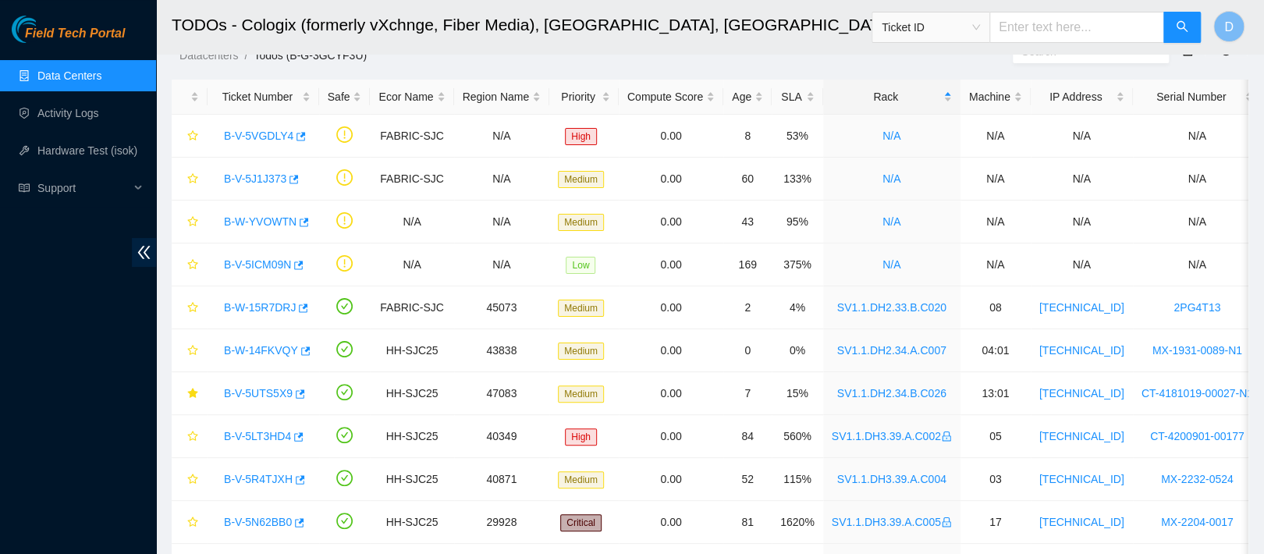
scroll to position [469, 0]
click at [101, 80] on link "Data Centers" at bounding box center [69, 75] width 64 height 12
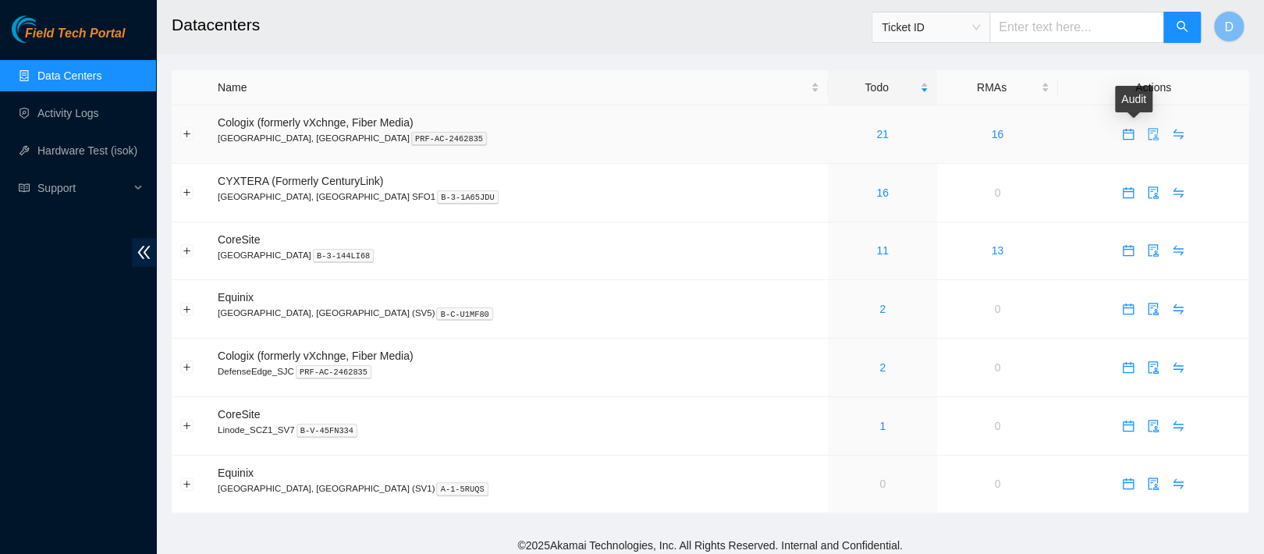
click at [1148, 136] on icon "audit" at bounding box center [1153, 134] width 10 height 12
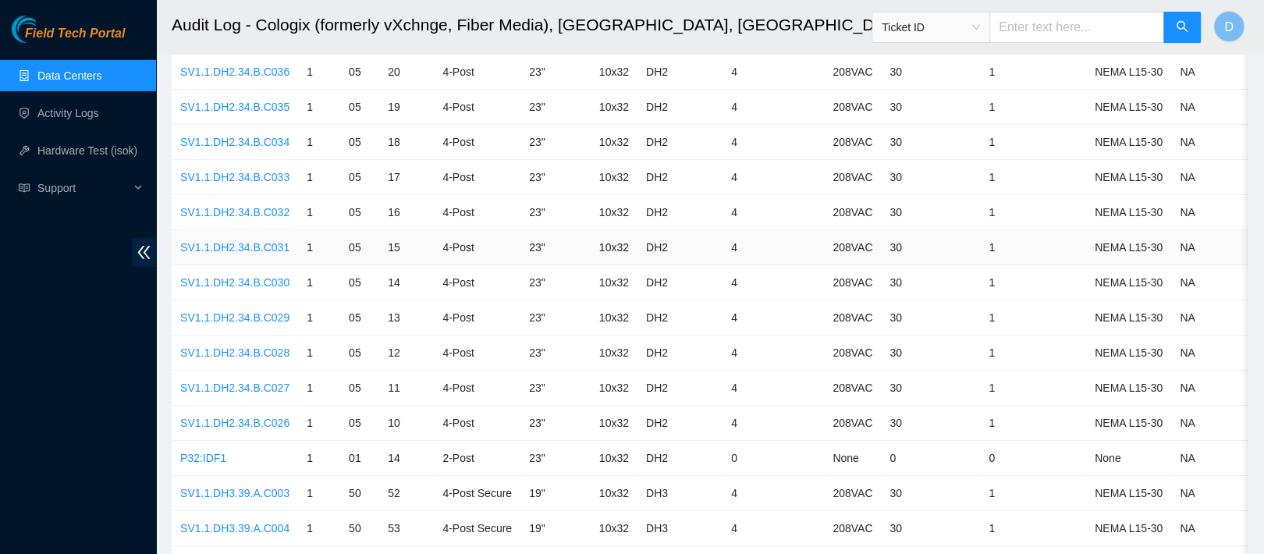
scroll to position [2922, 0]
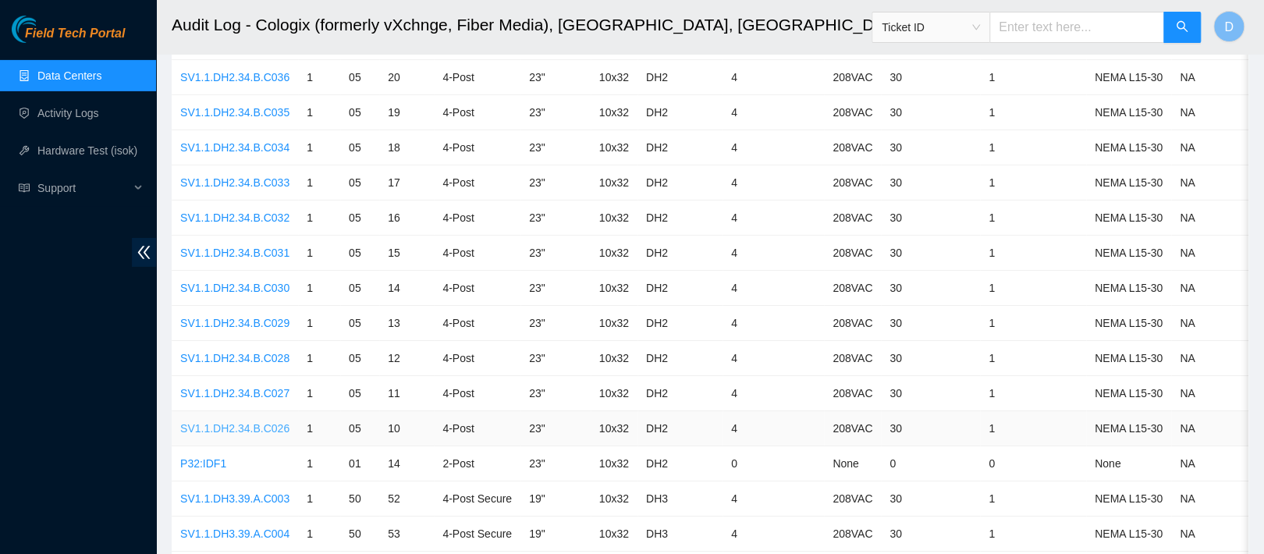
click at [241, 422] on link "SV1.1.DH2.34.B.C026" at bounding box center [234, 428] width 109 height 12
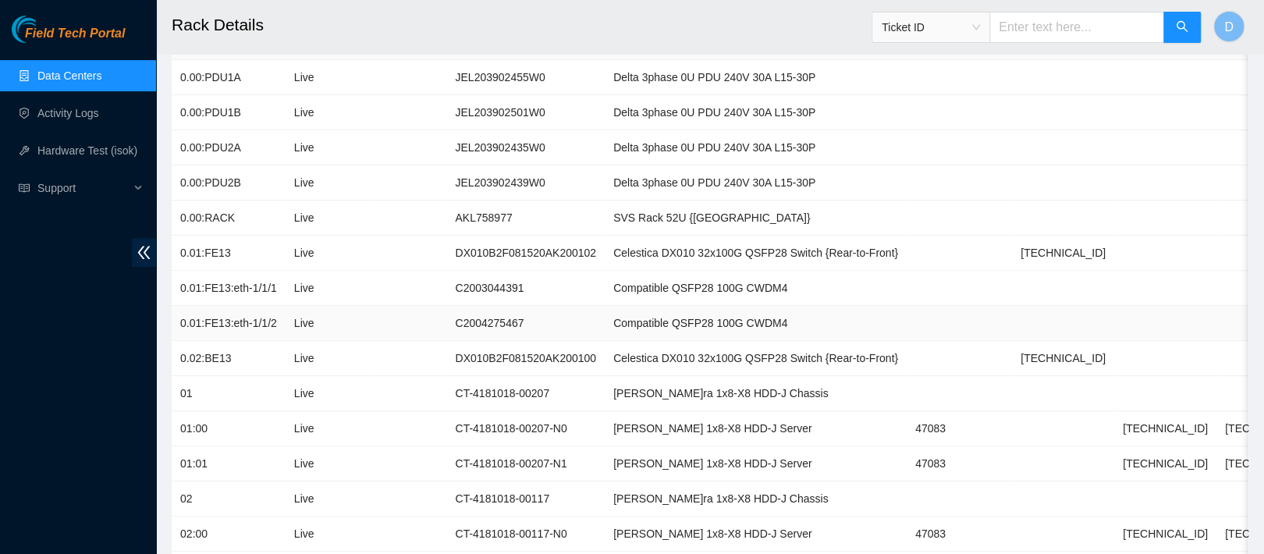
scroll to position [220, 0]
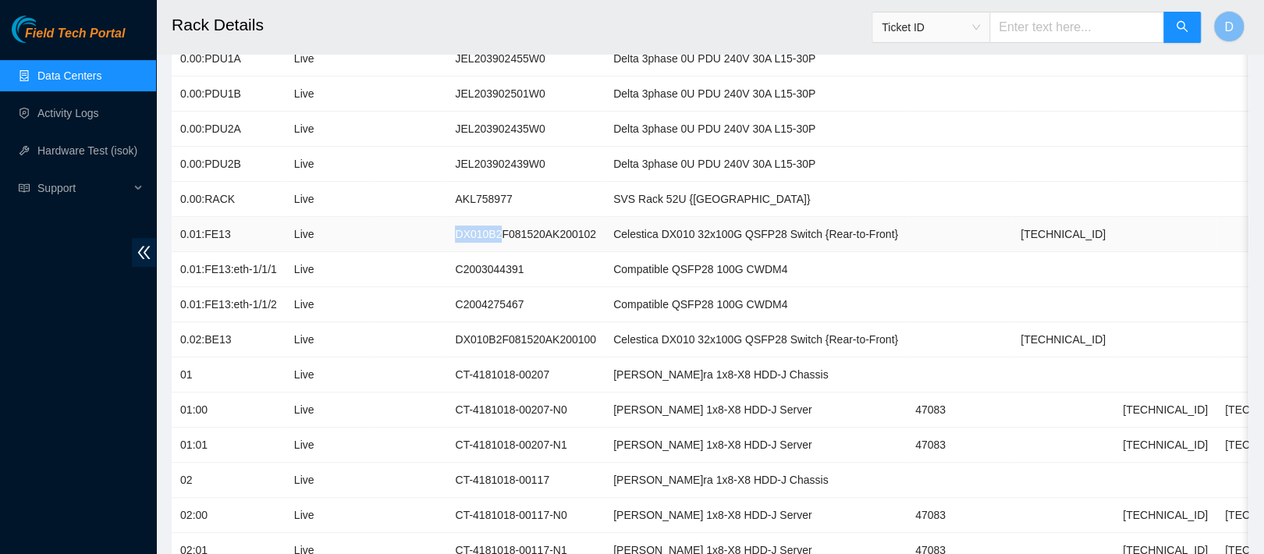
drag, startPoint x: 445, startPoint y: 235, endPoint x: 491, endPoint y: 233, distance: 46.1
click at [491, 233] on td "DX010B2F081520AK200102" at bounding box center [525, 234] width 158 height 35
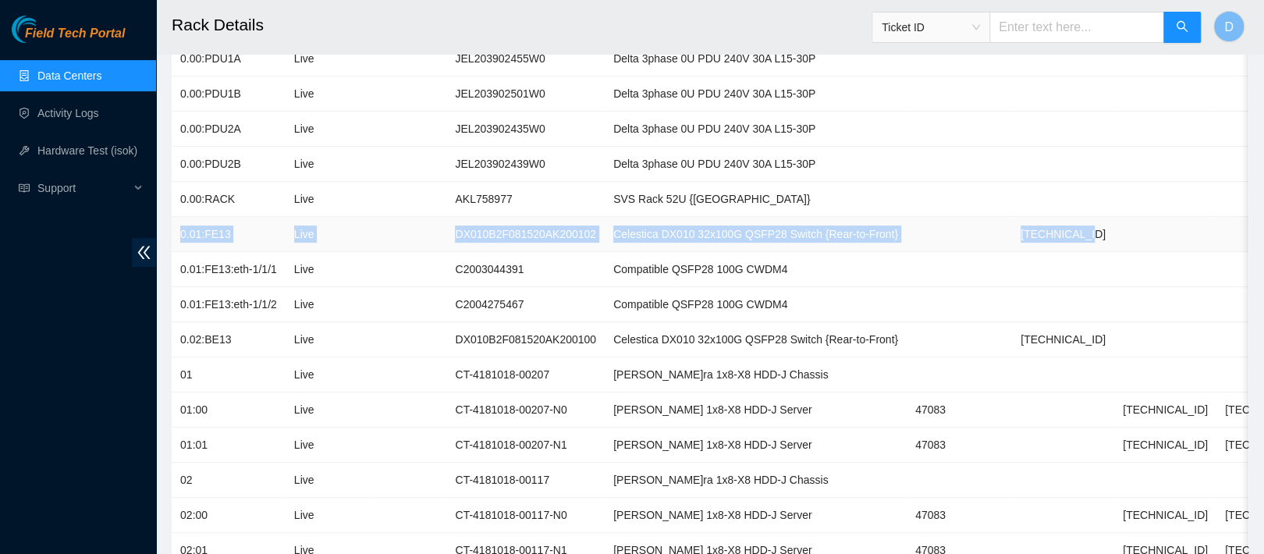
drag, startPoint x: 174, startPoint y: 230, endPoint x: 1058, endPoint y: 229, distance: 883.9
click at [1058, 229] on tr "0.01:FE13 Live DX010B2F081520AK200102 Celestica DX010 32x100G QSFP28 Switch {Re…" at bounding box center [796, 234] width 1249 height 35
copy tr "0.01:FE13 Live DX010B2F081520AK200102 Celestica DX010 32x100G QSFP28 Switch {Re…"
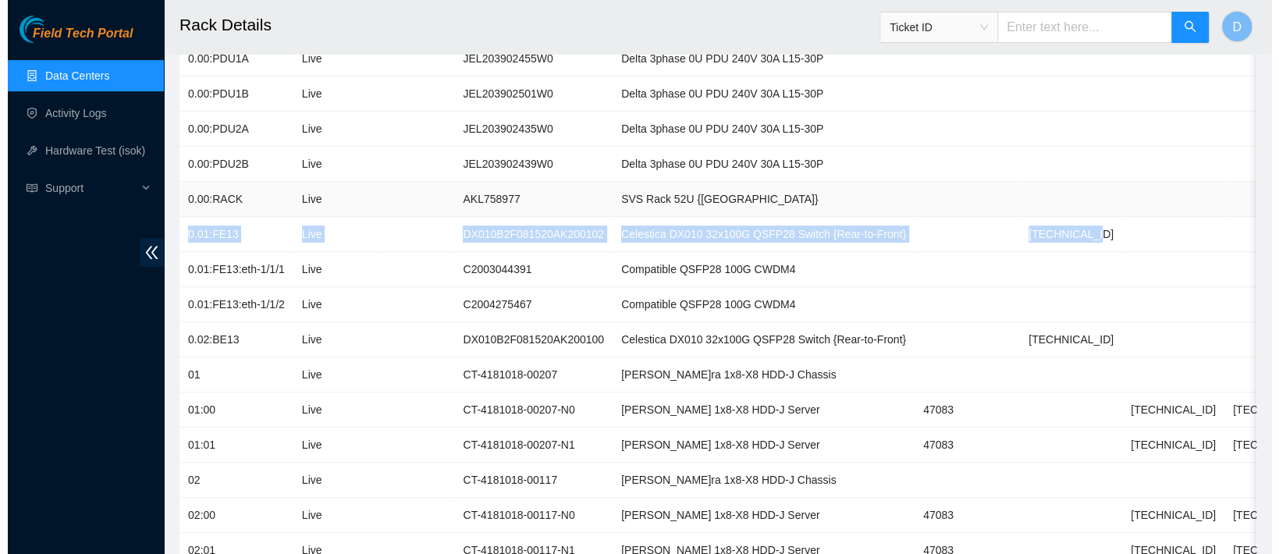
scroll to position [0, 0]
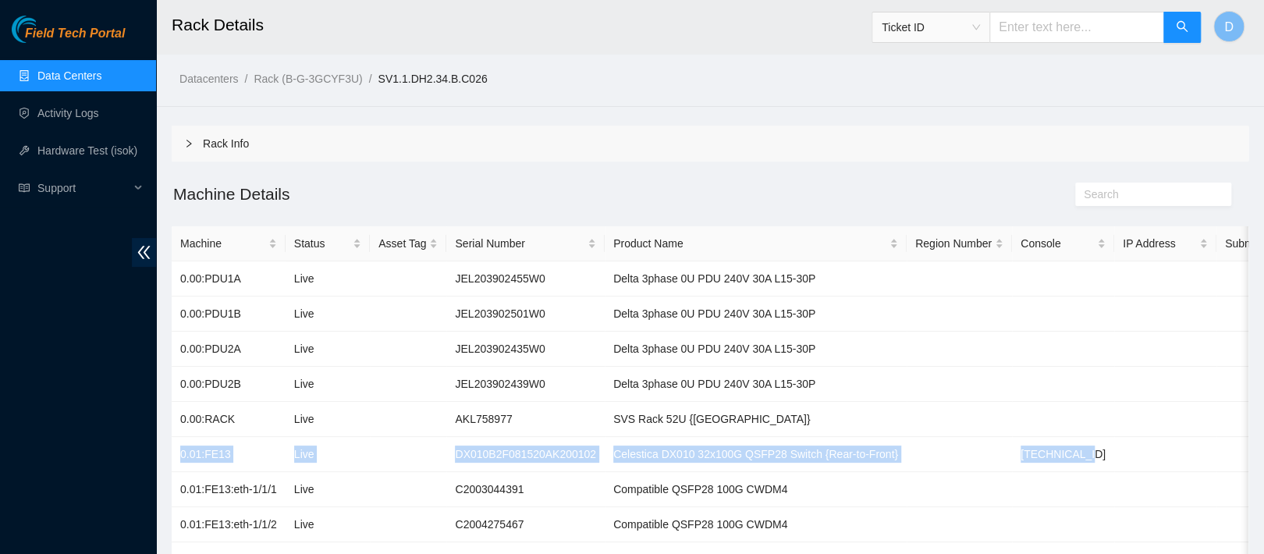
click at [77, 69] on link "Data Centers" at bounding box center [69, 75] width 64 height 12
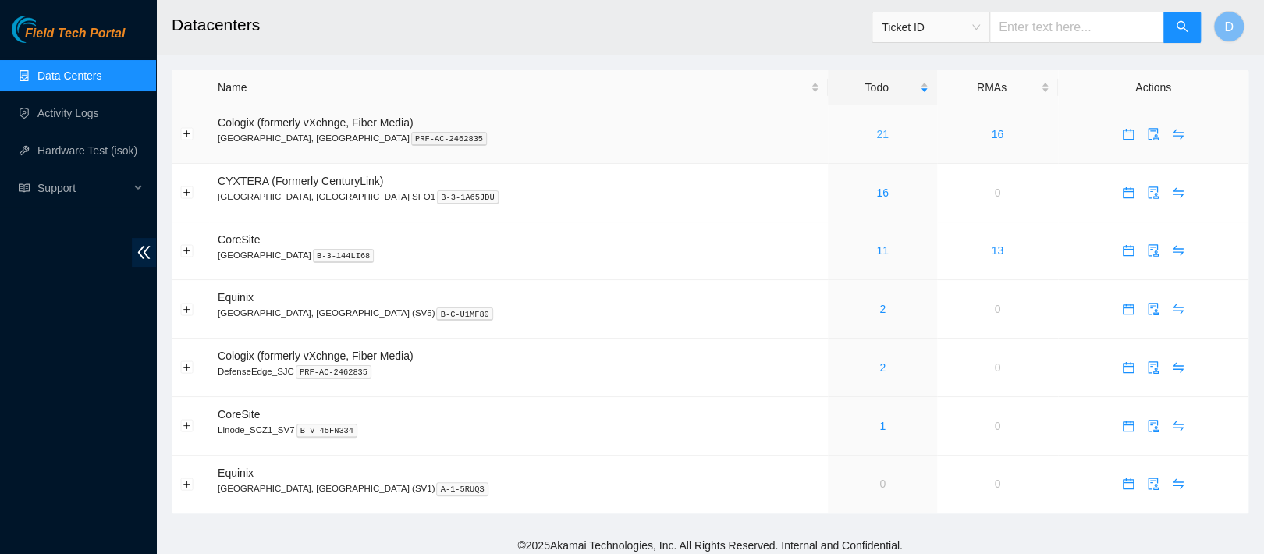
click at [876, 133] on link "21" at bounding box center [882, 134] width 12 height 12
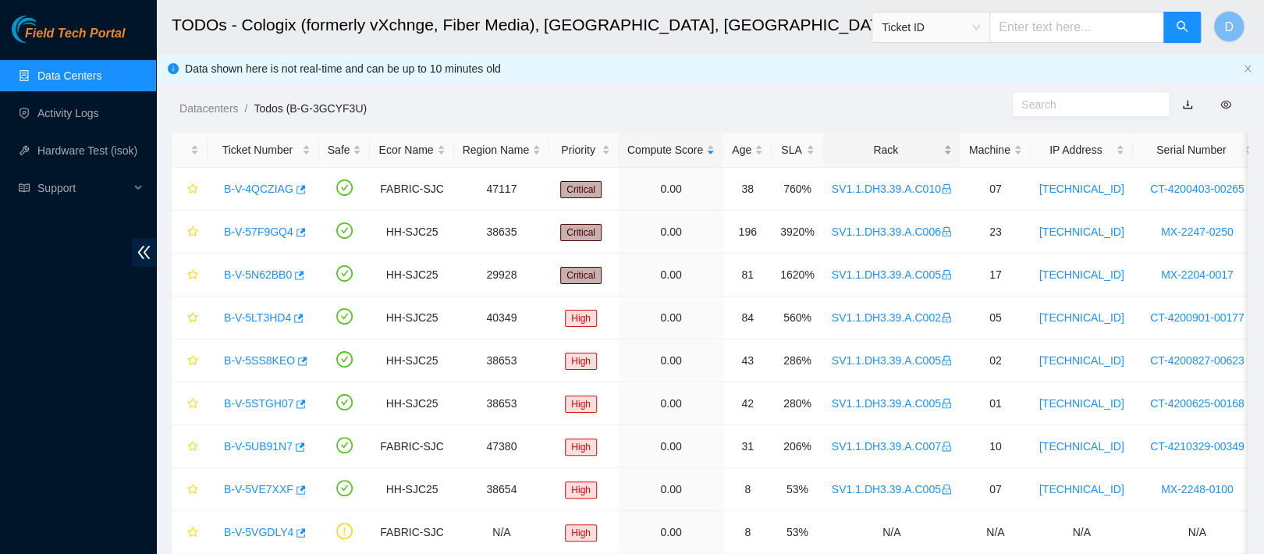
click at [870, 141] on div "Rack" at bounding box center [892, 149] width 120 height 17
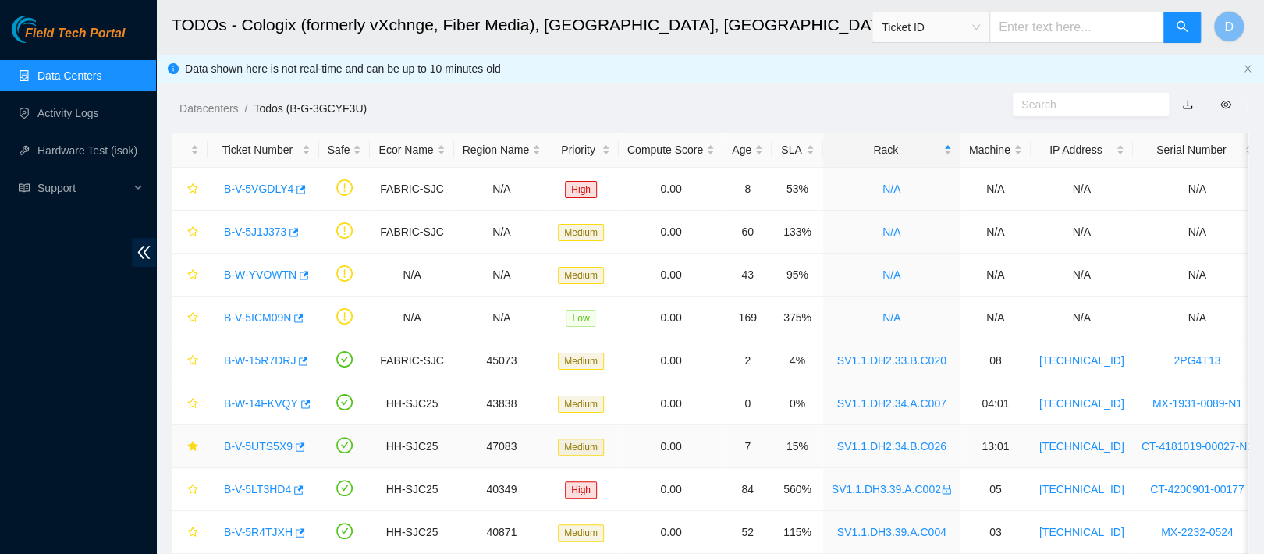
click at [263, 440] on link "B-V-5UTS5X9" at bounding box center [258, 446] width 69 height 12
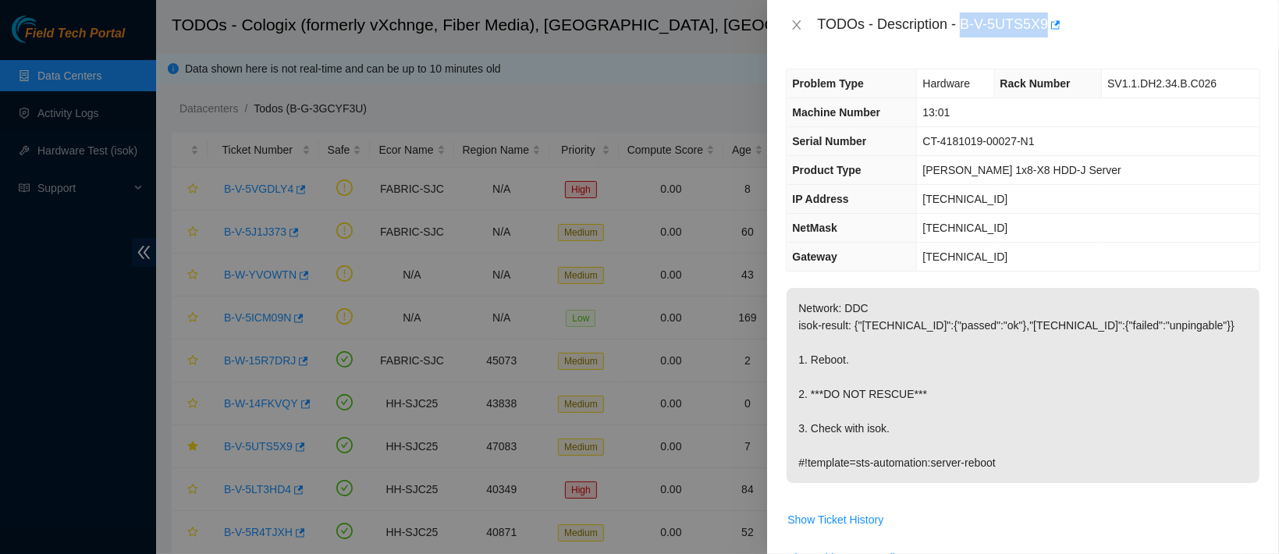
drag, startPoint x: 1013, startPoint y: 22, endPoint x: 1146, endPoint y: 14, distance: 132.9
click at [1146, 14] on div "TODOs - Description - B-V-5UTS5X9" at bounding box center [1038, 24] width 443 height 25
copy div "B-V-5UTS5X9"
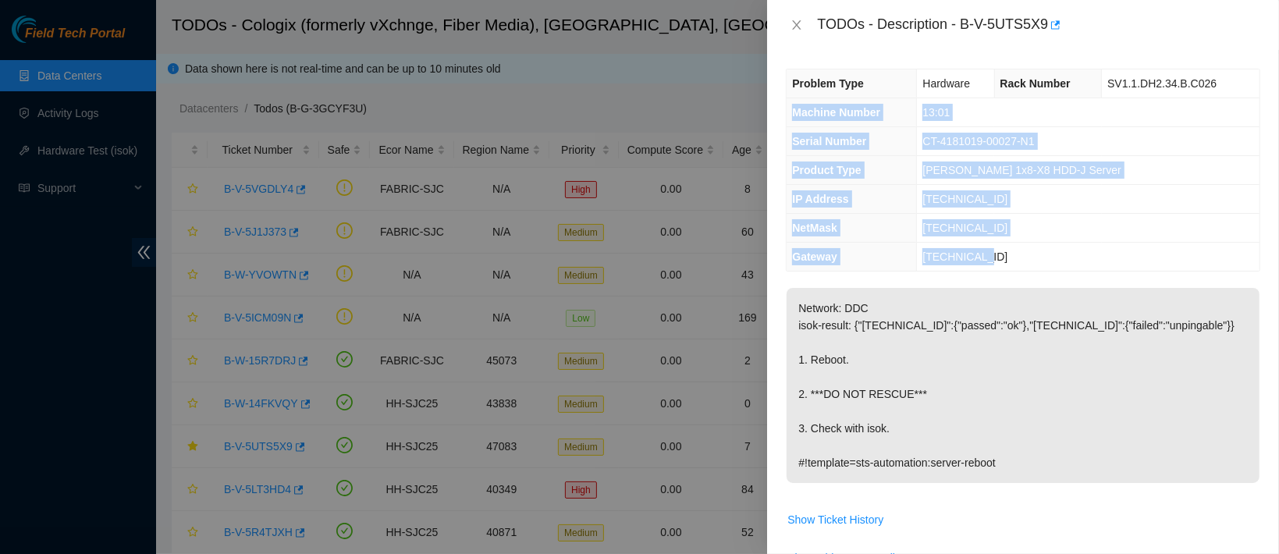
drag, startPoint x: 790, startPoint y: 116, endPoint x: 999, endPoint y: 254, distance: 250.8
click at [999, 254] on tbody "Problem Type Hardware Rack Number SV1.1.DH2.34.B.C026 Machine Number 13:01 Seri…" at bounding box center [1022, 169] width 473 height 201
copy tbody "Machine Number 13:01 Serial Number CT-4181019-00027-N1 Product Type [PERSON_NAM…"
click at [798, 30] on icon "close" at bounding box center [796, 25] width 12 height 12
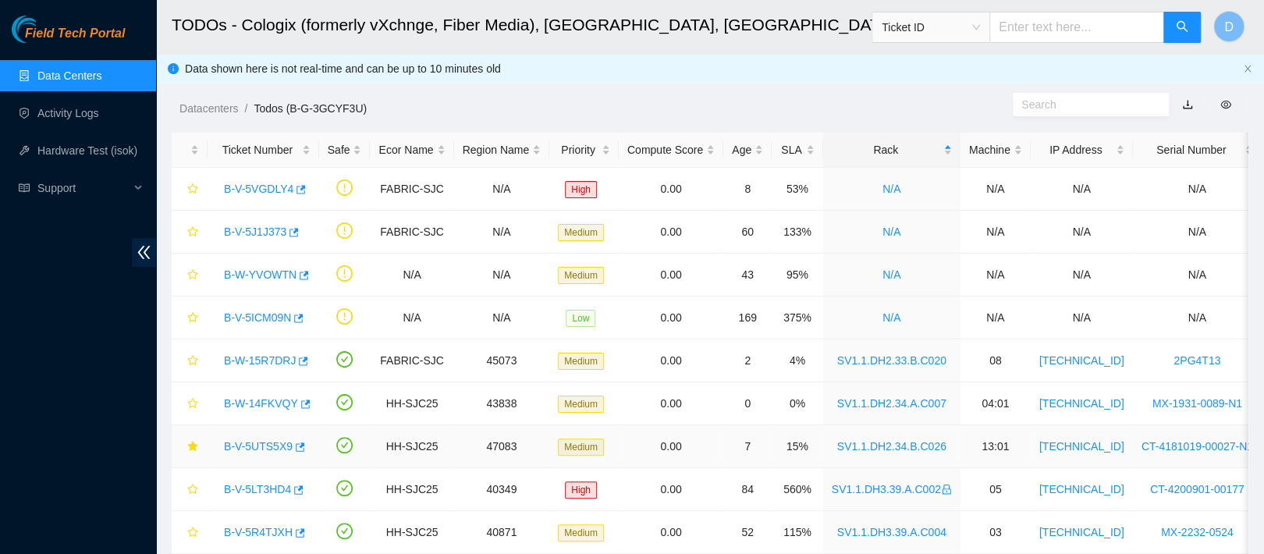
click at [274, 442] on link "B-V-5UTS5X9" at bounding box center [258, 446] width 69 height 12
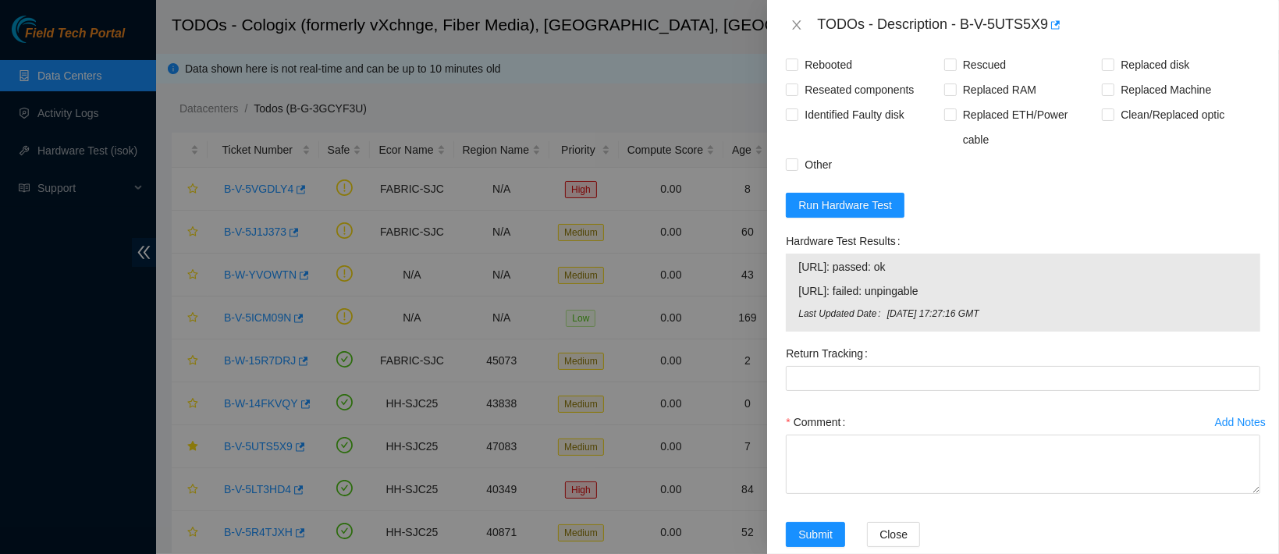
scroll to position [594, 0]
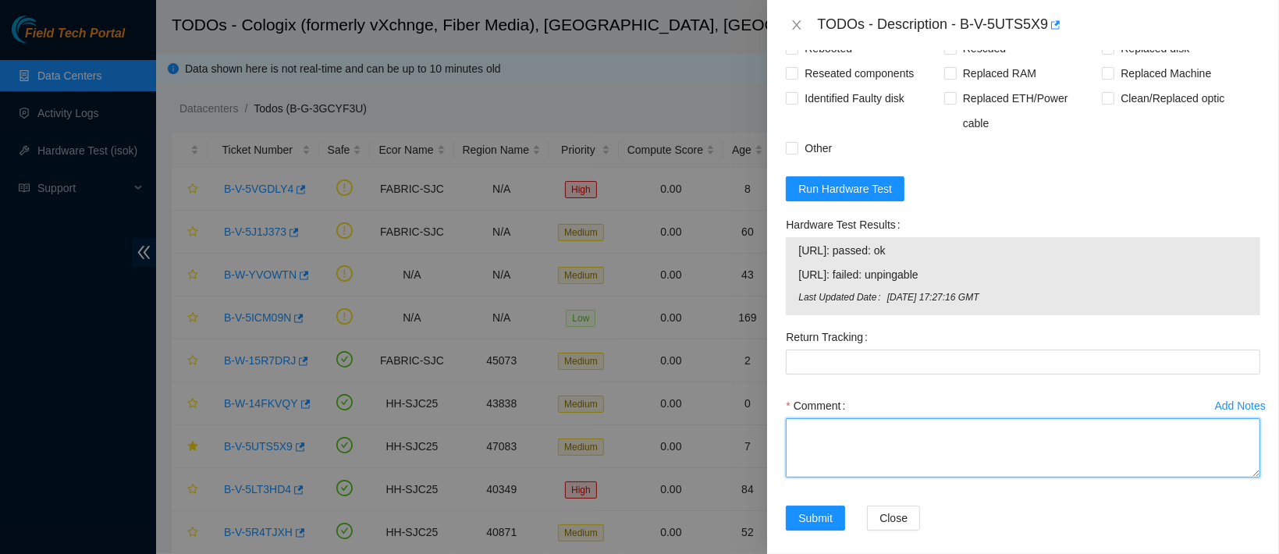
click at [839, 418] on textarea "Comment" at bounding box center [1023, 447] width 474 height 59
type textarea "c"
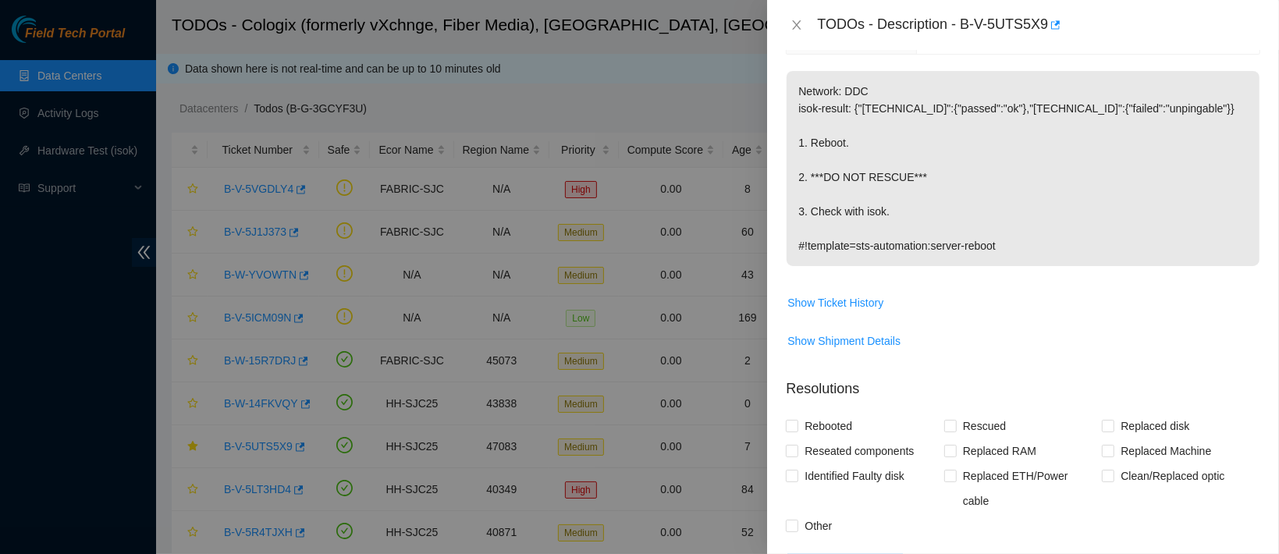
scroll to position [0, 0]
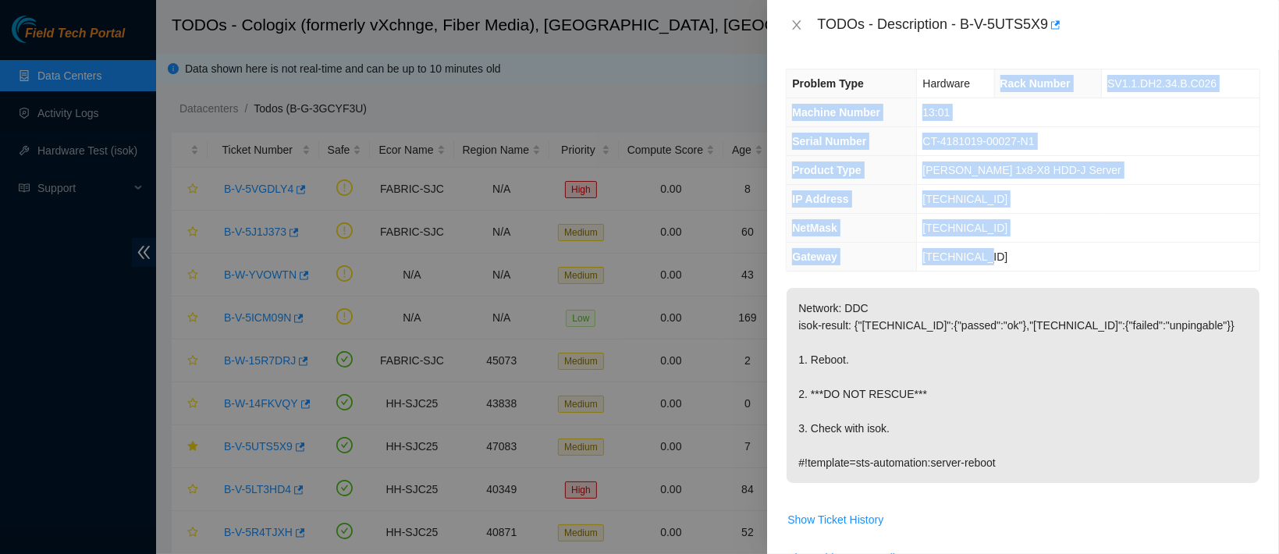
drag, startPoint x: 1000, startPoint y: 79, endPoint x: 1052, endPoint y: 244, distance: 173.2
click at [1052, 244] on tbody "Problem Type Hardware Rack Number SV1.1.DH2.34.B.C026 Machine Number 13:01 Seri…" at bounding box center [1022, 169] width 473 height 201
copy tbody "Rack Number SV1.1.DH2.34.B.C026 Machine Number 13:01 Serial Number CT-4181019-0…"
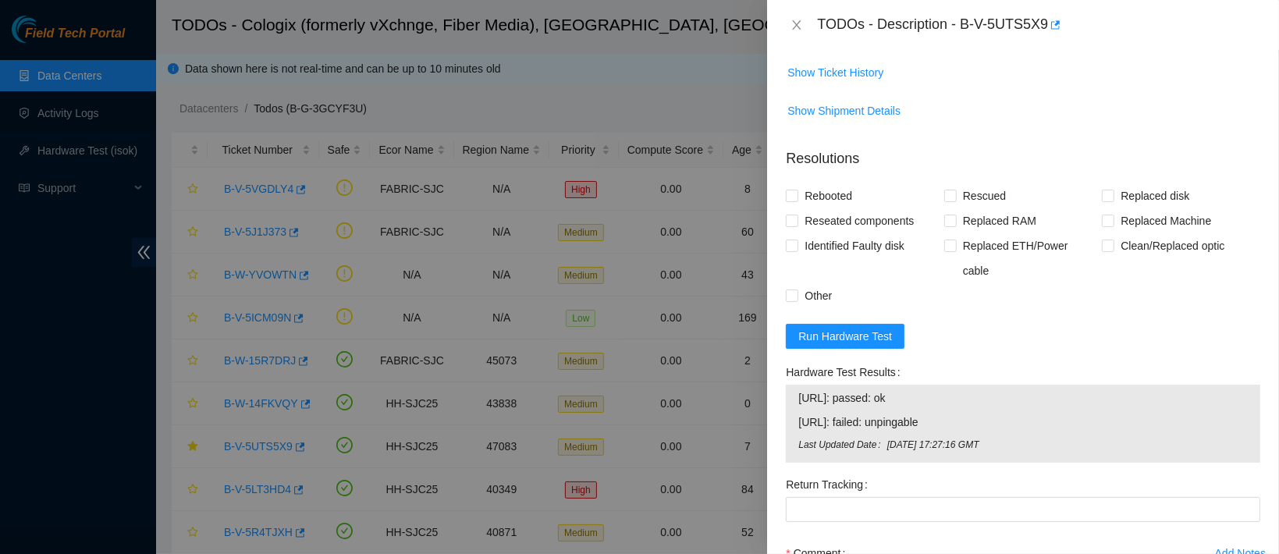
scroll to position [594, 0]
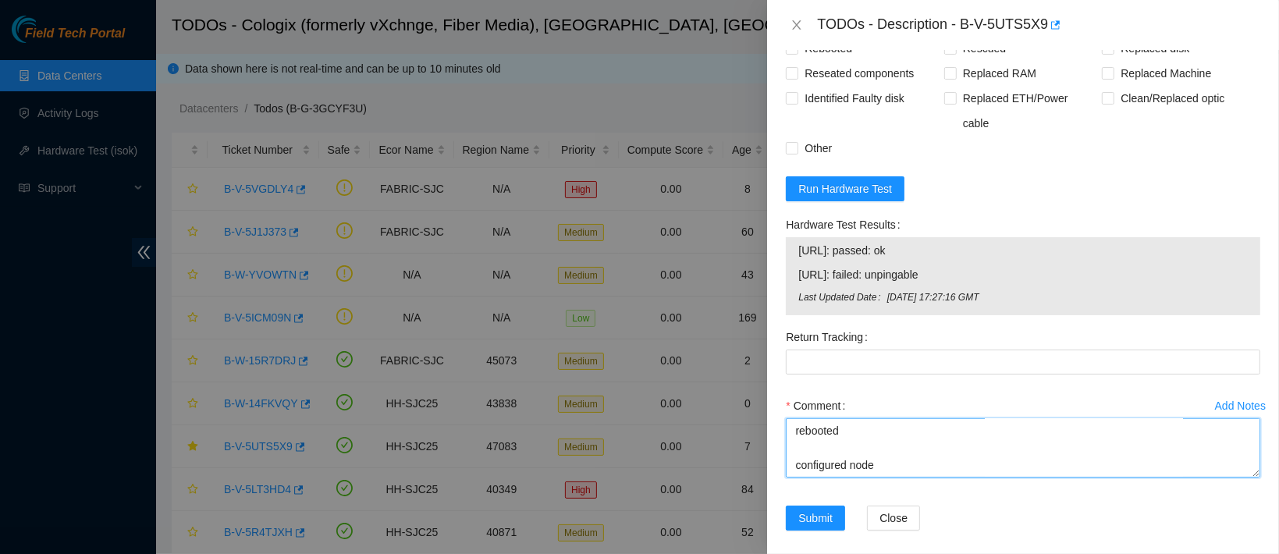
click at [819, 455] on textarea "contacted nocc to confirm that ticket was safe verified sn on machine connected…" at bounding box center [1023, 447] width 474 height 59
paste textarea "Rack Number SV1.1.DH2.34.B.C026 Machine Number 13:01 Serial Number CT-4181019-0…"
click at [819, 455] on textarea "contacted nocc to confirm that ticket was safe verified sn on machine connected…" at bounding box center [1023, 447] width 474 height 59
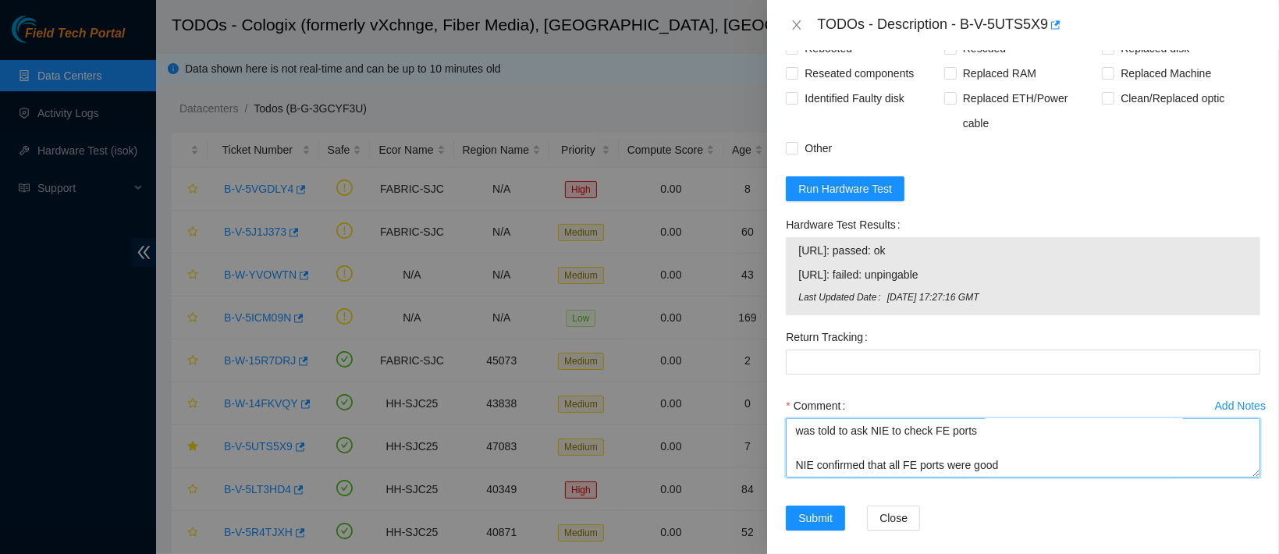
paste textarea "equesting to replace server for faulty NIC"
click at [799, 453] on textarea "contacted nocc to confirm that ticket was safe verified sn on machine connected…" at bounding box center [1023, 447] width 474 height 59
click at [793, 453] on textarea "contacted nocc to confirm that ticket was safe verified sn on machine connected…" at bounding box center [1023, 447] width 474 height 59
click at [1010, 453] on textarea "contacted nocc to confirm that ticket was safe verified sn on machine connected…" at bounding box center [1023, 447] width 474 height 59
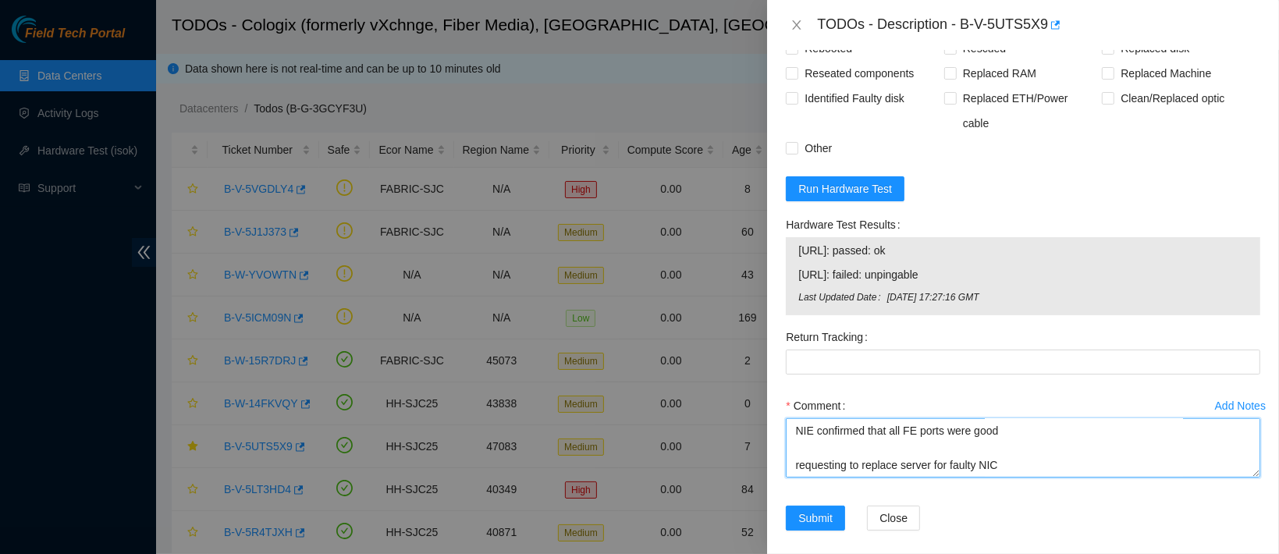
click at [1004, 418] on textarea "contacted nocc to confirm that ticket was safe verified sn on machine connected…" at bounding box center [1023, 447] width 474 height 59
click at [801, 452] on textarea "contacted nocc to confirm that ticket was safe verified sn on machine connected…" at bounding box center [1023, 447] width 474 height 59
click at [1006, 446] on textarea "contacted nocc to confirm that ticket was safe verified sn on machine connected…" at bounding box center [1023, 447] width 474 height 59
type textarea "contacted nocc to confirm that ticket was safe verified sn on machine connected…"
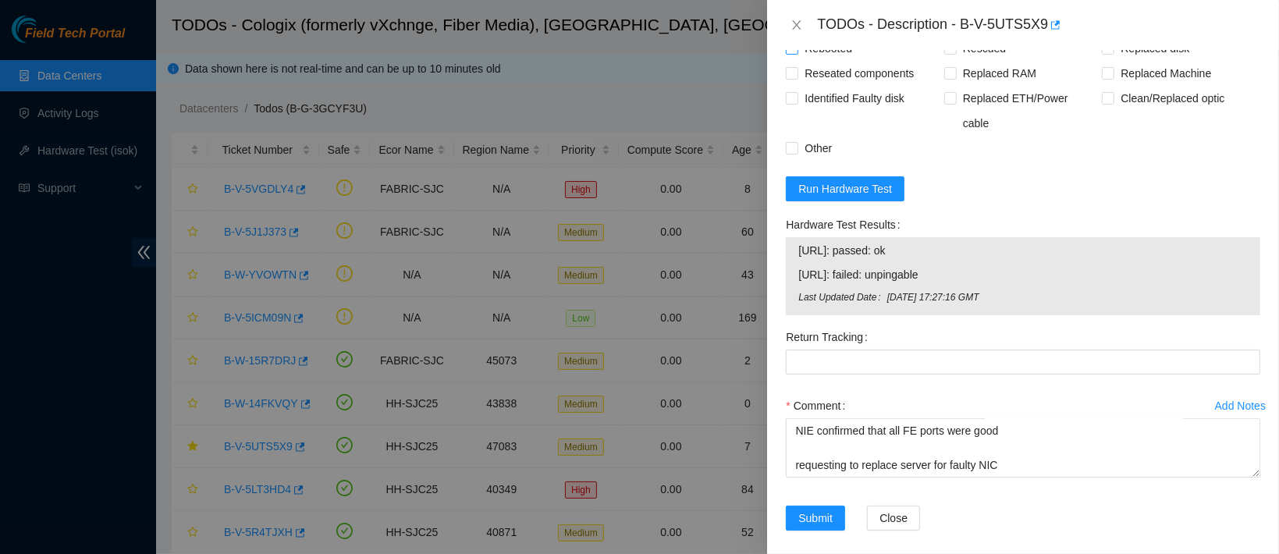
click at [845, 55] on span "Rebooted" at bounding box center [828, 48] width 60 height 25
click at [797, 53] on input "Rebooted" at bounding box center [791, 47] width 11 height 11
checkbox input "true"
click at [837, 86] on span "Reseated components" at bounding box center [859, 73] width 122 height 25
click at [797, 78] on input "Reseated components" at bounding box center [791, 72] width 11 height 11
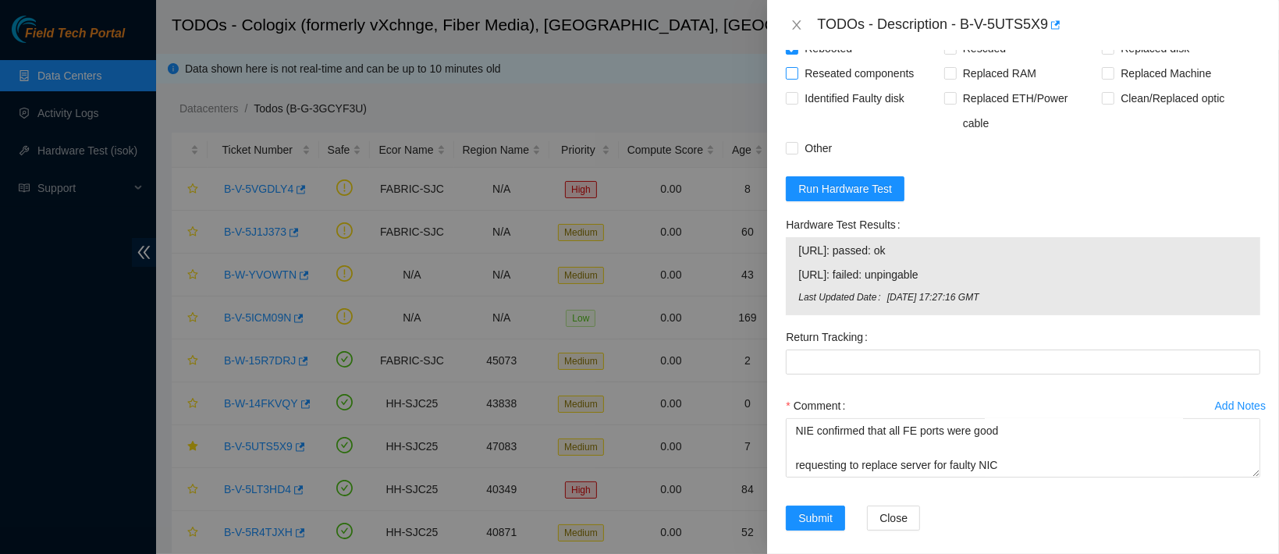
checkbox input "true"
click at [967, 56] on span "Rescued" at bounding box center [983, 48] width 55 height 25
click at [955, 53] on input "Rescued" at bounding box center [949, 47] width 11 height 11
checkbox input "true"
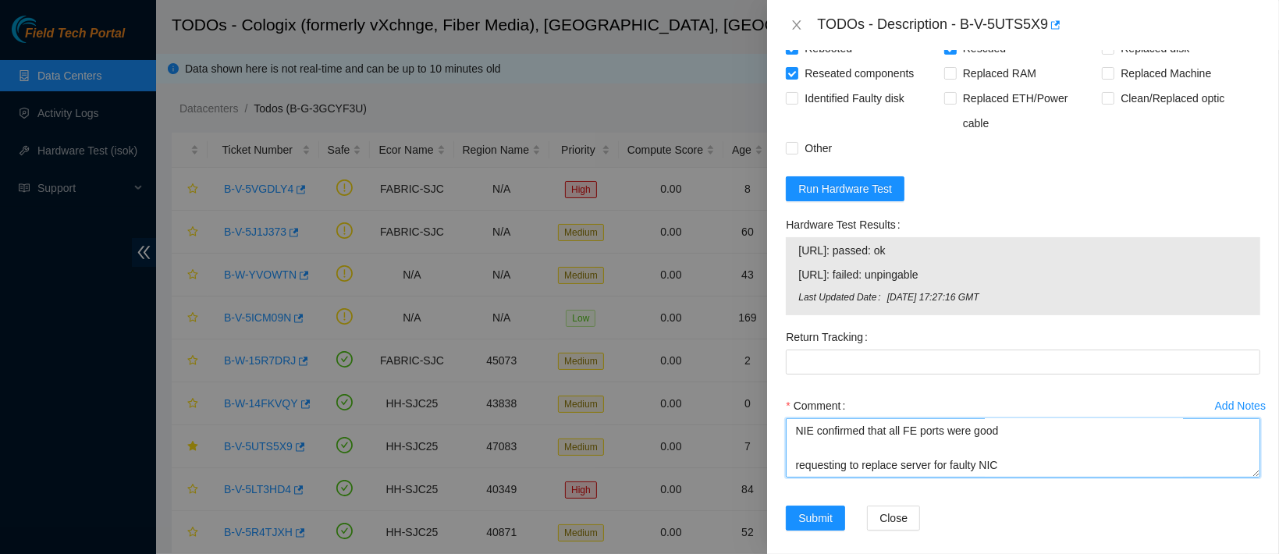
click at [1006, 445] on textarea "contacted nocc to confirm that ticket was safe verified sn on machine connected…" at bounding box center [1023, 447] width 474 height 59
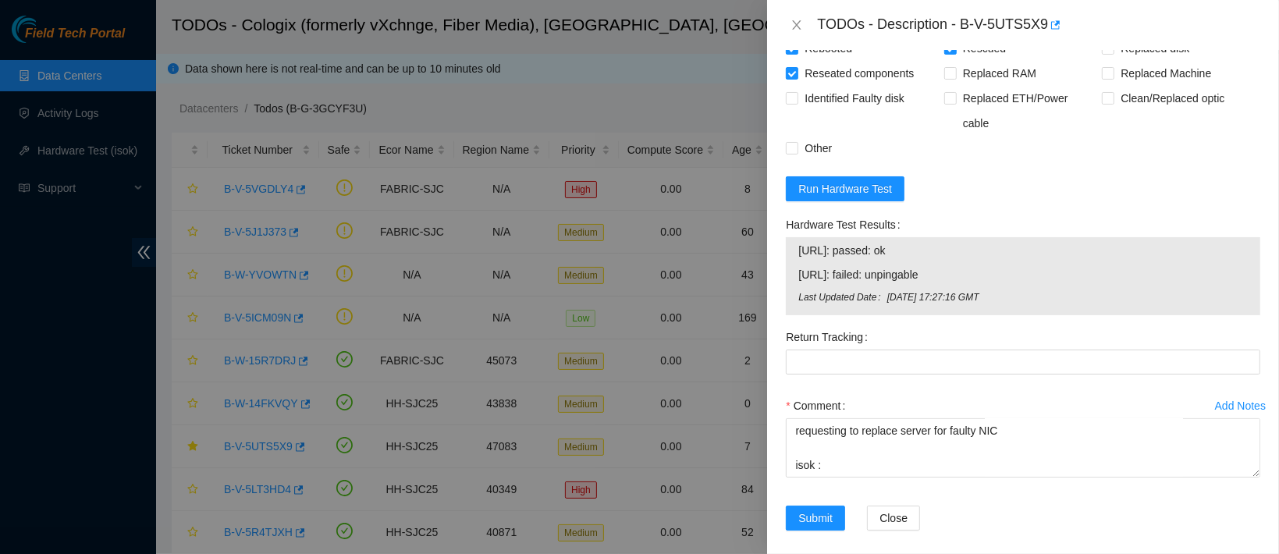
drag, startPoint x: 957, startPoint y: 261, endPoint x: 795, endPoint y: 241, distance: 163.5
click at [795, 241] on div "[URL]: passed: ok [URL]: failed: unpingable Last Updated Date Fr[DATE]:27:16 GMT" at bounding box center [1023, 276] width 474 height 78
copy tbody "[URL]: passed: ok [URL]: failed: unpingable"
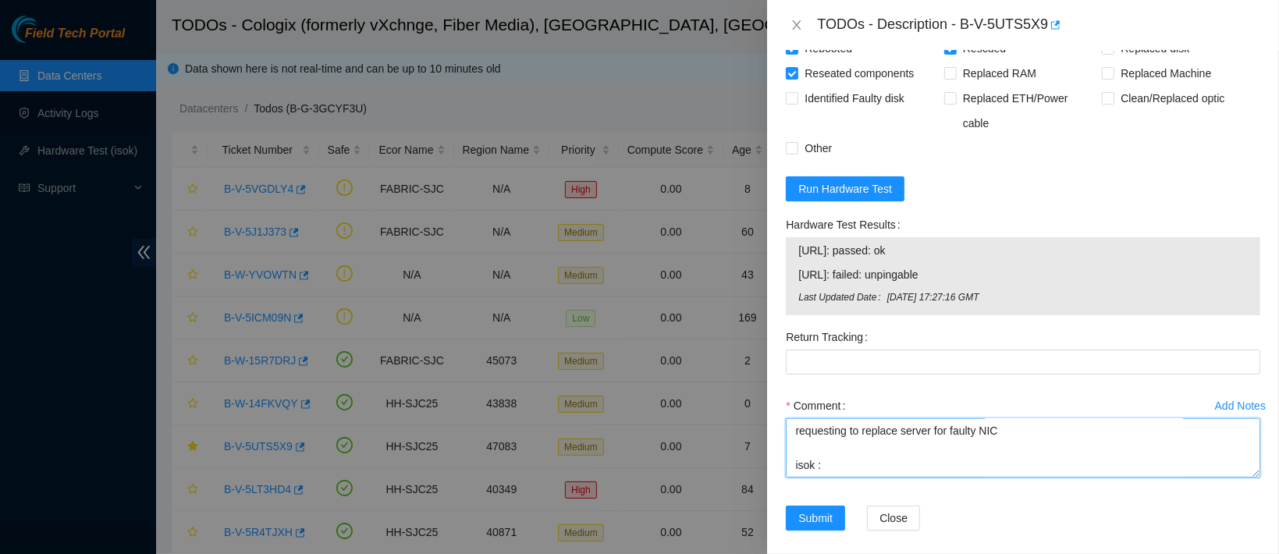
click at [802, 452] on textarea "contacted nocc to confirm that ticket was safe verified sn on machine connected…" at bounding box center [1023, 447] width 474 height 59
paste textarea "[URL]: passed: ok [URL]: failed: unpingable"
type textarea "contacted nocc to confirm that ticket was safe verified sn on machine connected…"
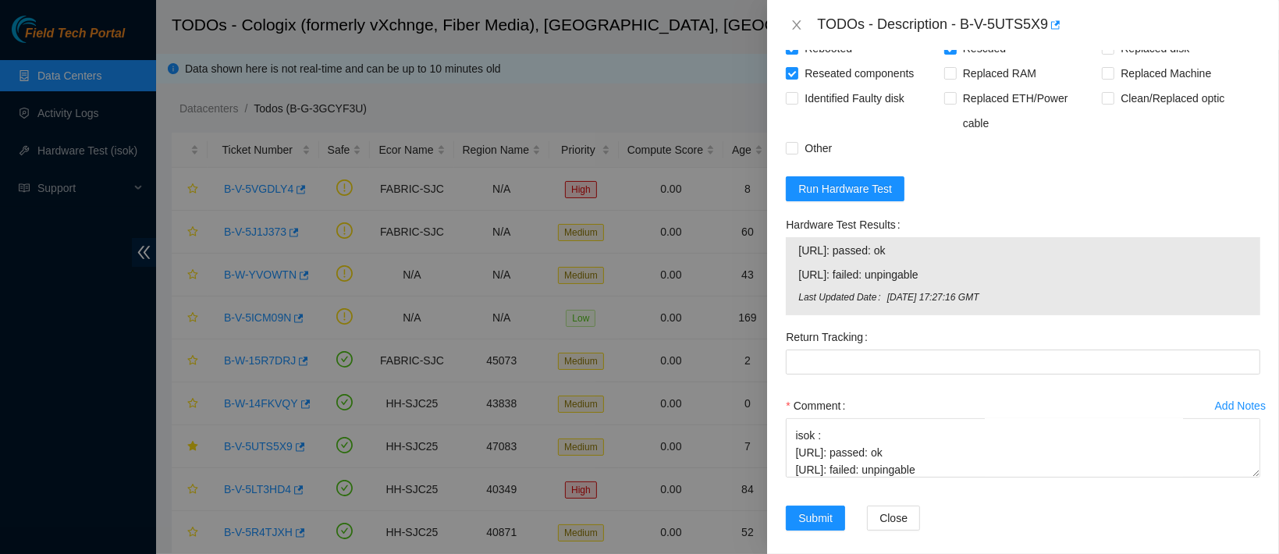
click at [948, 467] on div "Comment contacted nocc to confirm that ticket was safe verified sn on machine c…" at bounding box center [1023, 440] width 474 height 94
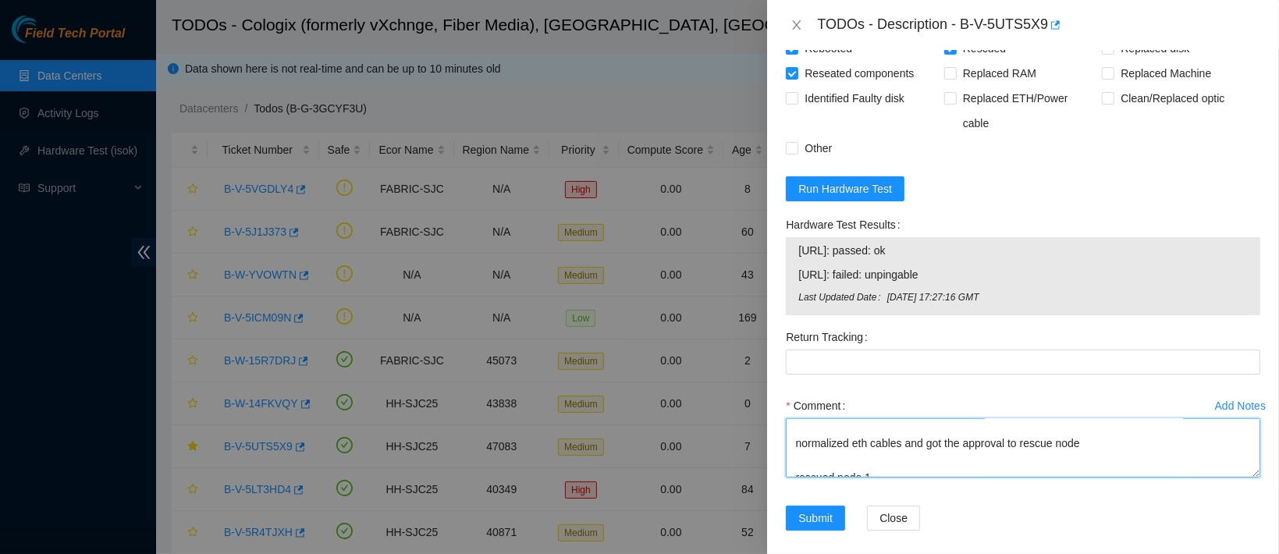
scroll to position [0, 0]
drag, startPoint x: 953, startPoint y: 456, endPoint x: 781, endPoint y: 394, distance: 182.4
click at [781, 394] on div "Add Notes Comment contacted nocc to confirm that ticket was safe verified sn on…" at bounding box center [1022, 449] width 487 height 112
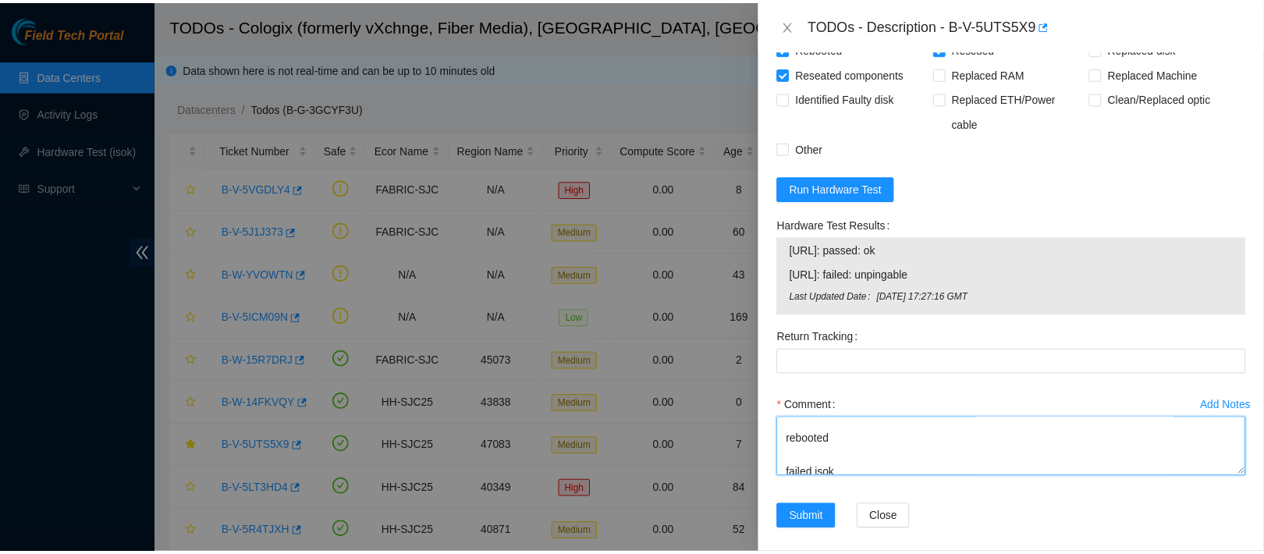
scroll to position [703, 0]
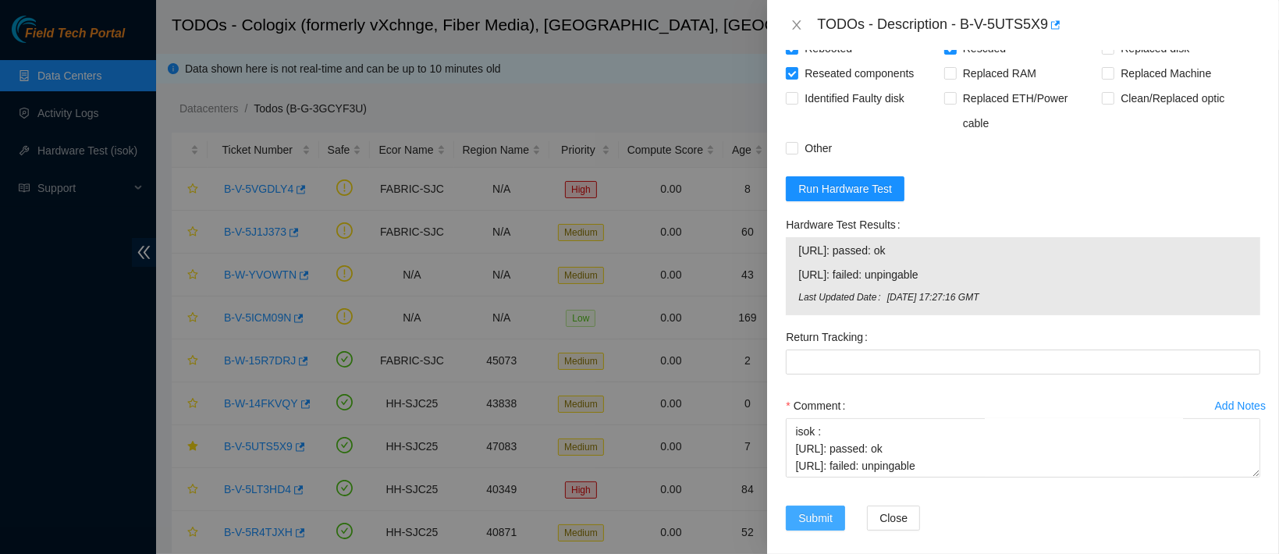
click at [810, 509] on span "Submit" at bounding box center [815, 517] width 34 height 17
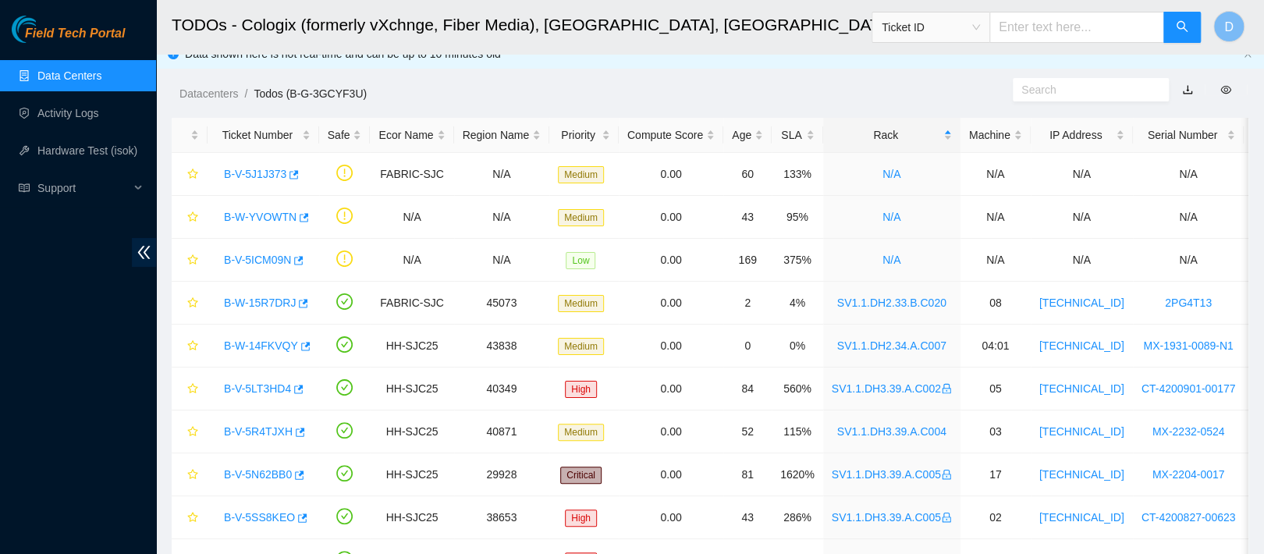
scroll to position [0, 0]
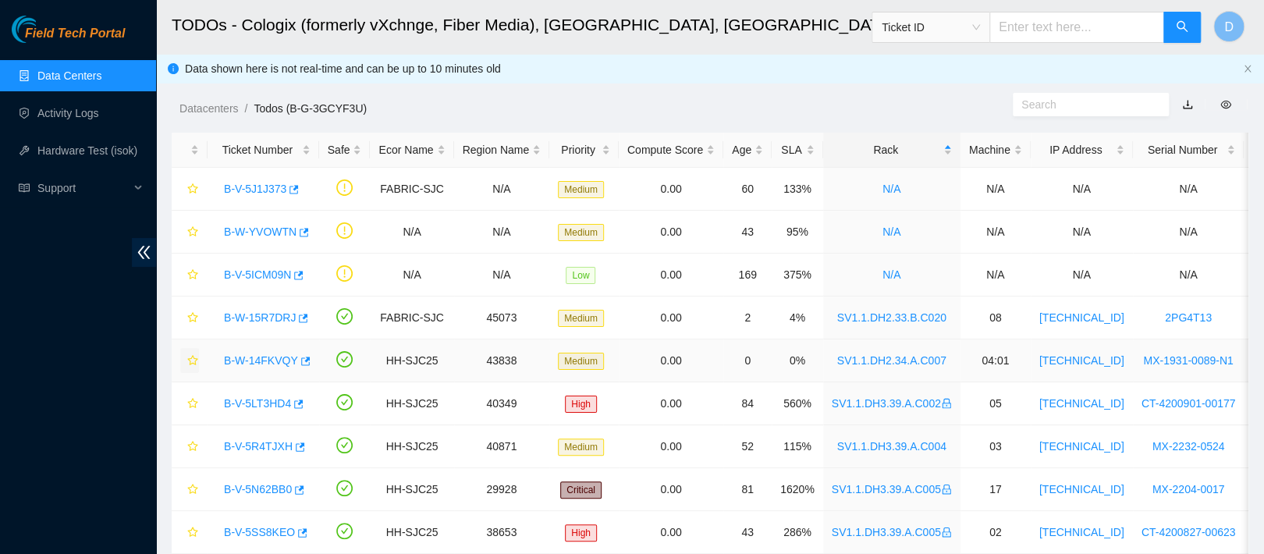
click at [189, 357] on icon "star" at bounding box center [192, 360] width 11 height 11
click at [101, 78] on link "Data Centers" at bounding box center [69, 75] width 64 height 12
